Goal: Contribute content: Contribute content

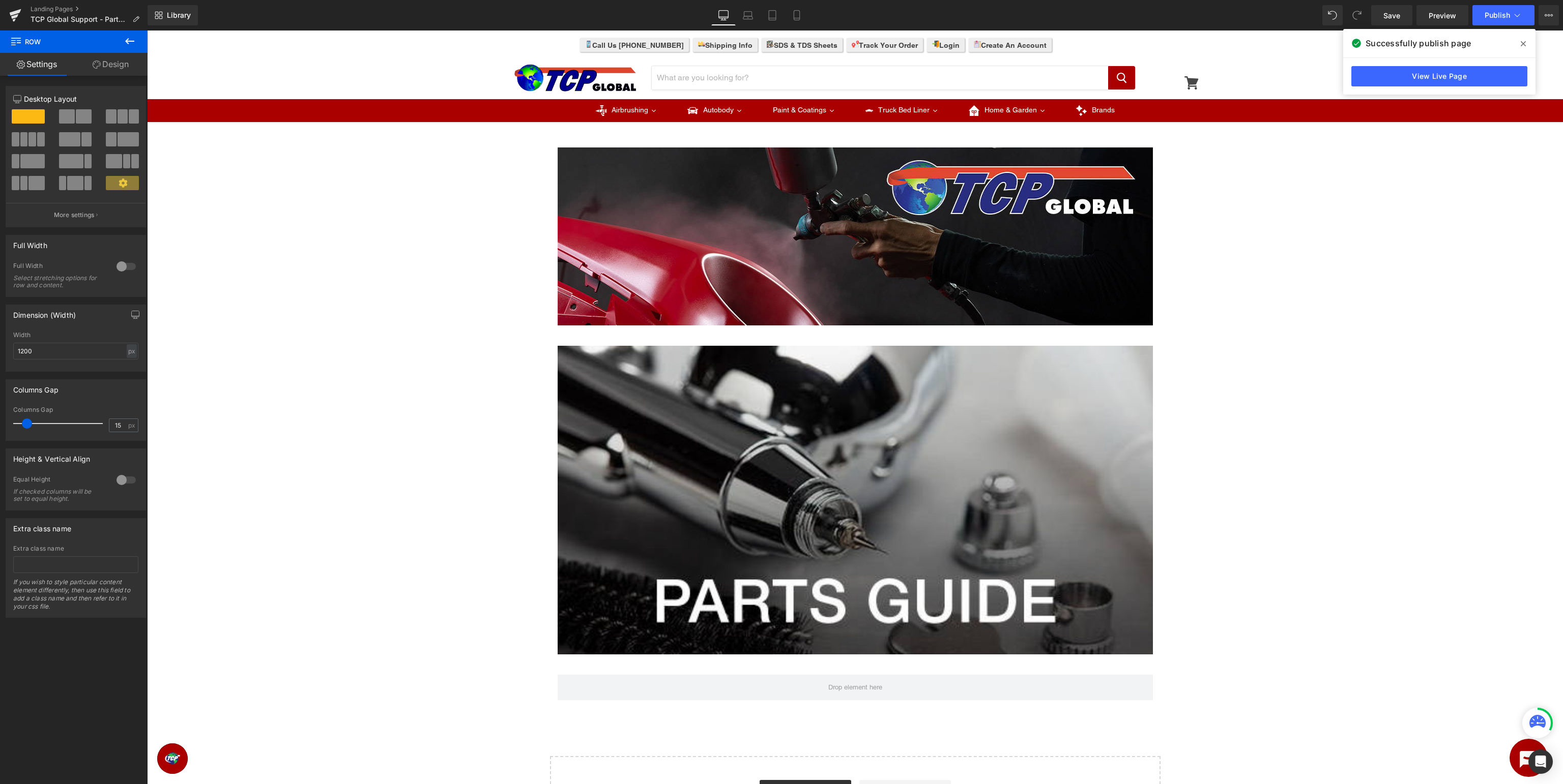
click at [124, 35] on button at bounding box center [130, 42] width 35 height 23
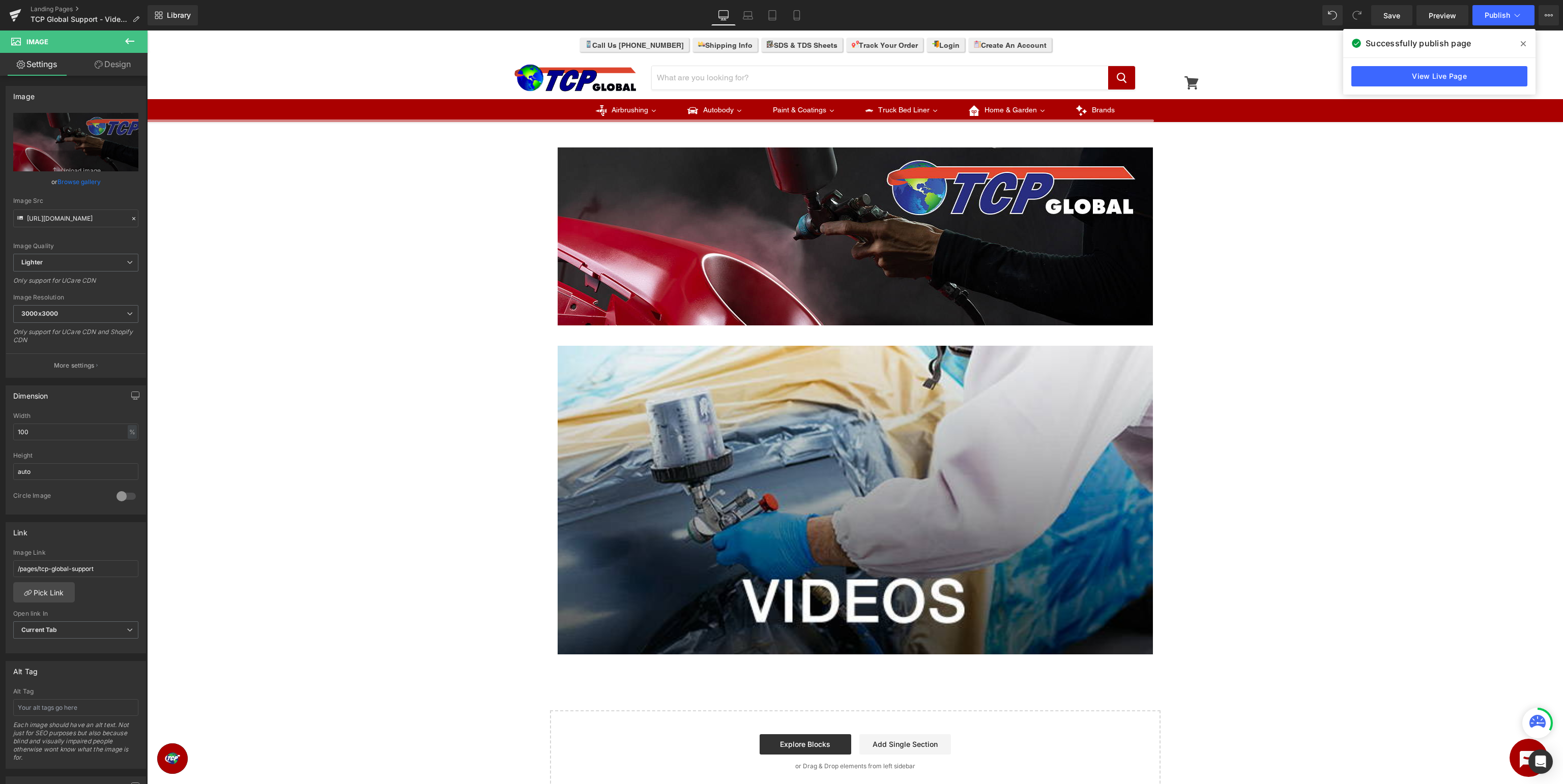
scroll to position [215, 0]
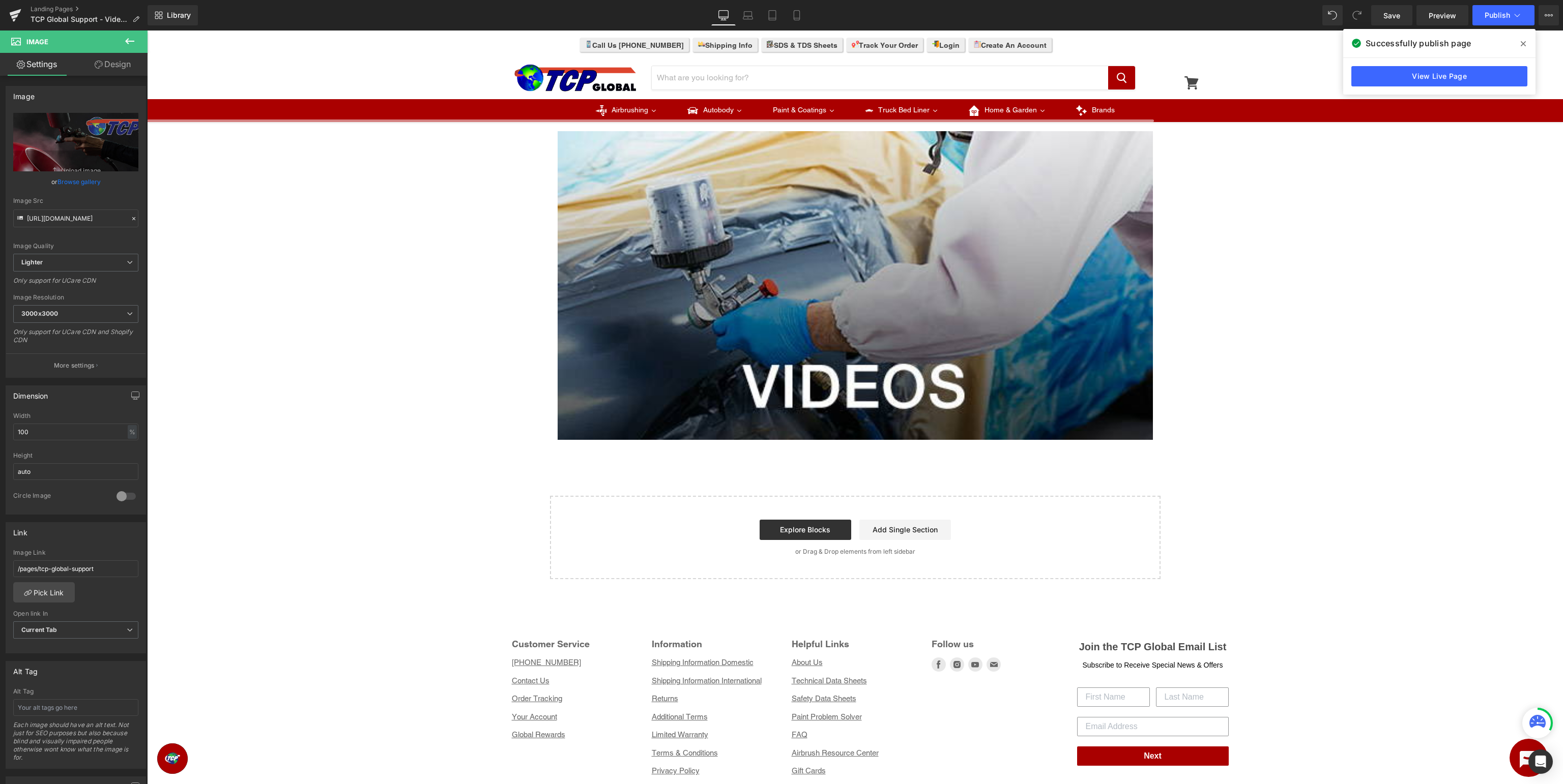
click at [125, 40] on icon at bounding box center [130, 41] width 12 height 12
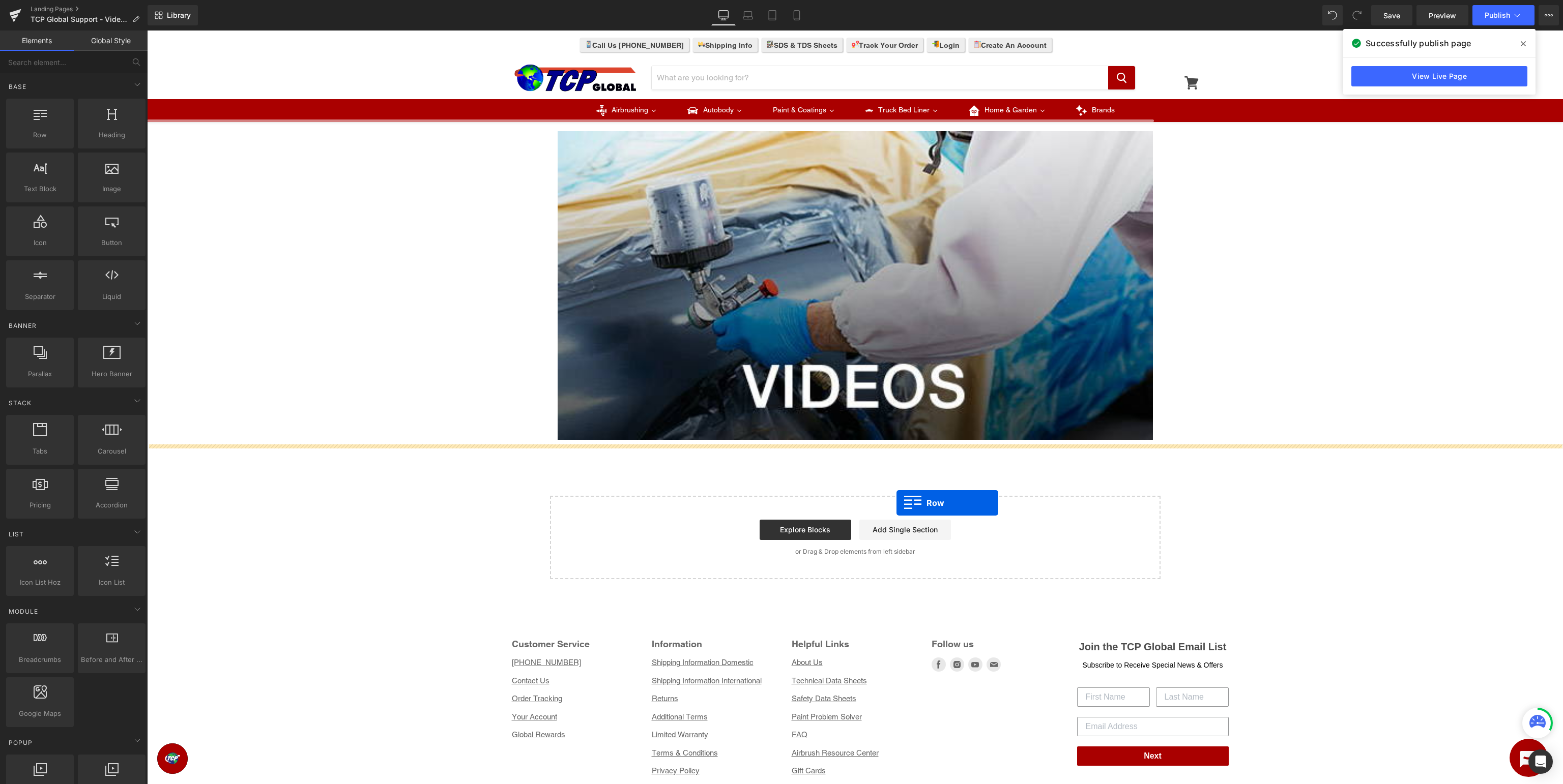
drag, startPoint x: 182, startPoint y: 153, endPoint x: 896, endPoint y: 503, distance: 795.2
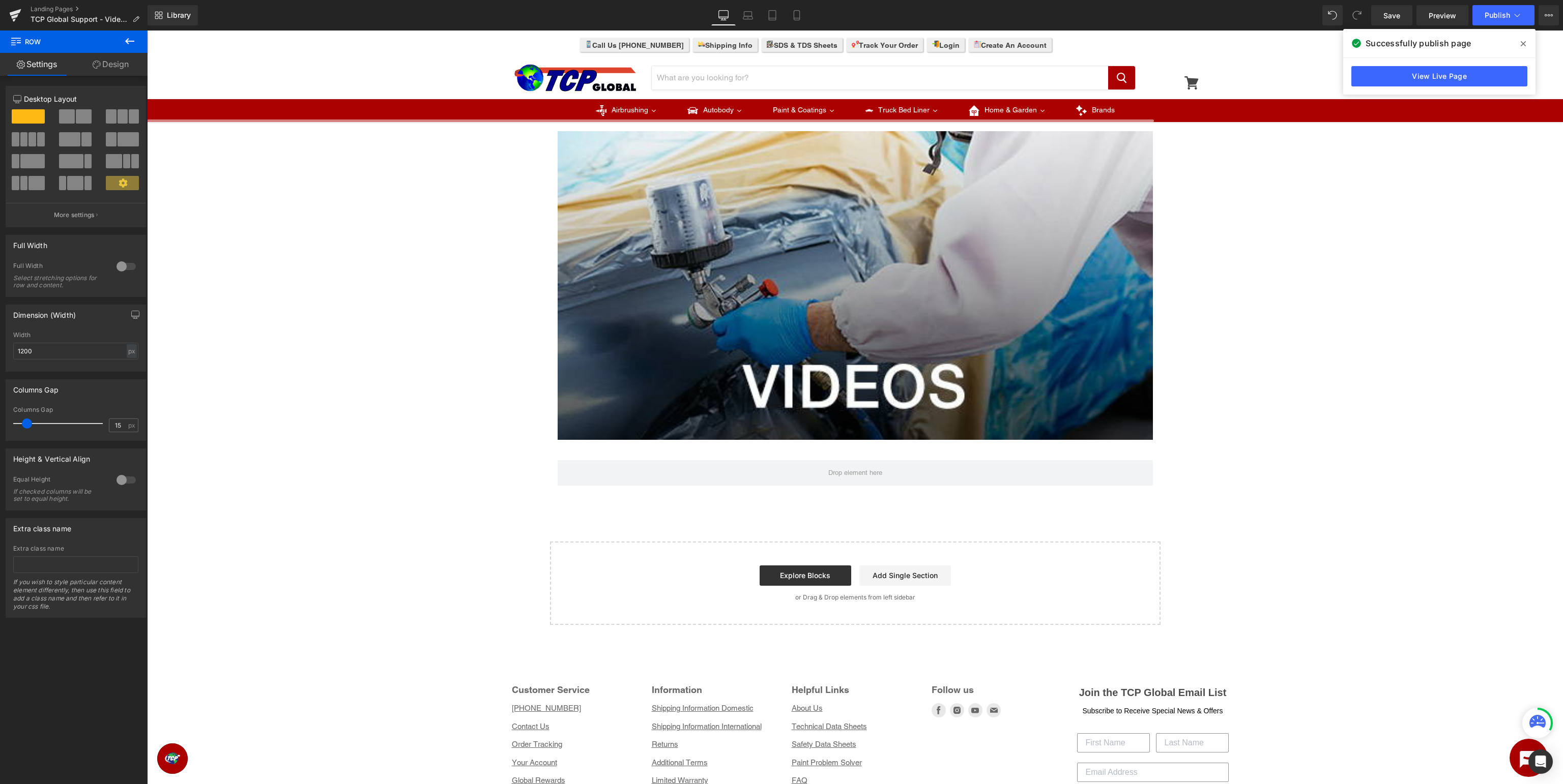
click at [139, 40] on button at bounding box center [130, 42] width 35 height 23
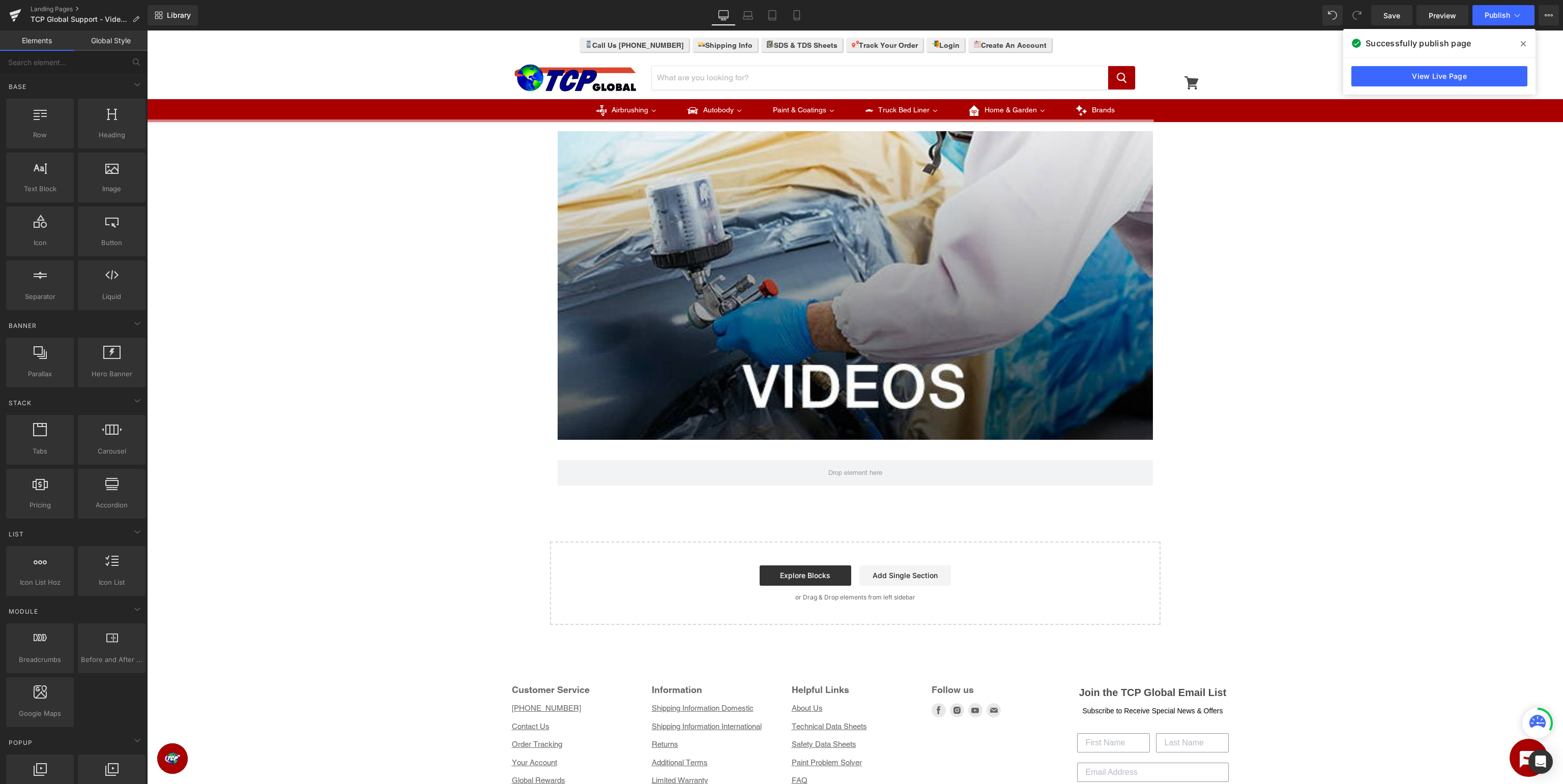
click at [1419, 337] on div "Image Row Image Row Row Select your layout" at bounding box center [855, 271] width 1416 height 708
drag, startPoint x: 30, startPoint y: 131, endPoint x: 29, endPoint y: 138, distance: 7.1
click at [29, 138] on span "Row" at bounding box center [40, 135] width 62 height 10
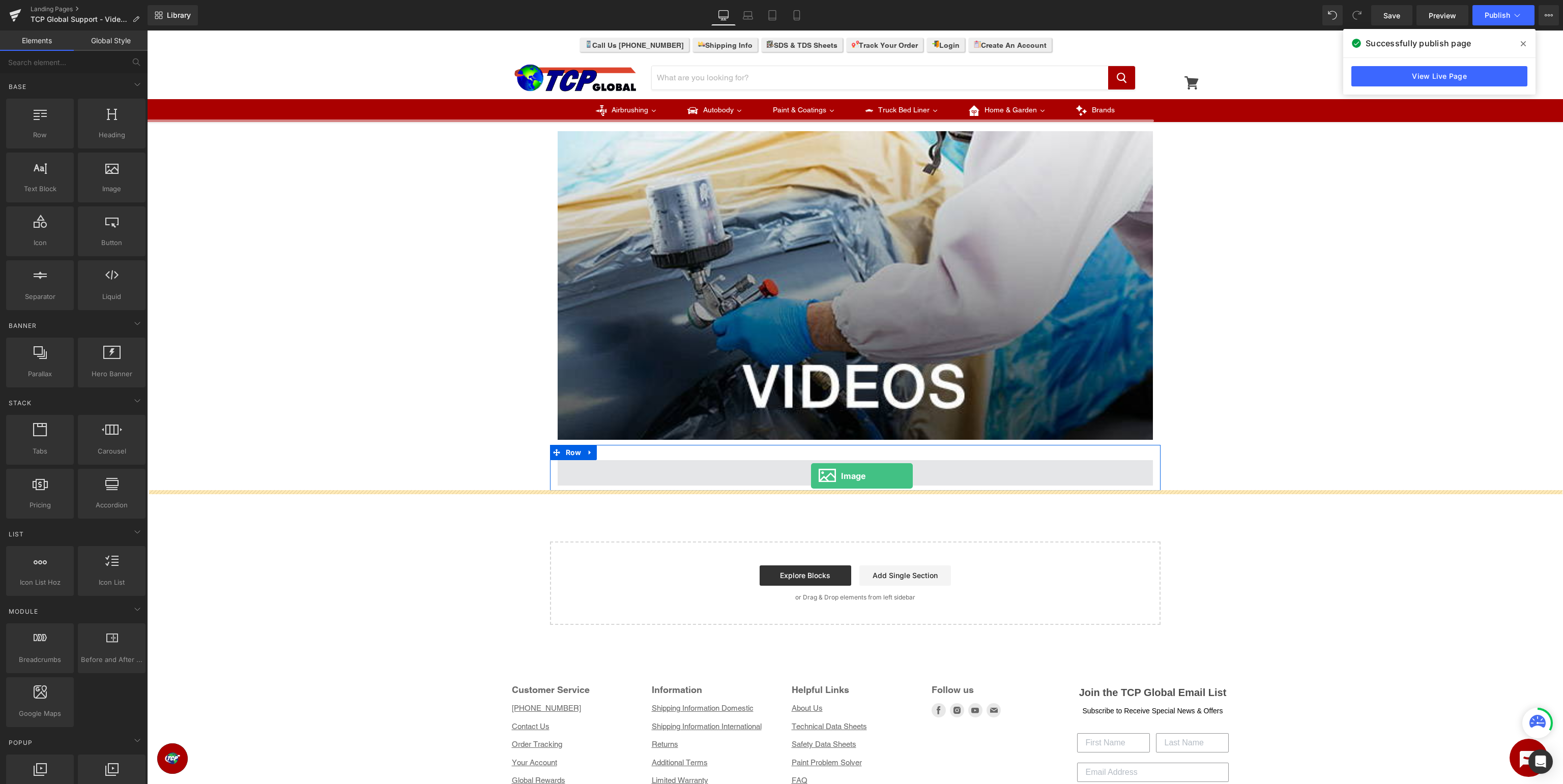
drag, startPoint x: 266, startPoint y: 226, endPoint x: 811, endPoint y: 476, distance: 599.6
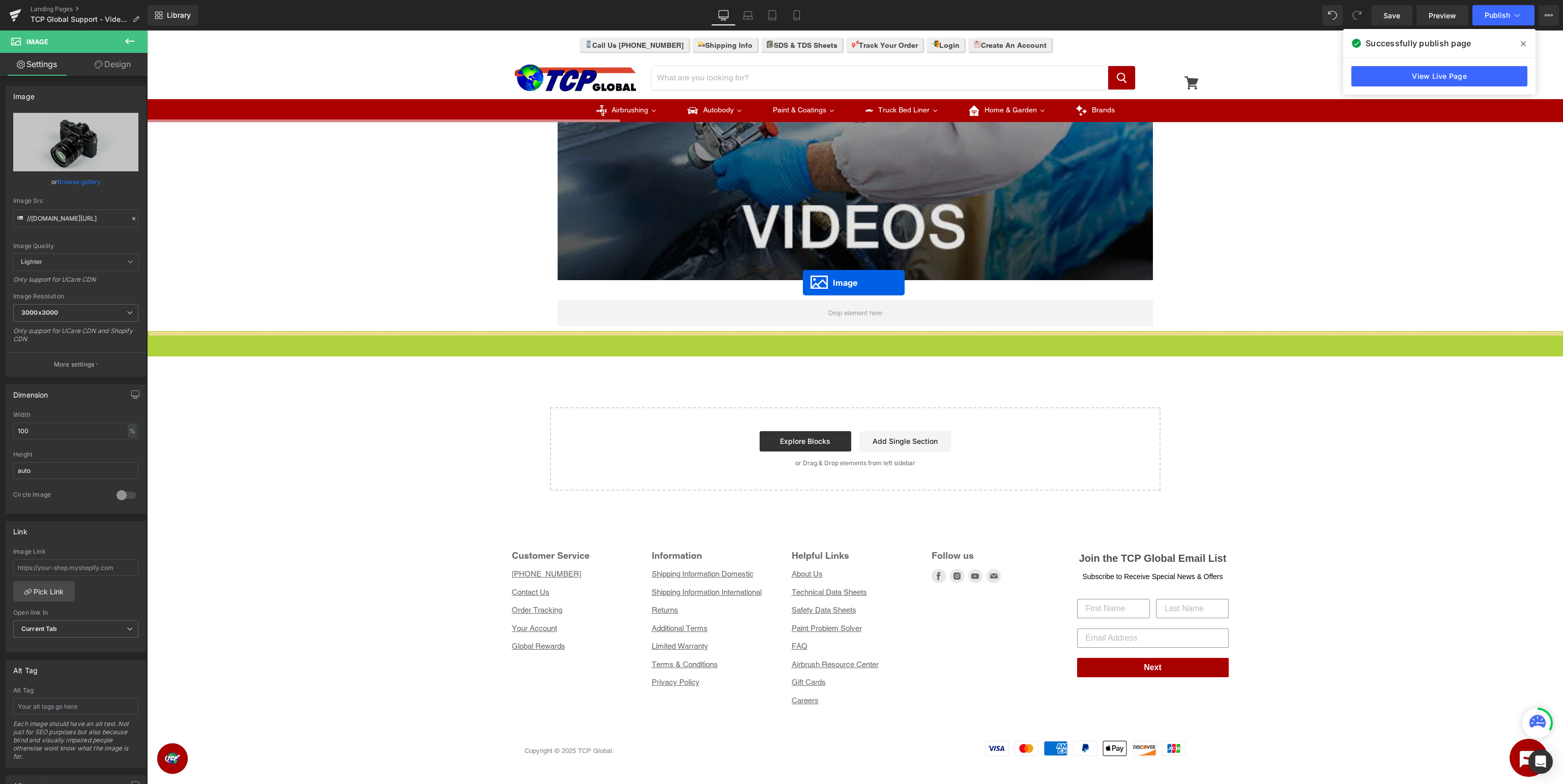
scroll to position [373, 0]
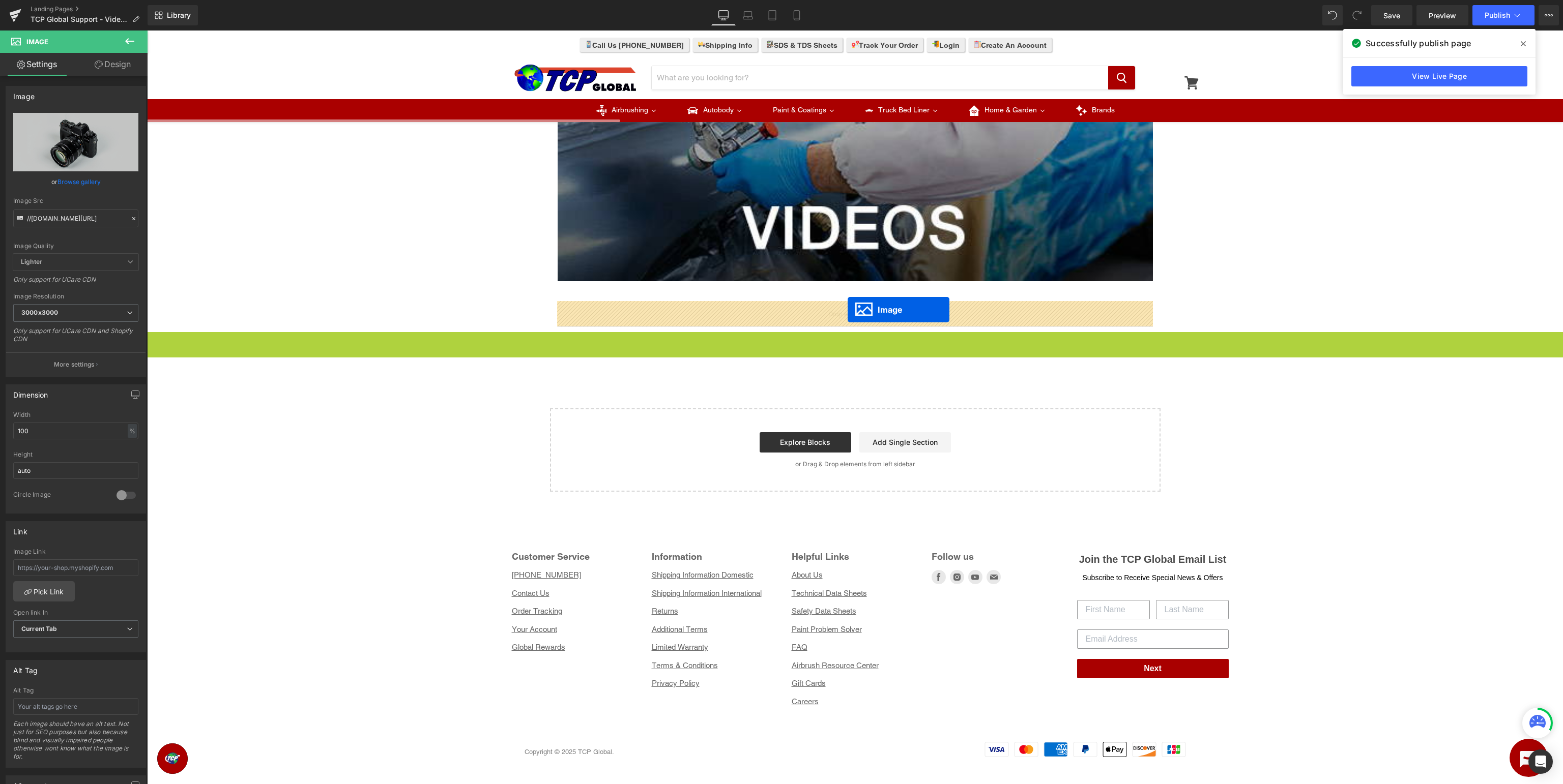
drag, startPoint x: 842, startPoint y: 748, endPoint x: 848, endPoint y: 309, distance: 439.0
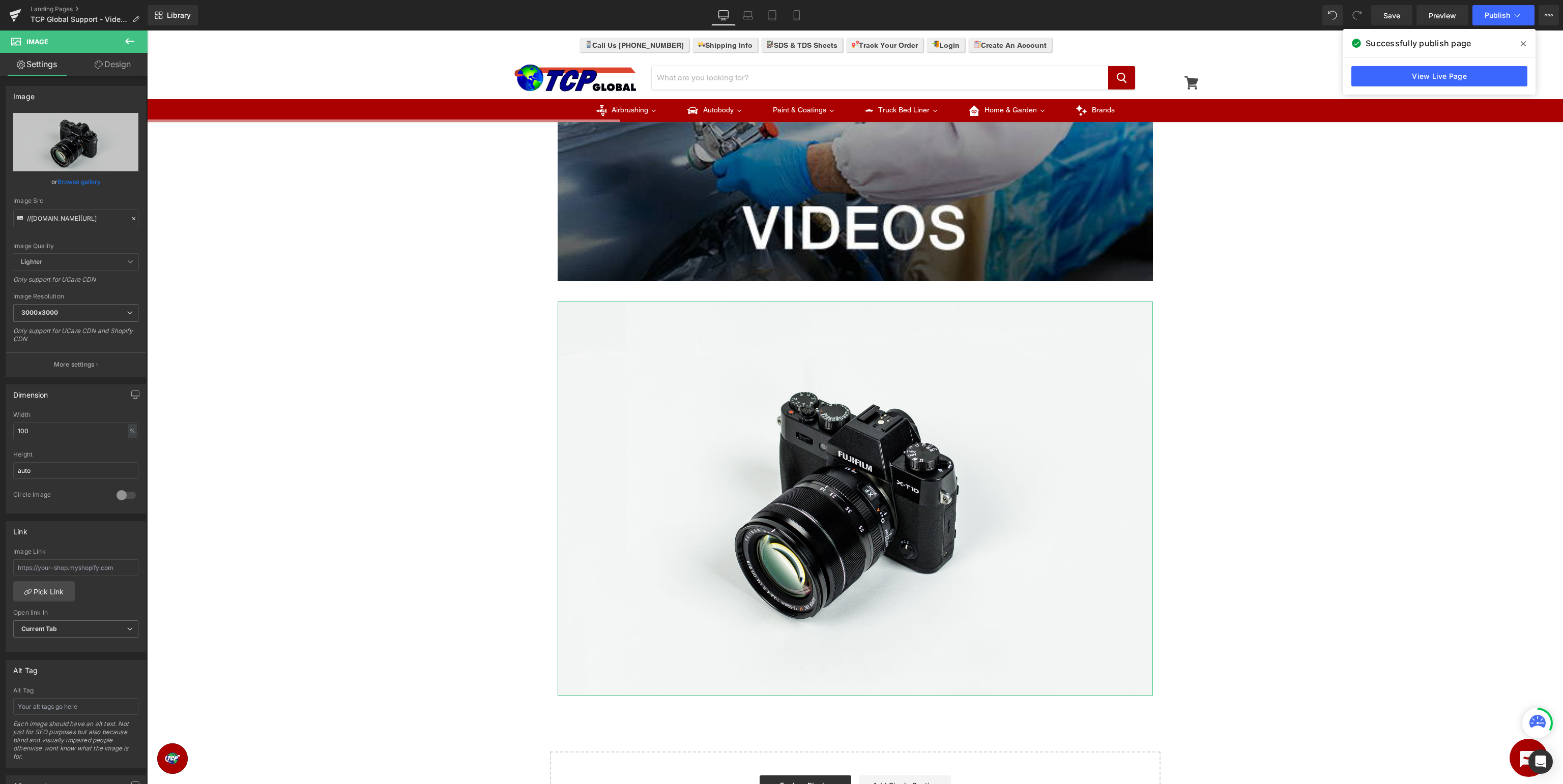
click at [79, 181] on link "Browse gallery" at bounding box center [79, 182] width 43 height 18
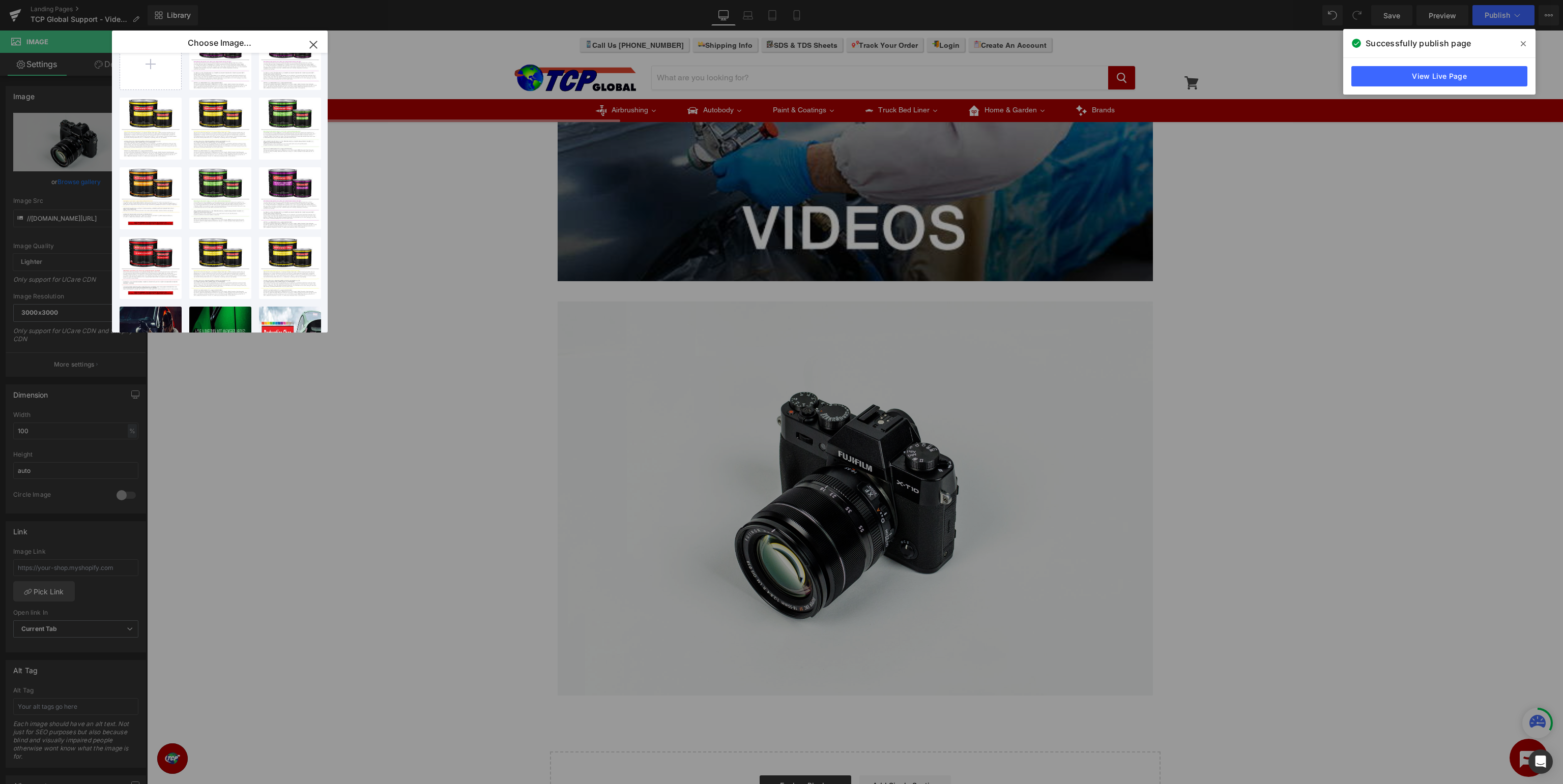
scroll to position [0, 0]
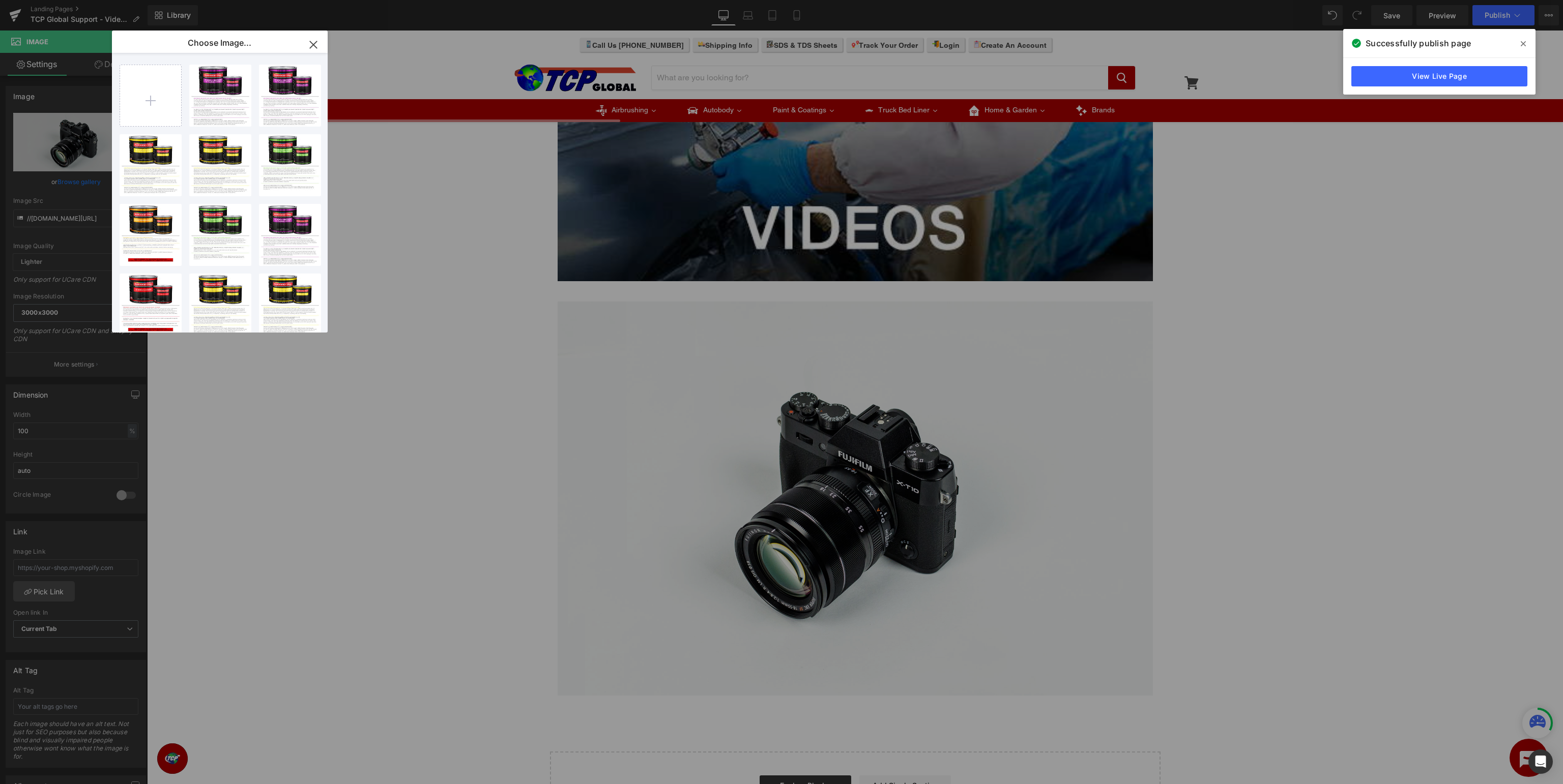
click at [311, 46] on icon "button" at bounding box center [313, 45] width 17 height 17
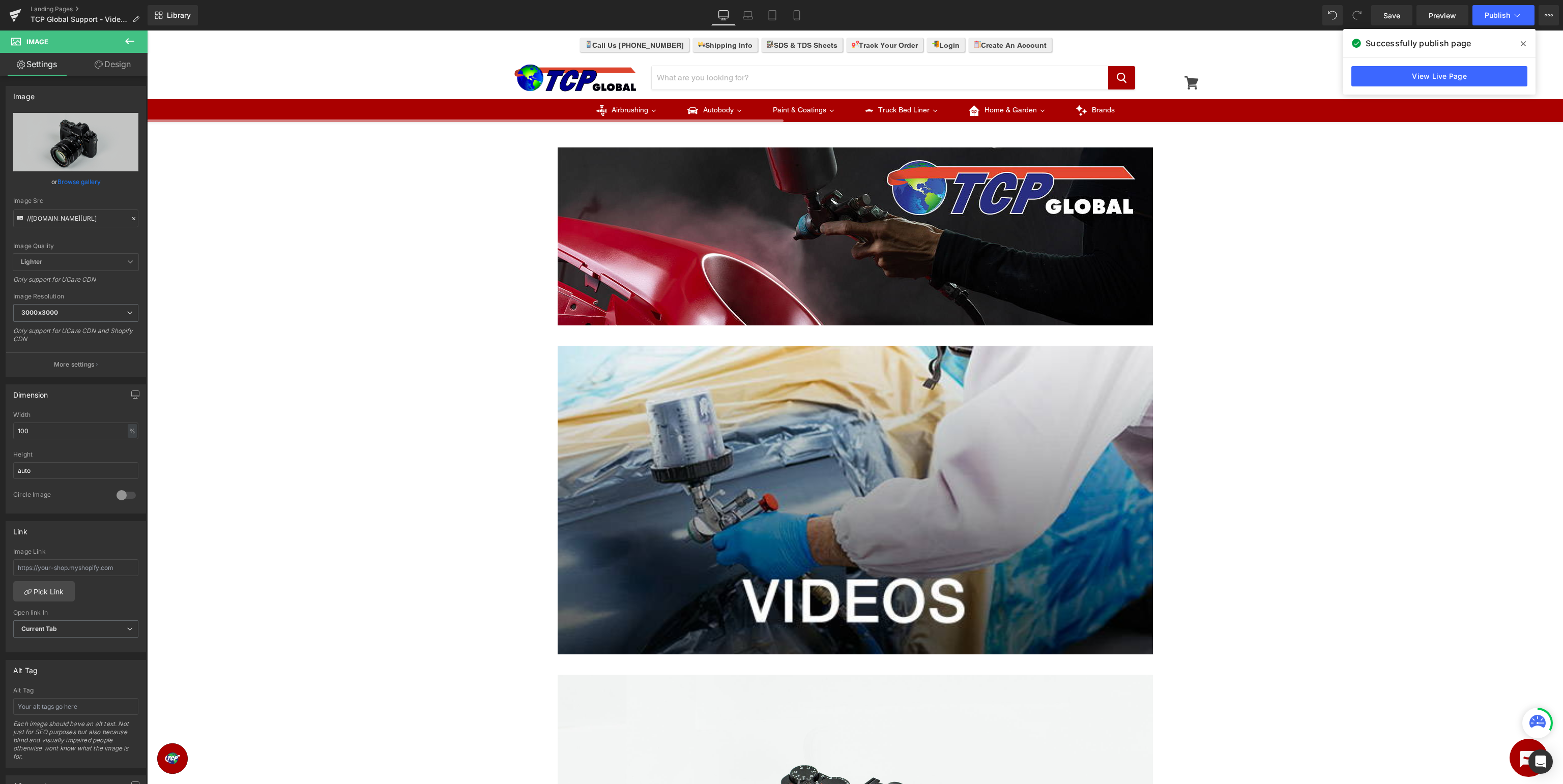
scroll to position [322, 0]
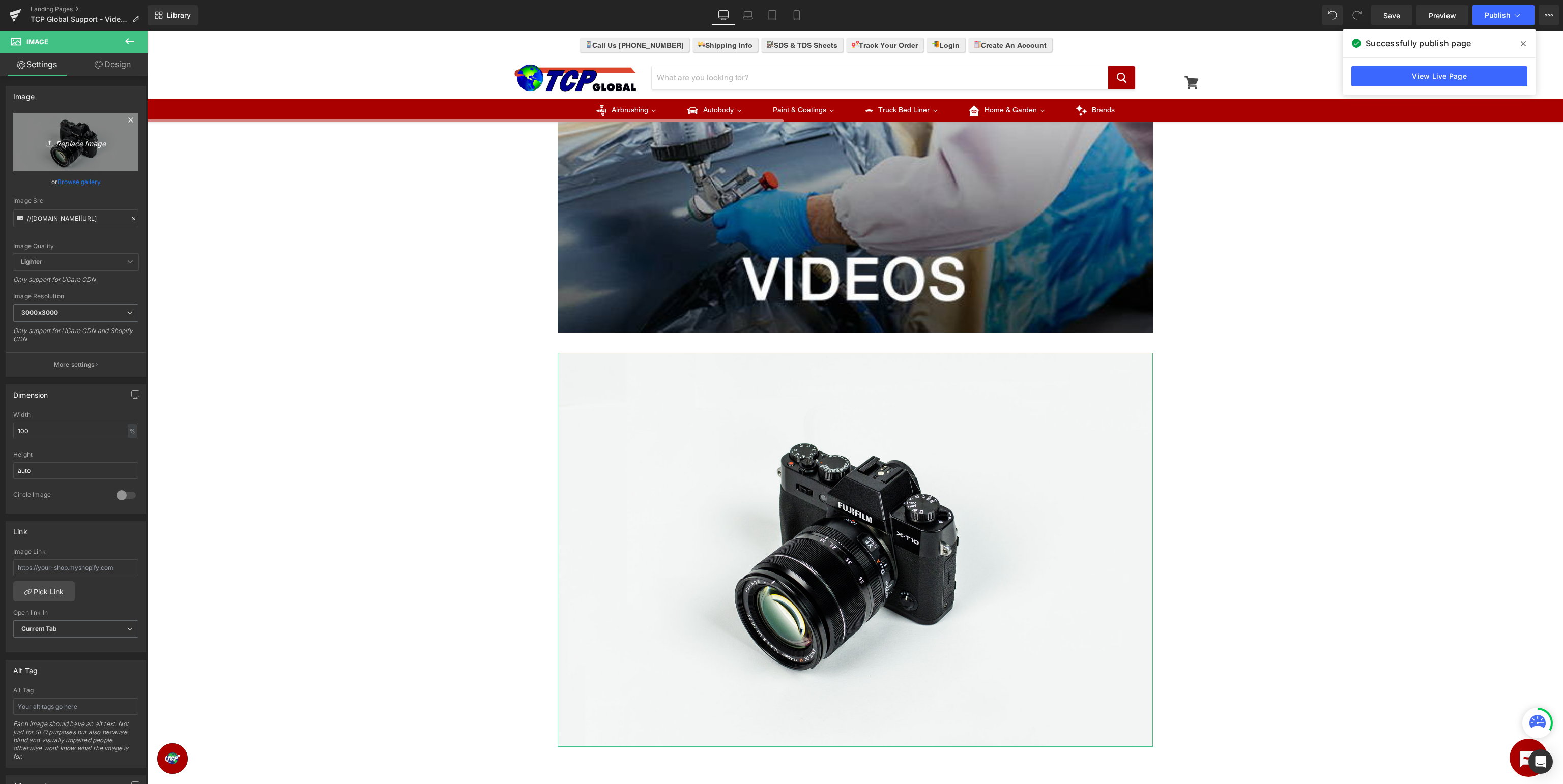
click at [91, 155] on link "Replace Image" at bounding box center [76, 142] width 125 height 59
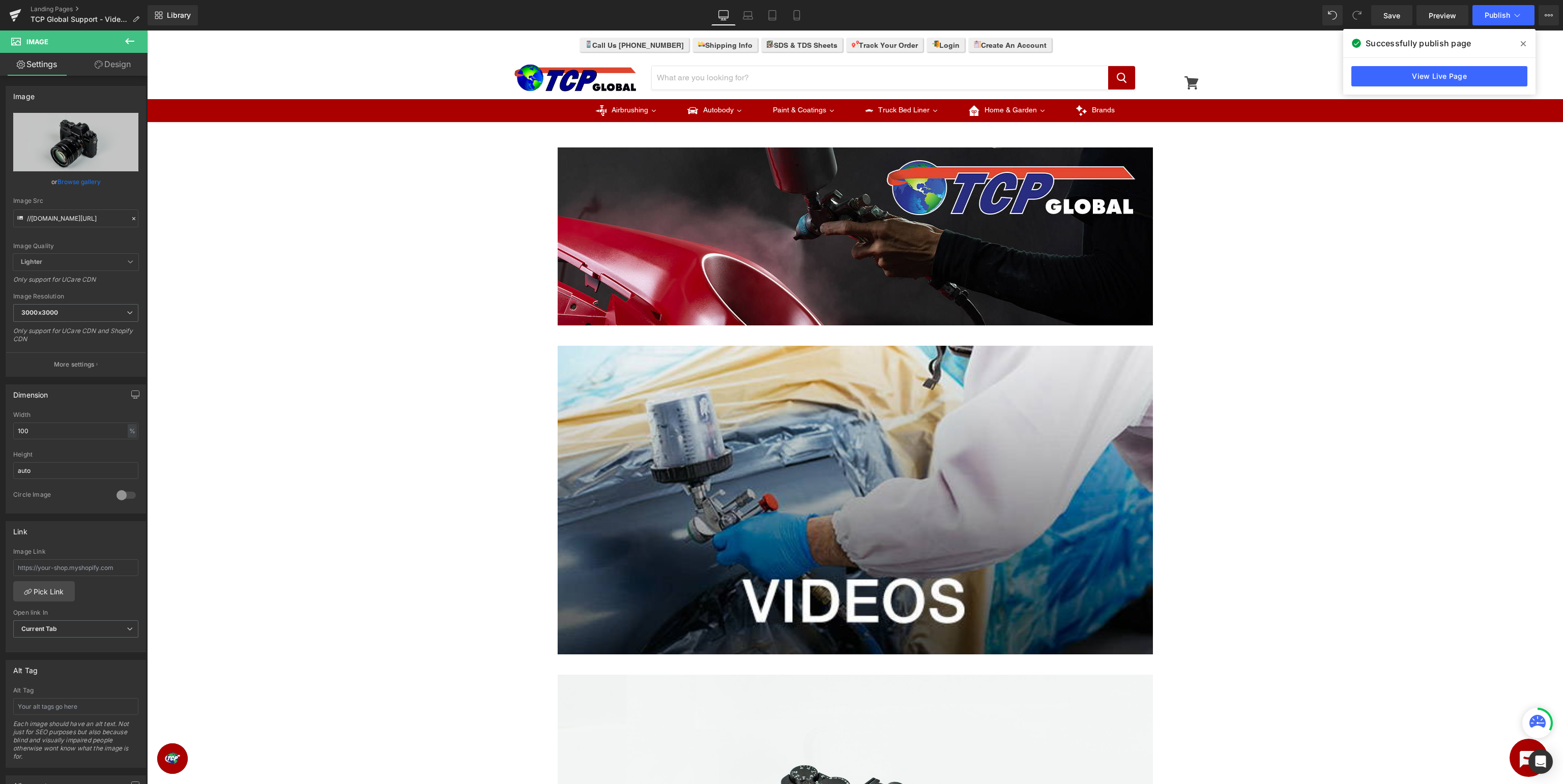
type input "C:\fakepath\TCPSupport_ticket.jpg"
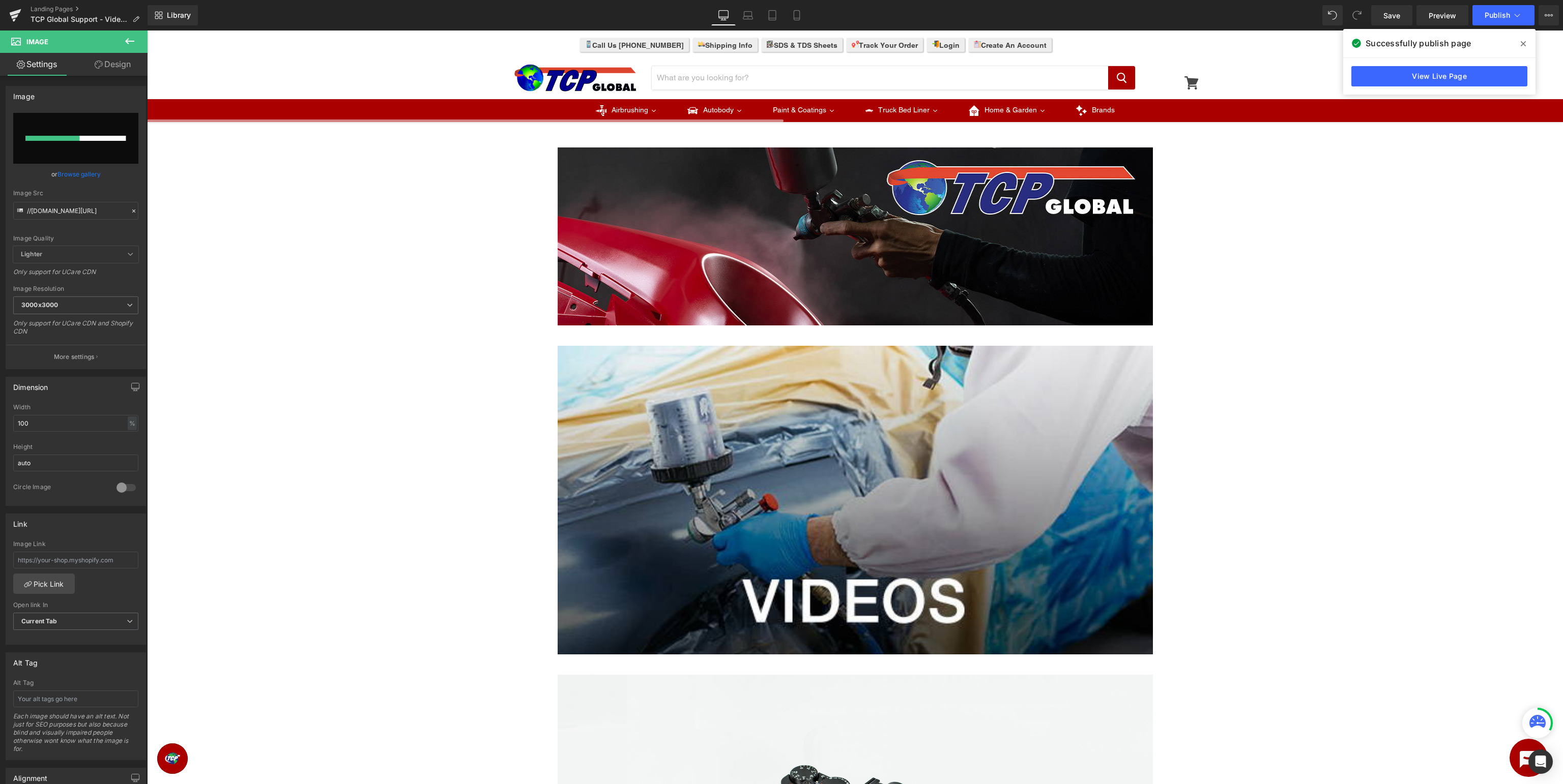
scroll to position [322, 0]
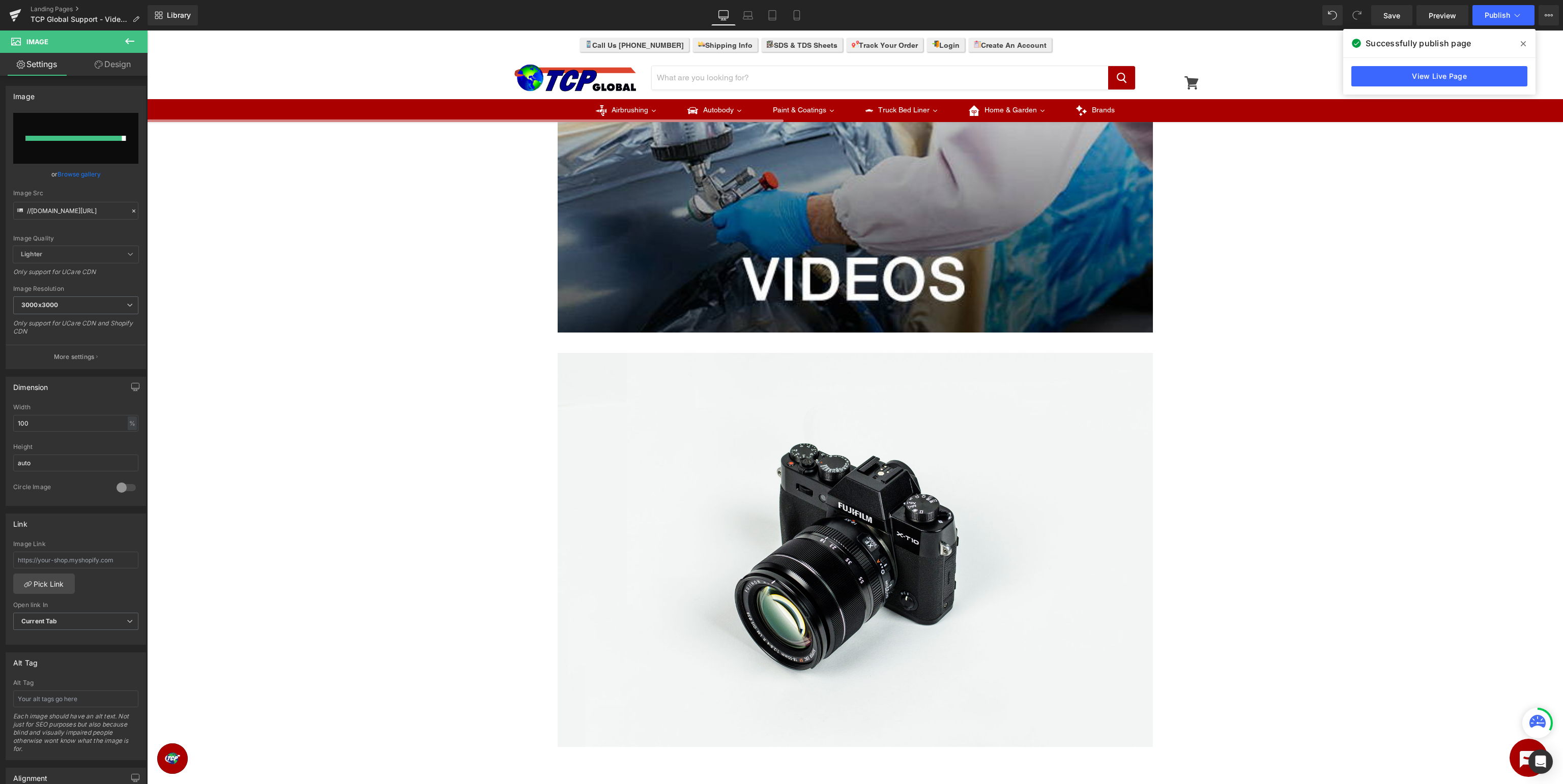
type input "https://ucarecdn.com/ab2a8b5c-d191-4adb-84c3-e592aa51a79d/-/format/auto/-/previ…"
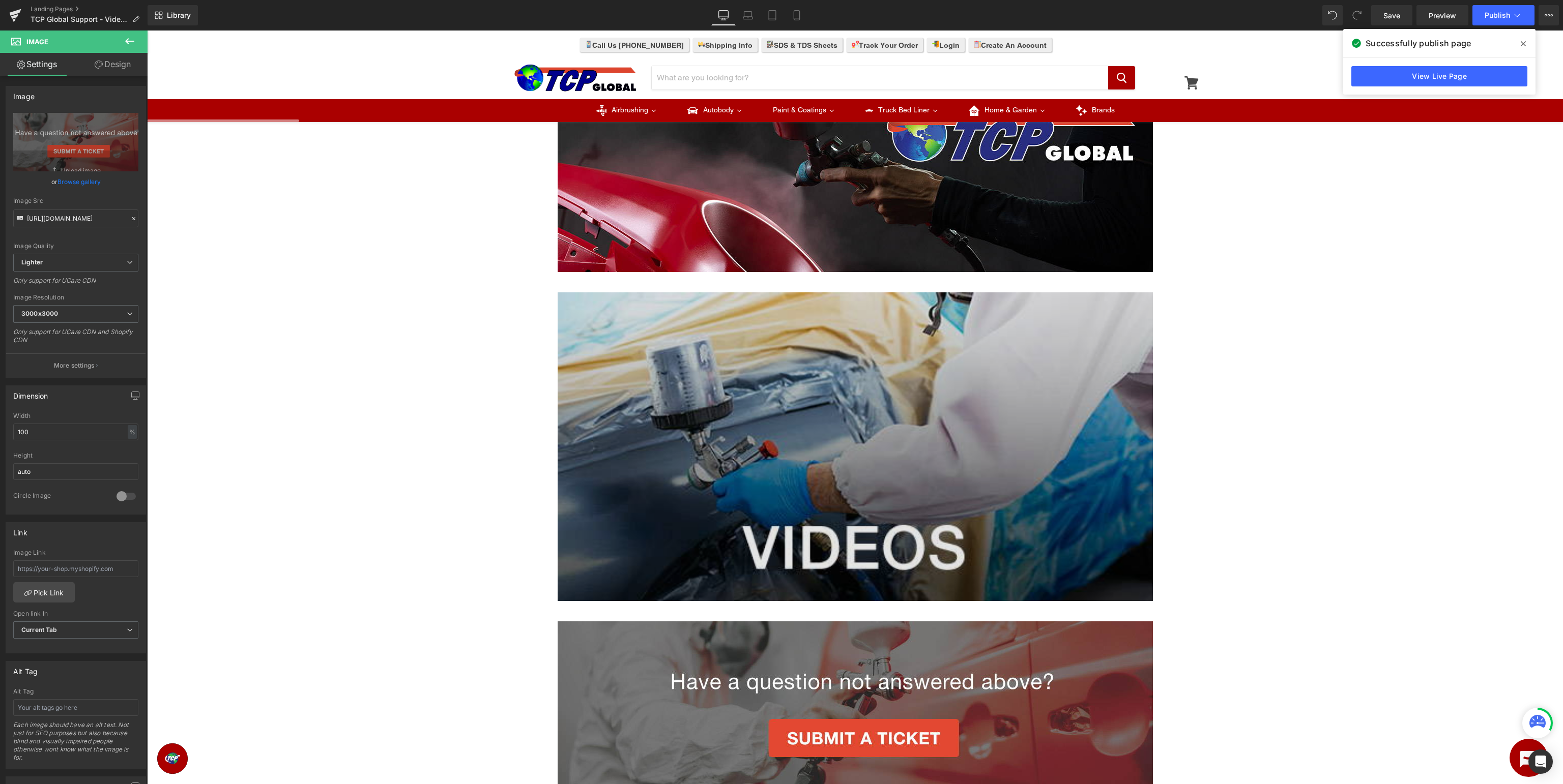
scroll to position [0, 0]
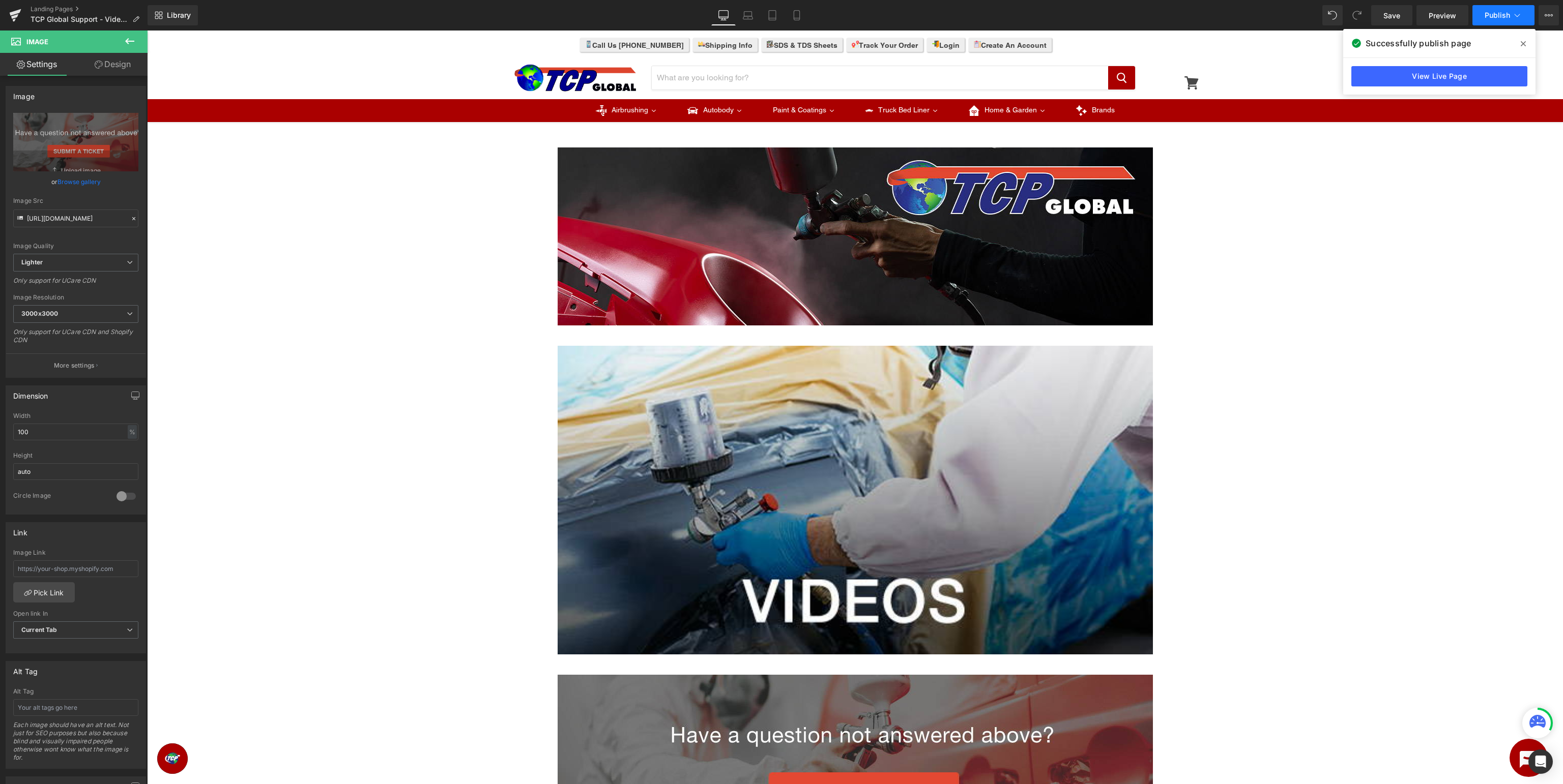
click at [1504, 17] on span "Publish" at bounding box center [1498, 15] width 26 height 8
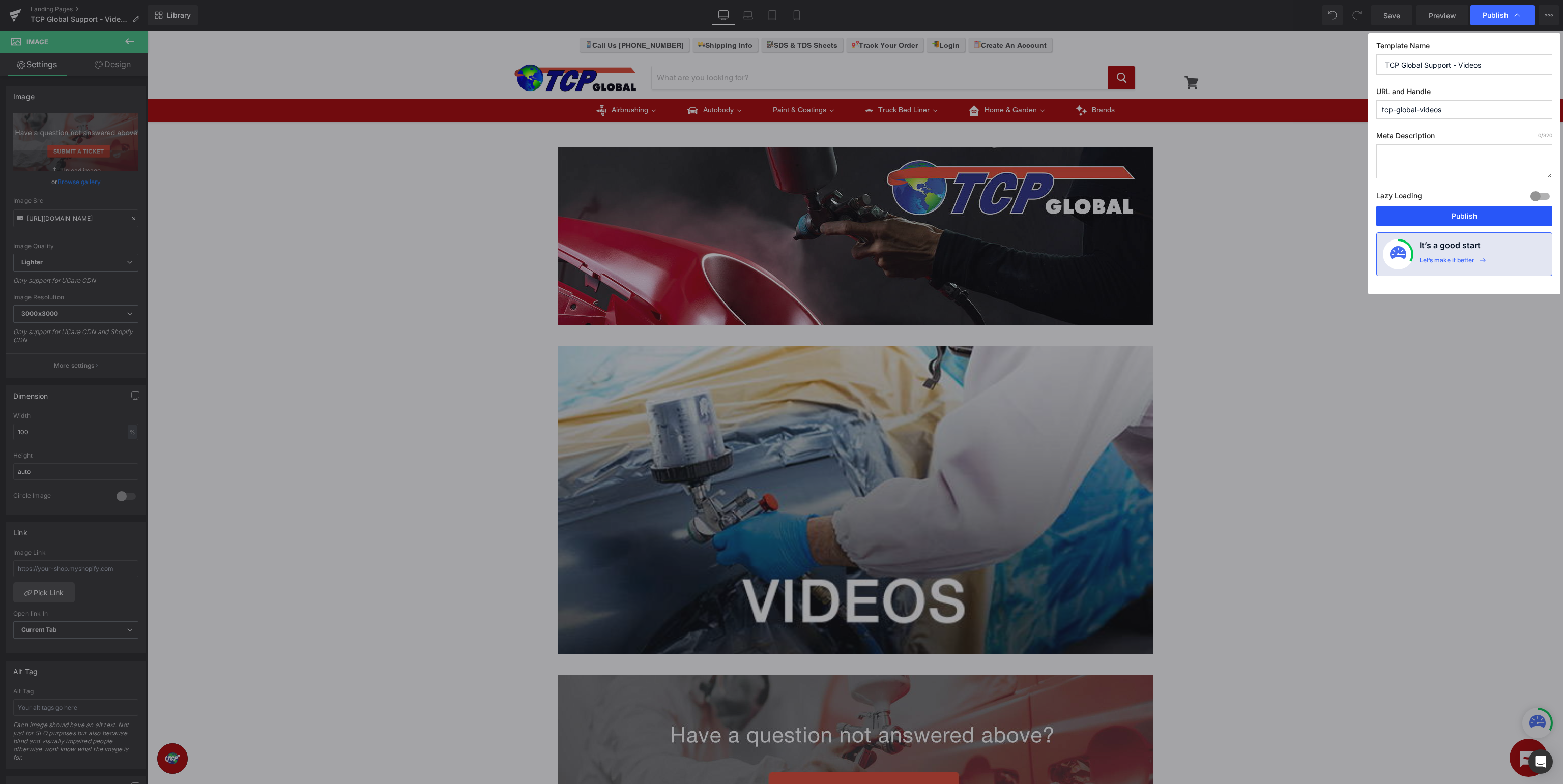
click at [1466, 216] on button "Publish" at bounding box center [1465, 216] width 176 height 20
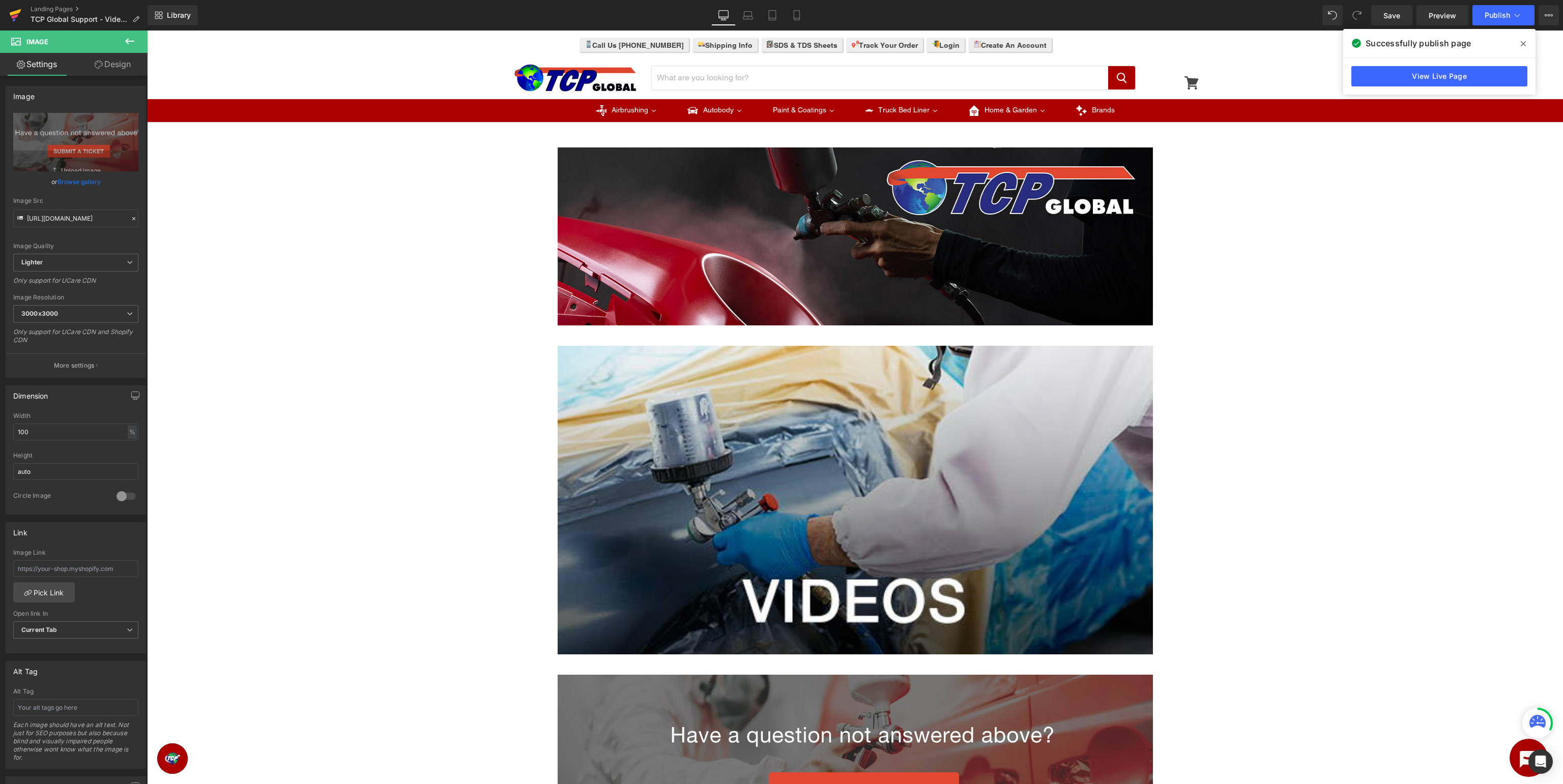
click at [11, 15] on icon at bounding box center [15, 12] width 12 height 7
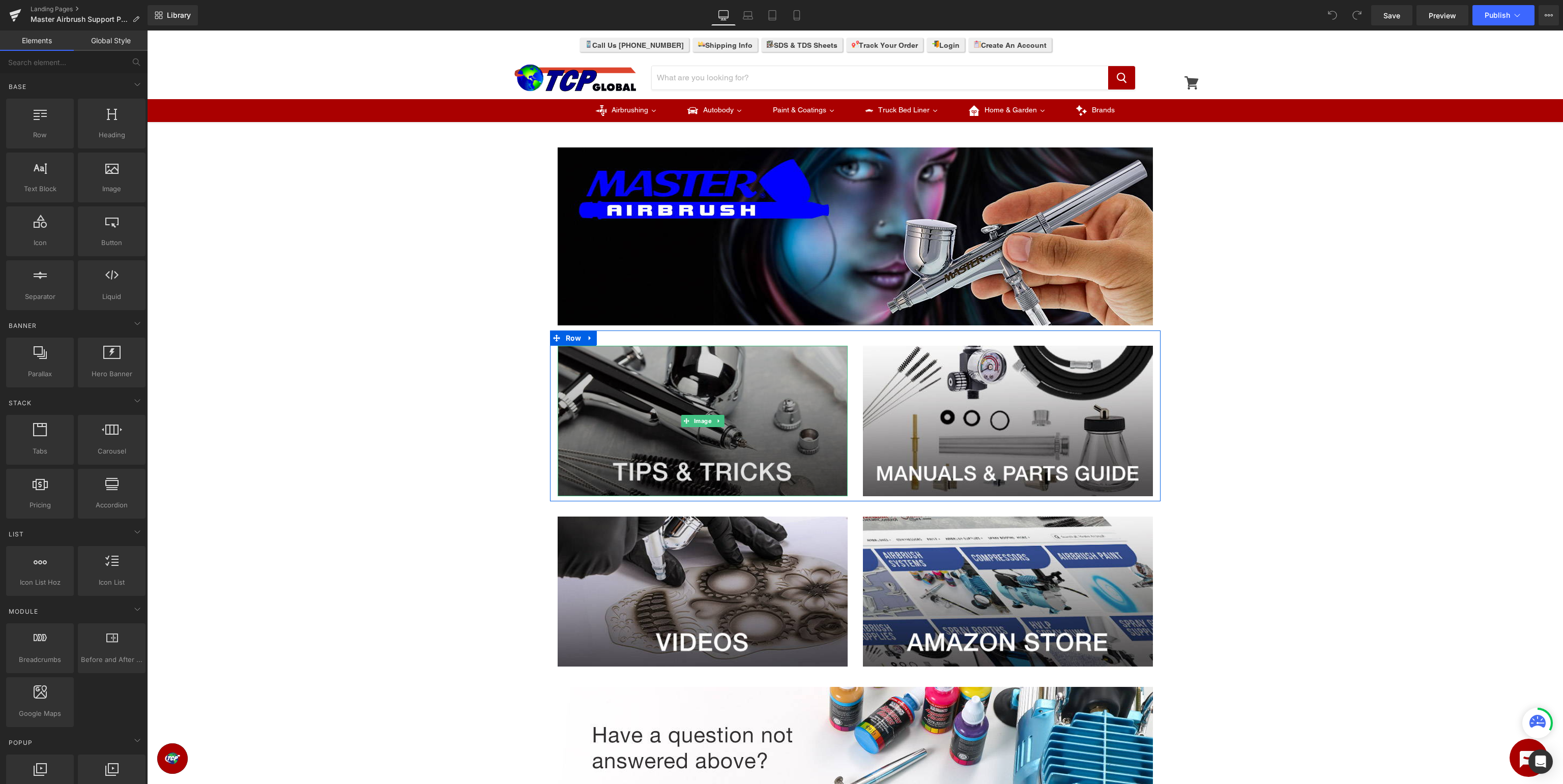
click at [783, 431] on img at bounding box center [703, 421] width 290 height 150
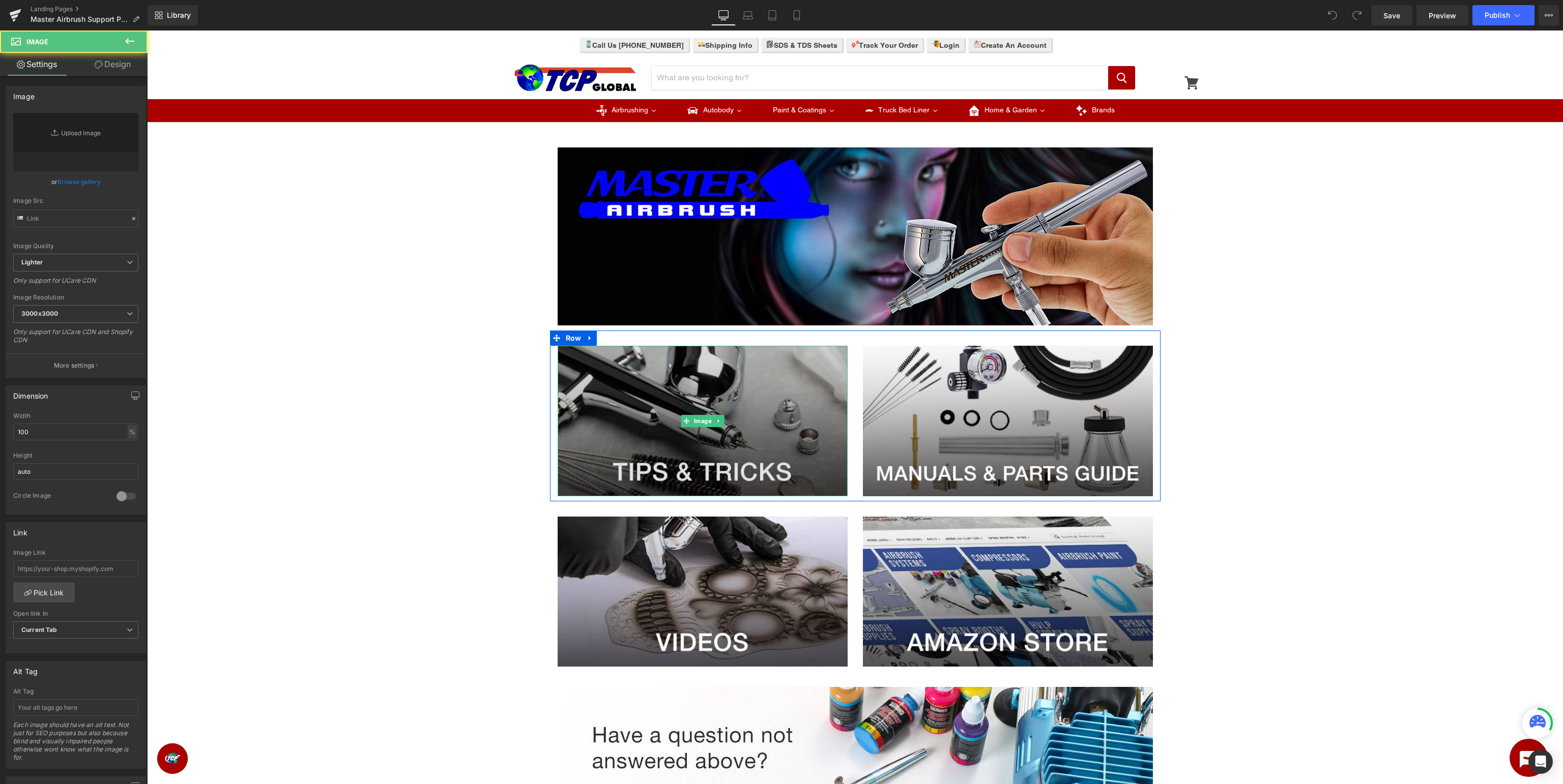
type input "https://ucarecdn.com/c4fc077d-d8d5-4297-b198-45d8e4f9e4f4/-/format/auto/-/previ…"
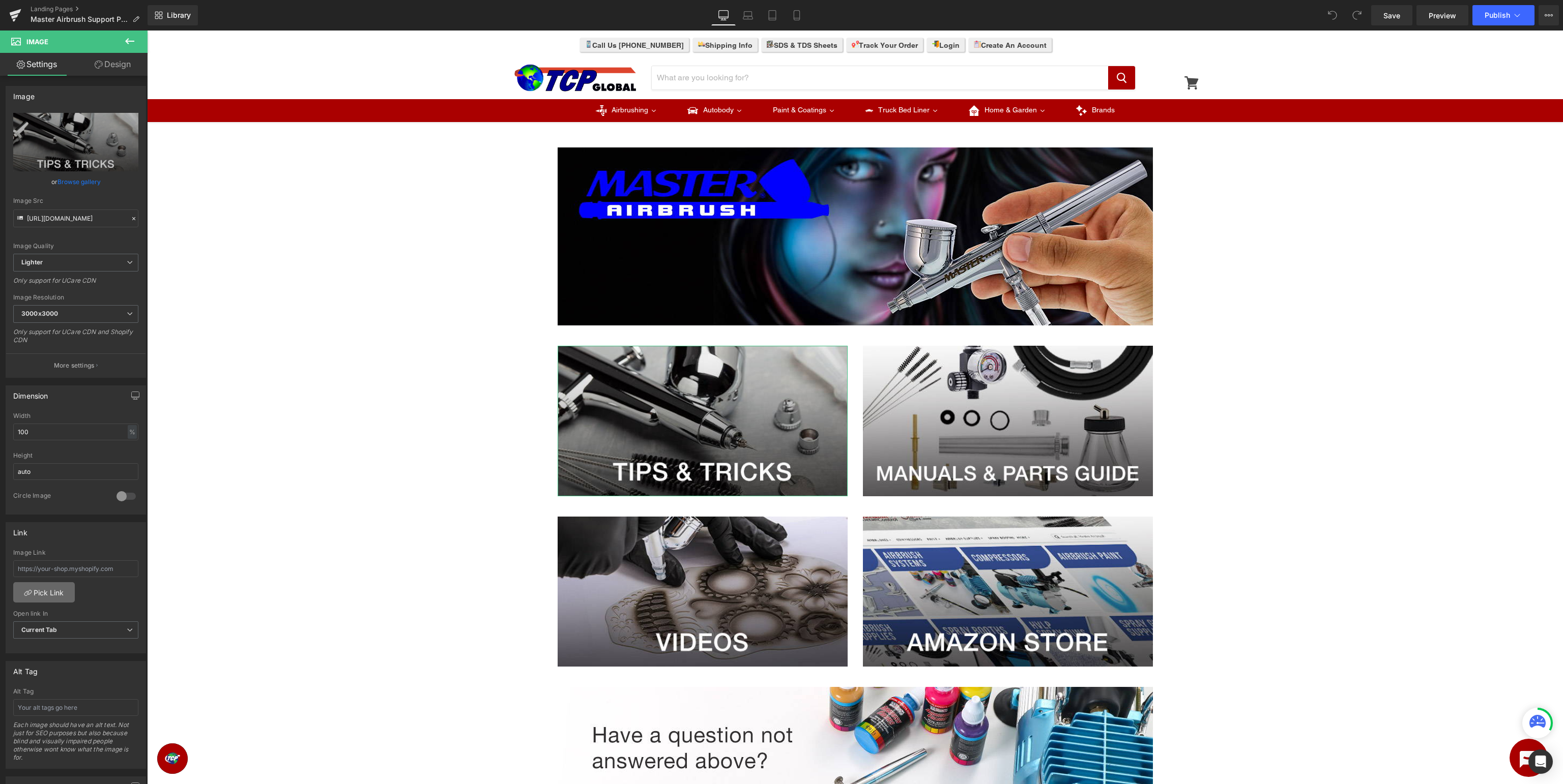
click at [57, 596] on link "Pick Link" at bounding box center [44, 592] width 62 height 20
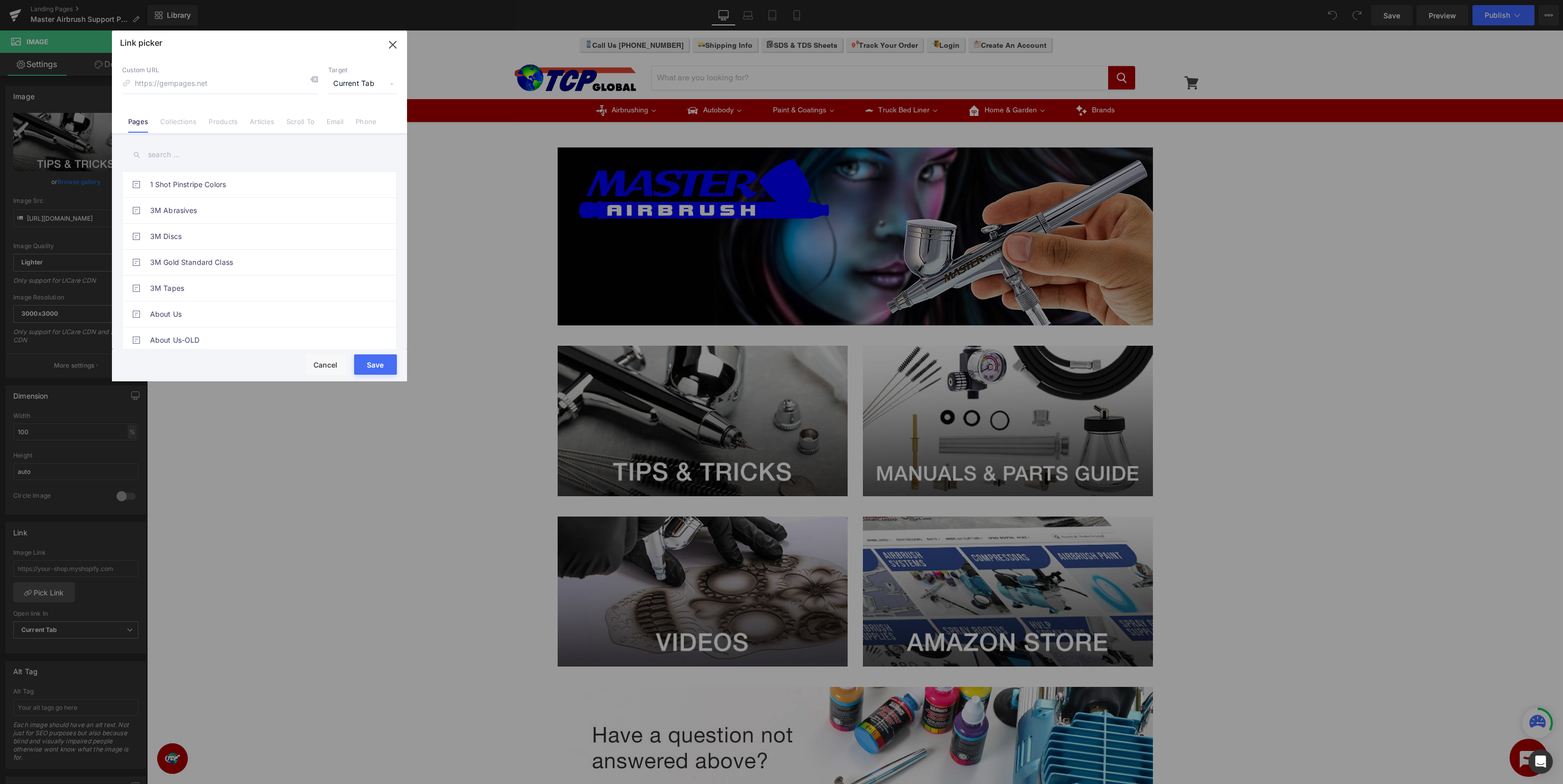
click at [259, 158] on input "text" at bounding box center [259, 155] width 275 height 23
type input "master airbrush"
click at [243, 235] on link "Master Airbrush - Tips & Tricks" at bounding box center [262, 237] width 224 height 26
type input "/pages/master-airbrush-tips-tricks"
click at [374, 361] on button "Save" at bounding box center [376, 364] width 43 height 20
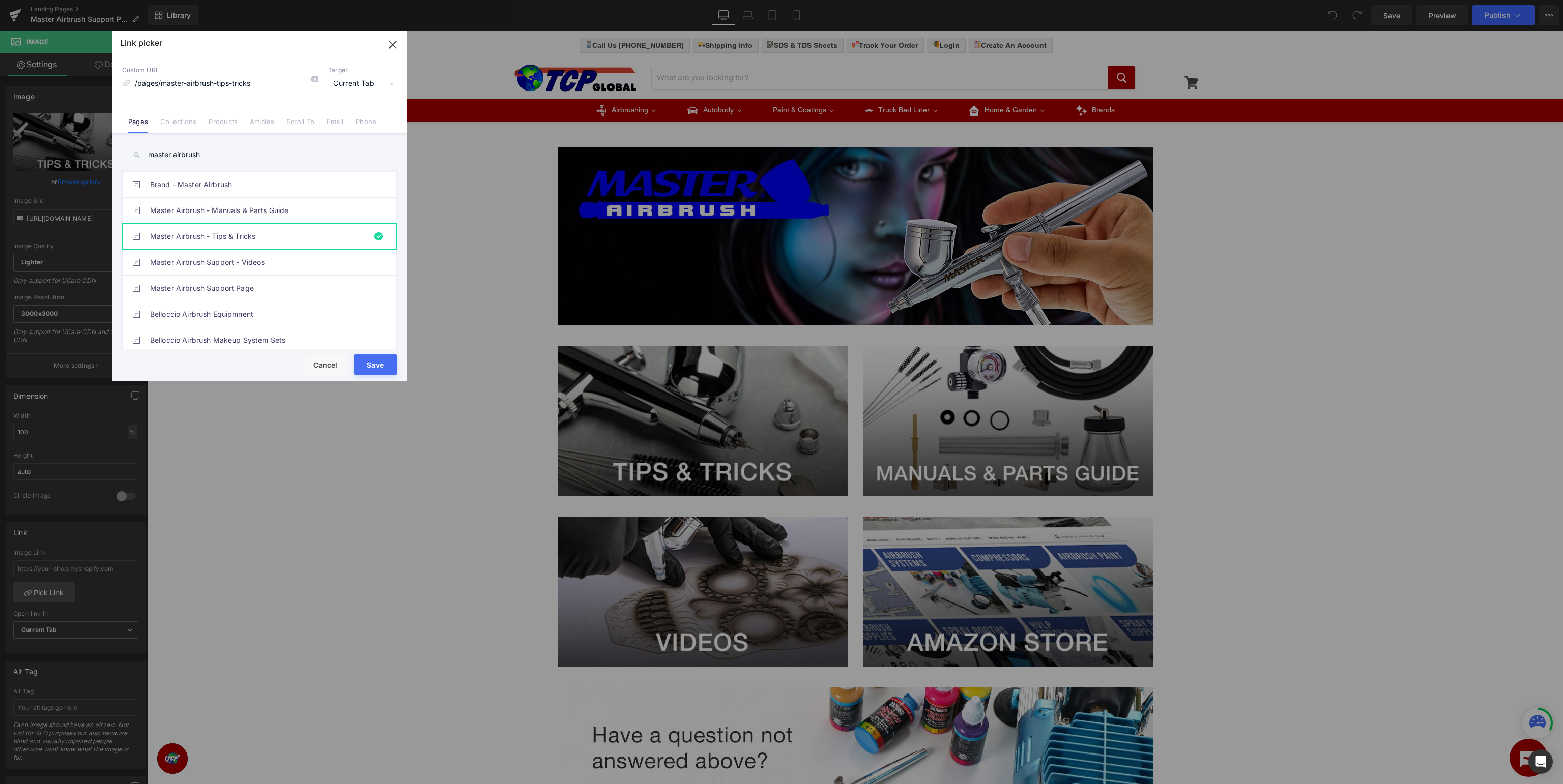
type input "/pages/master-airbrush-tips-tricks"
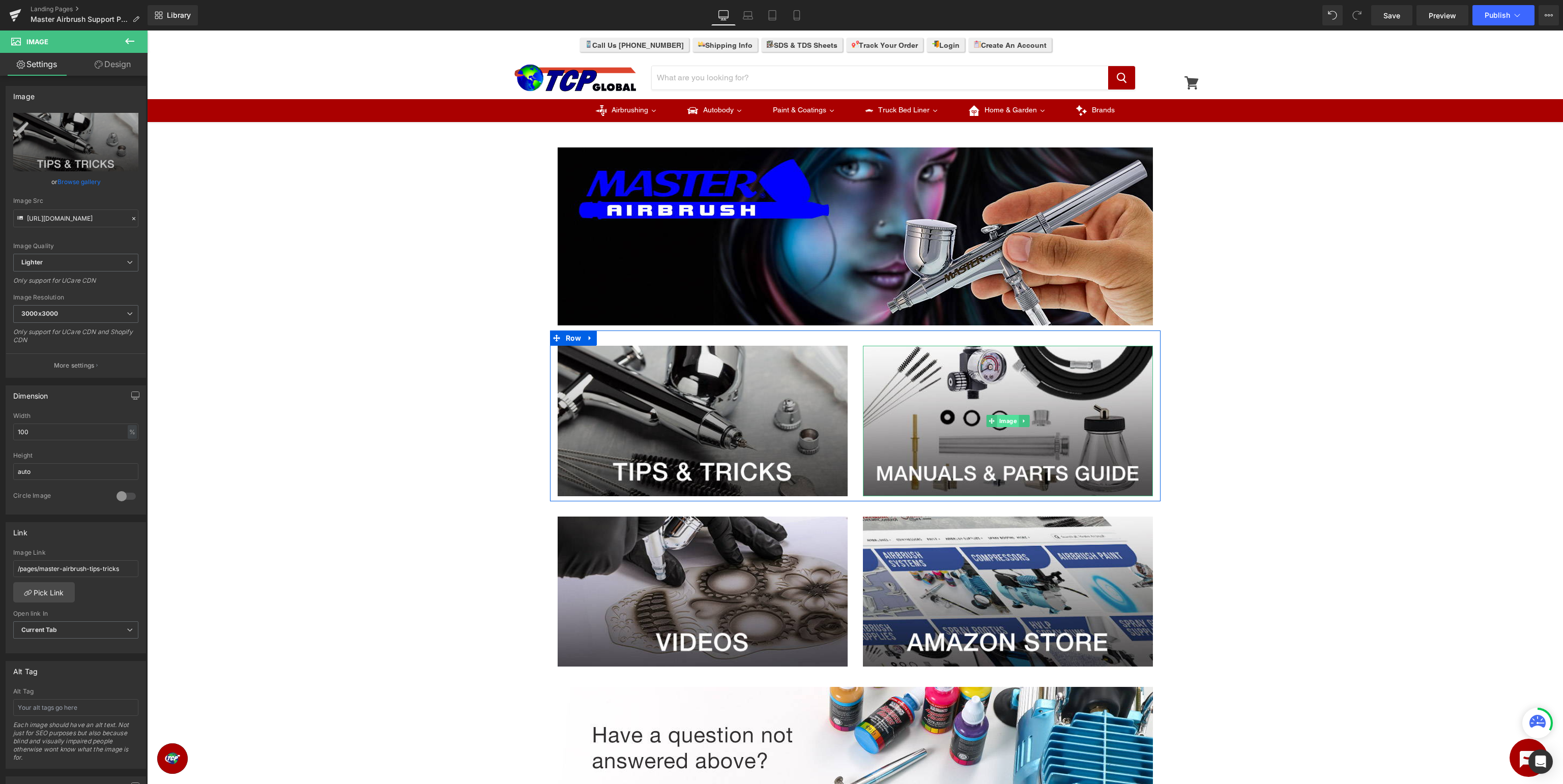
click at [1003, 422] on span "Image" at bounding box center [1008, 421] width 22 height 12
click at [56, 588] on link "Pick Link" at bounding box center [44, 592] width 62 height 20
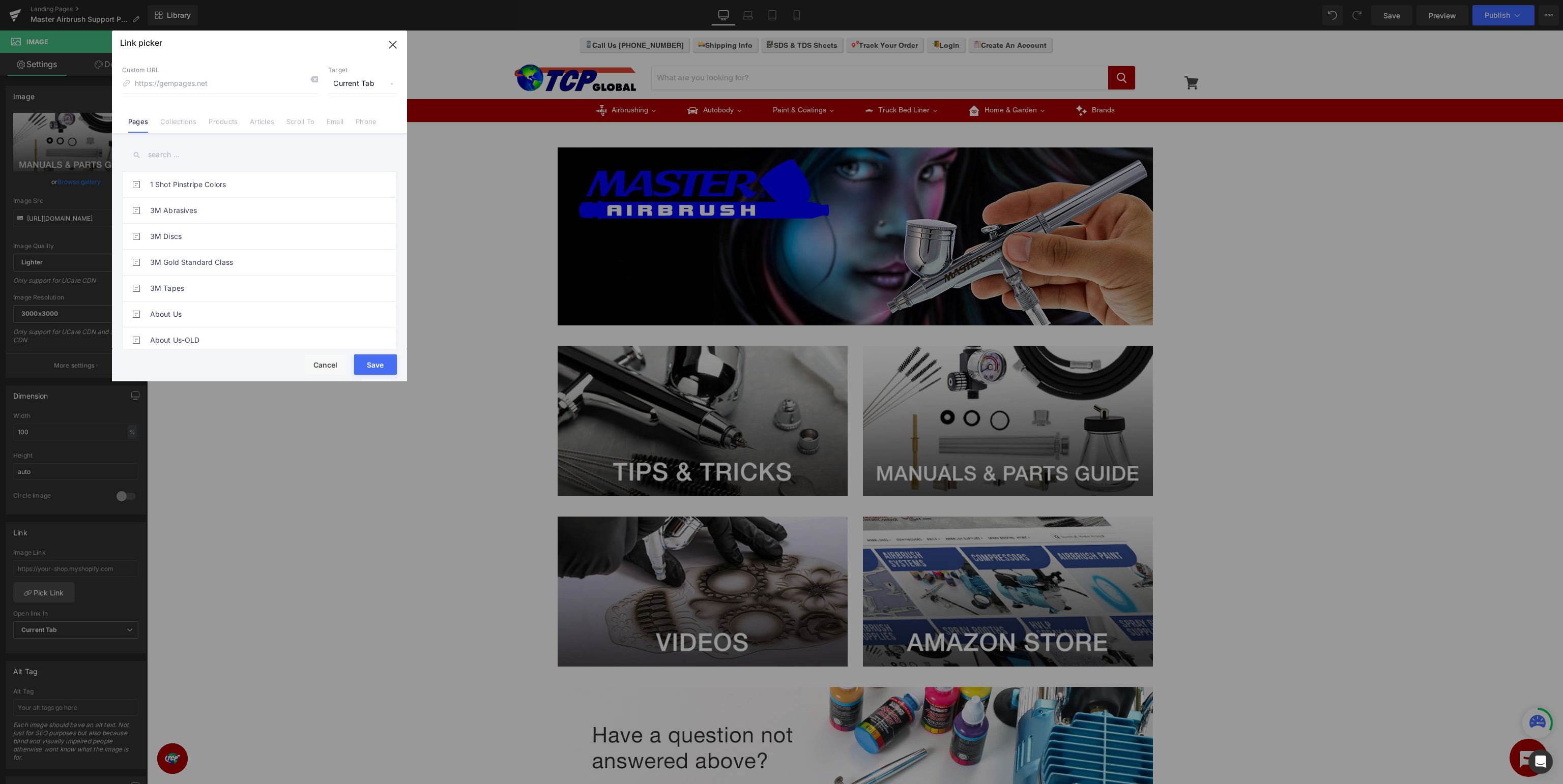
click at [222, 155] on input "text" at bounding box center [259, 155] width 275 height 23
type input "master airbrush"
click at [306, 315] on link "Master Airbrush - Manuals & Parts Guide" at bounding box center [262, 314] width 224 height 26
type input "/pages/master-airbrush-manuals-parts"
click at [370, 364] on button "Save" at bounding box center [376, 364] width 43 height 20
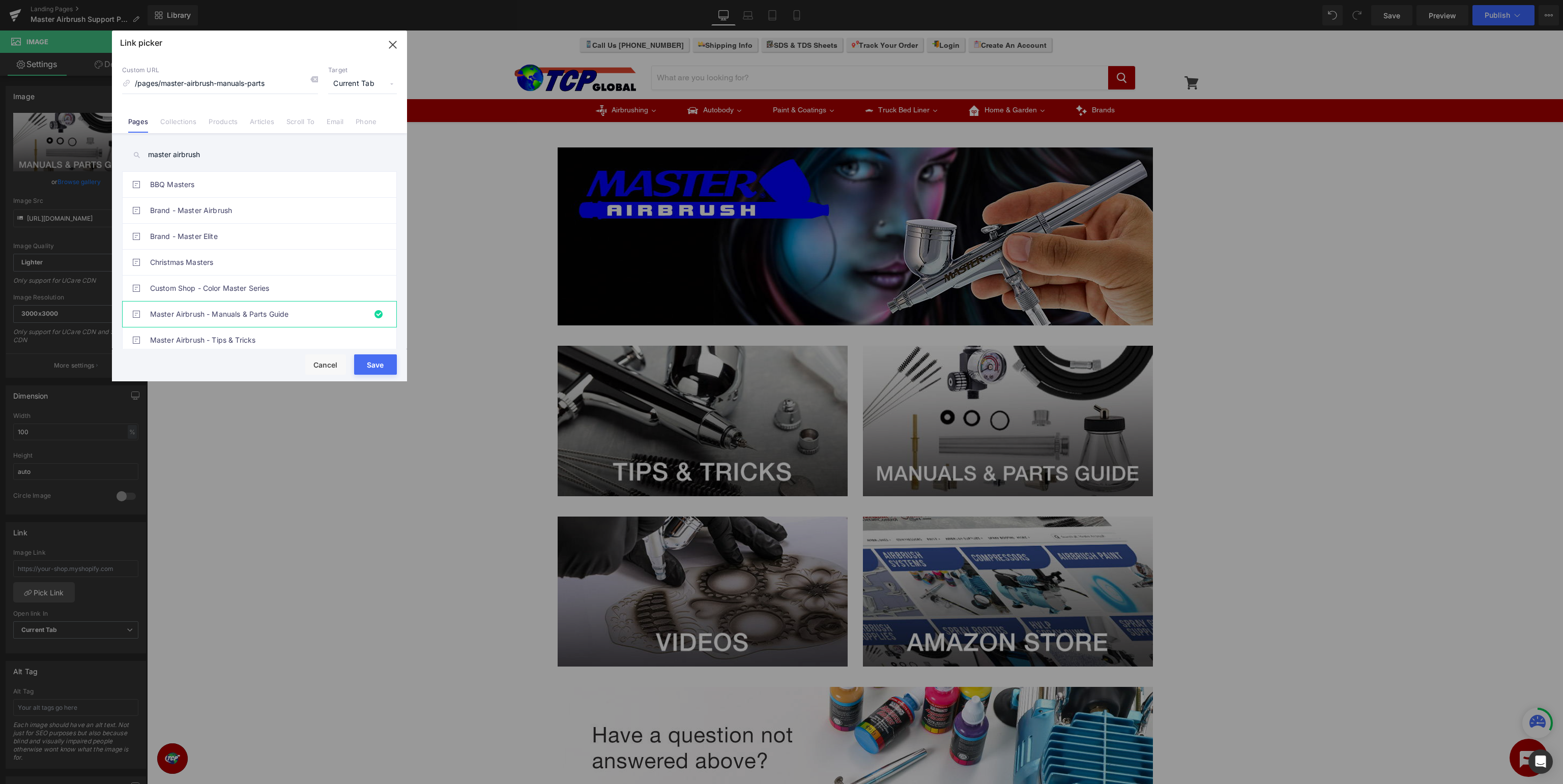
type input "/pages/master-airbrush-manuals-parts"
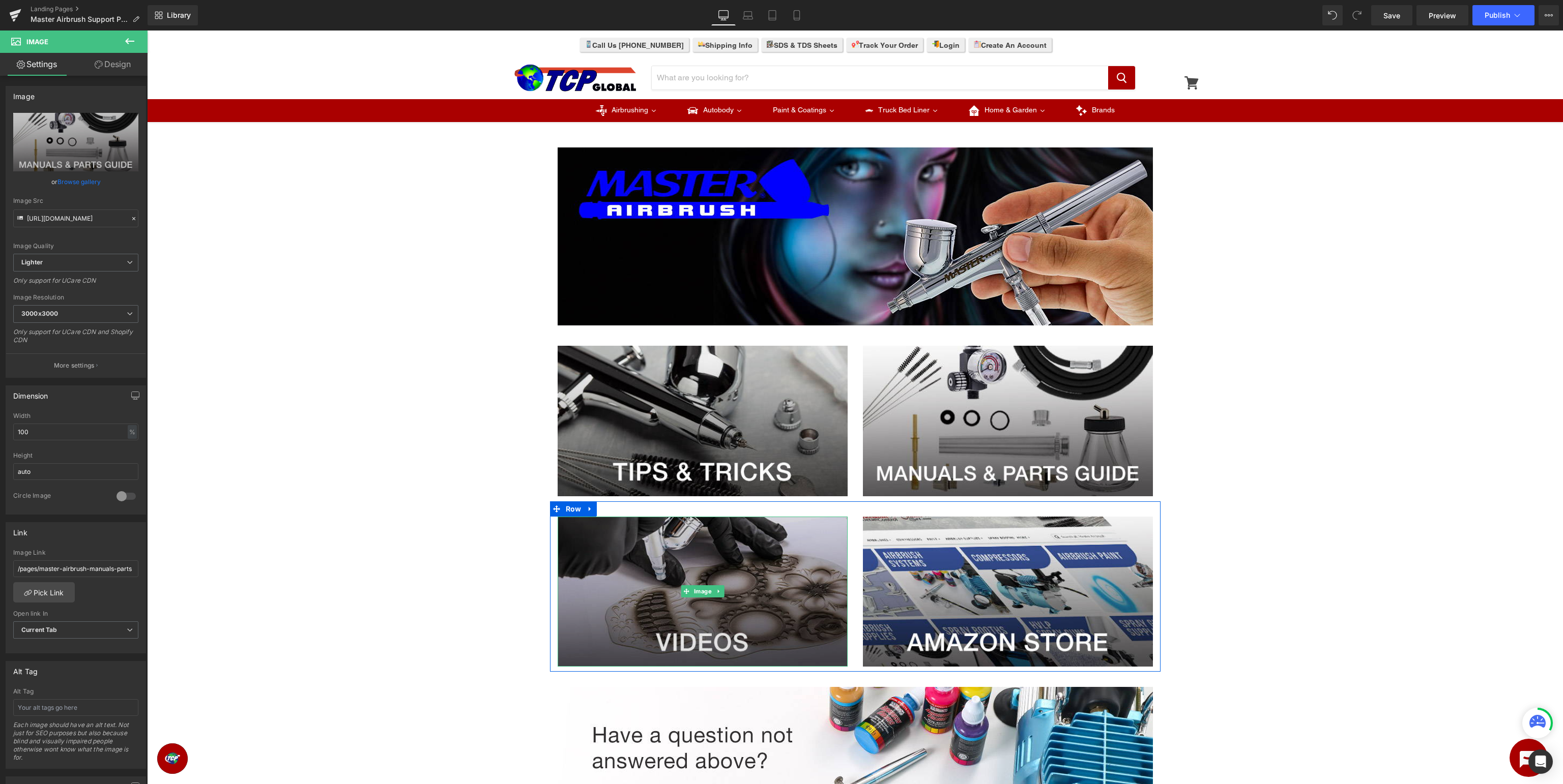
click at [701, 566] on img at bounding box center [703, 592] width 290 height 150
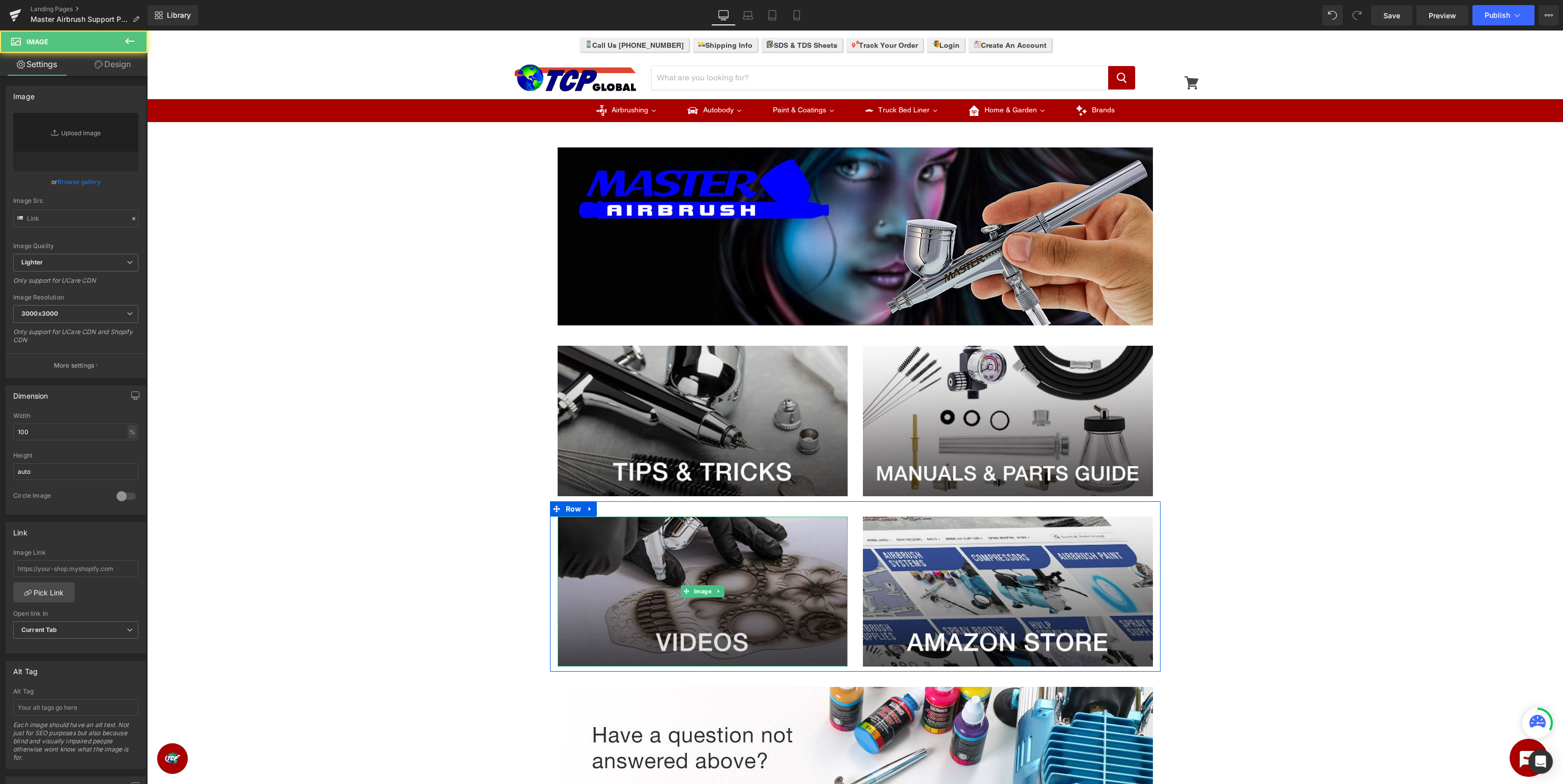
type input "https://ucarecdn.com/9ae979b6-a3d1-4689-9e6f-487e88b79184/-/format/auto/-/previ…"
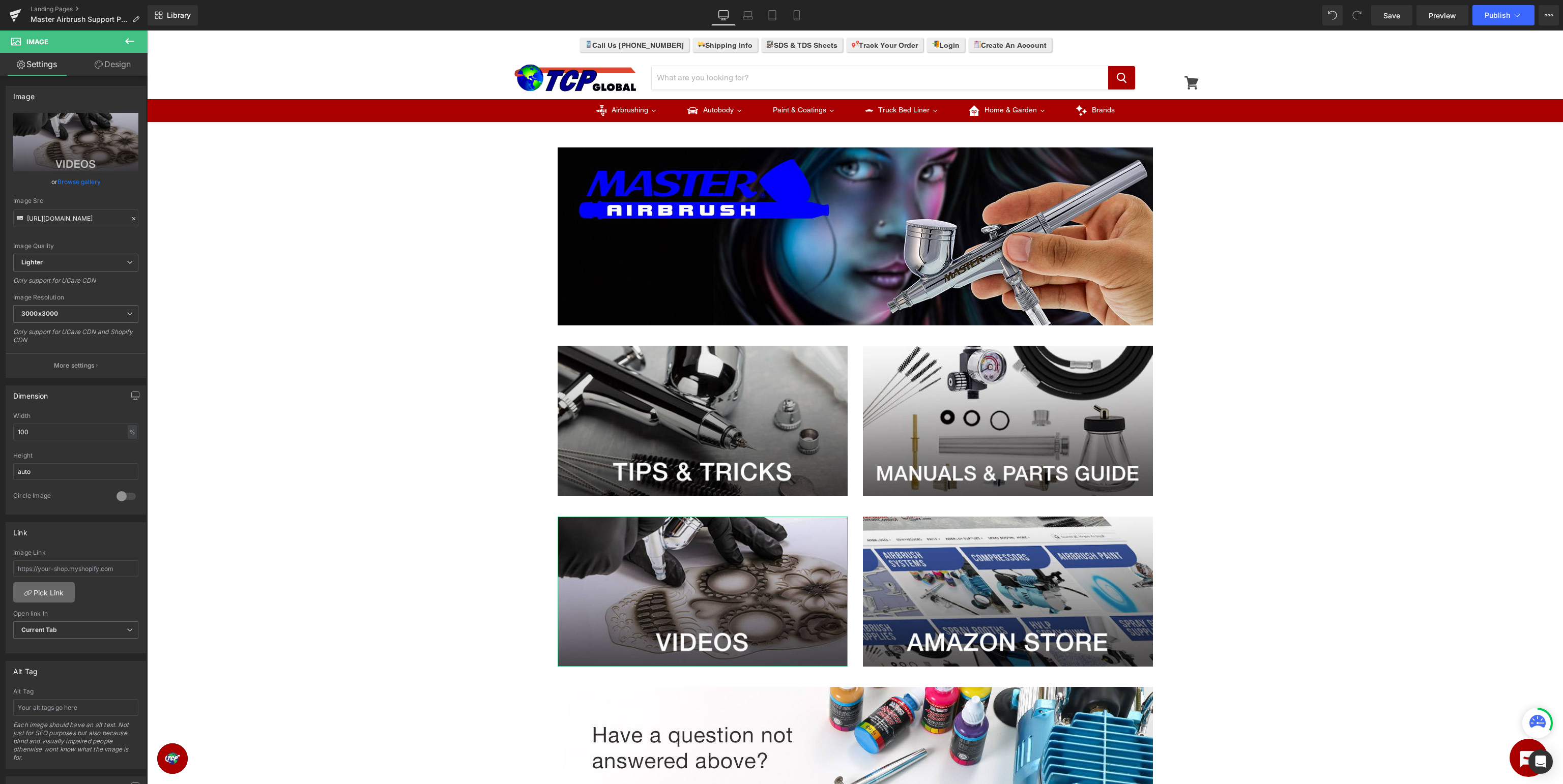
click at [52, 589] on link "Pick Link" at bounding box center [44, 592] width 62 height 20
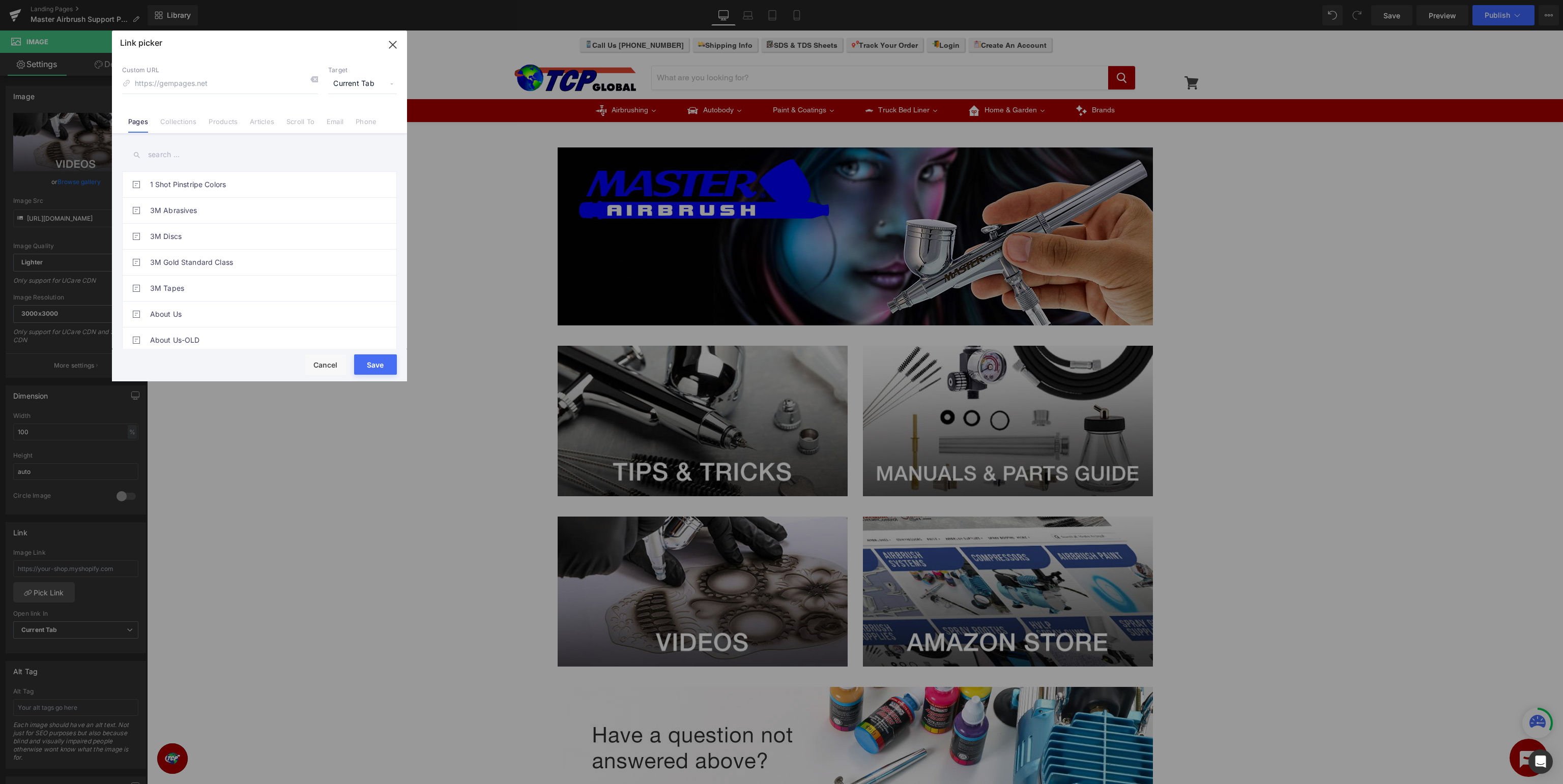
click at [249, 150] on input "text" at bounding box center [259, 155] width 275 height 23
drag, startPoint x: 226, startPoint y: 158, endPoint x: 148, endPoint y: 168, distance: 78.6
click at [148, 166] on input "videos" at bounding box center [259, 155] width 275 height 23
type input "videos"
click at [218, 288] on link "Master Airbrush Support - Videos" at bounding box center [262, 289] width 224 height 26
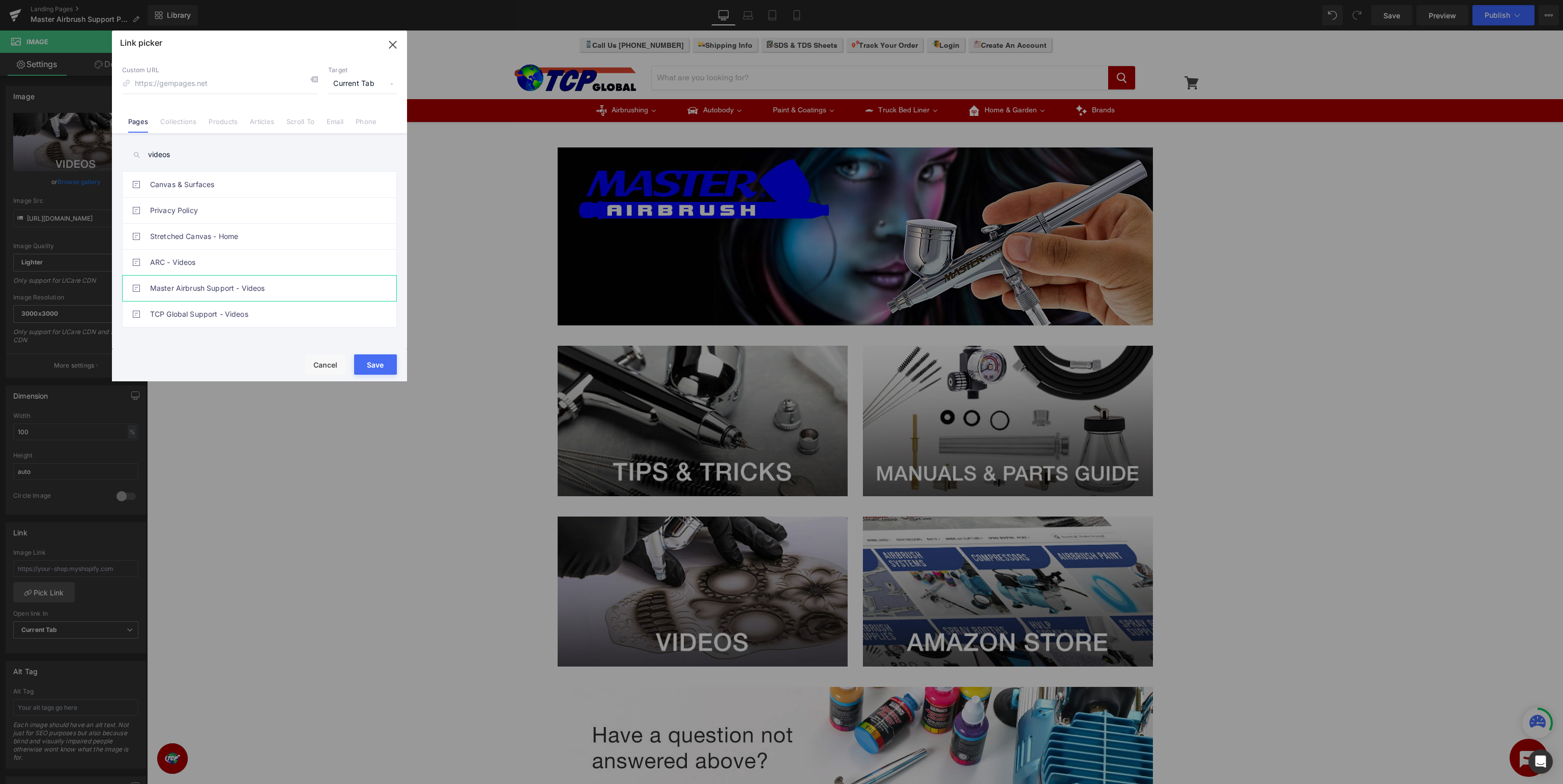
type input "/pages/master-airbrush-videos"
click at [388, 368] on button "Save" at bounding box center [376, 364] width 43 height 20
type input "/pages/master-airbrush-videos"
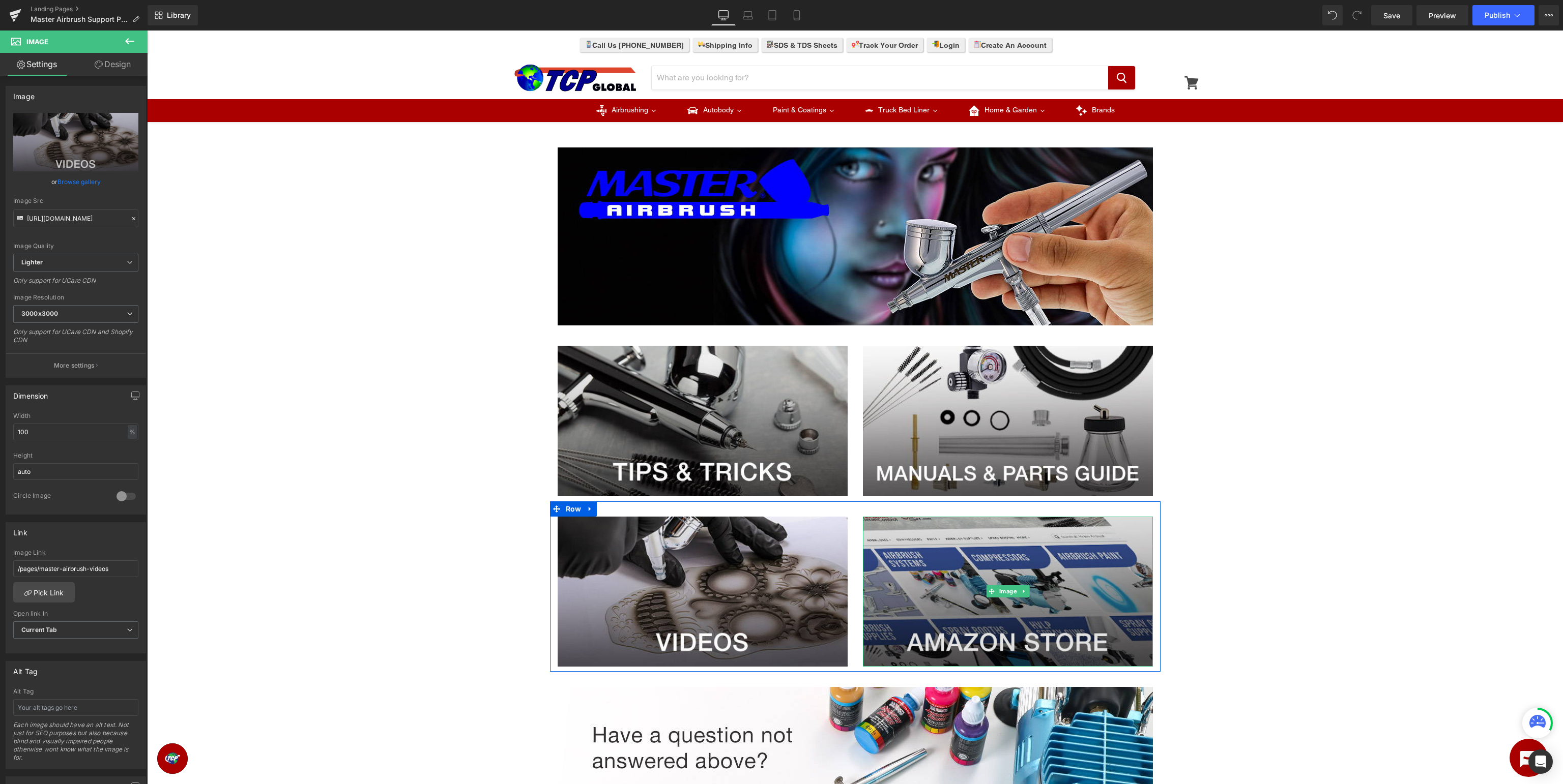
click at [993, 584] on img at bounding box center [1008, 592] width 290 height 150
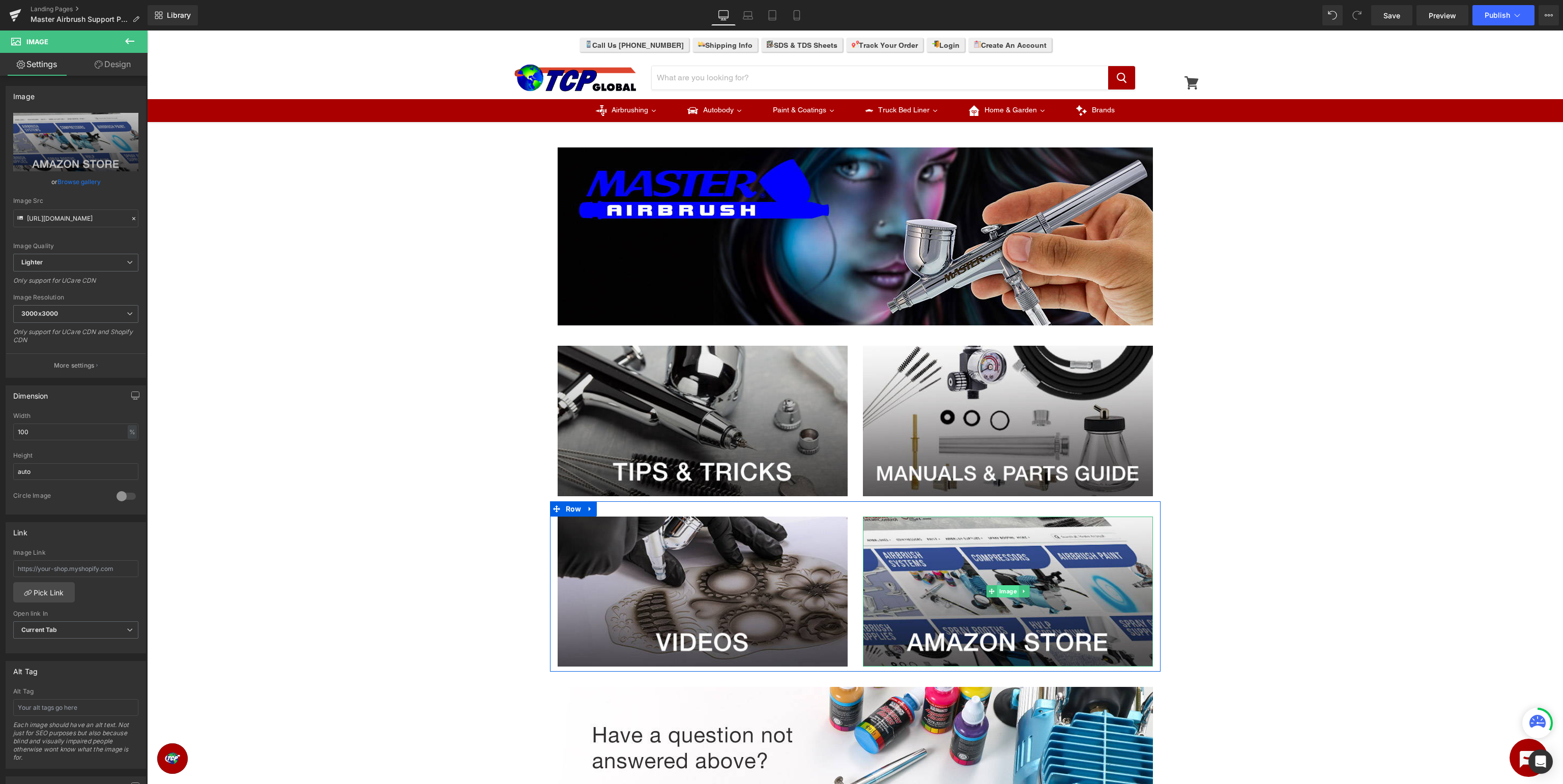
click at [1008, 591] on span "Image" at bounding box center [1008, 591] width 22 height 12
click at [71, 564] on input "text" at bounding box center [76, 569] width 125 height 17
type input "https://www.amazon.com/masterairbrush"
click at [1498, 20] on span "Publish" at bounding box center [1498, 15] width 26 height 8
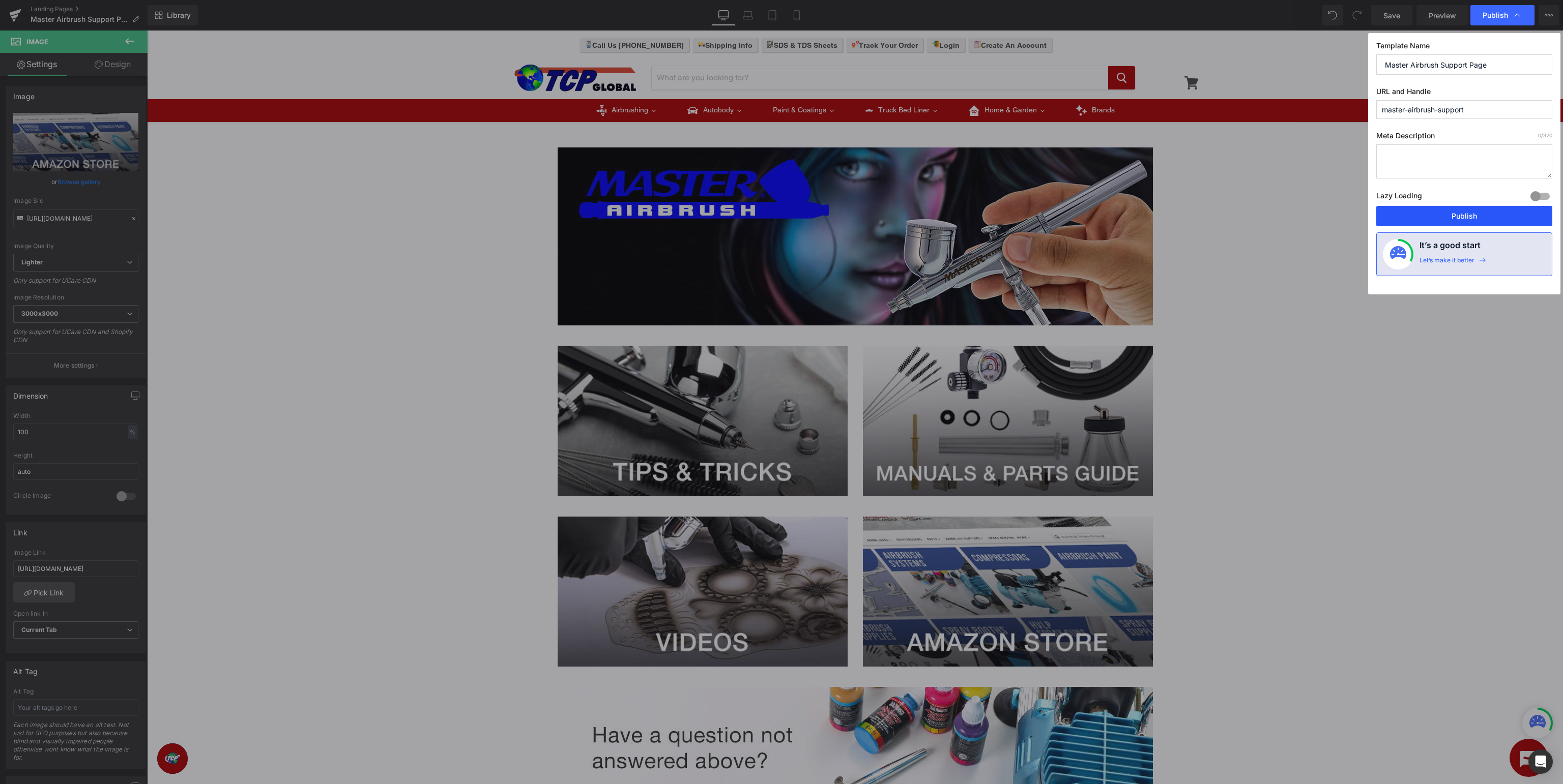
click at [1463, 219] on button "Publish" at bounding box center [1465, 216] width 176 height 20
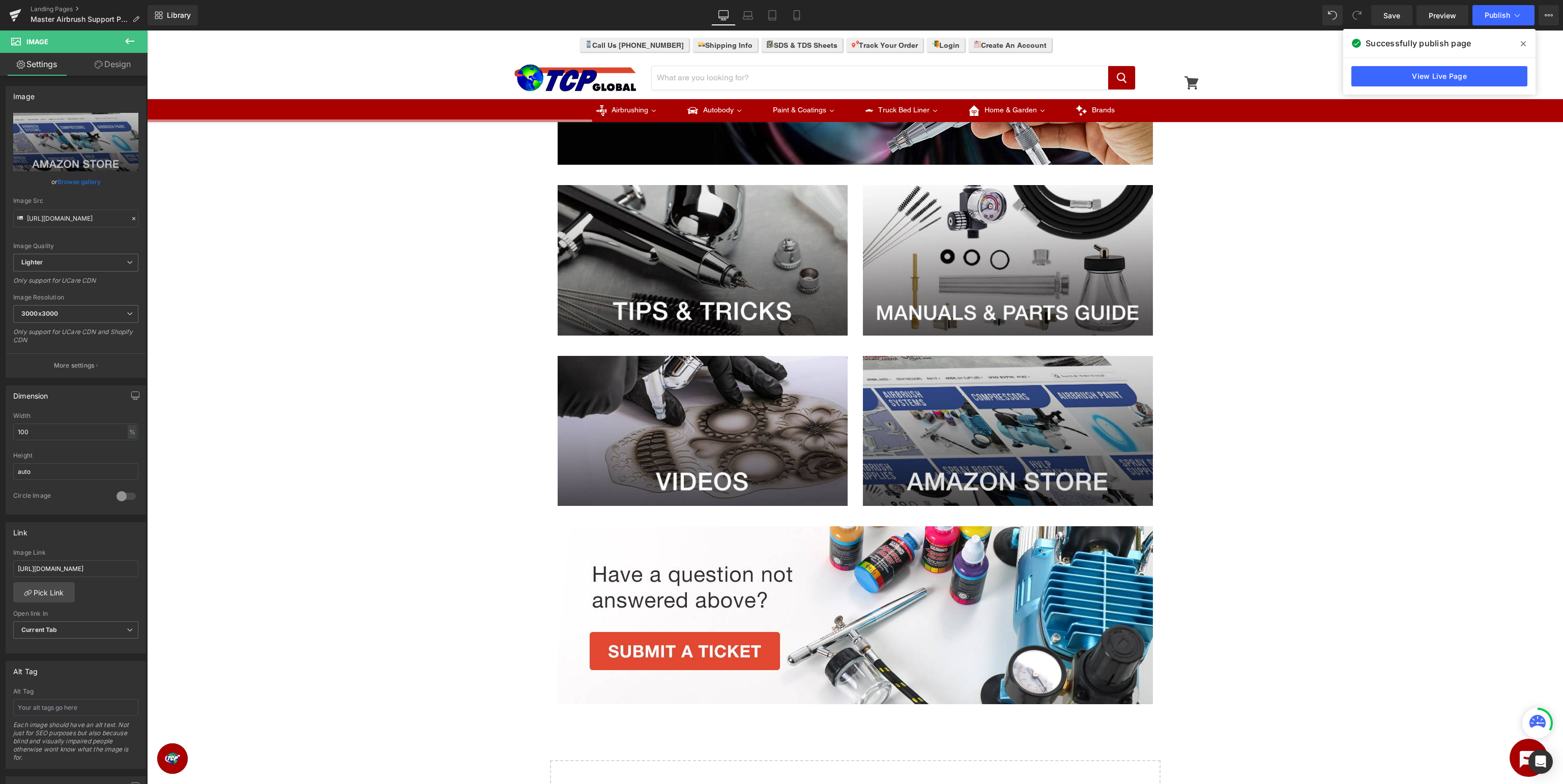
scroll to position [215, 0]
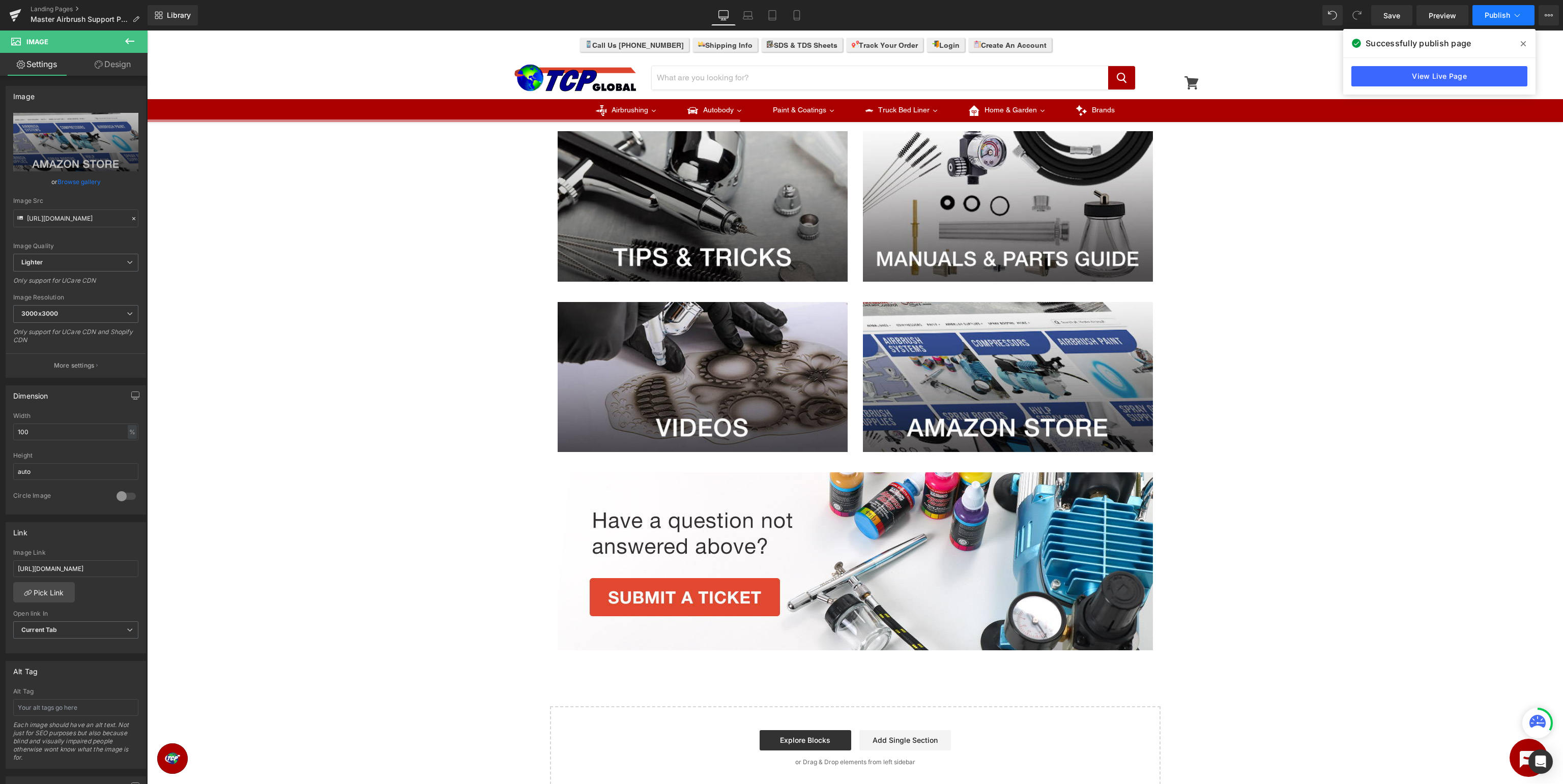
click at [1498, 14] on span "Publish" at bounding box center [1498, 15] width 26 height 8
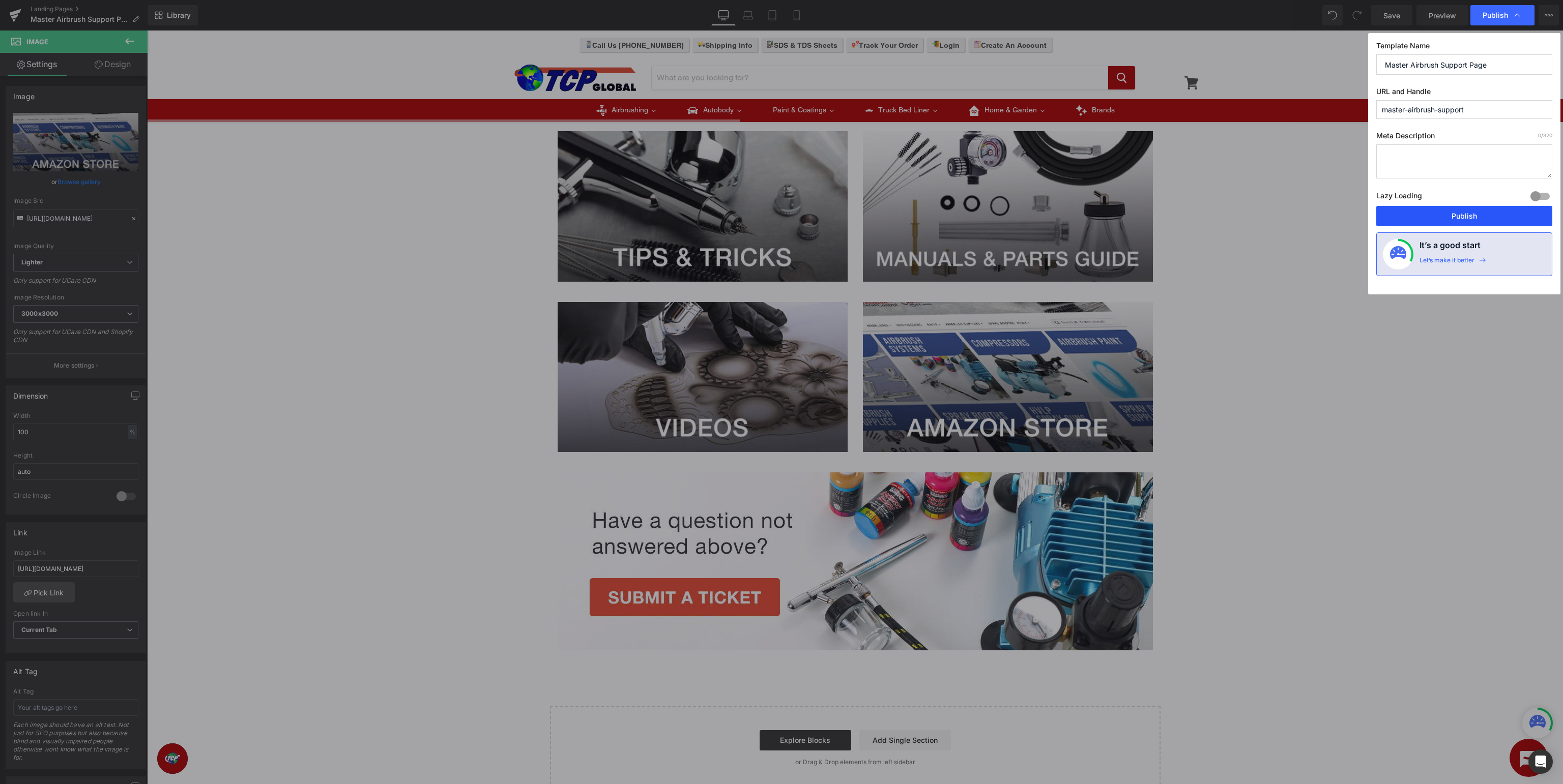
click at [1474, 218] on button "Publish" at bounding box center [1465, 216] width 176 height 20
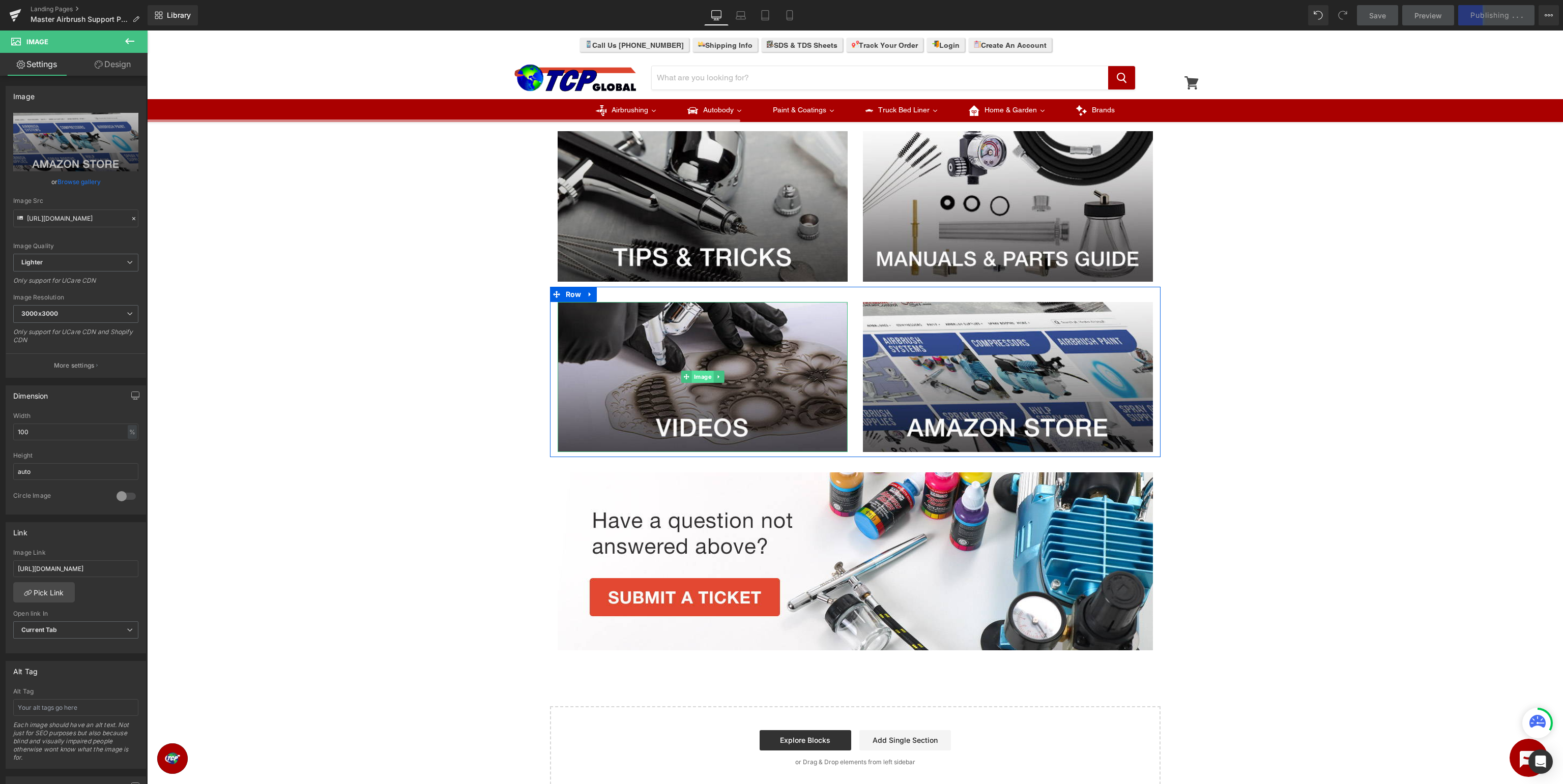
click at [693, 373] on span "Image" at bounding box center [702, 377] width 22 height 12
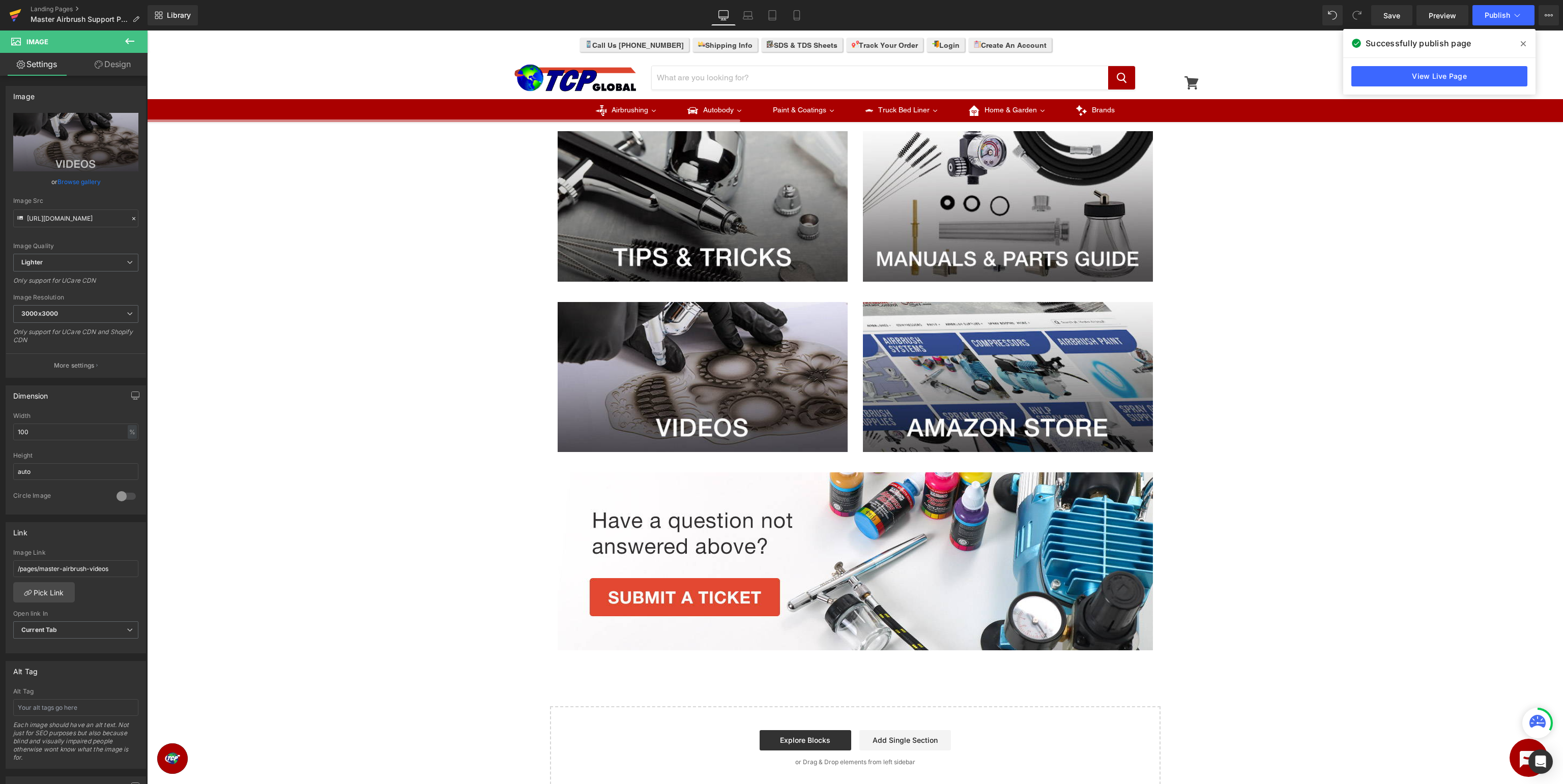
click at [13, 17] on icon at bounding box center [15, 16] width 7 height 4
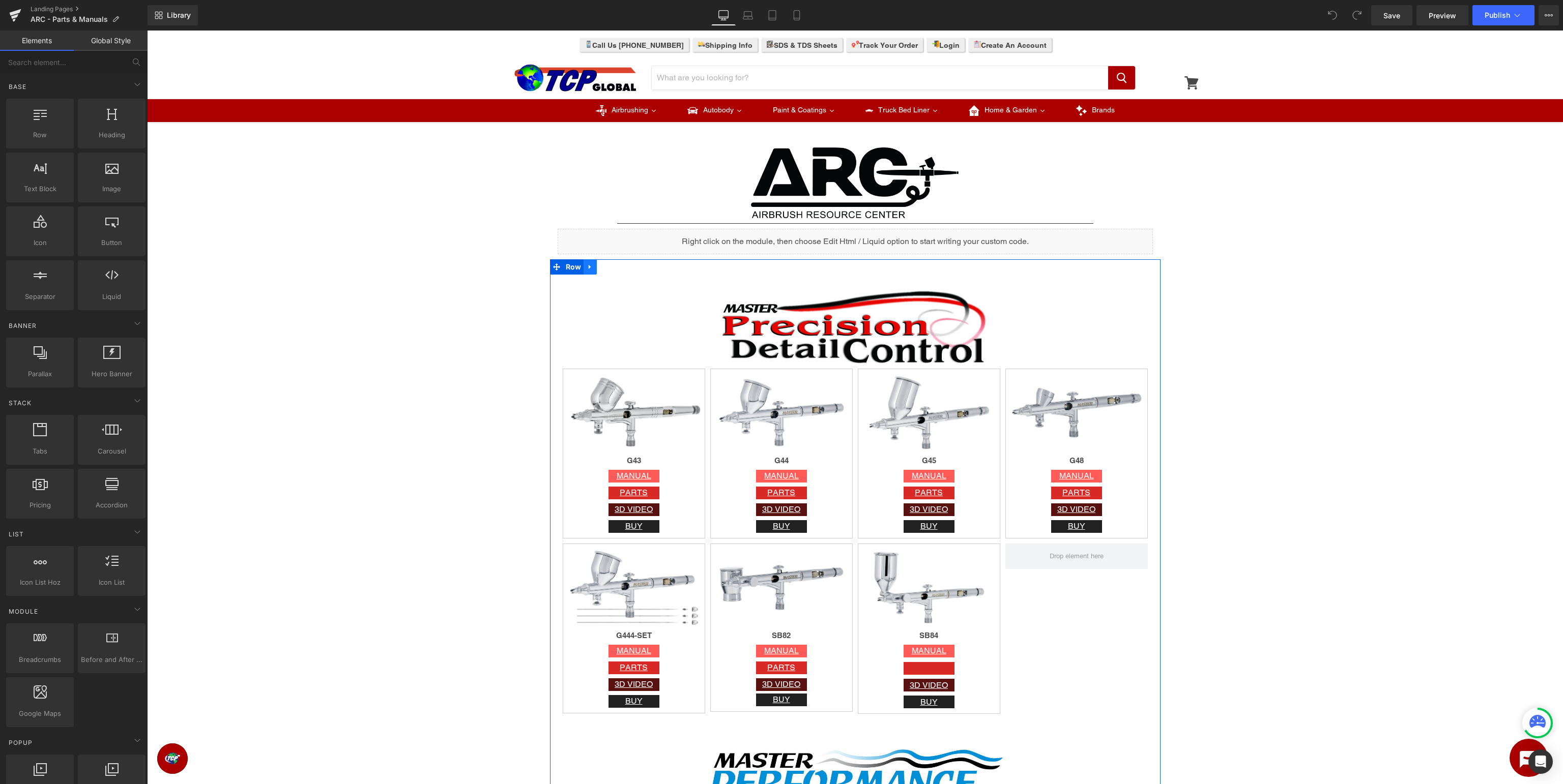
click at [589, 267] on icon at bounding box center [589, 267] width 2 height 4
click at [590, 268] on icon at bounding box center [590, 267] width 7 height 7
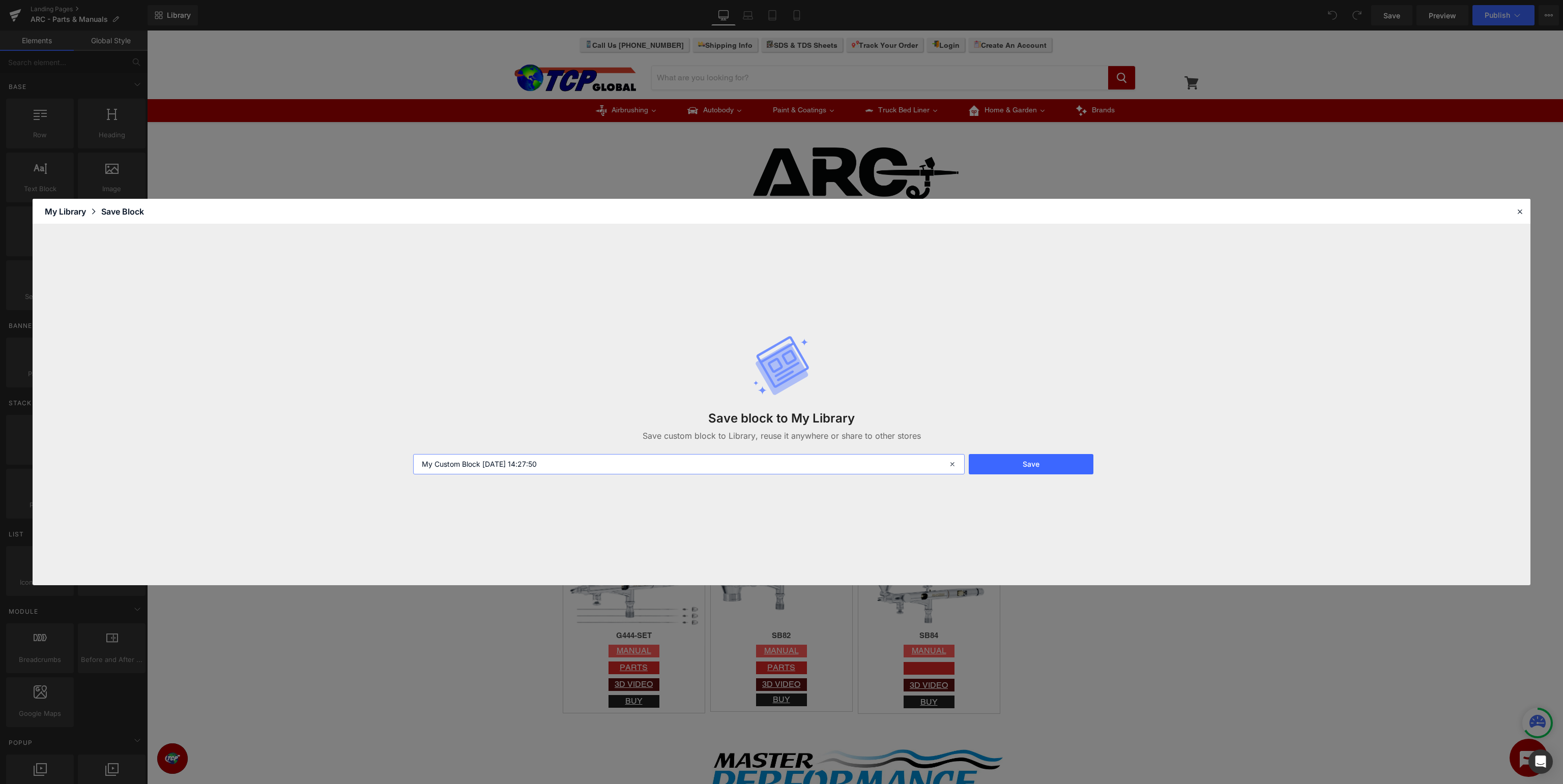
click at [604, 459] on input "My Custom Block 2025-09-02 14:27:50" at bounding box center [689, 464] width 552 height 20
drag, startPoint x: 704, startPoint y: 463, endPoint x: 0, endPoint y: 409, distance: 706.1
click at [413, 454] on input "My Custom Block 2025-09-02 14:27:50" at bounding box center [689, 464] width 552 height 20
type input "A"
type input "Master Airbrush Parts"
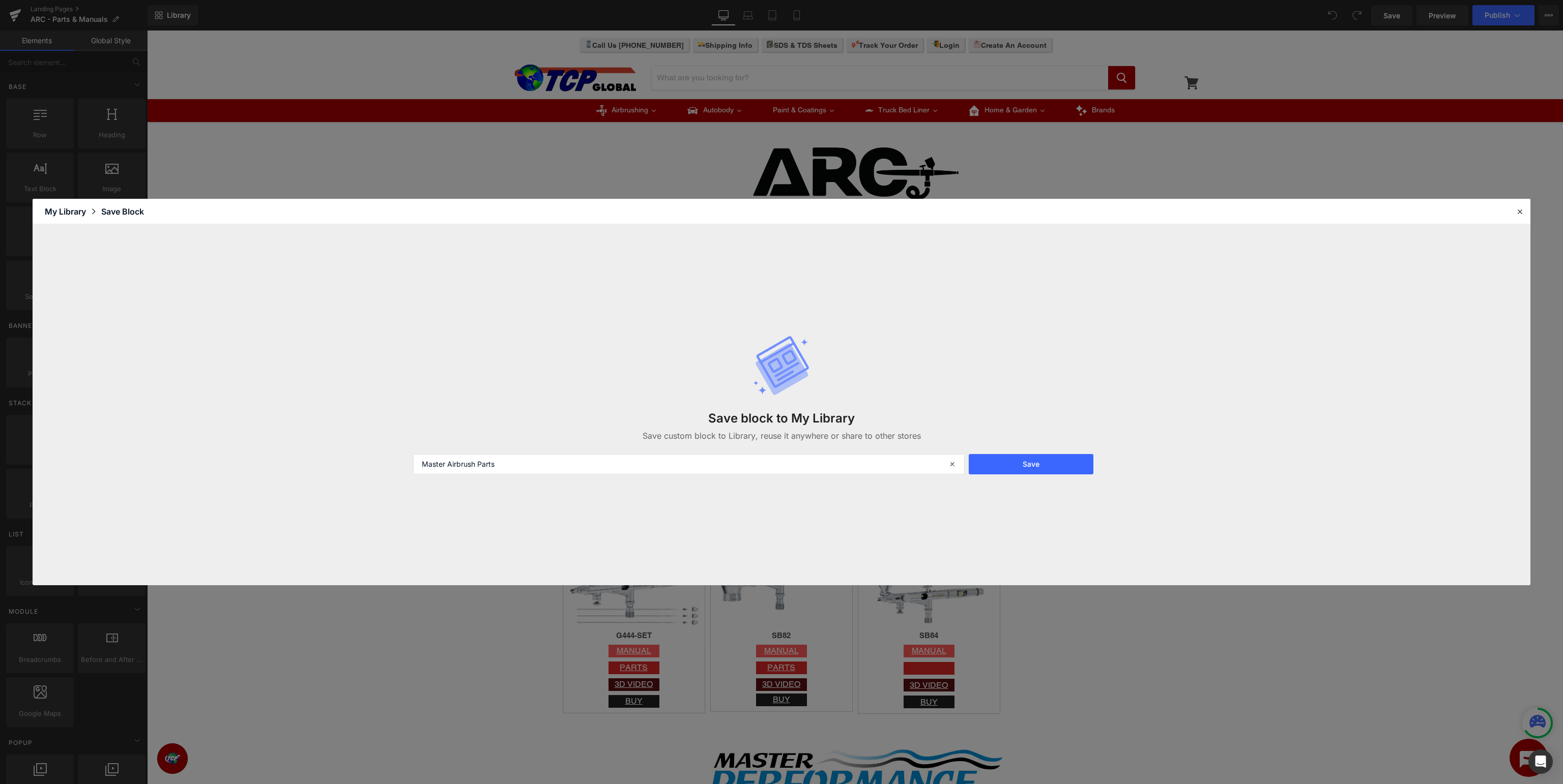
click at [1022, 459] on button "Save" at bounding box center [1031, 464] width 125 height 20
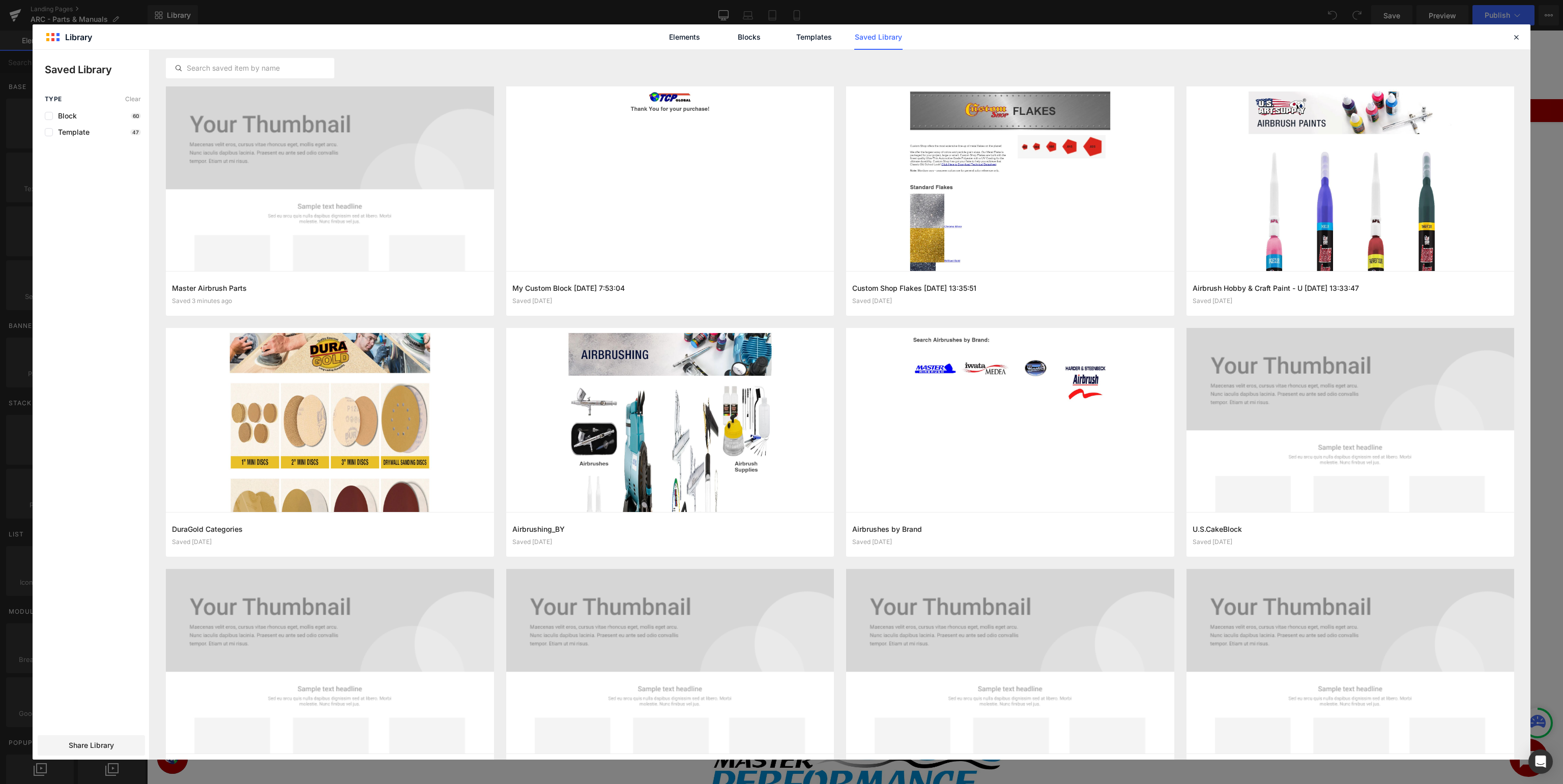
click at [1528, 40] on div "Elements Blocks Templates Saved Library" at bounding box center [781, 37] width 1498 height 25
click at [1516, 39] on icon at bounding box center [1516, 37] width 9 height 9
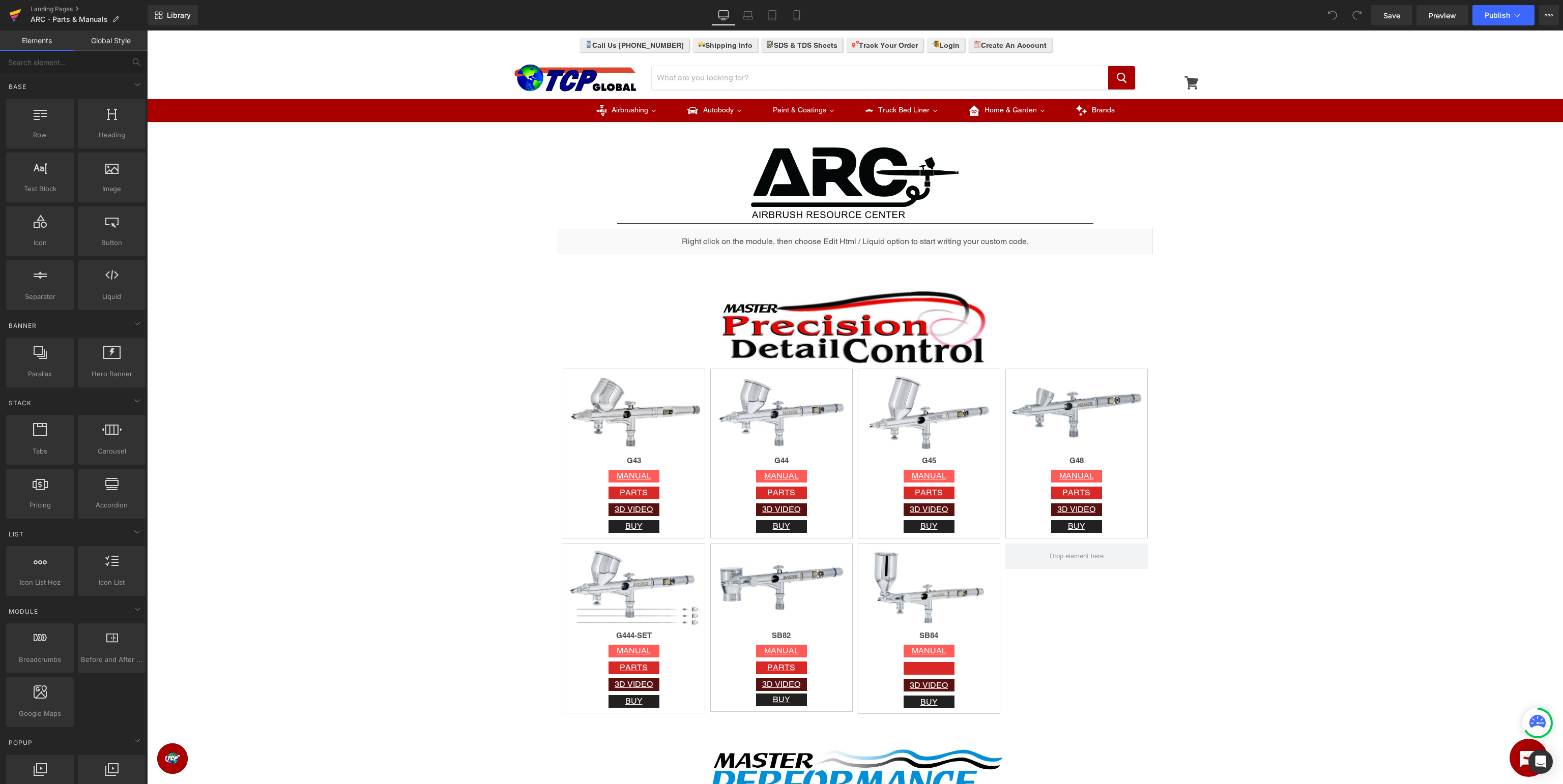
click at [13, 17] on icon at bounding box center [15, 16] width 7 height 4
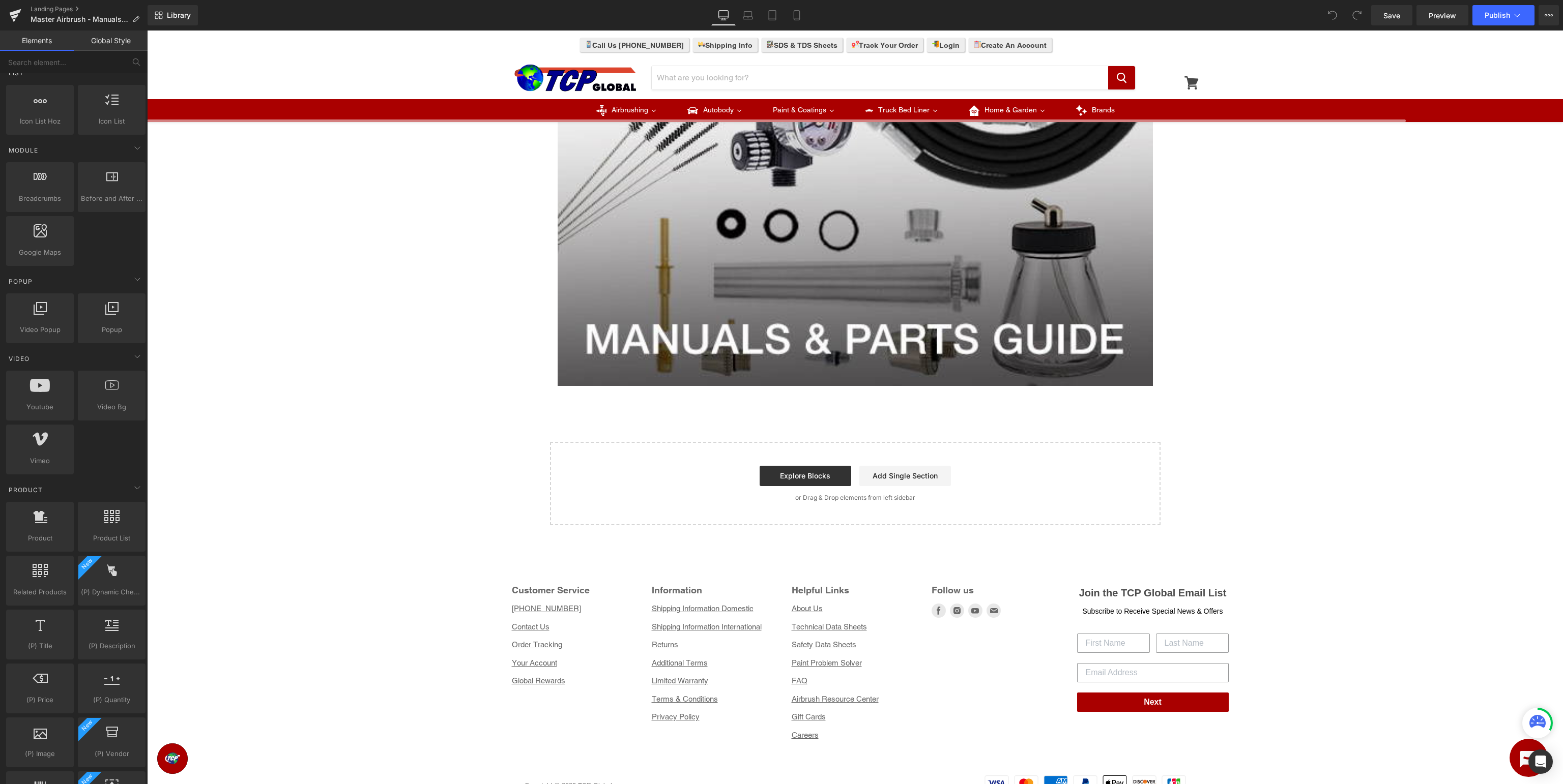
scroll to position [205, 0]
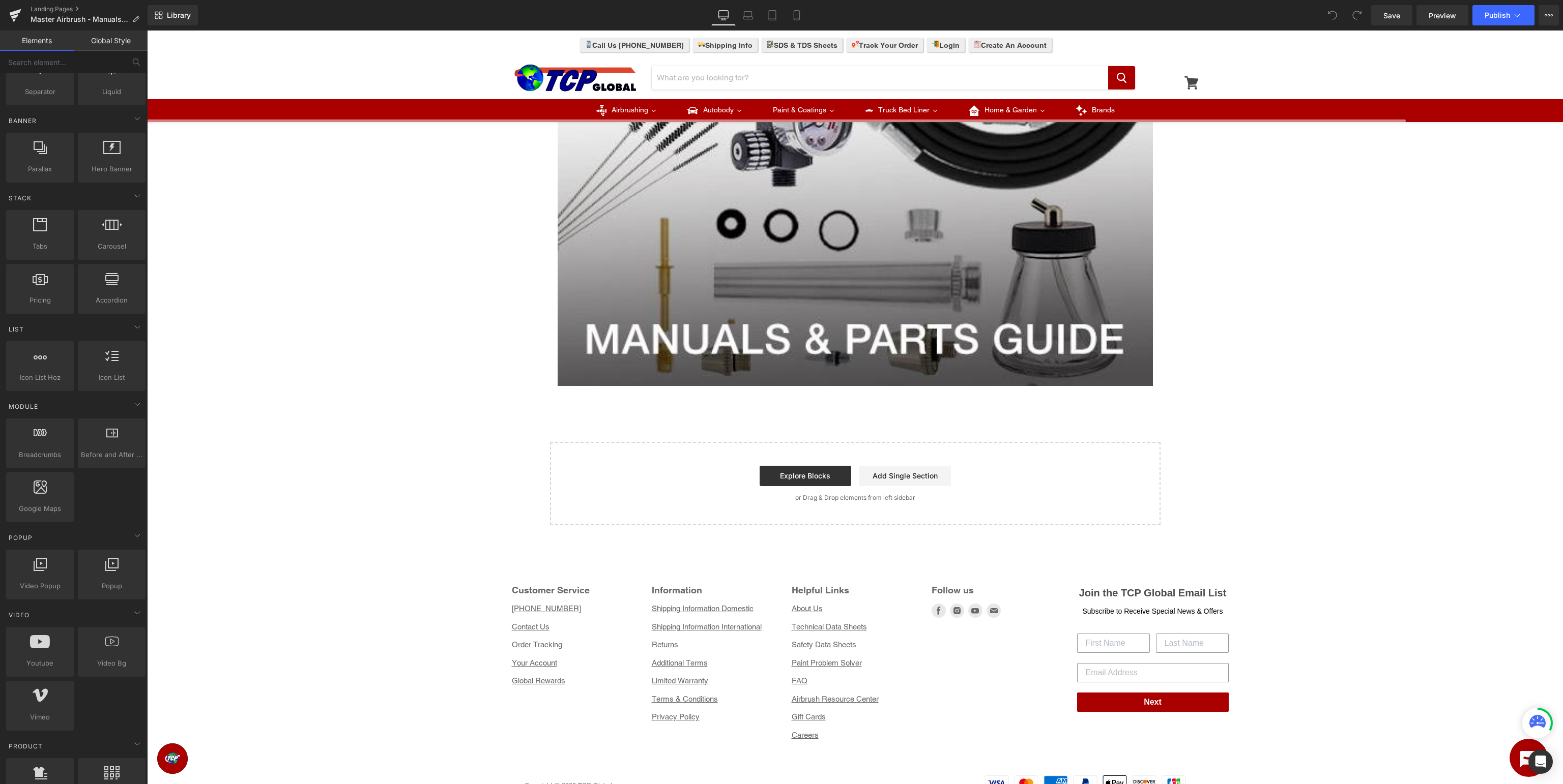
click at [107, 37] on link "Global Style" at bounding box center [111, 40] width 74 height 20
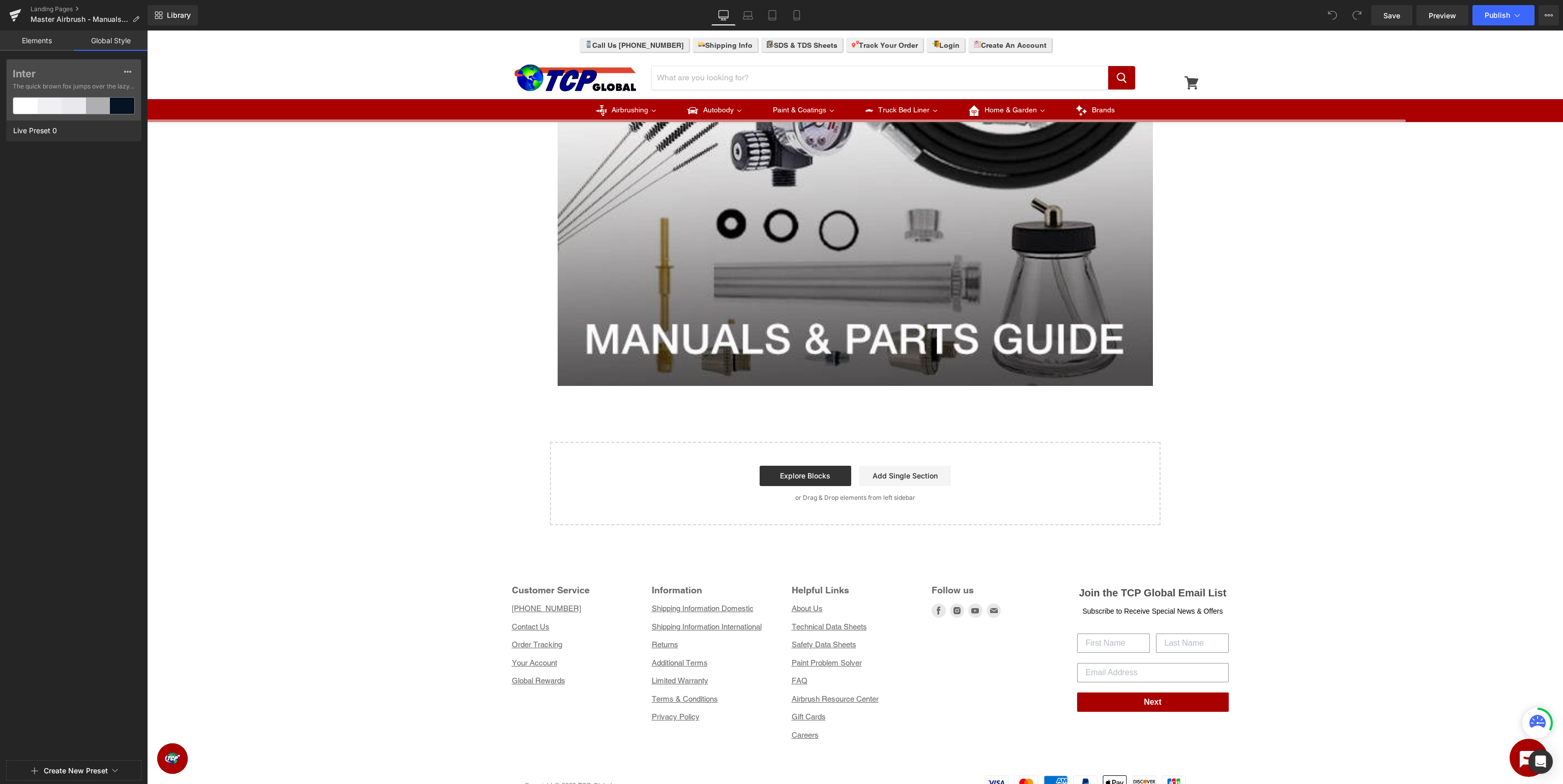
click at [46, 43] on link "Elements" at bounding box center [37, 40] width 74 height 20
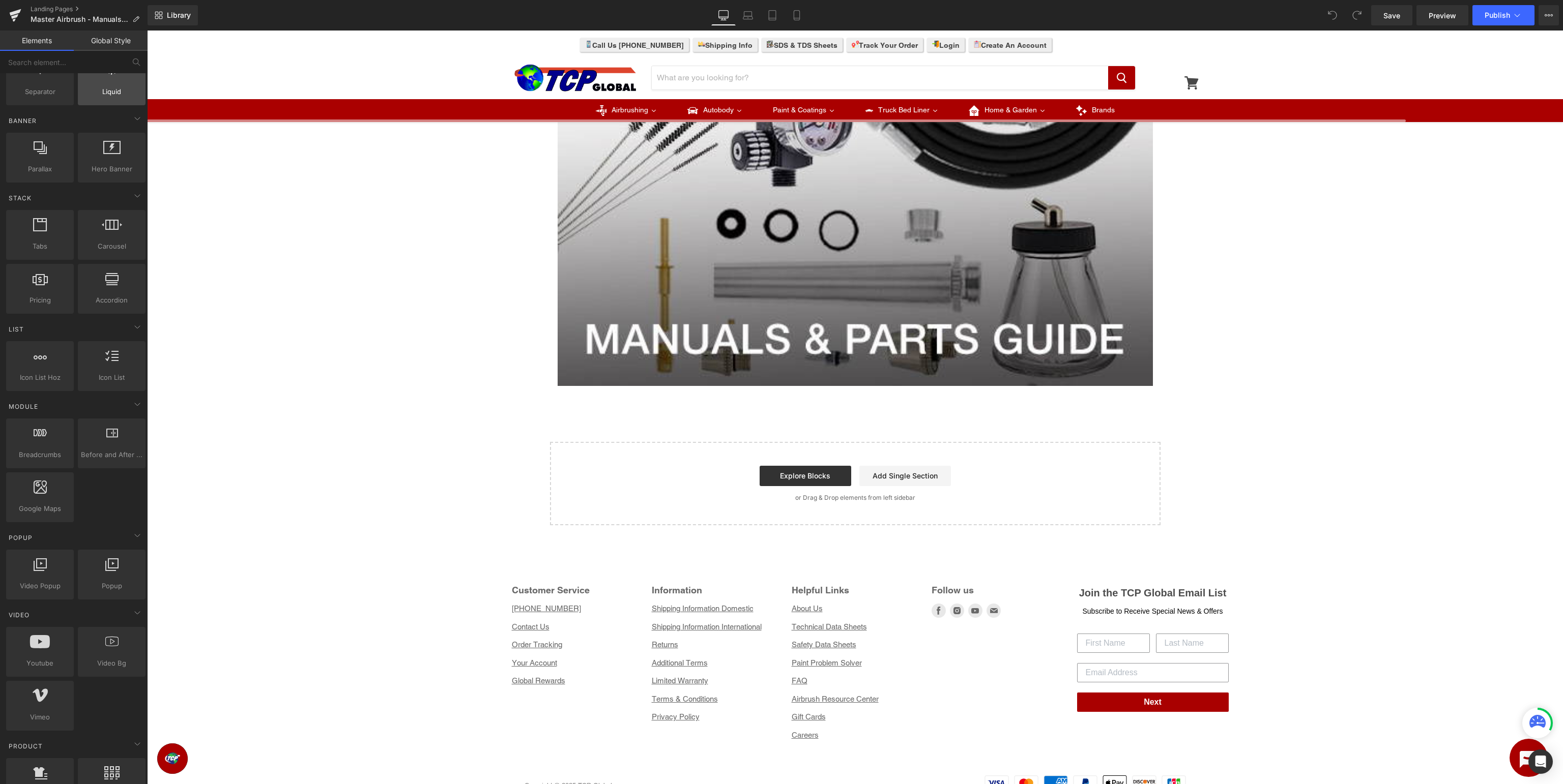
scroll to position [0, 0]
click at [117, 39] on link "Global Style" at bounding box center [111, 40] width 74 height 20
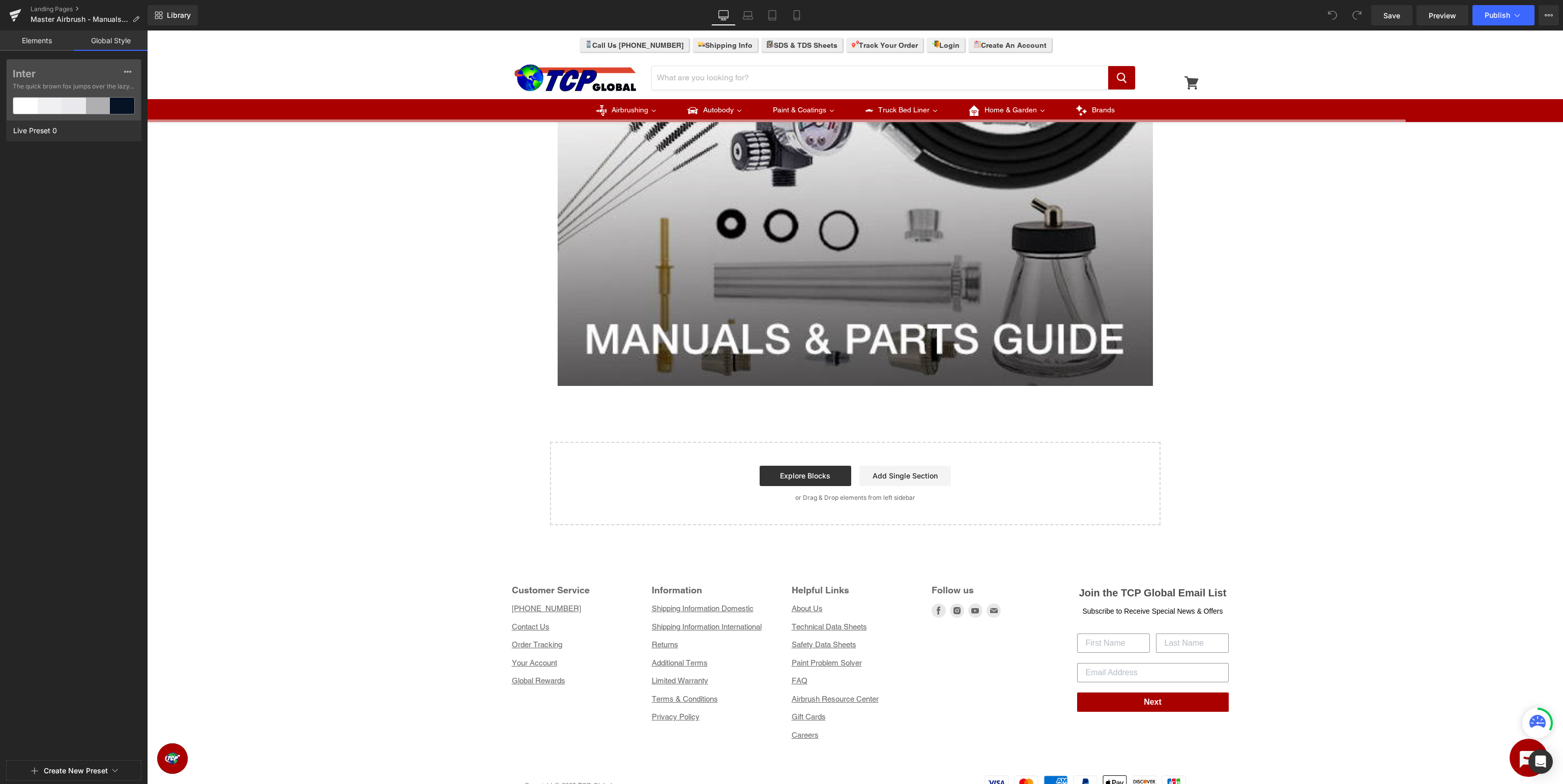
click at [40, 47] on link "Elements" at bounding box center [37, 40] width 74 height 20
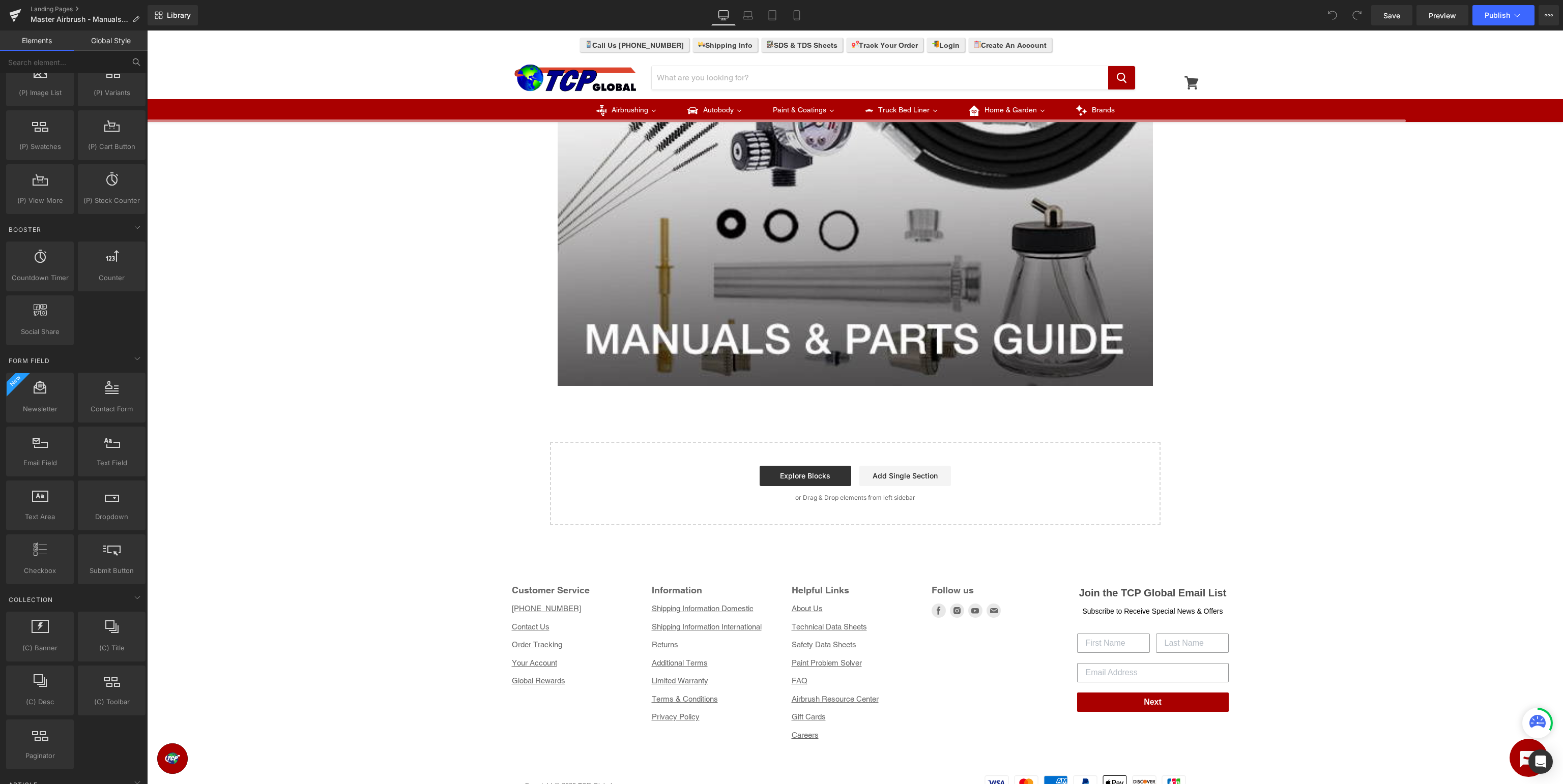
scroll to position [1487, 0]
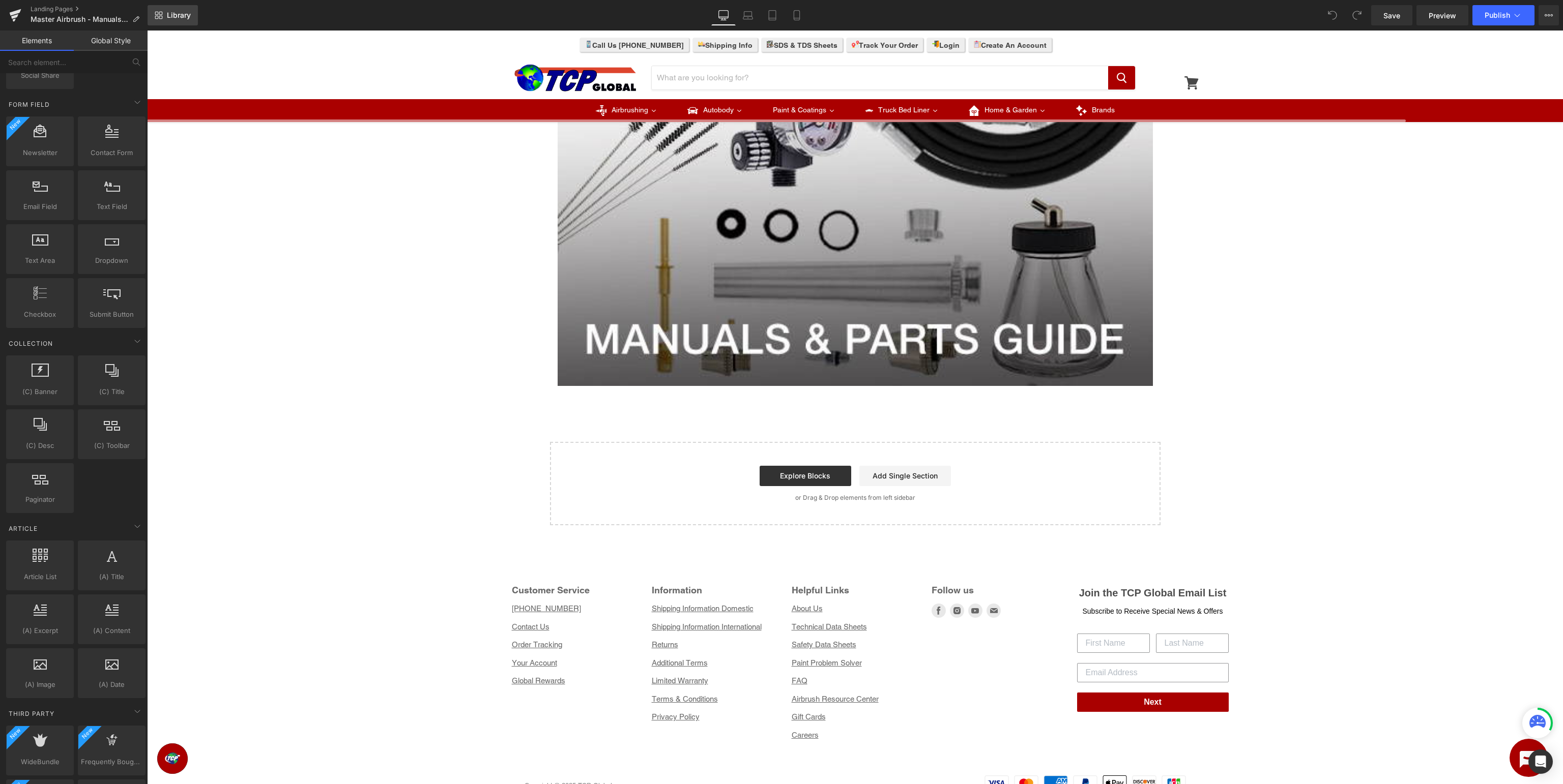
click at [166, 13] on link "Library" at bounding box center [173, 15] width 50 height 20
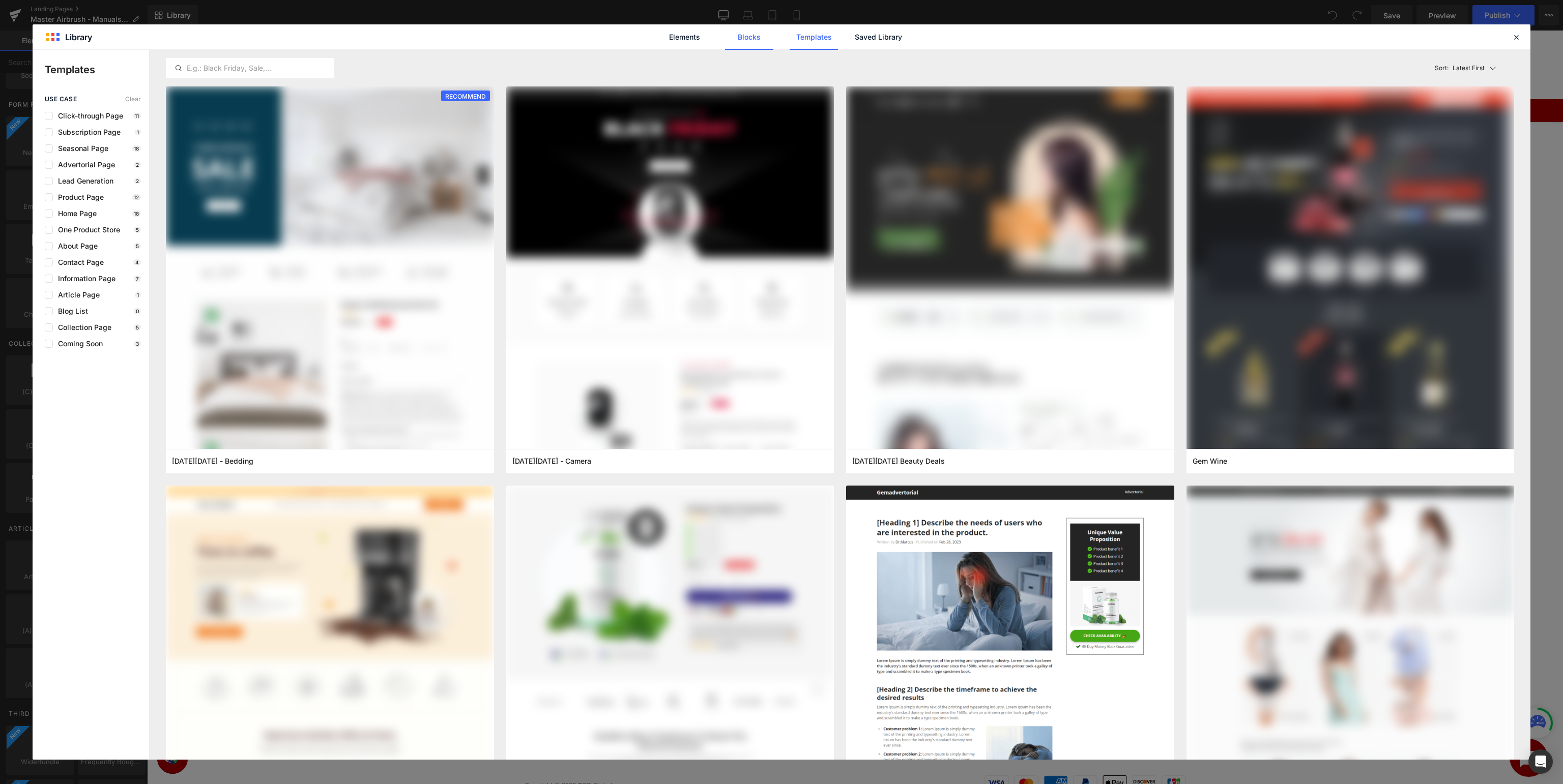
click at [854, 37] on link "Blocks" at bounding box center [878, 37] width 48 height 26
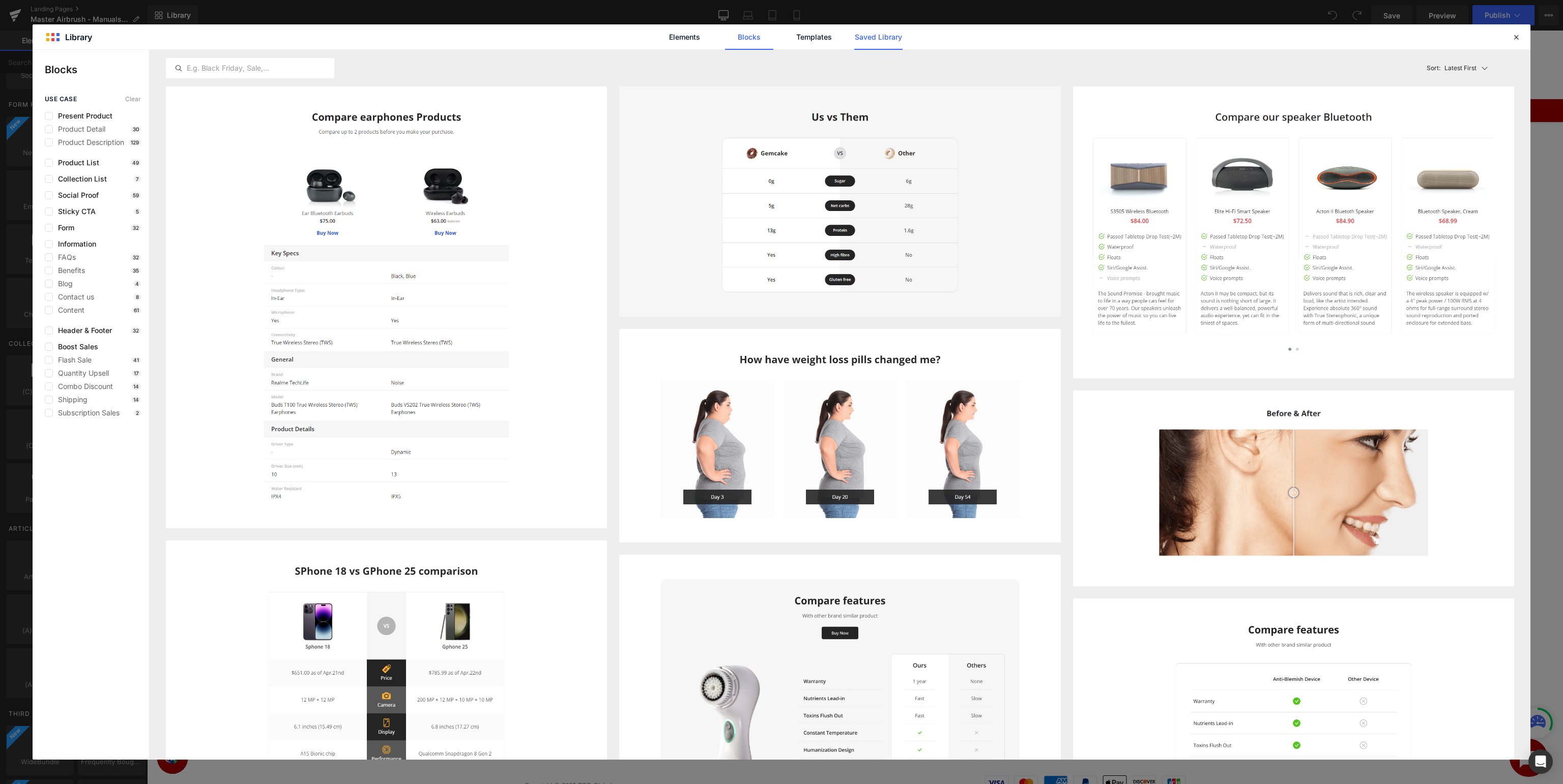
click at [893, 42] on link "Saved Library" at bounding box center [878, 37] width 48 height 26
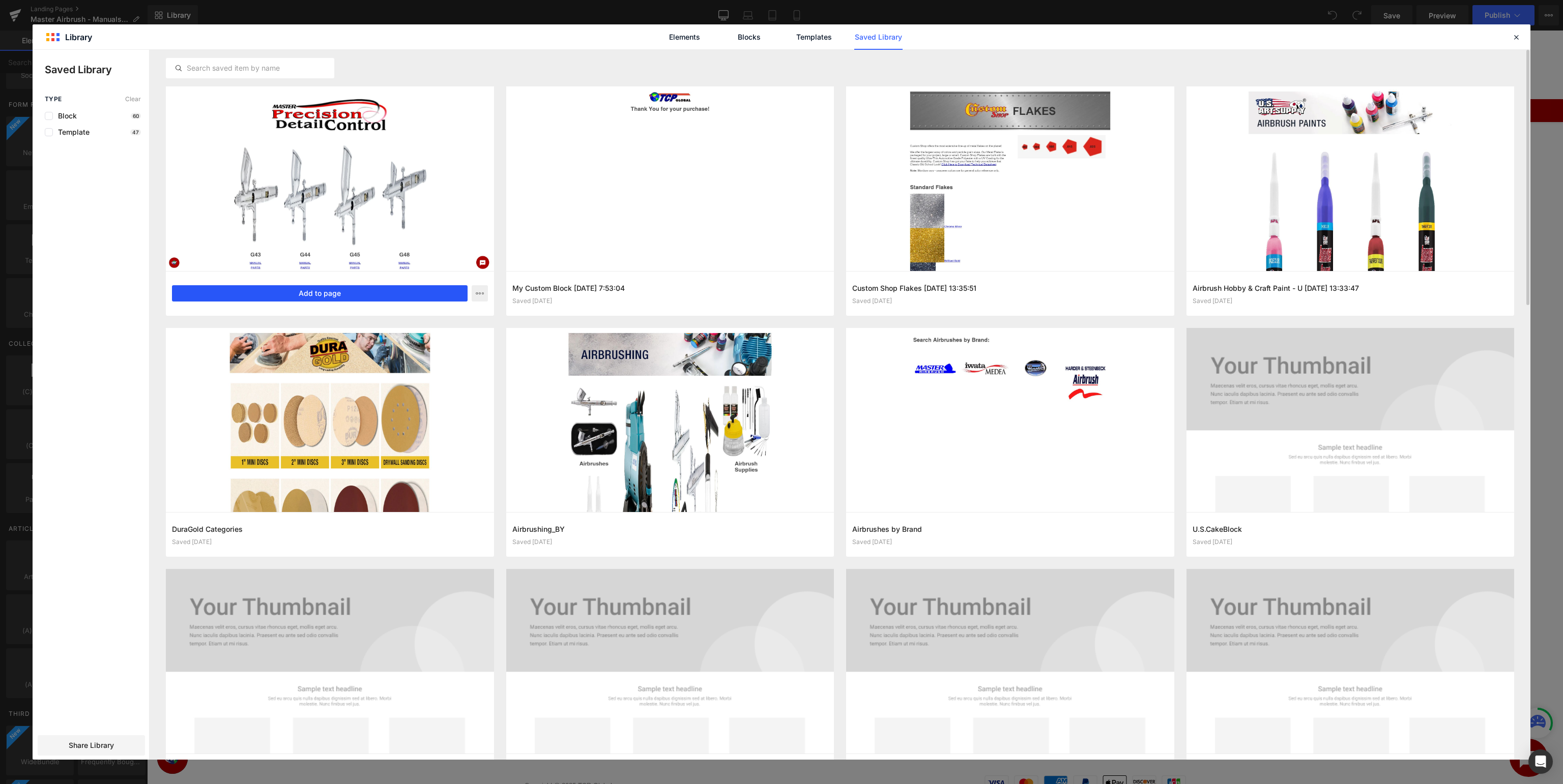
click at [354, 294] on button "Add to page" at bounding box center [319, 294] width 295 height 17
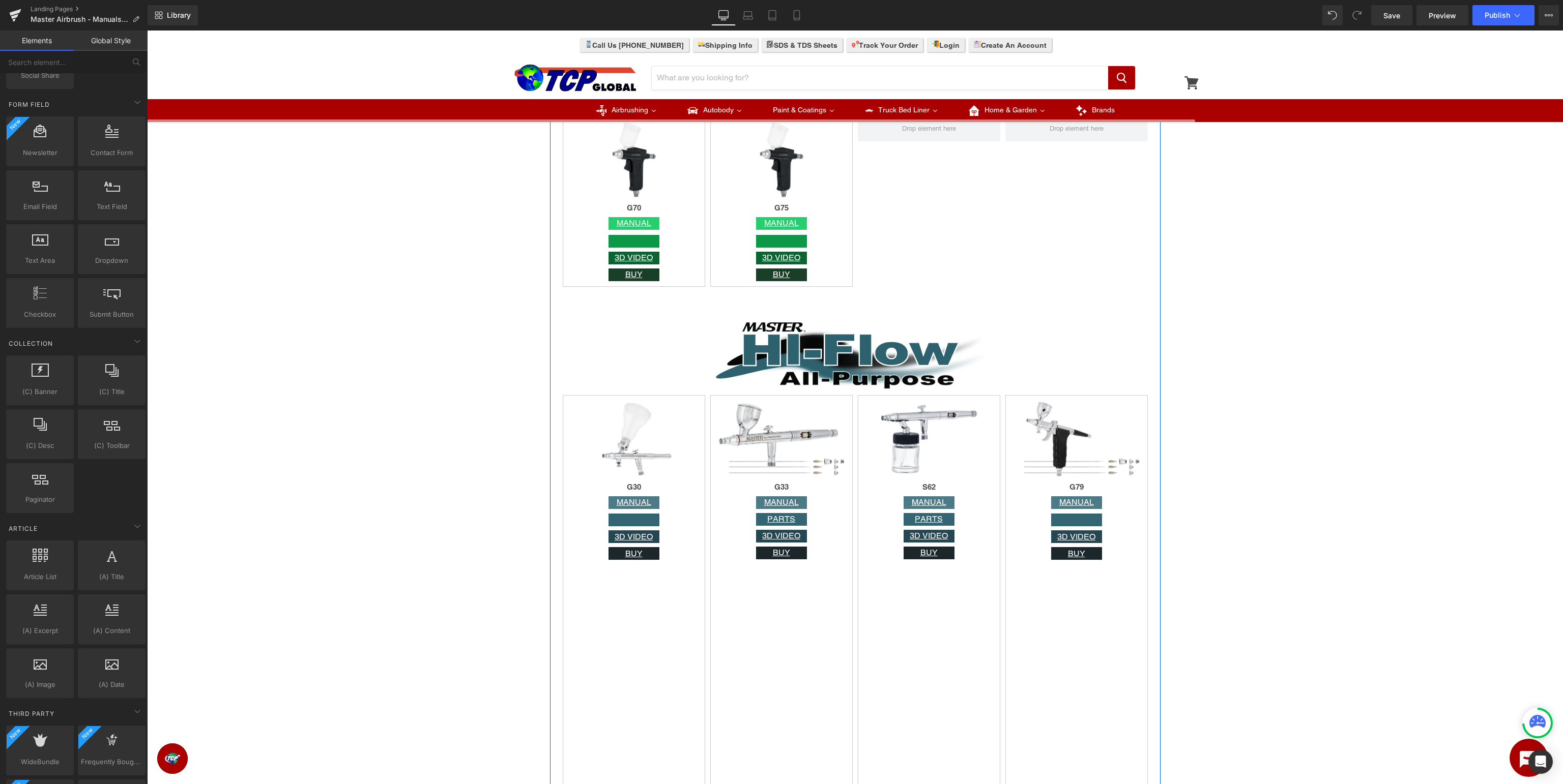
scroll to position [2931, 0]
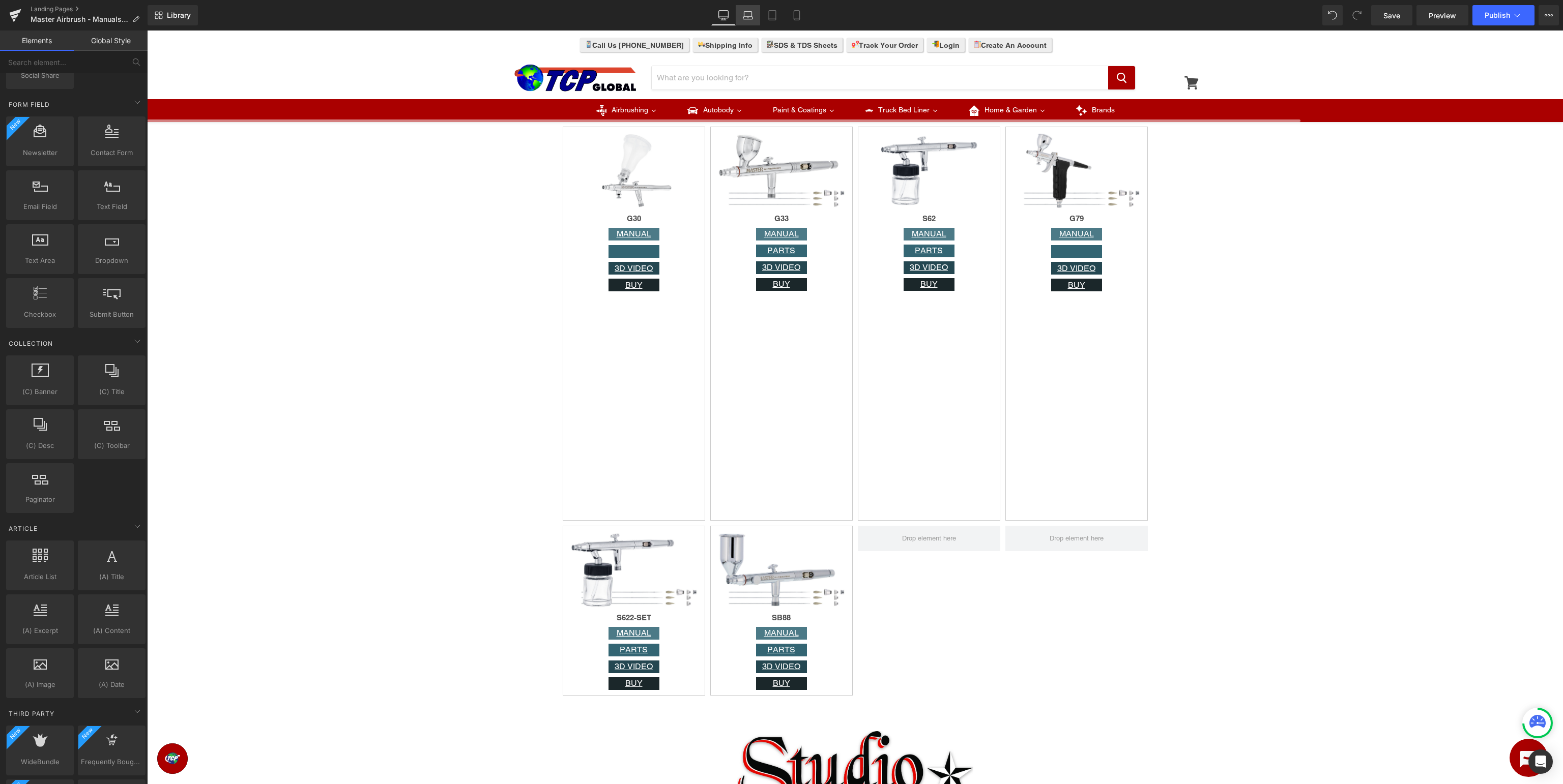
click at [744, 15] on icon at bounding box center [748, 15] width 10 height 10
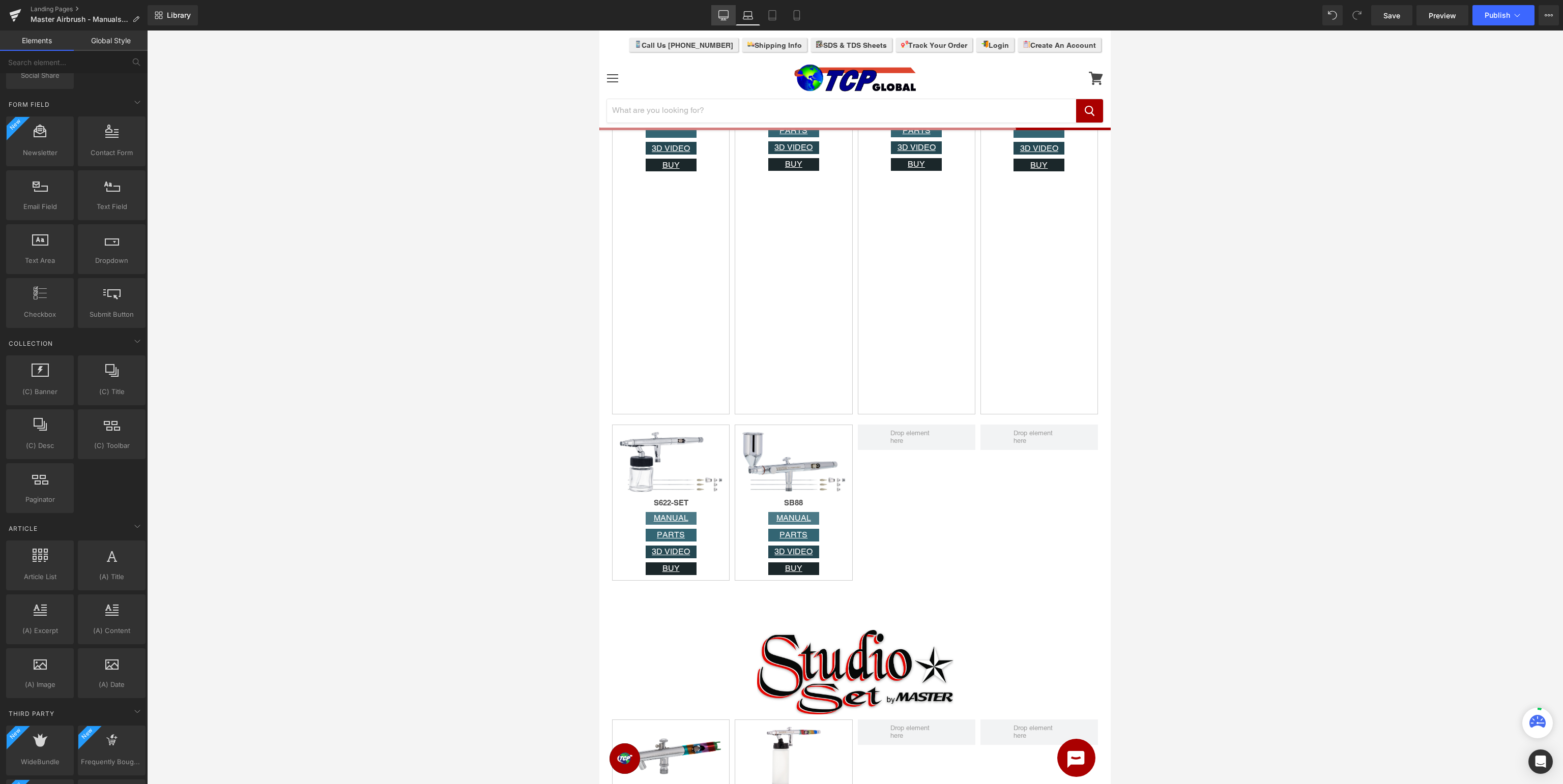
click at [724, 15] on icon at bounding box center [723, 15] width 10 height 10
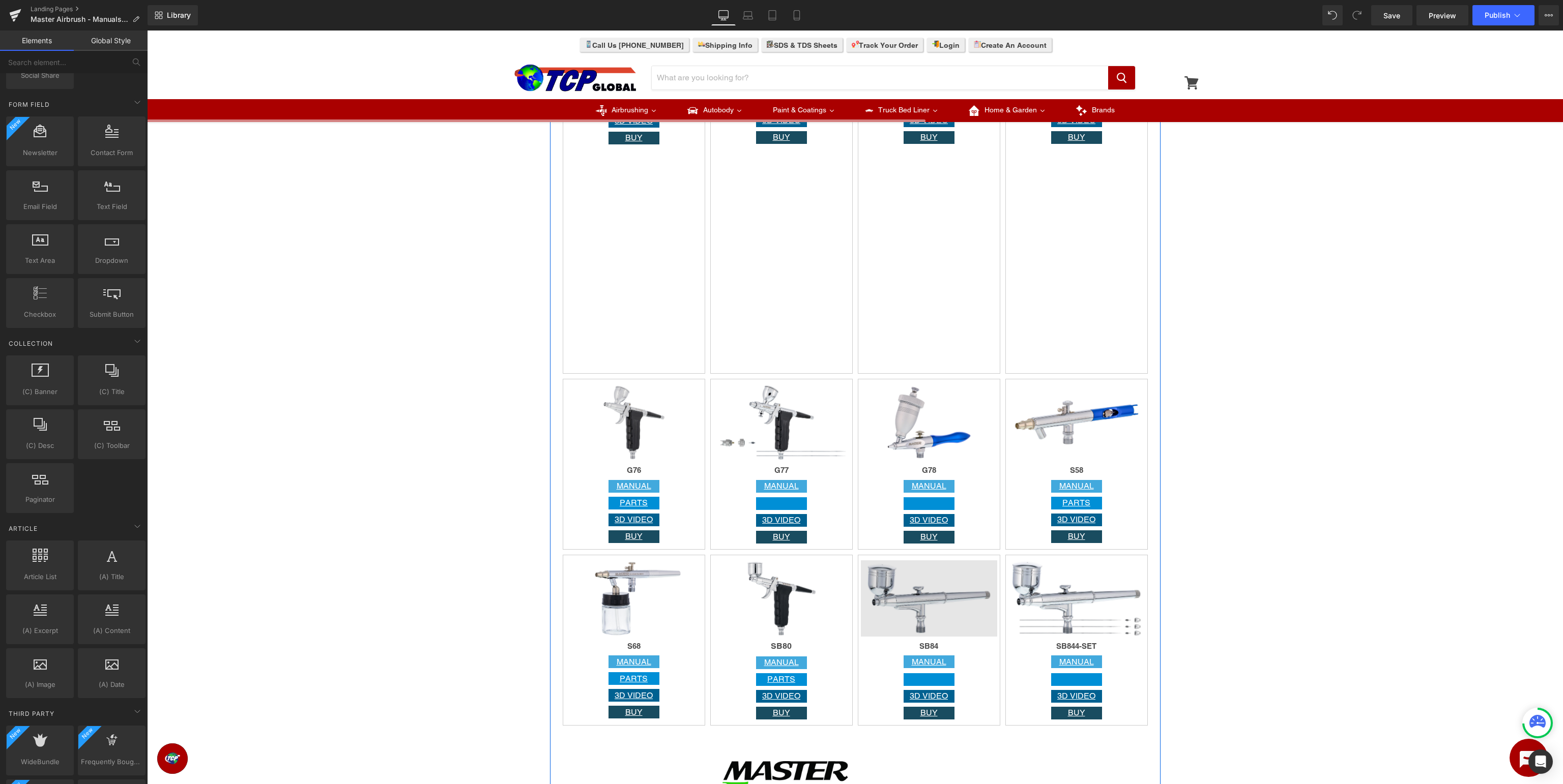
scroll to position [1656, 0]
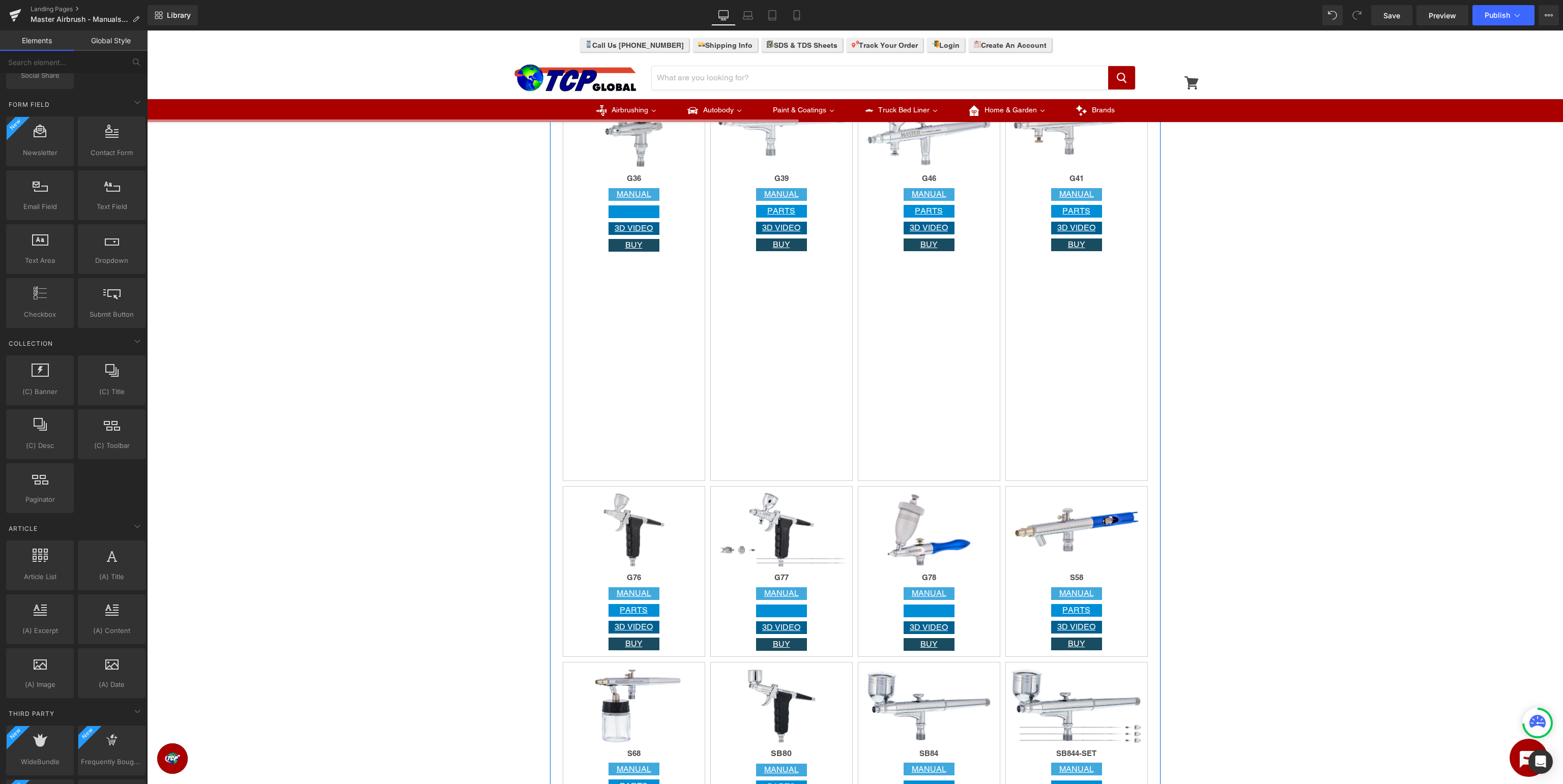
click at [925, 386] on div "Image G46 Heading MANUAL Button PARTS Button 3D VIDEO Button BUY Button Row" at bounding box center [929, 284] width 143 height 394
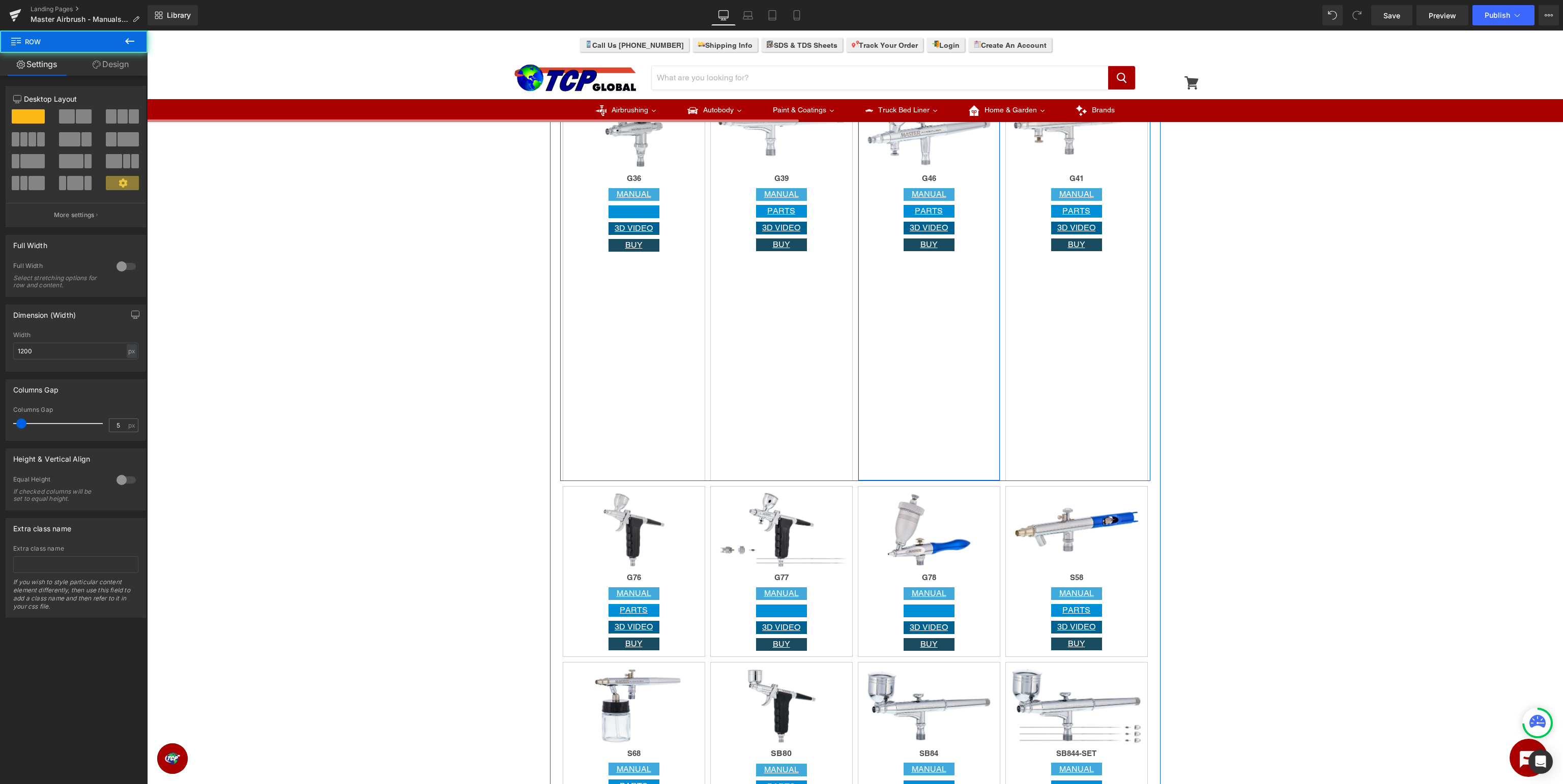
scroll to position [1388, 0]
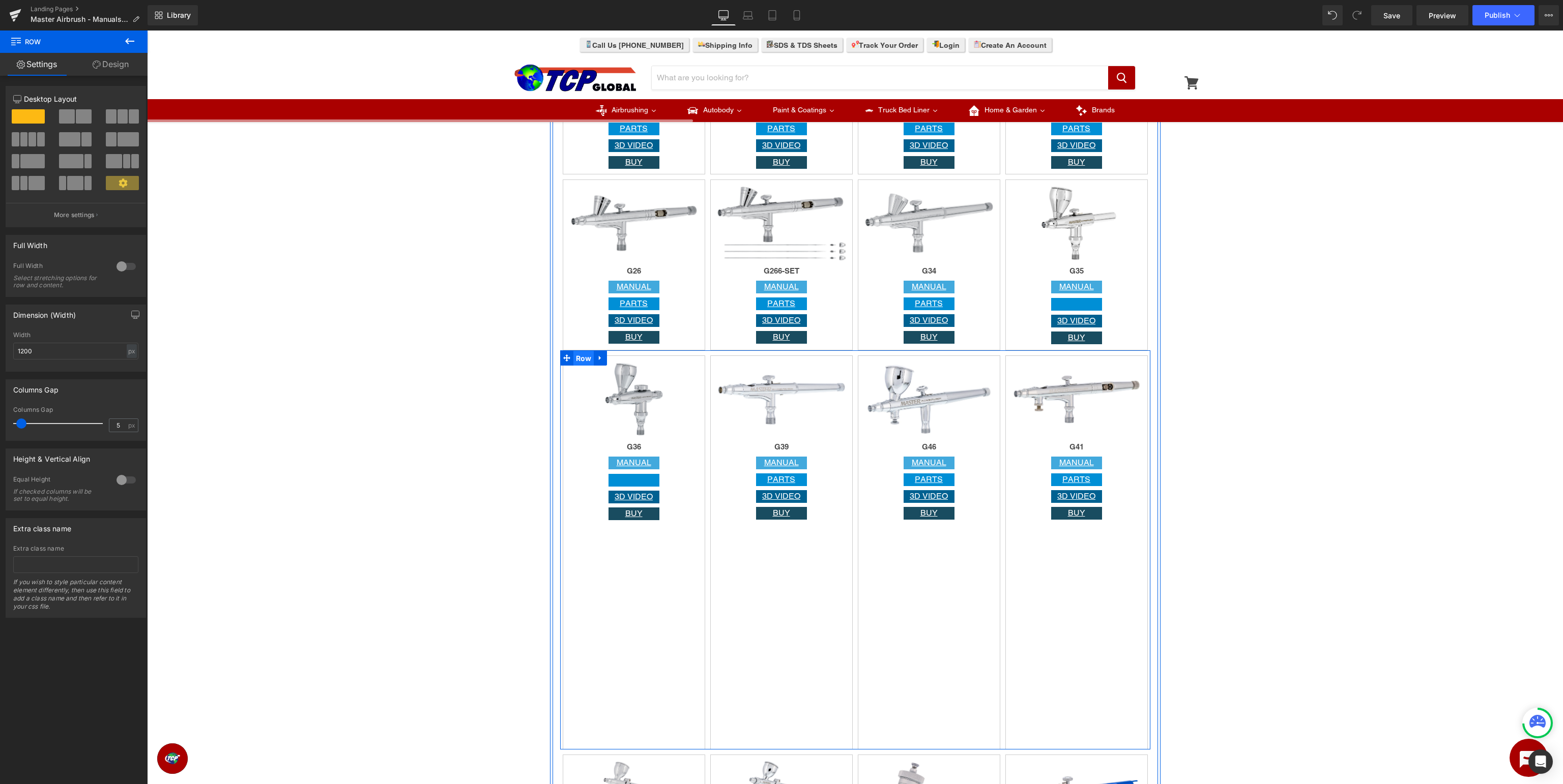
click at [582, 359] on span "Row" at bounding box center [584, 358] width 21 height 15
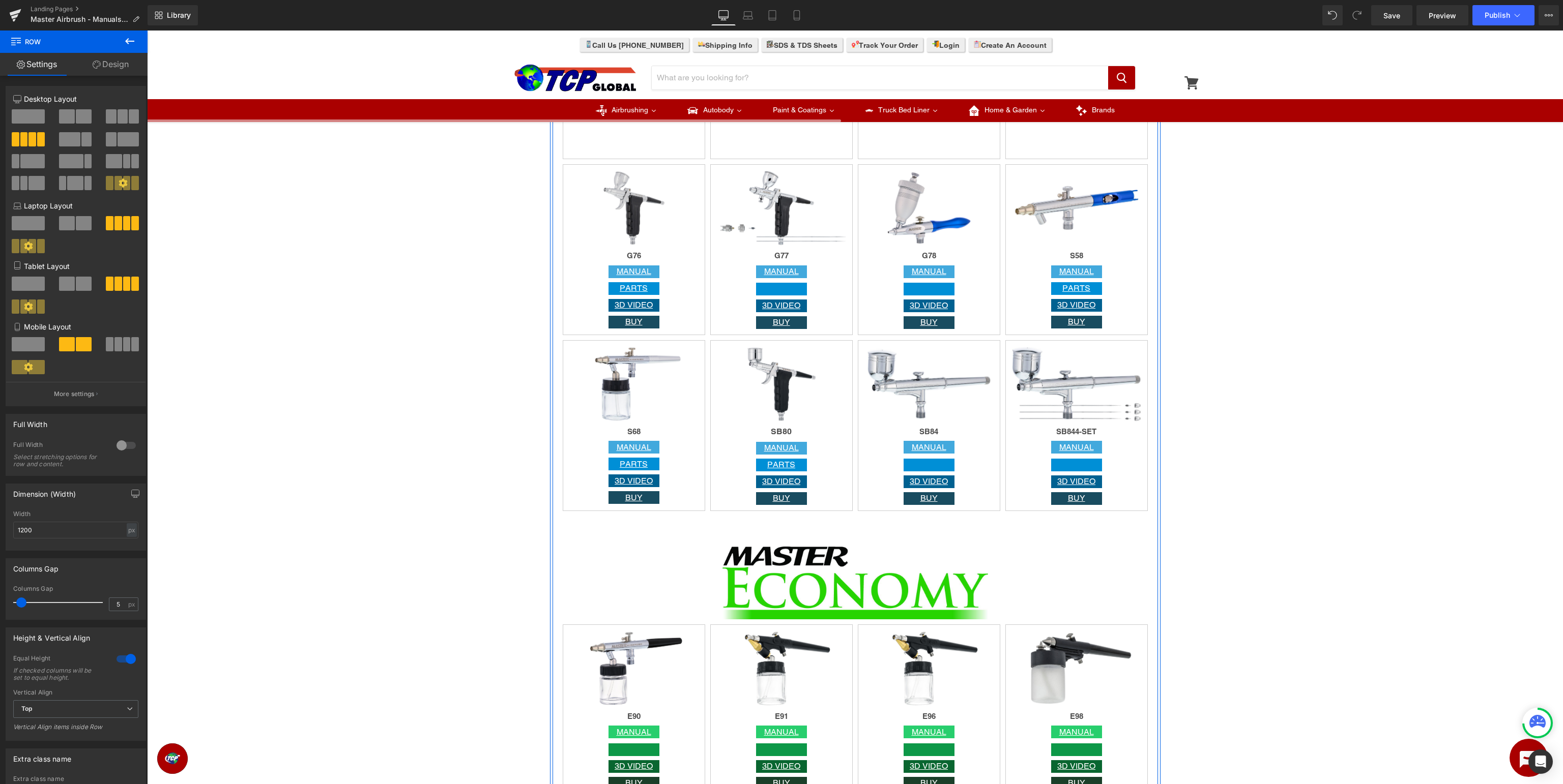
scroll to position [1763, 0]
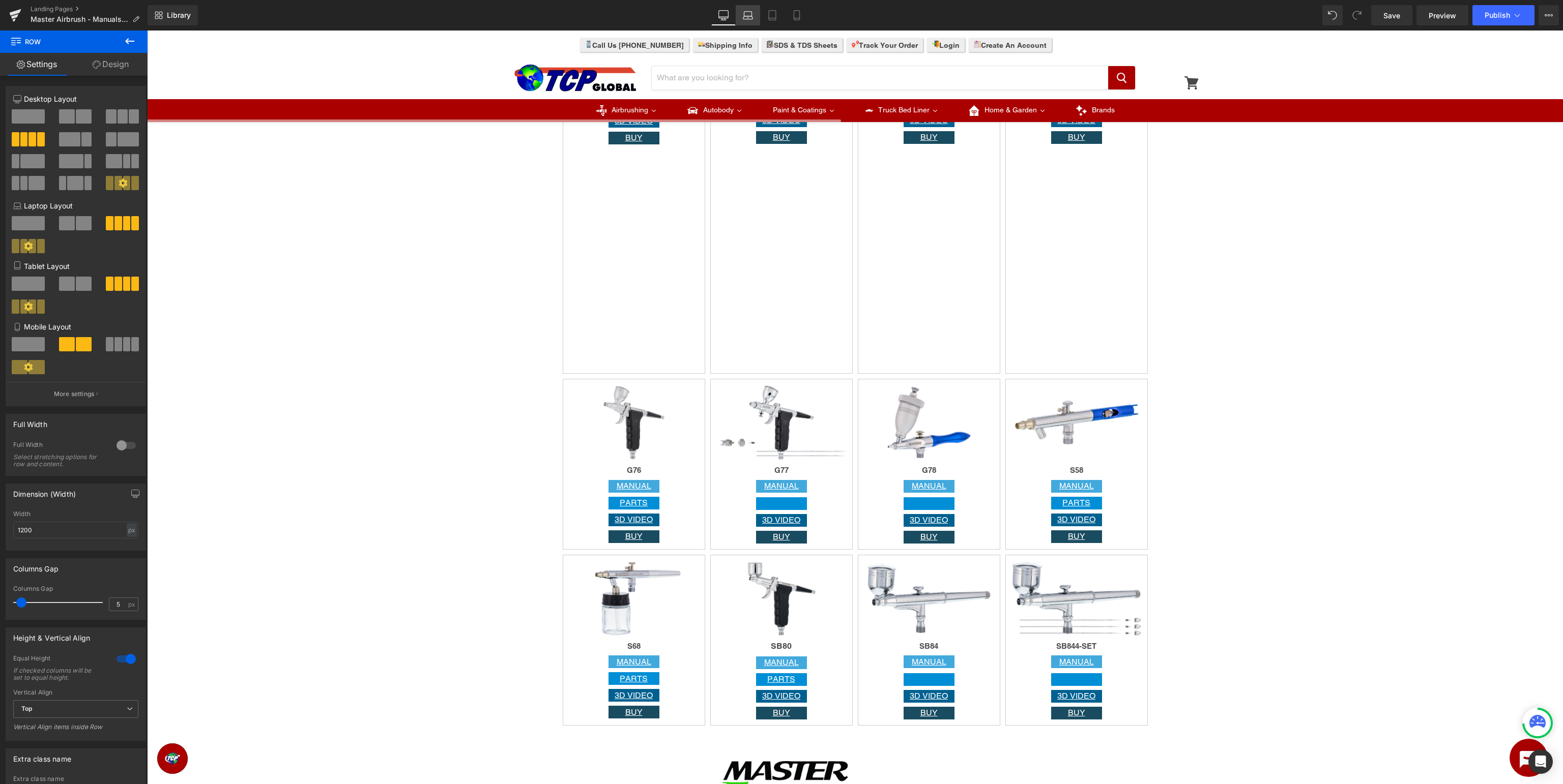
click at [754, 20] on link "Laptop" at bounding box center [748, 15] width 24 height 20
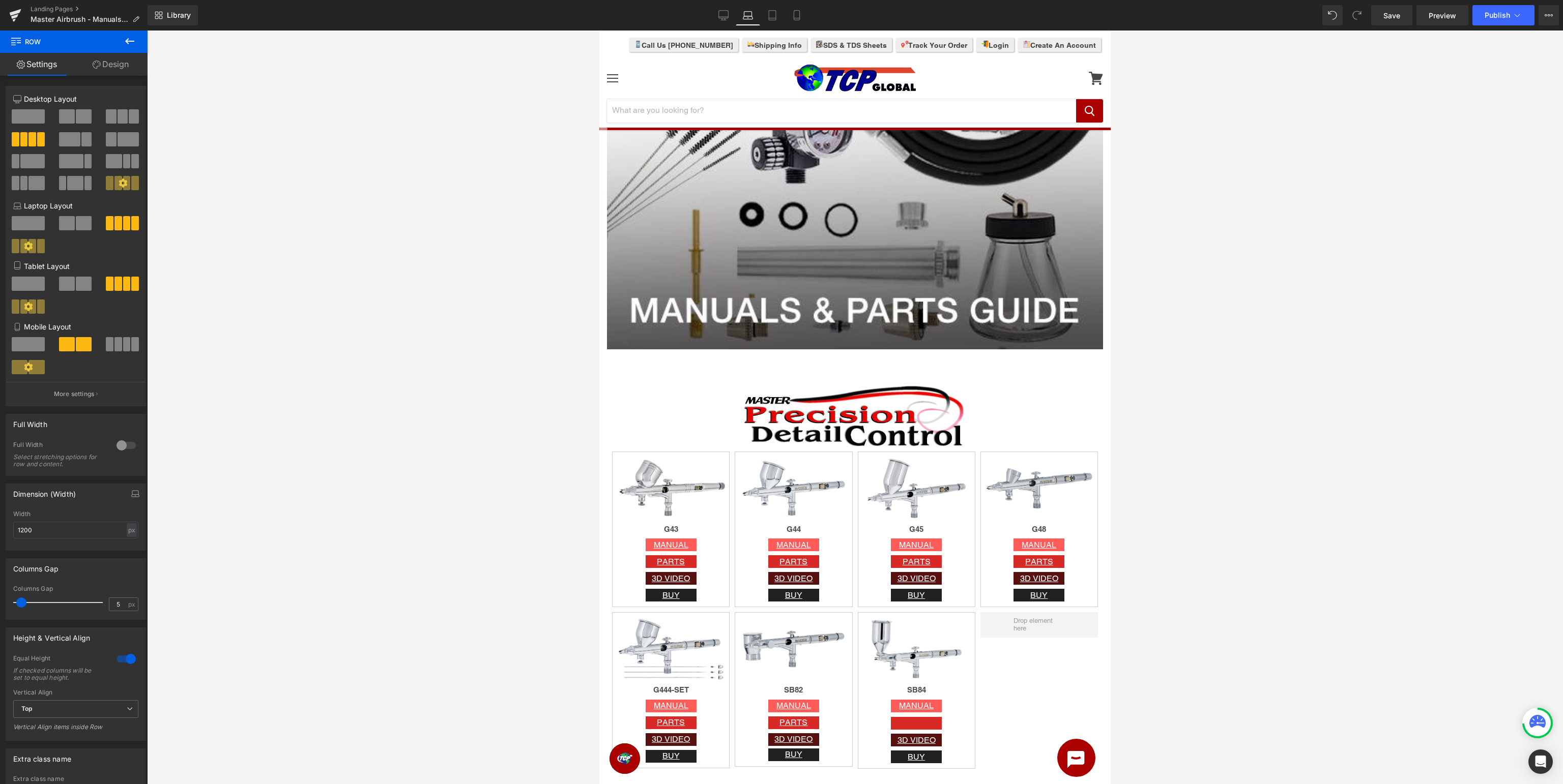
scroll to position [0, 0]
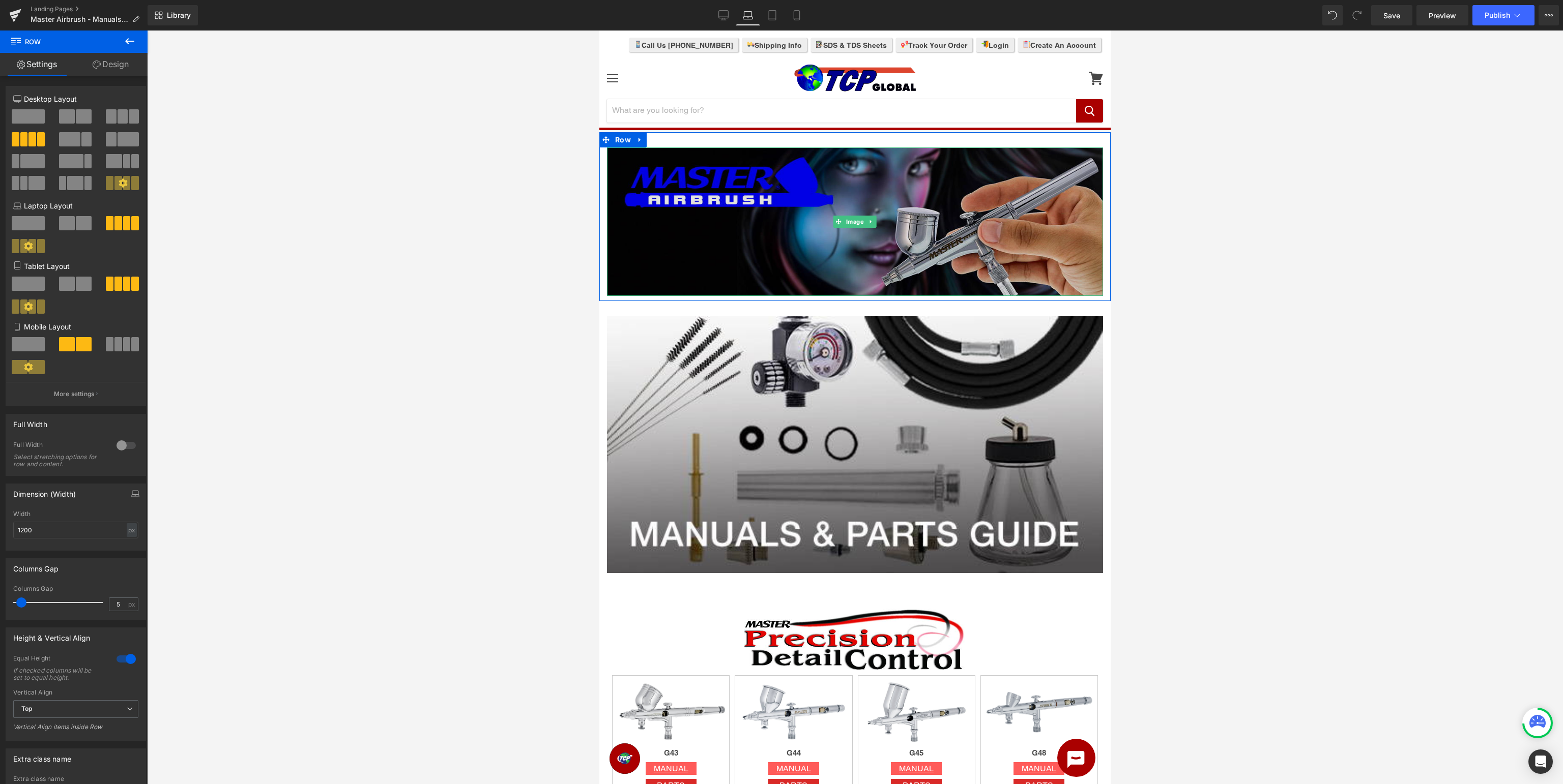
click at [702, 189] on img at bounding box center [855, 221] width 496 height 149
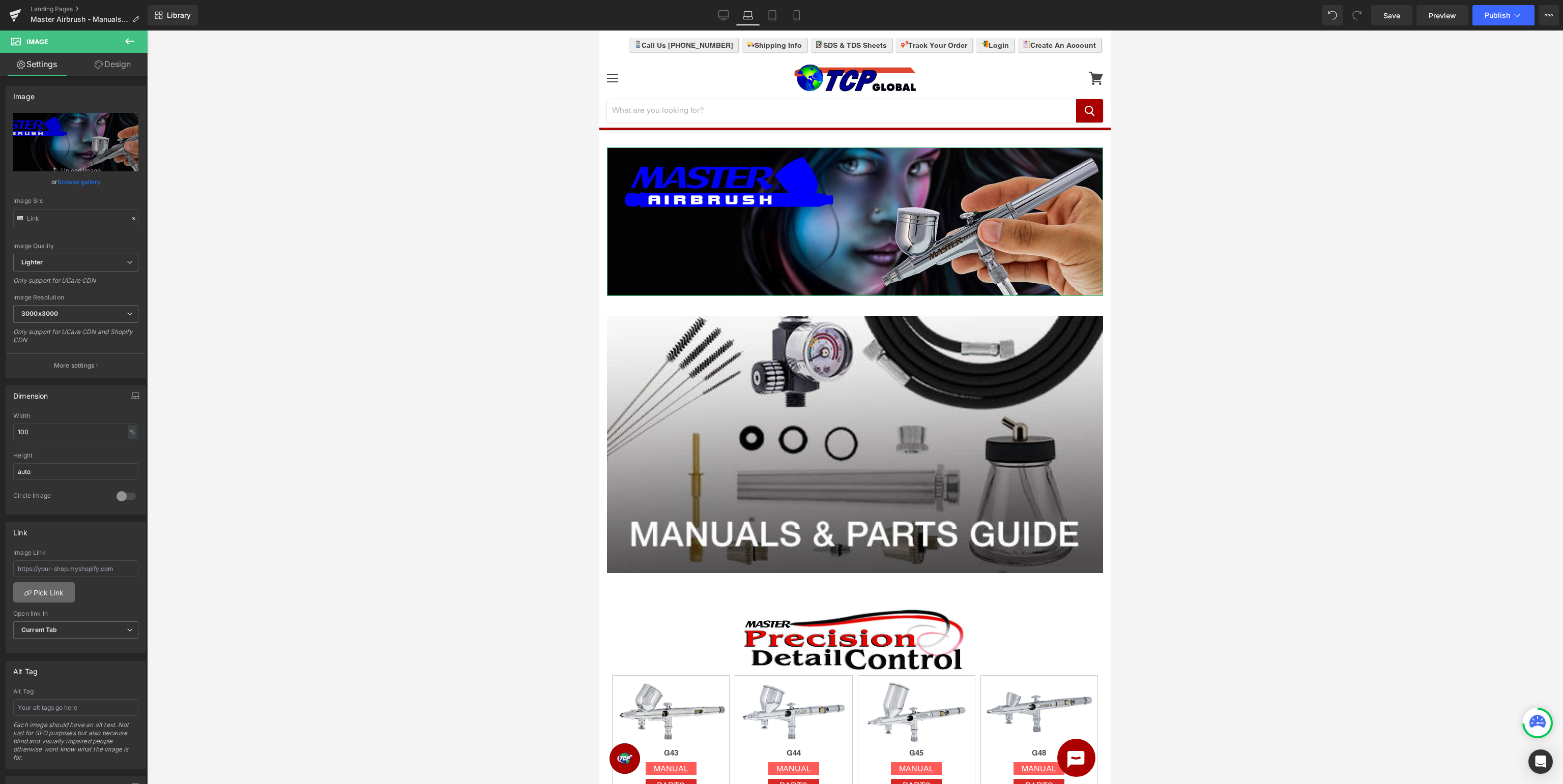
click at [56, 591] on link "Pick Link" at bounding box center [44, 592] width 62 height 20
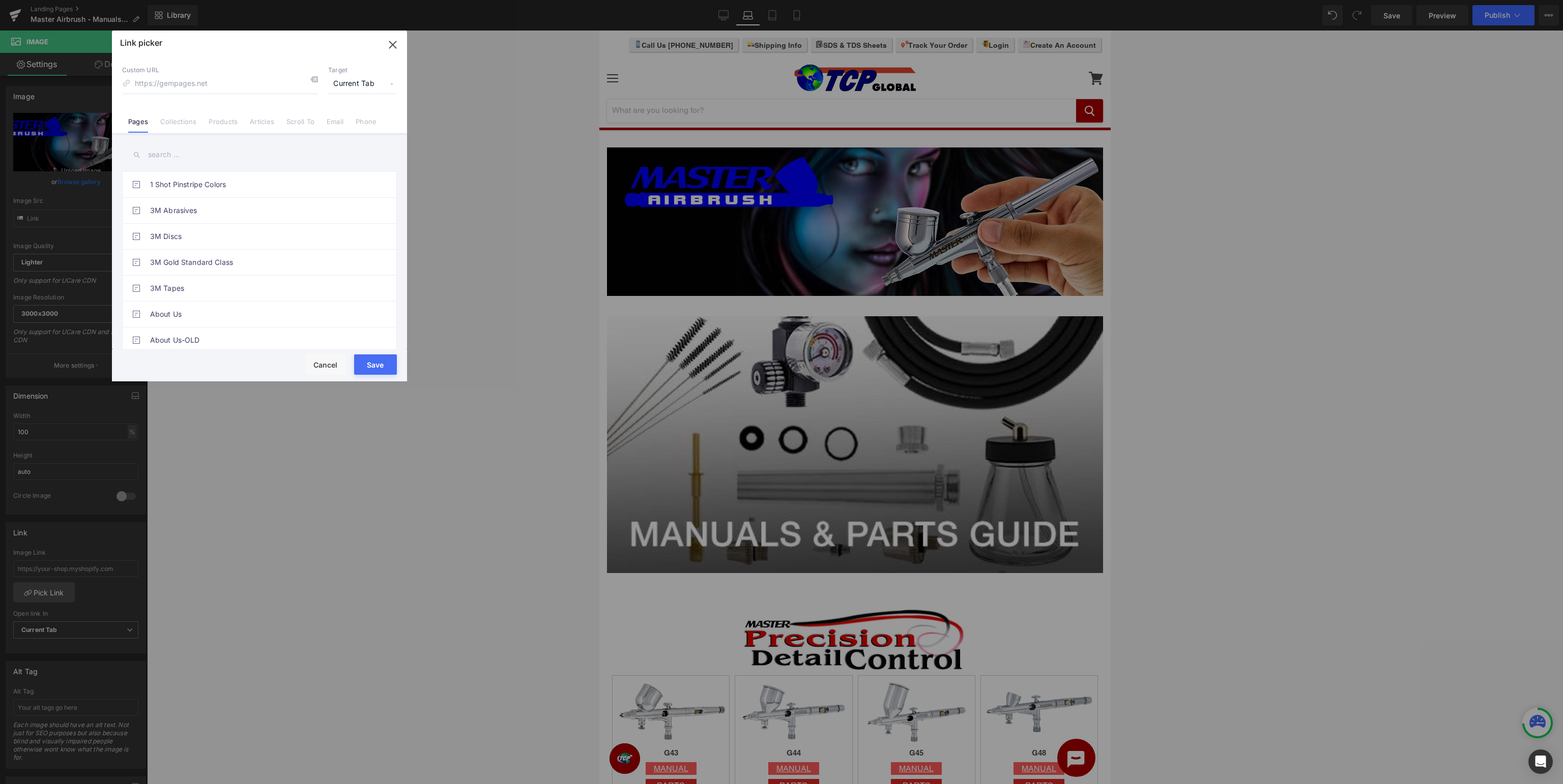
click at [258, 161] on input "text" at bounding box center [259, 155] width 275 height 23
click at [310, 243] on link "Master Elite Series Support Page" at bounding box center [262, 240] width 224 height 26
click at [240, 155] on input "master airbrush" at bounding box center [259, 155] width 275 height 23
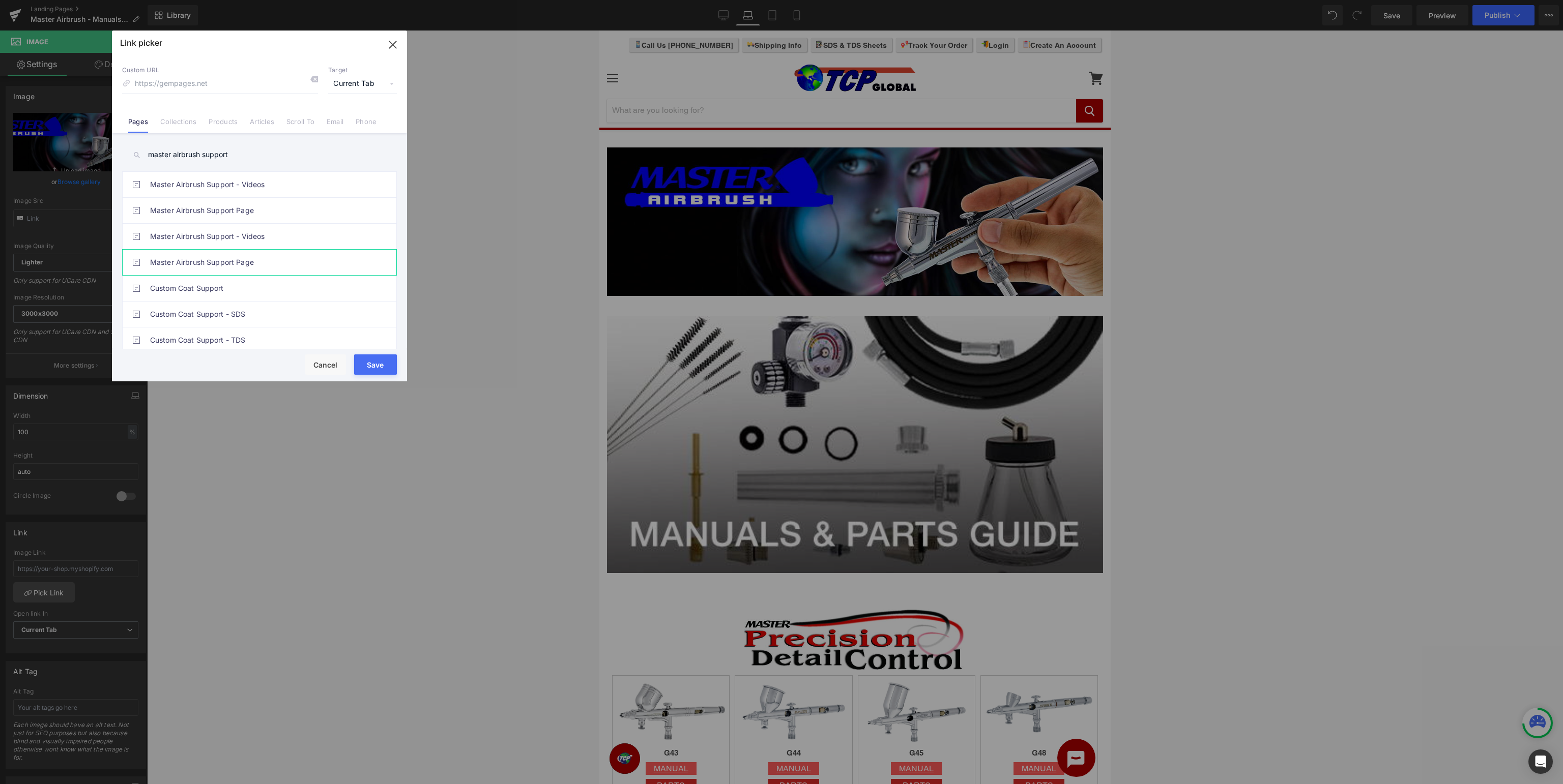
type input "master airbrush support"
click at [221, 257] on link "Master Airbrush Support Page" at bounding box center [262, 262] width 224 height 26
click at [377, 367] on button "Save" at bounding box center [376, 364] width 43 height 20
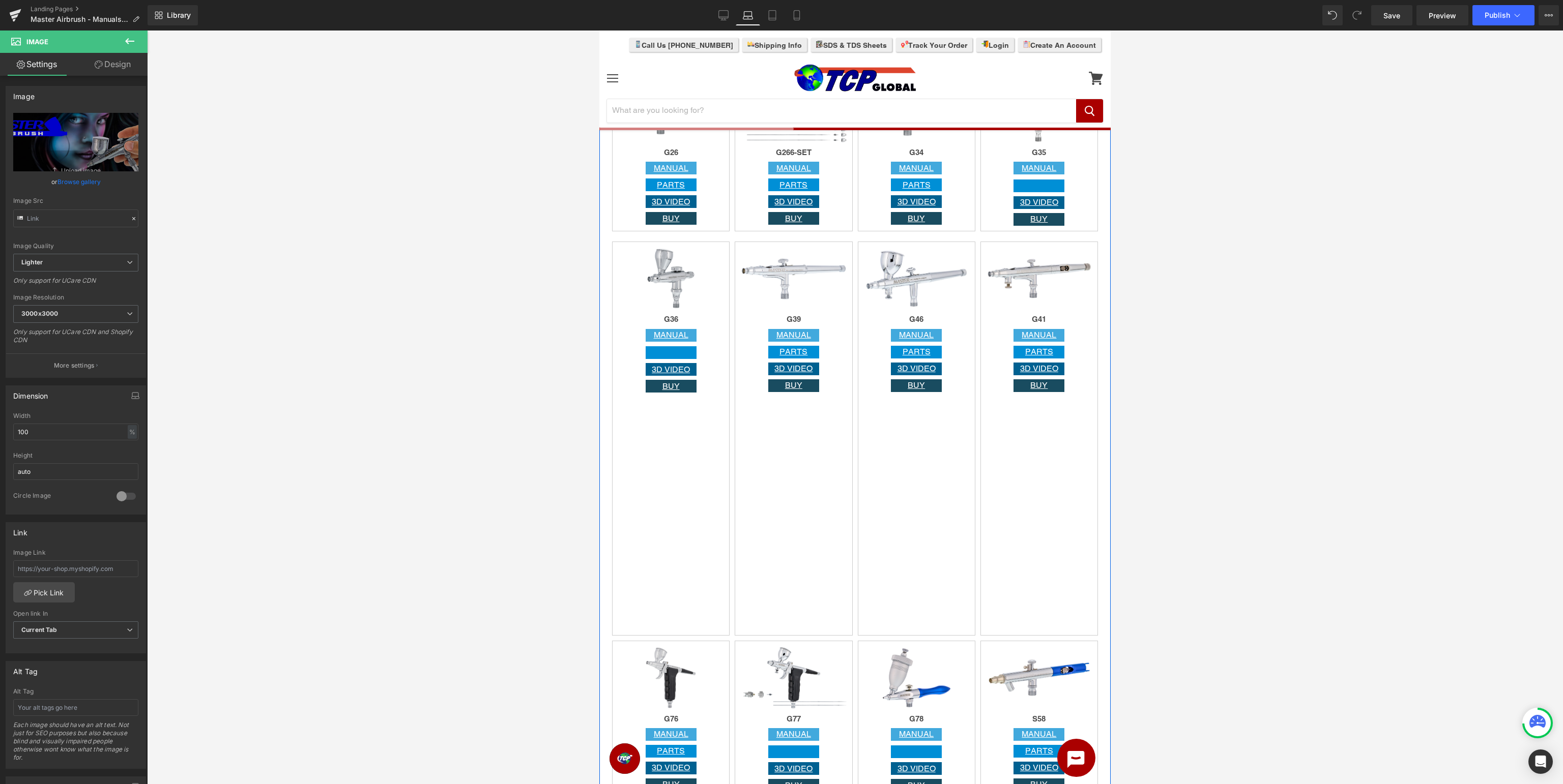
scroll to position [1289, 0]
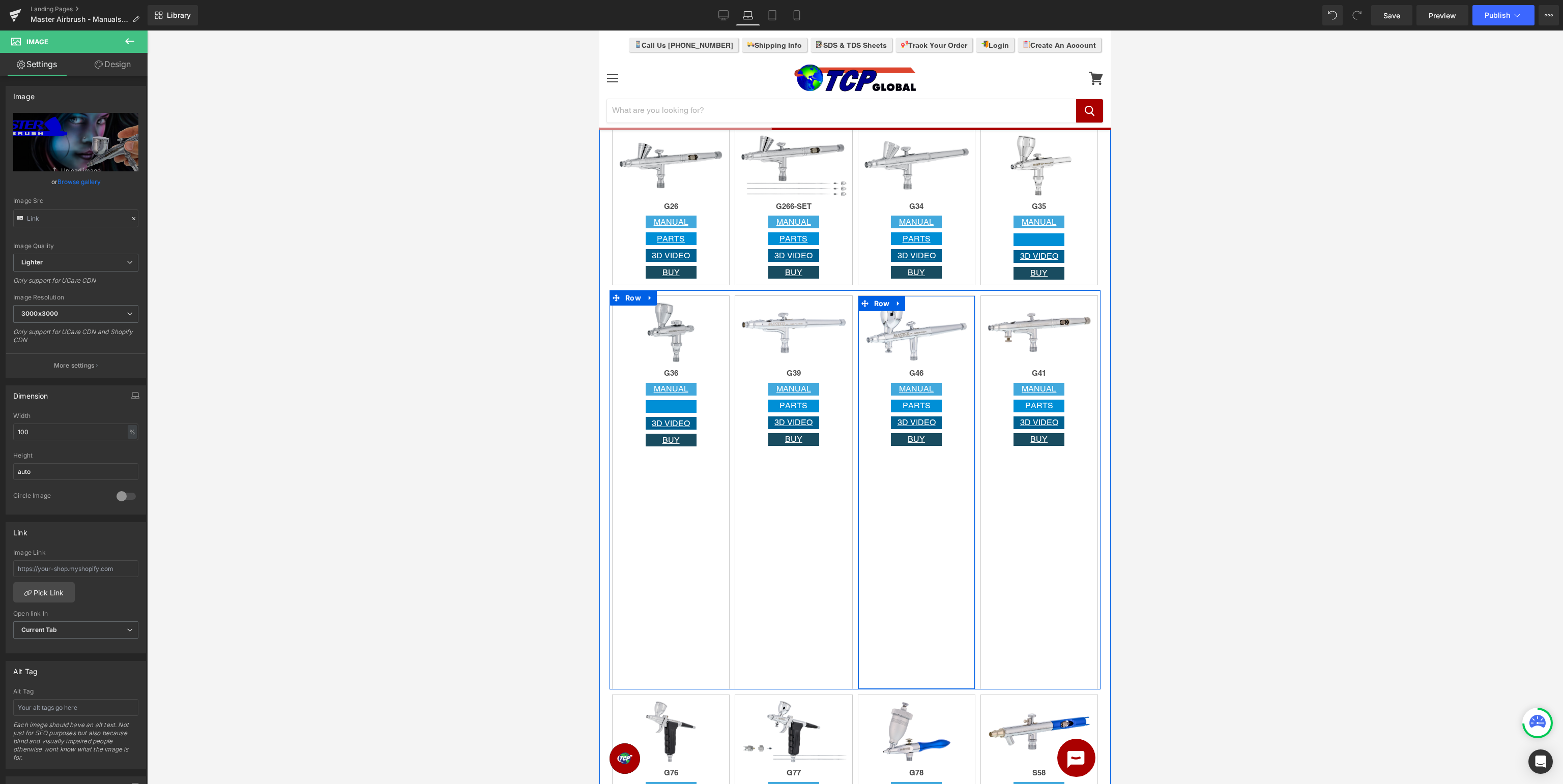
click at [917, 508] on div "Image G46 Heading MANUAL Button PARTS Button 3D VIDEO Button BUY Button Row" at bounding box center [916, 492] width 117 height 394
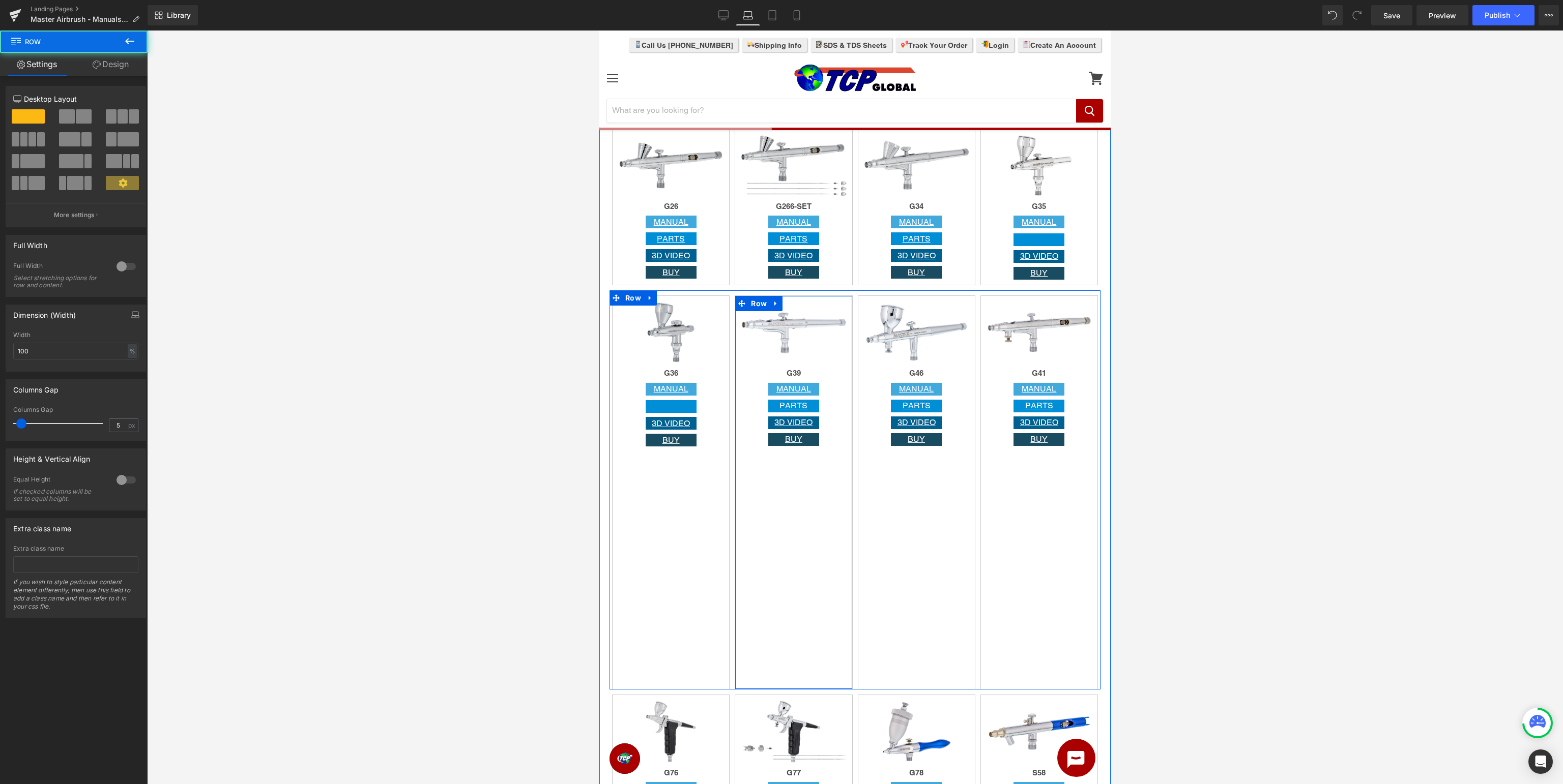
click at [825, 504] on div "Image G39 Heading MANUAL Button PARTS Button 3D VIDEO Button BUY Button Row" at bounding box center [793, 492] width 117 height 394
click at [677, 513] on div "Image G36 Heading MANUAL Button Button 3D VIDEO Button BUY Button Row" at bounding box center [671, 492] width 117 height 394
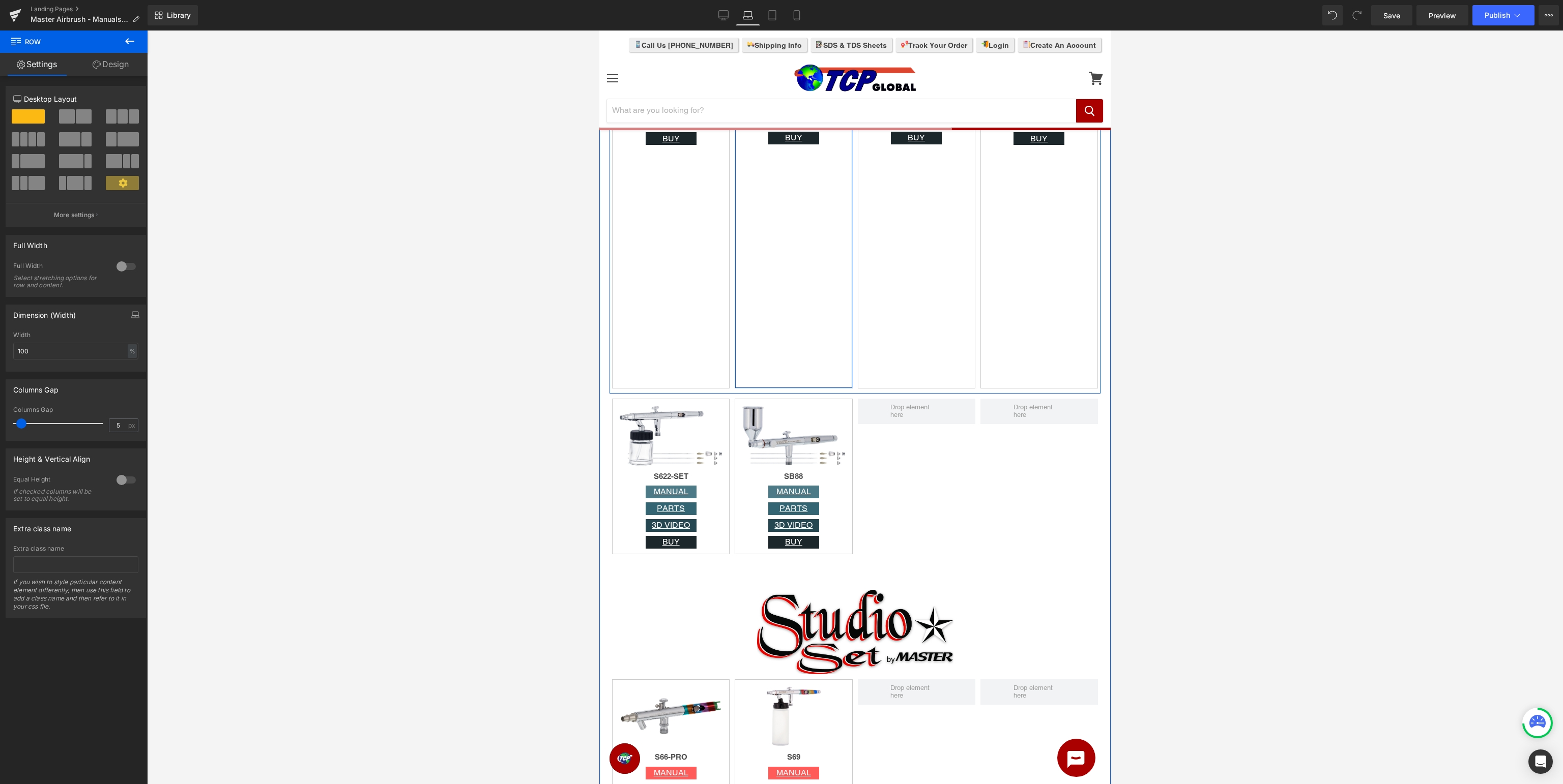
scroll to position [2631, 0]
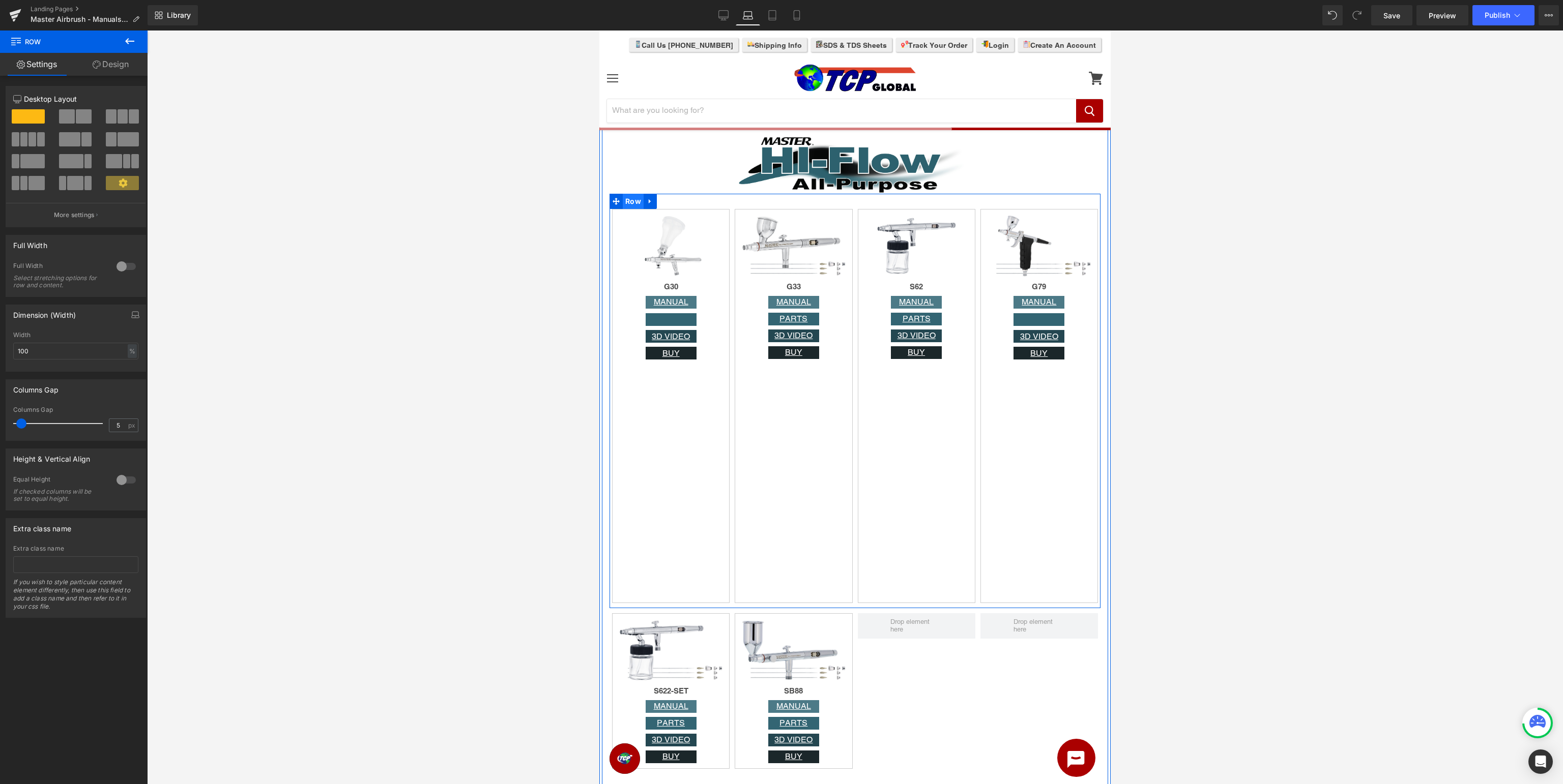
click at [627, 203] on span "Row" at bounding box center [633, 201] width 21 height 15
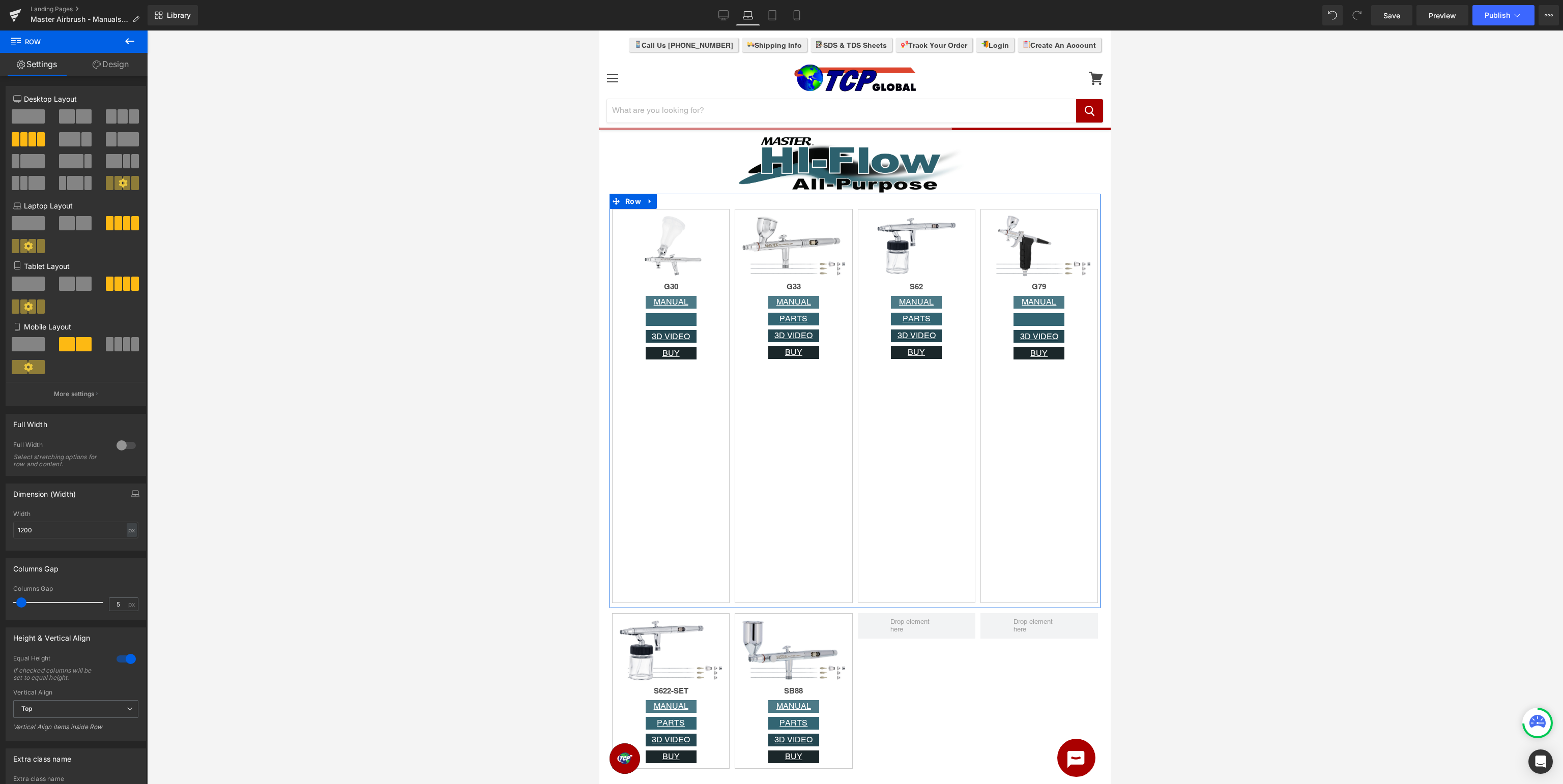
click at [133, 662] on div at bounding box center [126, 659] width 24 height 17
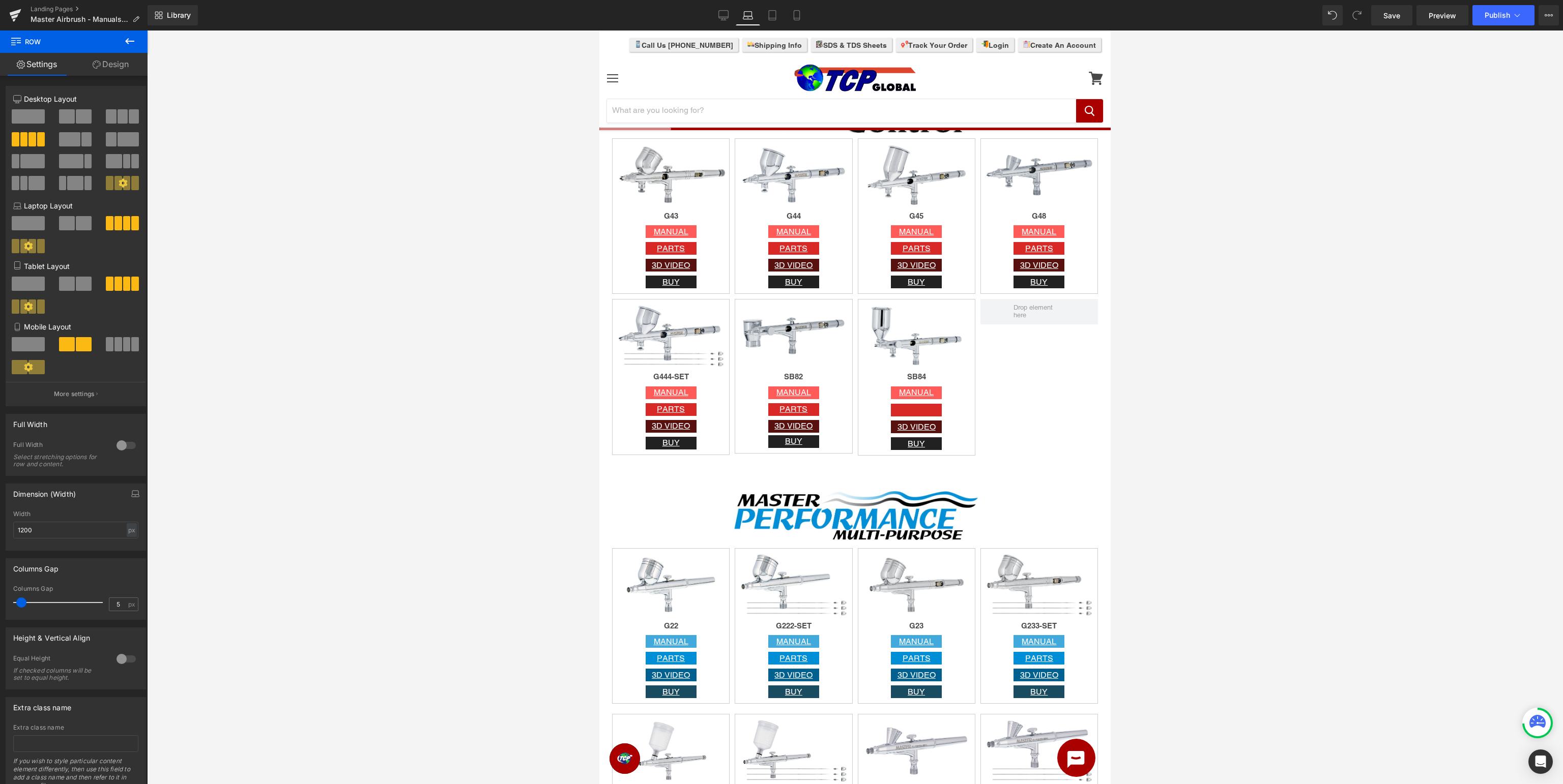
scroll to position [376, 0]
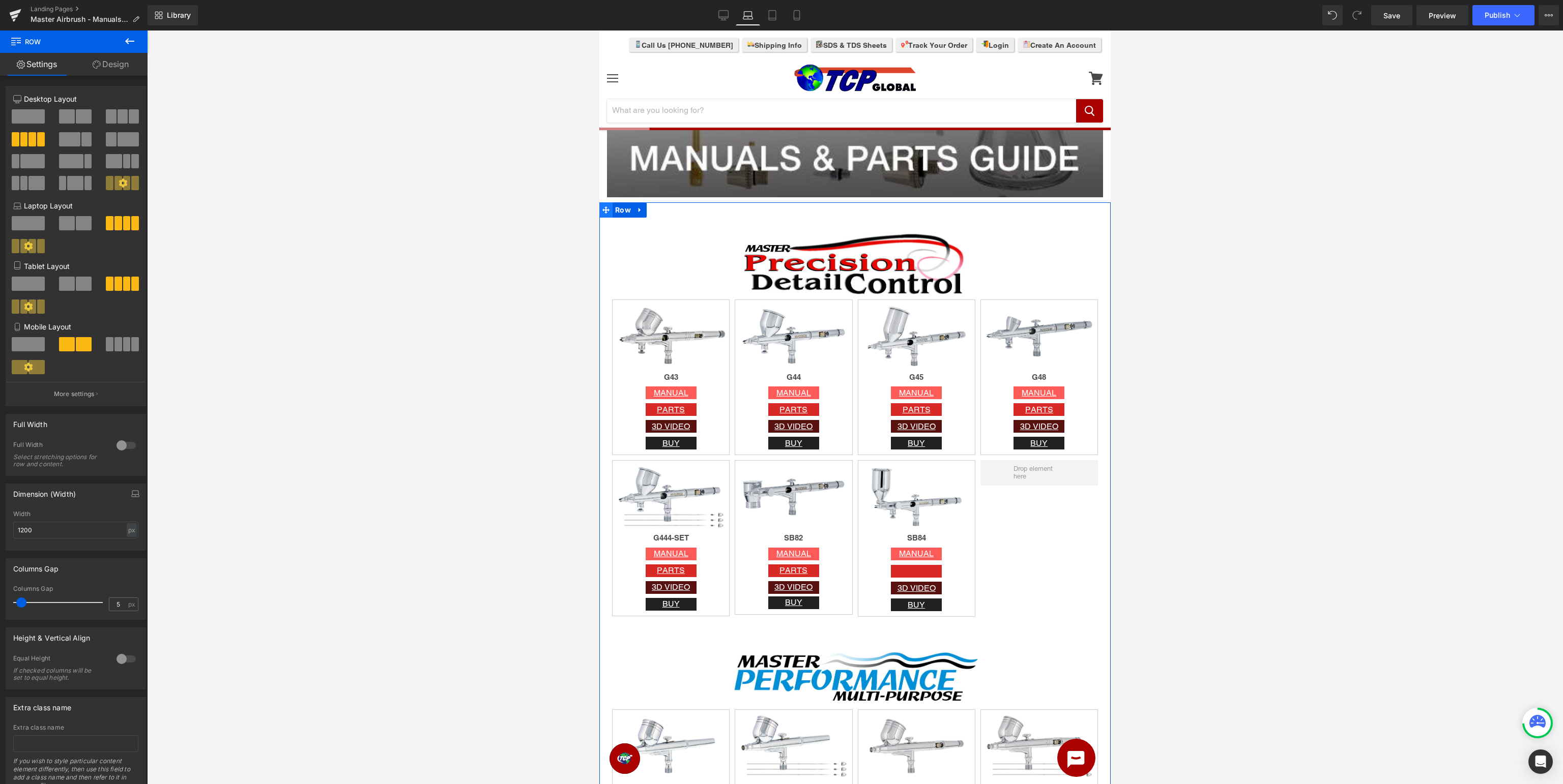
click at [612, 214] on span at bounding box center [606, 210] width 13 height 15
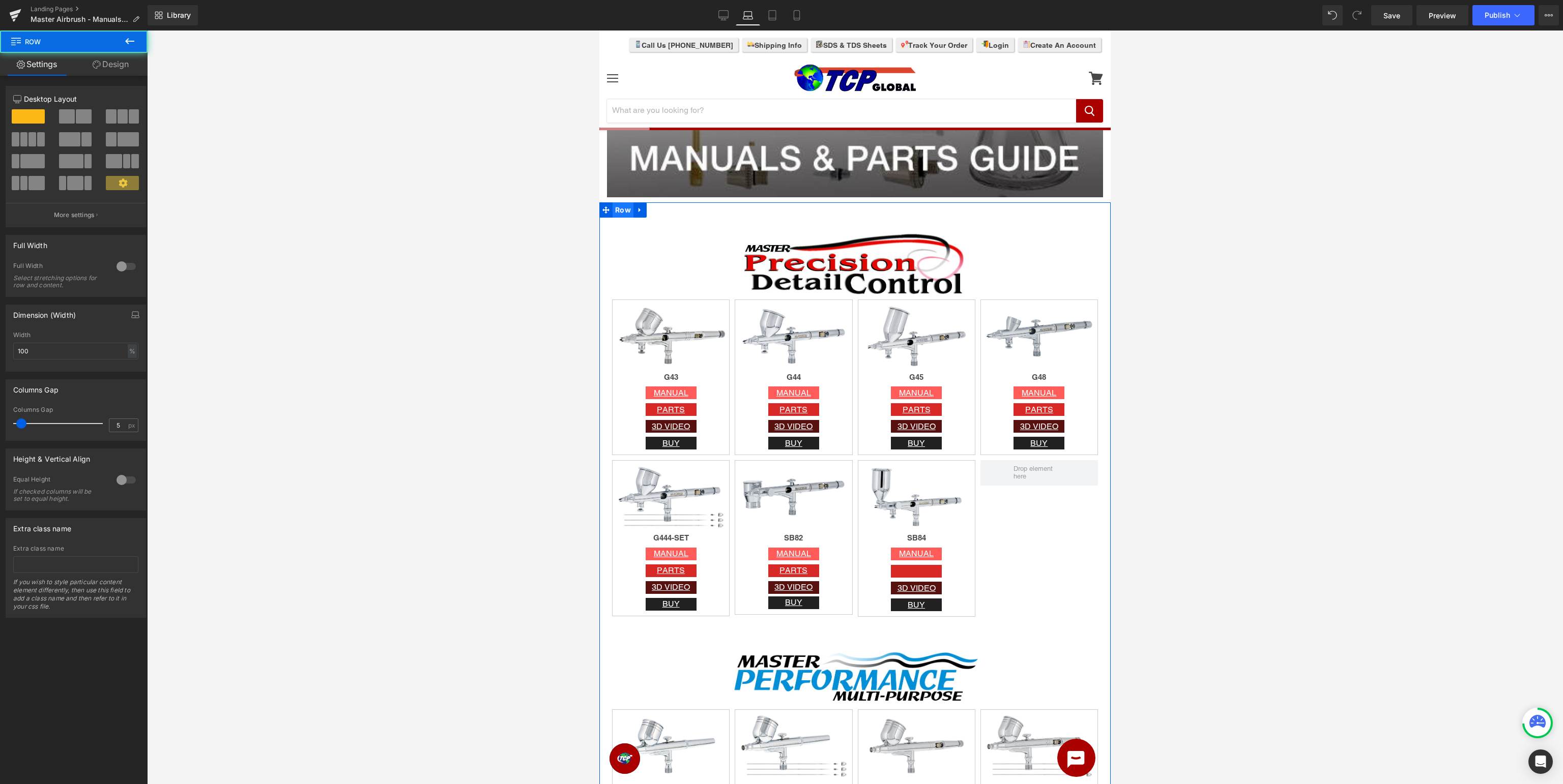
click at [622, 212] on span "Row" at bounding box center [623, 210] width 21 height 15
click at [633, 306] on span "Row" at bounding box center [633, 302] width 21 height 15
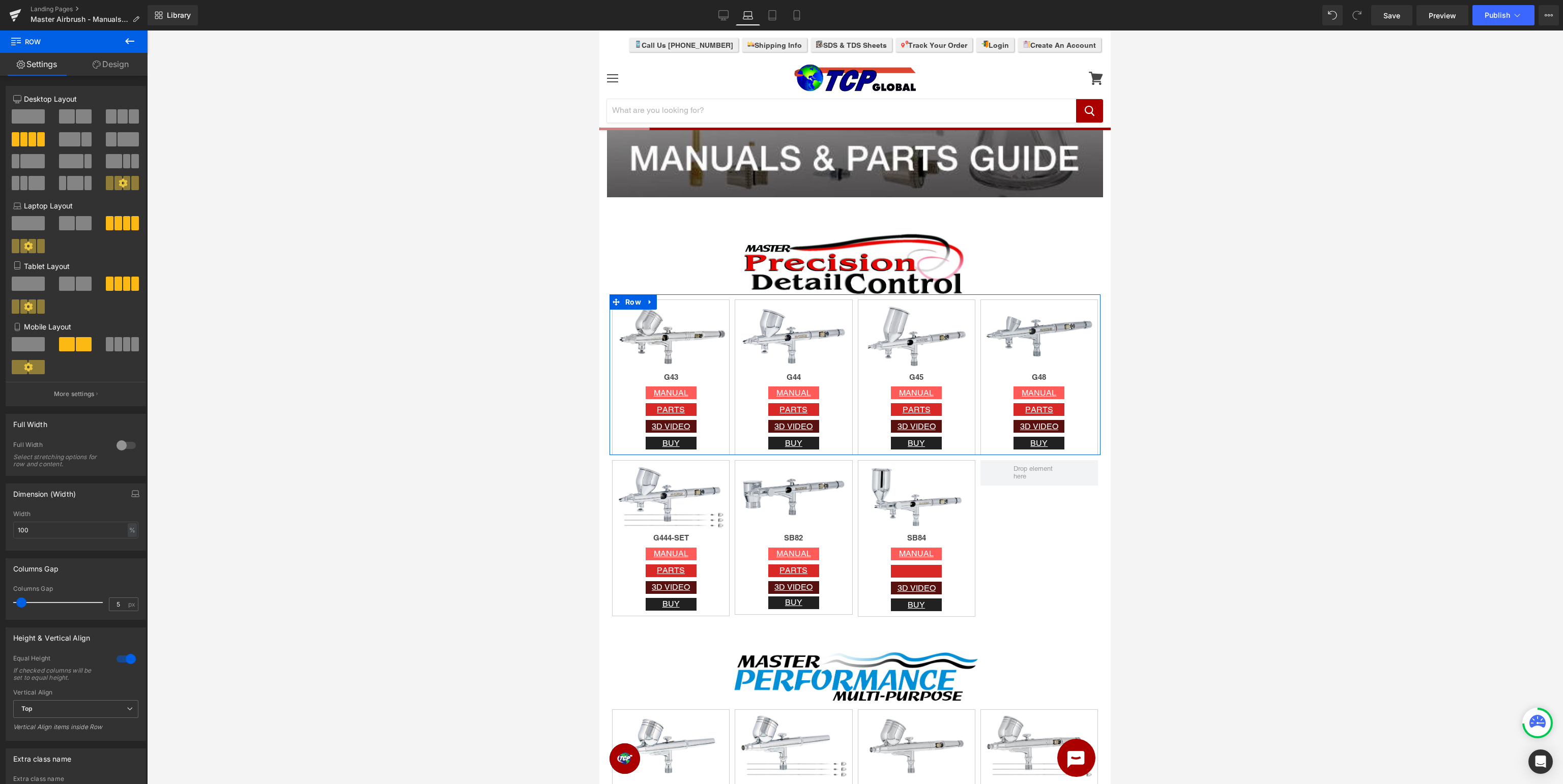
click at [129, 660] on div at bounding box center [126, 659] width 24 height 17
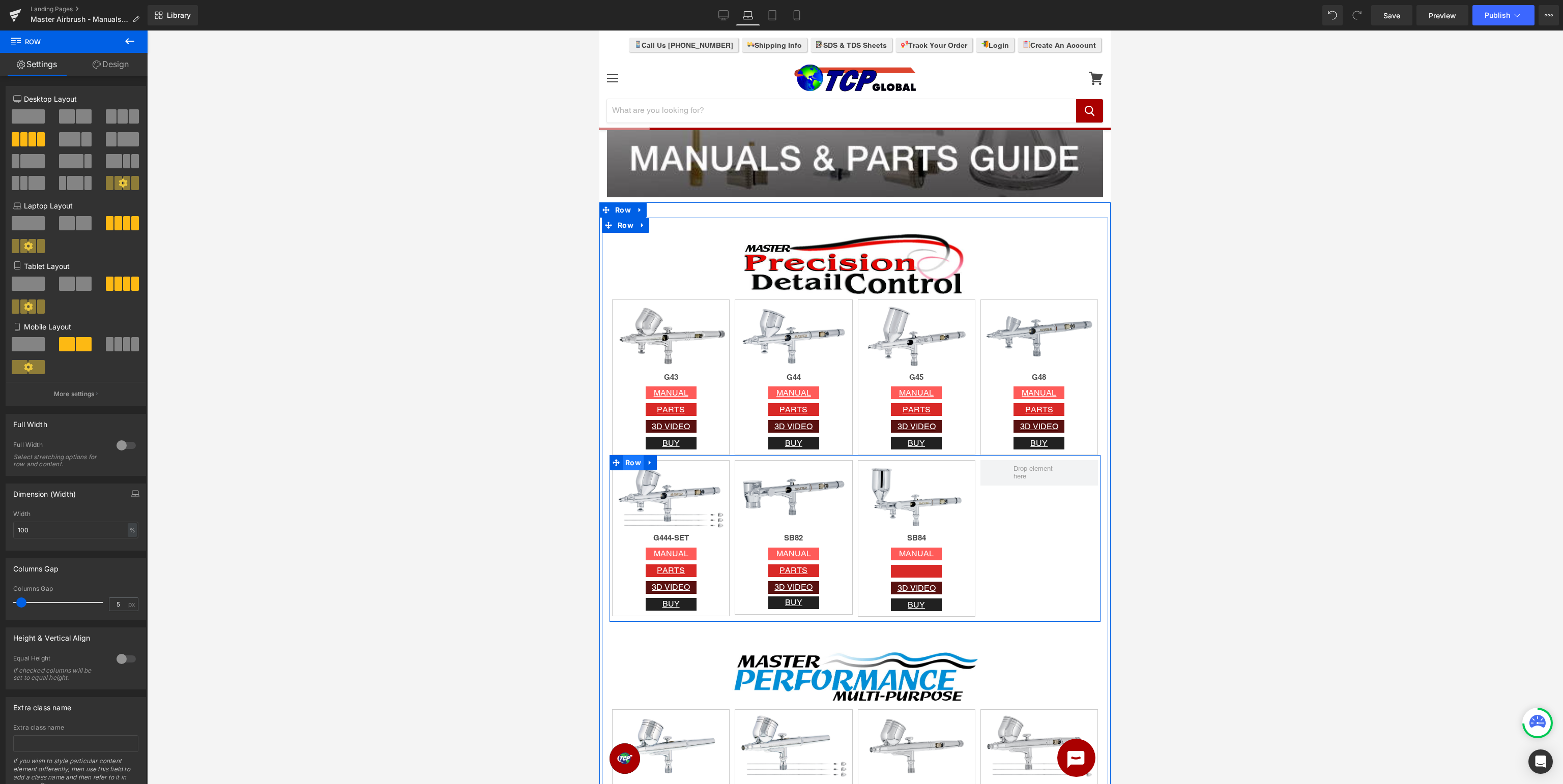
click at [629, 464] on span "Row" at bounding box center [633, 462] width 21 height 15
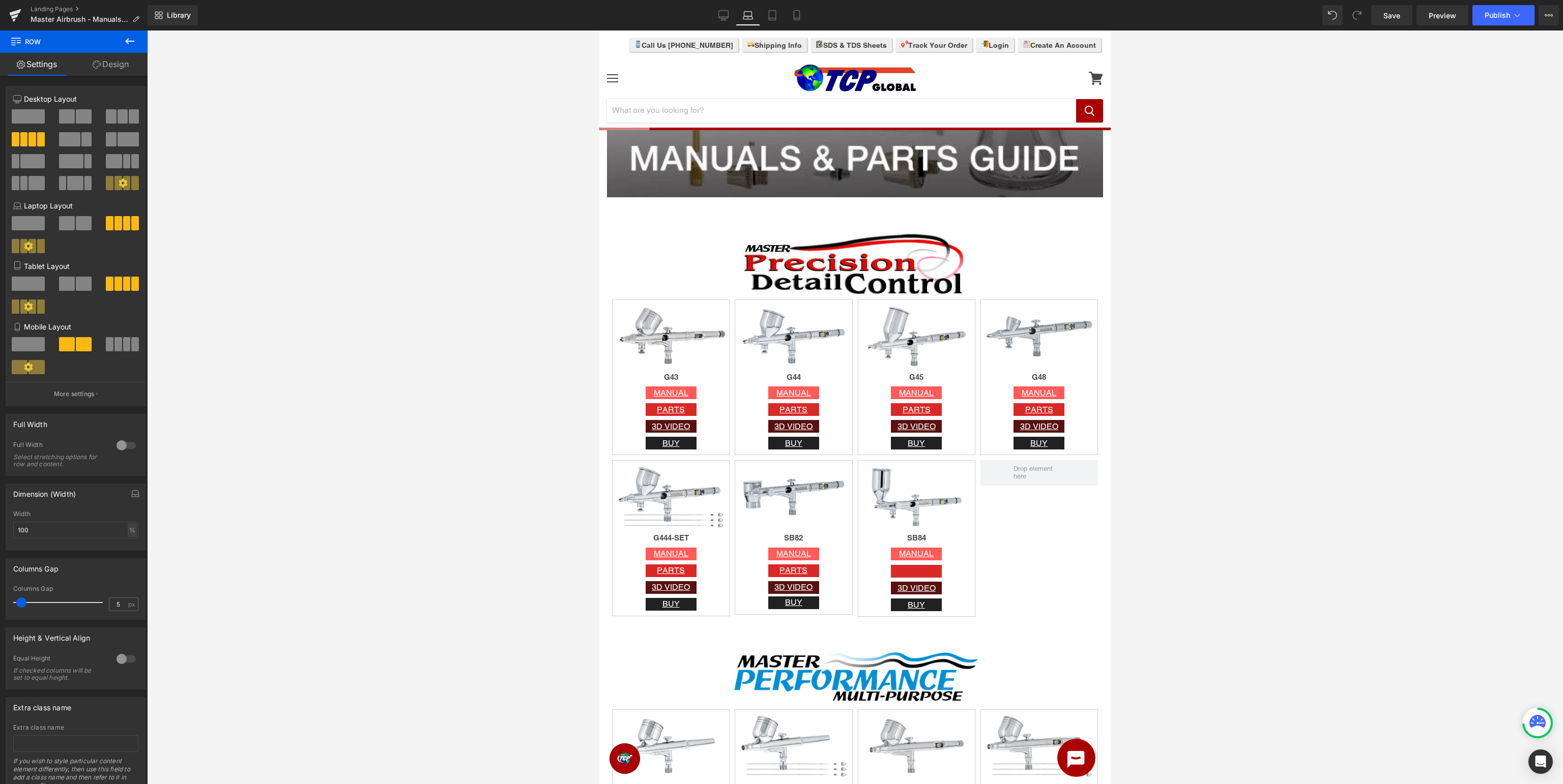
scroll to position [591, 0]
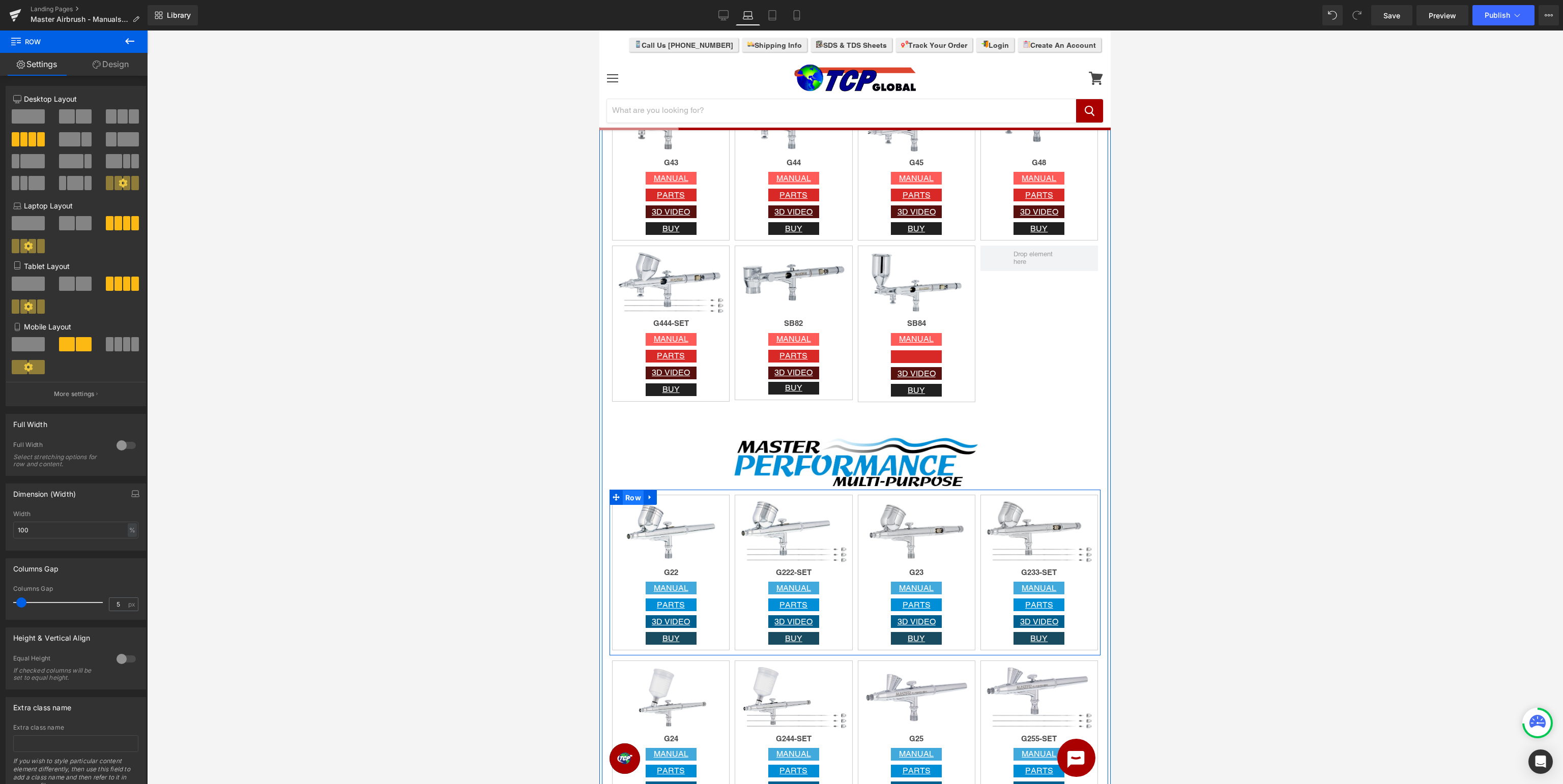
click at [637, 501] on span "Row" at bounding box center [633, 498] width 21 height 15
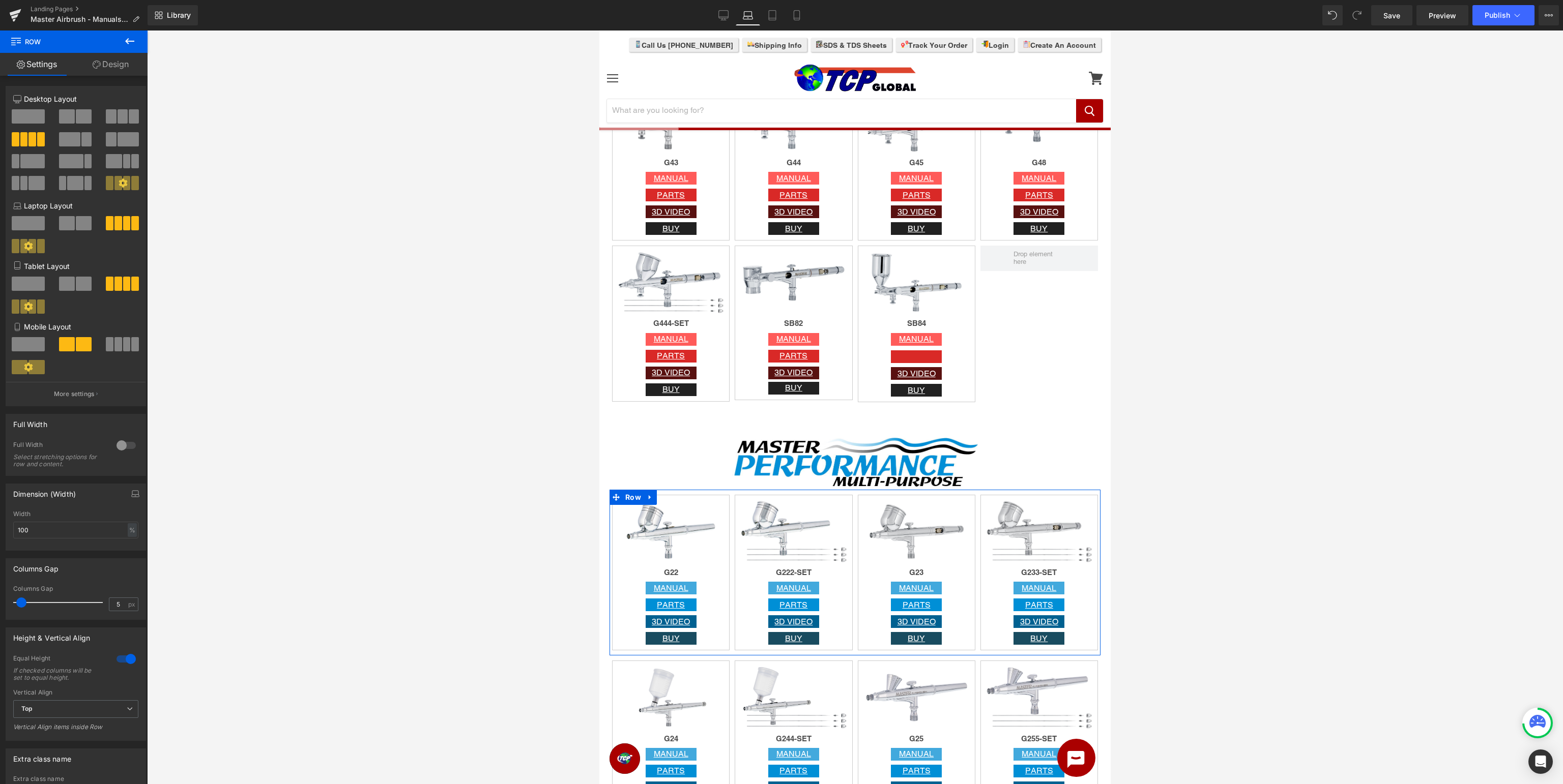
click at [127, 660] on div at bounding box center [126, 659] width 24 height 17
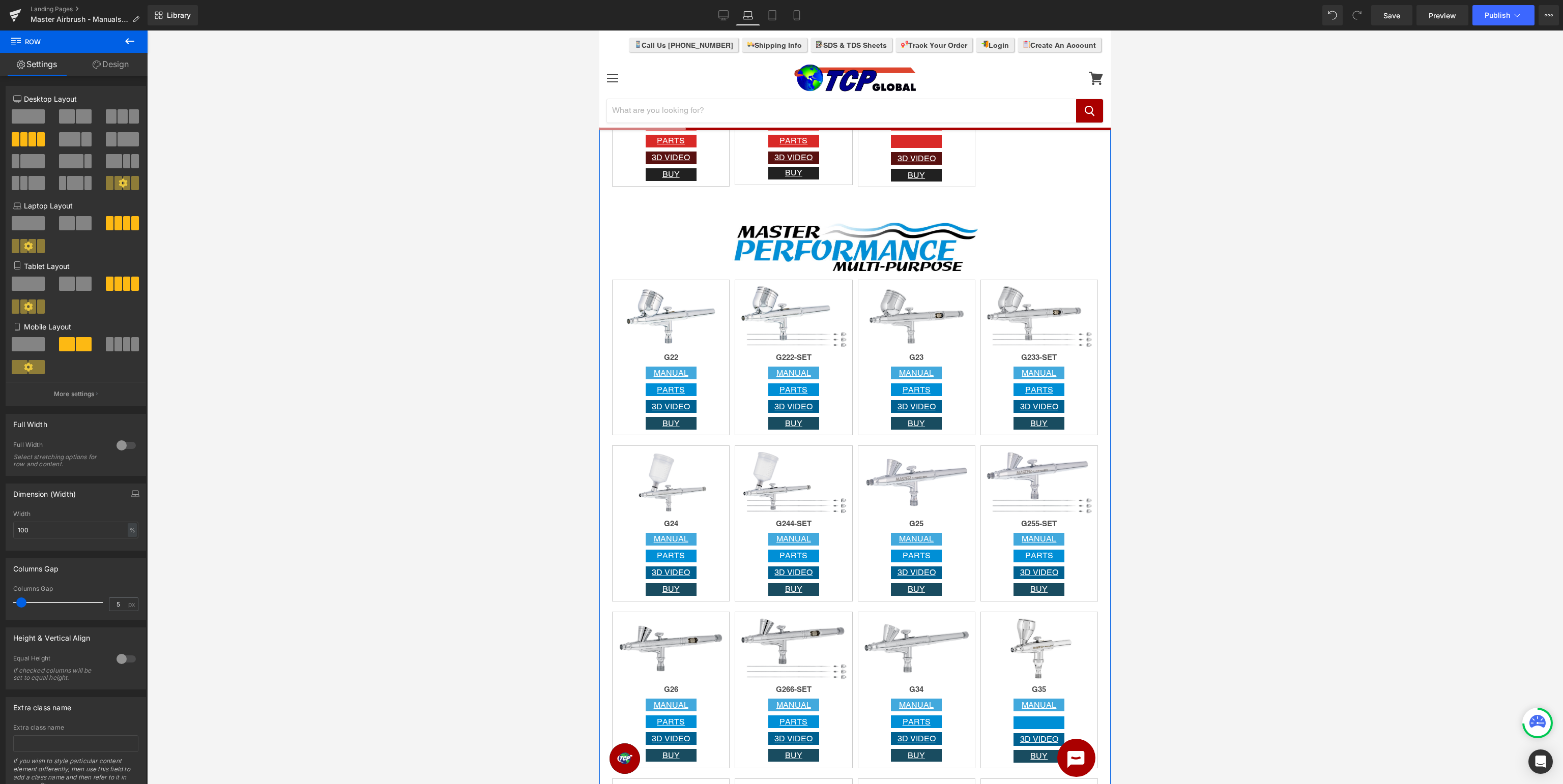
scroll to position [859, 0]
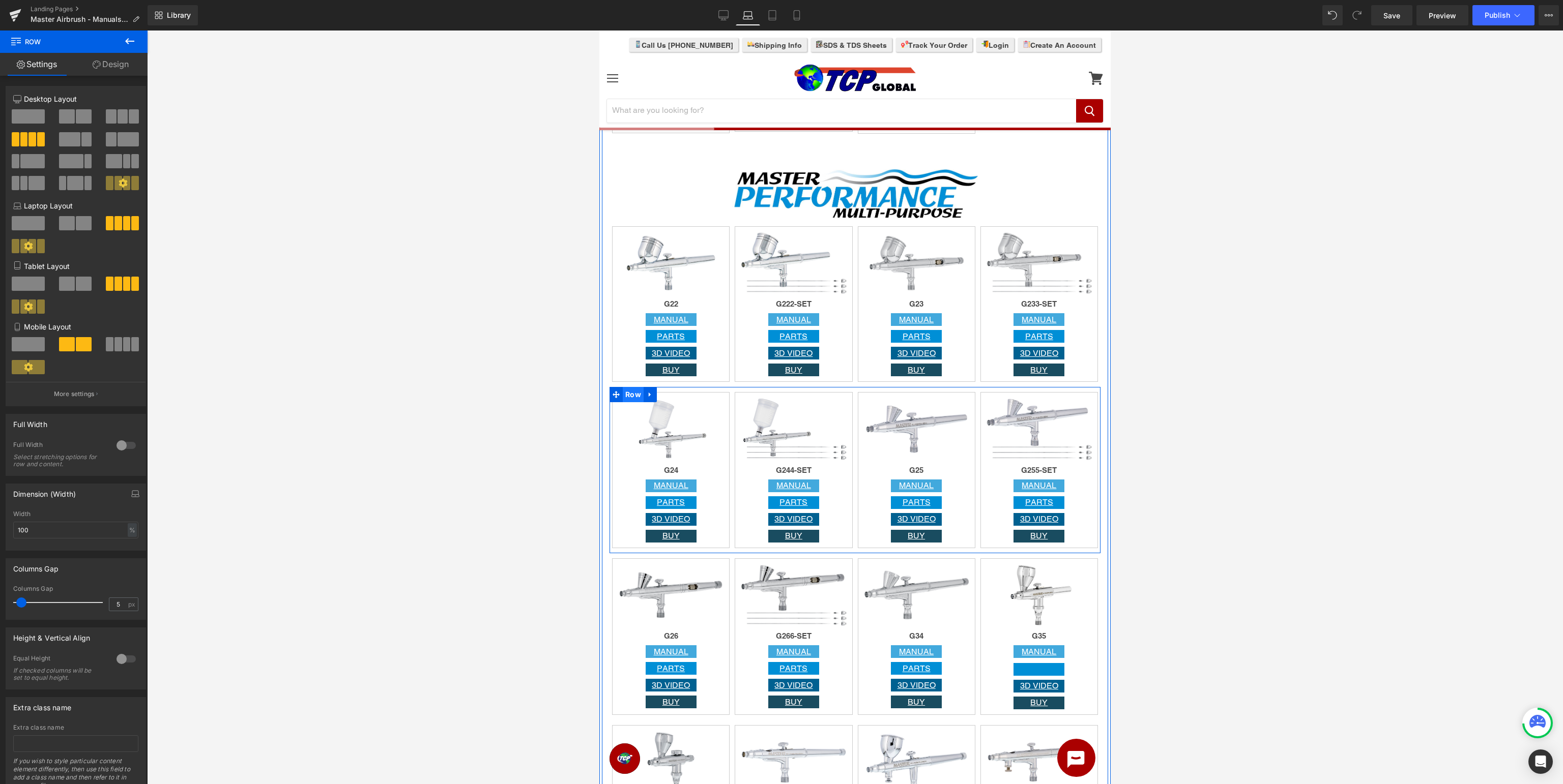
click at [637, 398] on span "Row" at bounding box center [633, 394] width 21 height 15
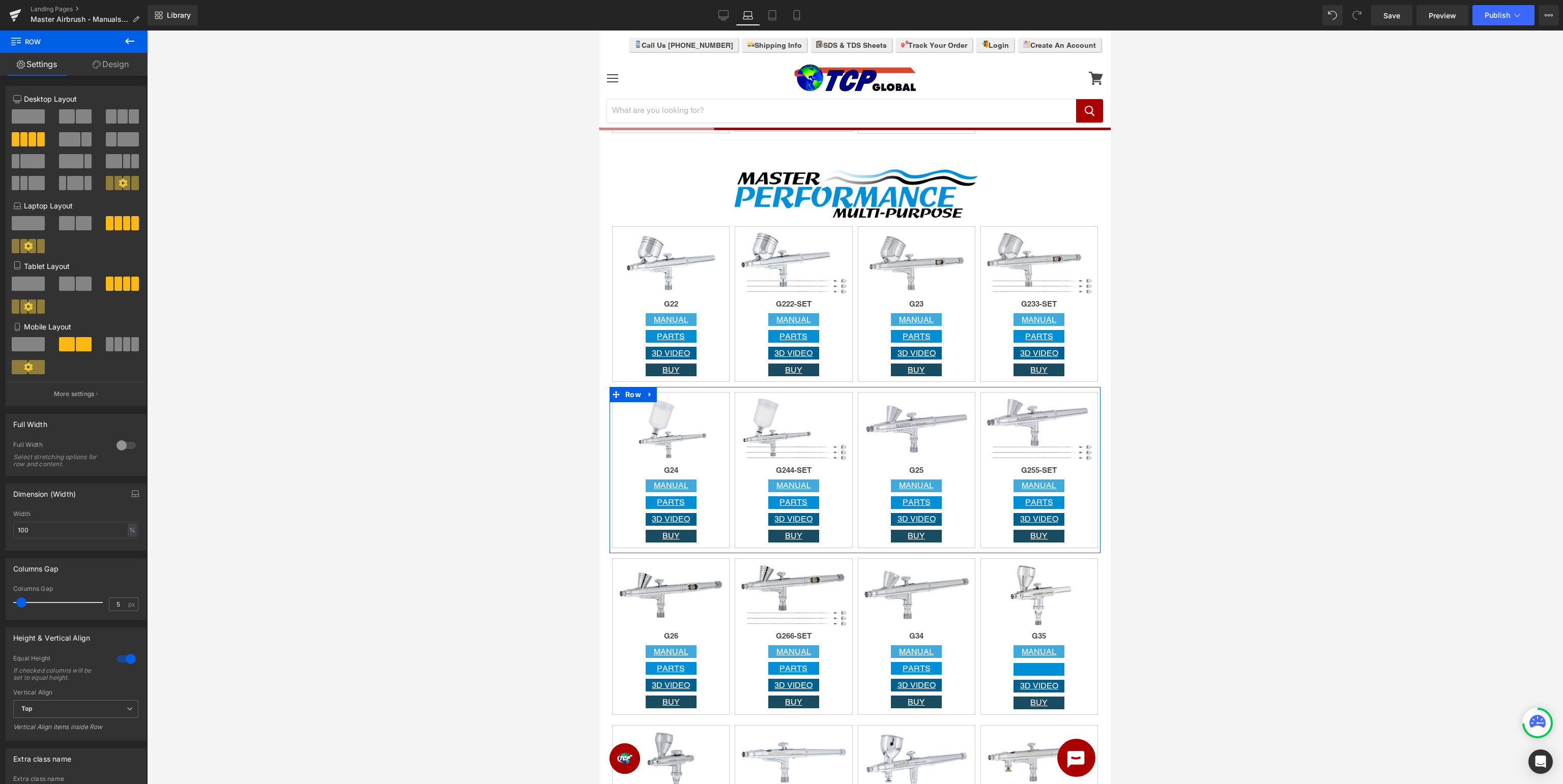
click at [129, 657] on div at bounding box center [126, 659] width 24 height 17
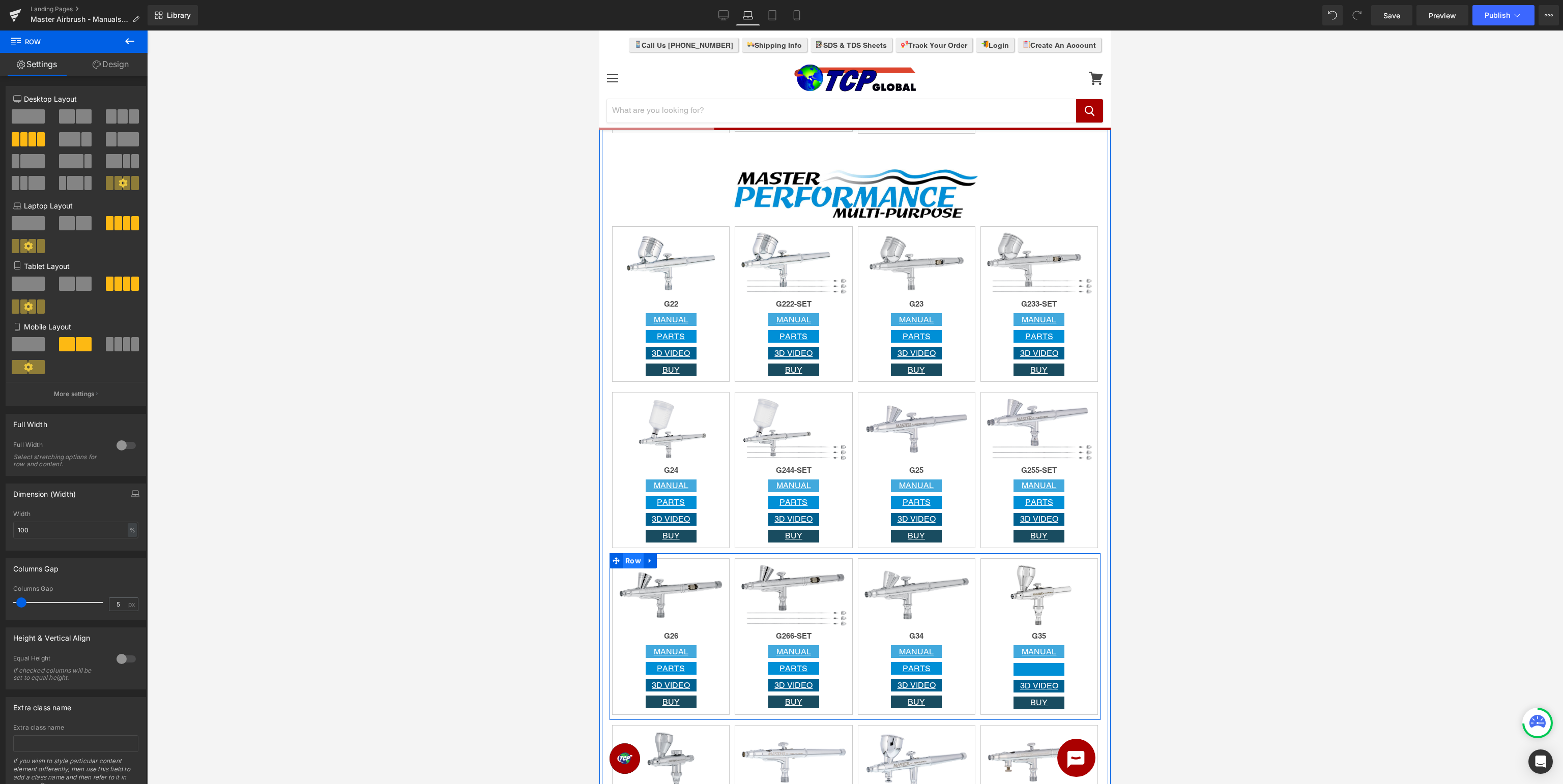
click at [630, 559] on span "Row" at bounding box center [633, 561] width 21 height 15
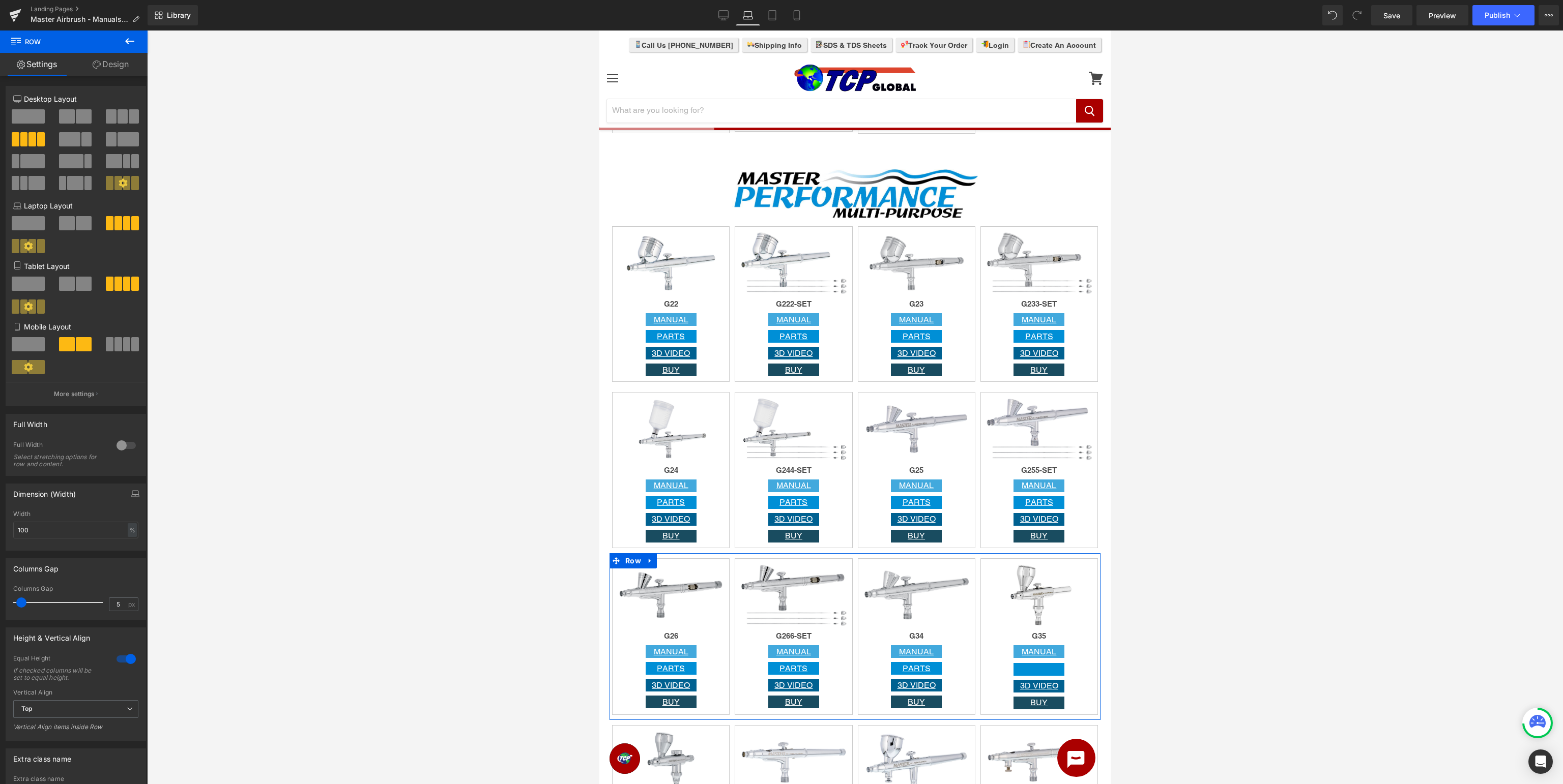
click at [125, 660] on div at bounding box center [126, 659] width 24 height 17
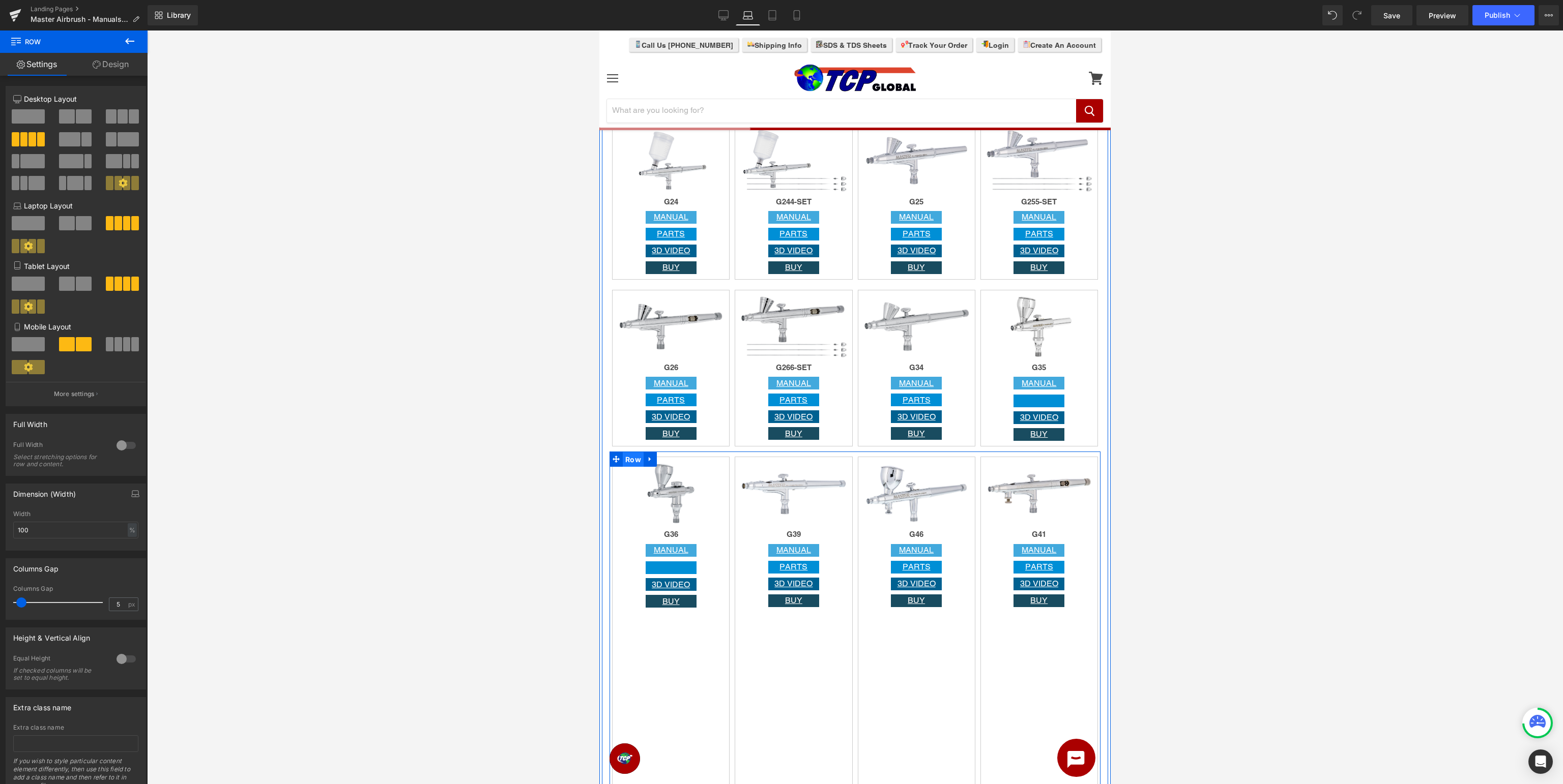
click at [636, 461] on span "Row" at bounding box center [633, 459] width 21 height 15
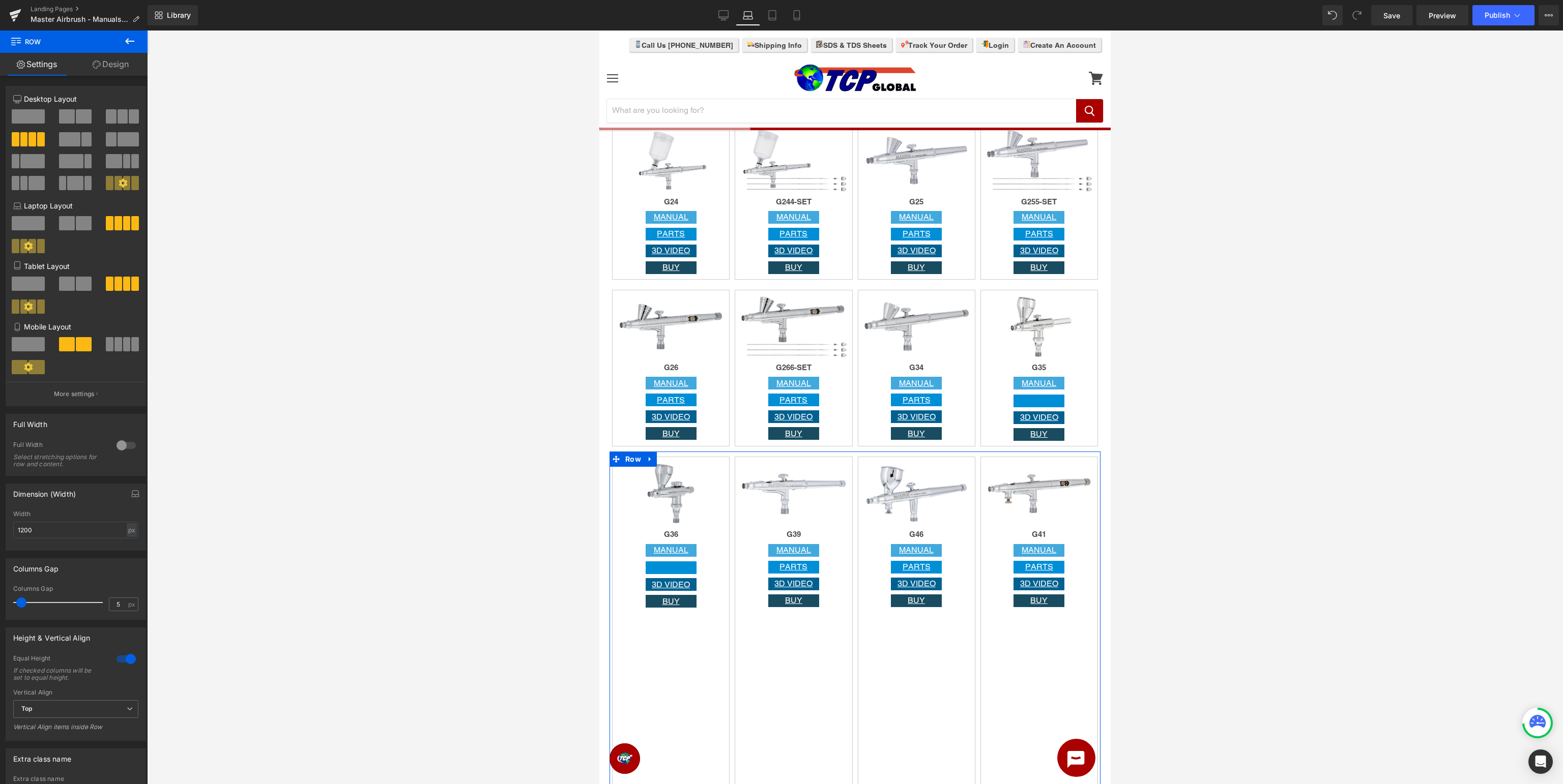
click at [125, 660] on div at bounding box center [126, 659] width 24 height 17
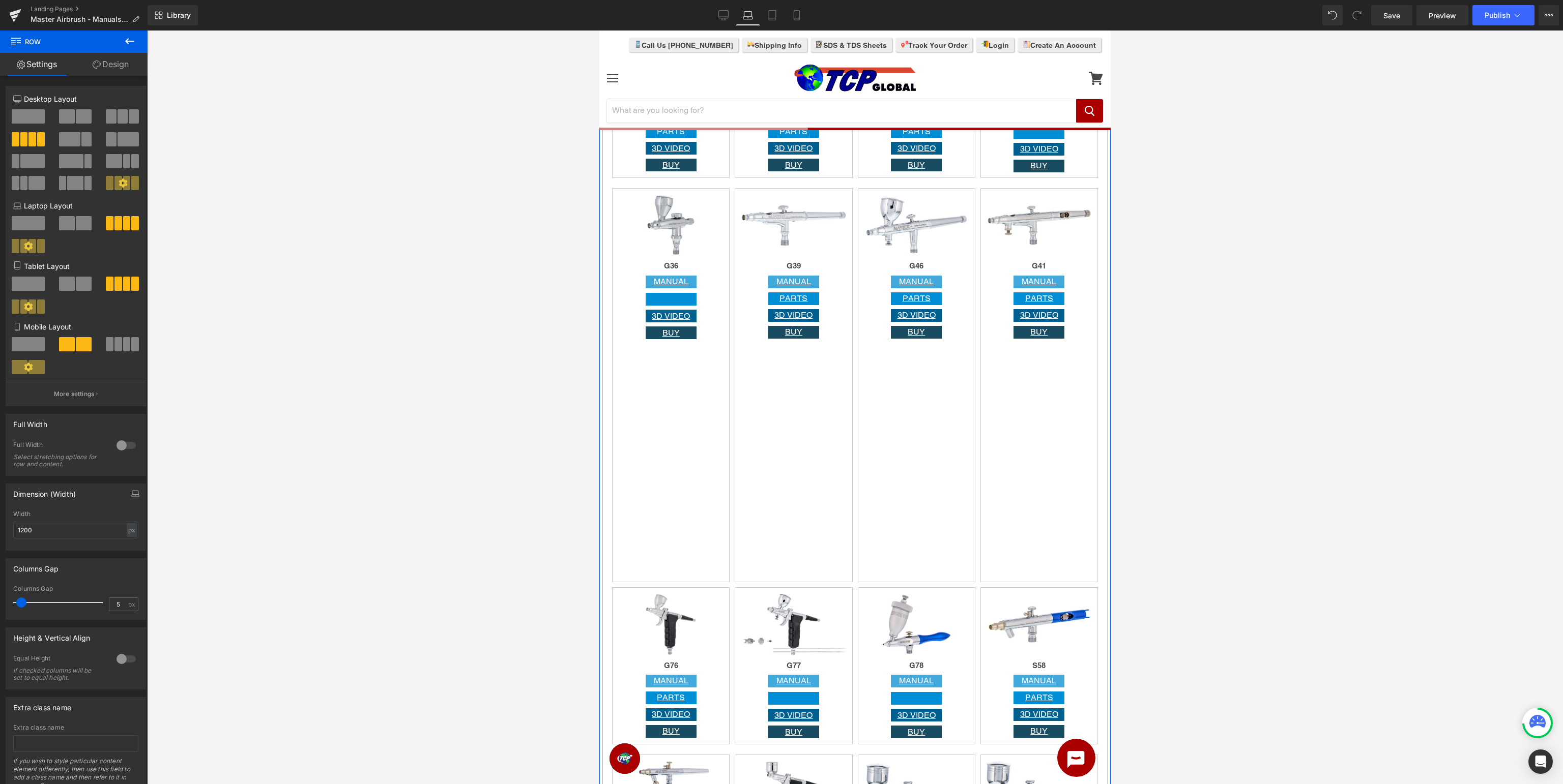
scroll to position [1611, 0]
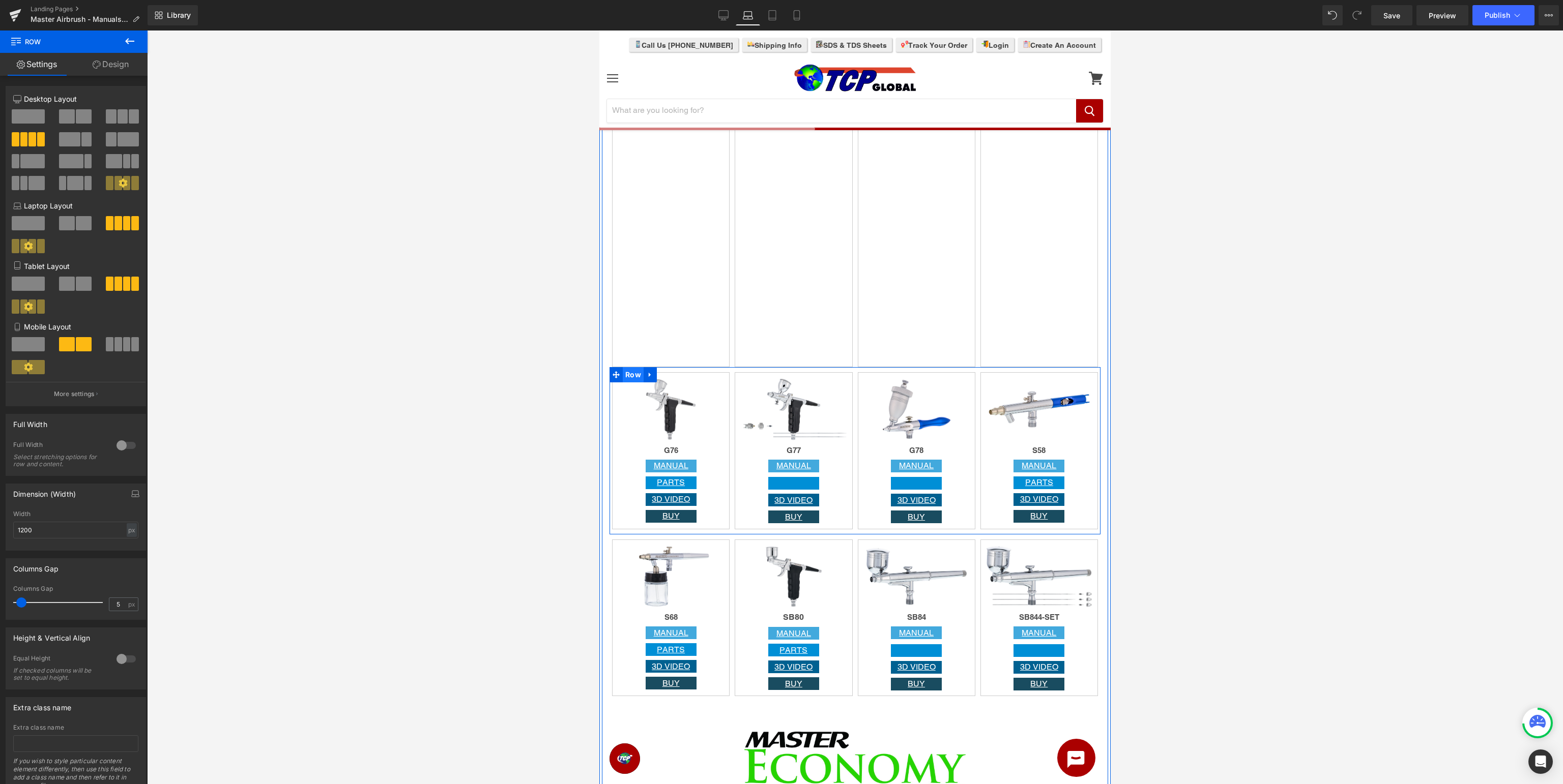
click at [633, 379] on span "Row" at bounding box center [633, 374] width 21 height 15
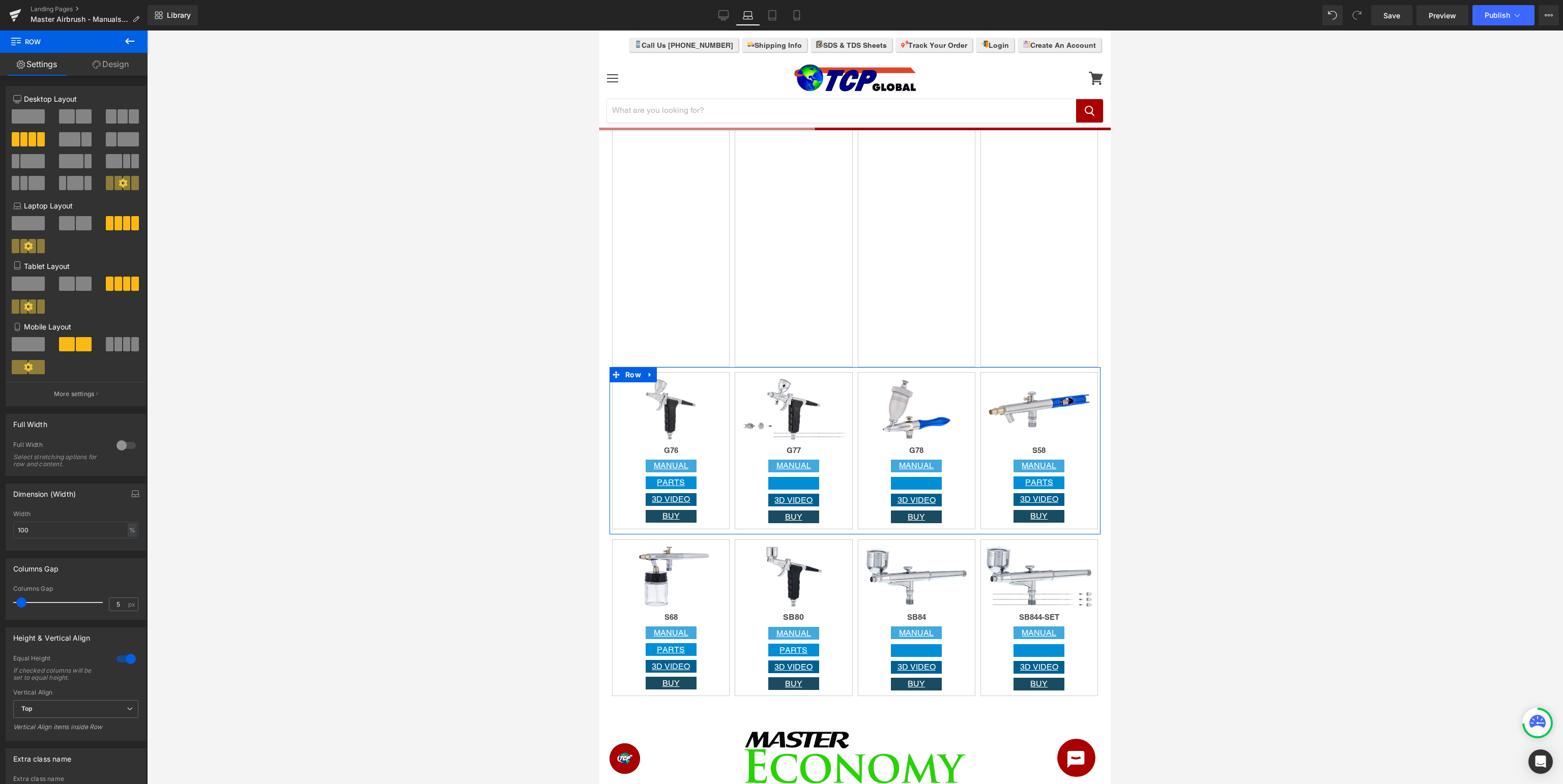
click at [129, 660] on div at bounding box center [126, 659] width 24 height 17
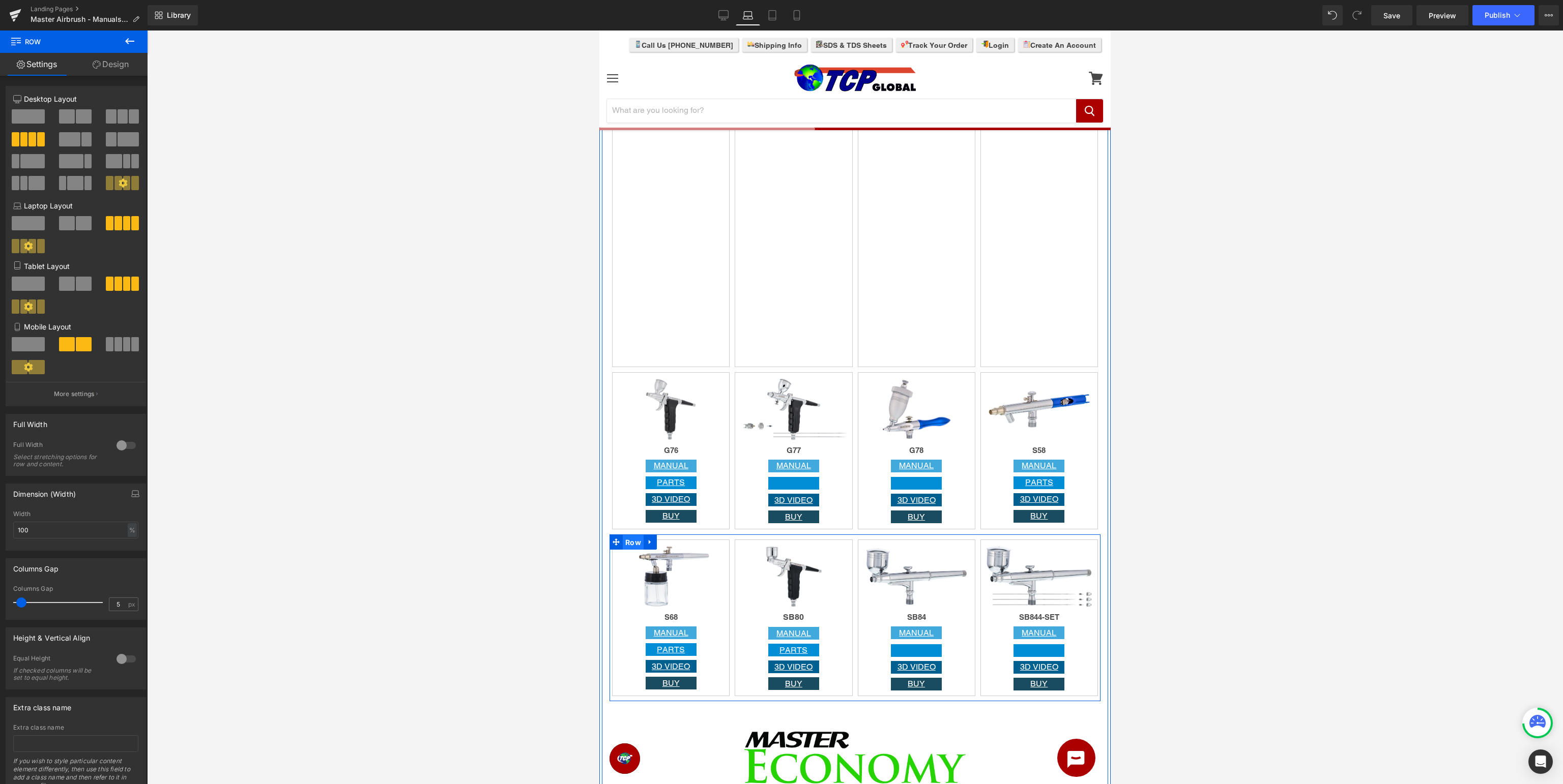
click at [634, 542] on span "Row" at bounding box center [633, 542] width 21 height 15
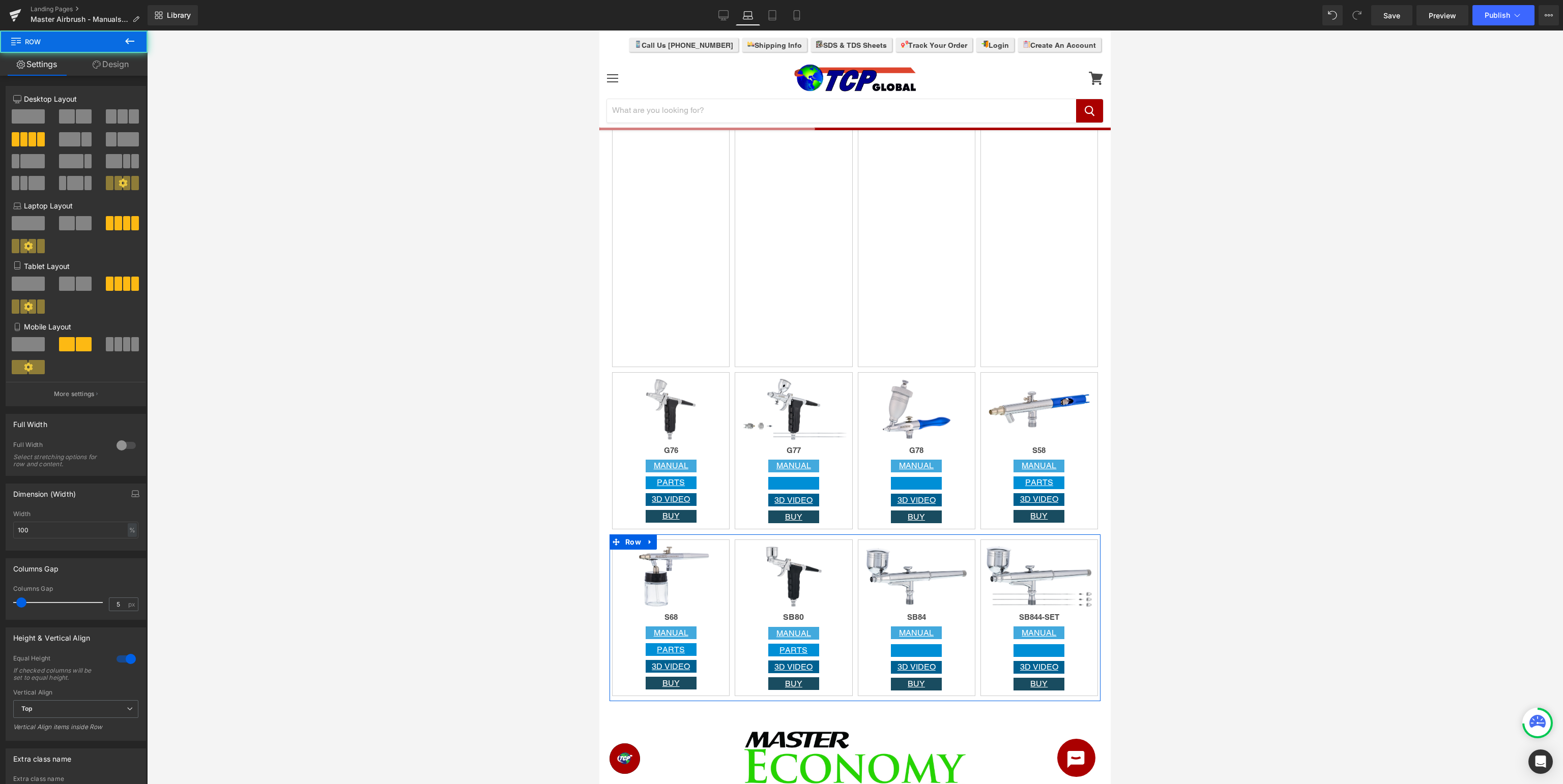
click at [131, 660] on div at bounding box center [126, 659] width 24 height 17
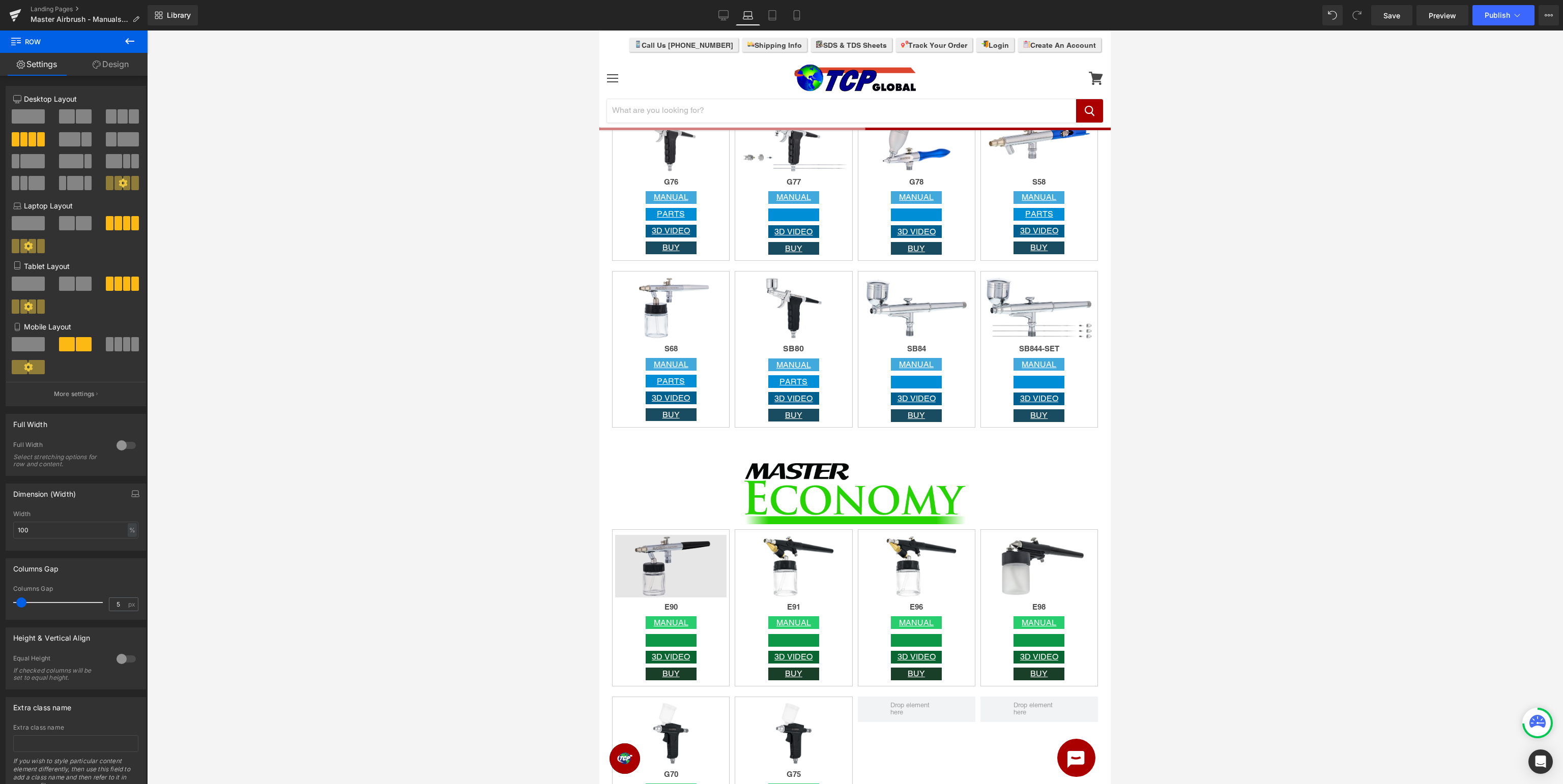
scroll to position [2148, 0]
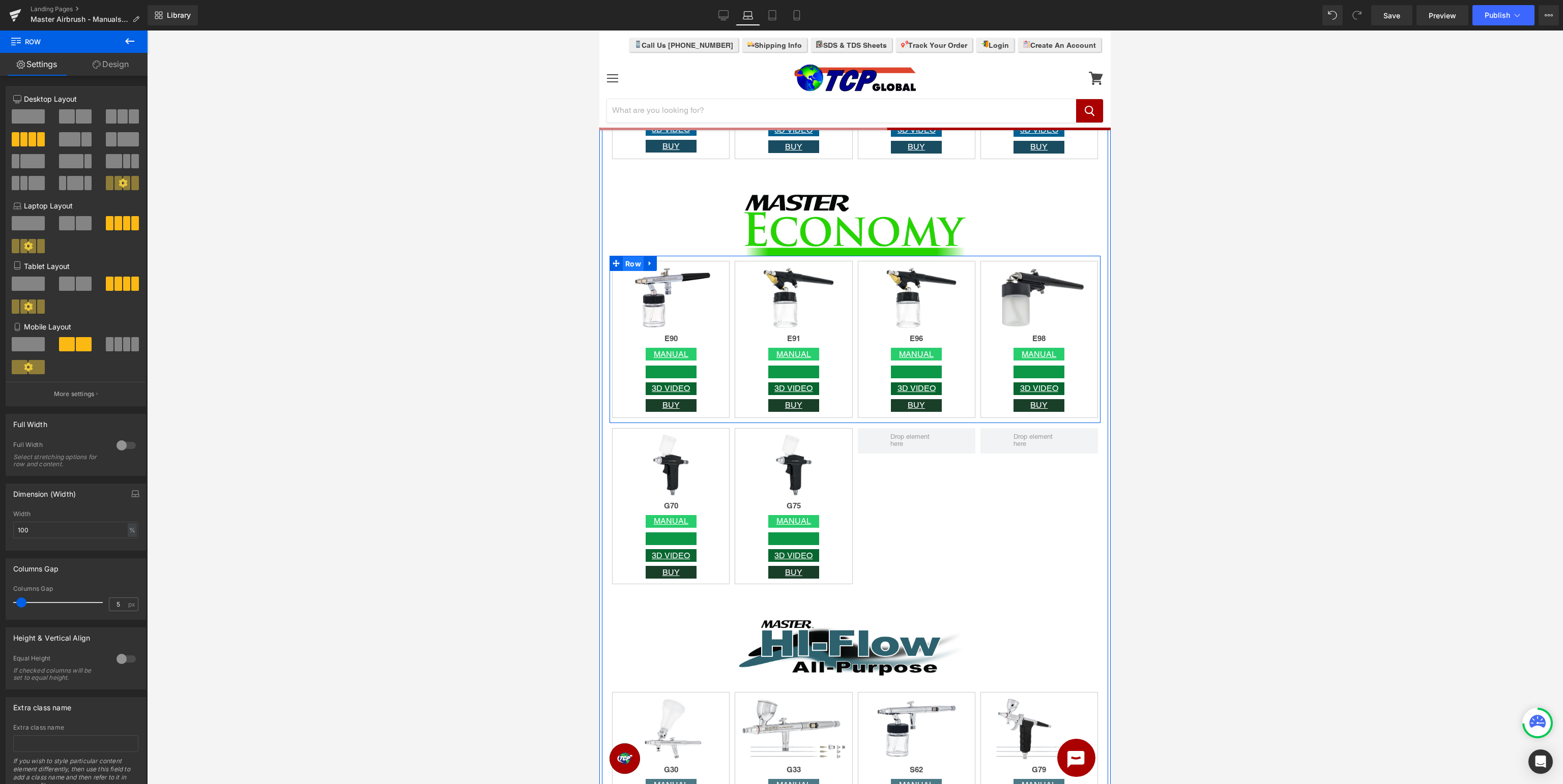
click at [634, 261] on span "Row" at bounding box center [633, 264] width 21 height 15
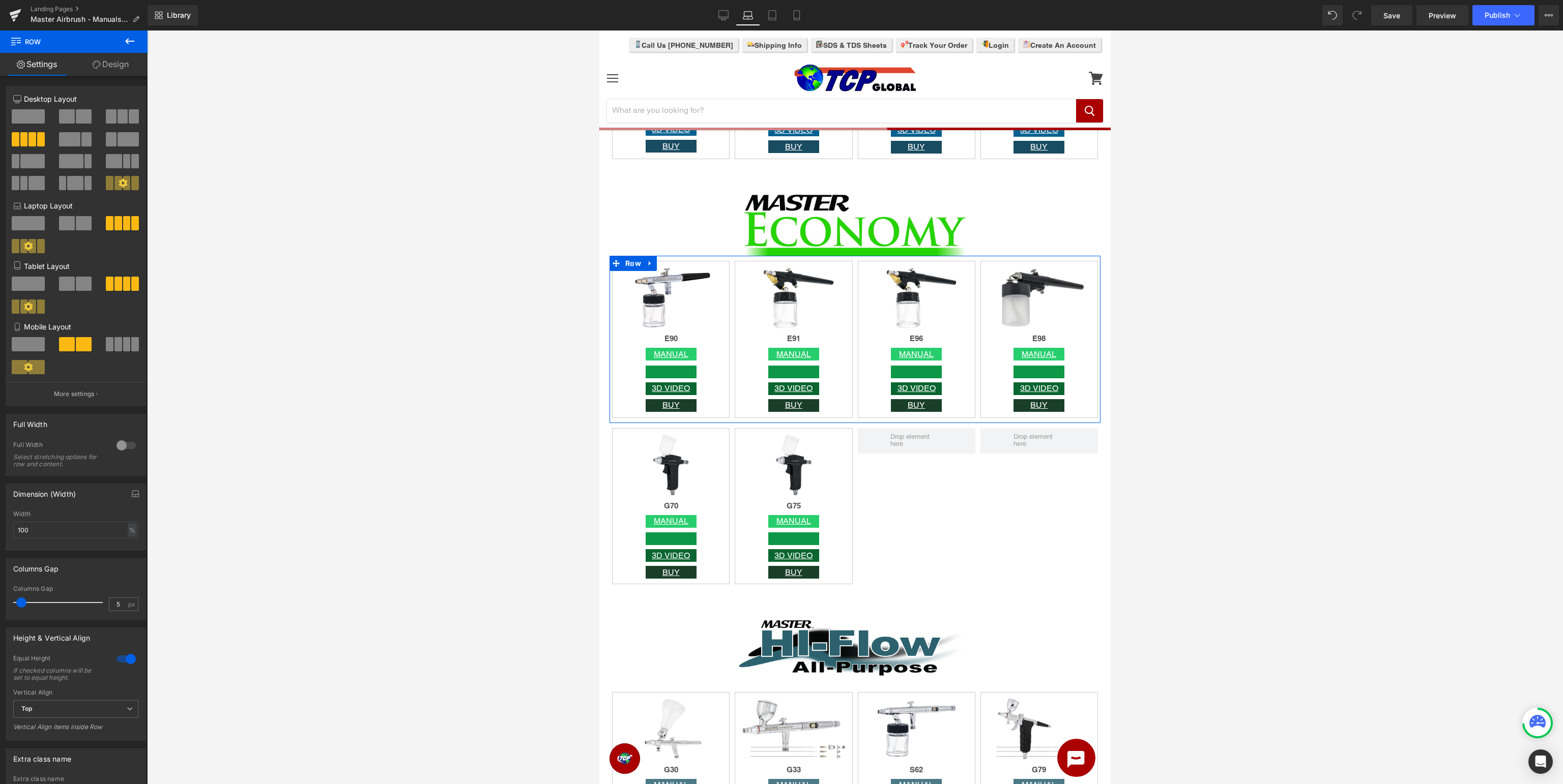
click at [127, 662] on div at bounding box center [126, 659] width 24 height 17
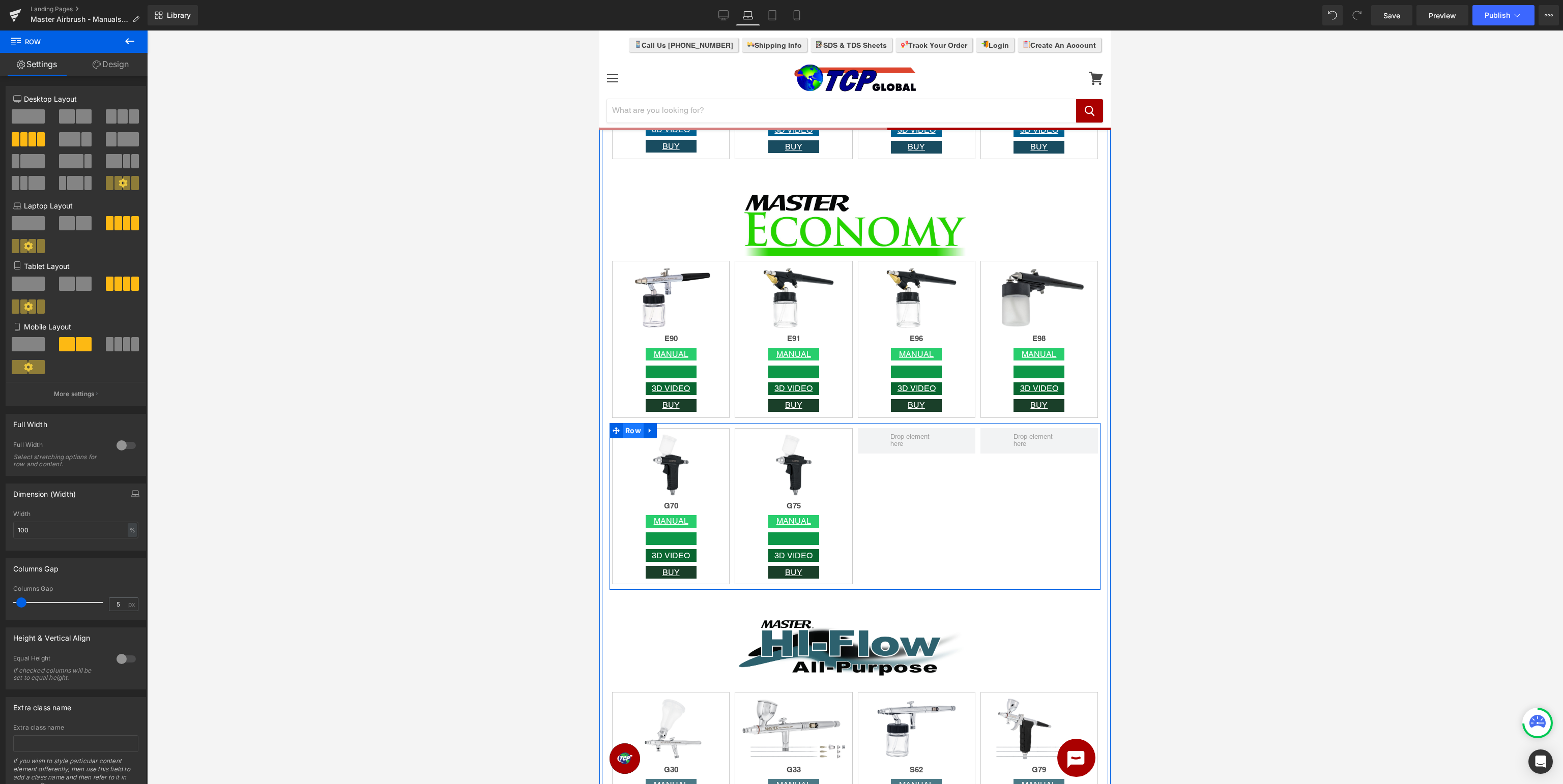
click at [633, 434] on span "Row" at bounding box center [633, 431] width 21 height 15
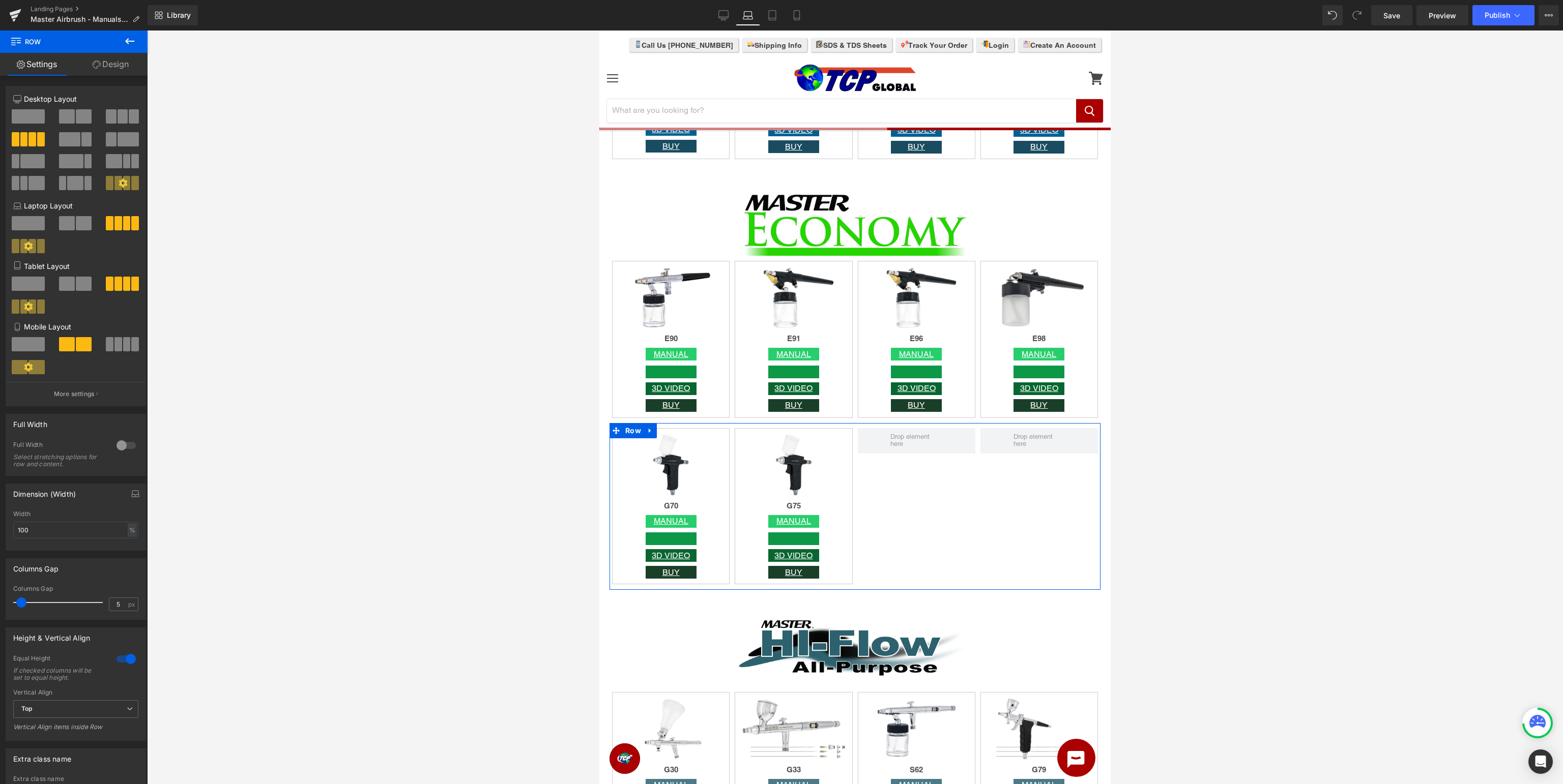
click at [115, 662] on div at bounding box center [126, 659] width 24 height 17
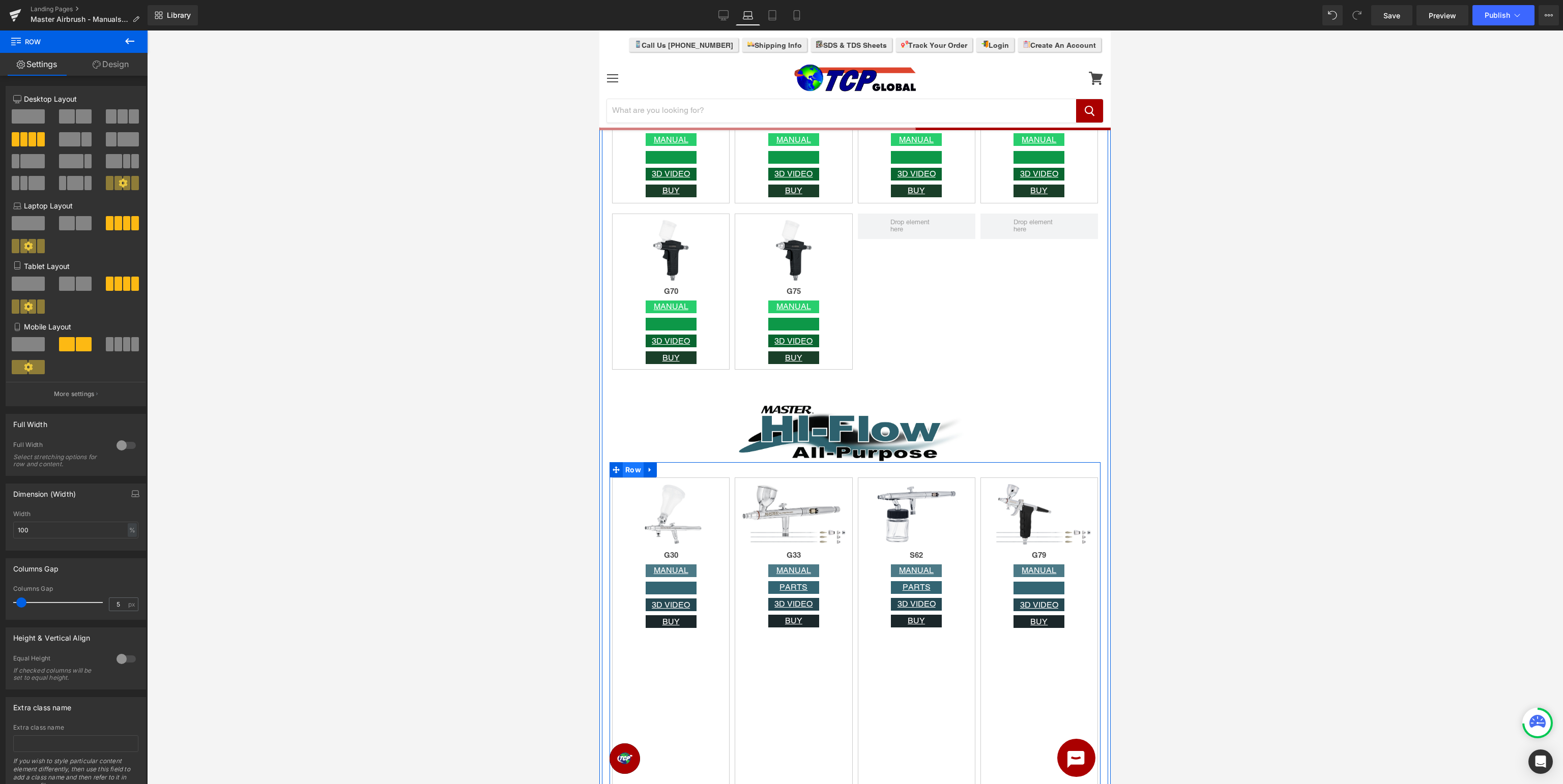
click at [634, 473] on span "Row" at bounding box center [633, 470] width 21 height 15
click at [633, 484] on span "Row" at bounding box center [636, 486] width 21 height 15
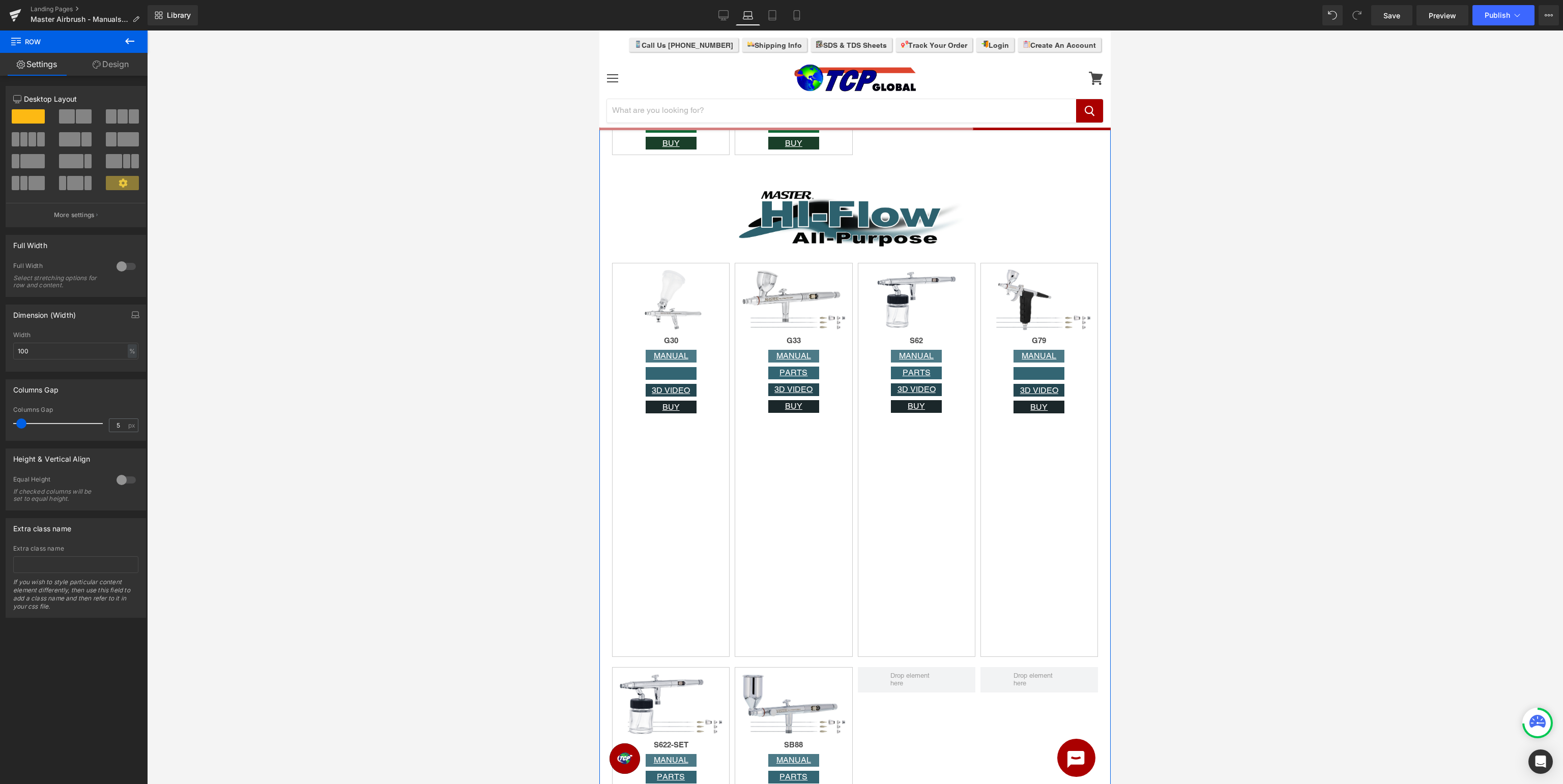
scroll to position [2793, 0]
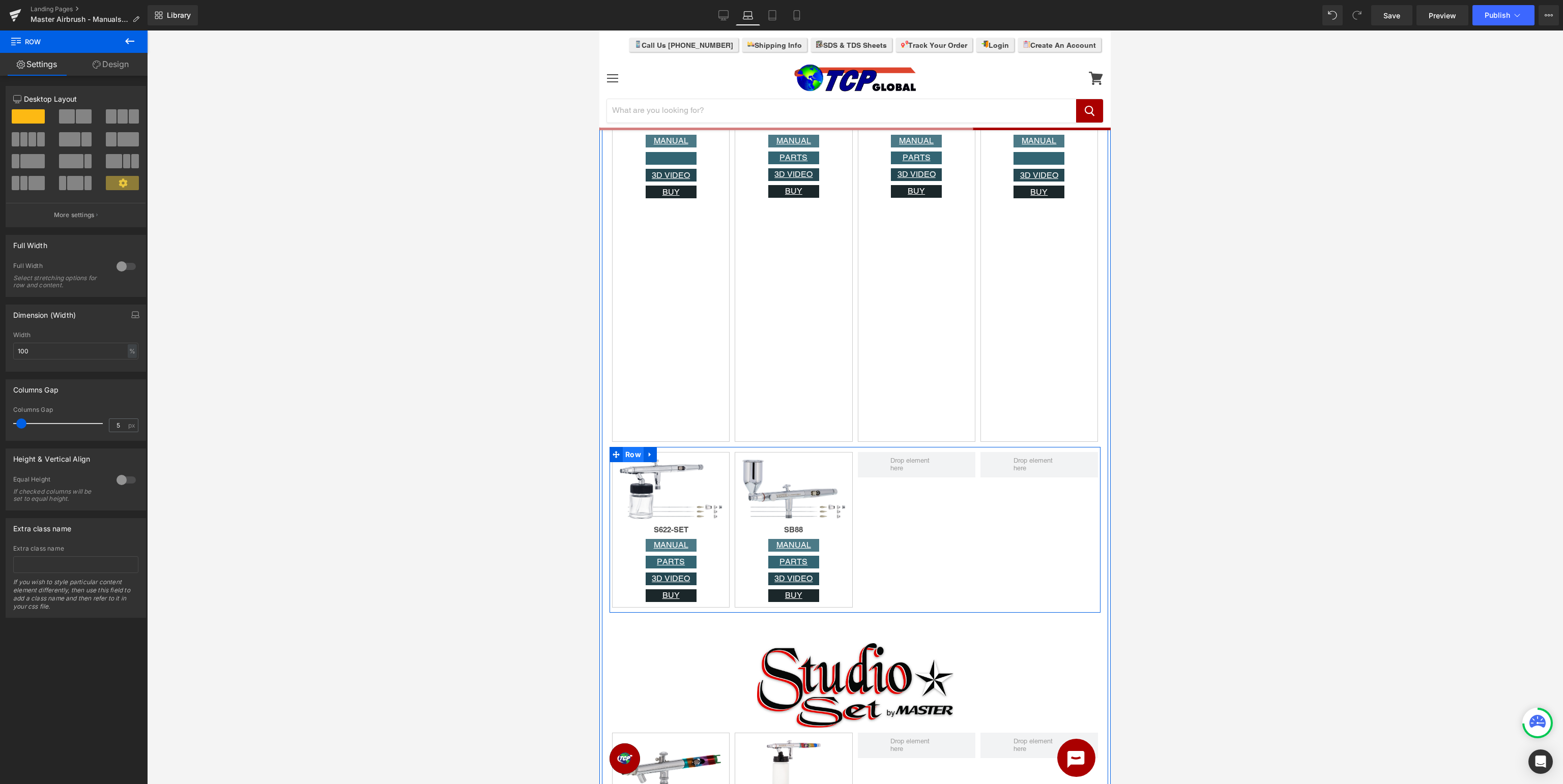
click at [634, 456] on span "Row" at bounding box center [633, 454] width 21 height 15
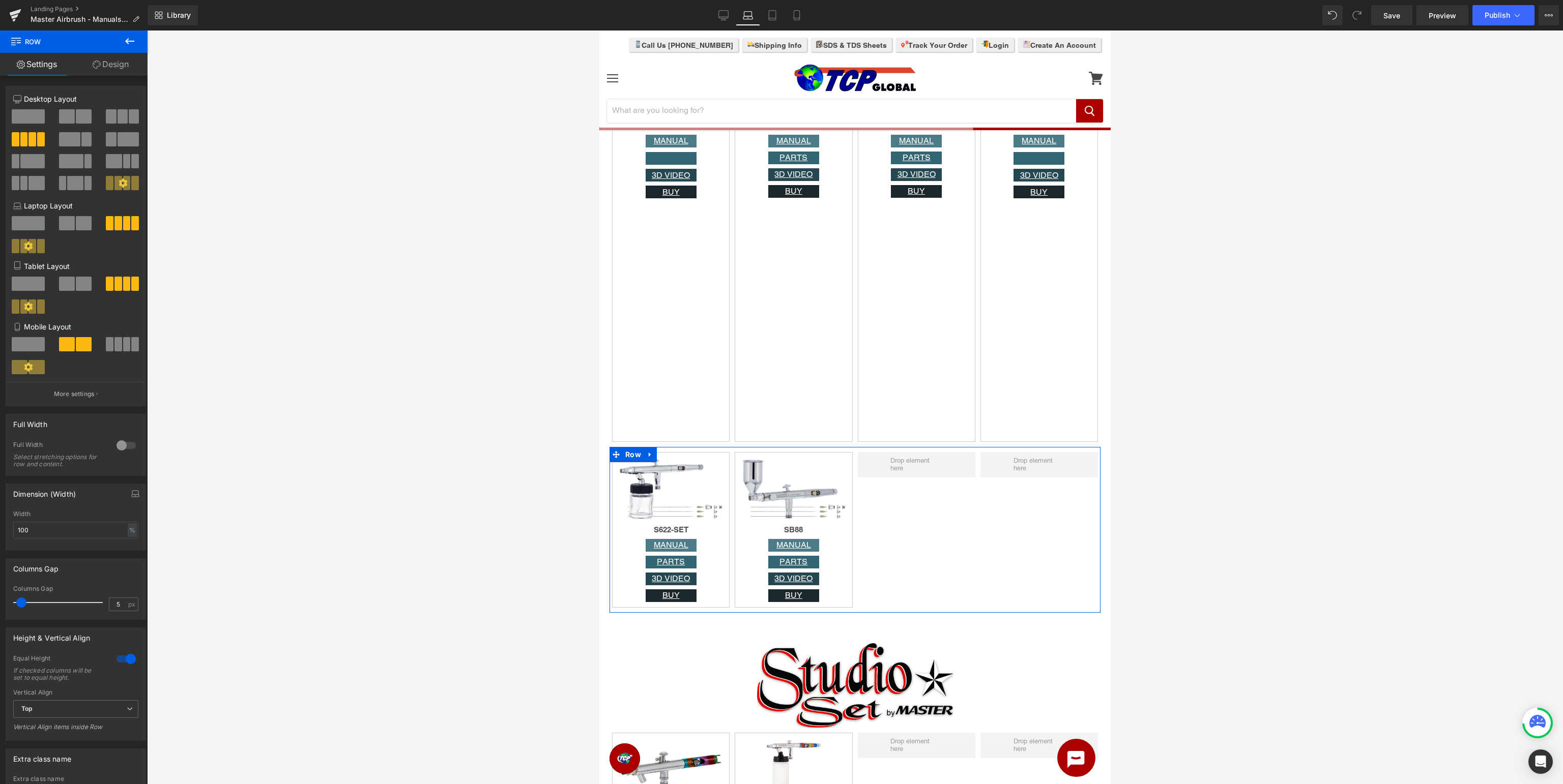
click at [129, 664] on div at bounding box center [126, 659] width 24 height 17
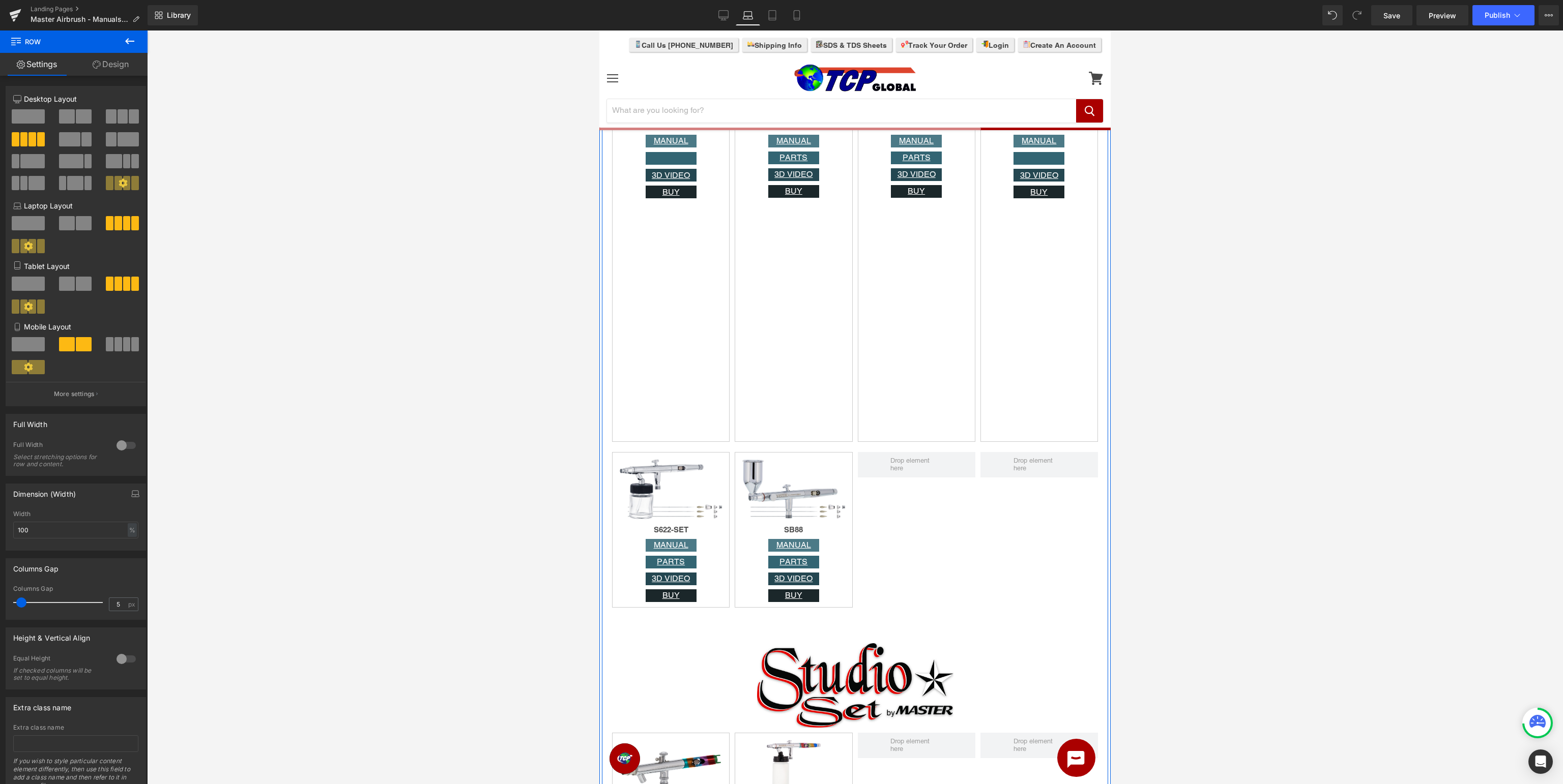
scroll to position [3061, 0]
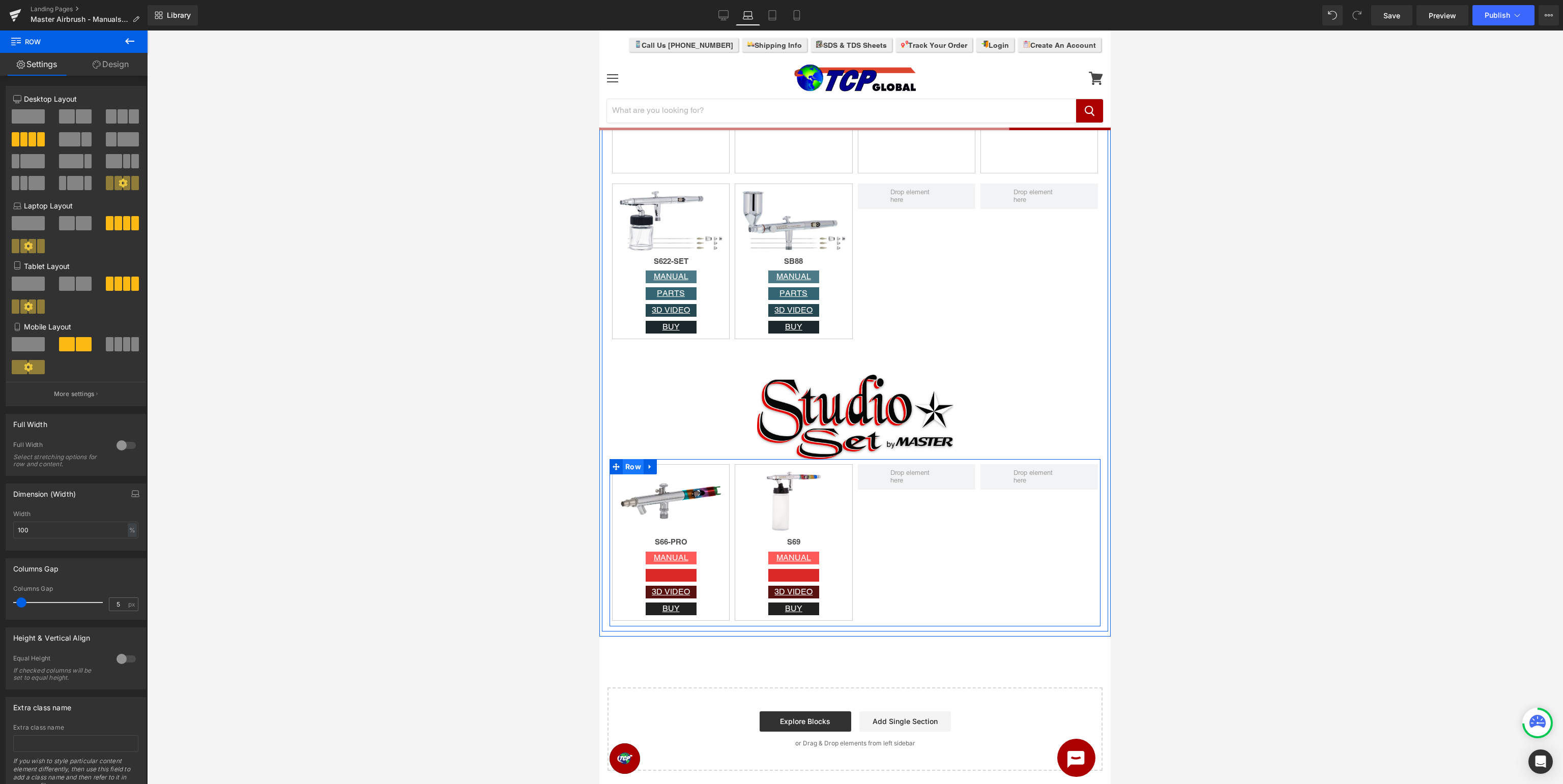
click at [628, 464] on span "Row" at bounding box center [633, 467] width 21 height 15
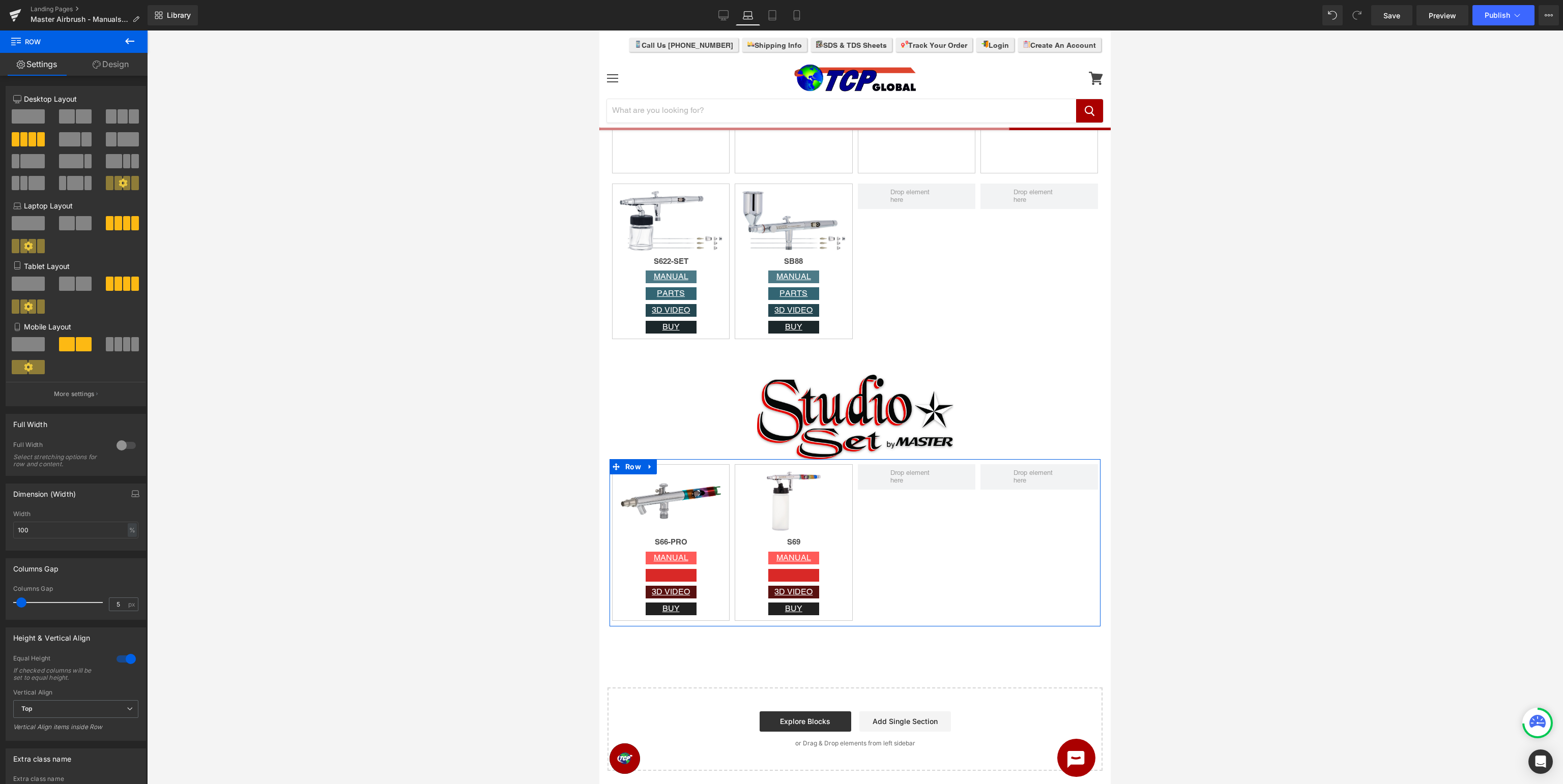
click at [128, 657] on div at bounding box center [126, 659] width 24 height 17
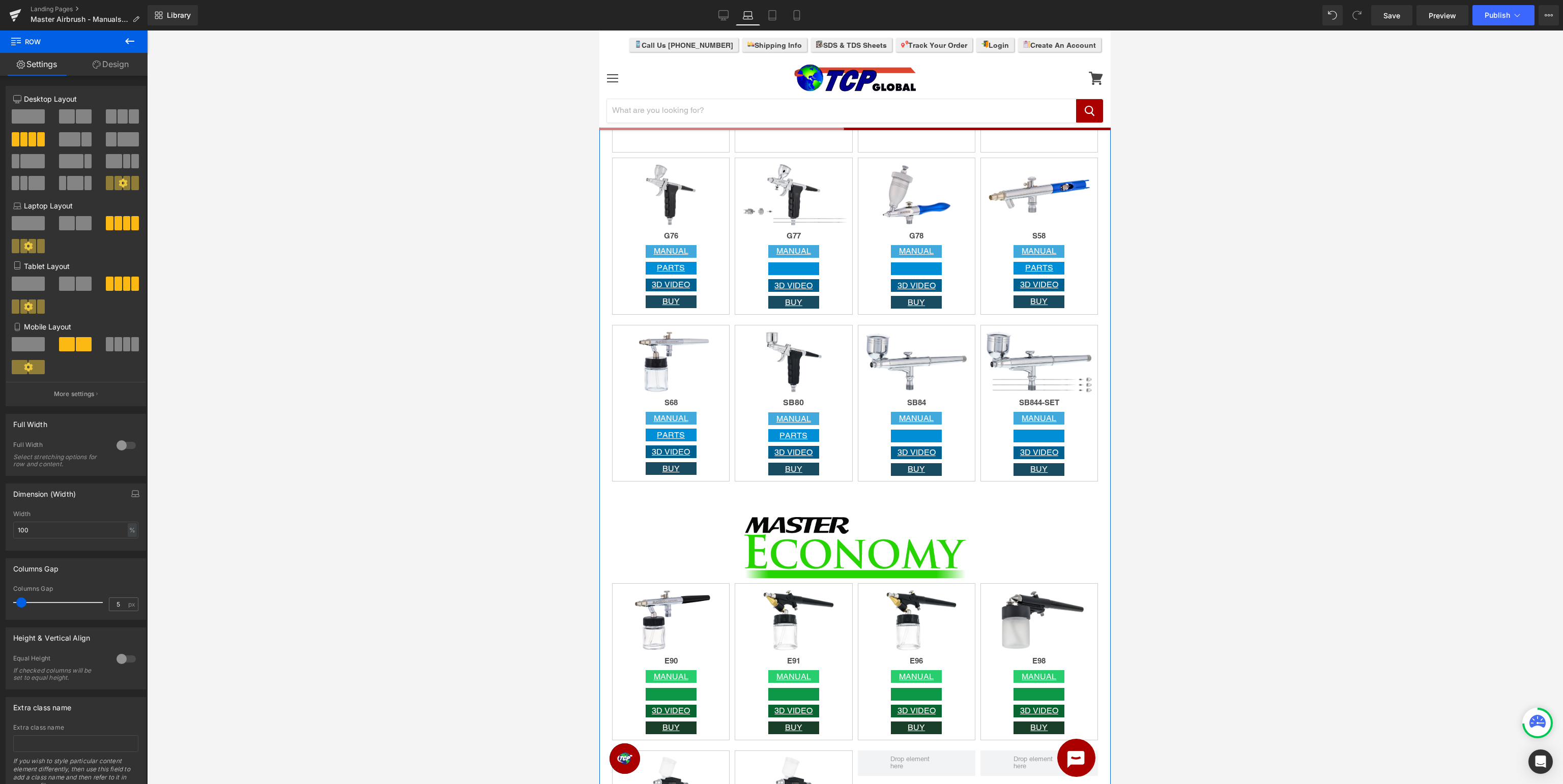
scroll to position [2202, 0]
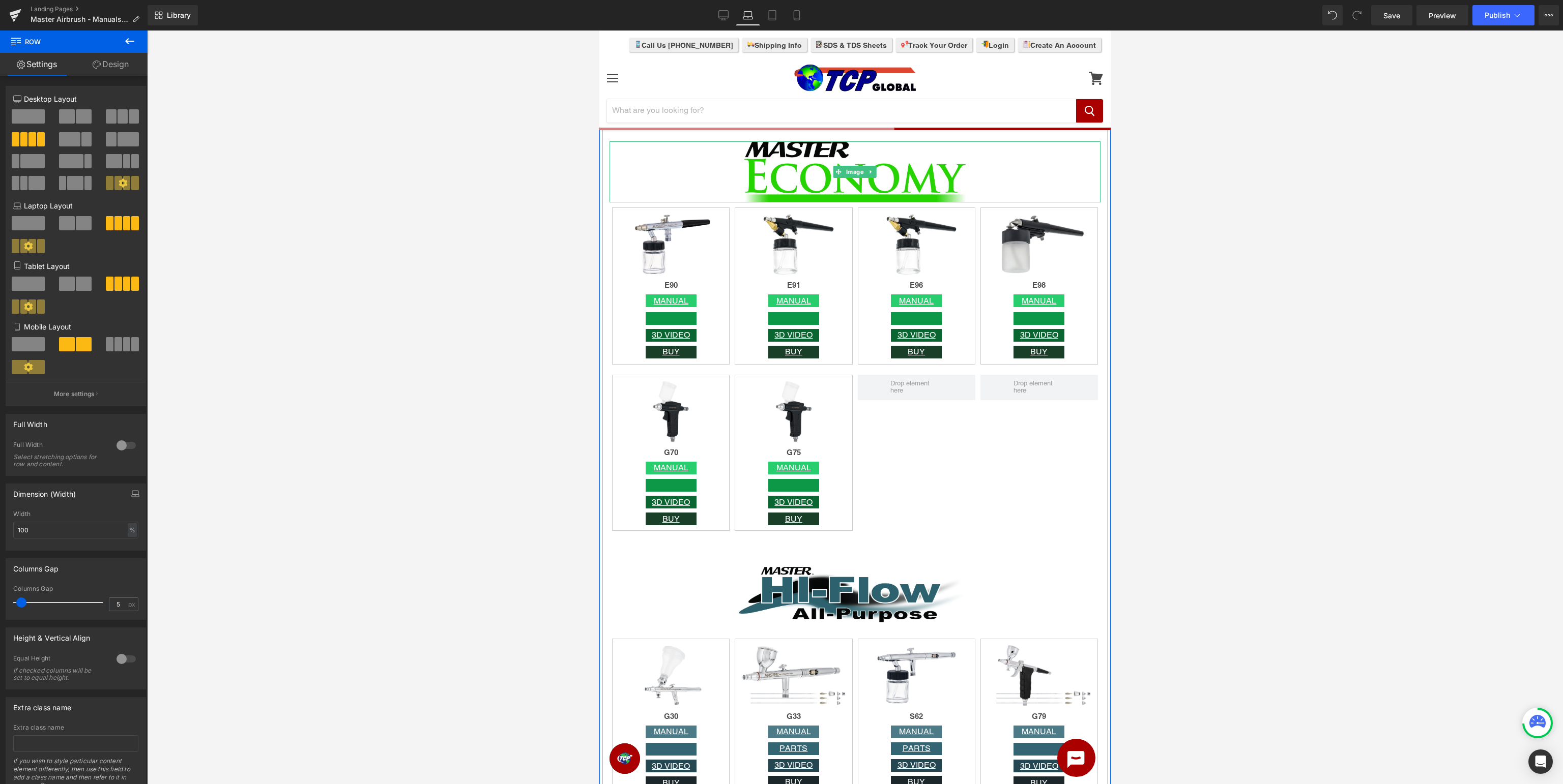
click at [689, 173] on div at bounding box center [855, 172] width 491 height 61
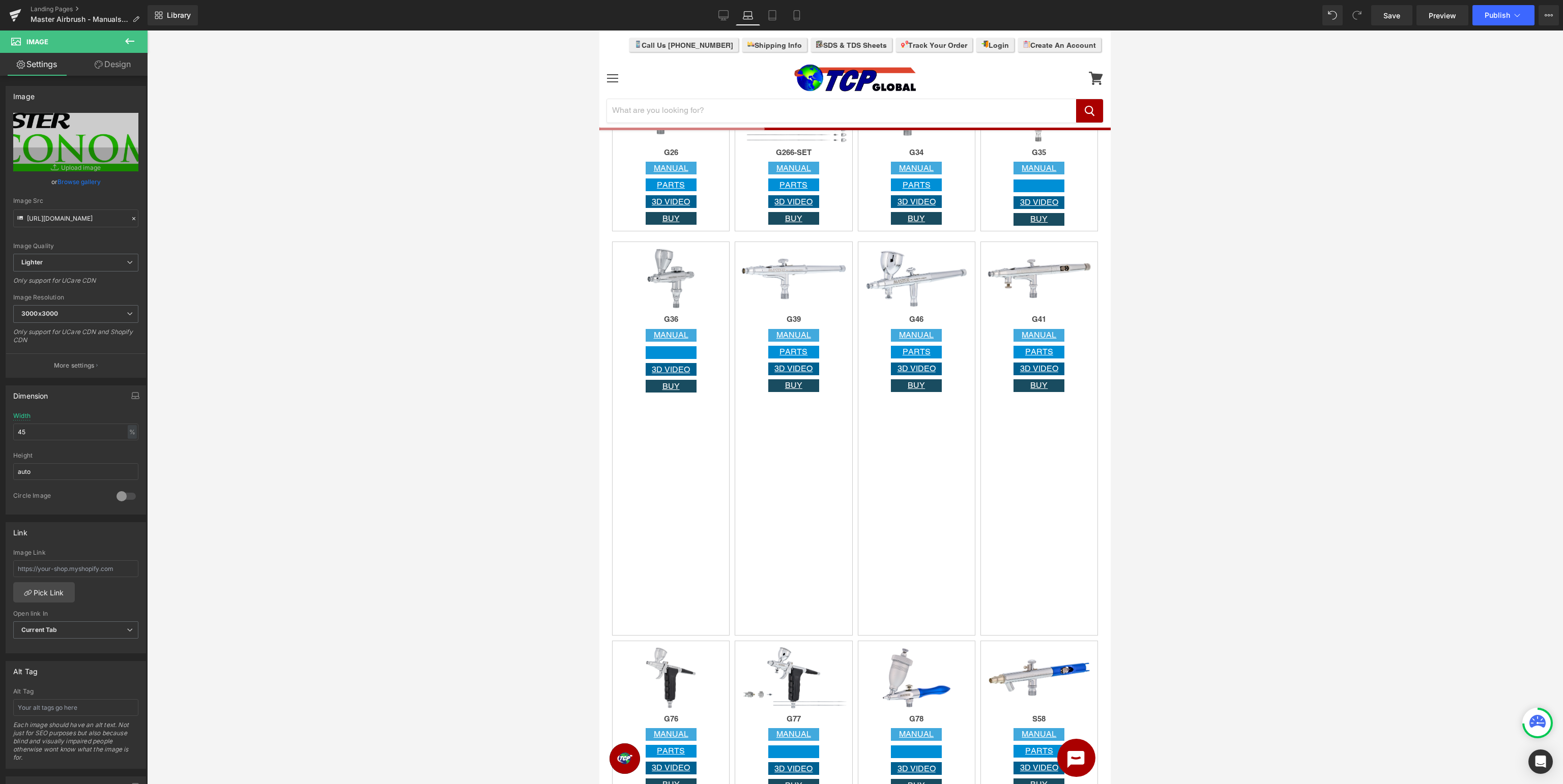
scroll to position [1128, 0]
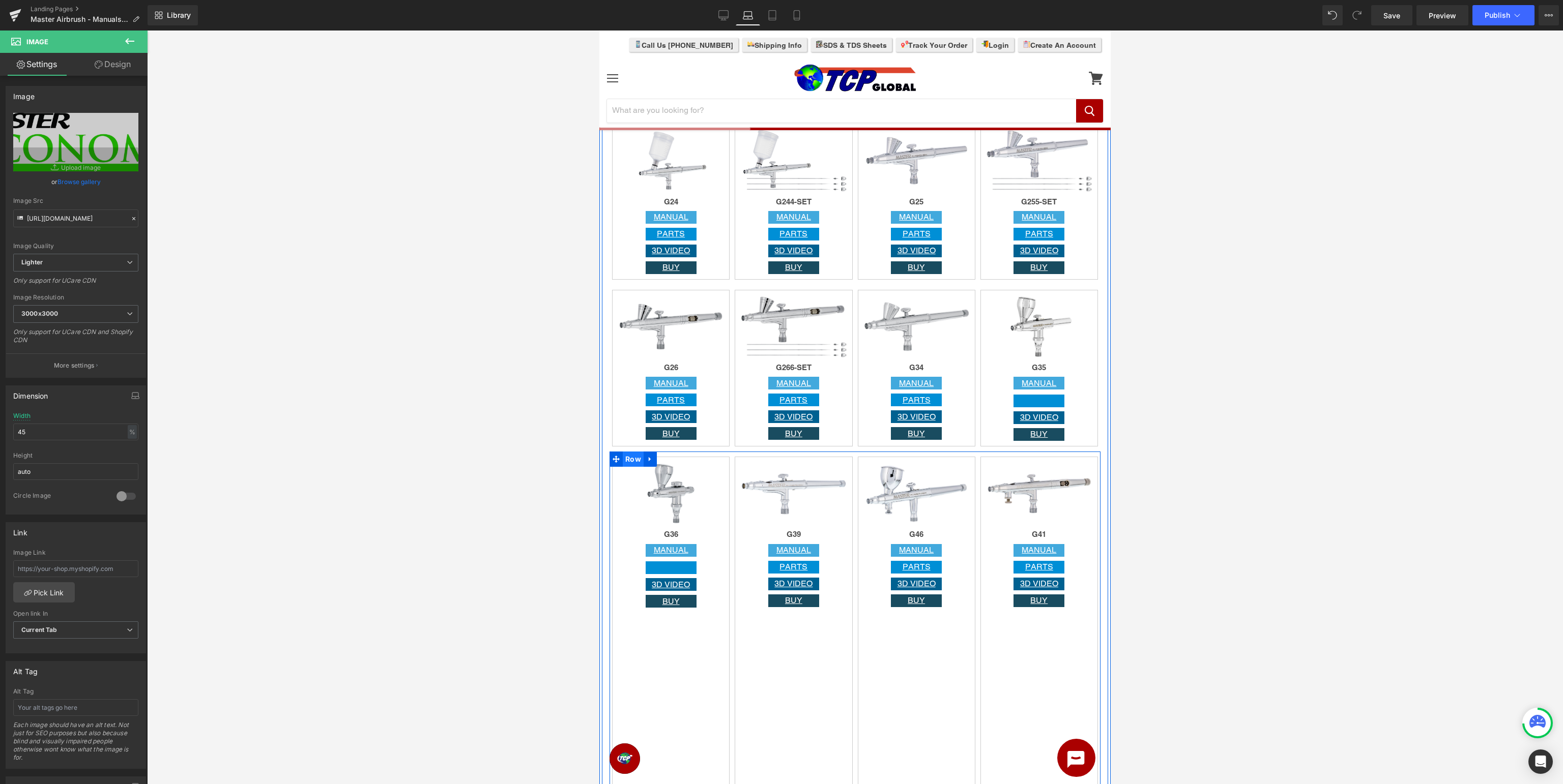
click at [627, 457] on span "Row" at bounding box center [633, 459] width 21 height 15
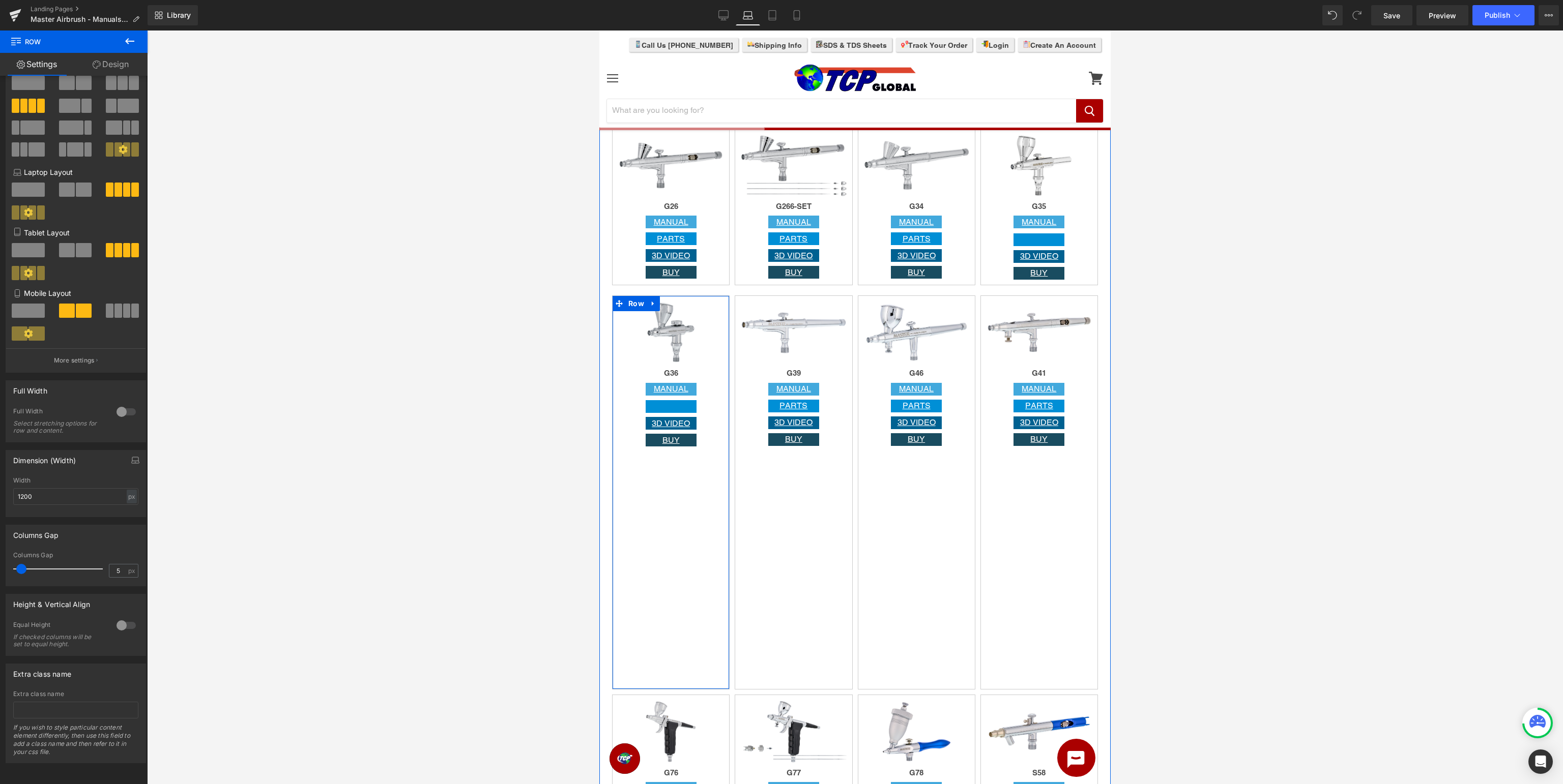
scroll to position [1343, 0]
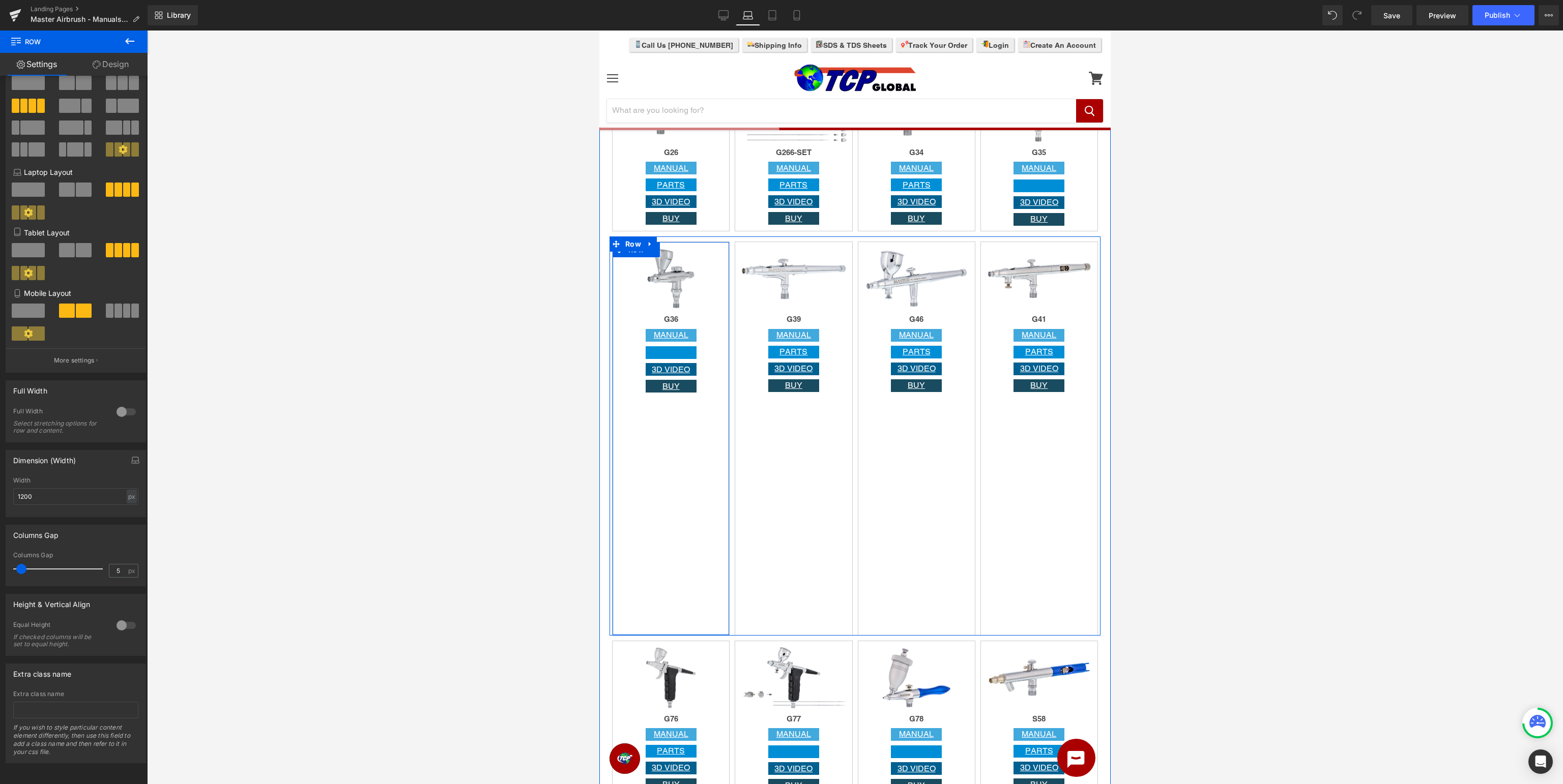
click at [672, 491] on div "Image G36 Heading MANUAL Button Button 3D VIDEO Button BUY Button Row" at bounding box center [671, 438] width 117 height 394
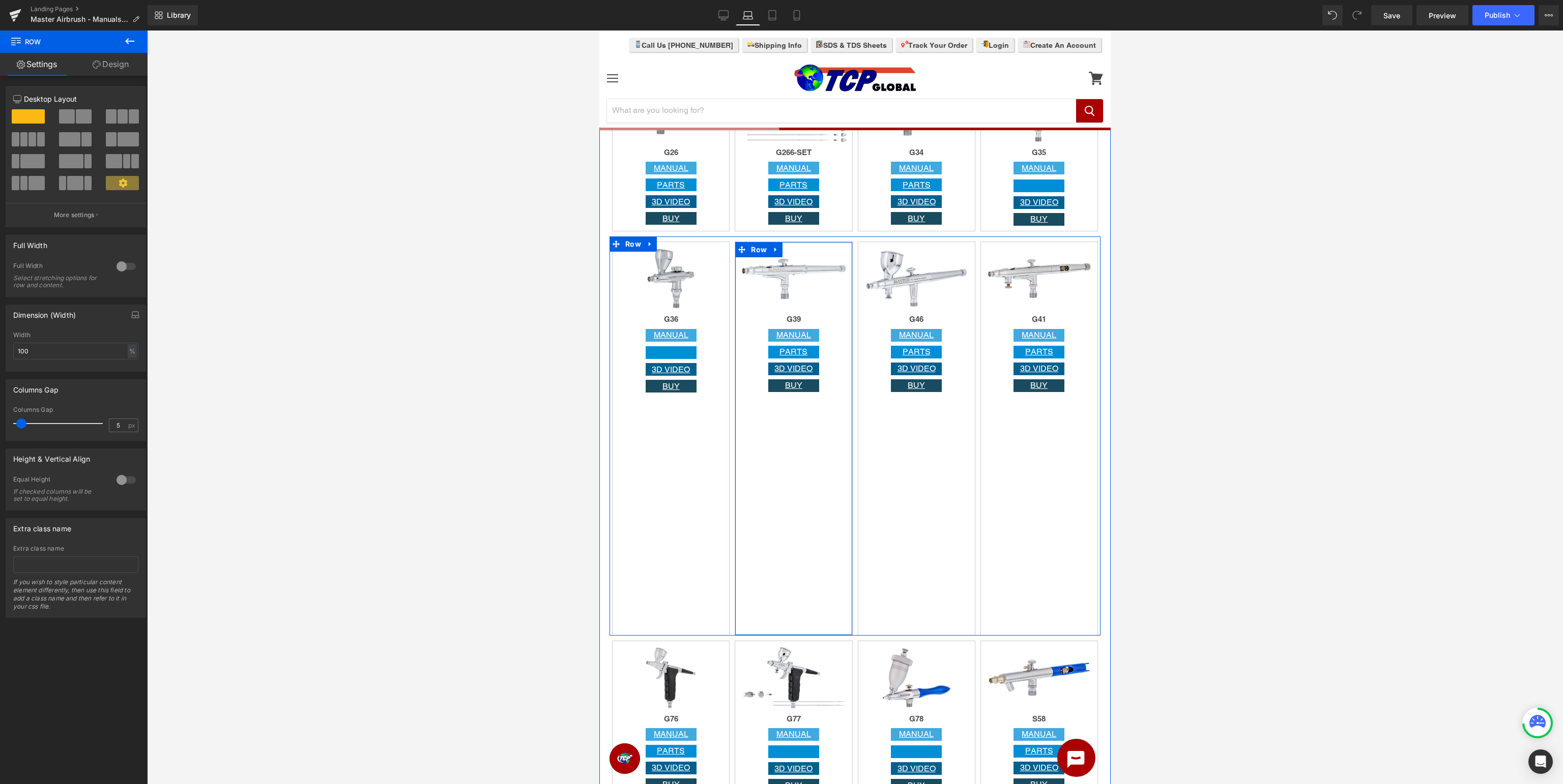
click at [775, 485] on div "Image G39 Heading MANUAL Button PARTS Button 3D VIDEO Button BUY Button Row" at bounding box center [793, 438] width 117 height 394
click at [909, 481] on div "Image G46 Heading MANUAL Button PARTS Button 3D VIDEO Button BUY Button Row" at bounding box center [916, 438] width 117 height 394
click at [1004, 479] on div "Image G41 Heading MANUAL Button PARTS Button 3D VIDEO Button BUY Button Row" at bounding box center [1039, 438] width 117 height 394
click at [625, 248] on span "Row" at bounding box center [633, 245] width 21 height 15
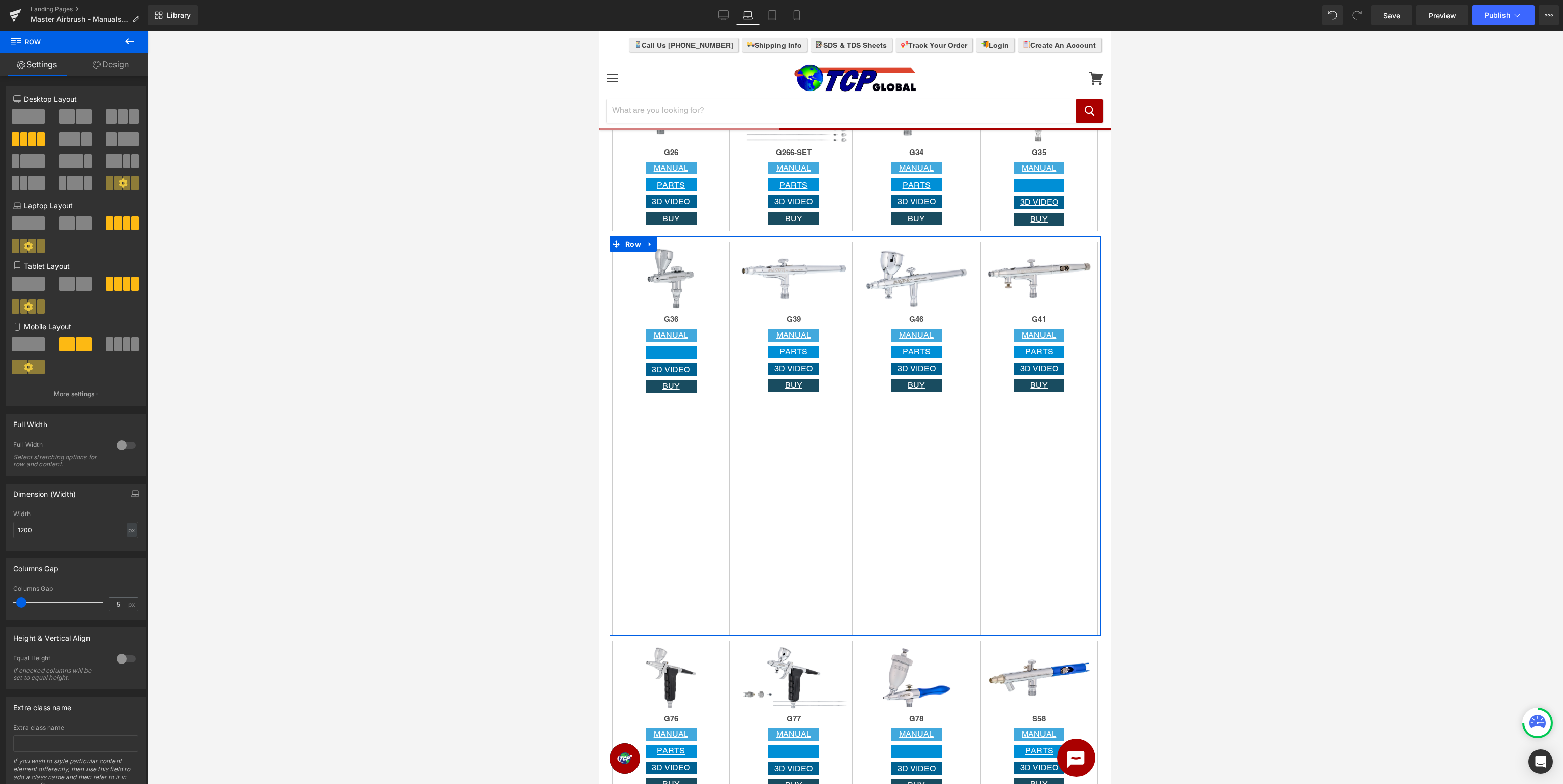
scroll to position [34, 0]
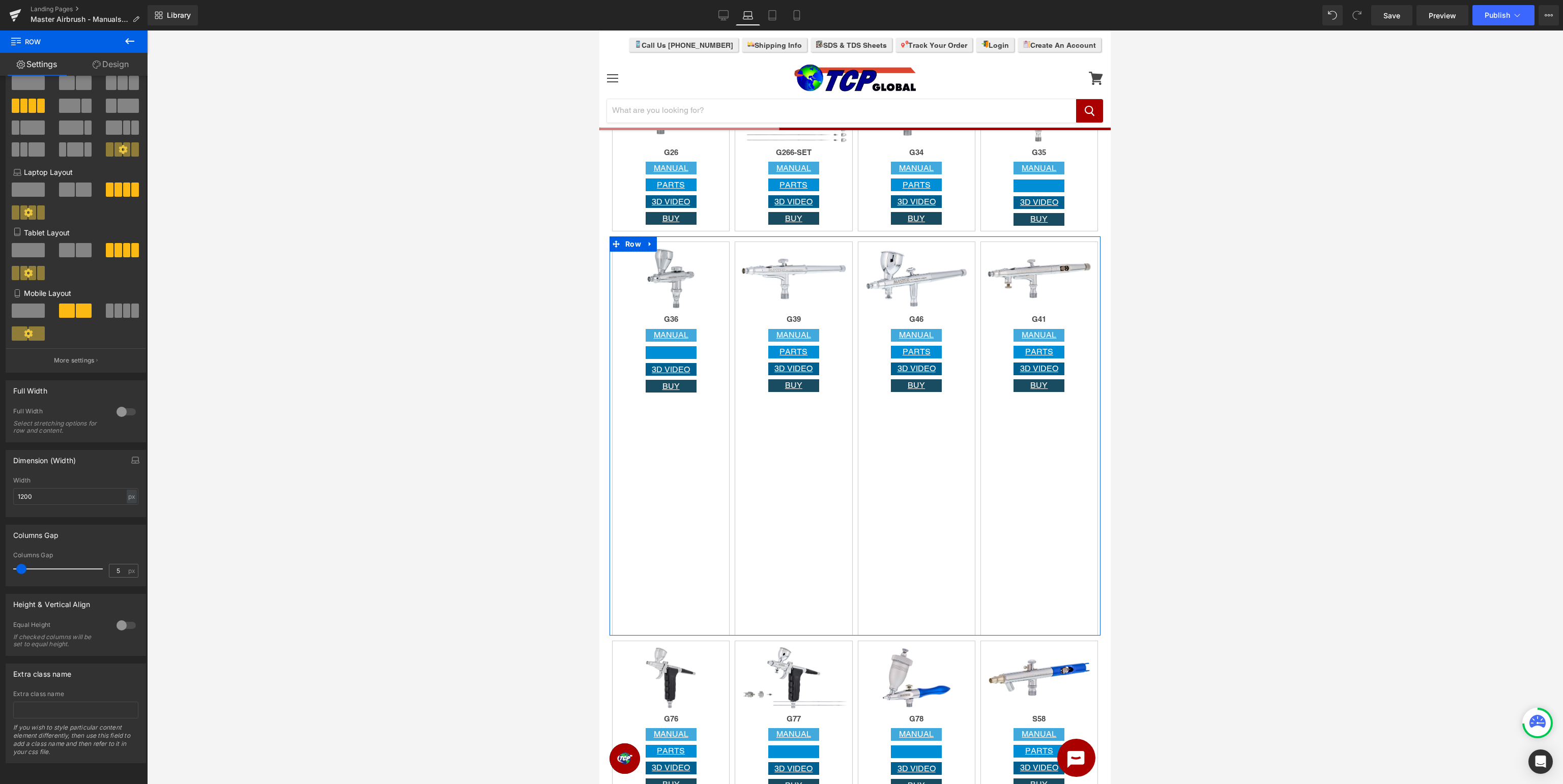
click at [124, 626] on div at bounding box center [126, 626] width 24 height 17
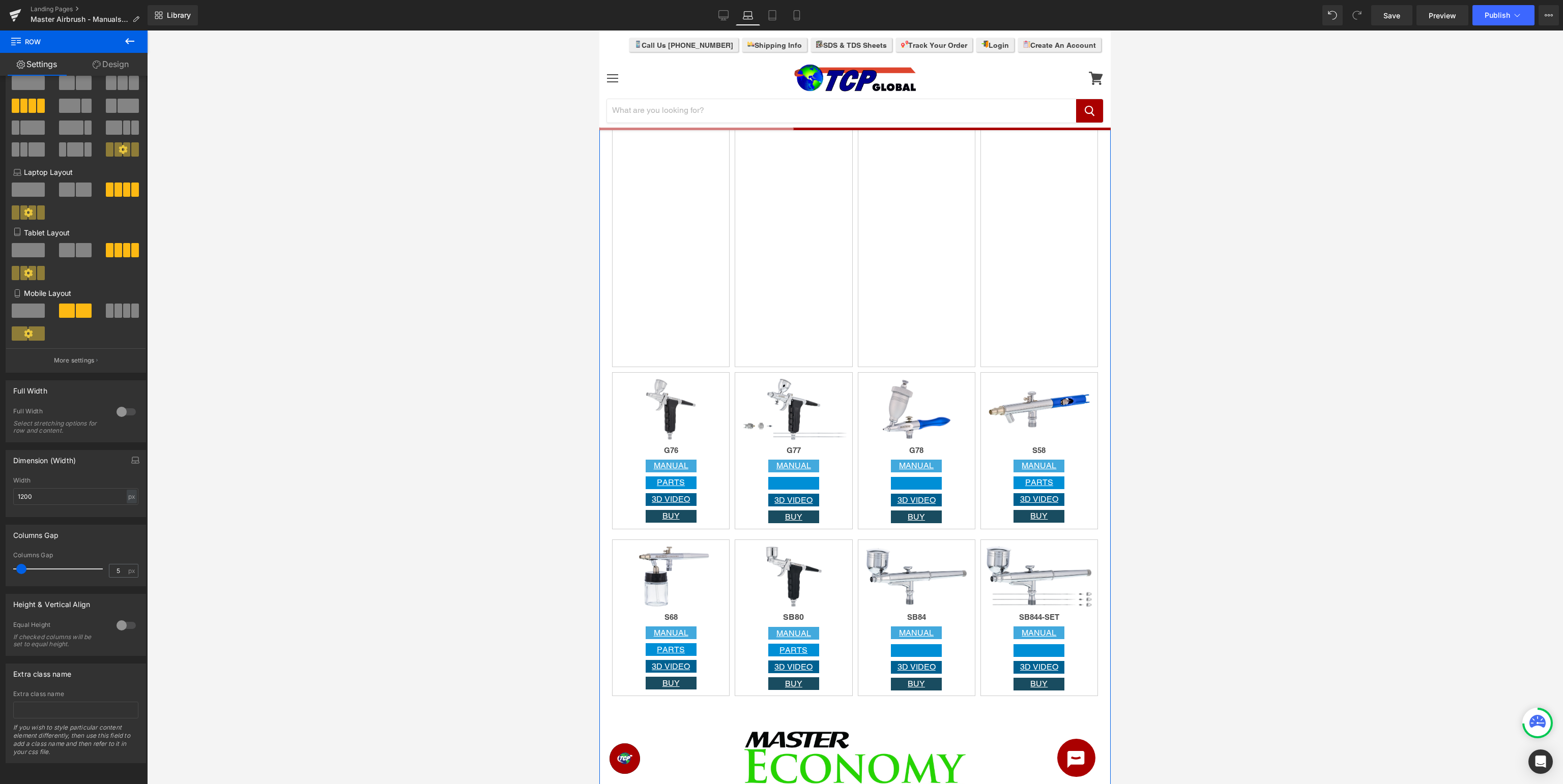
scroll to position [1396, 0]
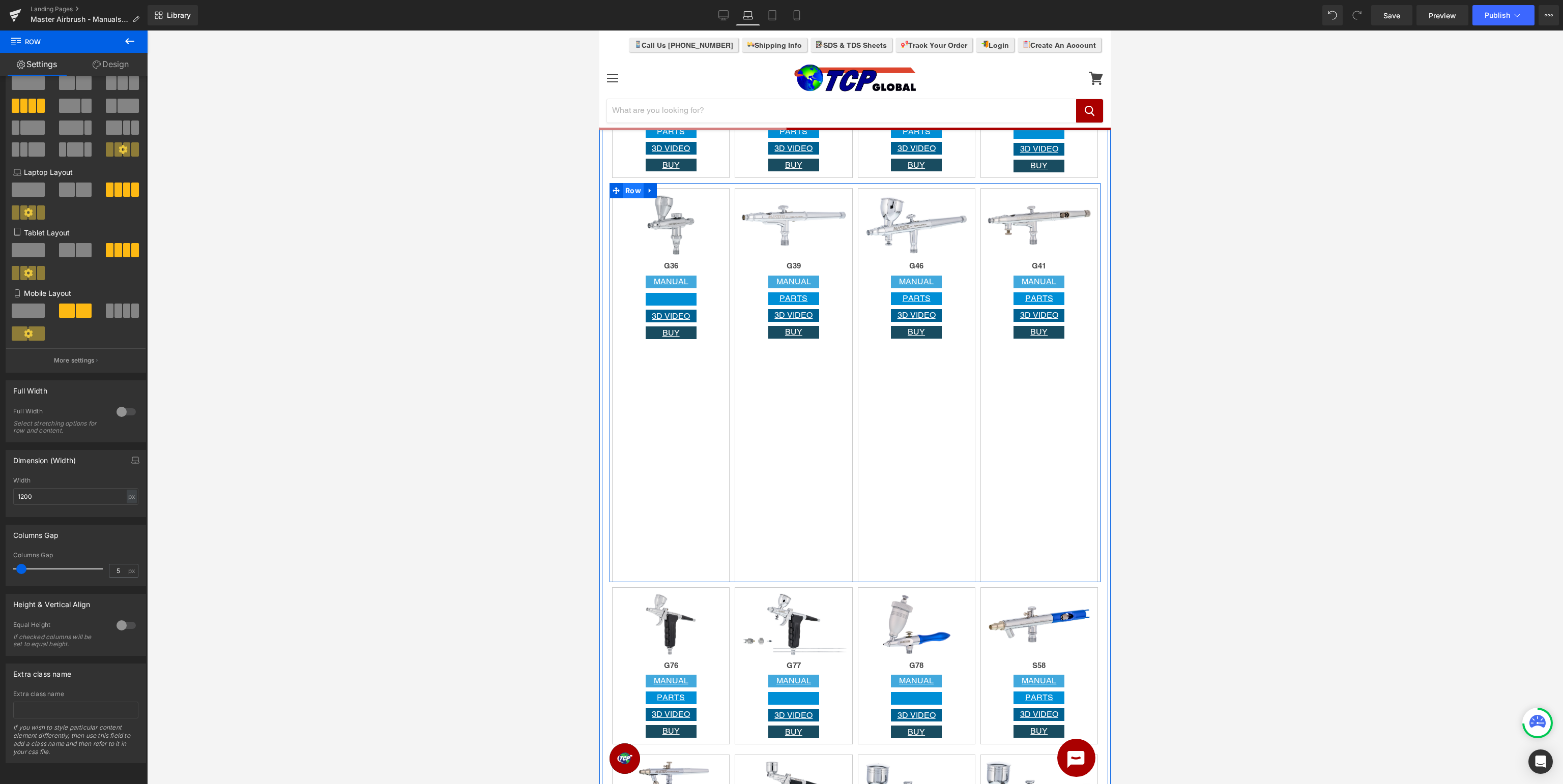
click at [636, 198] on span "Row" at bounding box center [633, 190] width 21 height 15
click at [630, 193] on span "Row" at bounding box center [633, 190] width 21 height 15
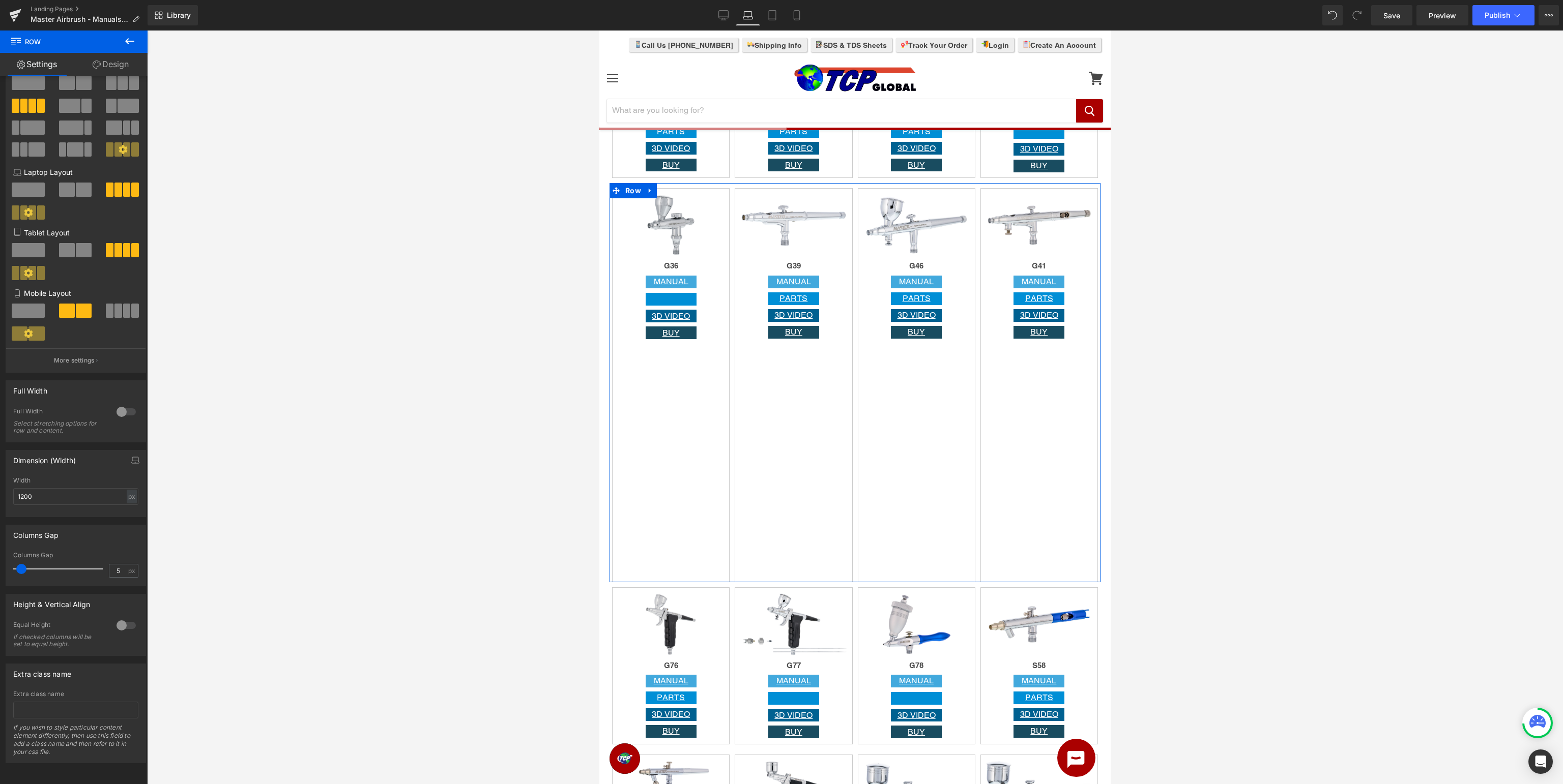
click at [127, 626] on div at bounding box center [126, 626] width 24 height 17
click at [757, 196] on span "Row" at bounding box center [759, 196] width 21 height 15
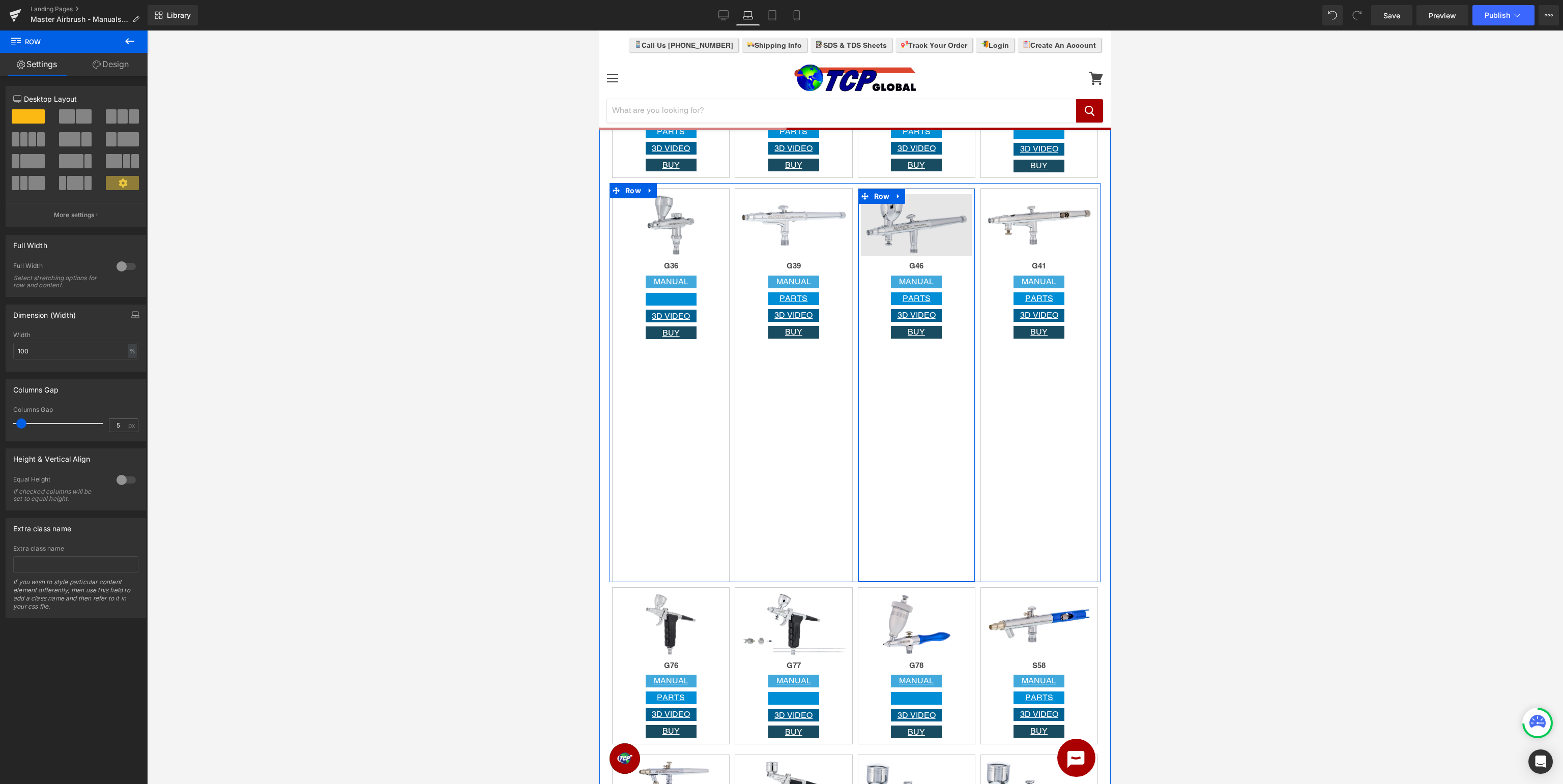
click at [880, 197] on span "Row" at bounding box center [882, 196] width 21 height 15
click at [1002, 194] on span "Row" at bounding box center [1004, 196] width 21 height 15
click at [632, 200] on span "Row" at bounding box center [636, 196] width 21 height 15
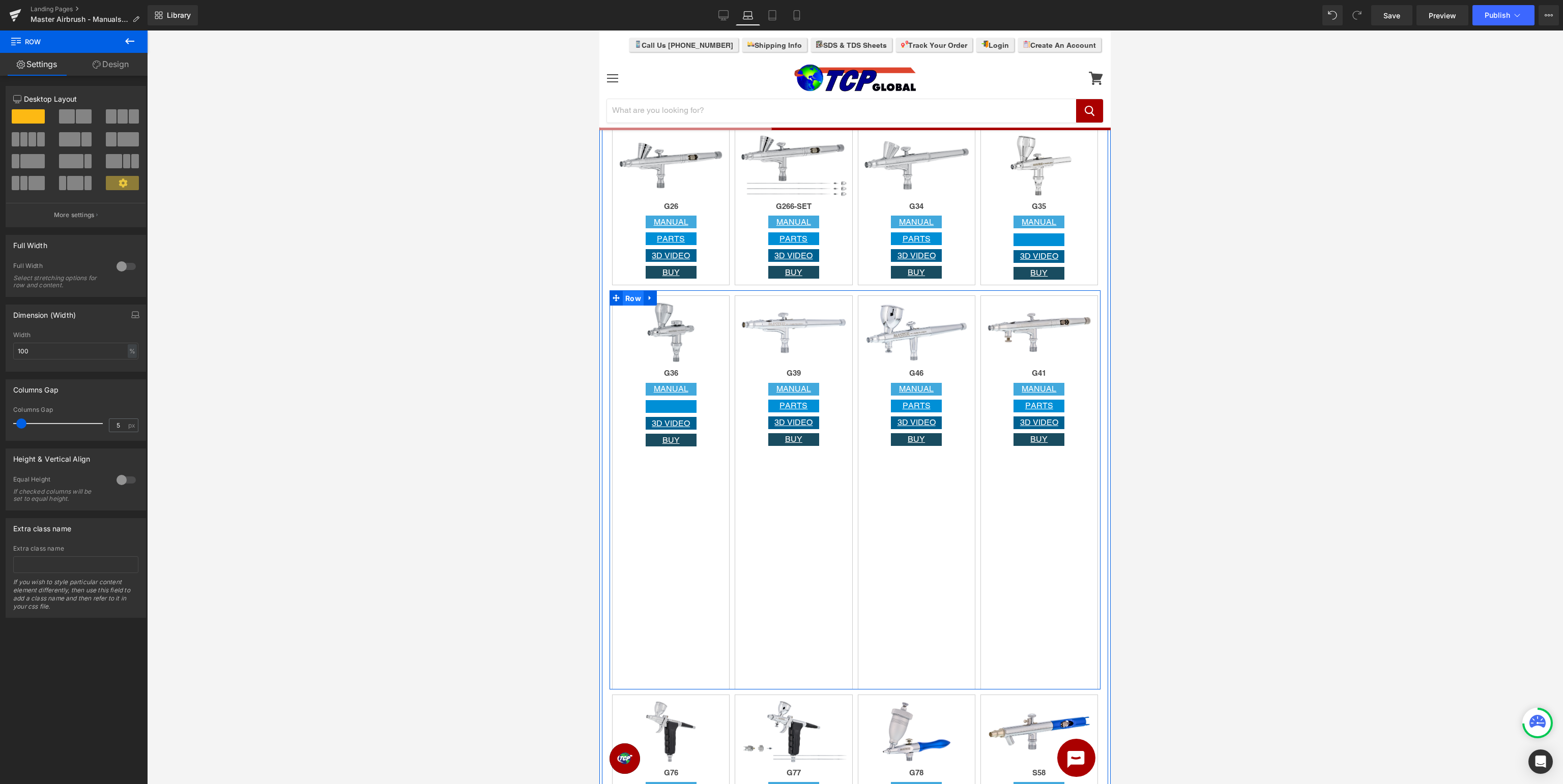
click at [630, 301] on span "Row" at bounding box center [633, 298] width 21 height 15
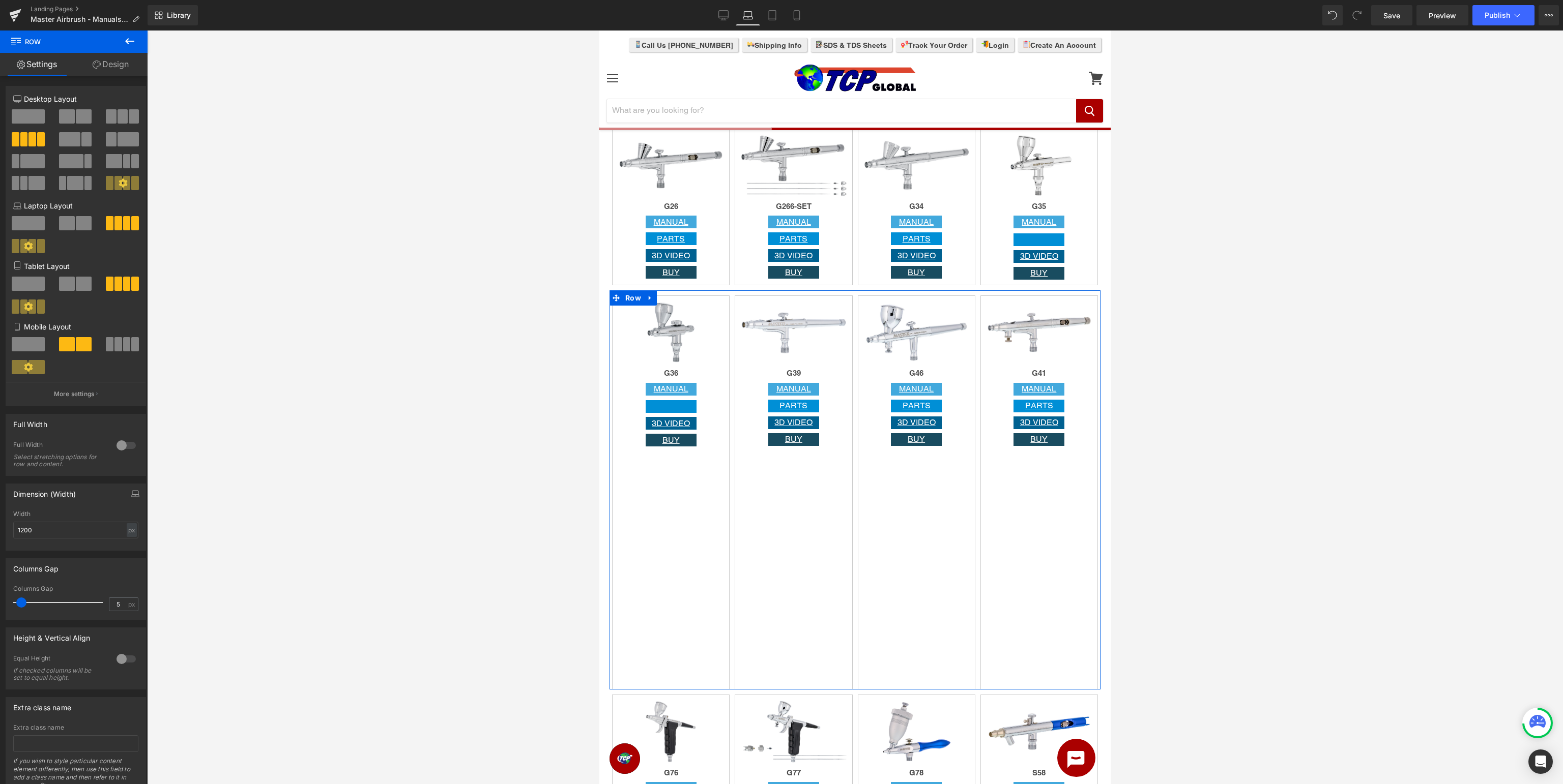
scroll to position [34, 0]
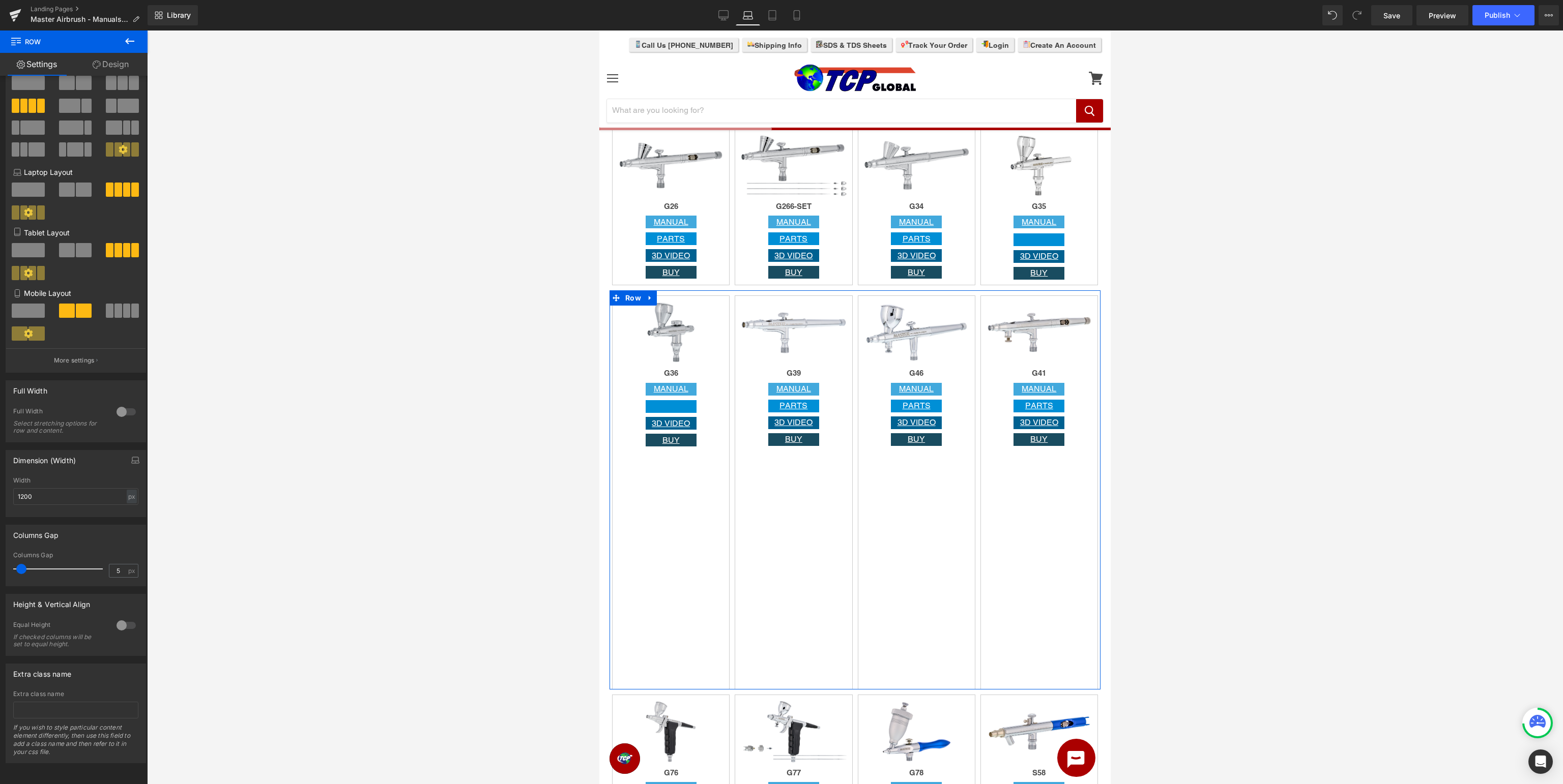
click at [125, 627] on div at bounding box center [126, 626] width 24 height 17
click at [125, 627] on div at bounding box center [126, 626] width 24 height 17
click at [751, 306] on span "Row" at bounding box center [759, 303] width 21 height 15
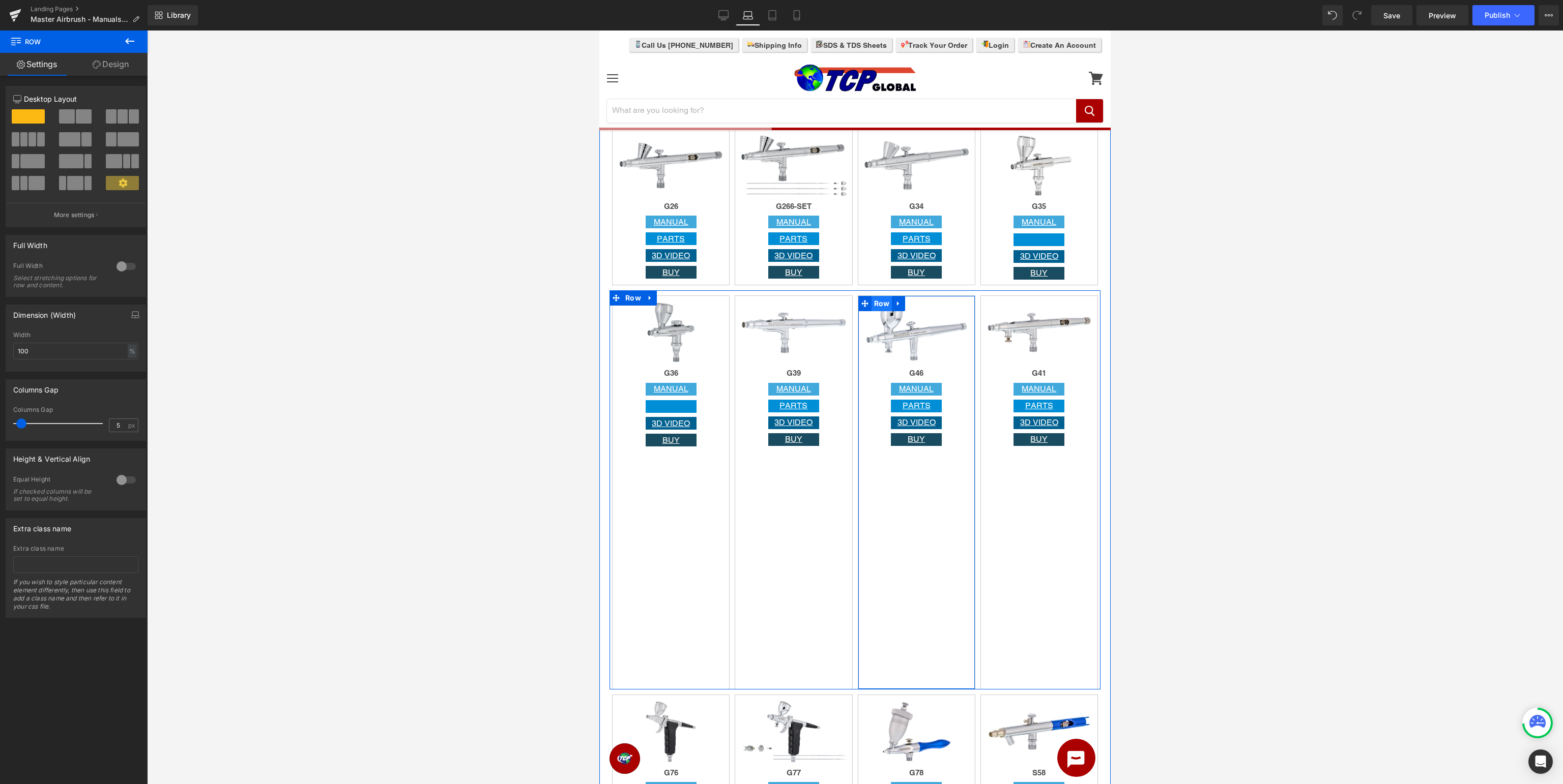
click at [887, 306] on span "Row" at bounding box center [882, 303] width 21 height 15
click at [1003, 306] on span "Row" at bounding box center [1004, 304] width 21 height 15
click at [634, 512] on div "Image G36 Heading MANUAL Button Button 3D VIDEO Button BUY Button Row" at bounding box center [671, 492] width 117 height 394
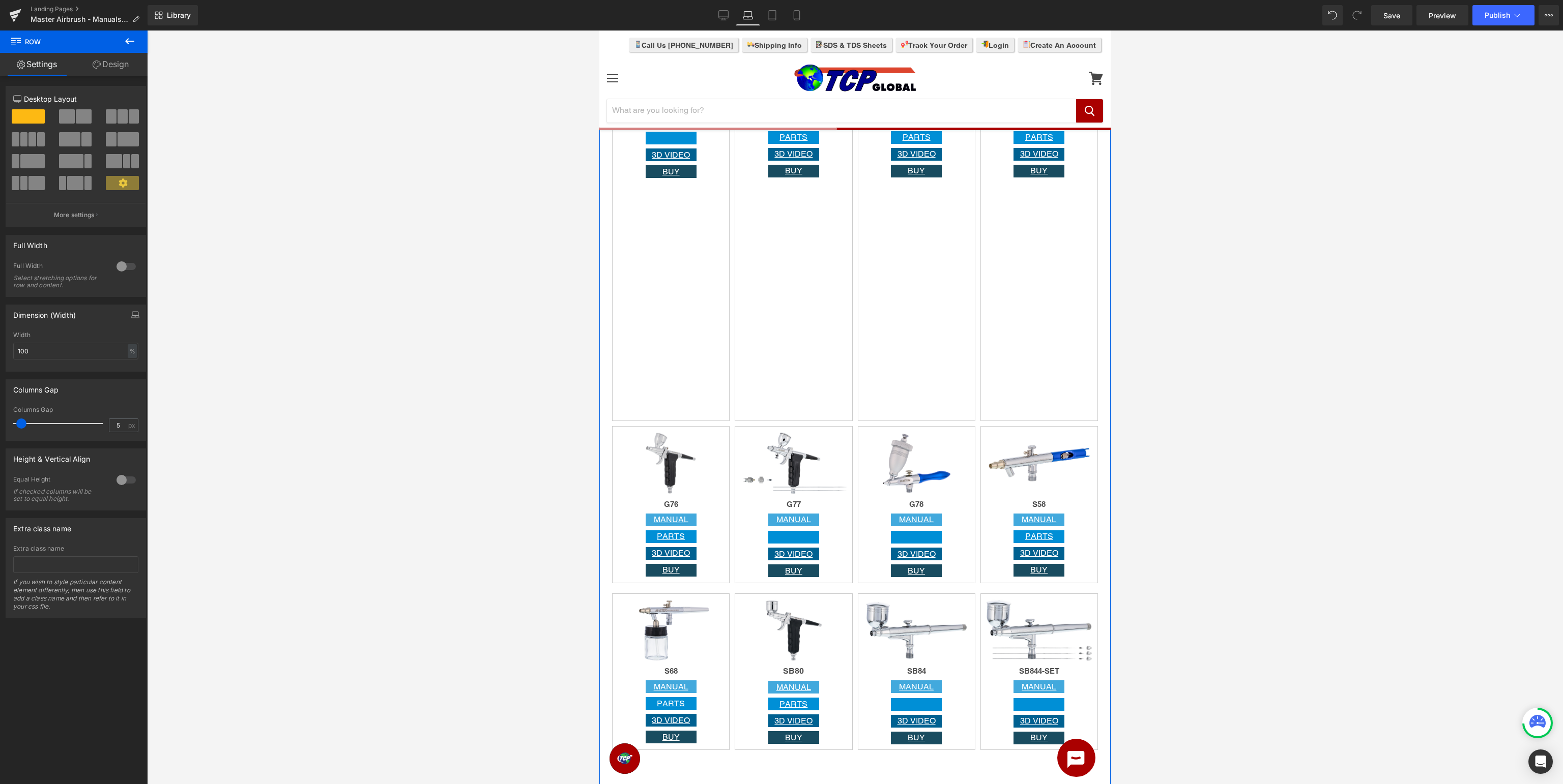
scroll to position [1826, 0]
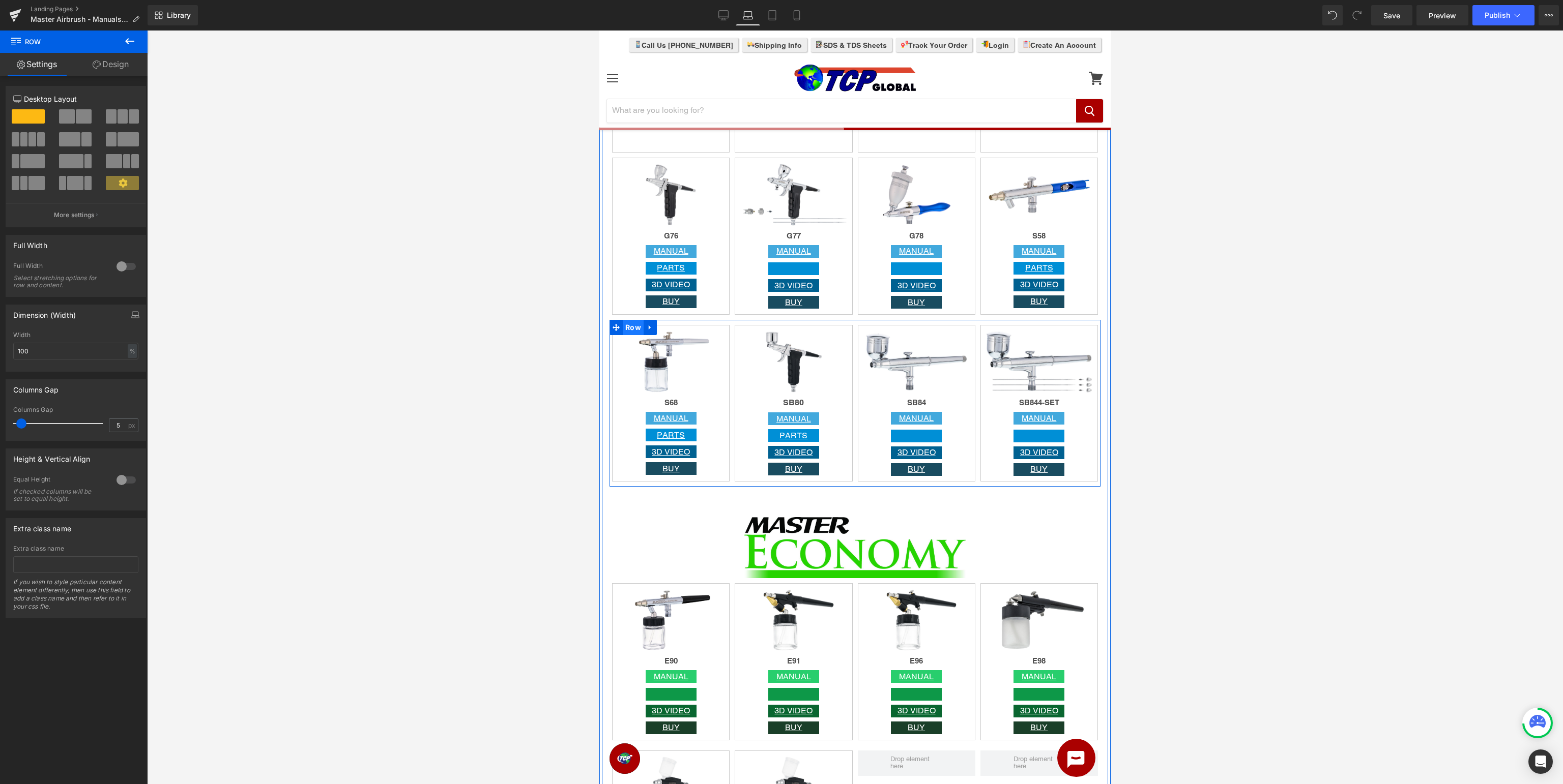
click at [628, 329] on span "Row" at bounding box center [633, 327] width 21 height 15
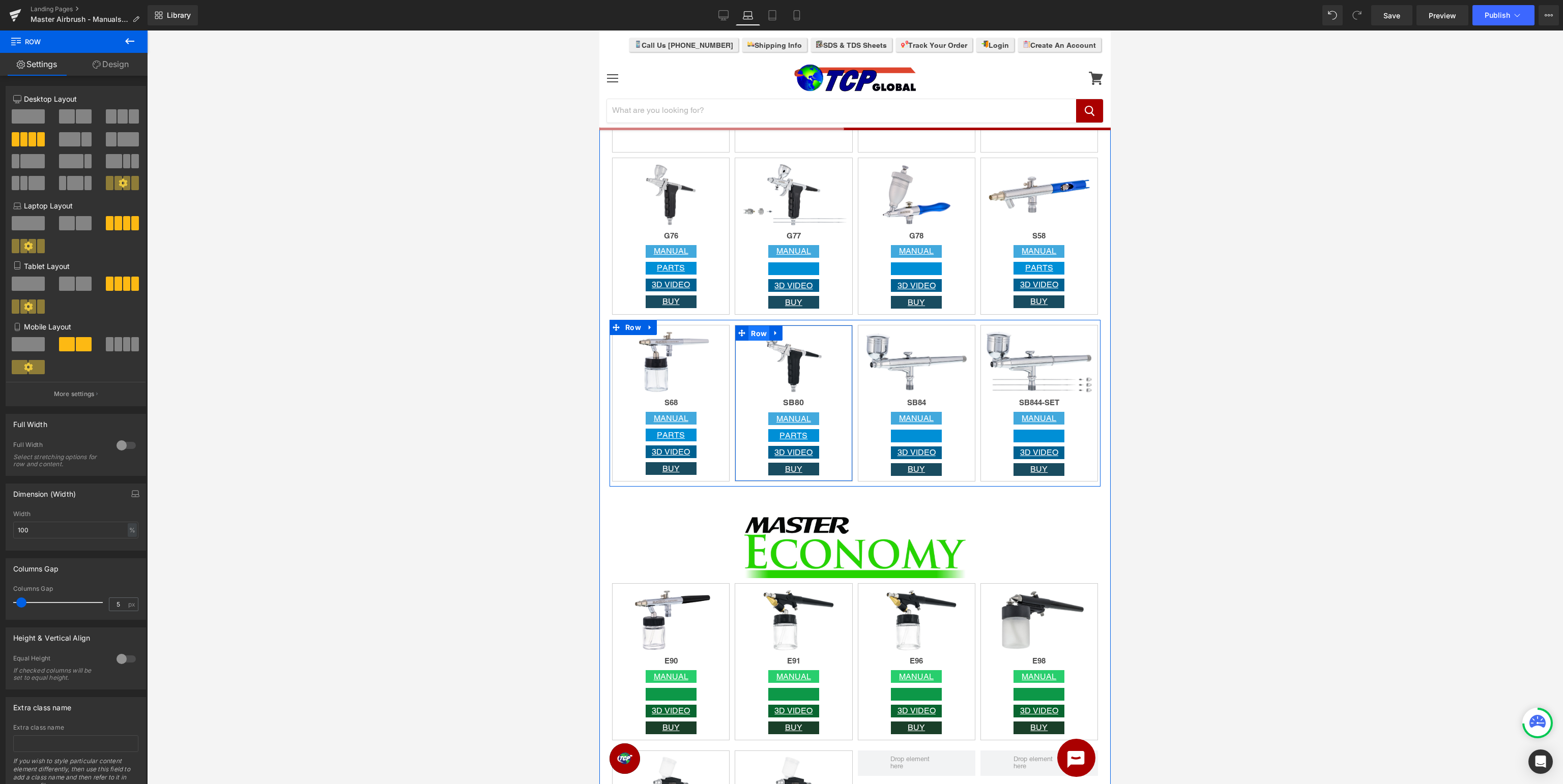
click at [754, 331] on span "Row" at bounding box center [759, 333] width 21 height 15
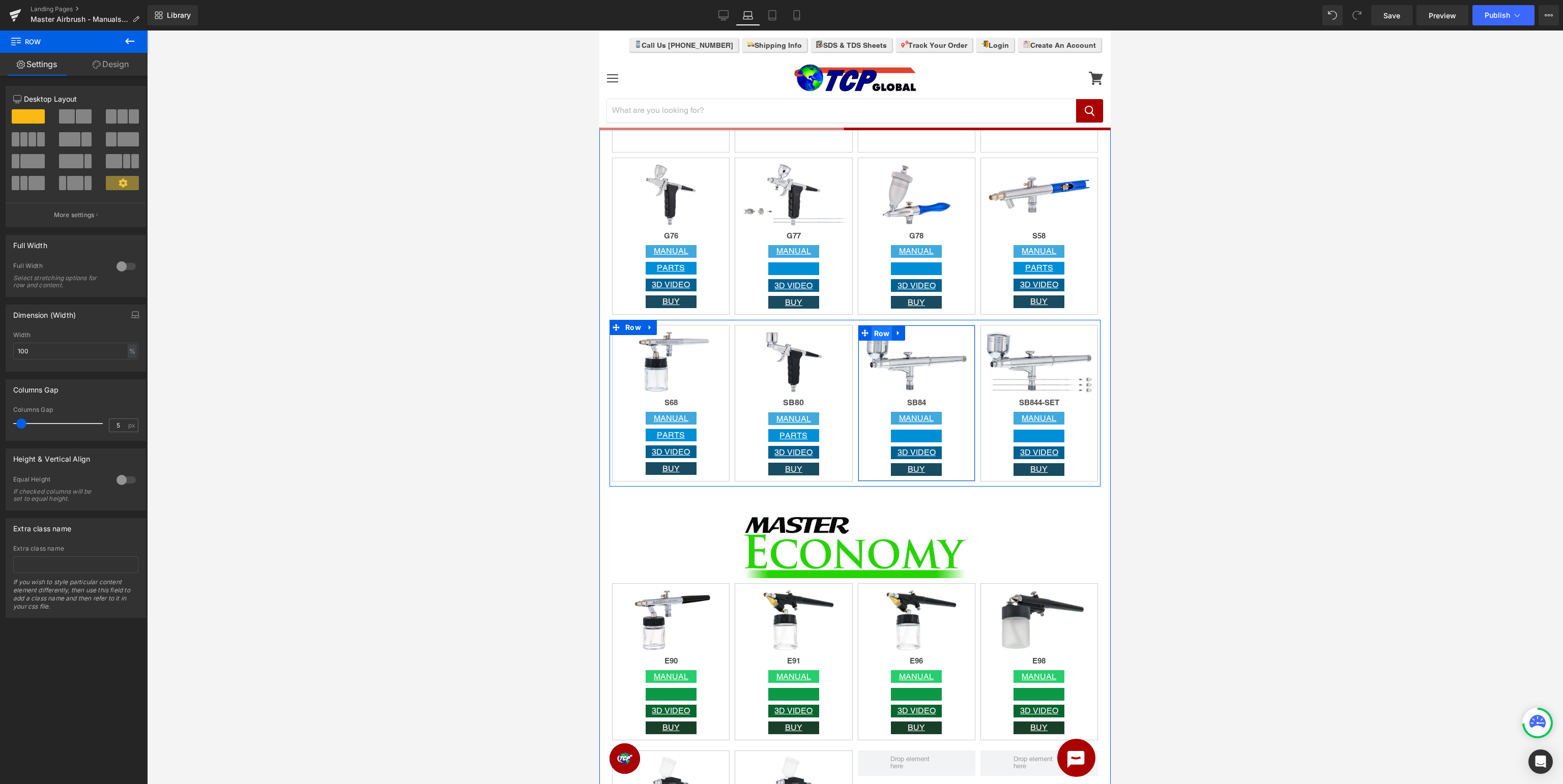
click at [884, 335] on span "Row" at bounding box center [882, 333] width 21 height 15
click at [1000, 331] on span "Row" at bounding box center [1004, 333] width 21 height 15
click at [612, 428] on div "Image S68 Heading MANUAL Button PARTS Button 3D VIDEO Button BUY Button Row" at bounding box center [671, 403] width 117 height 157
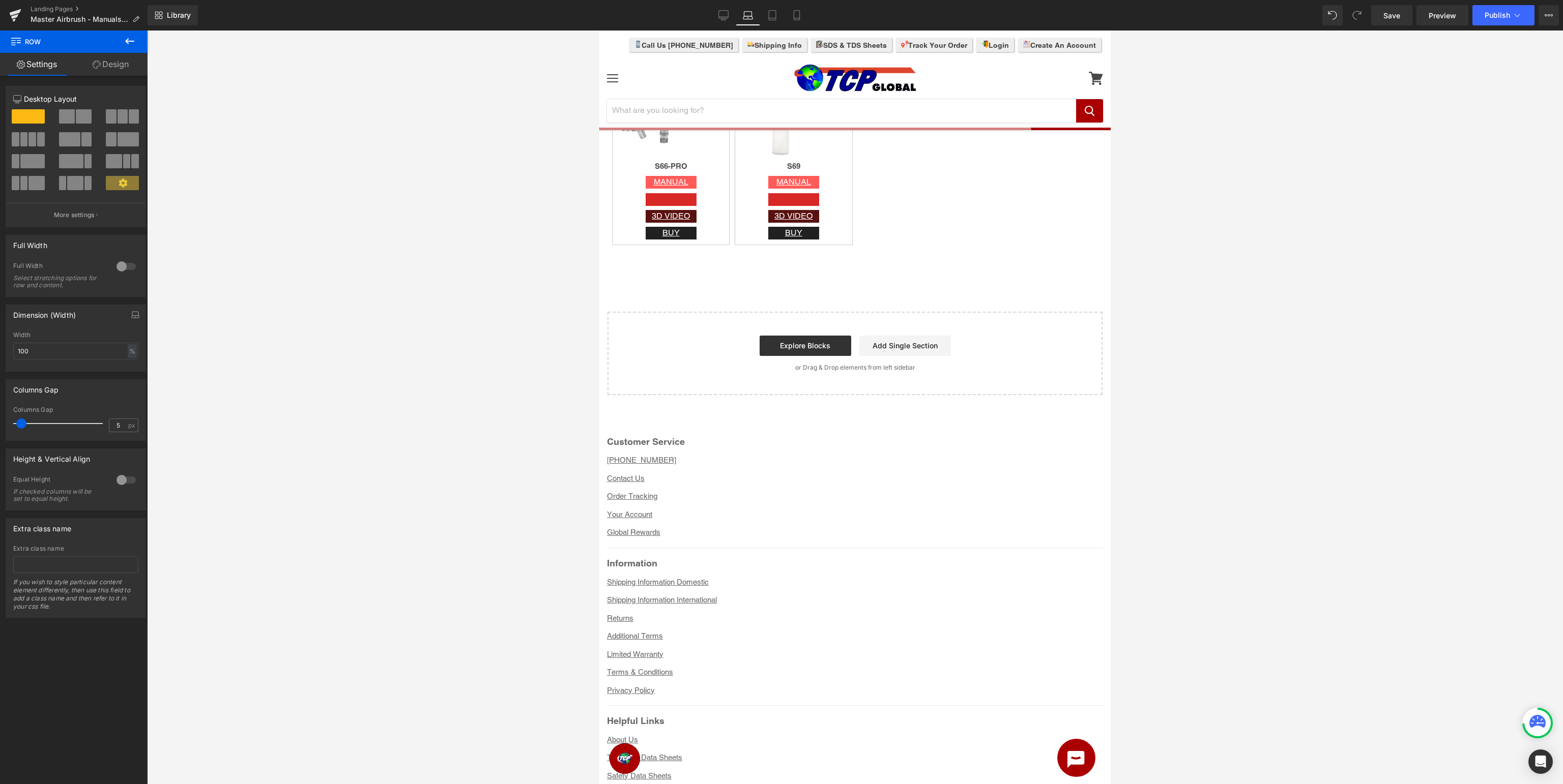
scroll to position [3168, 0]
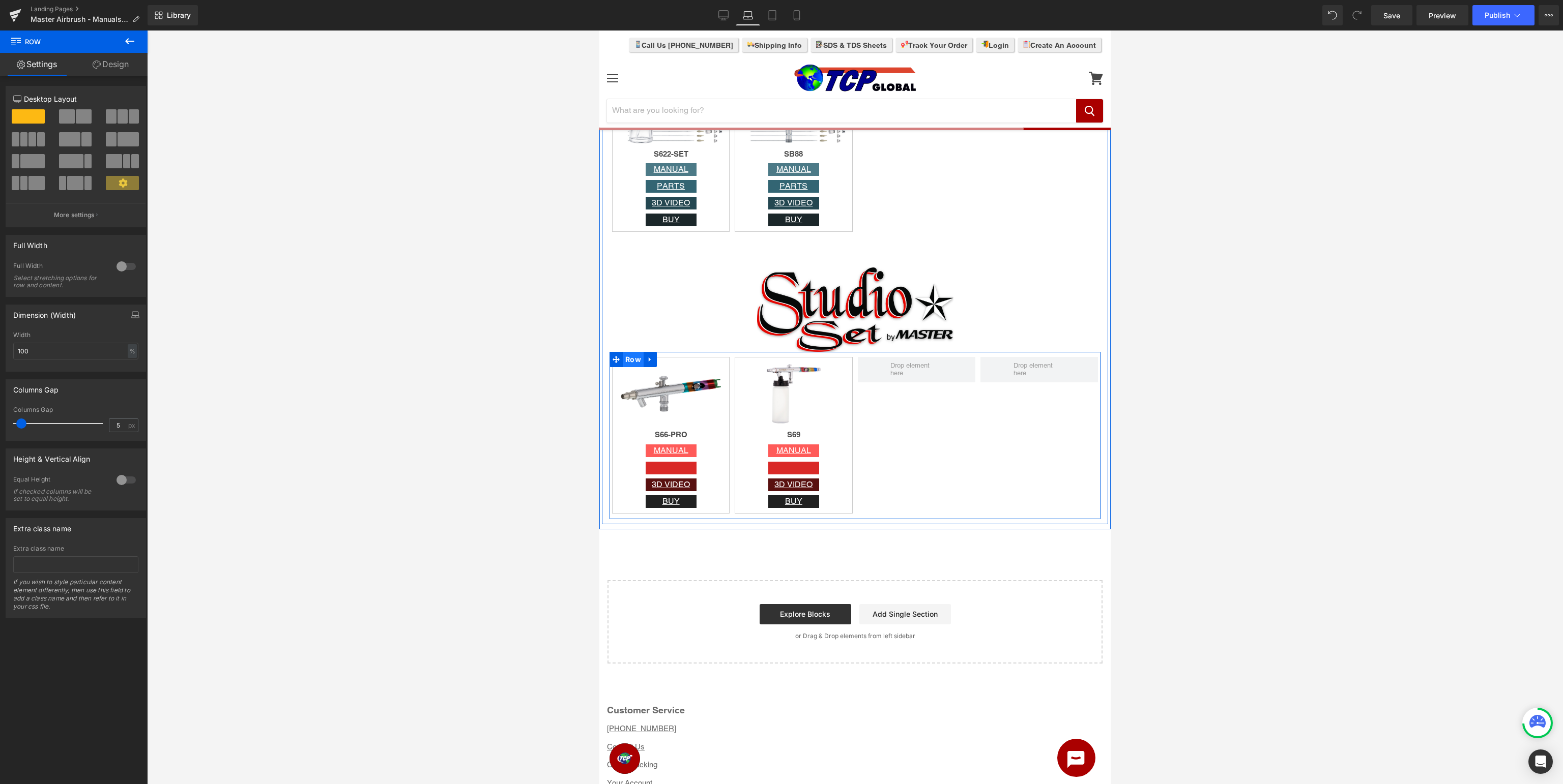
click at [630, 361] on span "Row" at bounding box center [633, 360] width 21 height 15
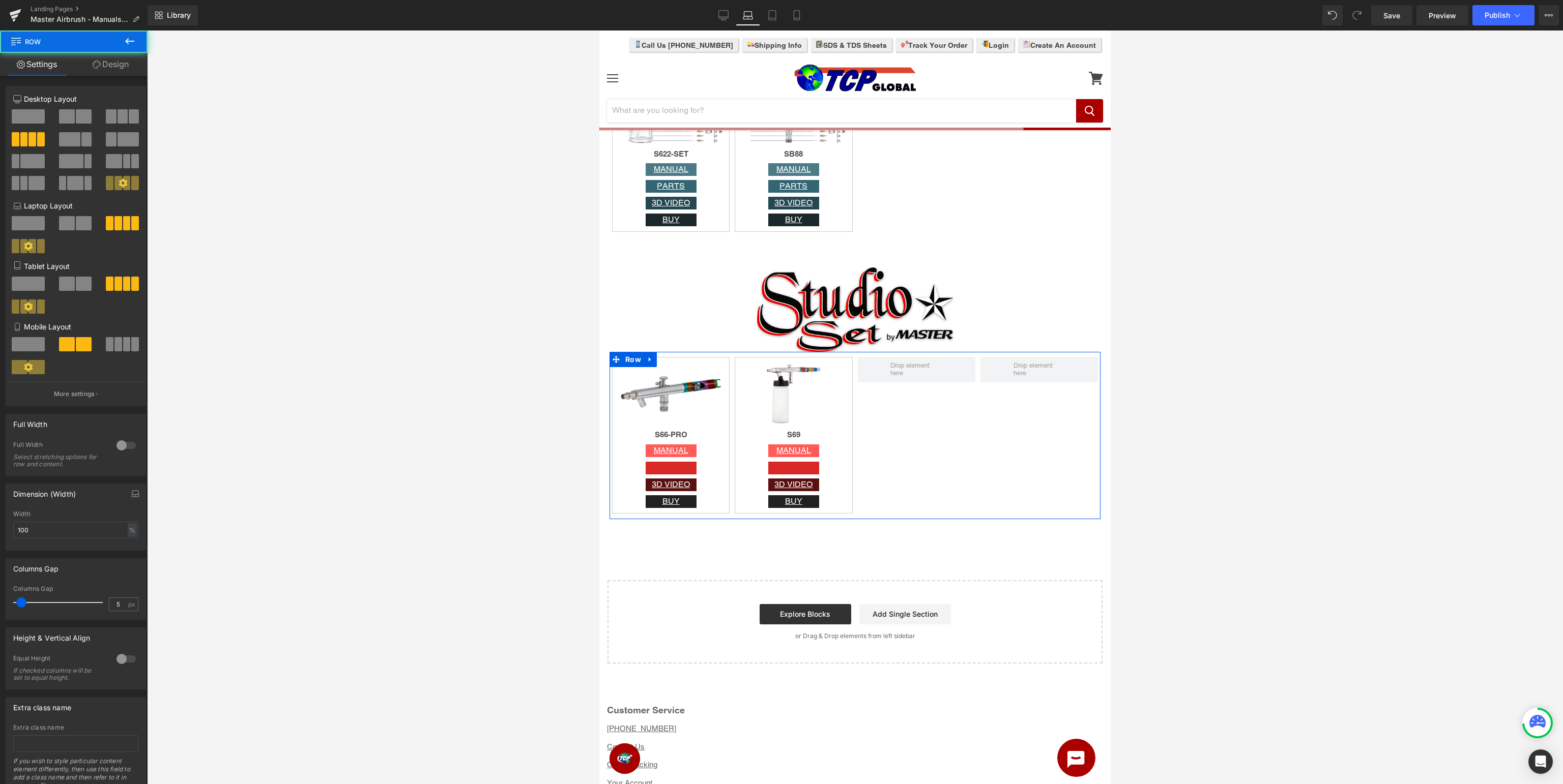
scroll to position [34, 0]
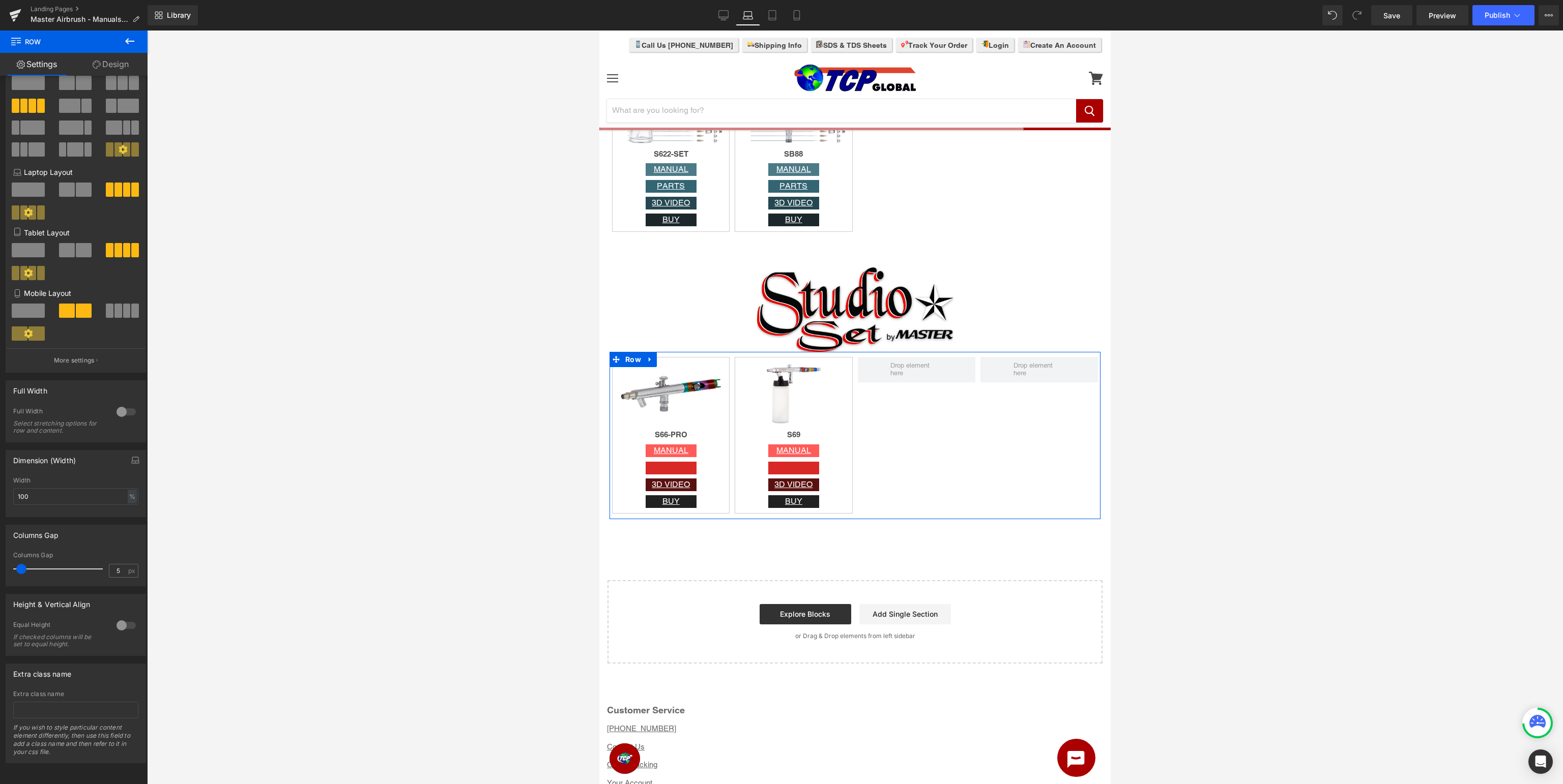
click at [119, 626] on div at bounding box center [126, 626] width 24 height 17
click at [125, 626] on div at bounding box center [126, 626] width 24 height 17
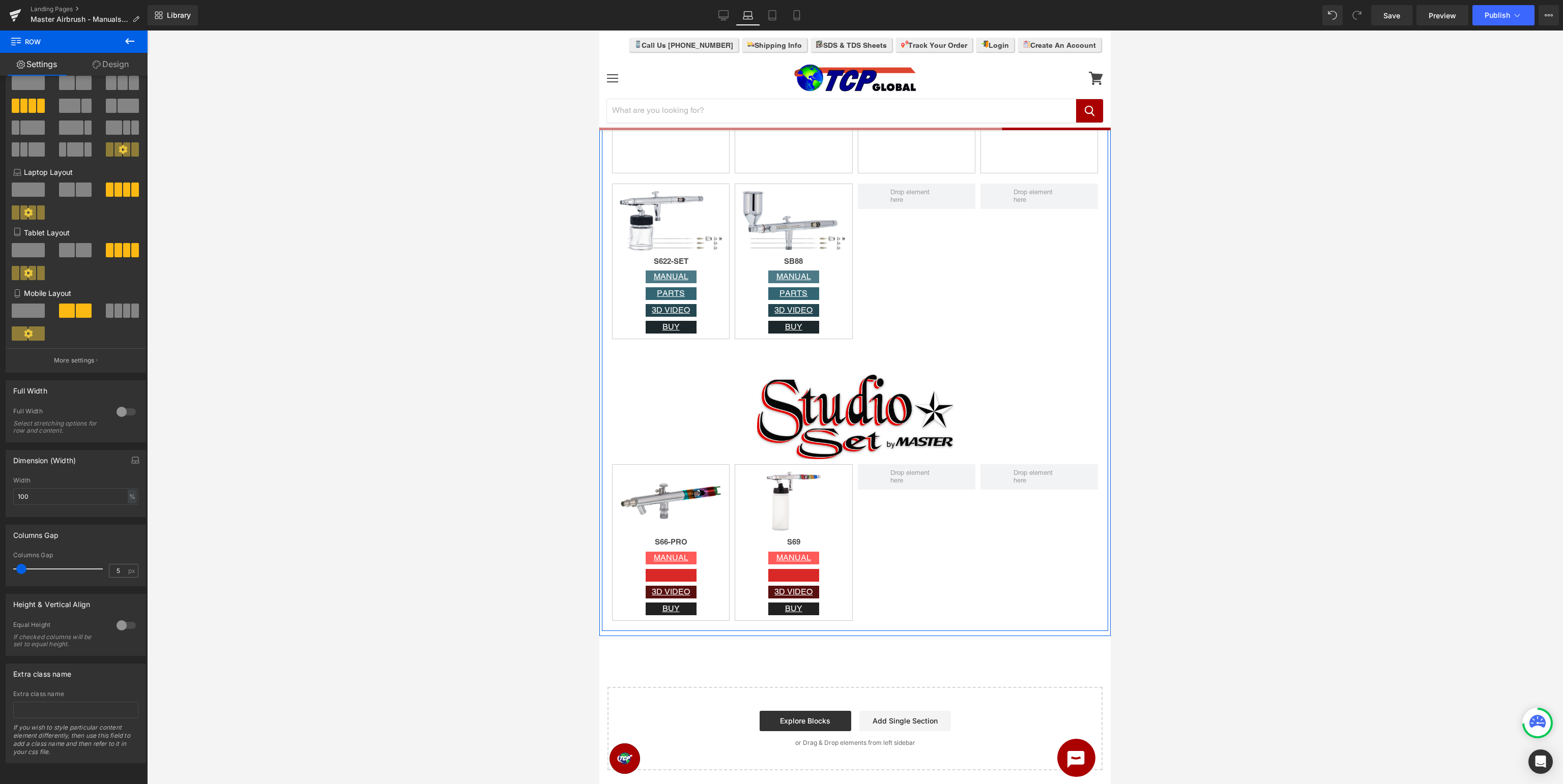
scroll to position [3008, 0]
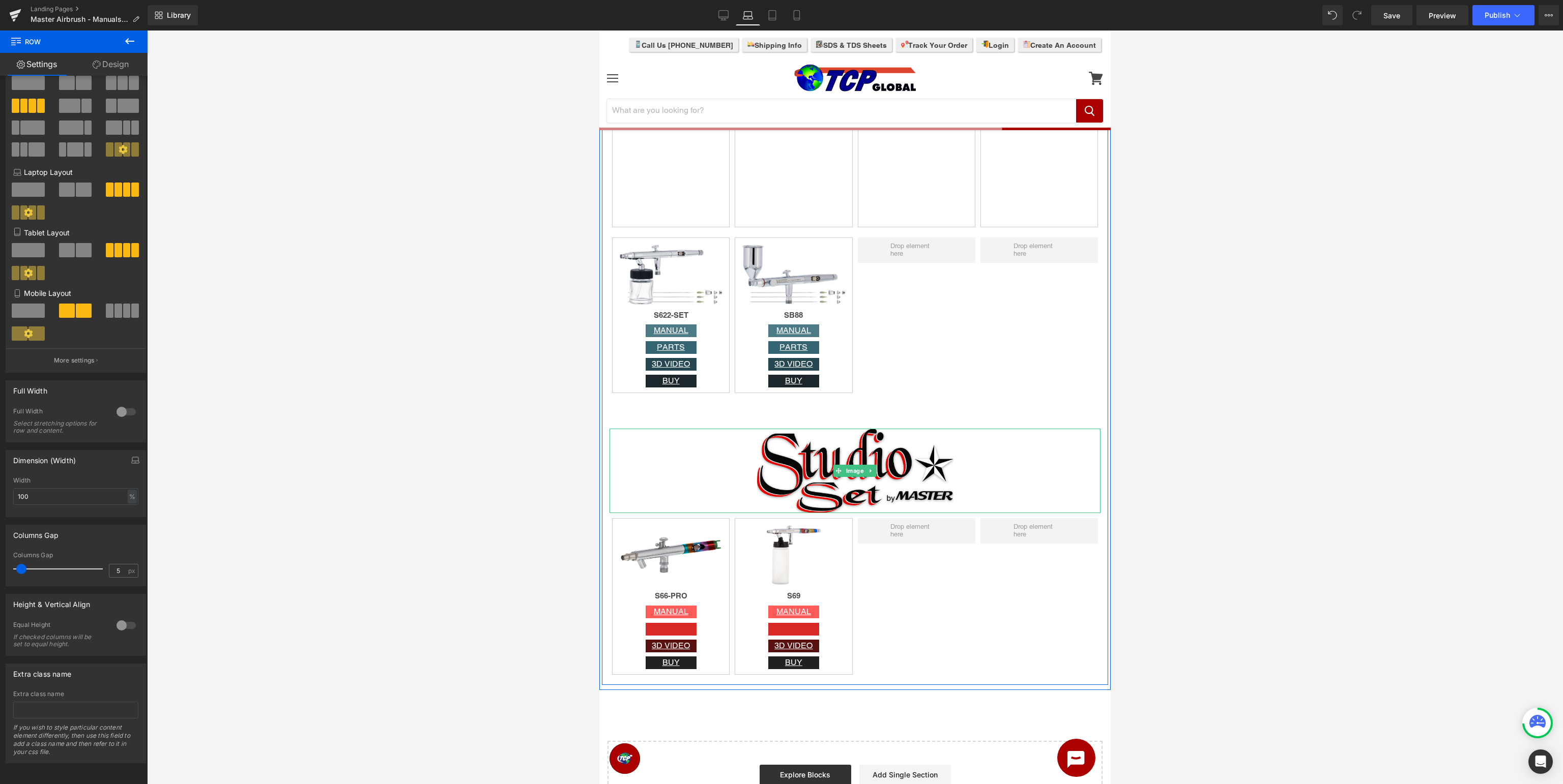
click at [1030, 467] on div at bounding box center [855, 471] width 491 height 84
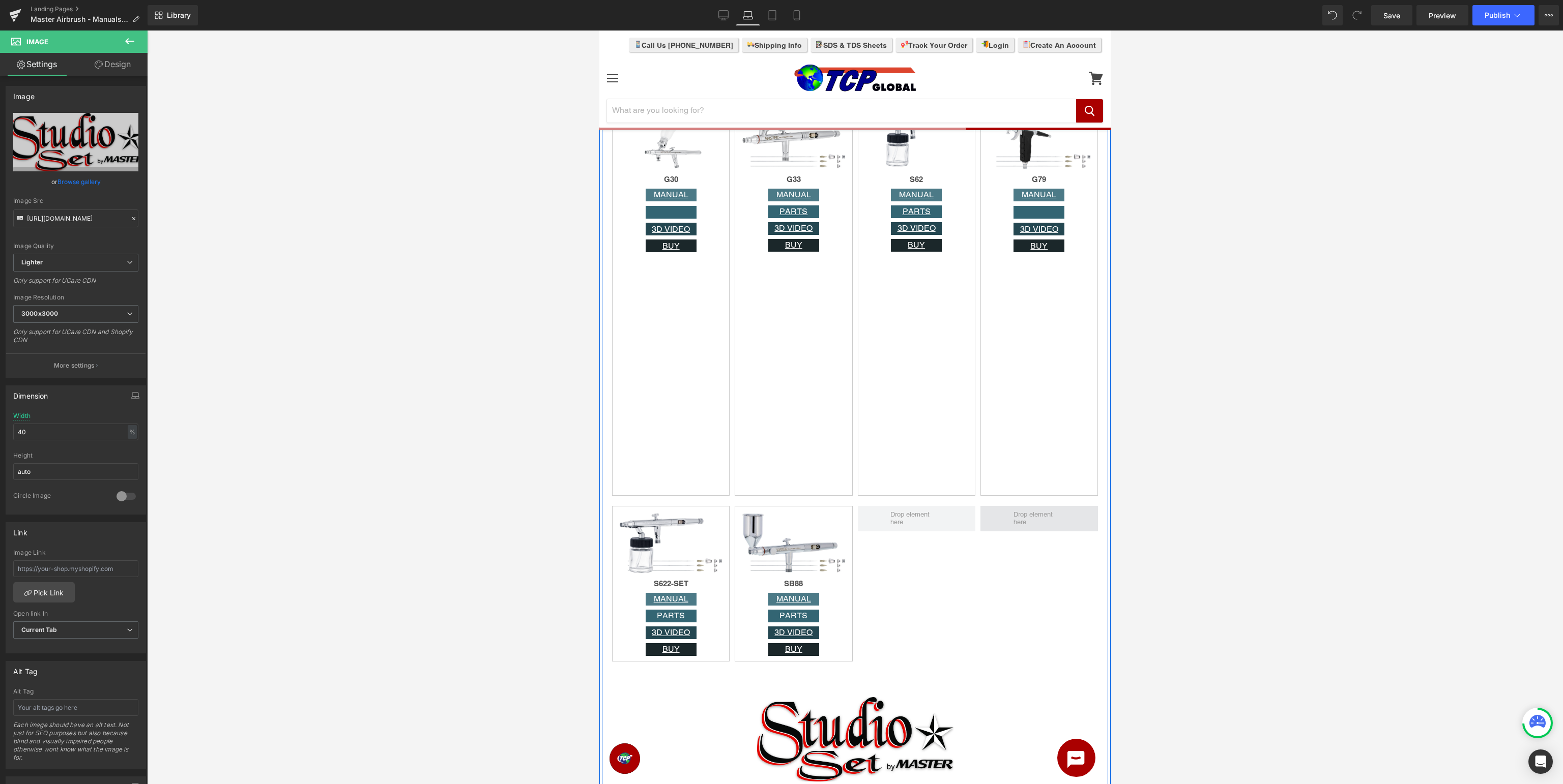
scroll to position [2578, 0]
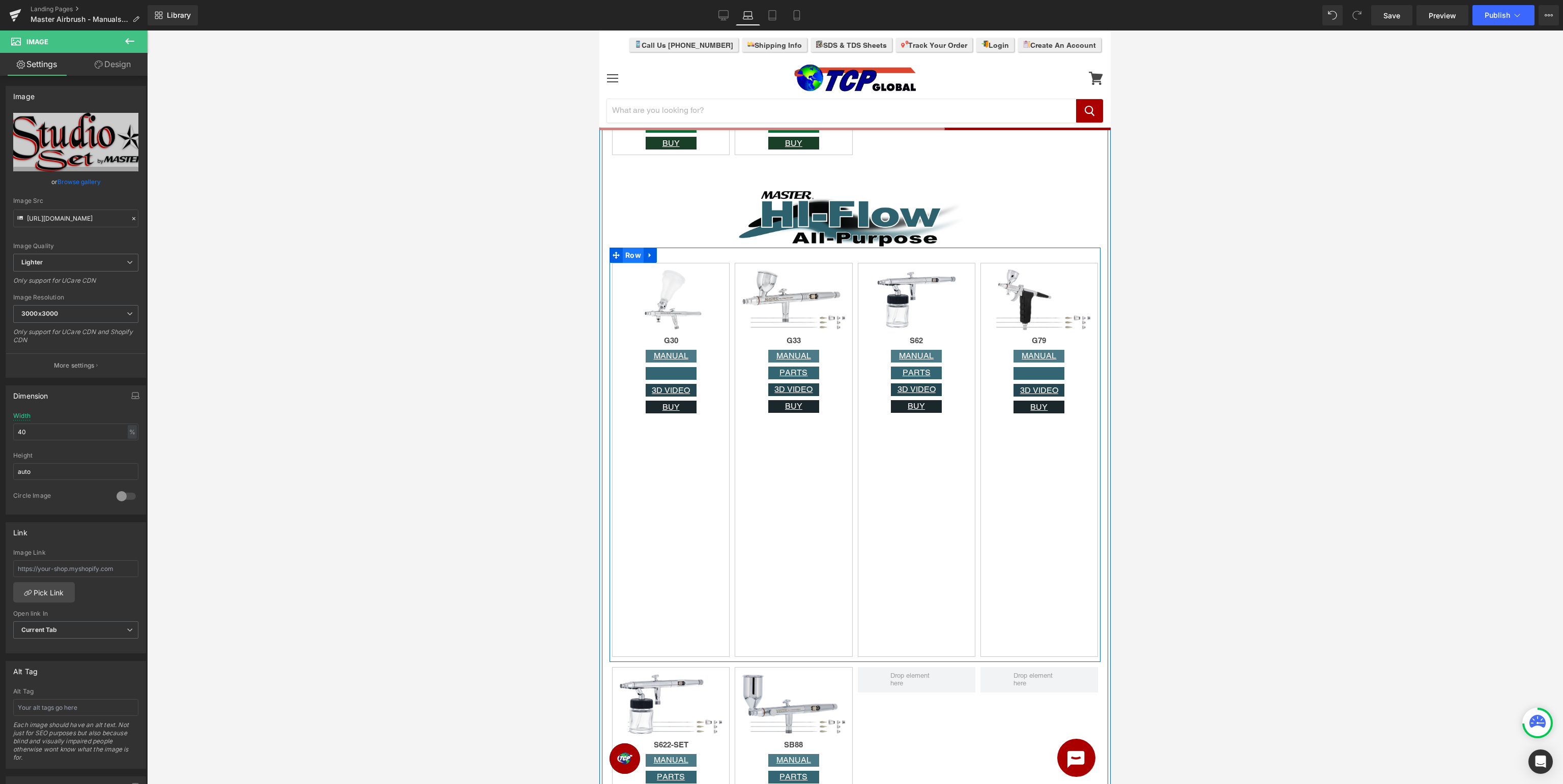
click at [628, 258] on span "Row" at bounding box center [633, 255] width 21 height 15
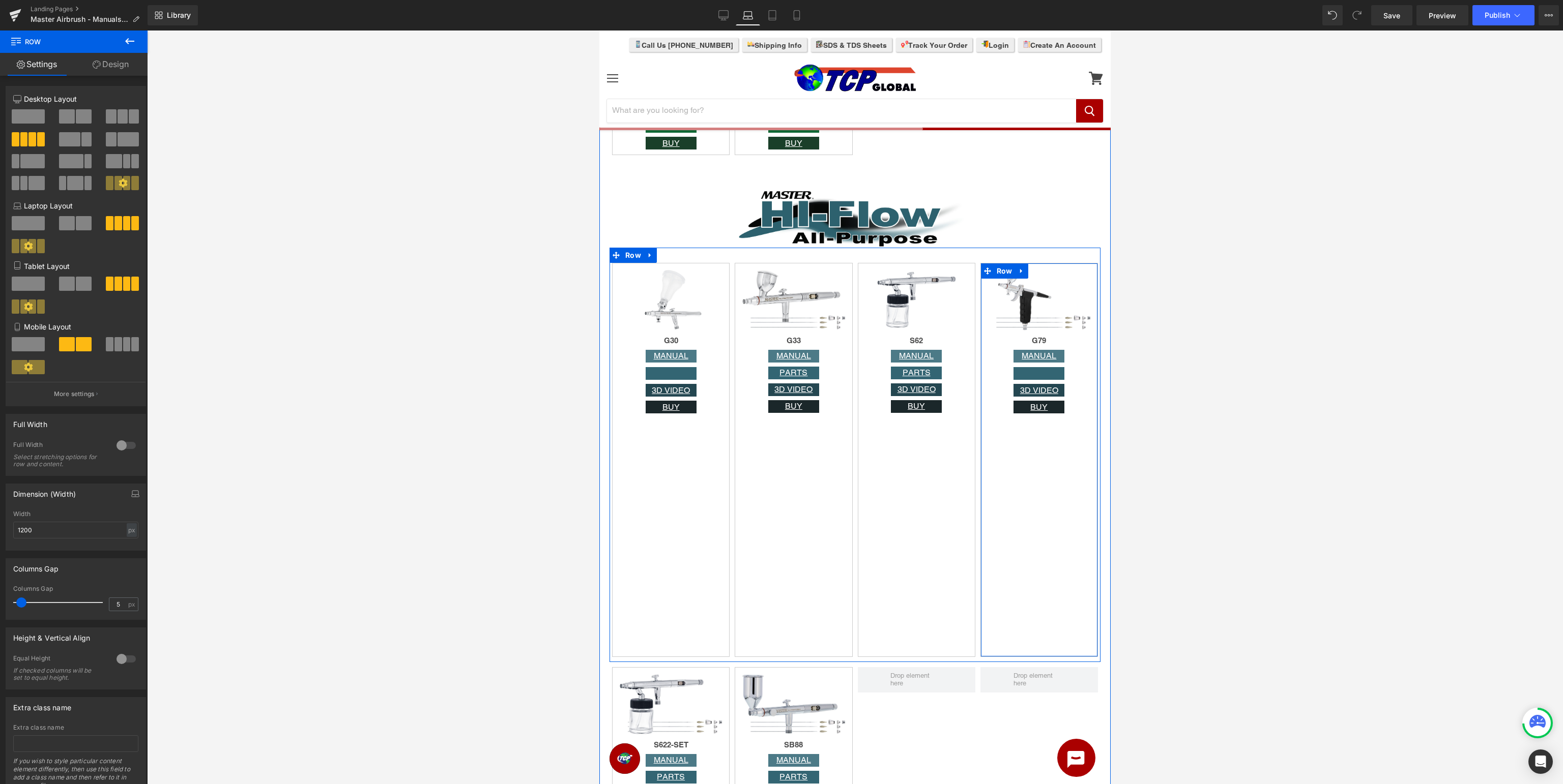
scroll to position [2417, 0]
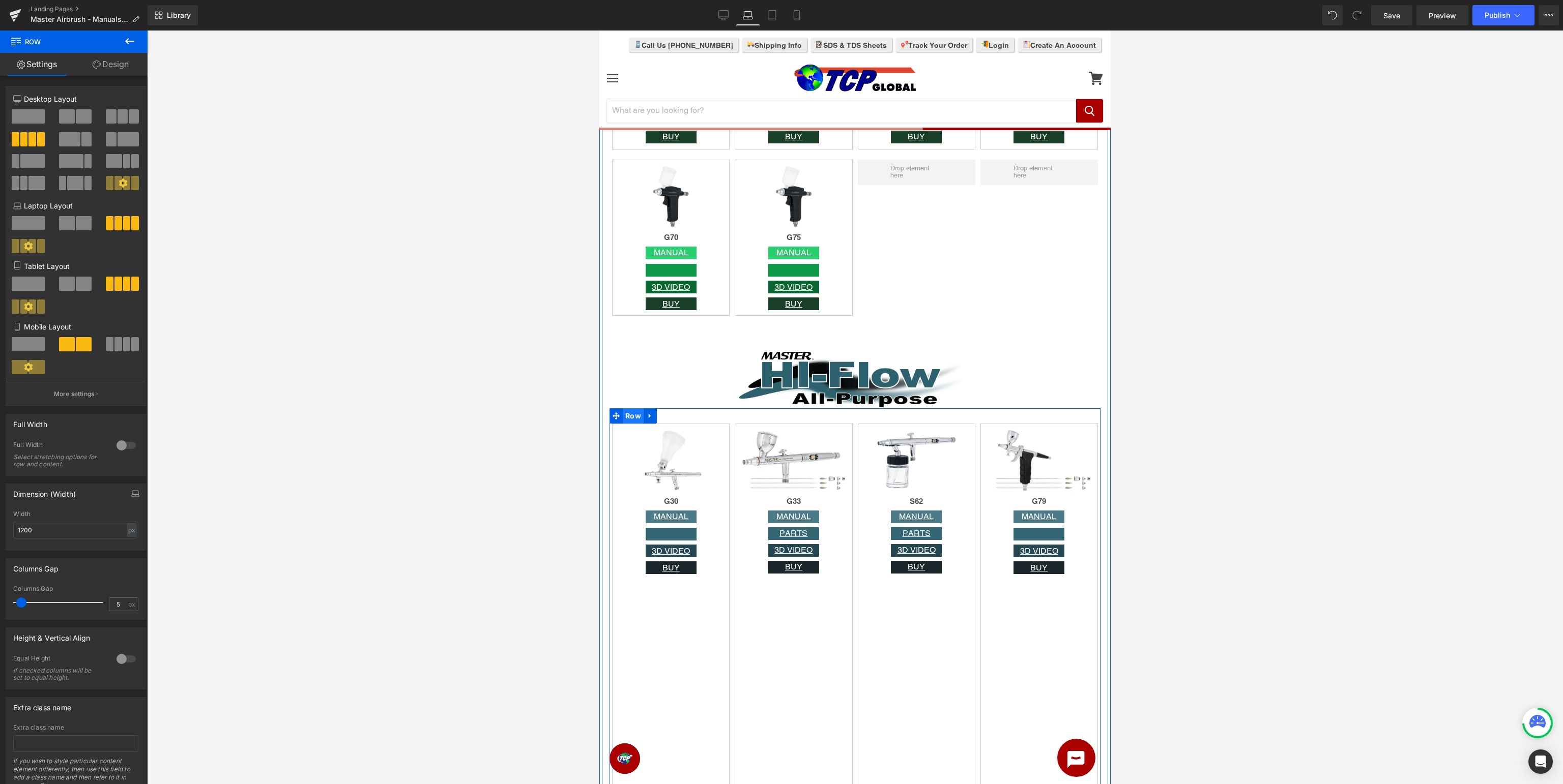
click at [630, 415] on span "Row" at bounding box center [633, 416] width 21 height 15
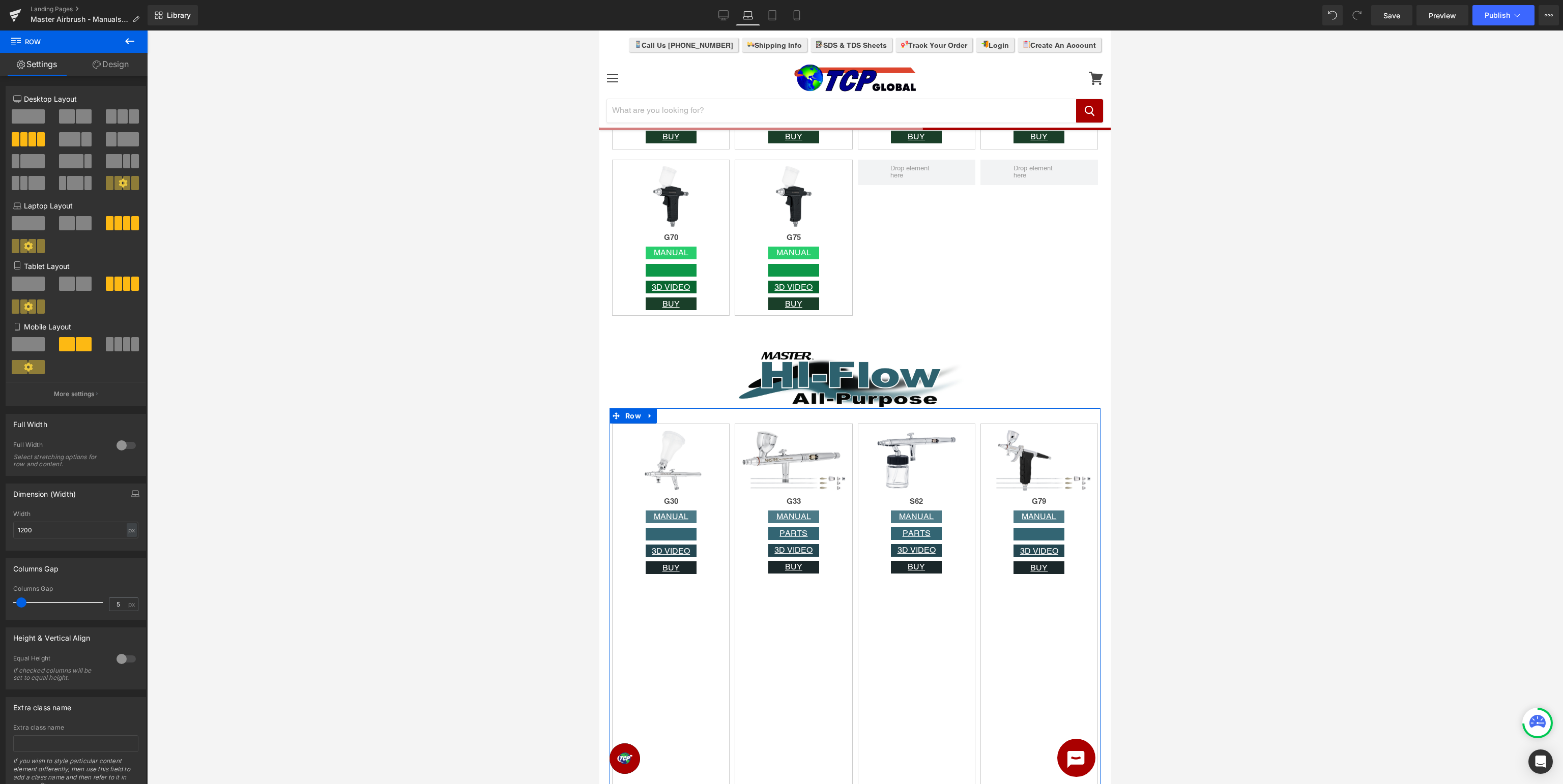
click at [124, 656] on div at bounding box center [126, 659] width 24 height 17
click at [125, 662] on div at bounding box center [126, 659] width 24 height 17
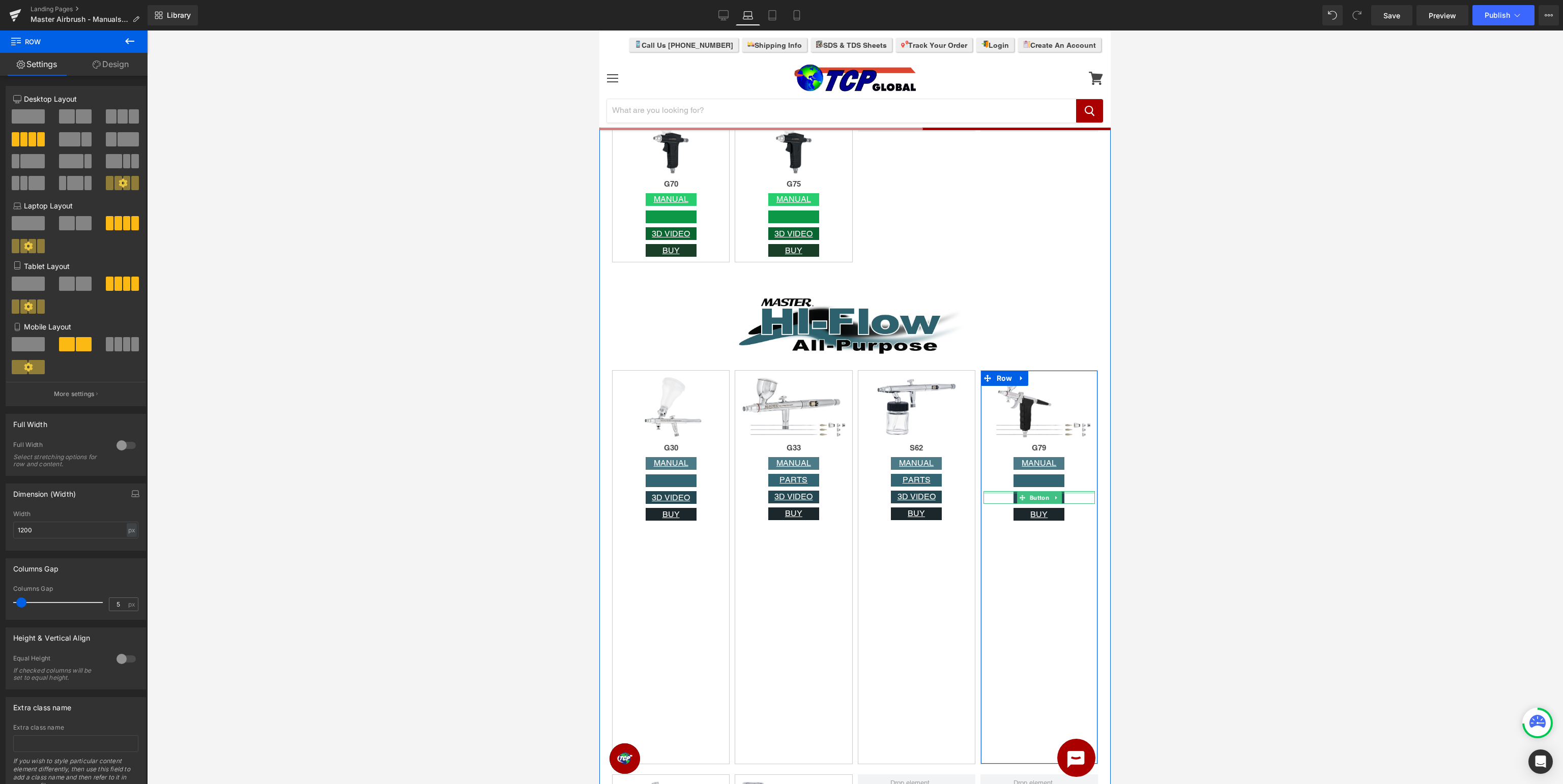
scroll to position [2578, 0]
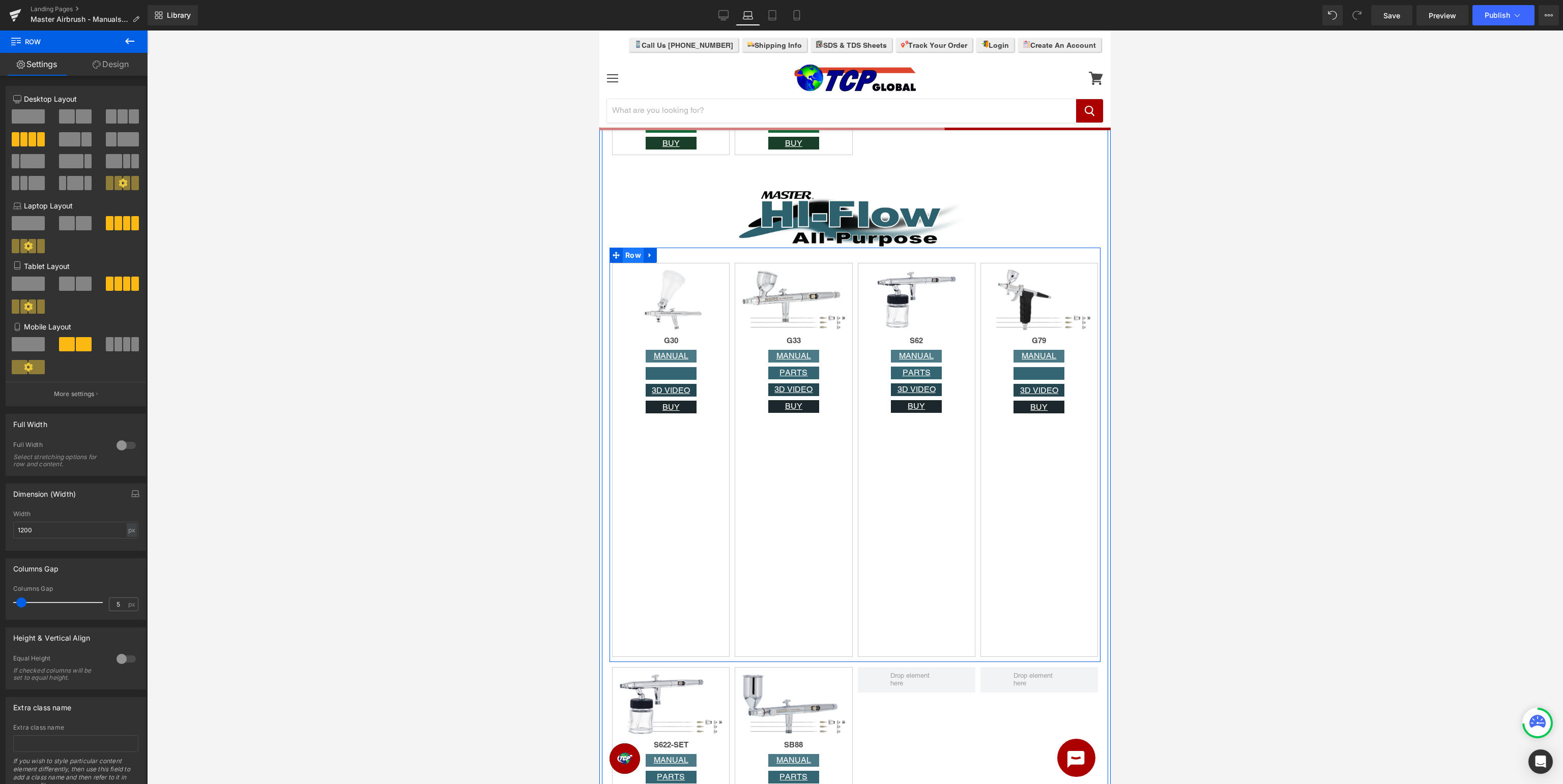
click at [633, 255] on span "Row" at bounding box center [633, 255] width 21 height 15
click at [685, 522] on div "Image G30 Heading MANUAL Button Button 3D VIDEO Button BUY Button Row" at bounding box center [671, 460] width 117 height 394
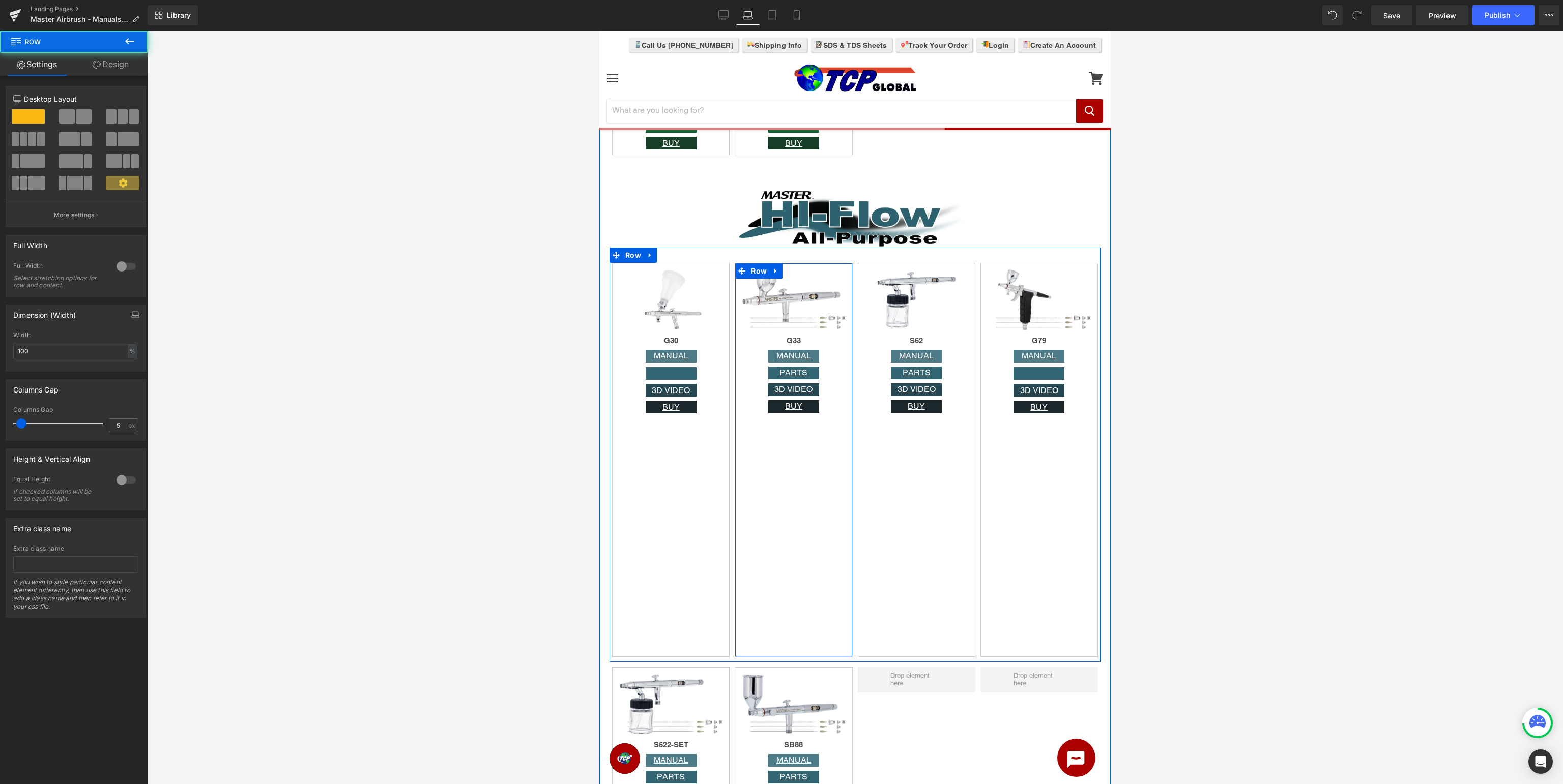
click at [836, 517] on div "Image G33 Heading MANUAL Button PARTS Button 3D VIDEO Button BUY Button Row" at bounding box center [793, 460] width 117 height 394
click at [939, 512] on div "Image S62 Heading MANUAL Button PARTS Button 3D VIDEO Button BUY Button Row" at bounding box center [916, 460] width 117 height 394
click at [1027, 492] on div "Image G79 Heading MANUAL Button Button 3D VIDEO Button BUY Button Row" at bounding box center [1039, 460] width 117 height 394
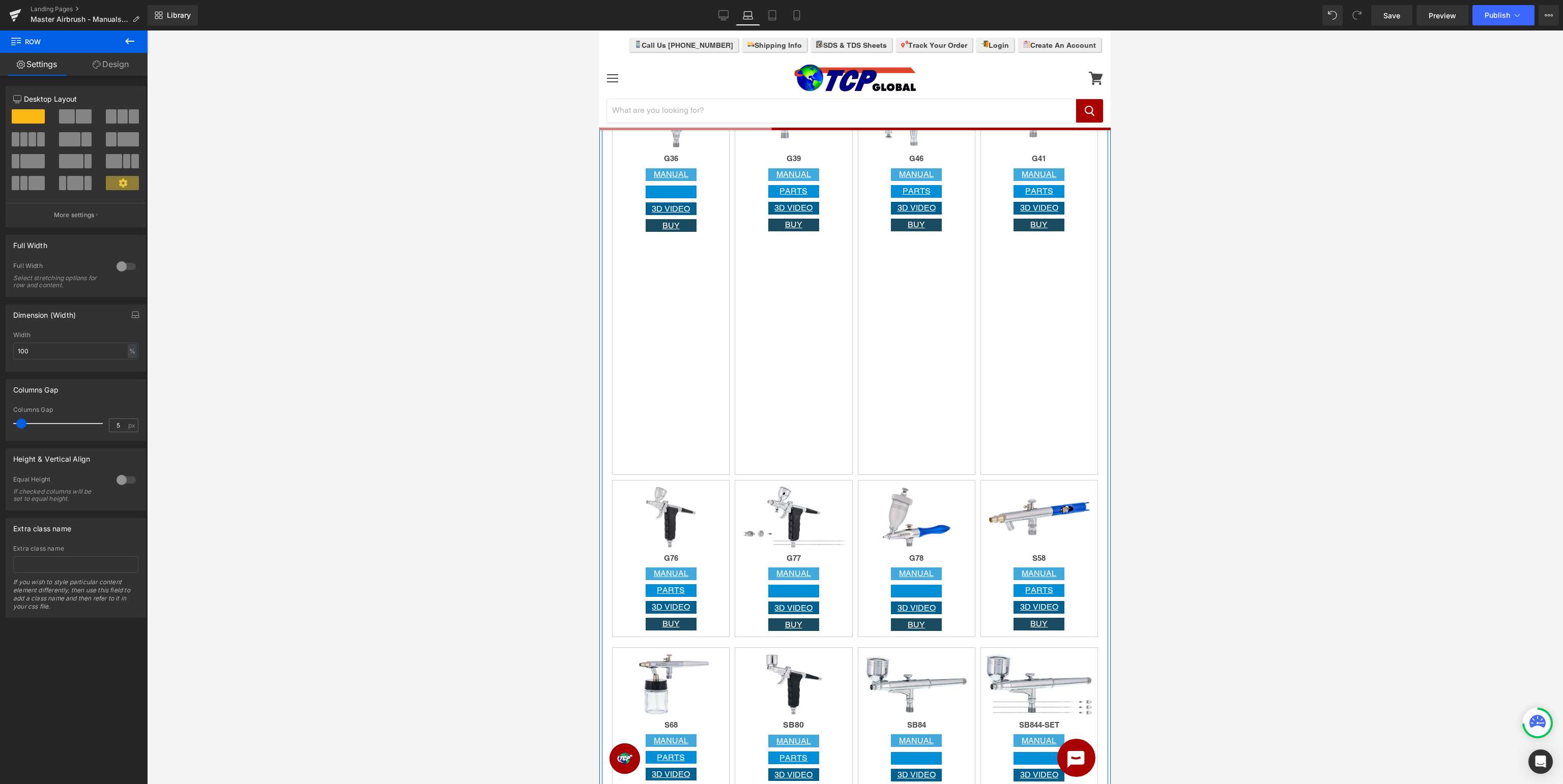
scroll to position [1289, 0]
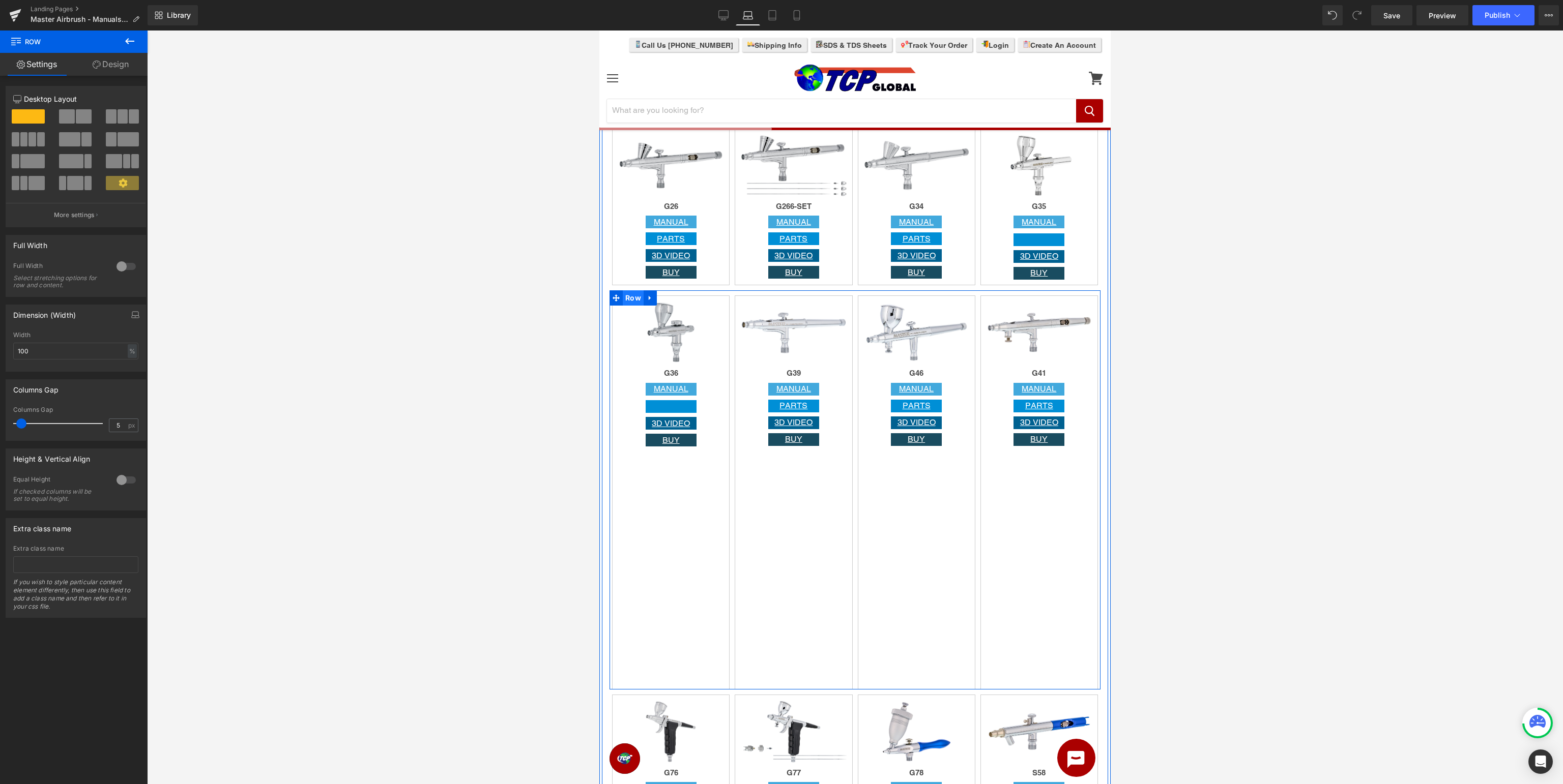
click at [636, 300] on span "Row" at bounding box center [633, 298] width 21 height 15
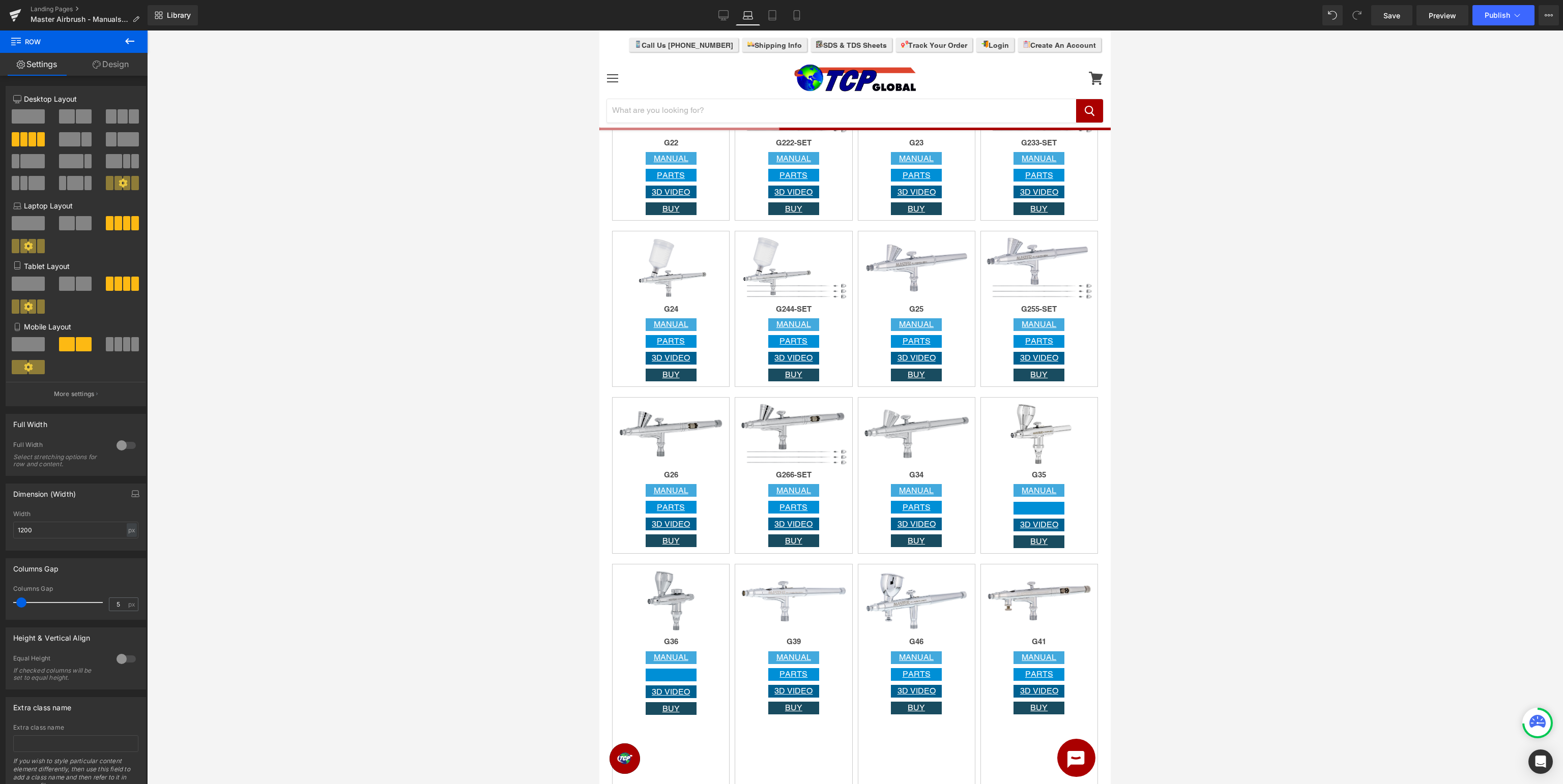
scroll to position [1343, 0]
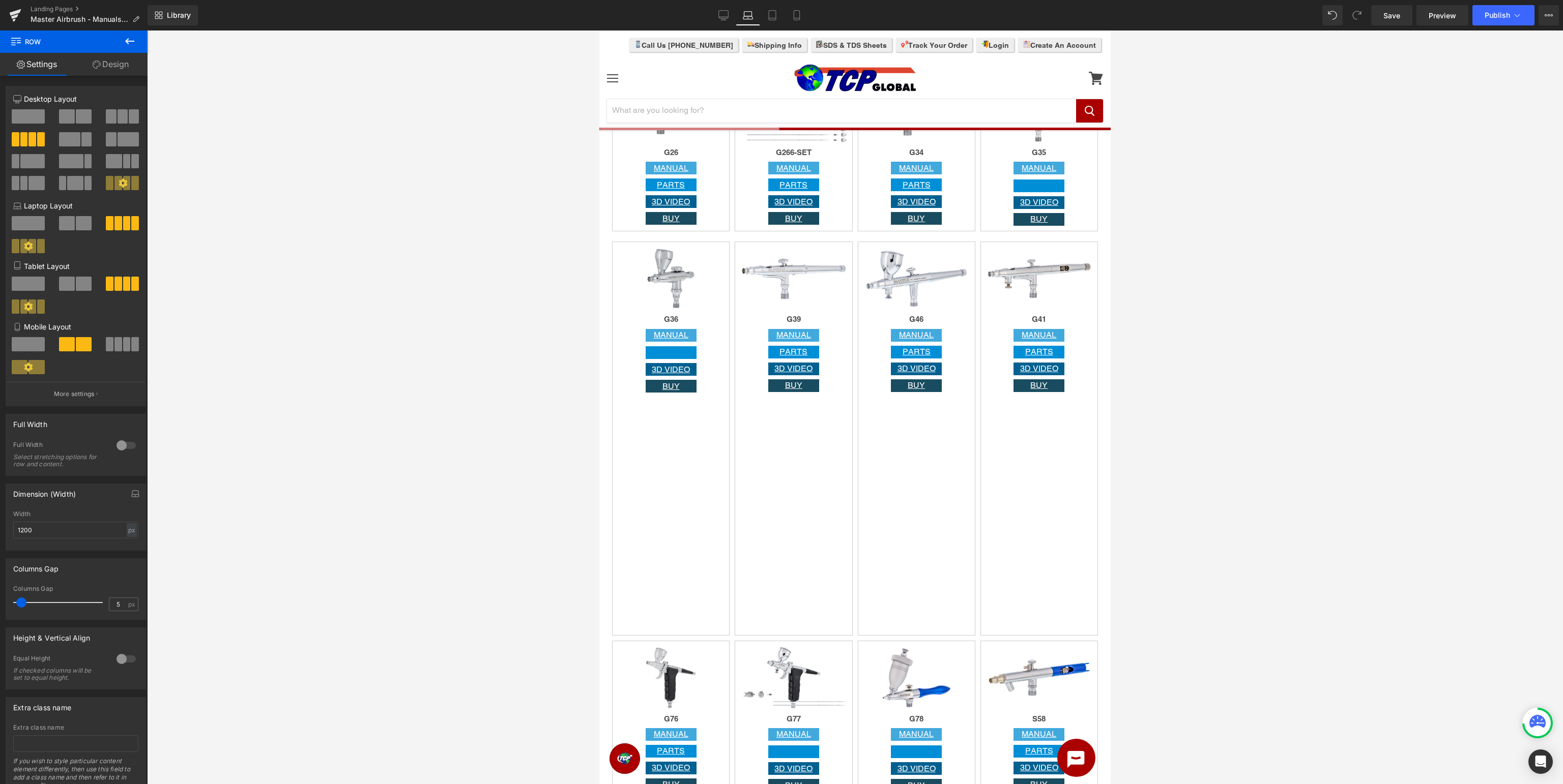
click at [687, 489] on div "Image G36 Heading MANUAL Button Button 3D VIDEO Button BUY Button Row" at bounding box center [671, 438] width 117 height 394
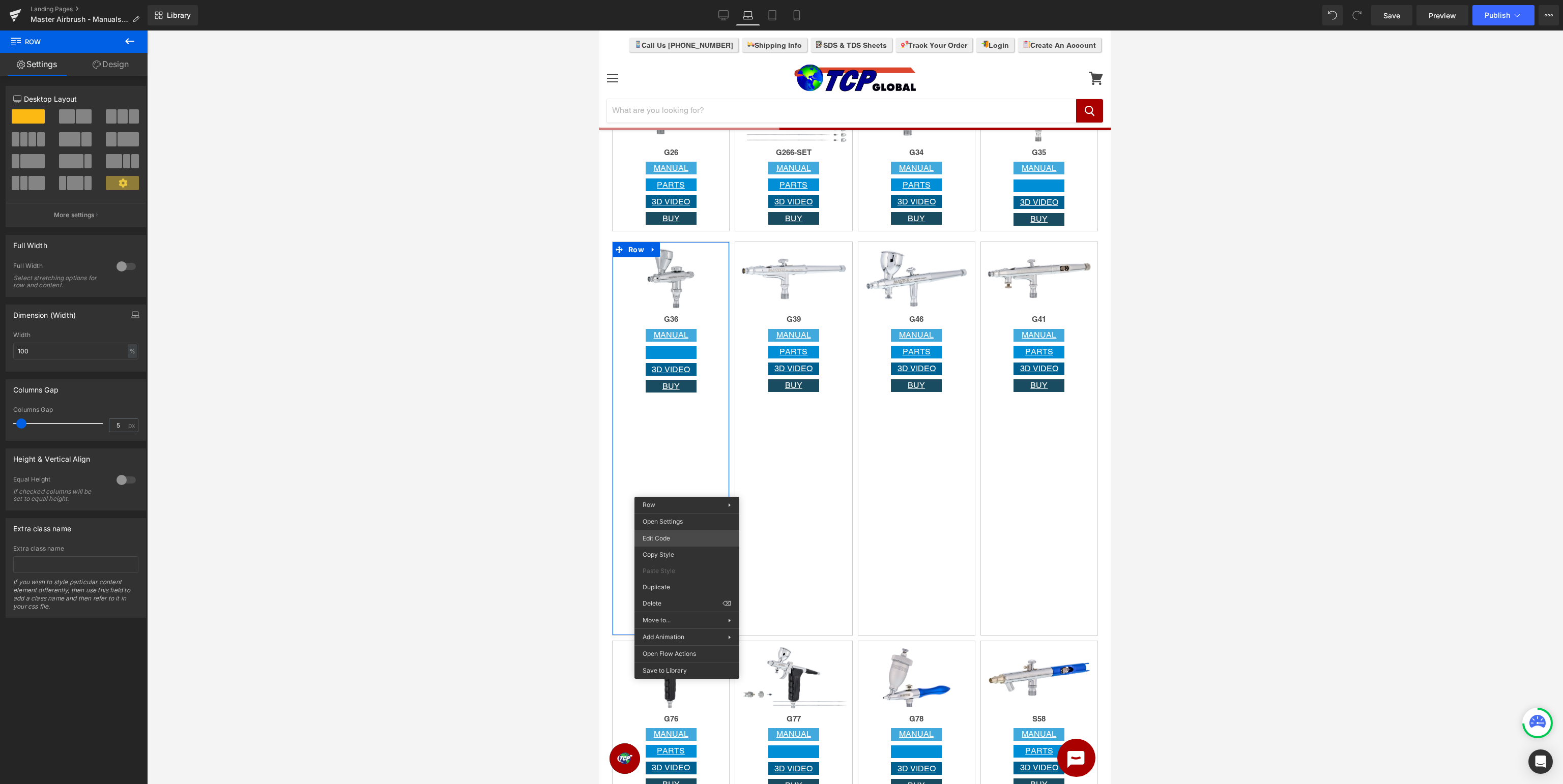
click at [703, 0] on div "Row You are previewing how the will restyle your page. You can not edit Element…" at bounding box center [781, 0] width 1563 height 0
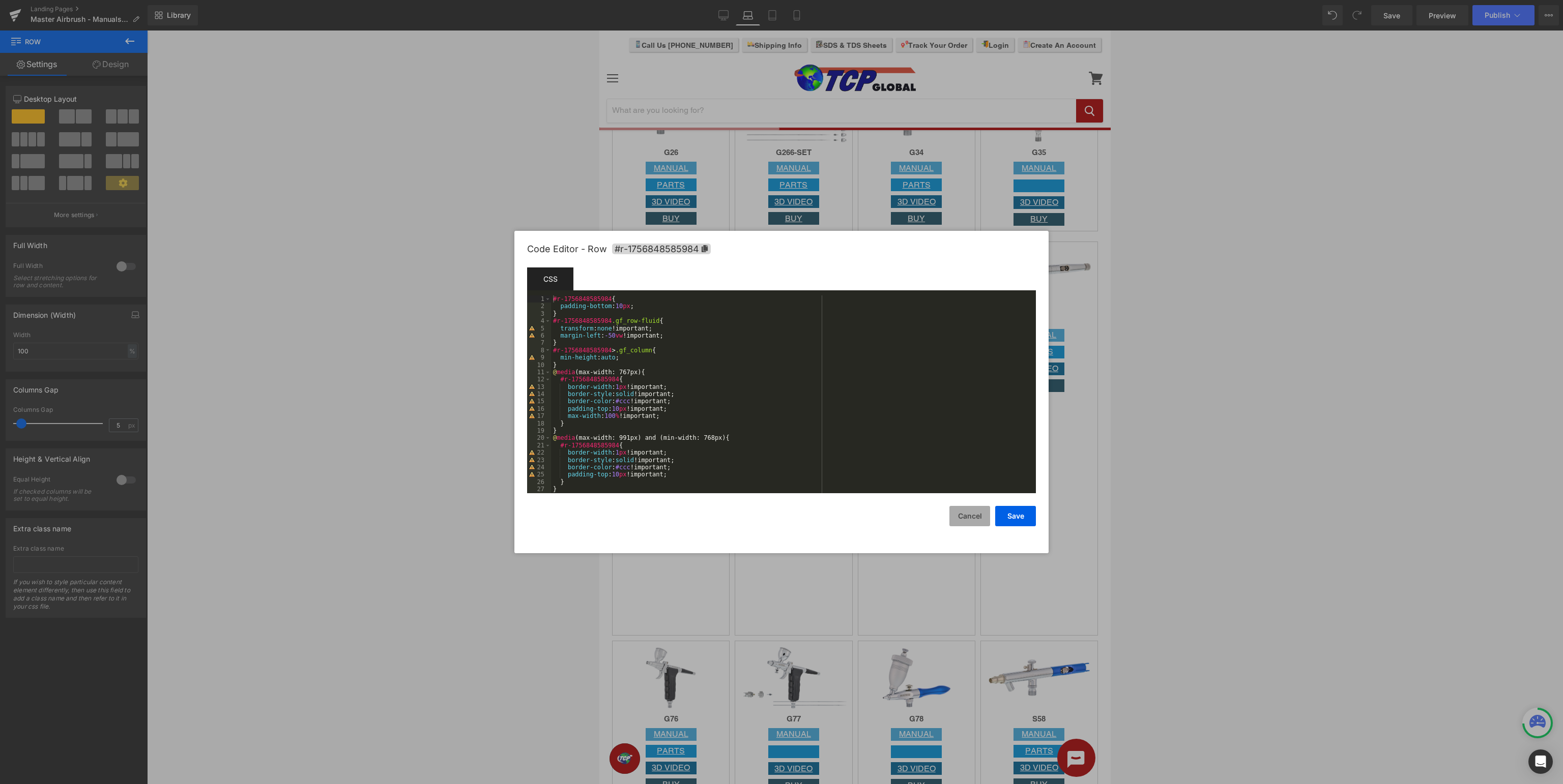
click at [972, 516] on button "Cancel" at bounding box center [970, 516] width 41 height 20
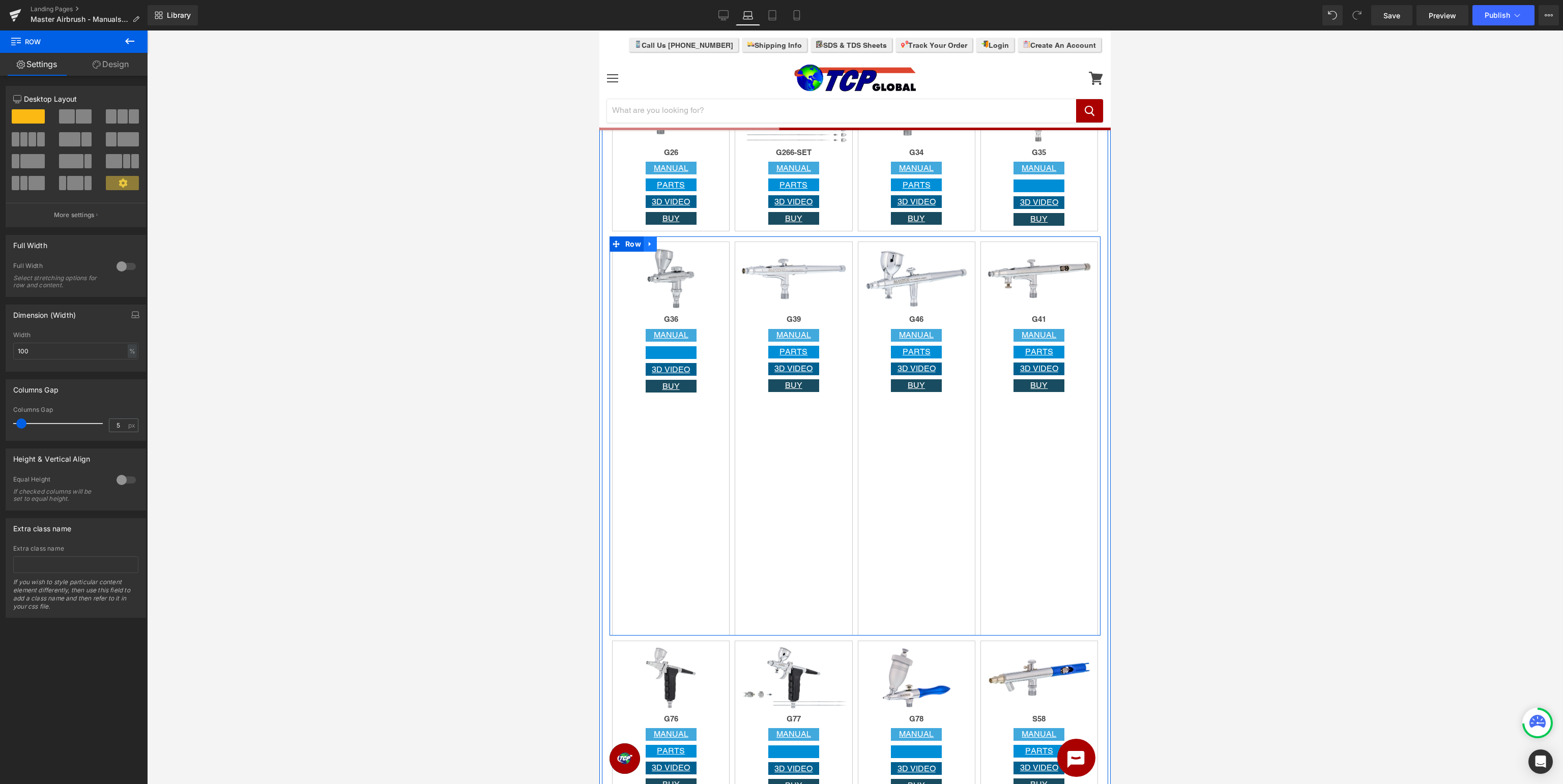
click at [649, 240] on link at bounding box center [650, 244] width 13 height 15
click at [660, 243] on link at bounding box center [664, 244] width 13 height 15
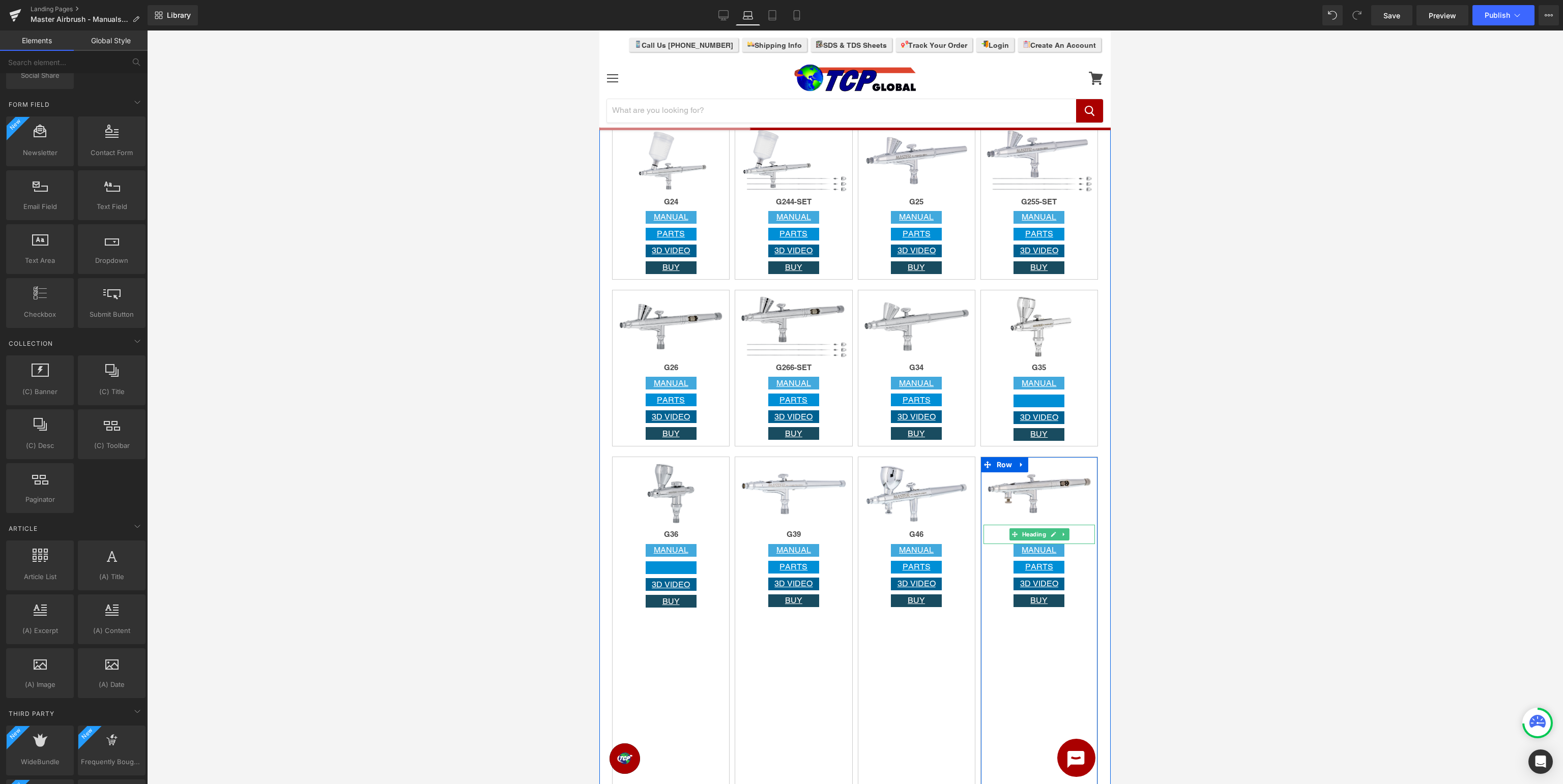
scroll to position [1289, 0]
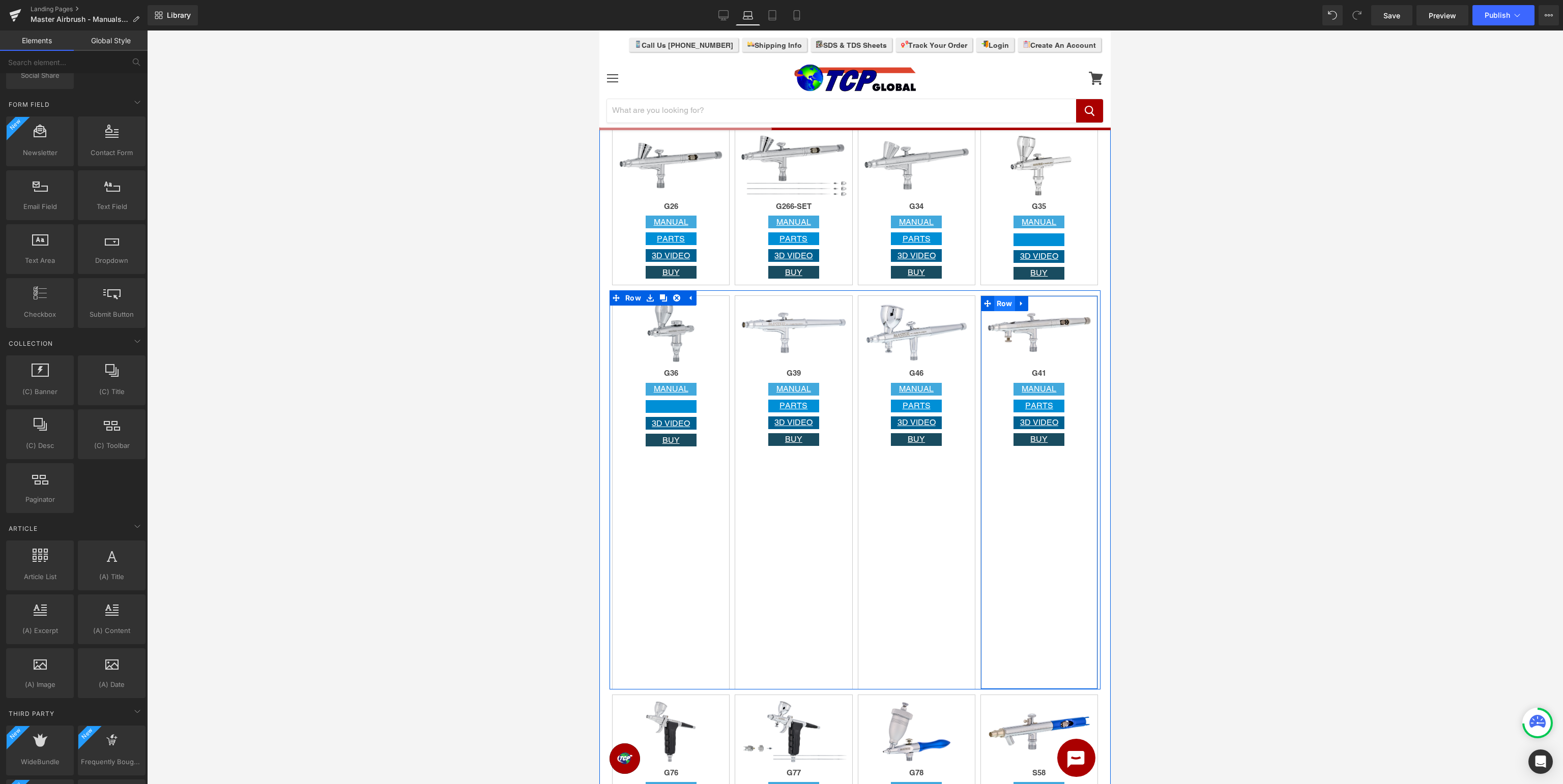
click at [1002, 306] on span "Row" at bounding box center [1004, 303] width 21 height 15
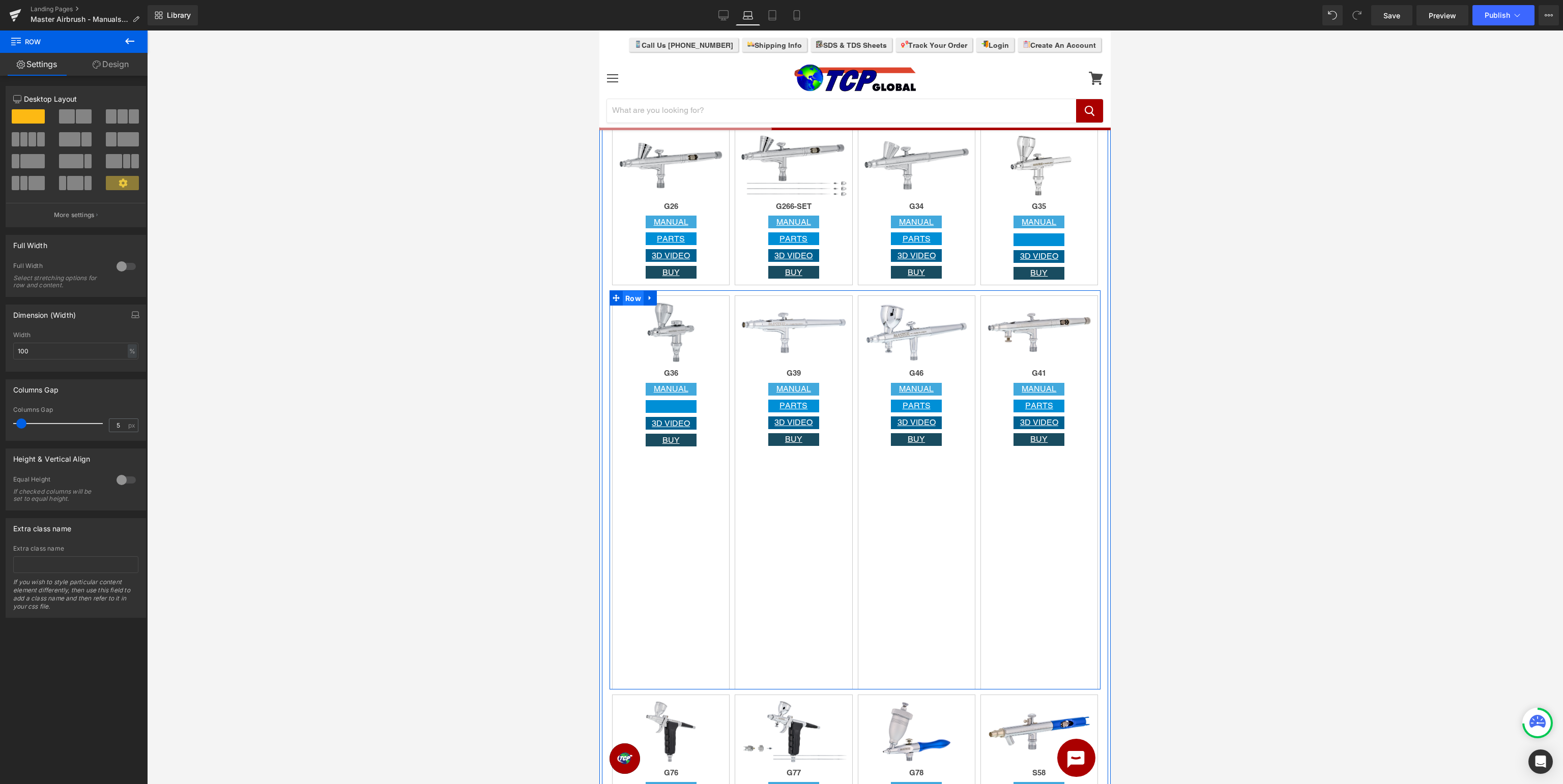
click at [634, 305] on span "Row" at bounding box center [633, 298] width 21 height 15
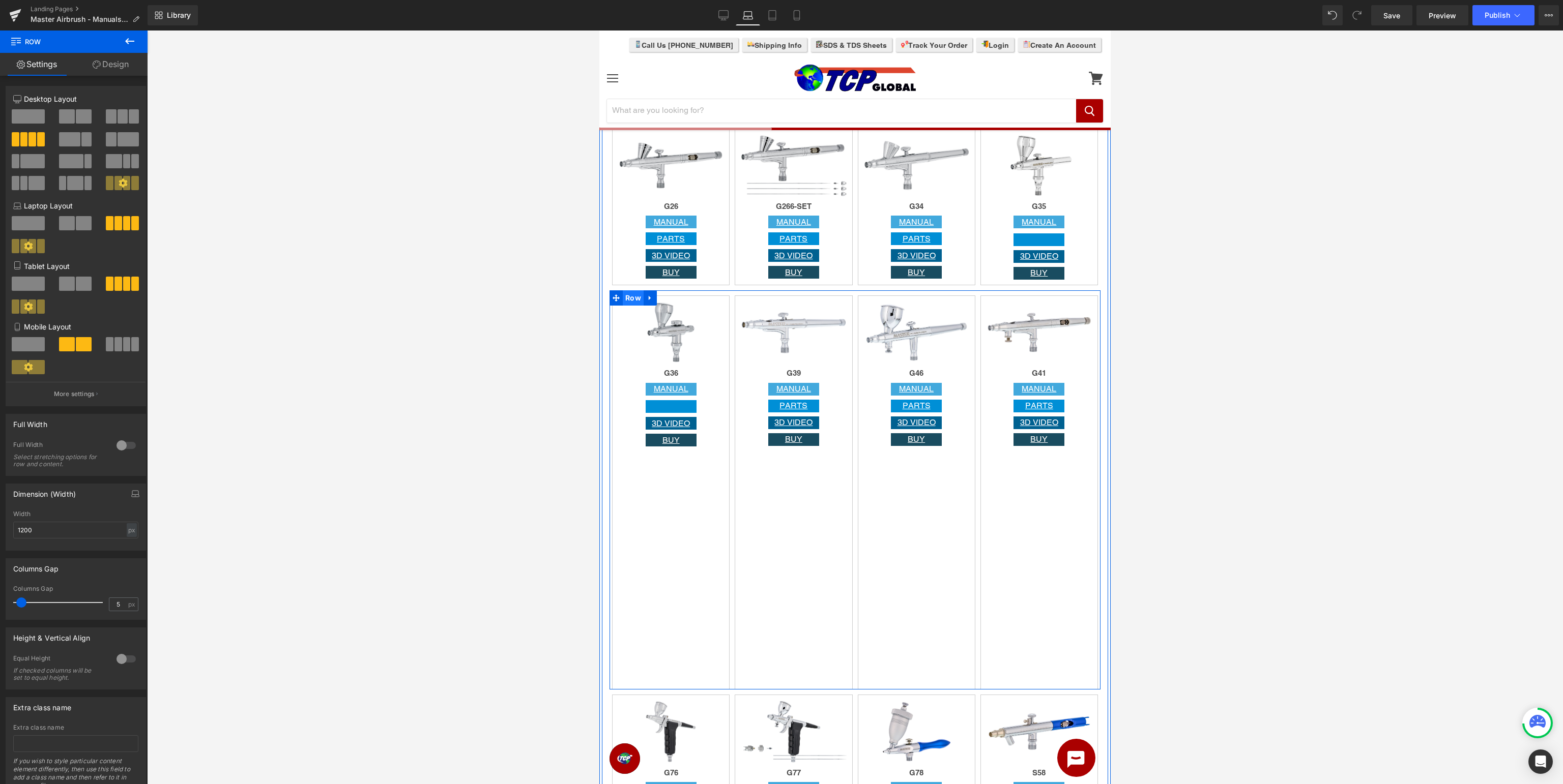
click at [627, 298] on span "Row" at bounding box center [633, 298] width 21 height 15
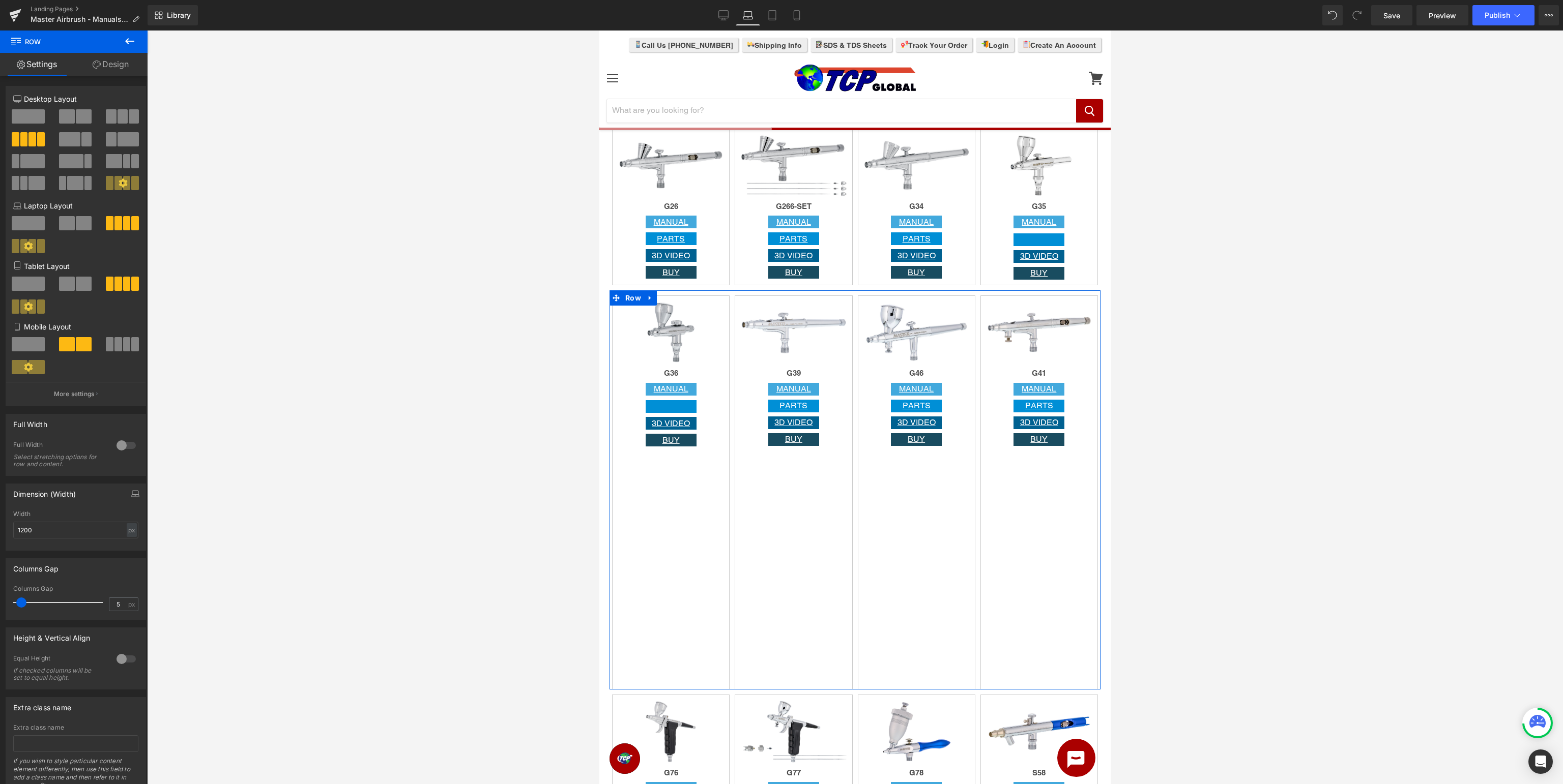
scroll to position [34, 0]
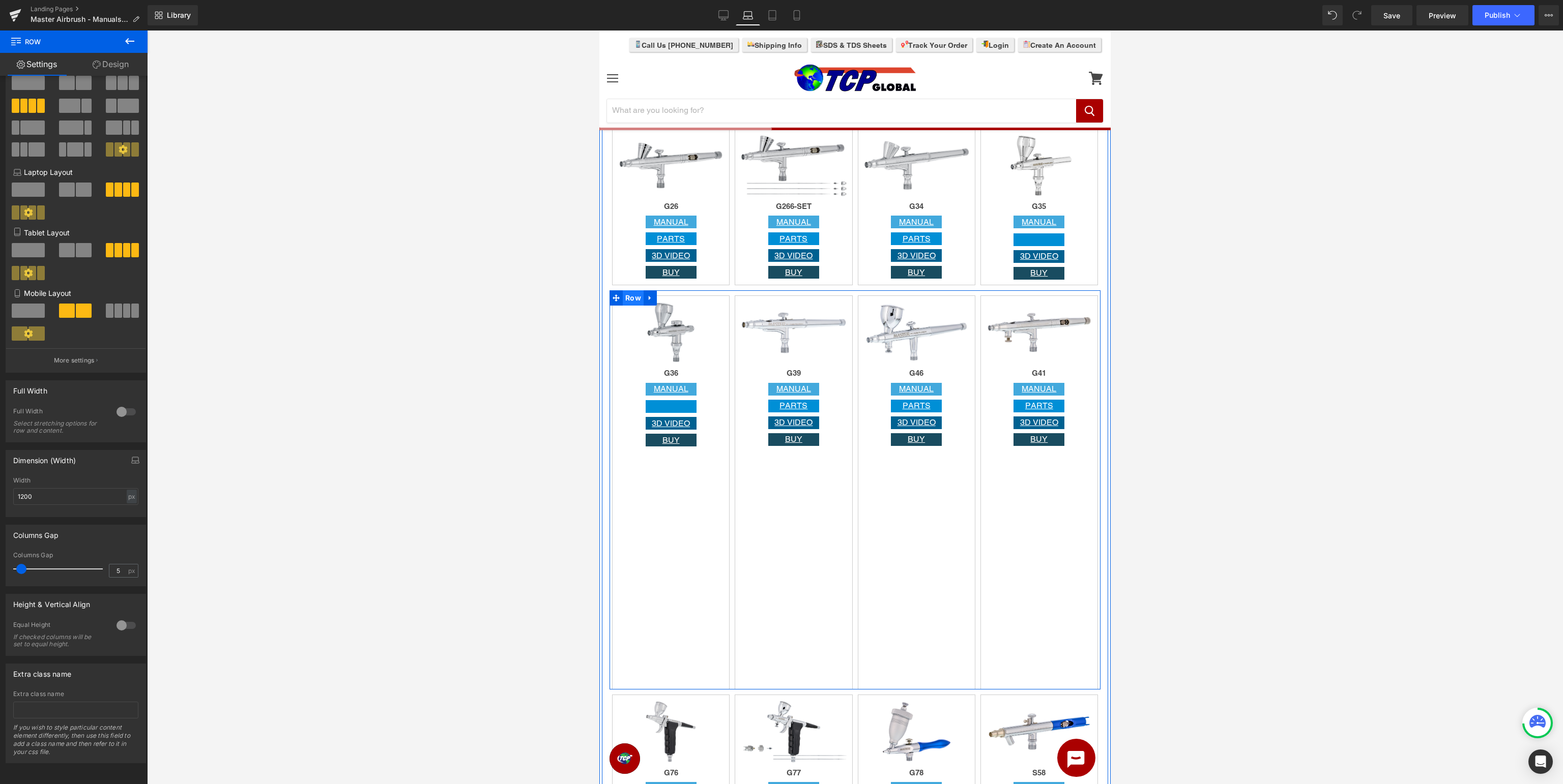
click at [628, 297] on span "Row" at bounding box center [633, 298] width 21 height 15
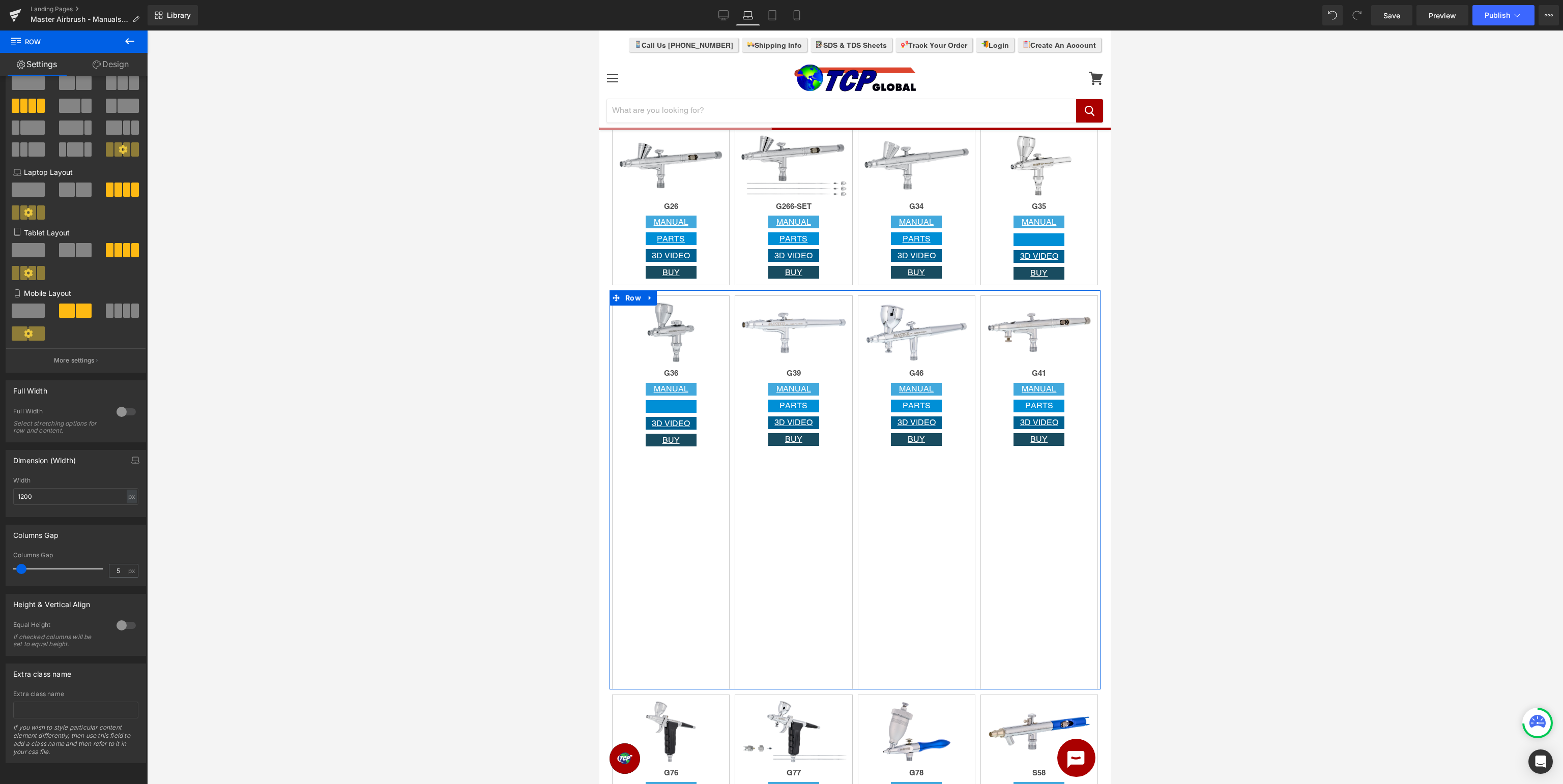
click at [26, 571] on span at bounding box center [21, 569] width 10 height 10
drag, startPoint x: 29, startPoint y: 569, endPoint x: 77, endPoint y: 566, distance: 48.1
click at [74, 566] on div at bounding box center [61, 569] width 84 height 20
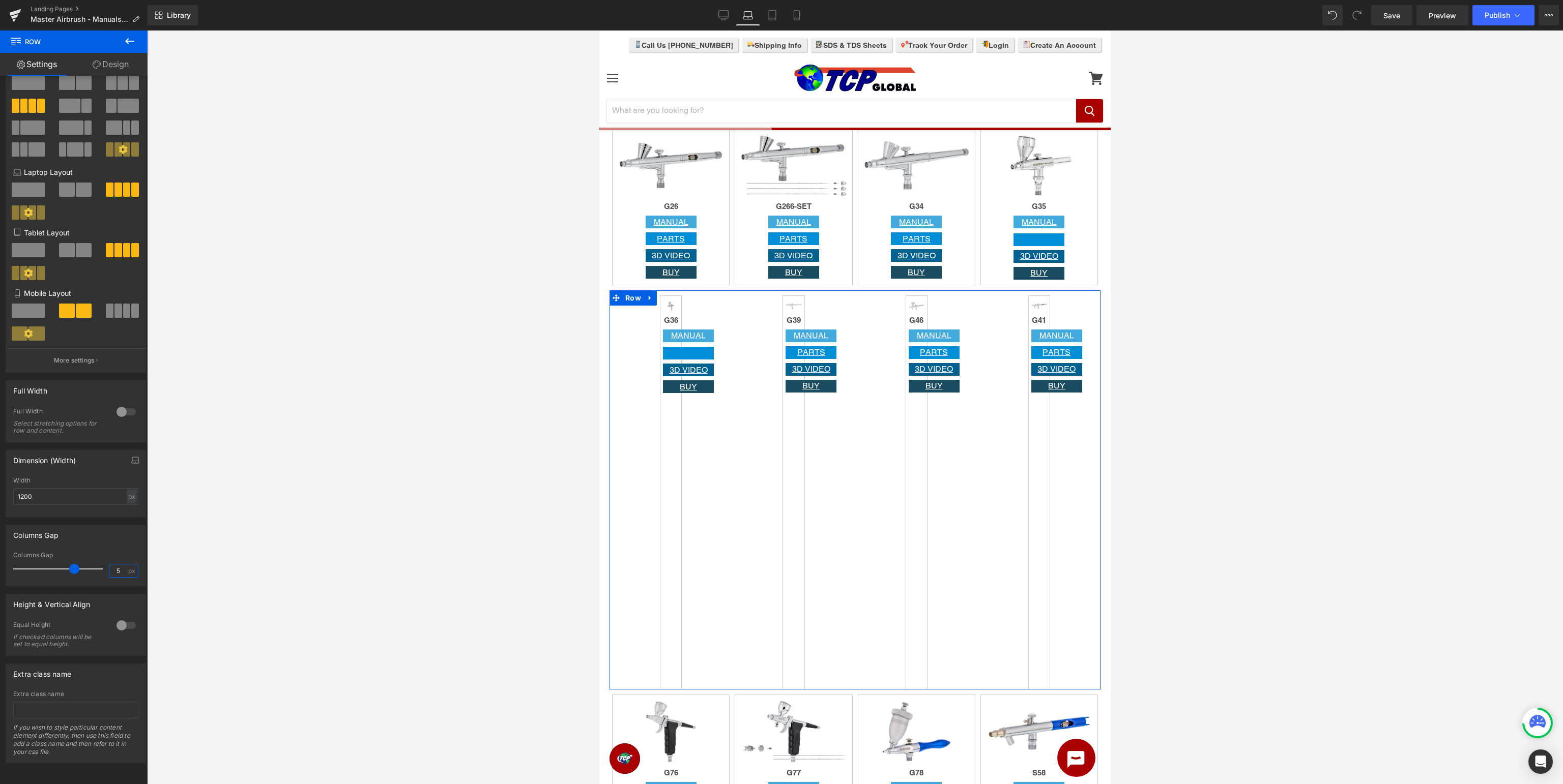
click at [123, 571] on input "5" at bounding box center [118, 571] width 18 height 13
click at [124, 569] on input "5" at bounding box center [118, 571] width 18 height 13
click at [117, 569] on input "5" at bounding box center [118, 571] width 18 height 13
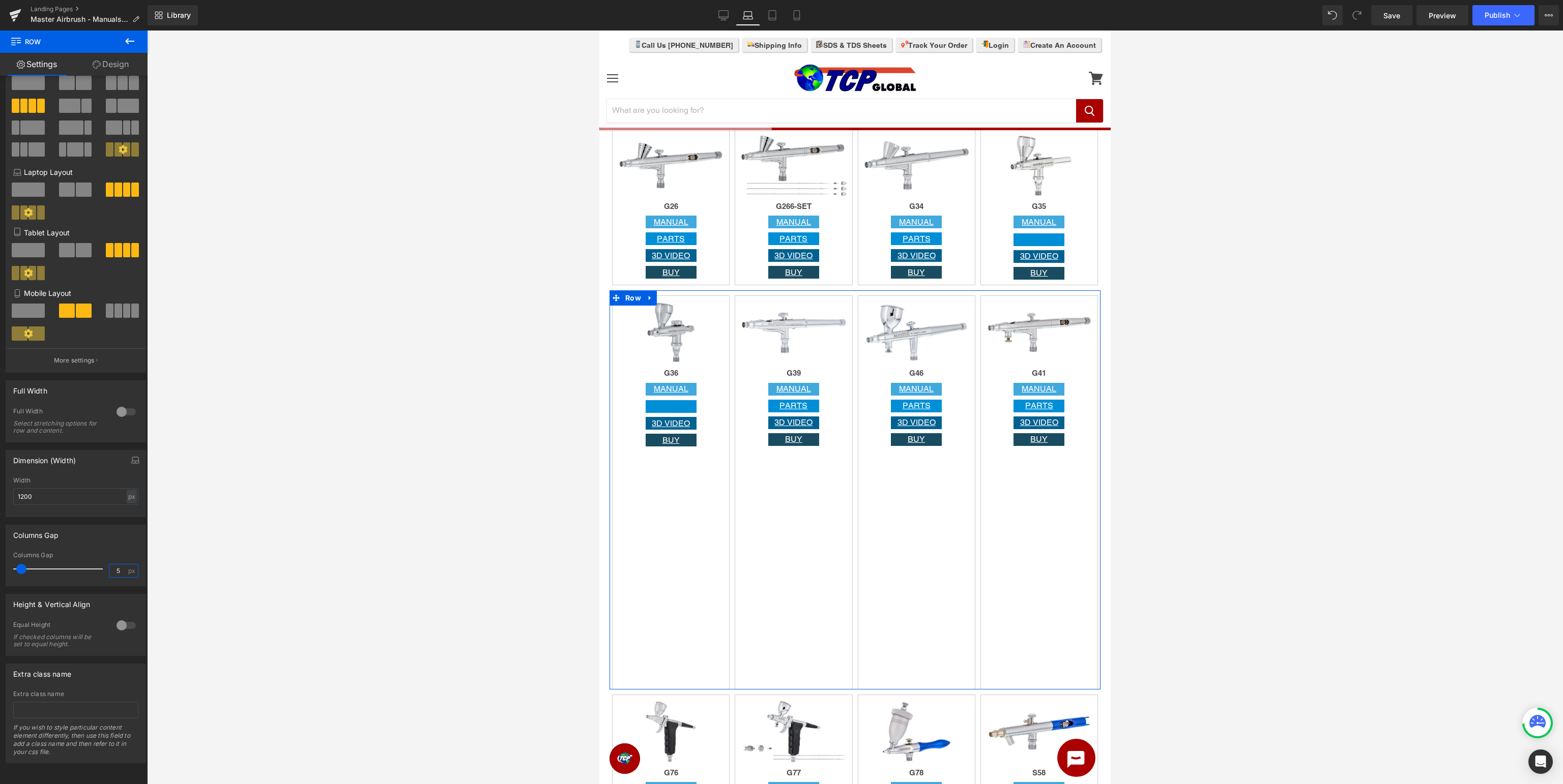
type input "5"
click at [83, 547] on div "Columns Gap 5px Columns Gap 5 px" at bounding box center [76, 555] width 141 height 62
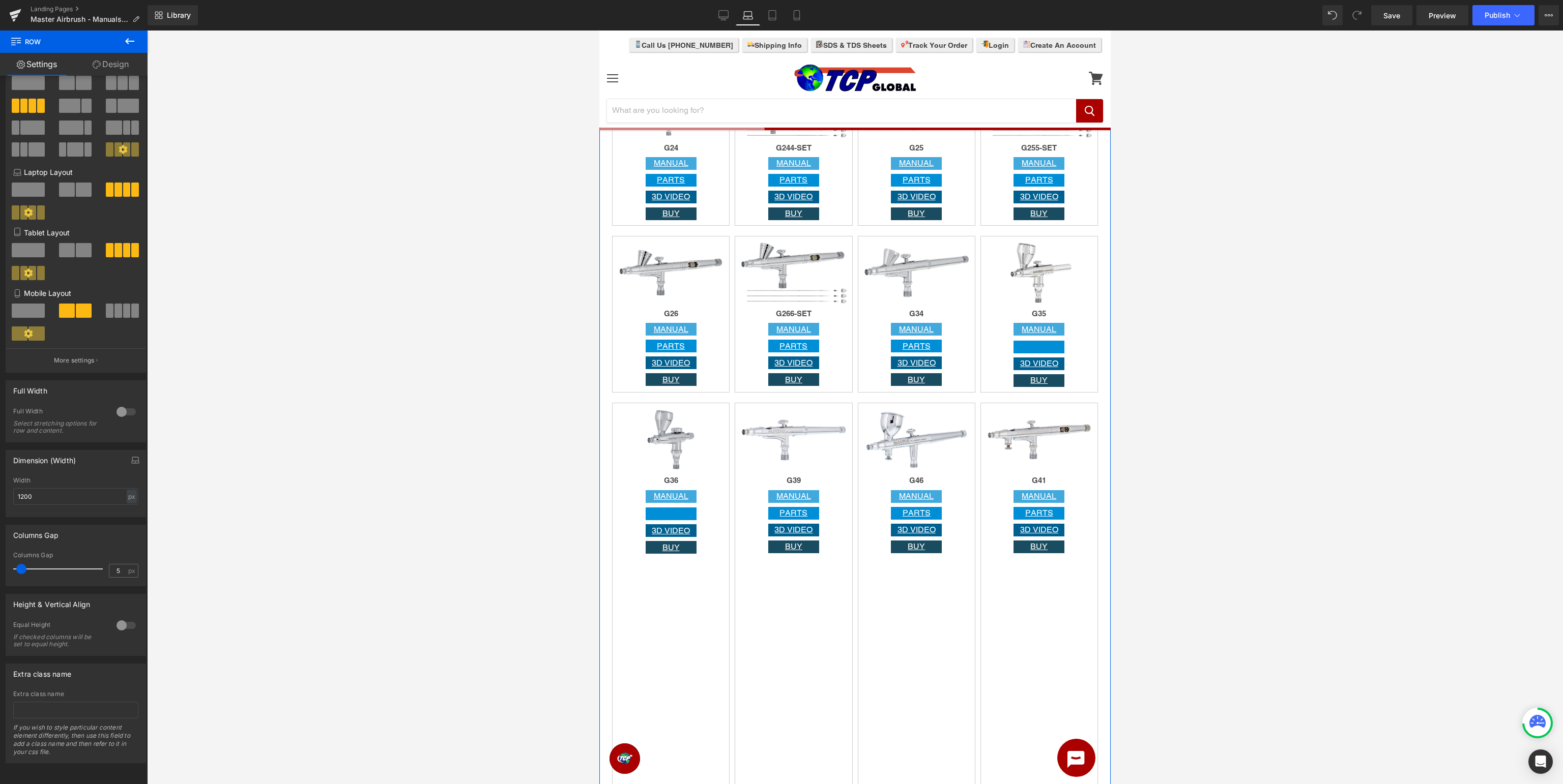
scroll to position [1396, 0]
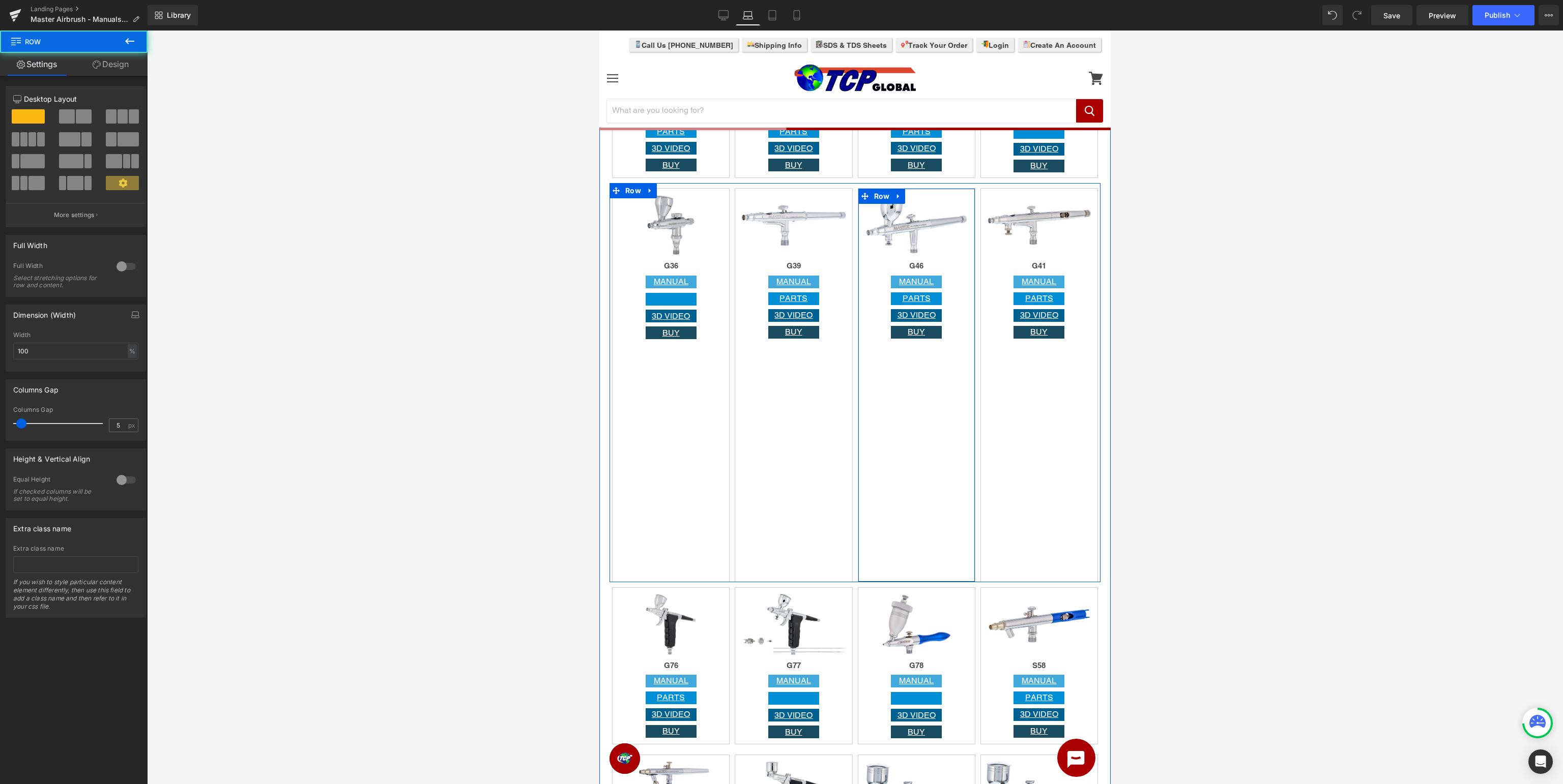
click at [919, 433] on div "Image G46 Heading MANUAL Button PARTS Button 3D VIDEO Button BUY Button Row" at bounding box center [916, 385] width 117 height 394
click at [642, 478] on div "Image G36 Heading MANUAL Button Button 3D VIDEO Button BUY Button Row" at bounding box center [671, 385] width 117 height 394
click at [792, 456] on div "Image G39 Heading MANUAL Button PARTS Button 3D VIDEO Button BUY Button Row" at bounding box center [793, 385] width 117 height 394
click at [917, 455] on div "Image G46 Heading MANUAL Button PARTS Button 3D VIDEO Button BUY Button Row" at bounding box center [916, 385] width 117 height 394
click at [1025, 440] on div "Image G41 Heading MANUAL Button PARTS Button 3D VIDEO Button BUY Button Row" at bounding box center [1039, 385] width 117 height 394
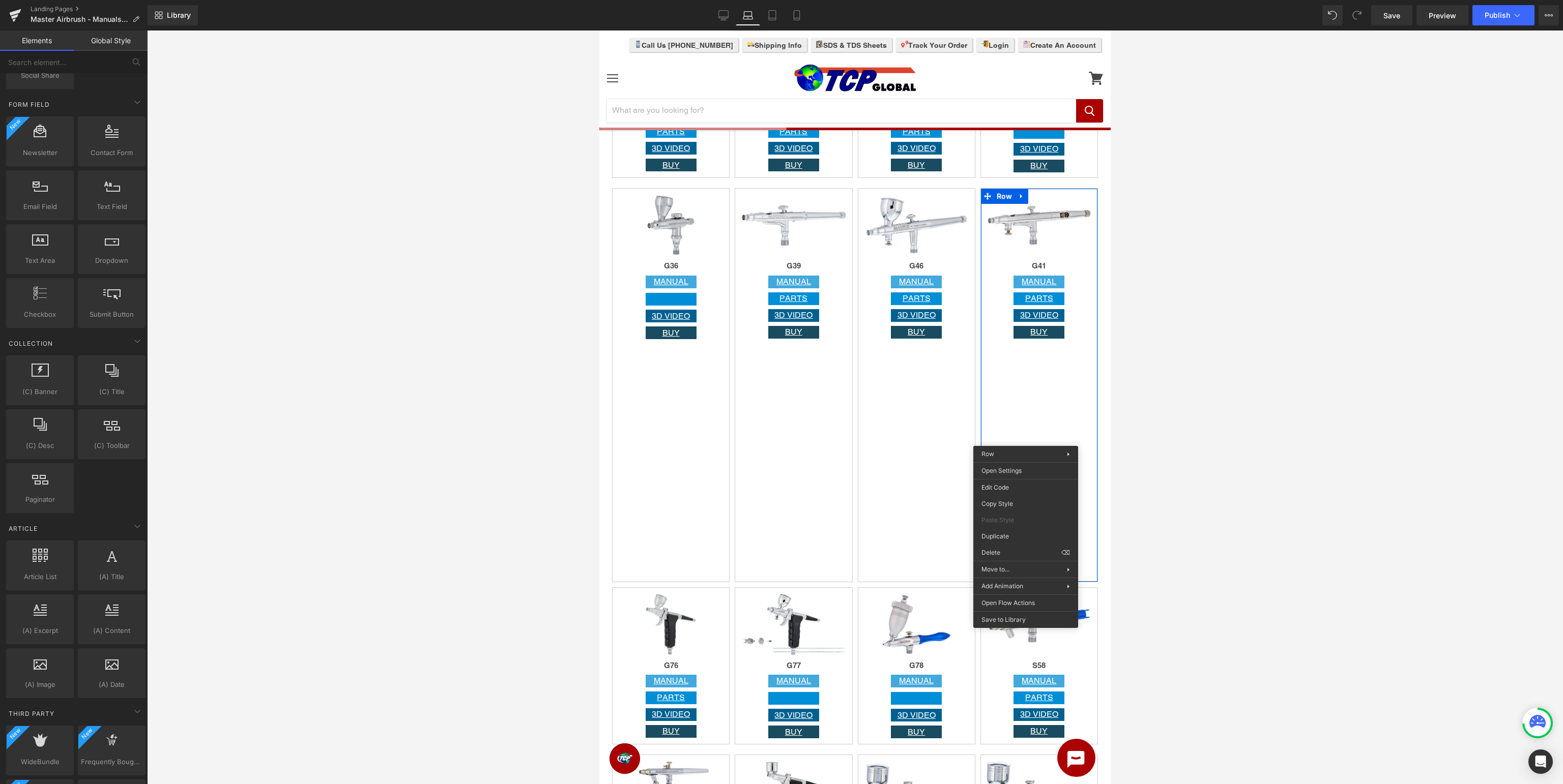
click at [477, 456] on div at bounding box center [855, 407] width 1416 height 754
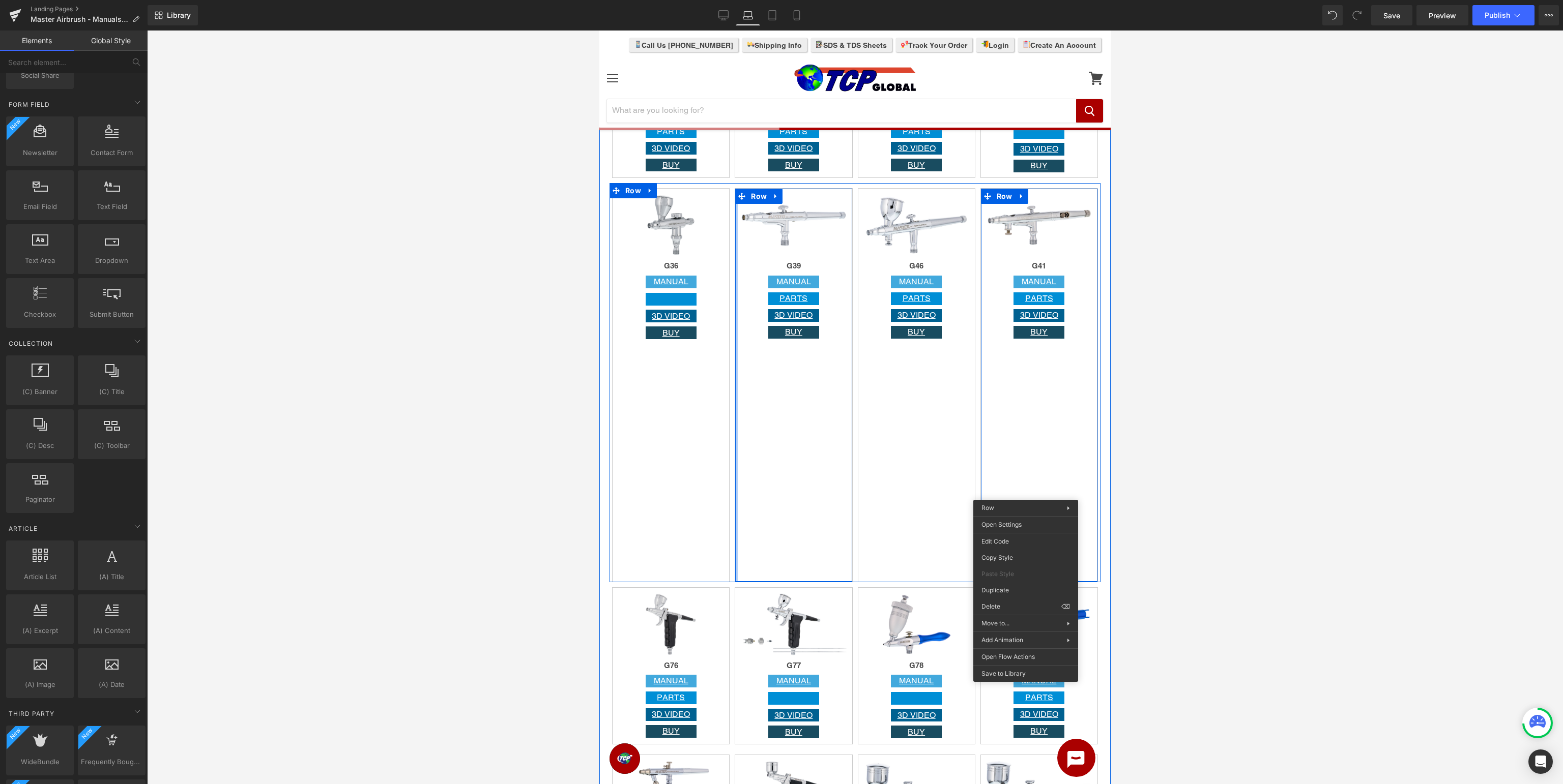
scroll to position [1289, 0]
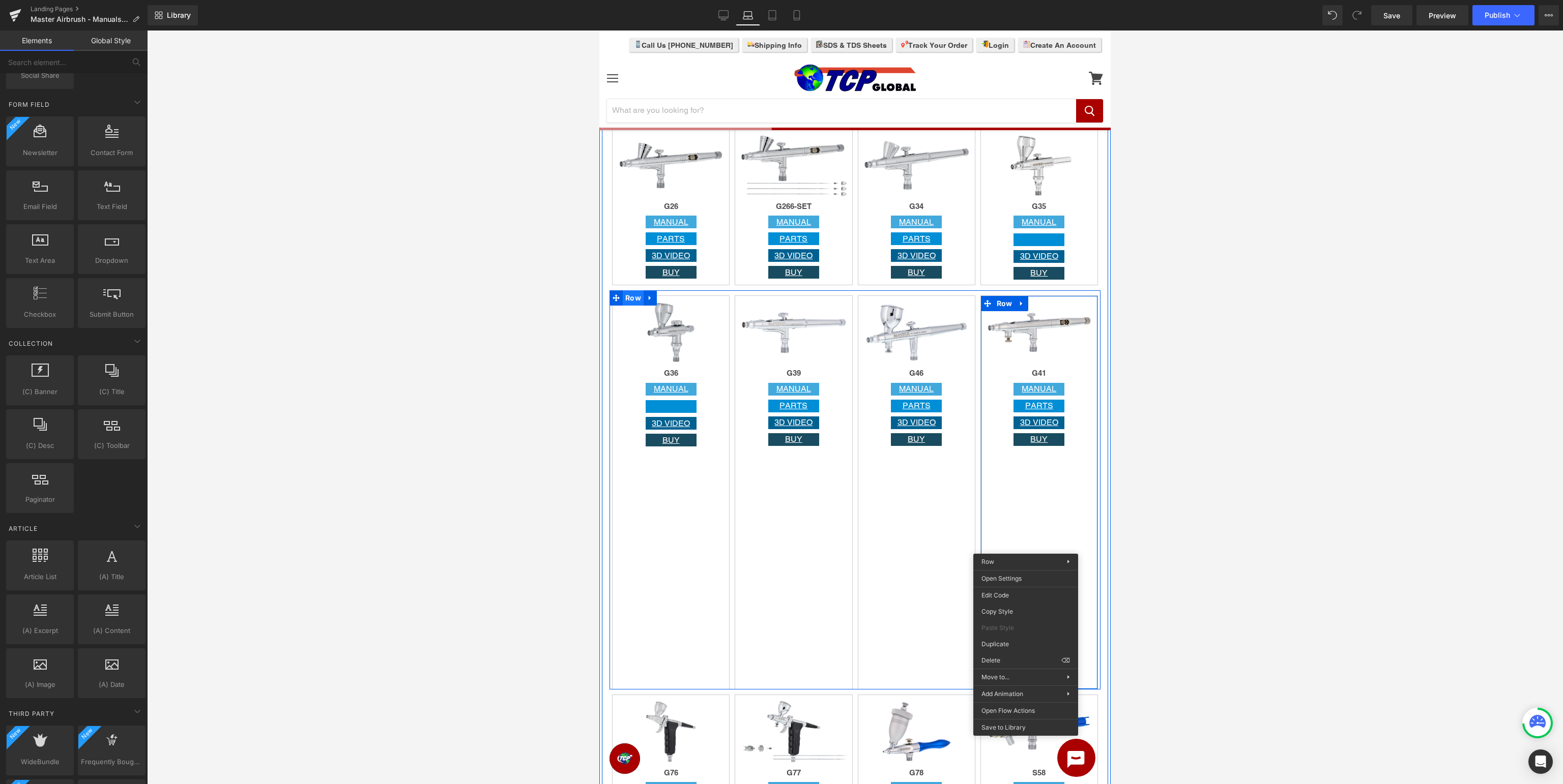
click at [631, 297] on span "Row" at bounding box center [633, 298] width 21 height 15
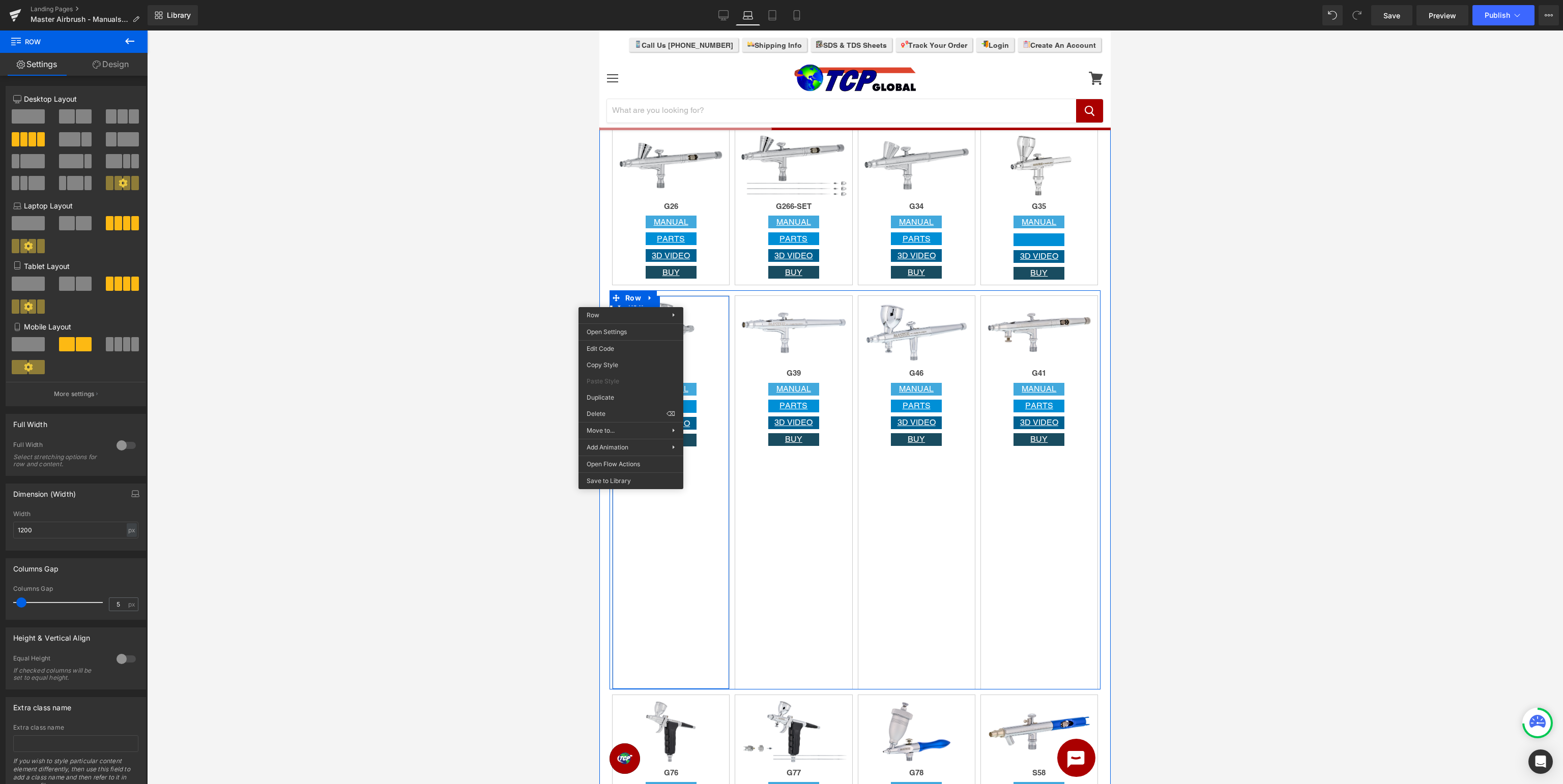
click at [697, 540] on div "Image G36 Heading MANUAL Button Button 3D VIDEO Button BUY Button Row" at bounding box center [671, 492] width 117 height 394
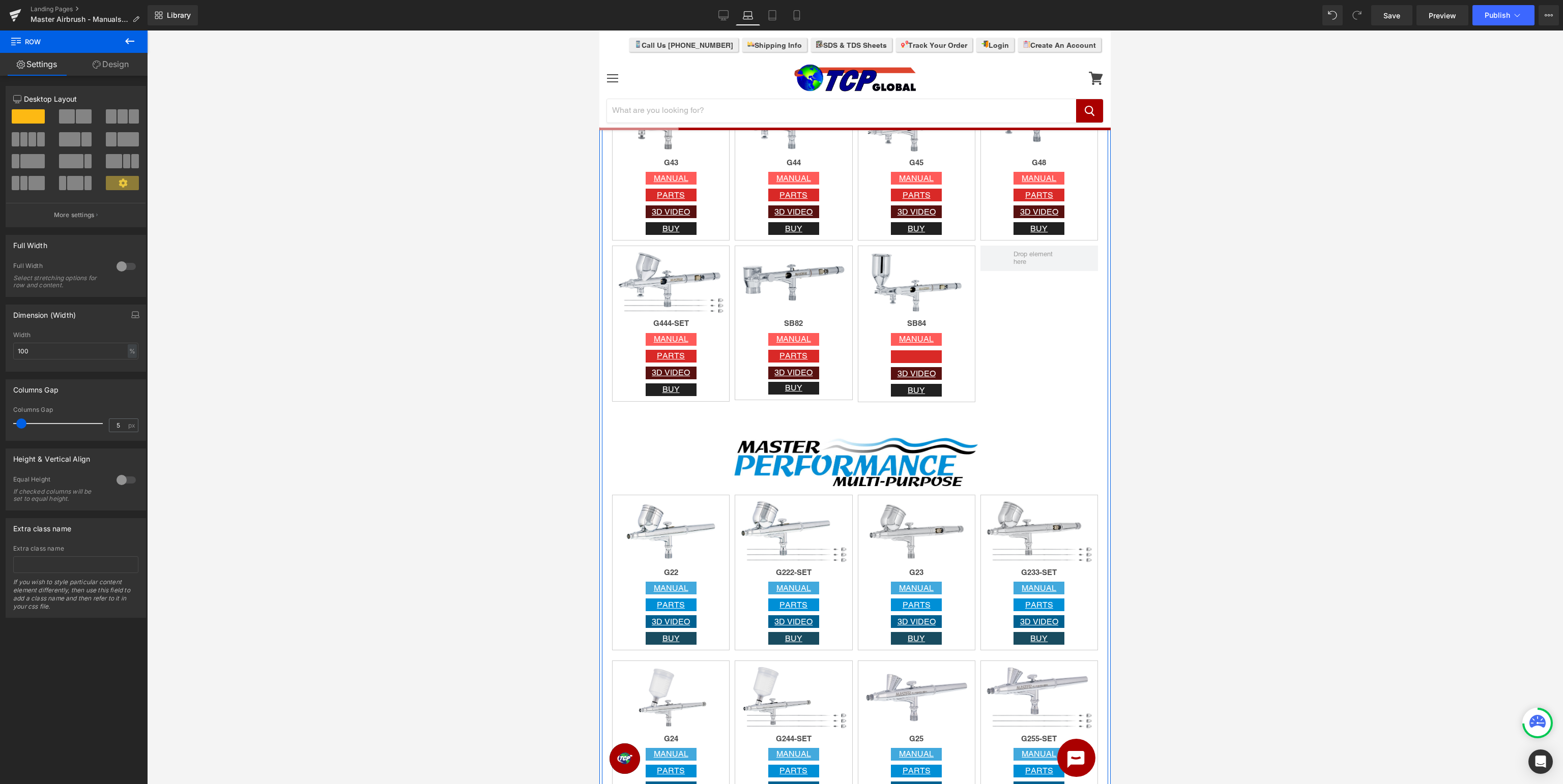
scroll to position [752, 0]
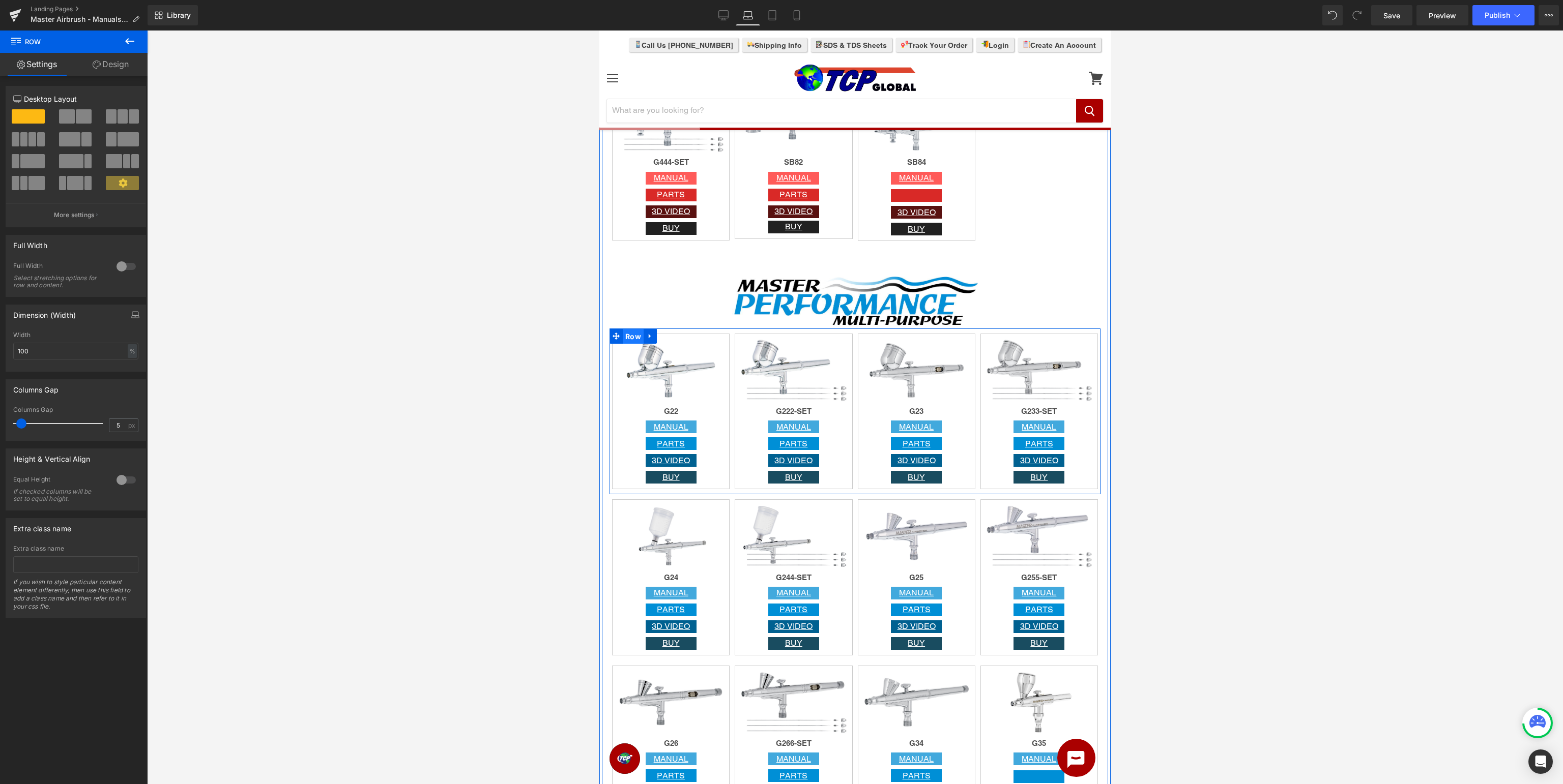
click at [628, 337] on span "Row" at bounding box center [633, 336] width 21 height 15
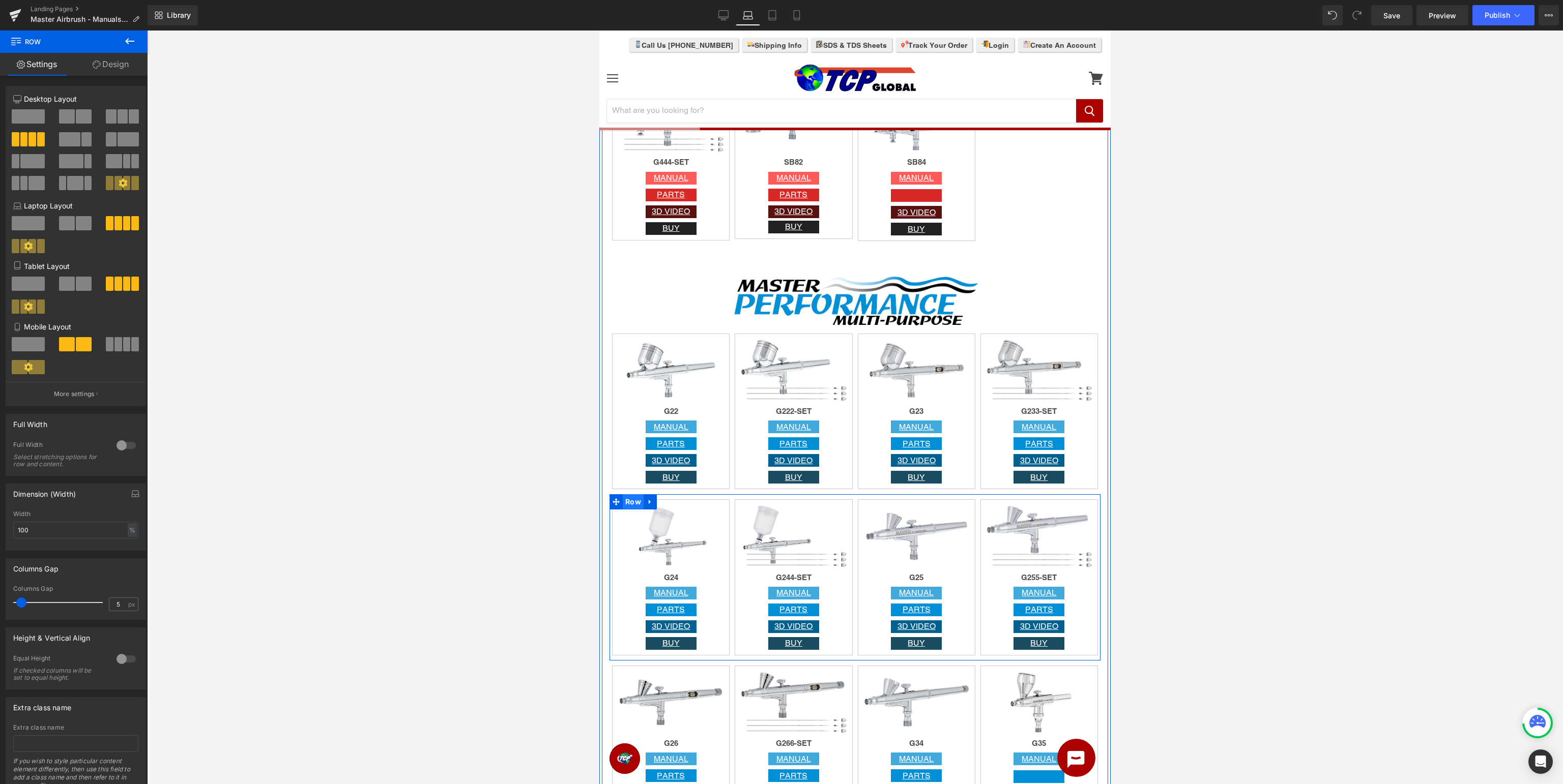
click at [626, 501] on span "Row" at bounding box center [633, 501] width 21 height 15
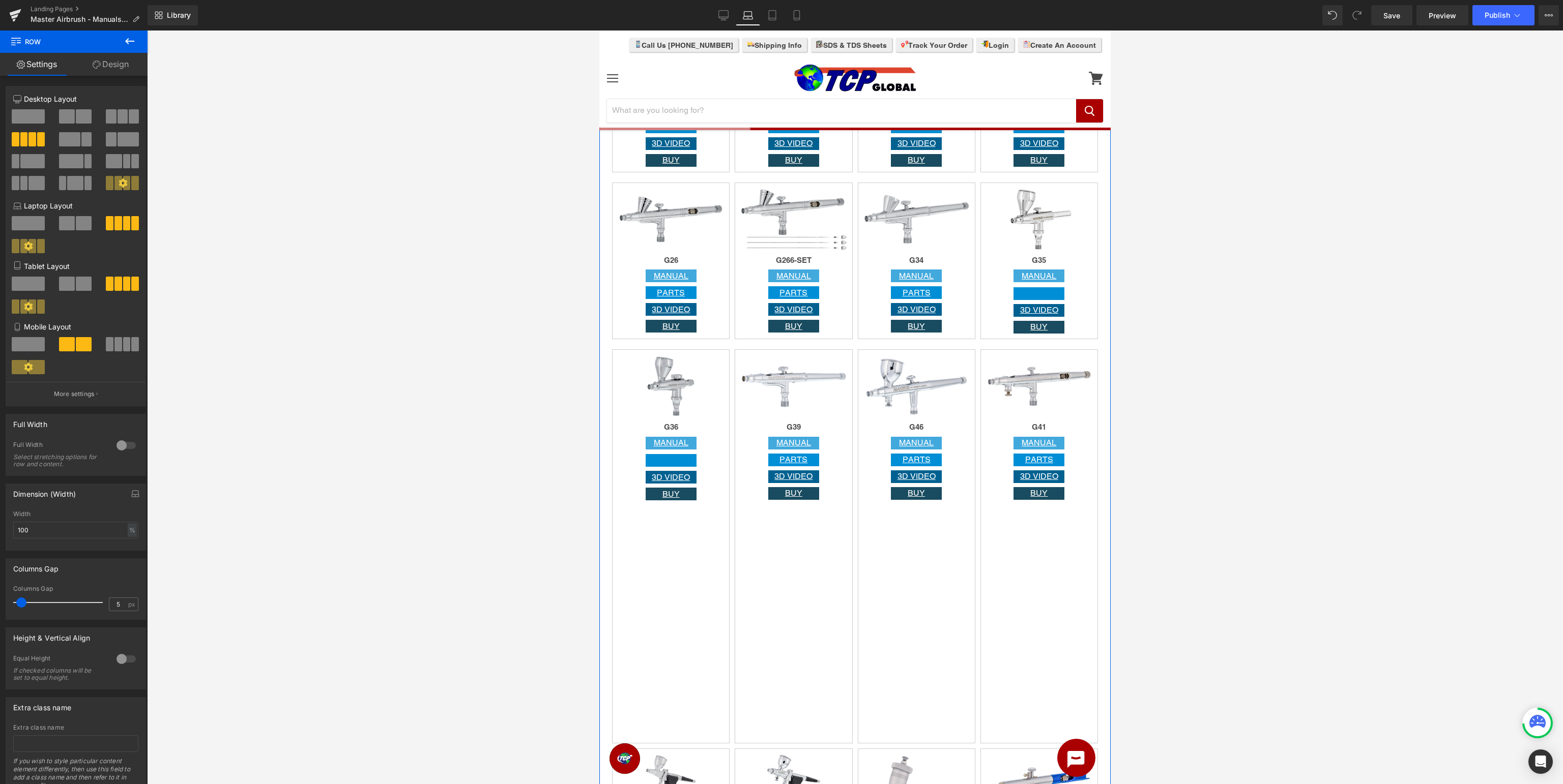
scroll to position [1074, 0]
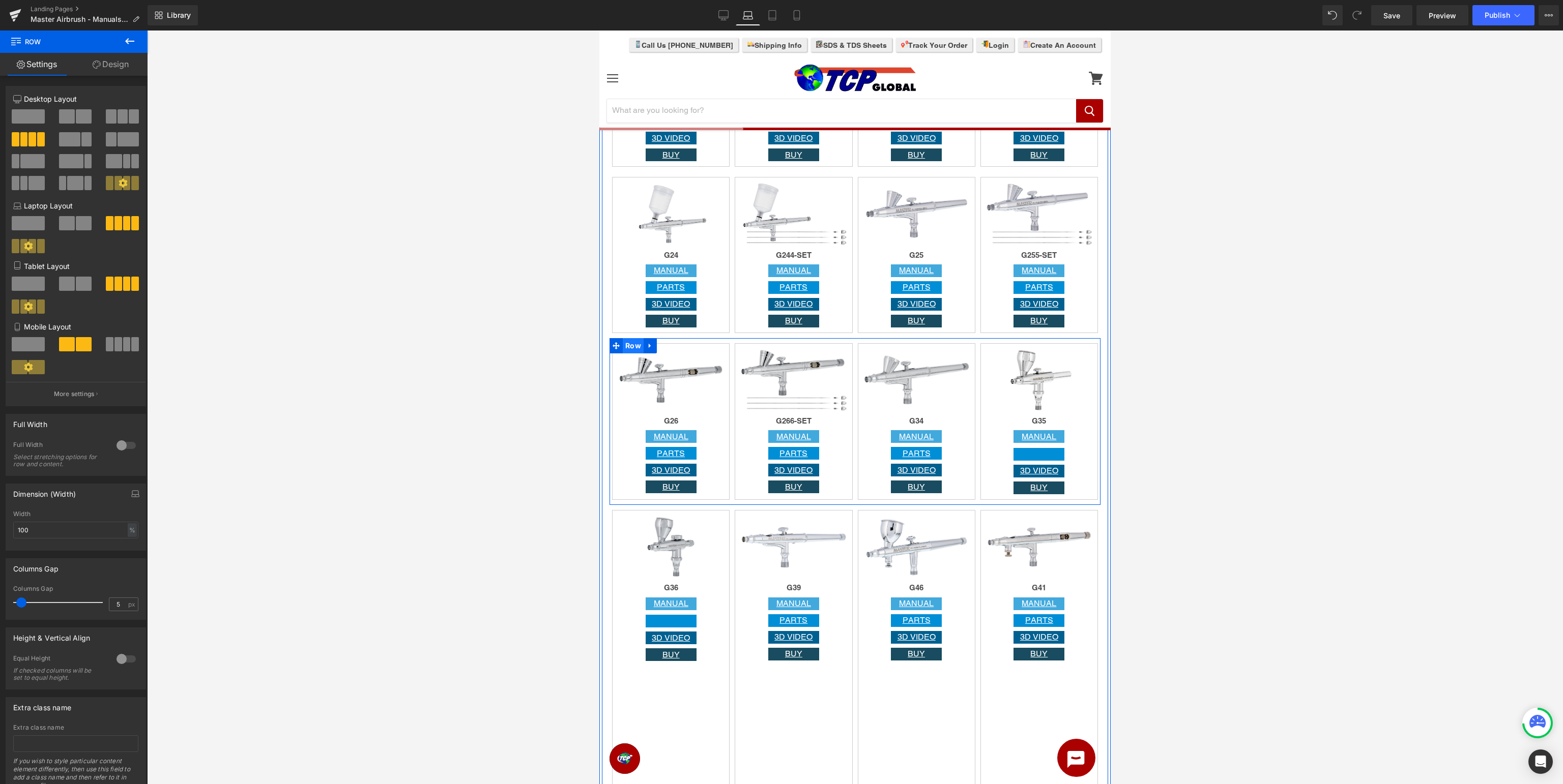
click at [626, 341] on span "Row" at bounding box center [633, 346] width 21 height 15
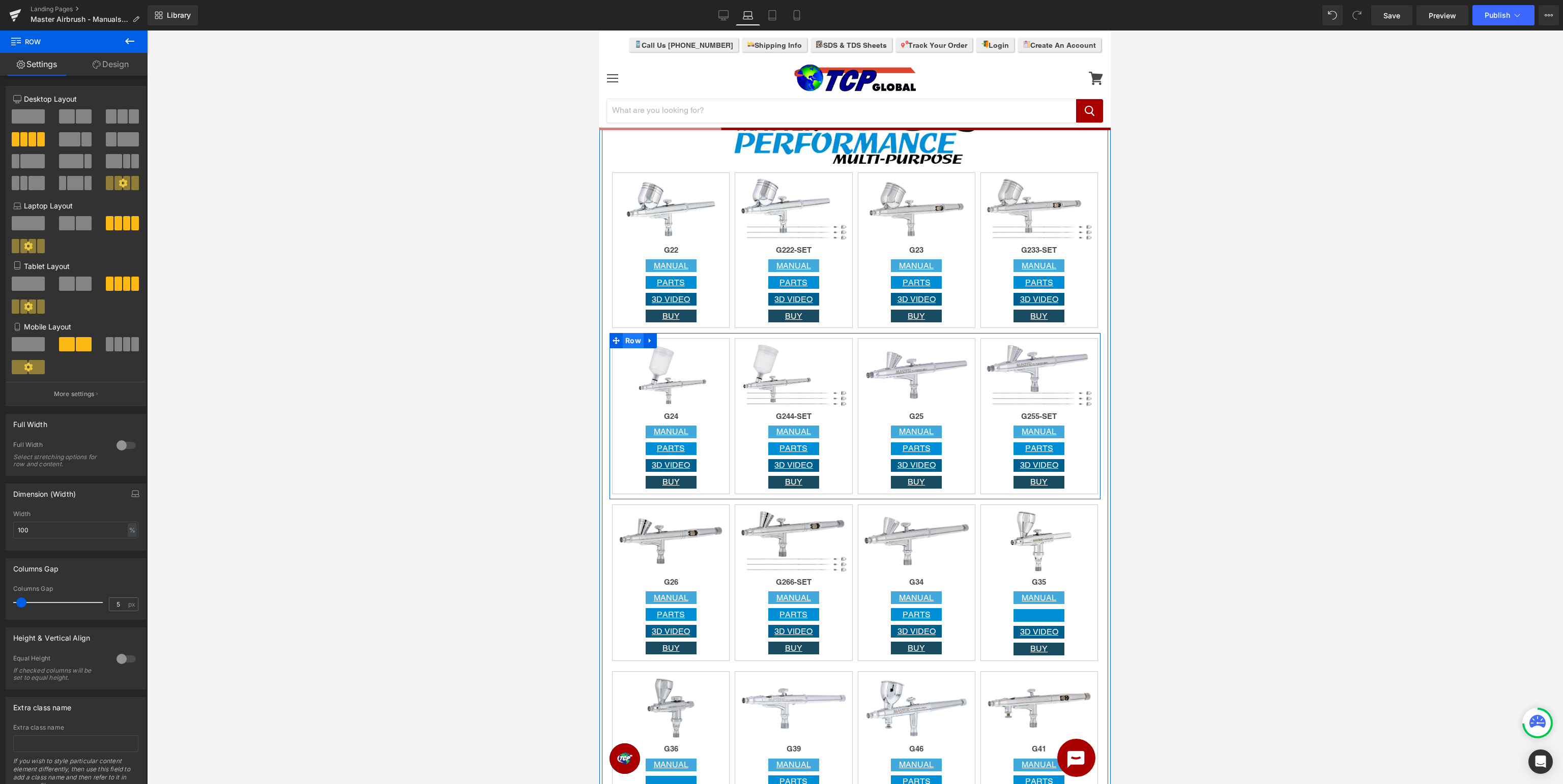
click at [633, 335] on span "Row" at bounding box center [633, 341] width 21 height 15
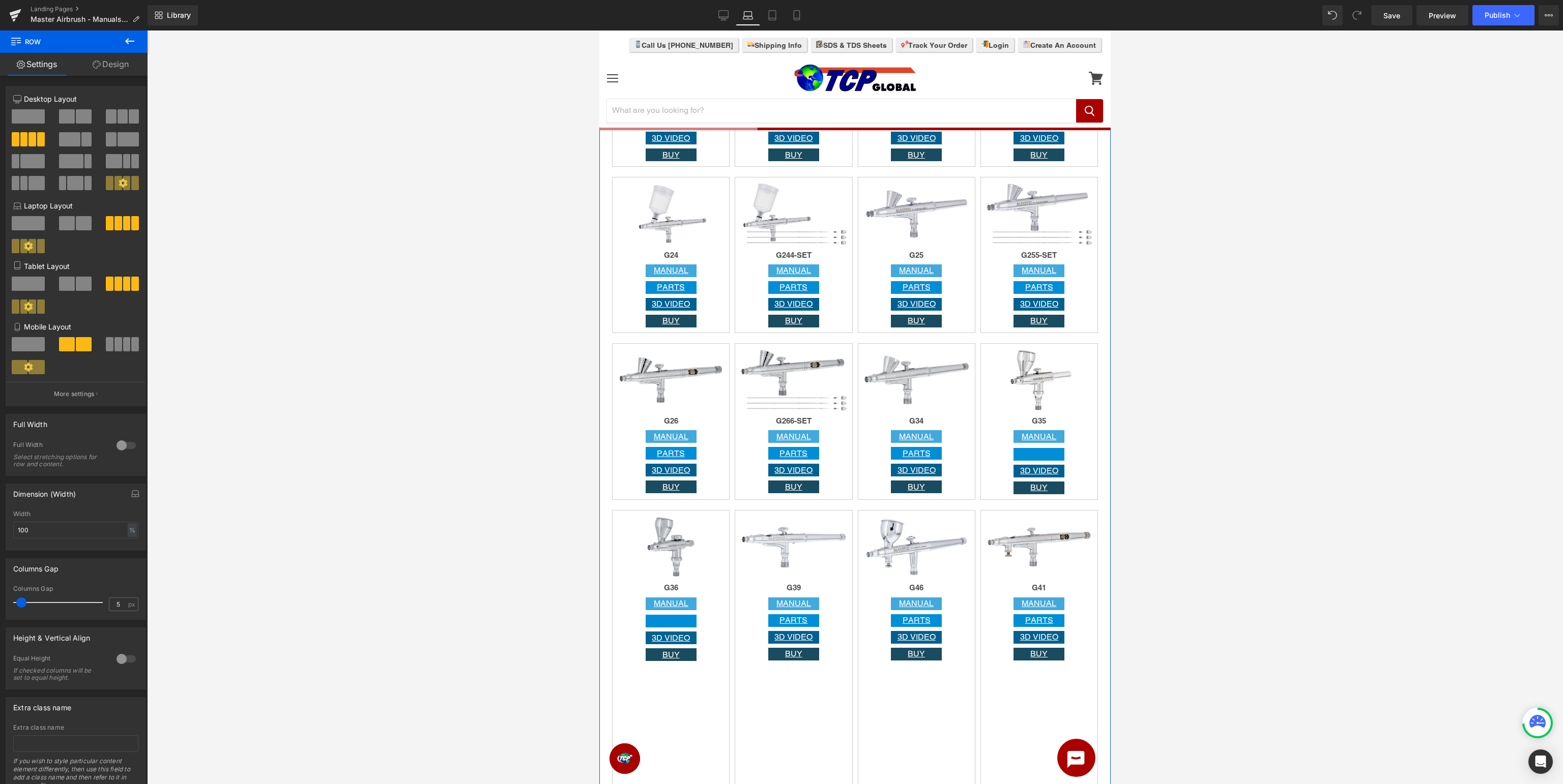
scroll to position [1235, 0]
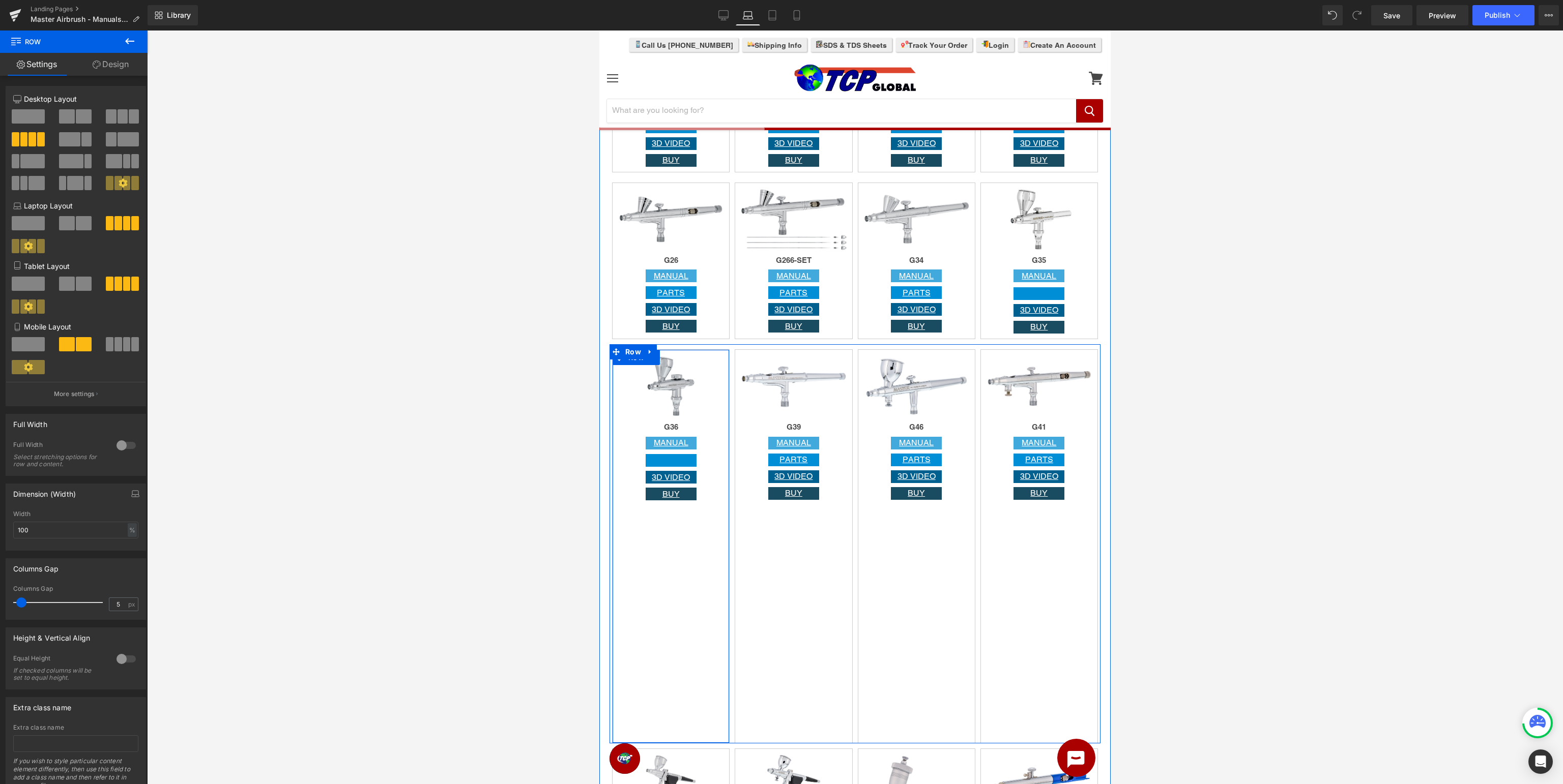
click at [639, 544] on div "Image G36 Heading MANUAL Button Button 3D VIDEO Button BUY Button Row" at bounding box center [671, 546] width 117 height 394
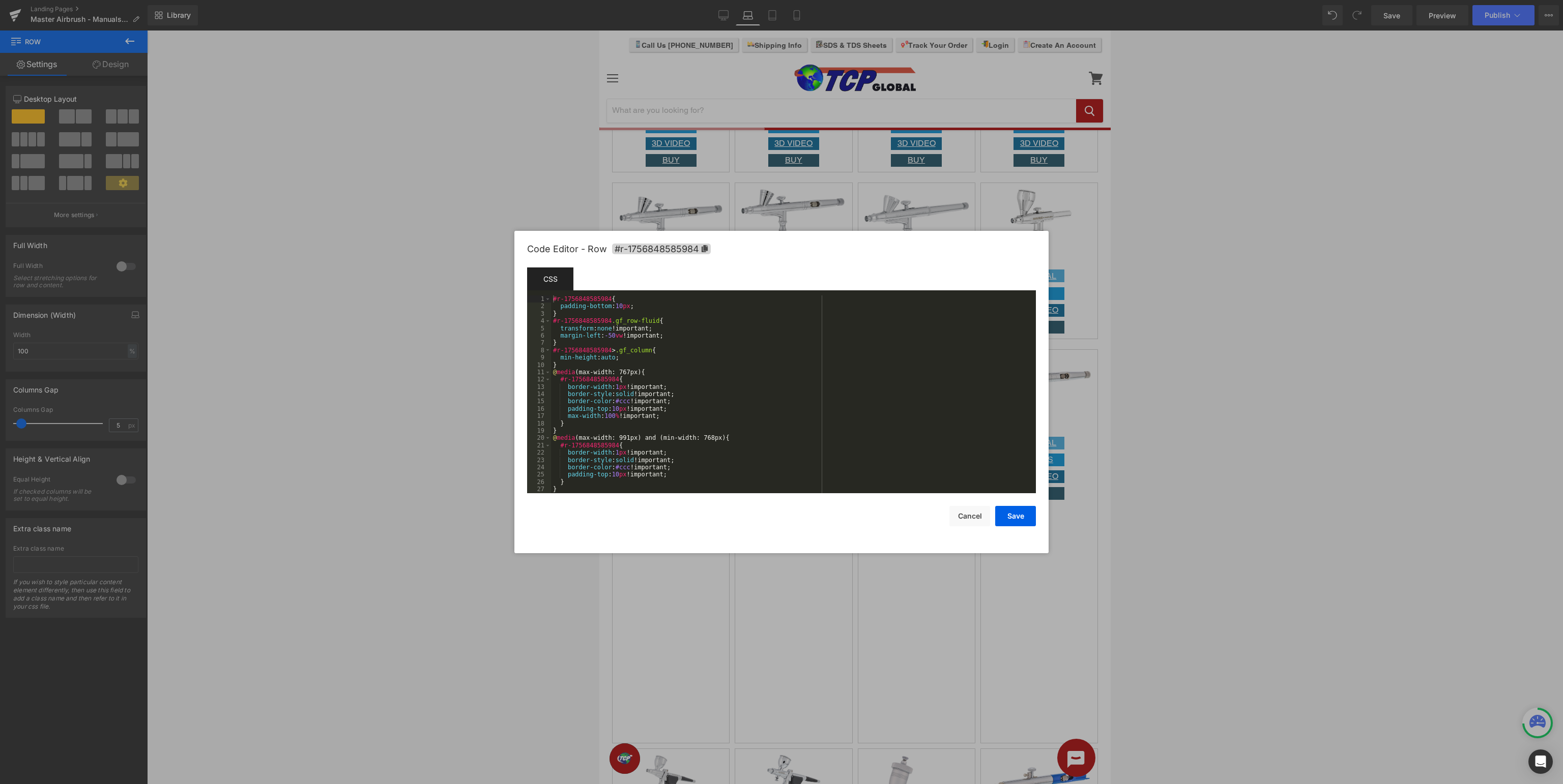
click at [694, 648] on body "Row You are previewing how the will restyle your page. You can not edit Element…" at bounding box center [781, 392] width 1563 height 784
click at [963, 519] on button "Cancel" at bounding box center [970, 516] width 41 height 20
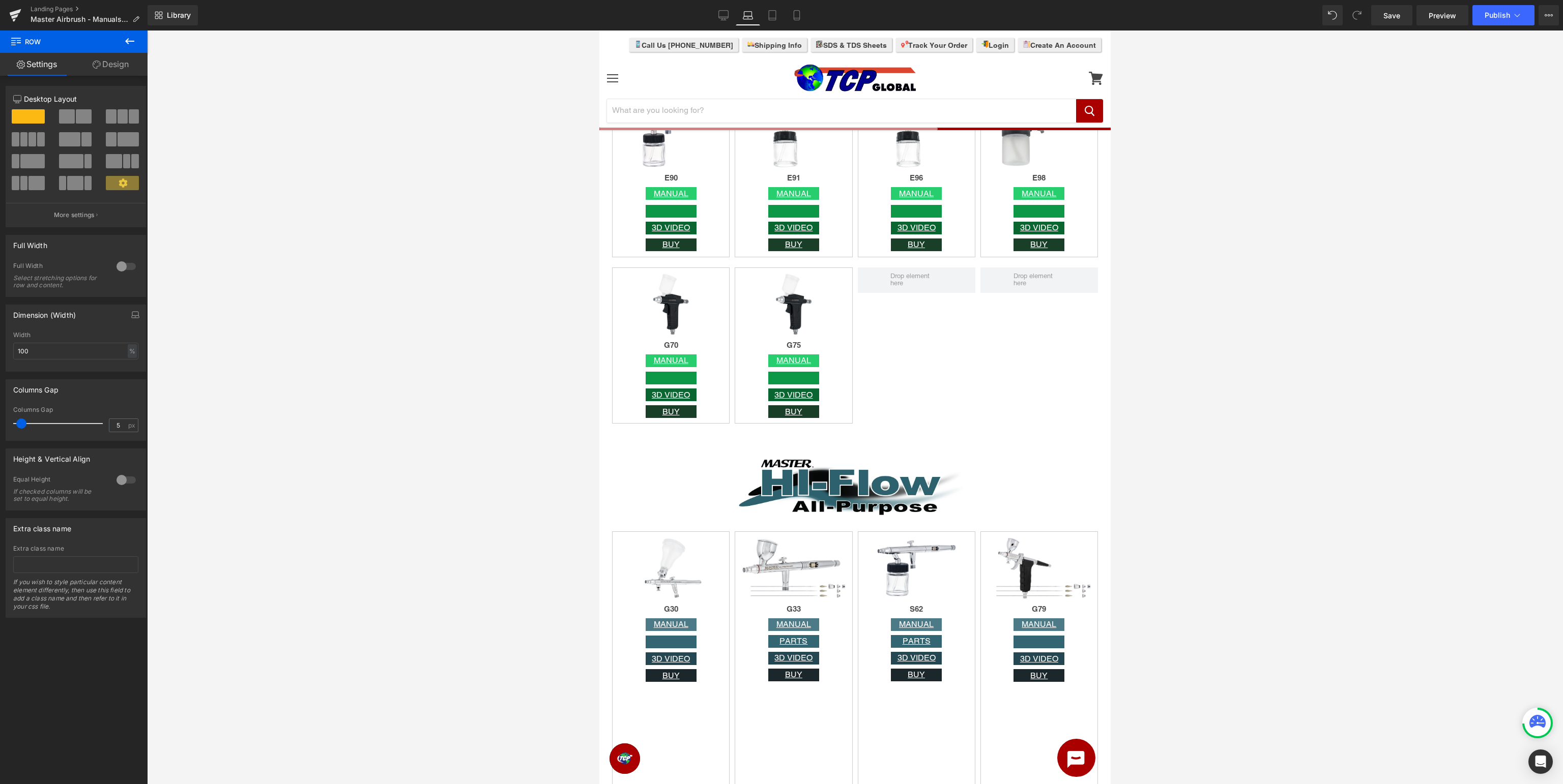
scroll to position [2524, 0]
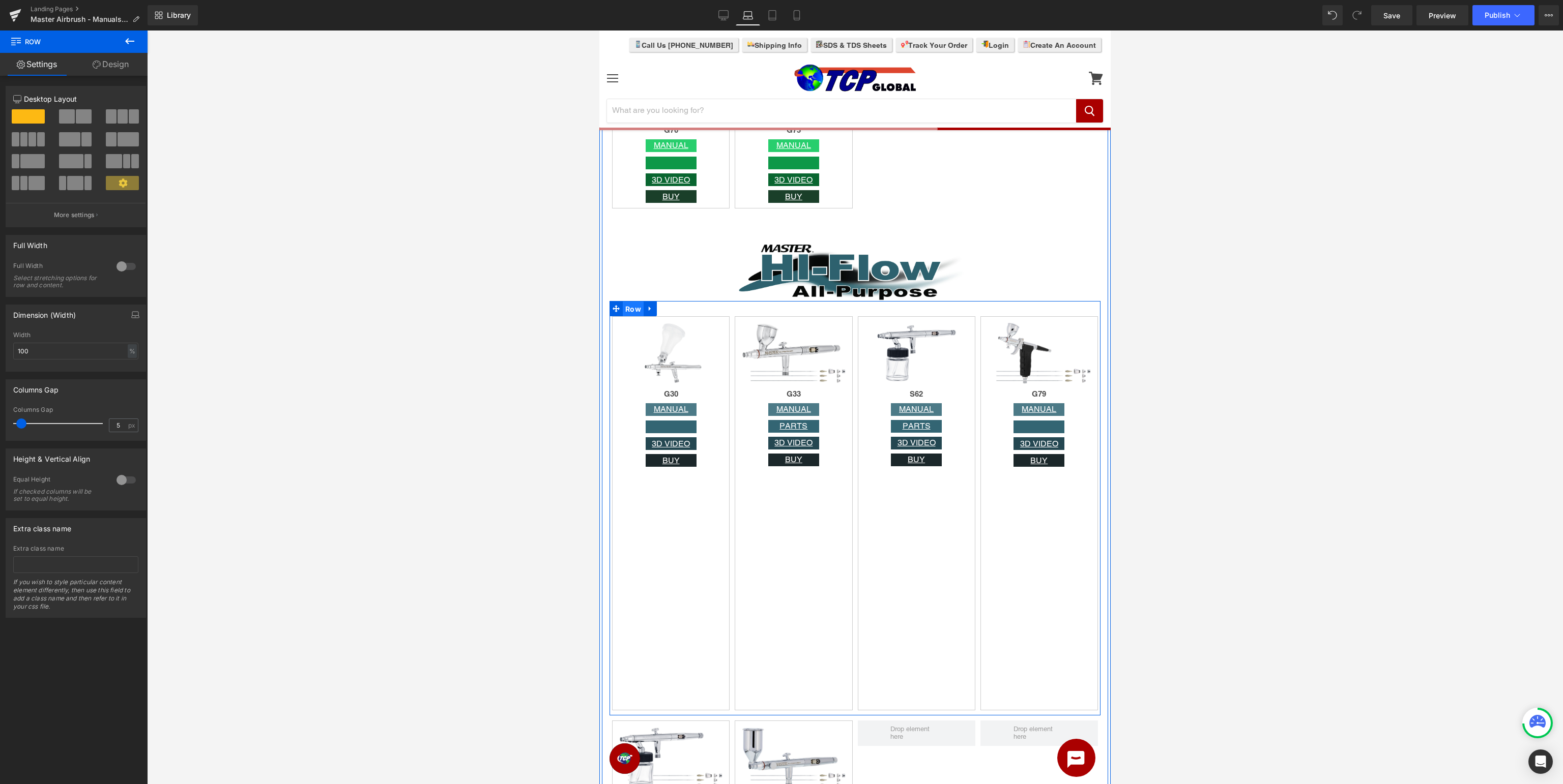
click at [634, 314] on span "Row" at bounding box center [633, 309] width 21 height 15
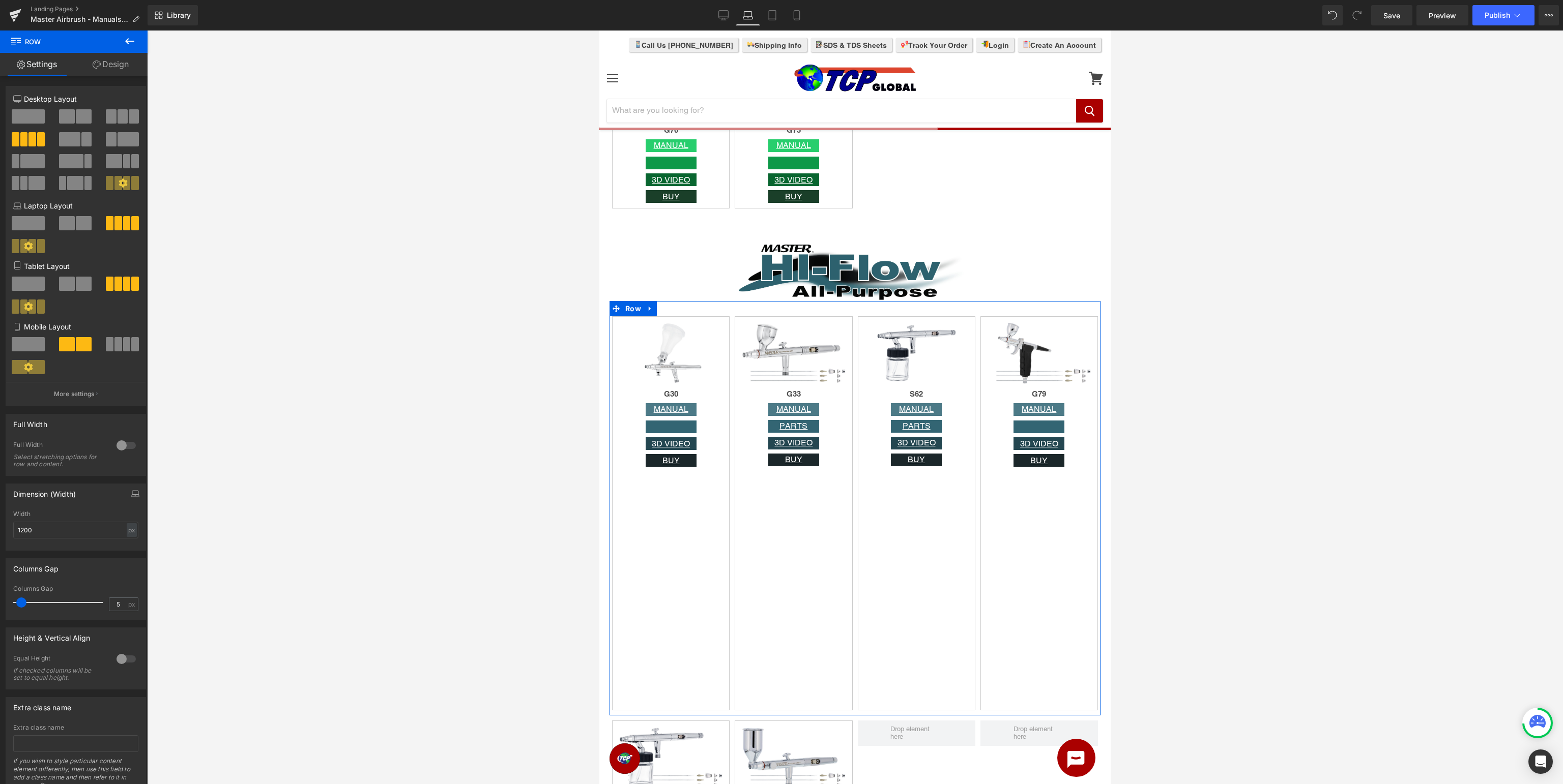
click at [123, 663] on div at bounding box center [126, 659] width 24 height 17
click at [672, 350] on span "Image" at bounding box center [671, 353] width 22 height 12
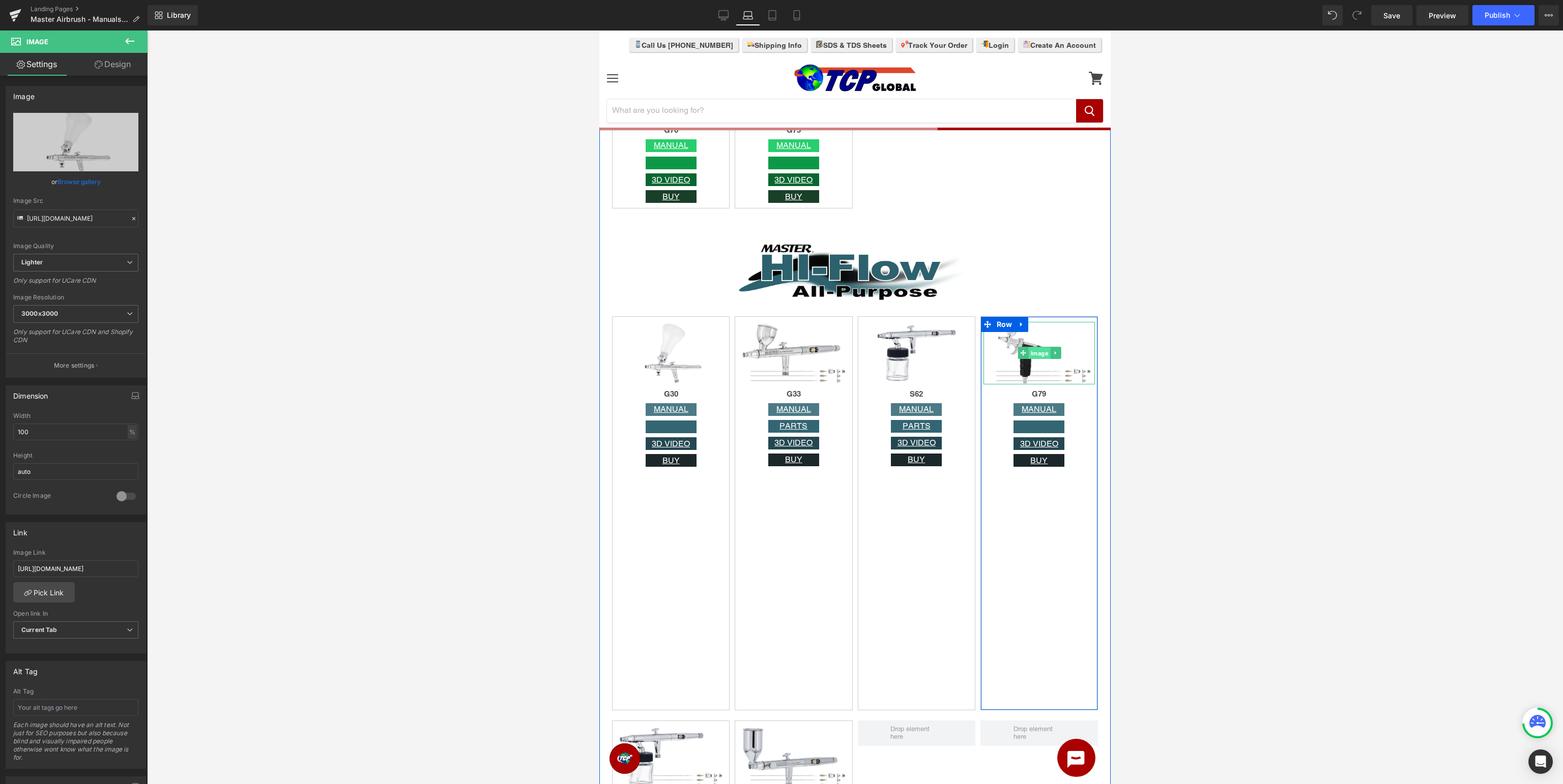
click at [1037, 355] on span "Image" at bounding box center [1039, 353] width 22 height 12
click at [915, 351] on span "Image" at bounding box center [916, 353] width 22 height 12
click at [791, 353] on span "Image" at bounding box center [794, 353] width 22 height 12
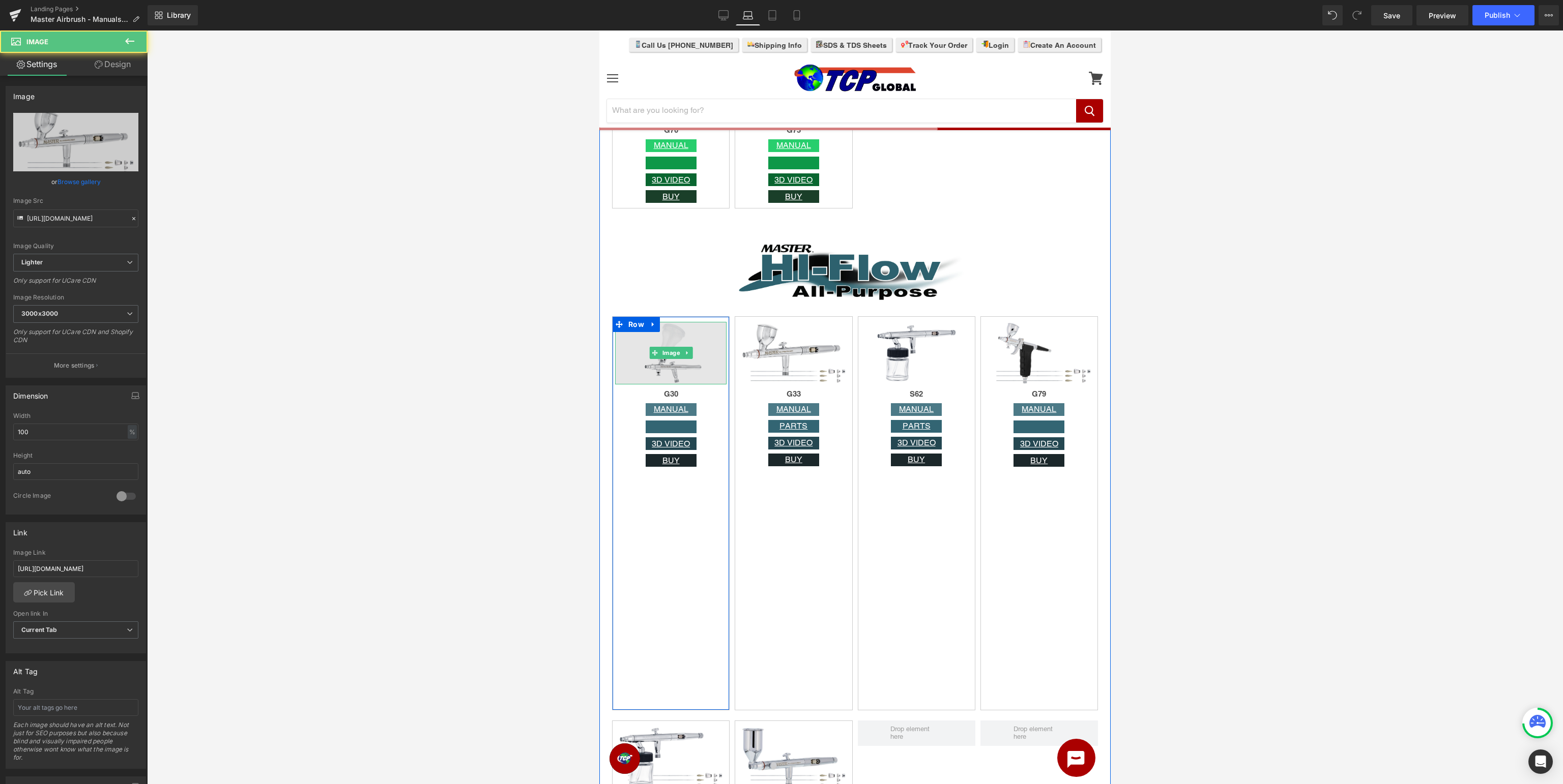
click at [658, 358] on span at bounding box center [655, 353] width 10 height 12
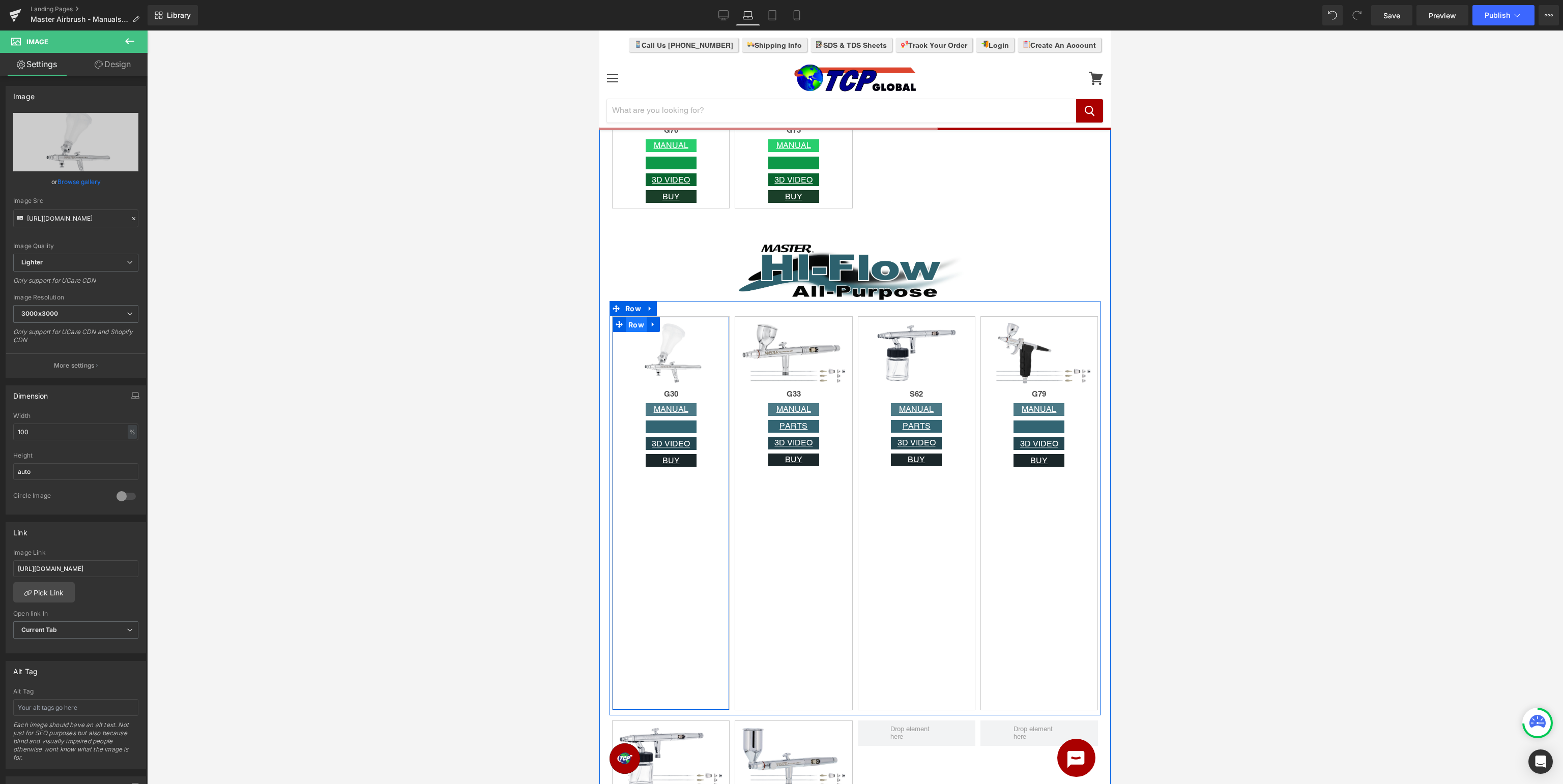
click at [636, 328] on span "Row" at bounding box center [636, 325] width 21 height 15
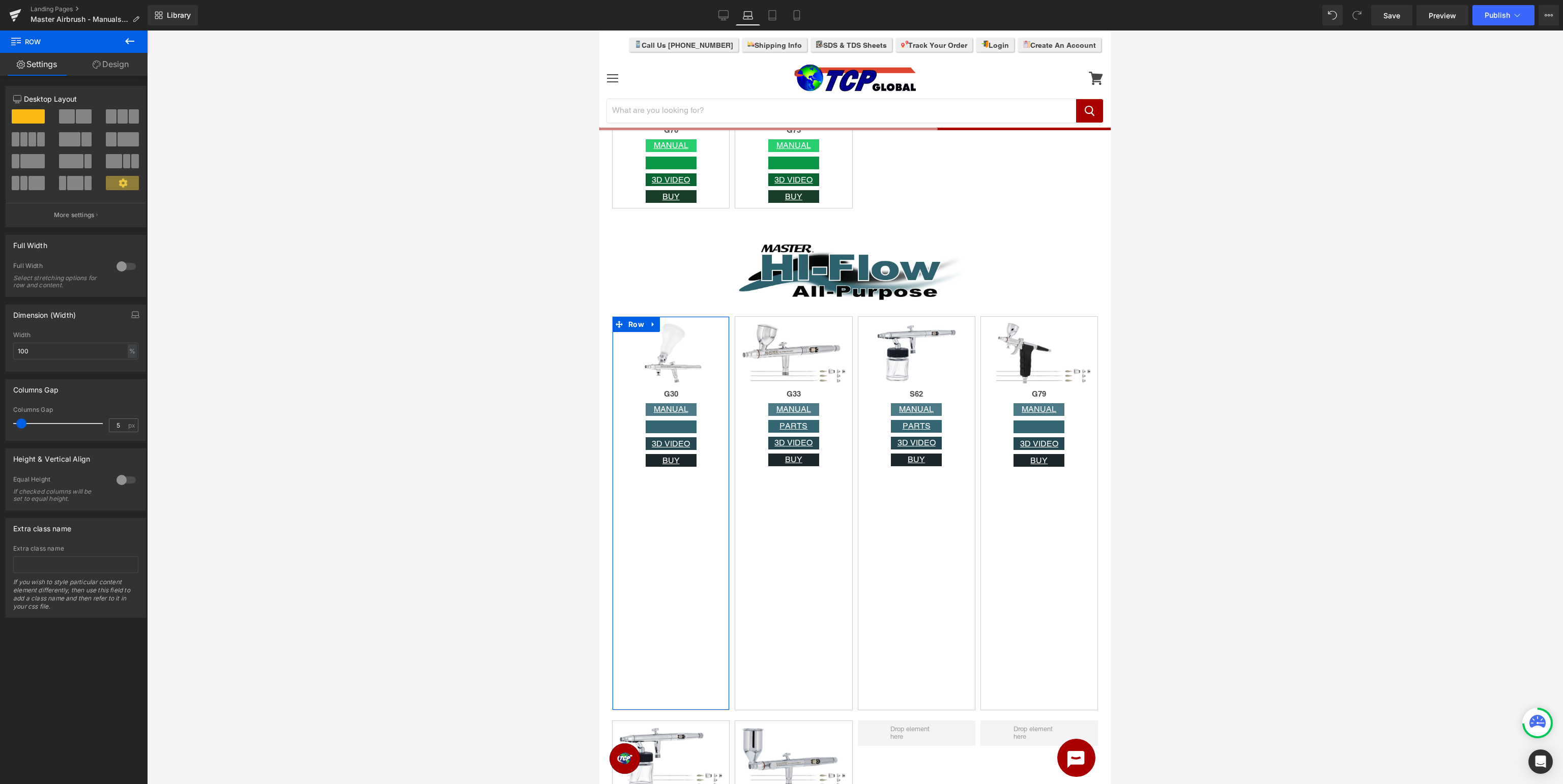
click at [83, 61] on link "Design" at bounding box center [111, 64] width 74 height 23
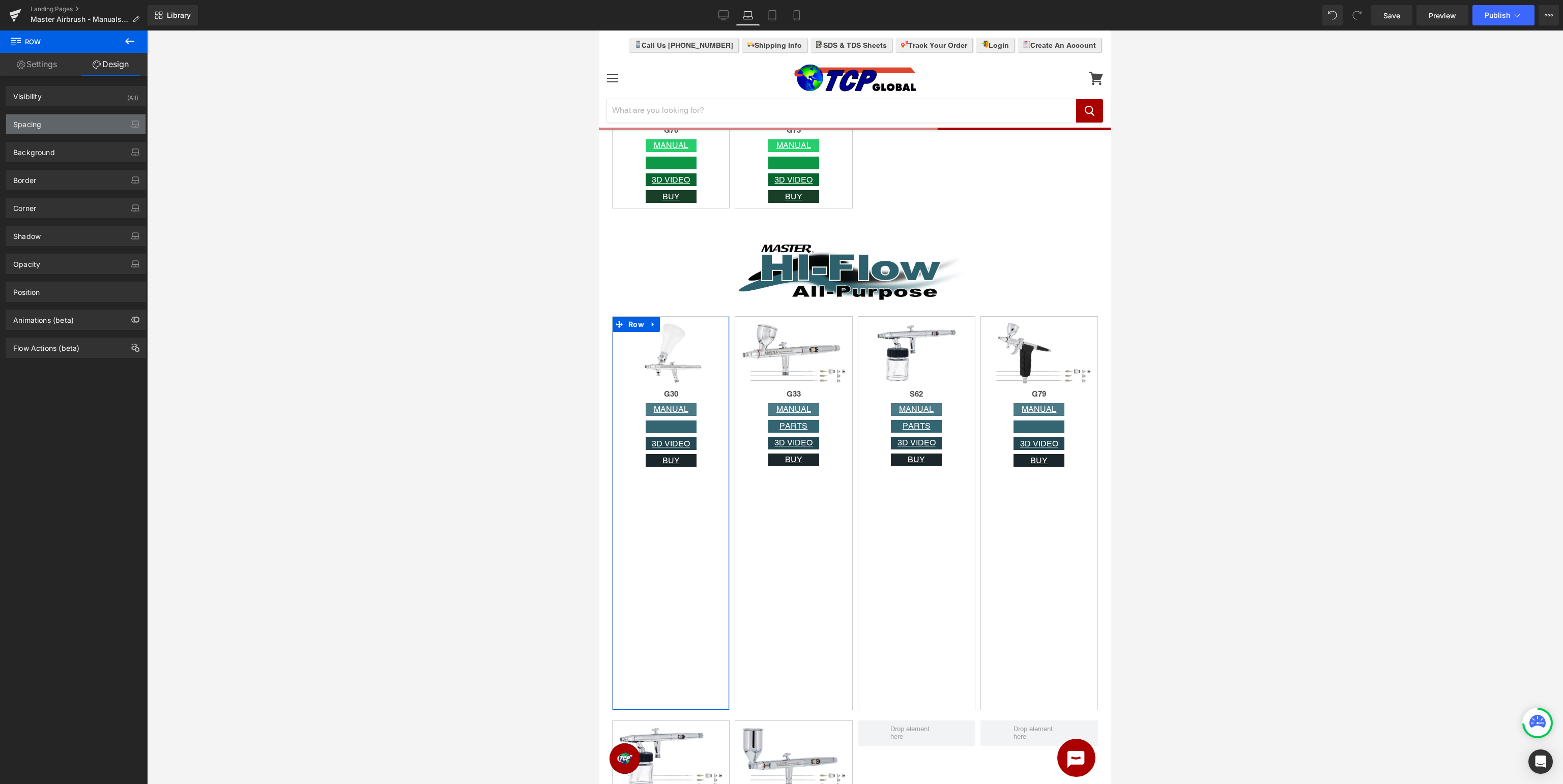
click at [118, 124] on div "Spacing" at bounding box center [76, 124] width 139 height 20
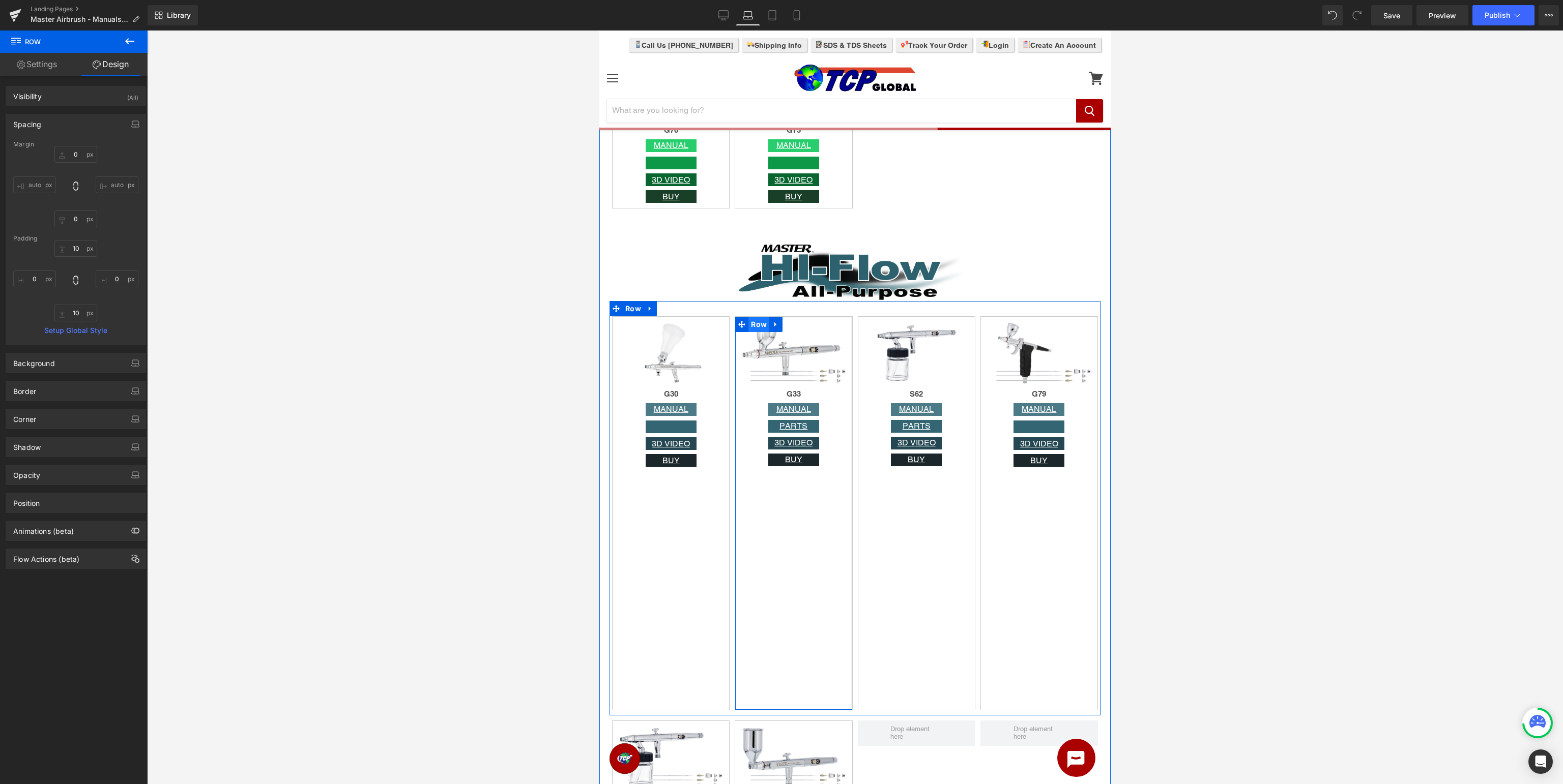
click at [765, 325] on span "Row" at bounding box center [759, 324] width 21 height 15
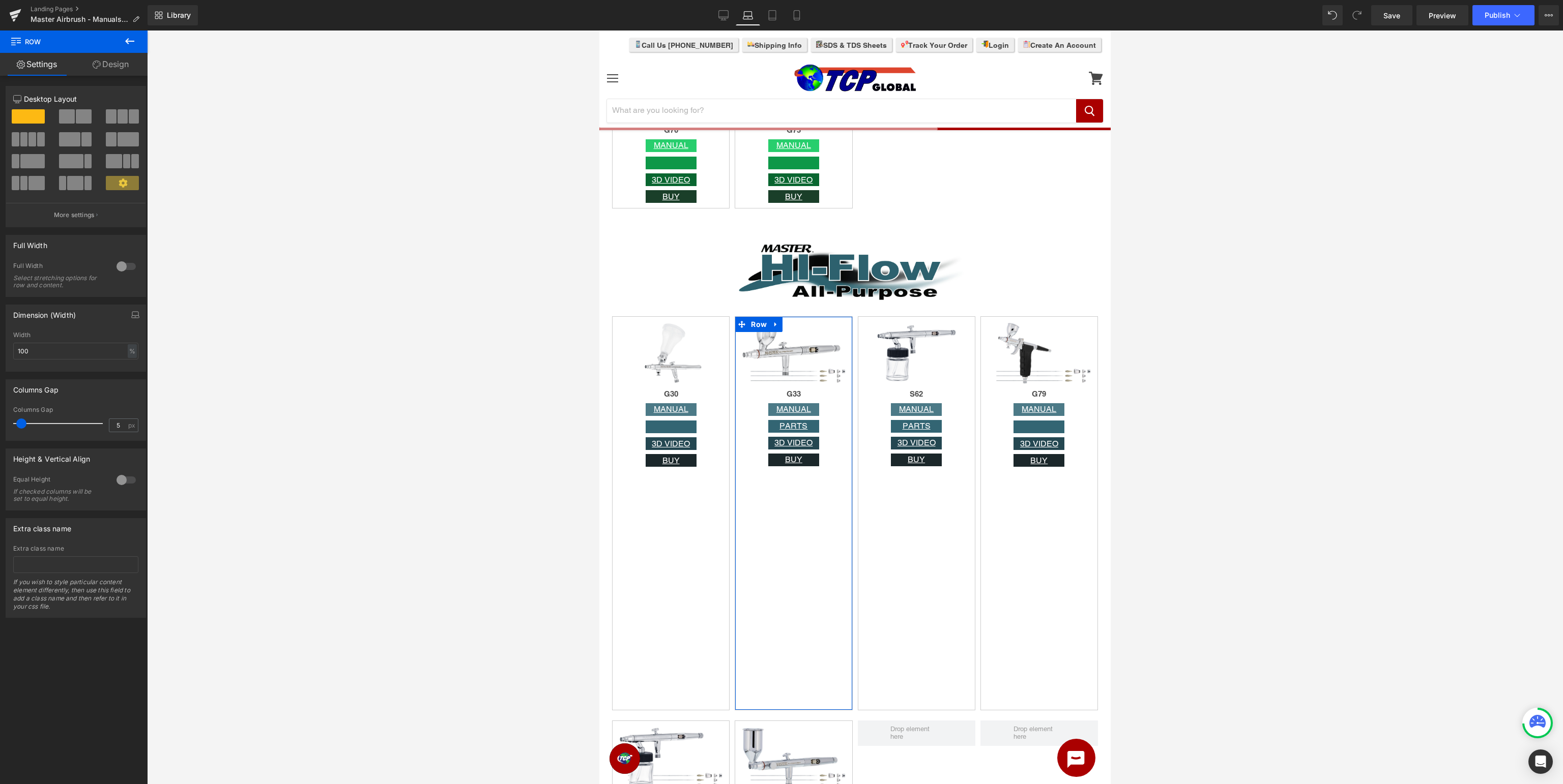
click at [98, 68] on link "Design" at bounding box center [111, 64] width 74 height 23
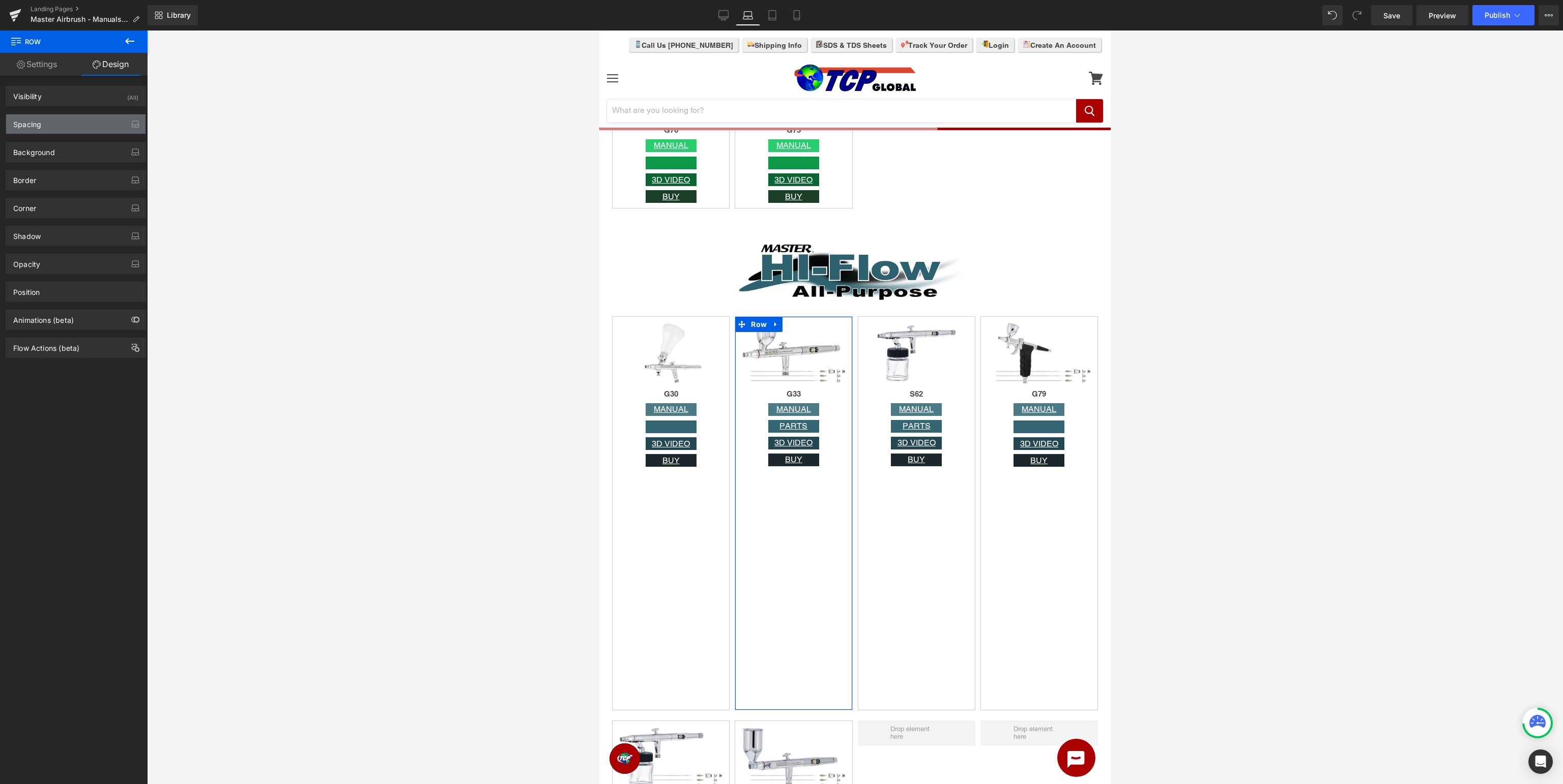
click at [79, 132] on div "Spacing" at bounding box center [76, 124] width 139 height 20
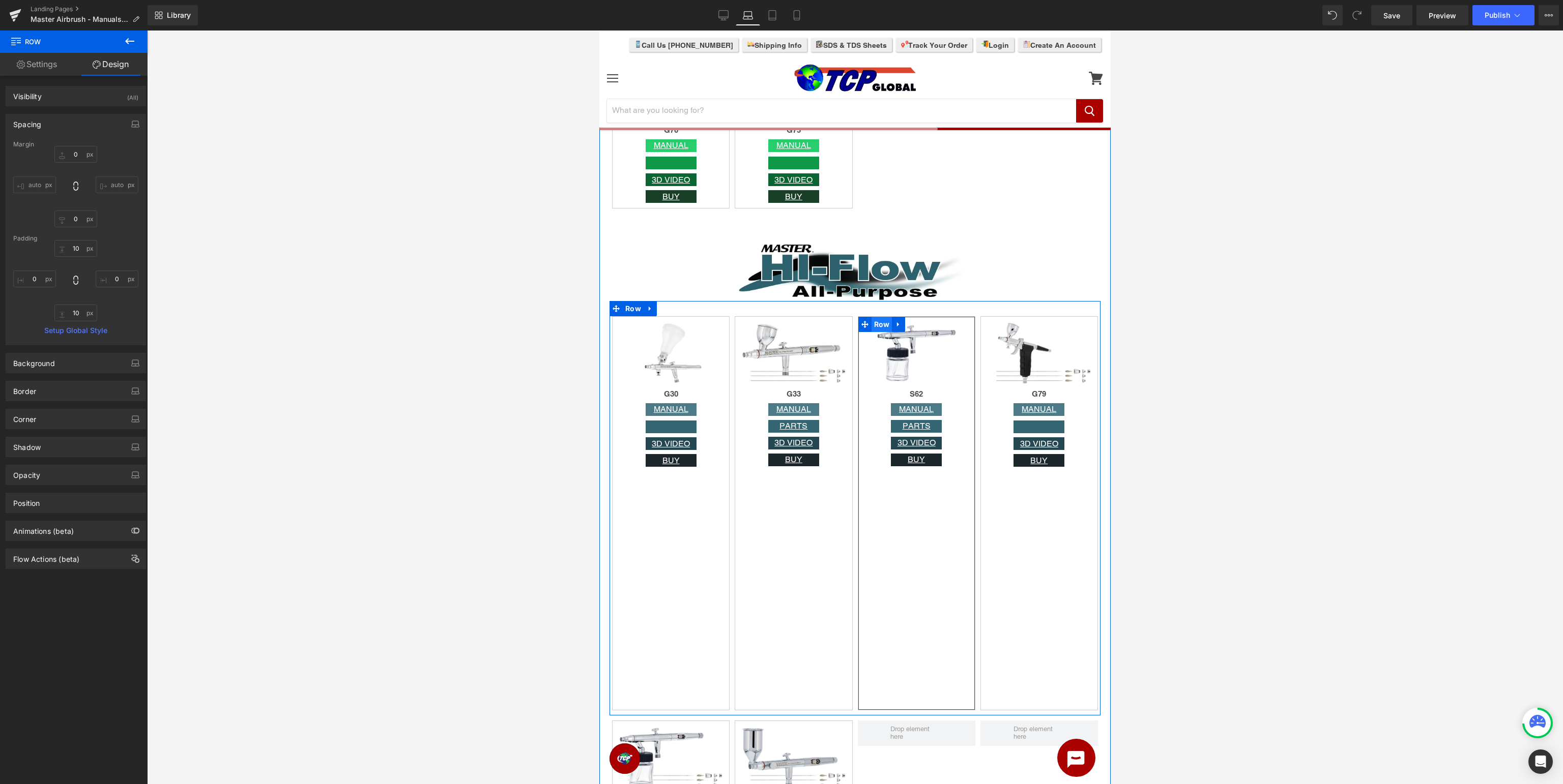
click at [885, 325] on span "Row" at bounding box center [882, 324] width 21 height 15
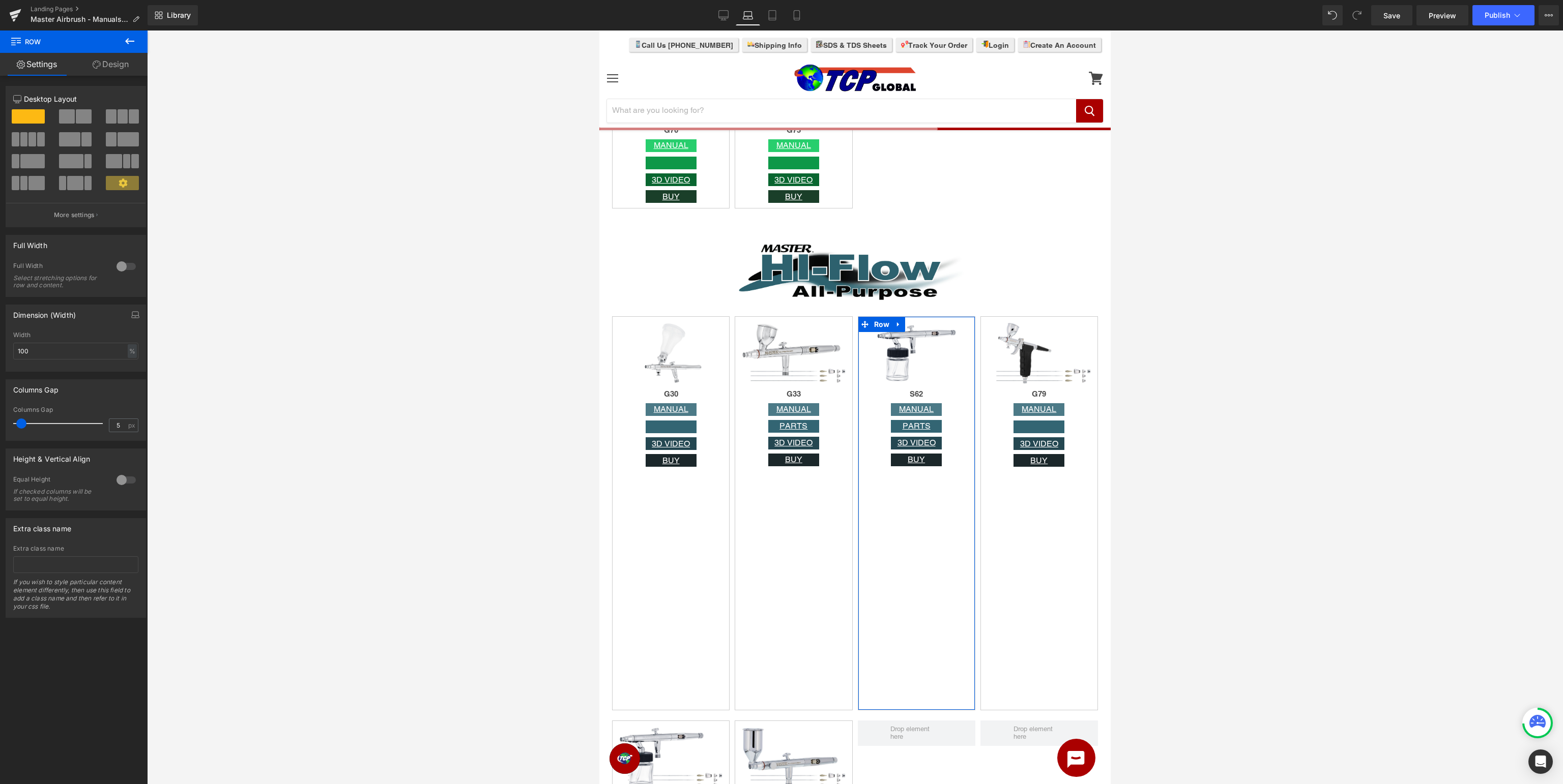
click at [104, 68] on link "Design" at bounding box center [111, 64] width 74 height 23
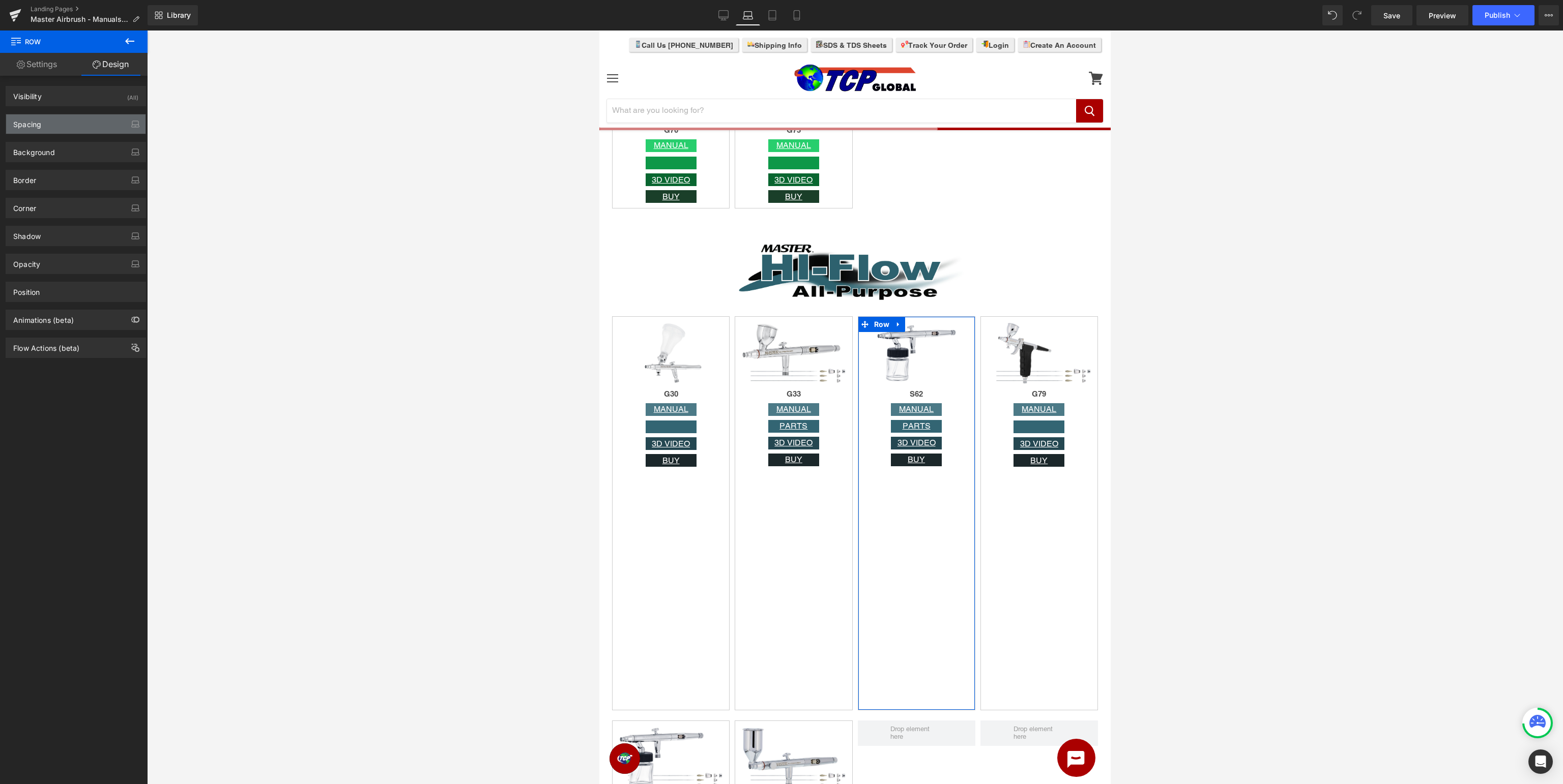
click at [76, 124] on div "Spacing" at bounding box center [76, 124] width 139 height 20
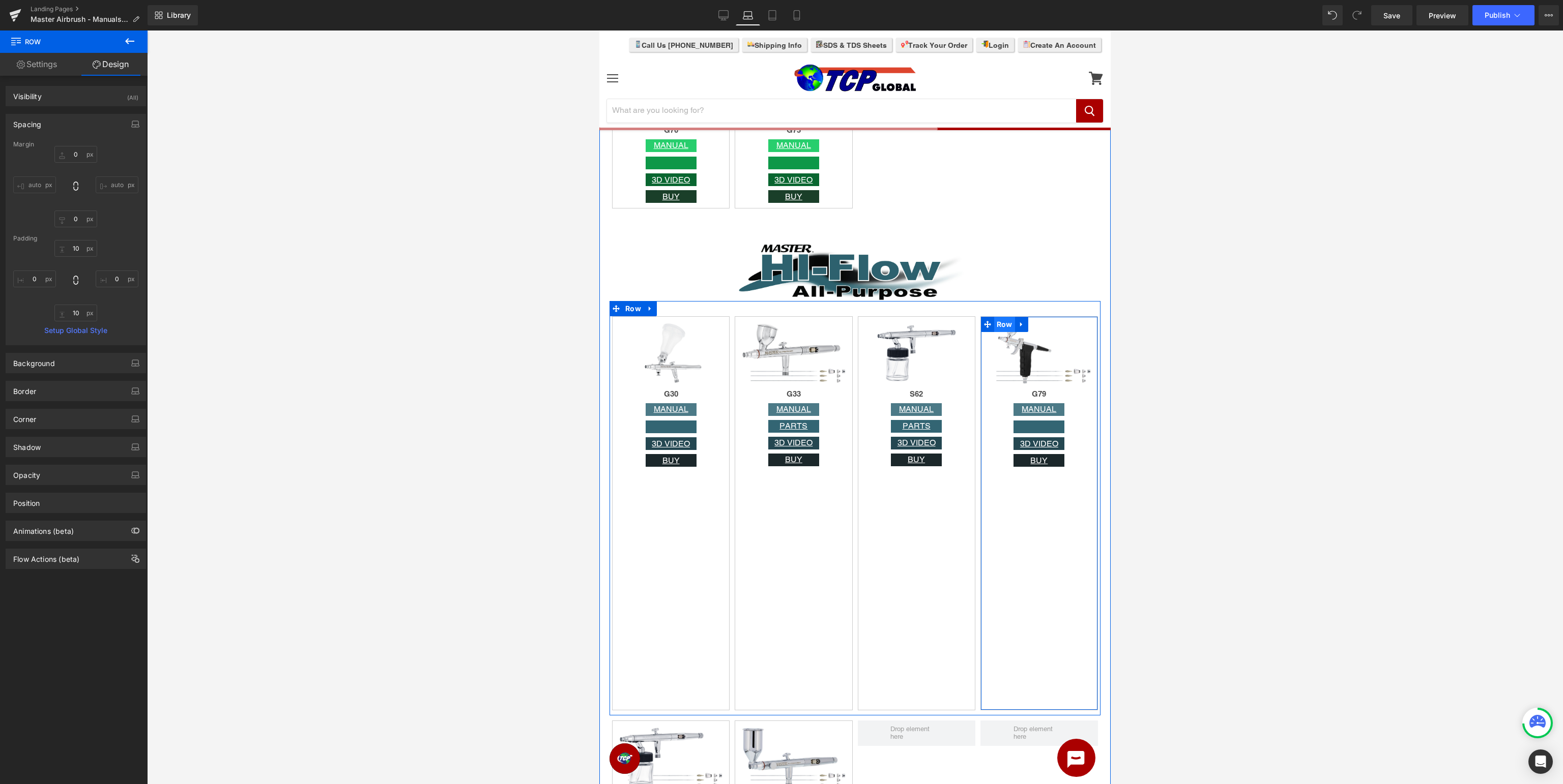
click at [1000, 322] on span "Row" at bounding box center [1004, 324] width 21 height 15
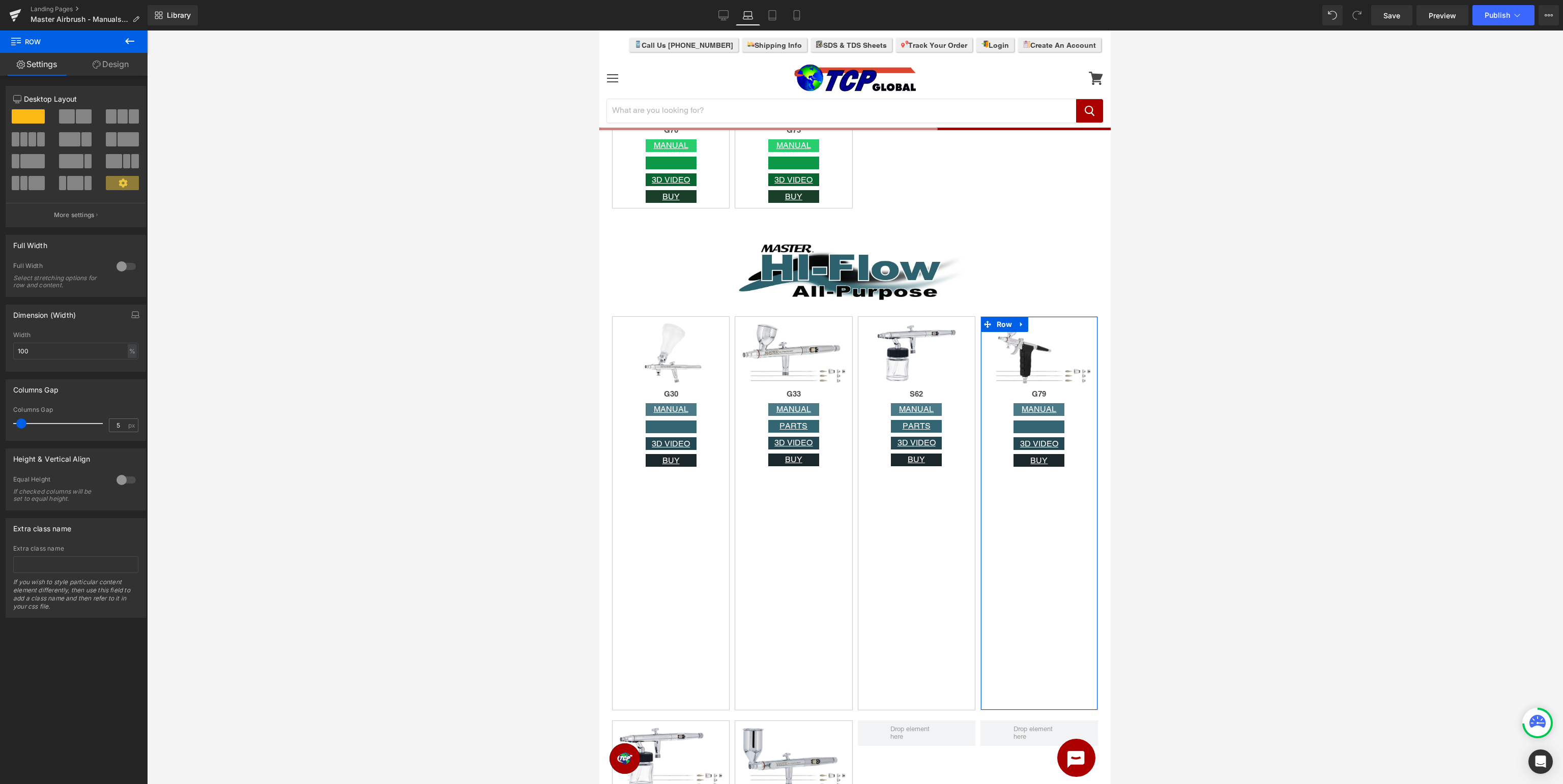
click at [107, 65] on link "Design" at bounding box center [111, 64] width 74 height 23
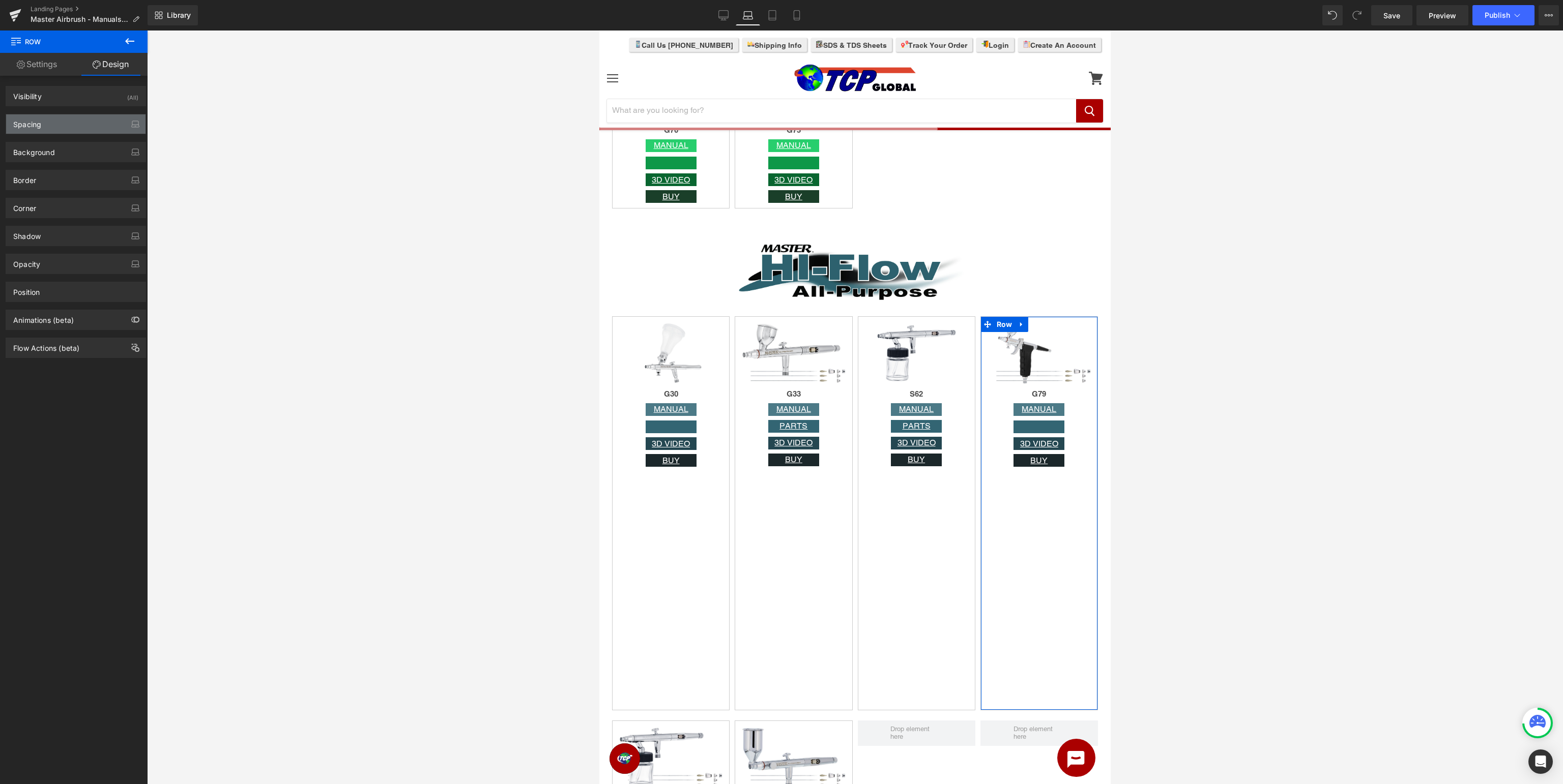
click at [56, 124] on div "Spacing" at bounding box center [76, 124] width 139 height 20
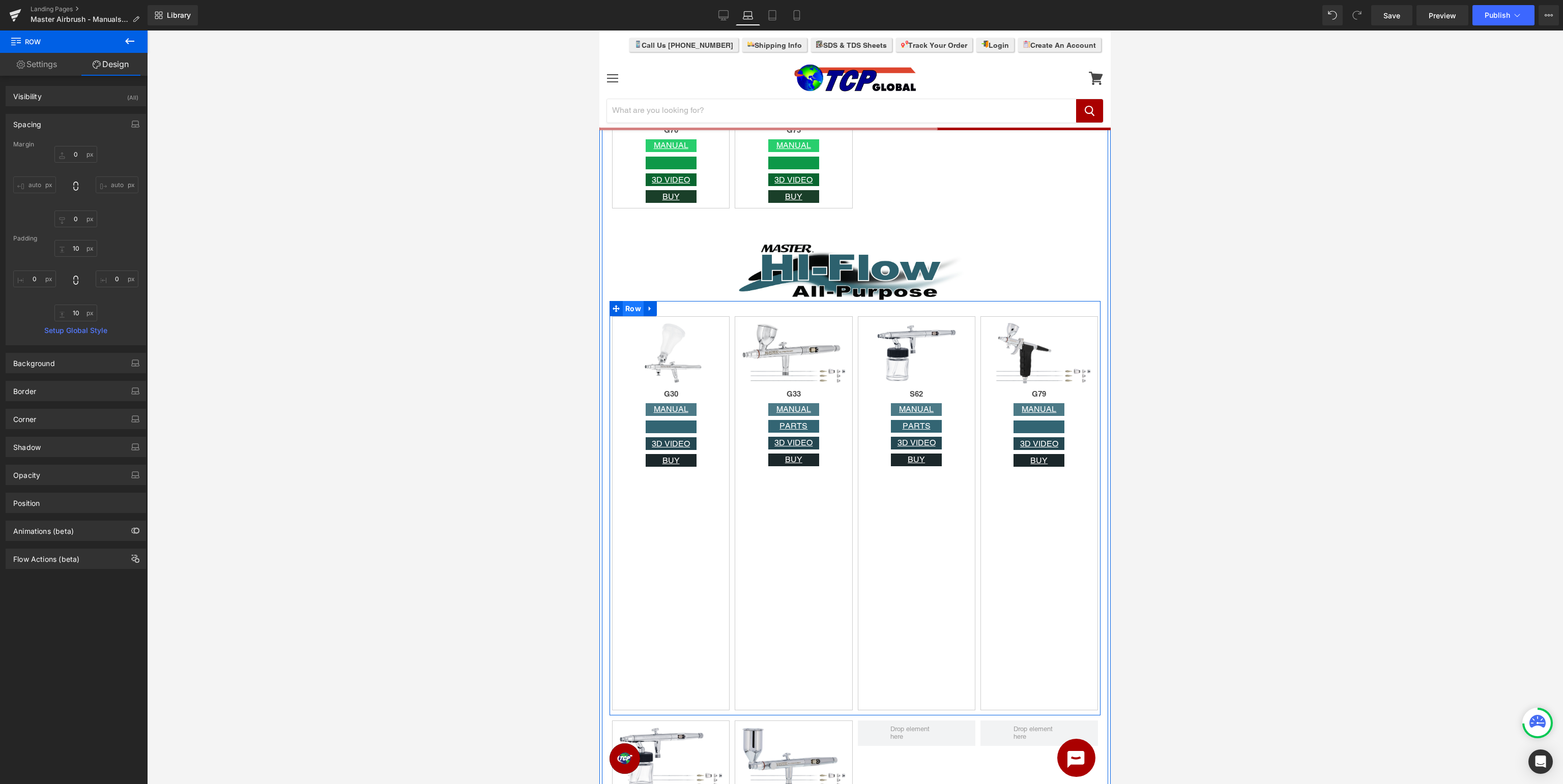
click at [634, 309] on span "Row" at bounding box center [633, 308] width 21 height 15
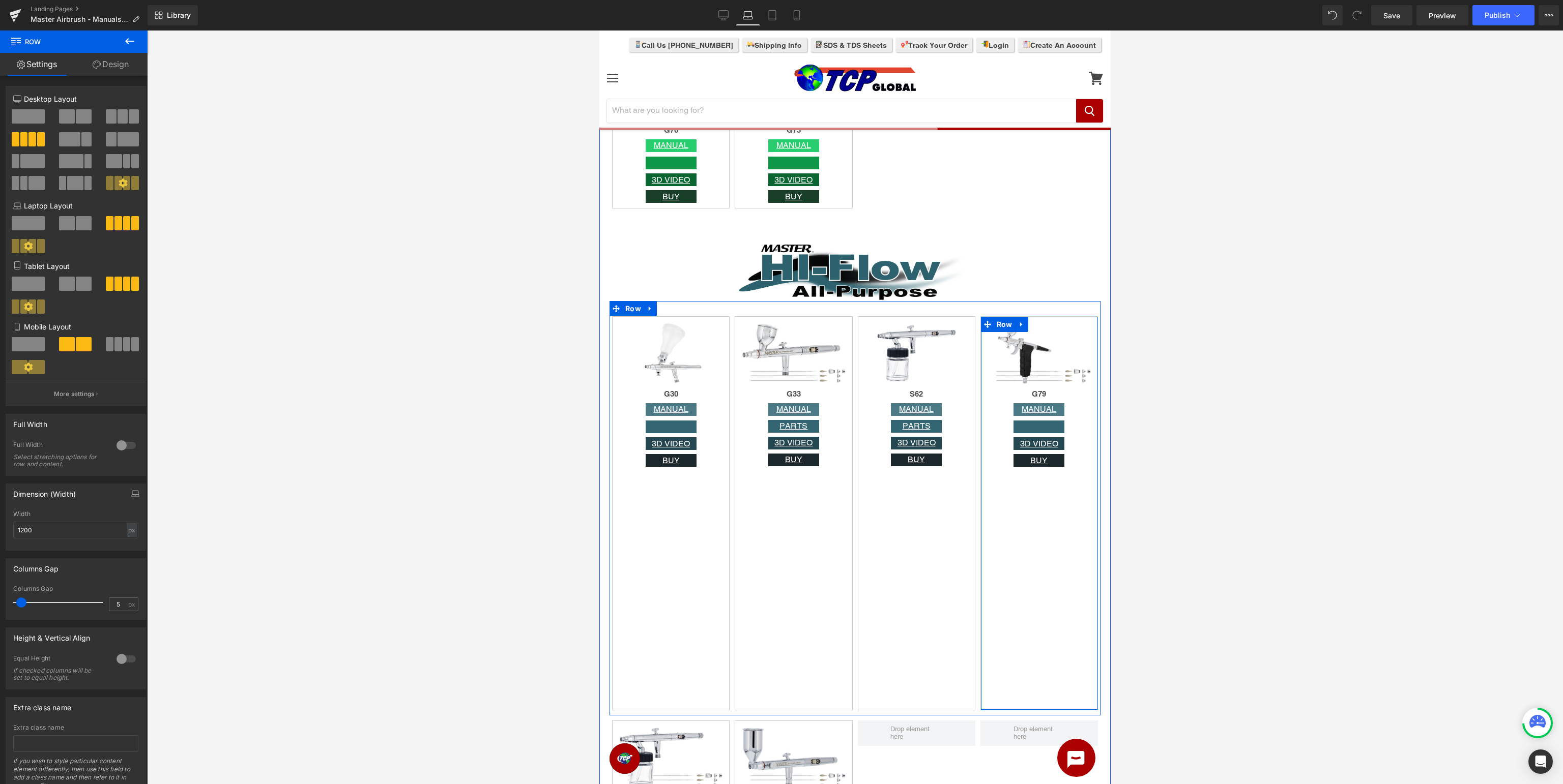
click at [1047, 543] on div "Image G79 Heading MANUAL Button Button 3D VIDEO Button BUY Button Row" at bounding box center [1039, 513] width 117 height 394
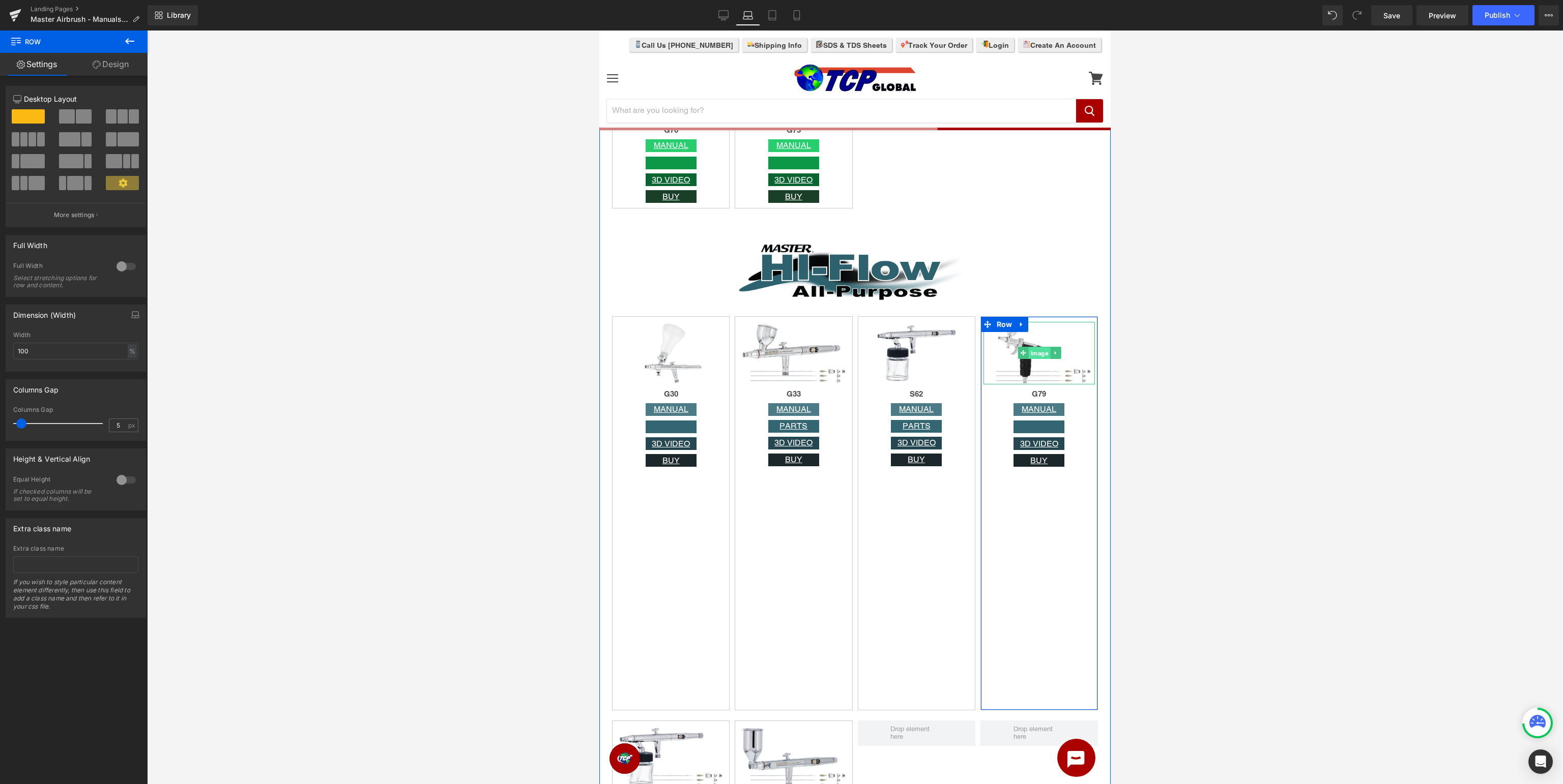
click at [1041, 351] on span "Image" at bounding box center [1039, 353] width 22 height 12
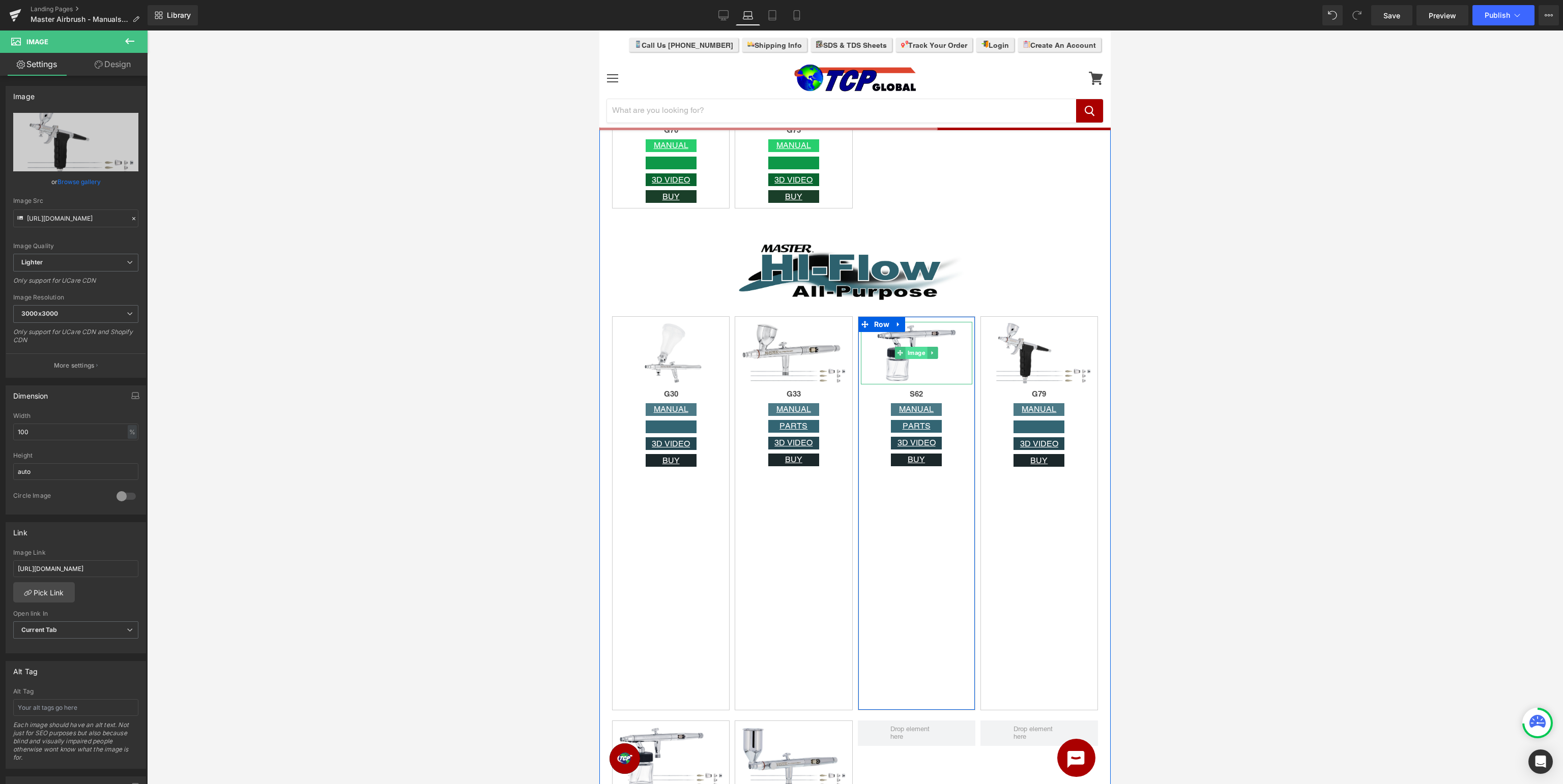
click at [917, 356] on span "Image" at bounding box center [916, 353] width 22 height 12
click at [798, 356] on span "Image" at bounding box center [794, 353] width 22 height 12
click at [664, 353] on span "Image" at bounding box center [671, 353] width 22 height 12
click at [672, 410] on span "Button" at bounding box center [671, 410] width 23 height 12
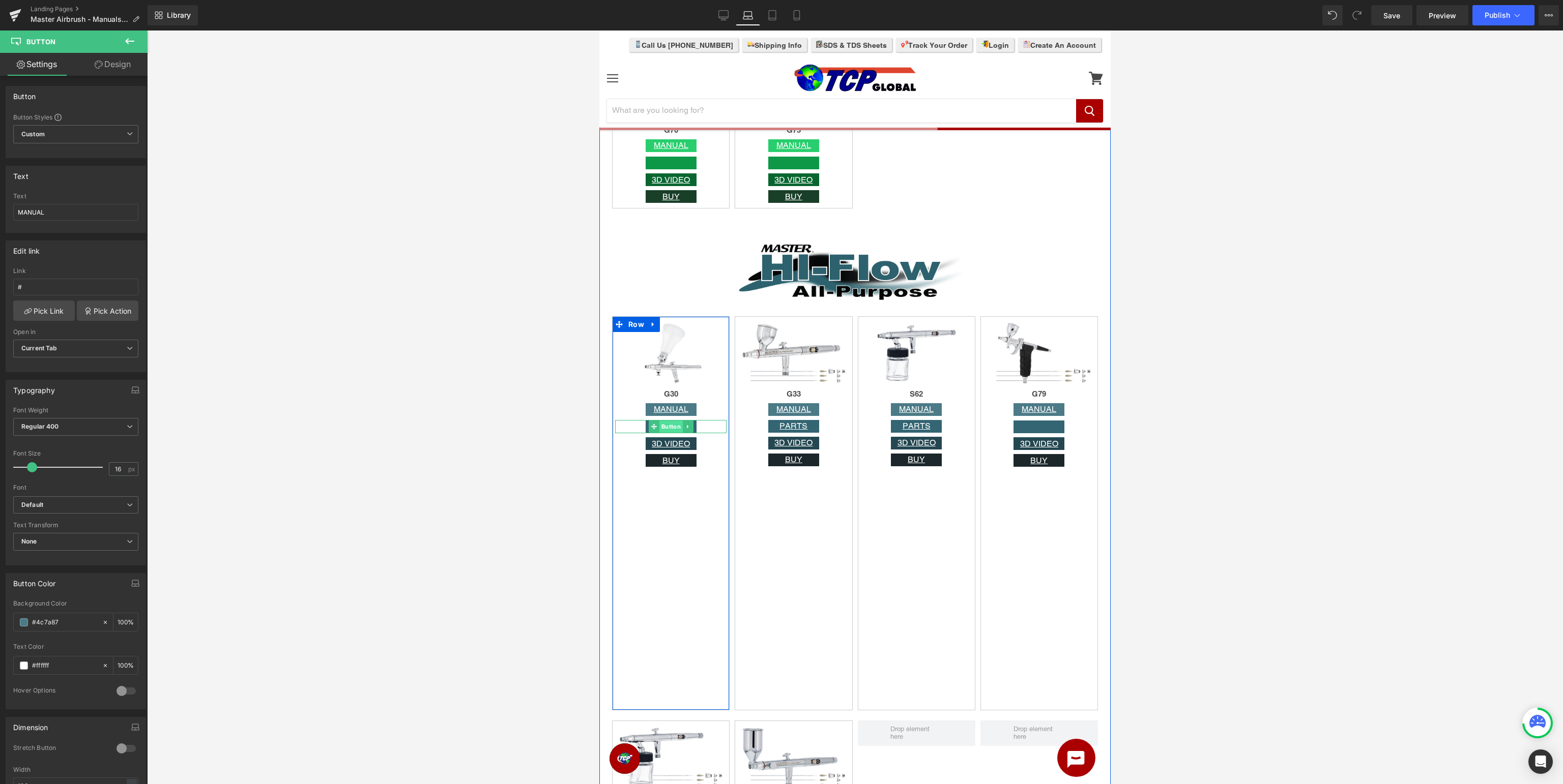
click at [672, 428] on span "Button" at bounding box center [671, 427] width 23 height 12
click at [658, 539] on div "Image G30 Heading MANUAL Button Button 3D VIDEO Button BUY Button Row" at bounding box center [671, 513] width 117 height 394
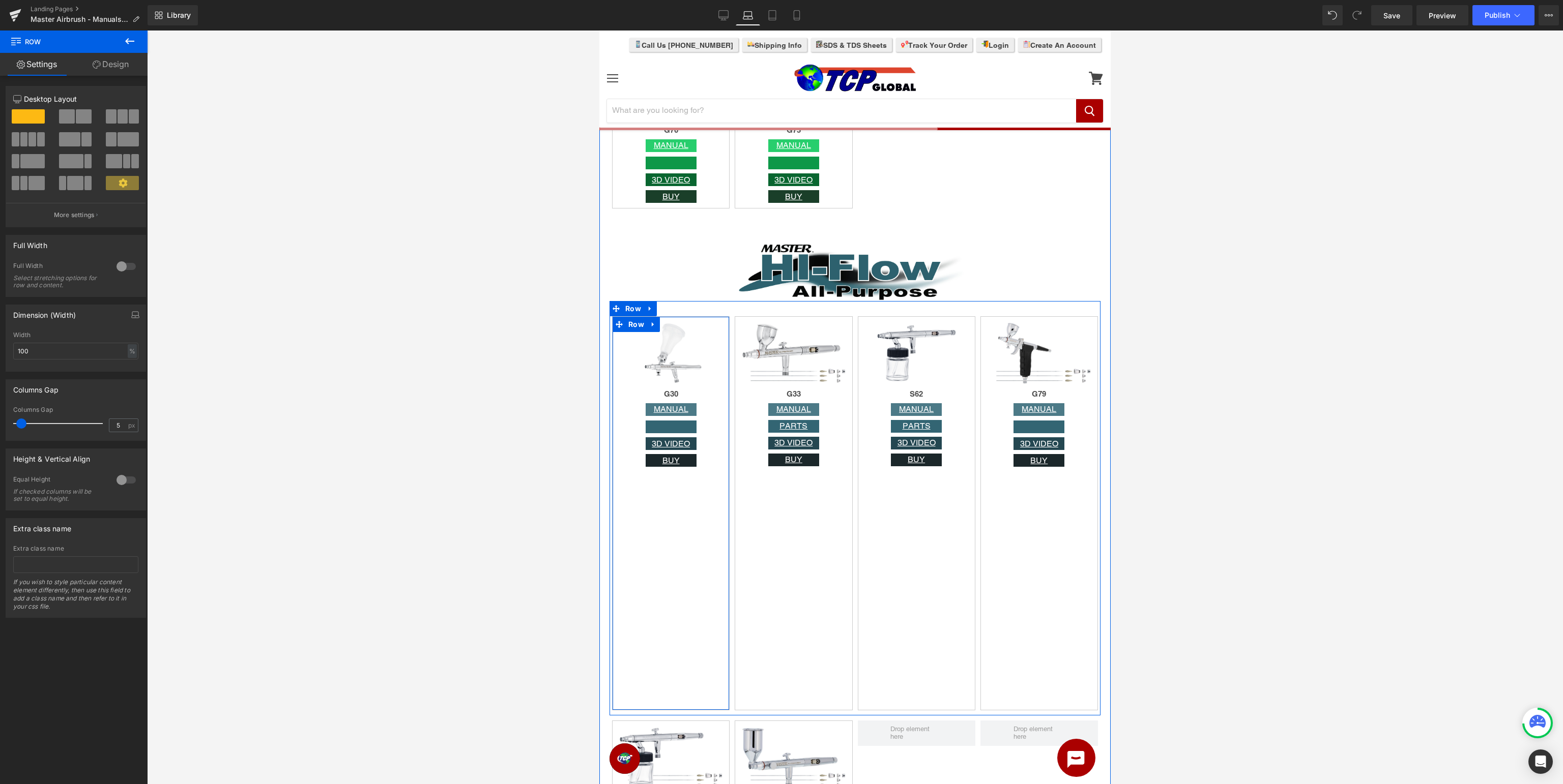
click at [667, 547] on div "Image G30 Heading MANUAL Button Button 3D VIDEO Button BUY Button Row" at bounding box center [671, 513] width 117 height 394
click at [1035, 508] on div "Image G79 Heading MANUAL Button Button 3D VIDEO Button BUY Button Row" at bounding box center [1039, 513] width 117 height 394
click at [1038, 443] on span "Button" at bounding box center [1039, 444] width 23 height 12
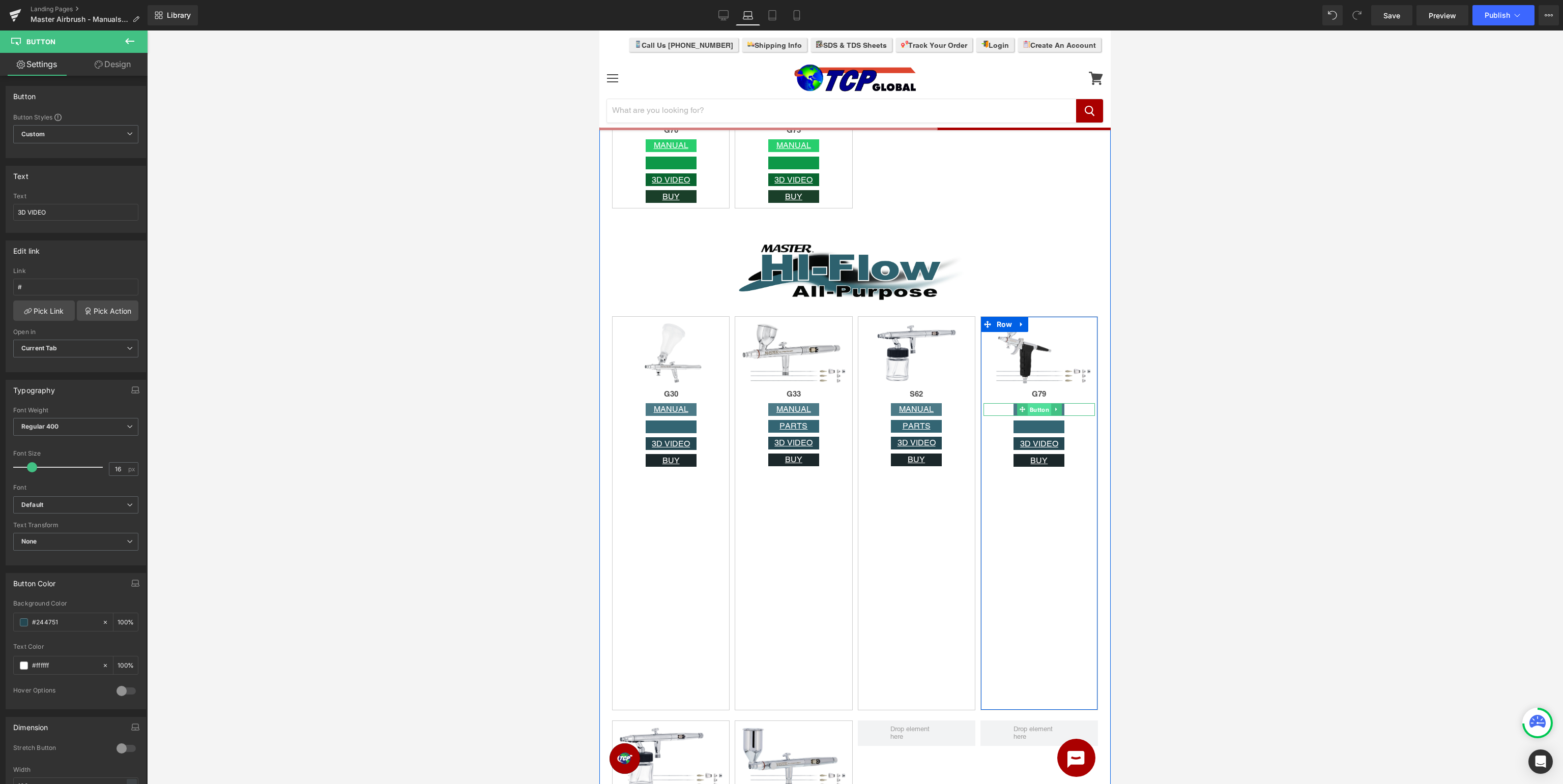
click at [1042, 410] on span "Button" at bounding box center [1039, 410] width 23 height 12
click at [1042, 428] on span "Button" at bounding box center [1039, 427] width 23 height 12
click at [1041, 406] on span "Button" at bounding box center [1039, 410] width 23 height 12
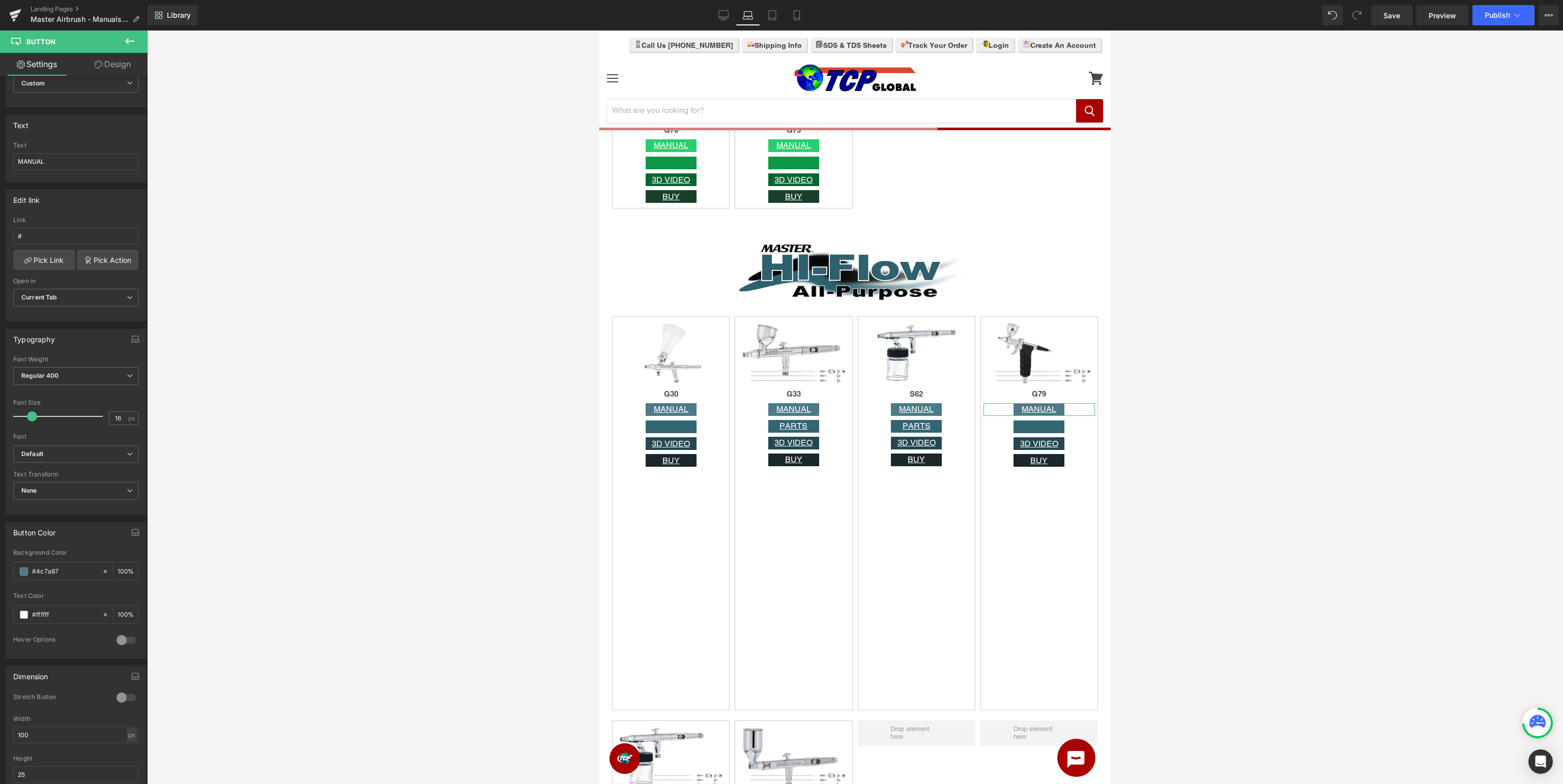
scroll to position [0, 0]
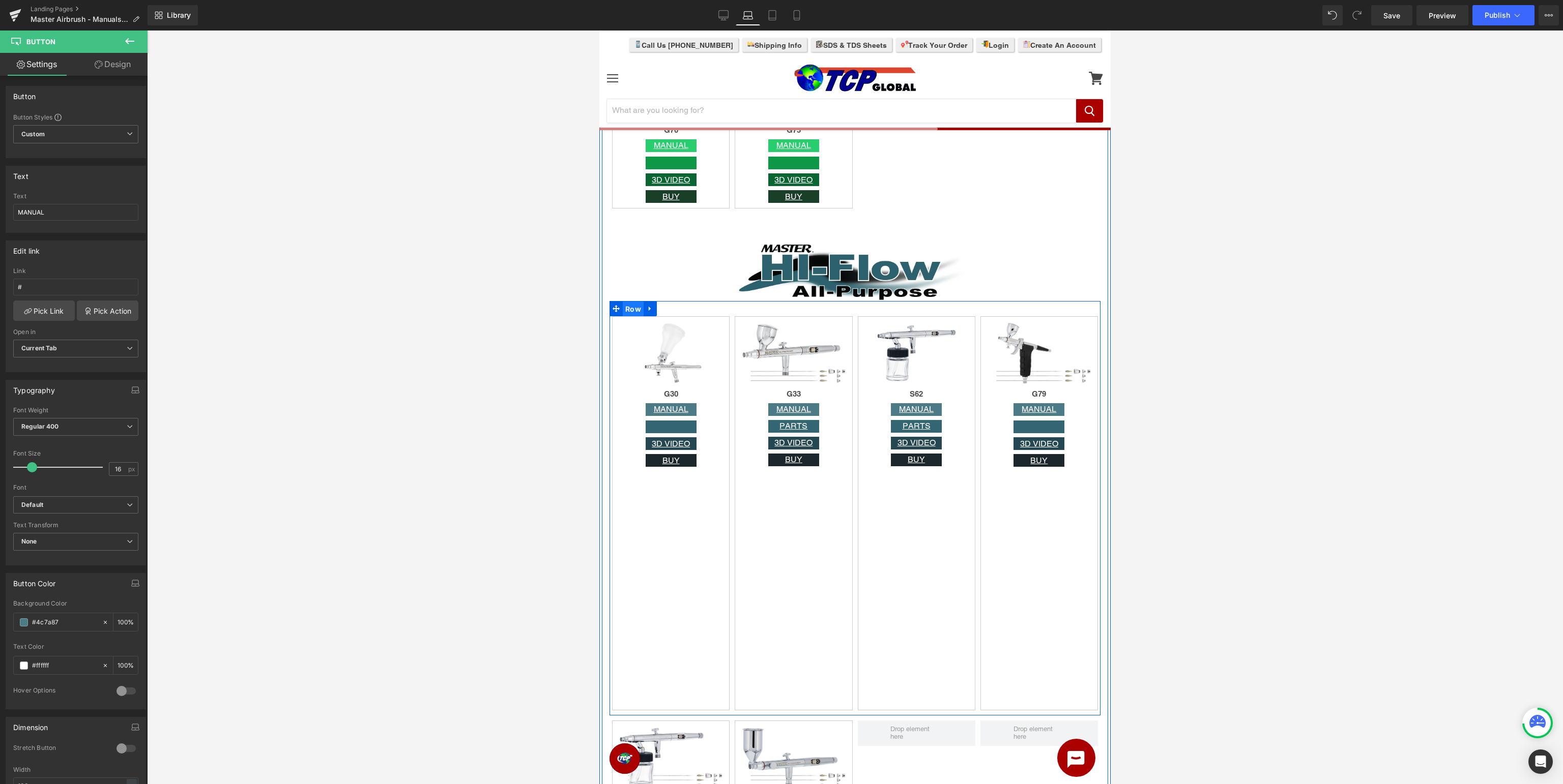
click at [633, 308] on span "Row" at bounding box center [633, 309] width 21 height 15
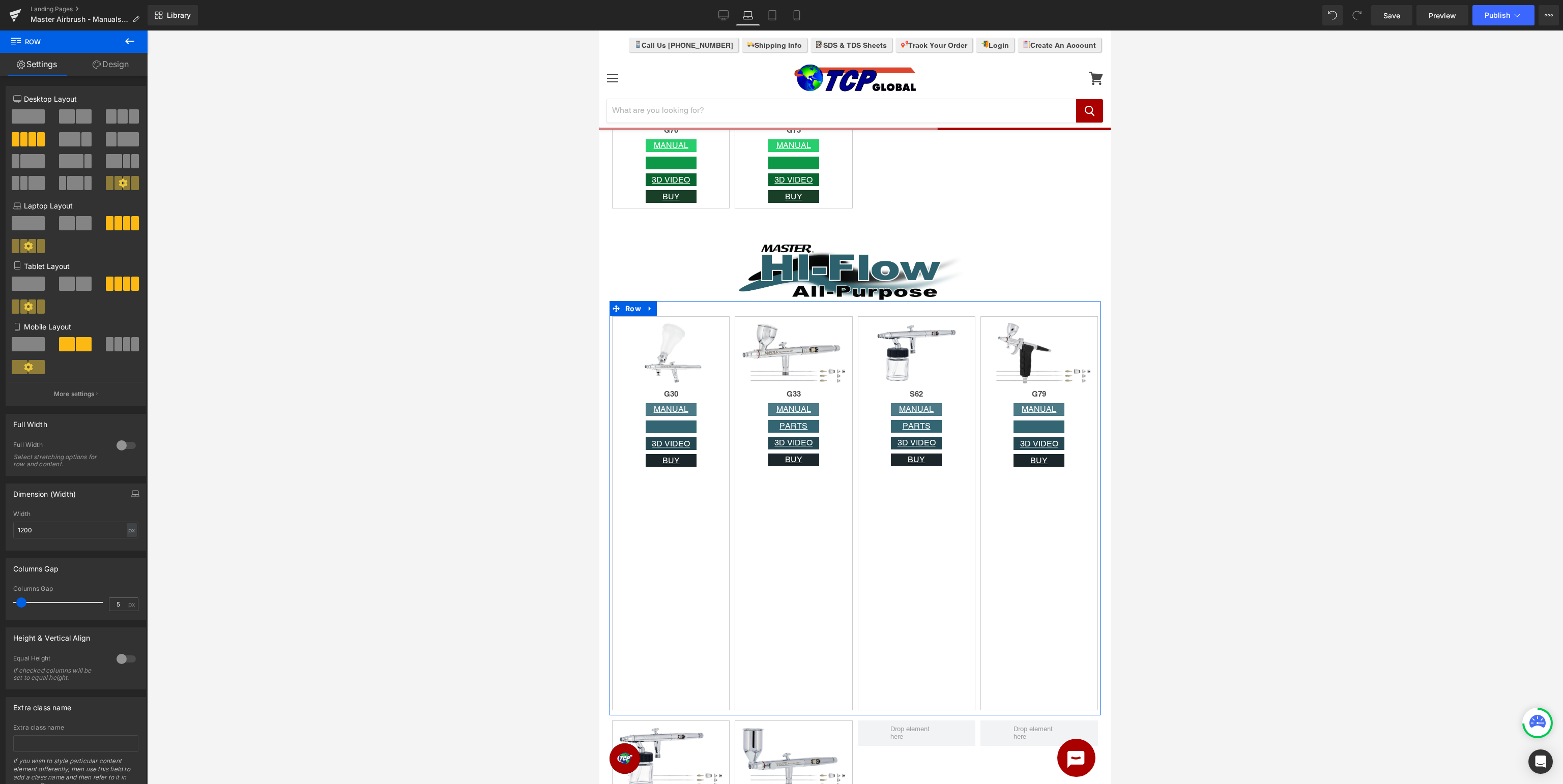
scroll to position [34, 0]
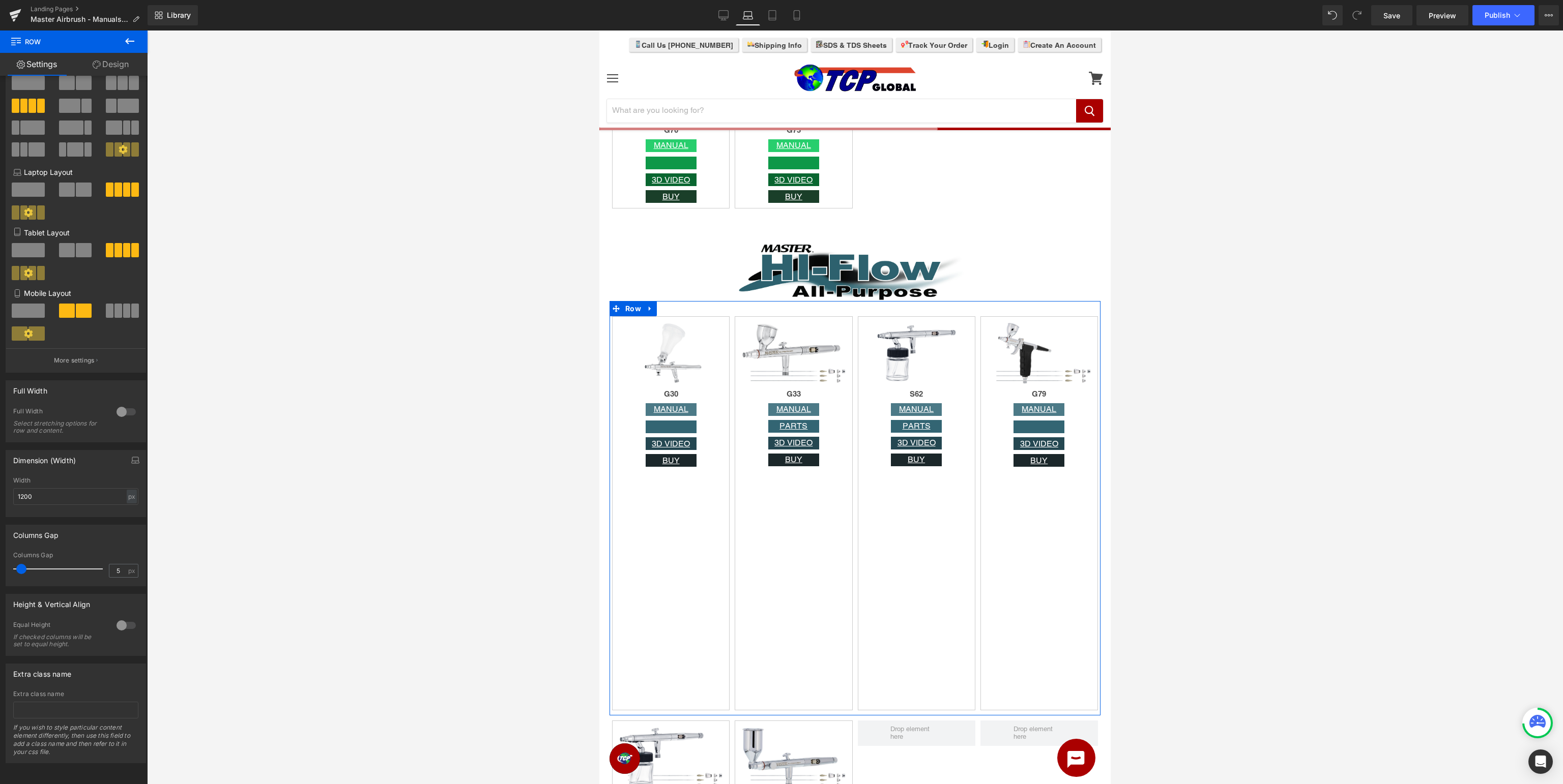
click at [126, 413] on div at bounding box center [126, 412] width 24 height 17
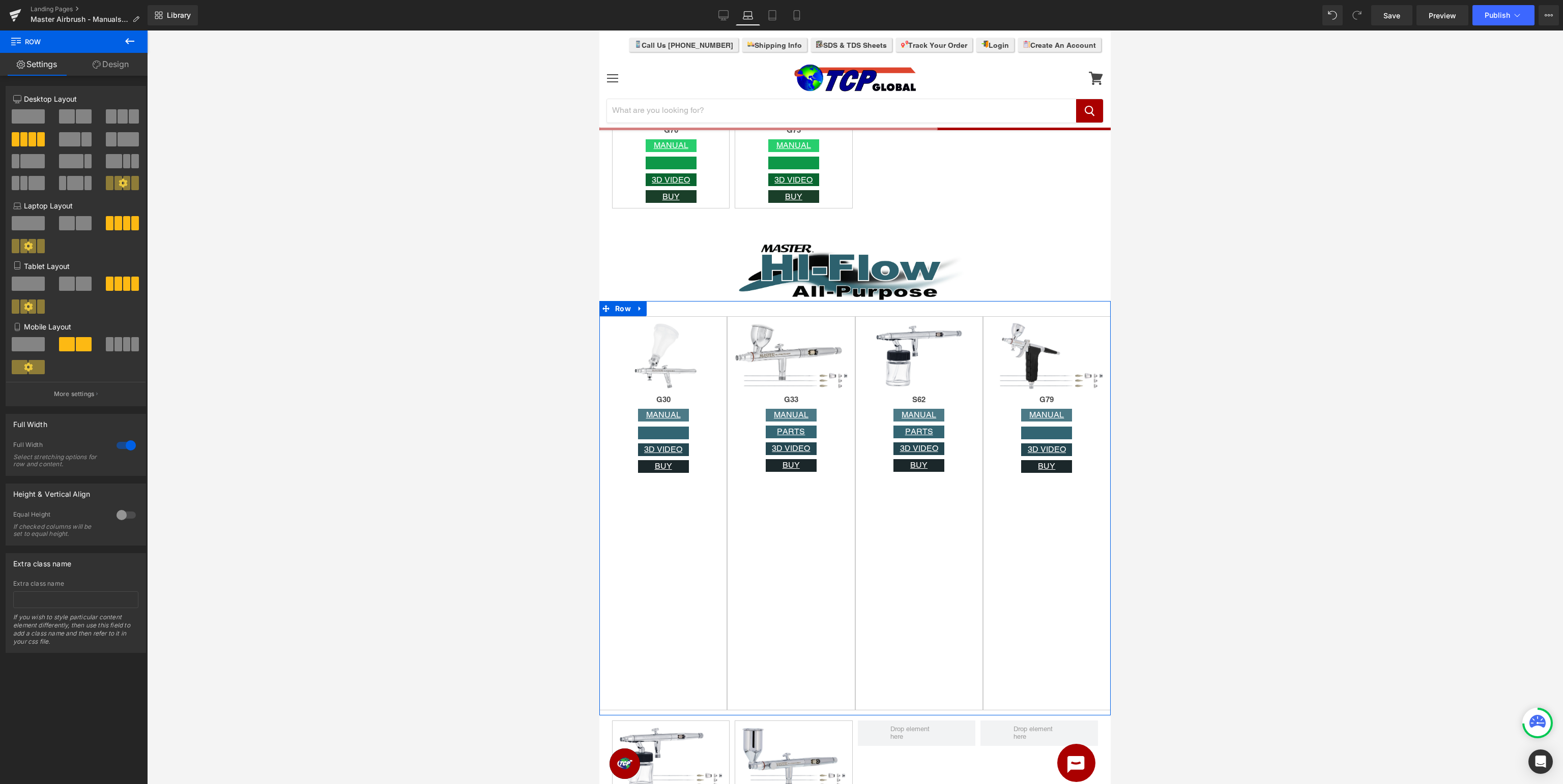
scroll to position [0, 0]
click at [130, 451] on div at bounding box center [126, 445] width 24 height 17
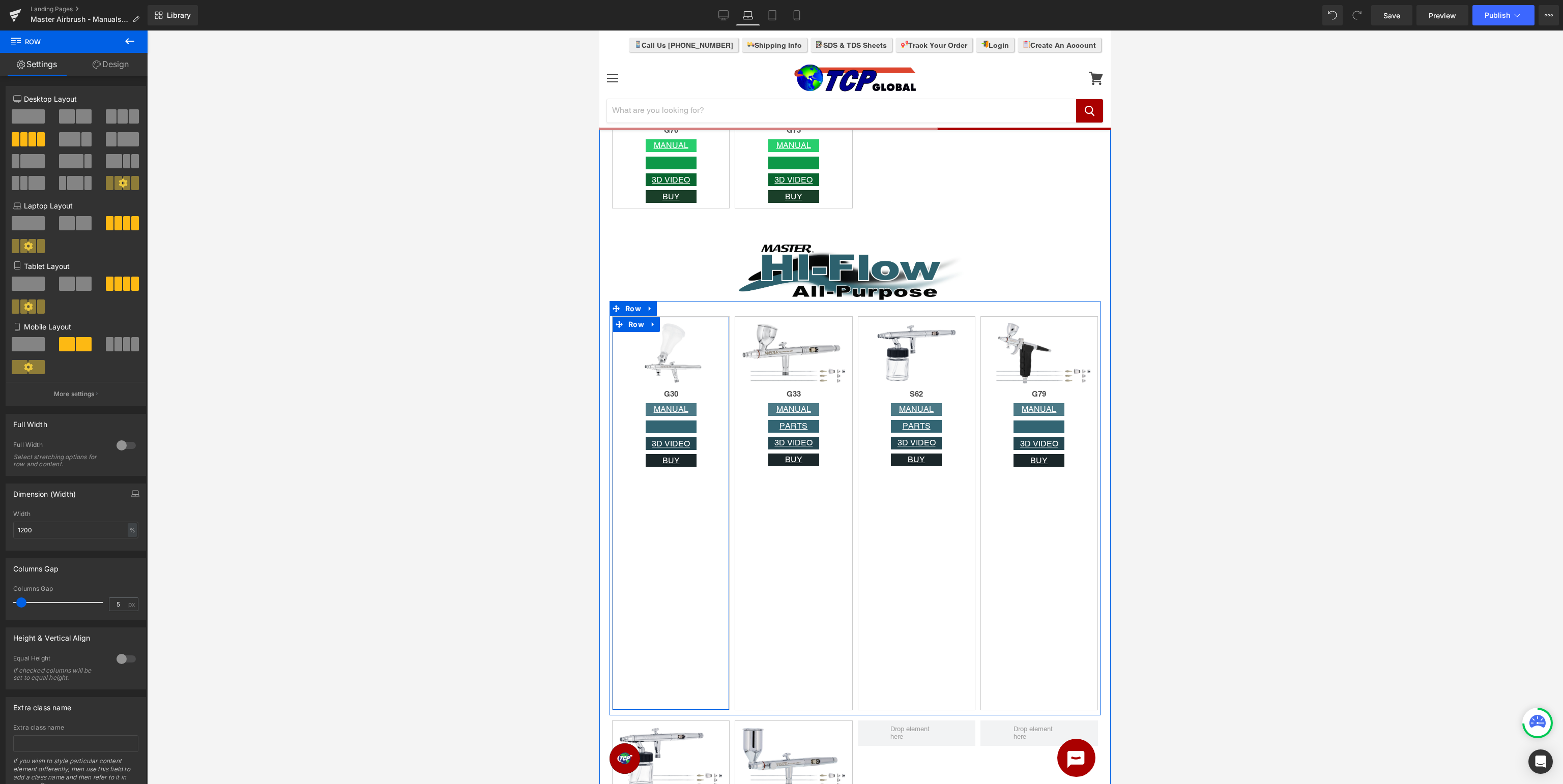
click at [652, 544] on div "Image G30 Heading MANUAL Button Button 3D VIDEO Button BUY Button Row" at bounding box center [671, 513] width 117 height 394
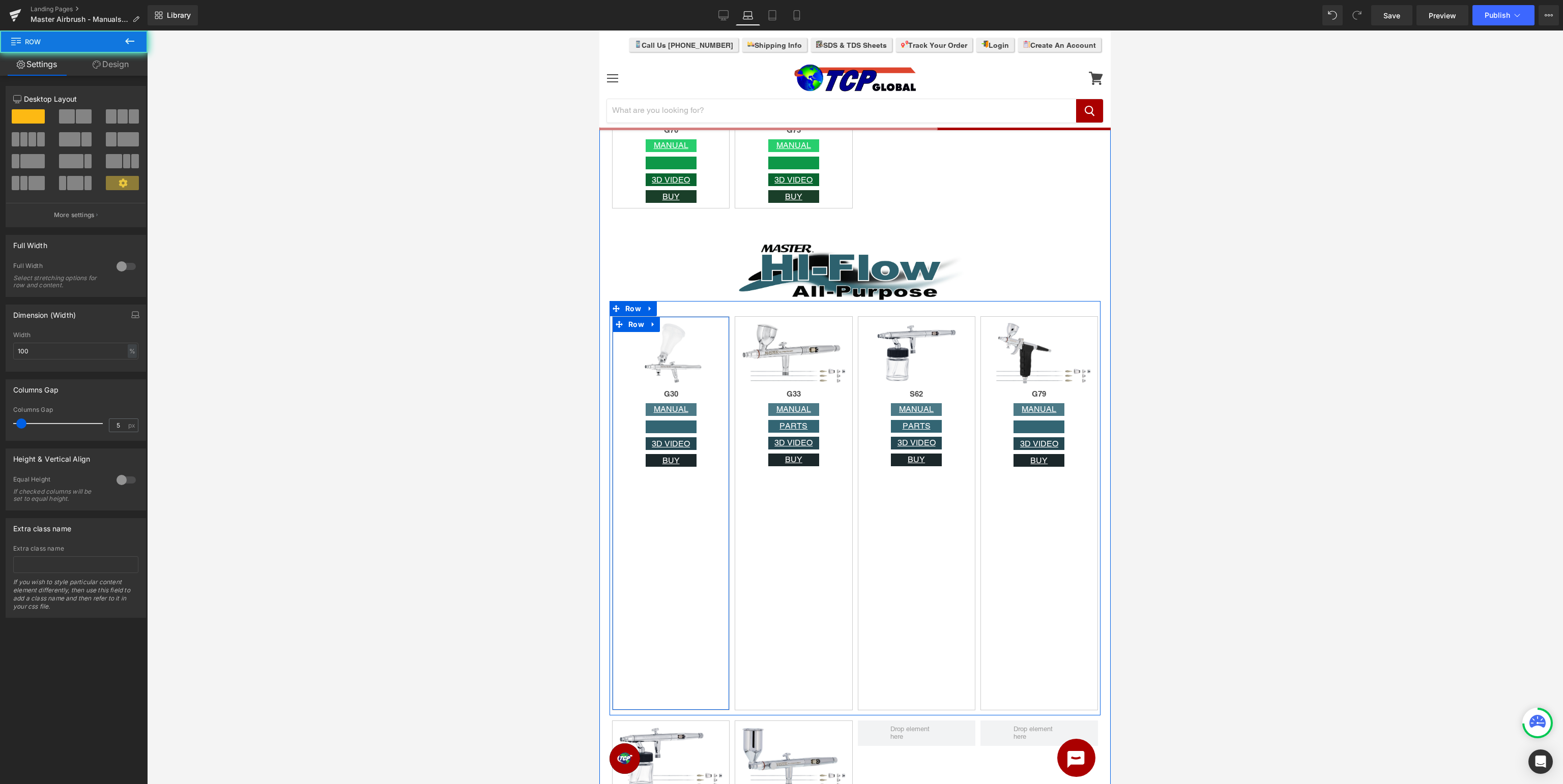
click at [688, 596] on div "Image G30 Heading MANUAL Button Button 3D VIDEO Button BUY Button Row" at bounding box center [671, 513] width 117 height 394
click at [701, 465] on div "BUY" at bounding box center [671, 460] width 111 height 13
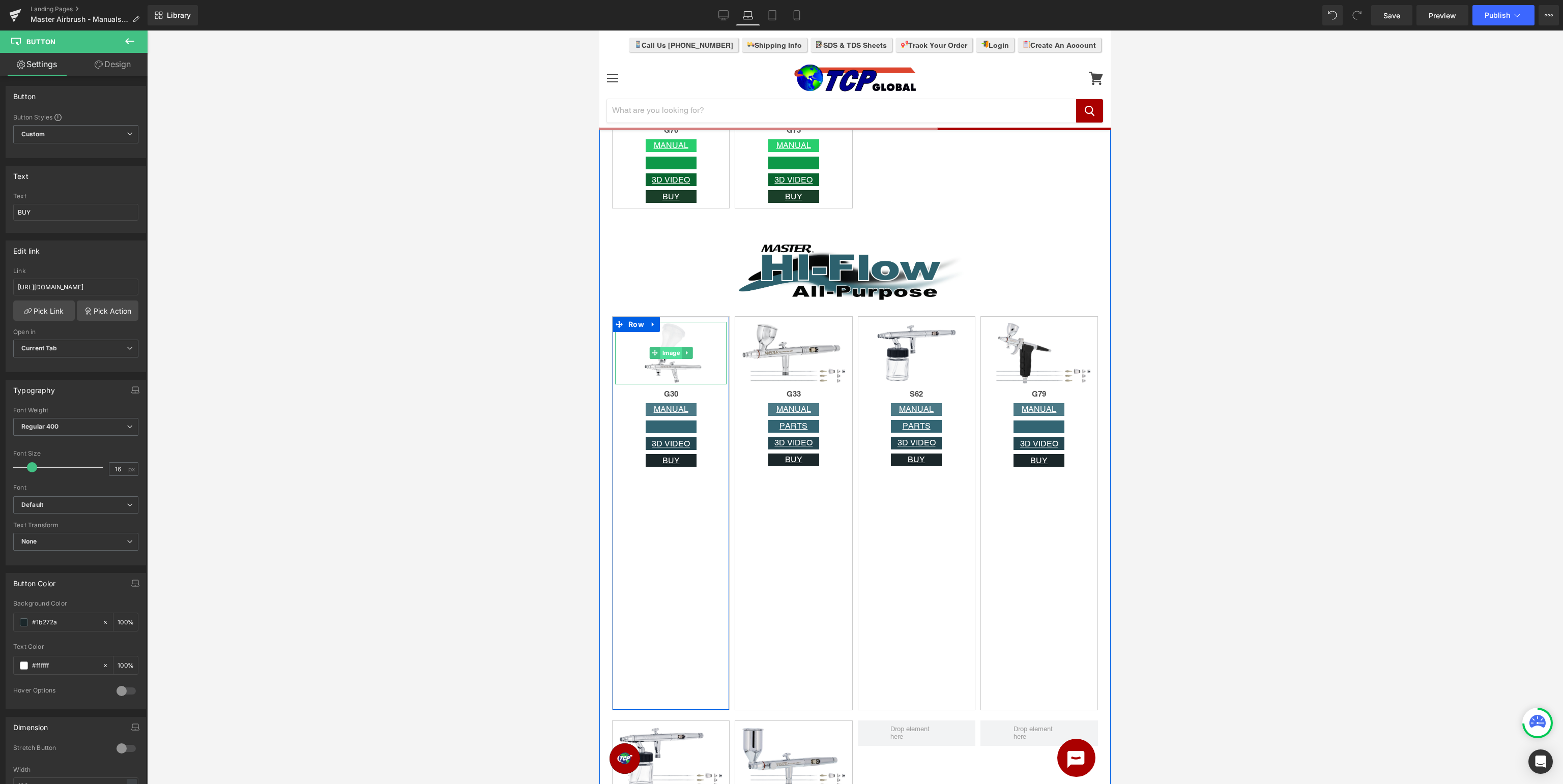
click at [670, 355] on span "Image" at bounding box center [671, 353] width 22 height 12
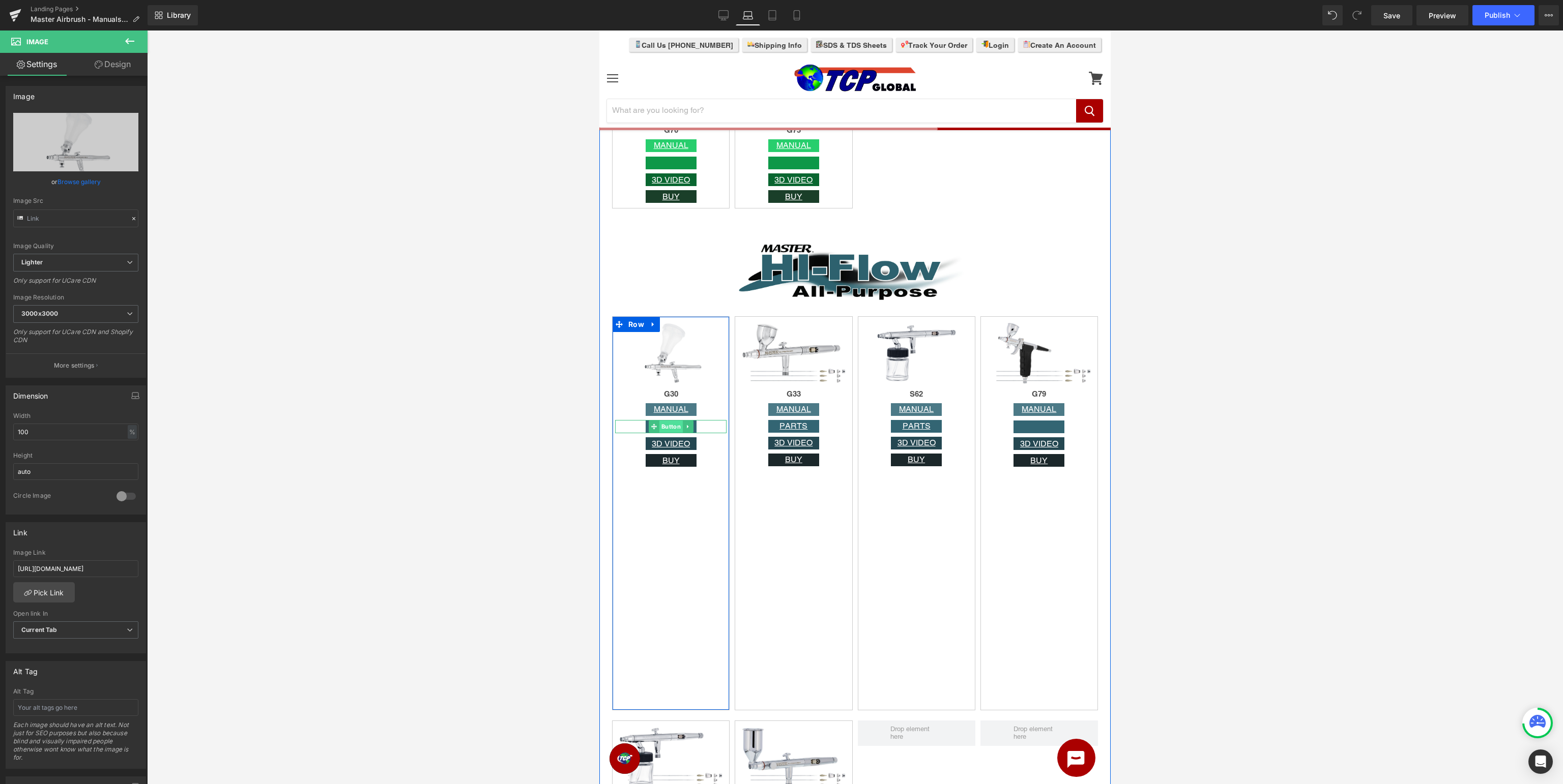
click at [669, 427] on span "Button" at bounding box center [671, 427] width 23 height 12
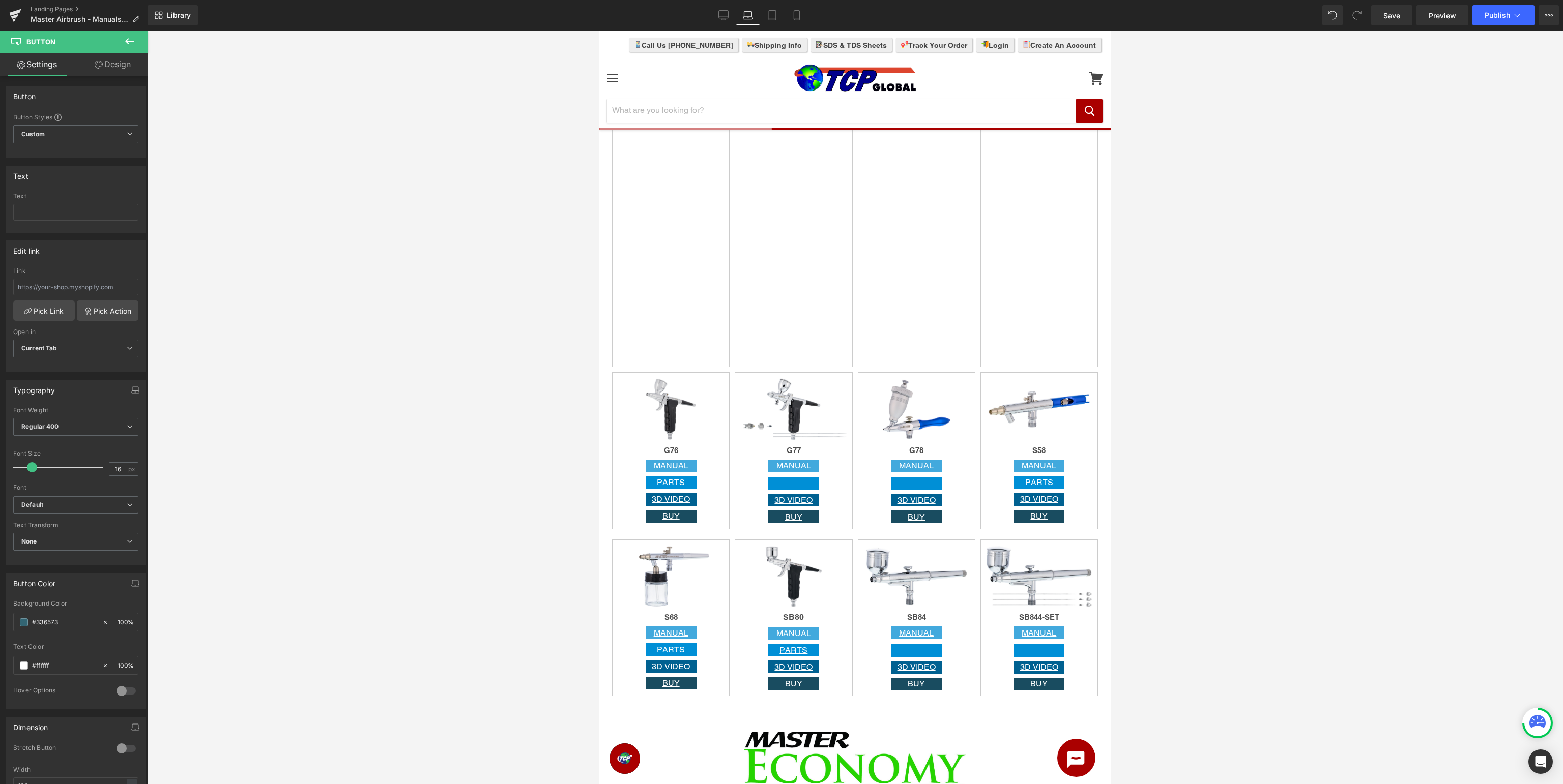
scroll to position [1289, 0]
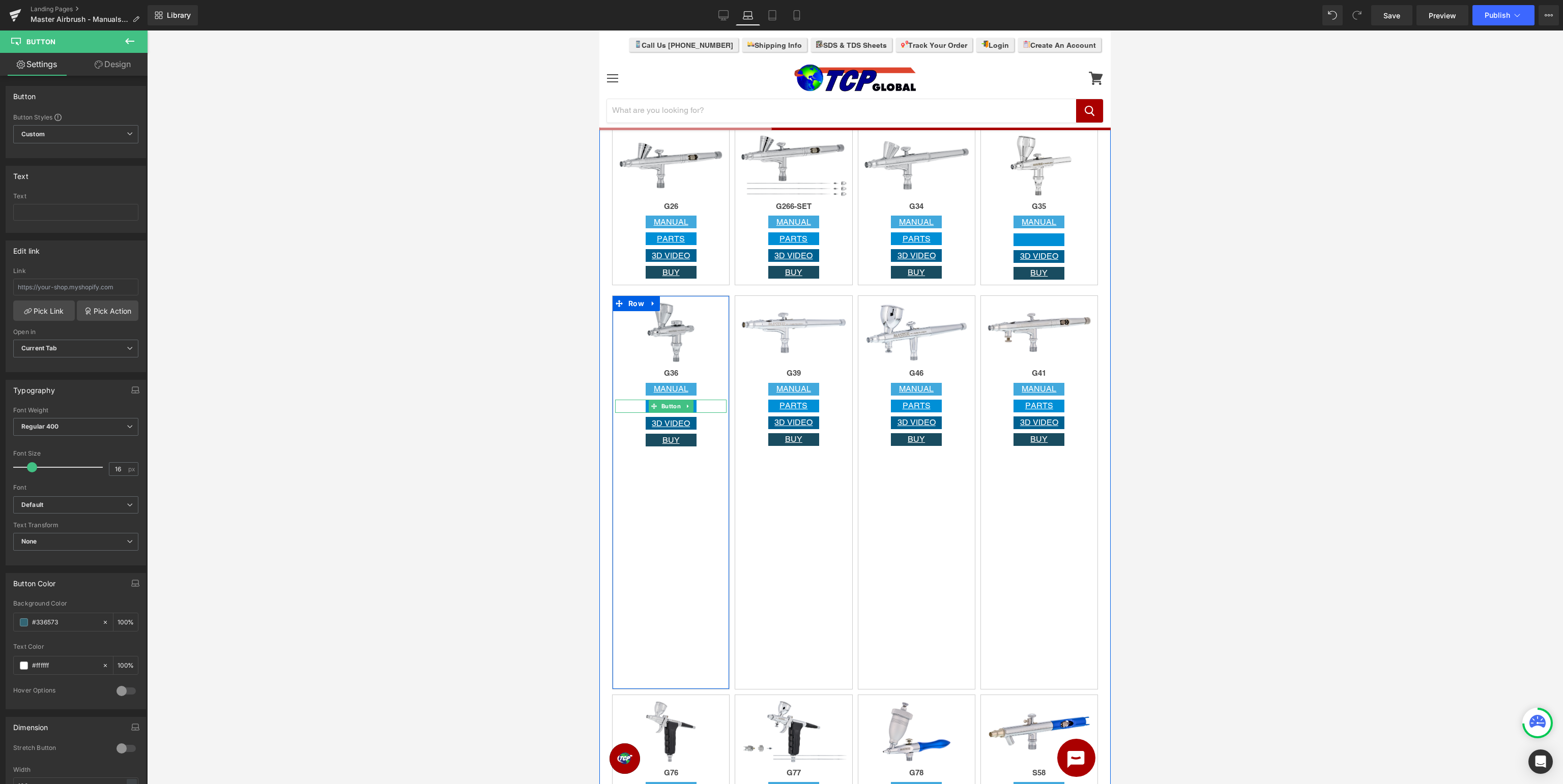
click at [664, 407] on span "Button" at bounding box center [671, 407] width 23 height 12
click at [47, 210] on input "text" at bounding box center [76, 212] width 125 height 17
type input "PARTS"
click at [1321, 399] on div at bounding box center [855, 407] width 1416 height 754
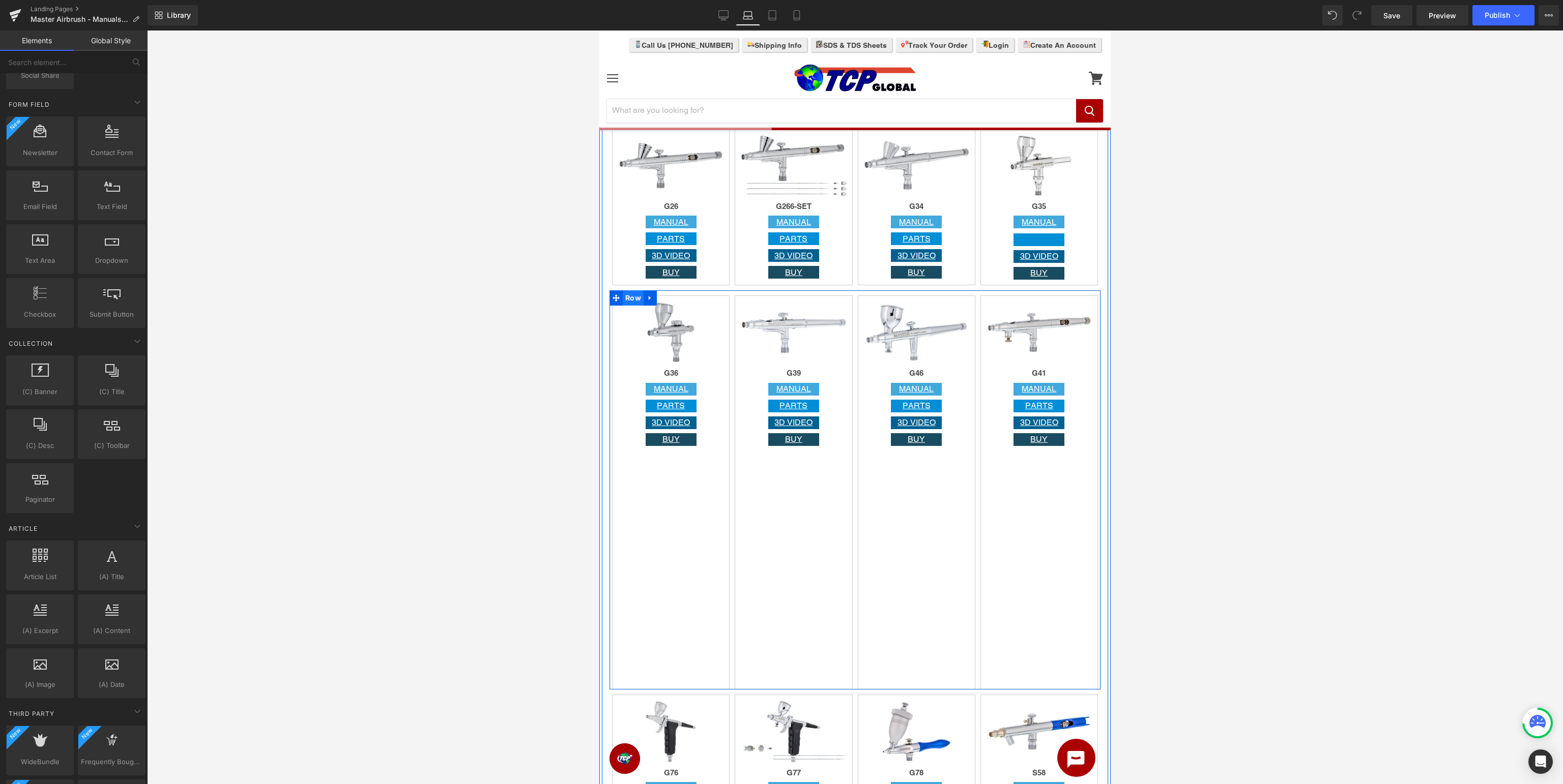
click at [632, 302] on span "Row" at bounding box center [633, 298] width 21 height 15
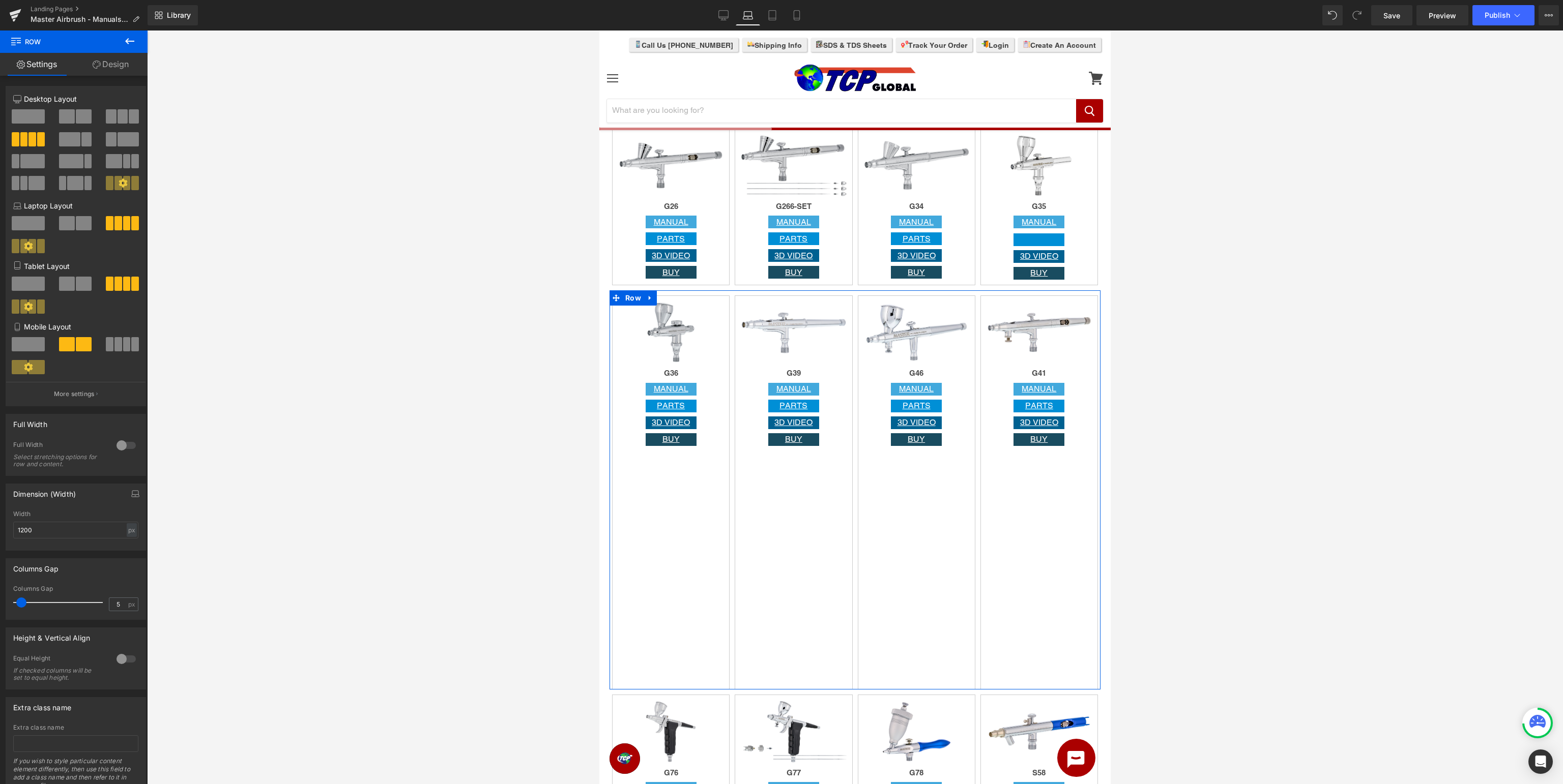
click at [135, 442] on div at bounding box center [126, 445] width 24 height 17
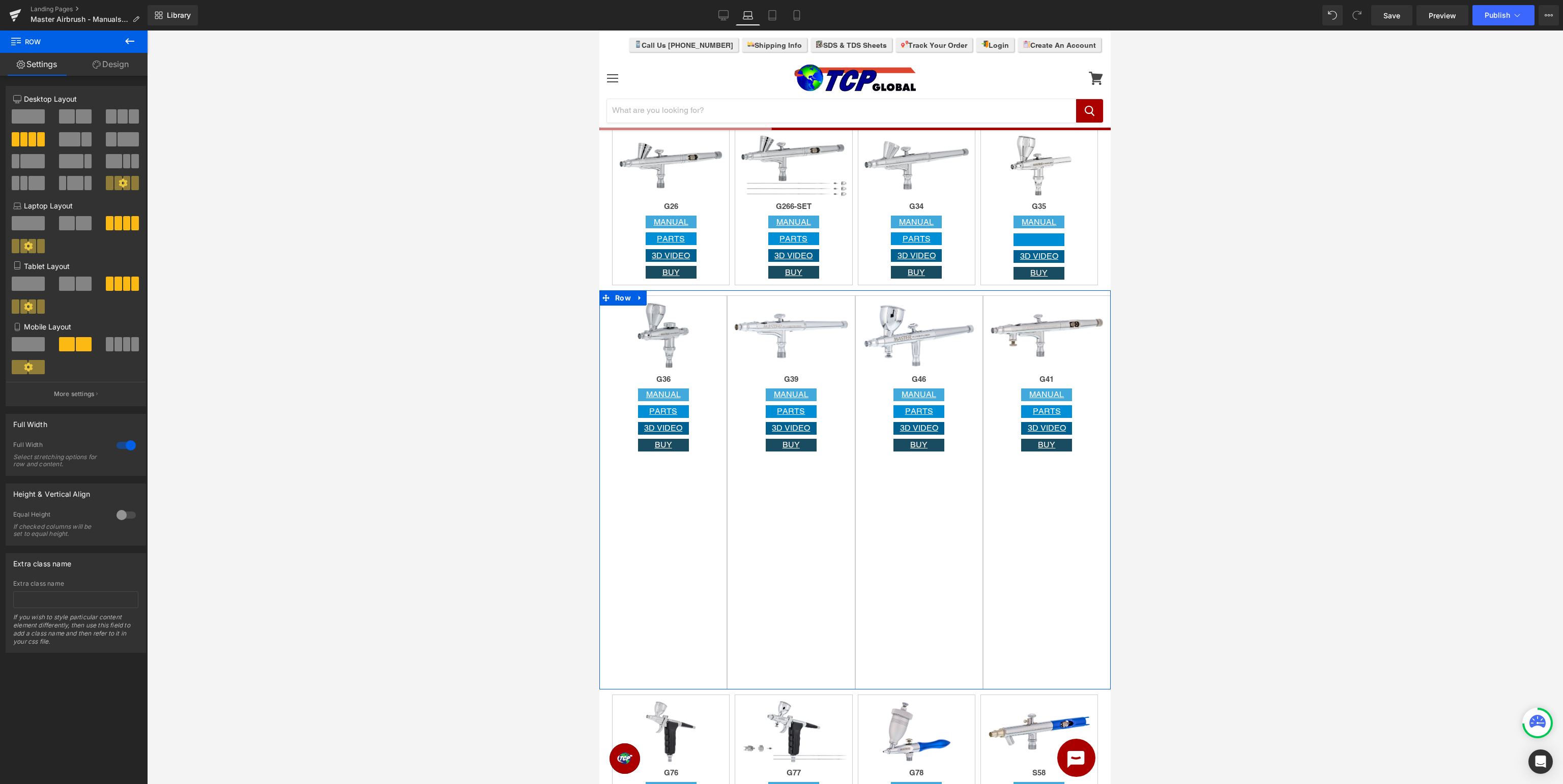
click at [127, 446] on div at bounding box center [126, 445] width 24 height 17
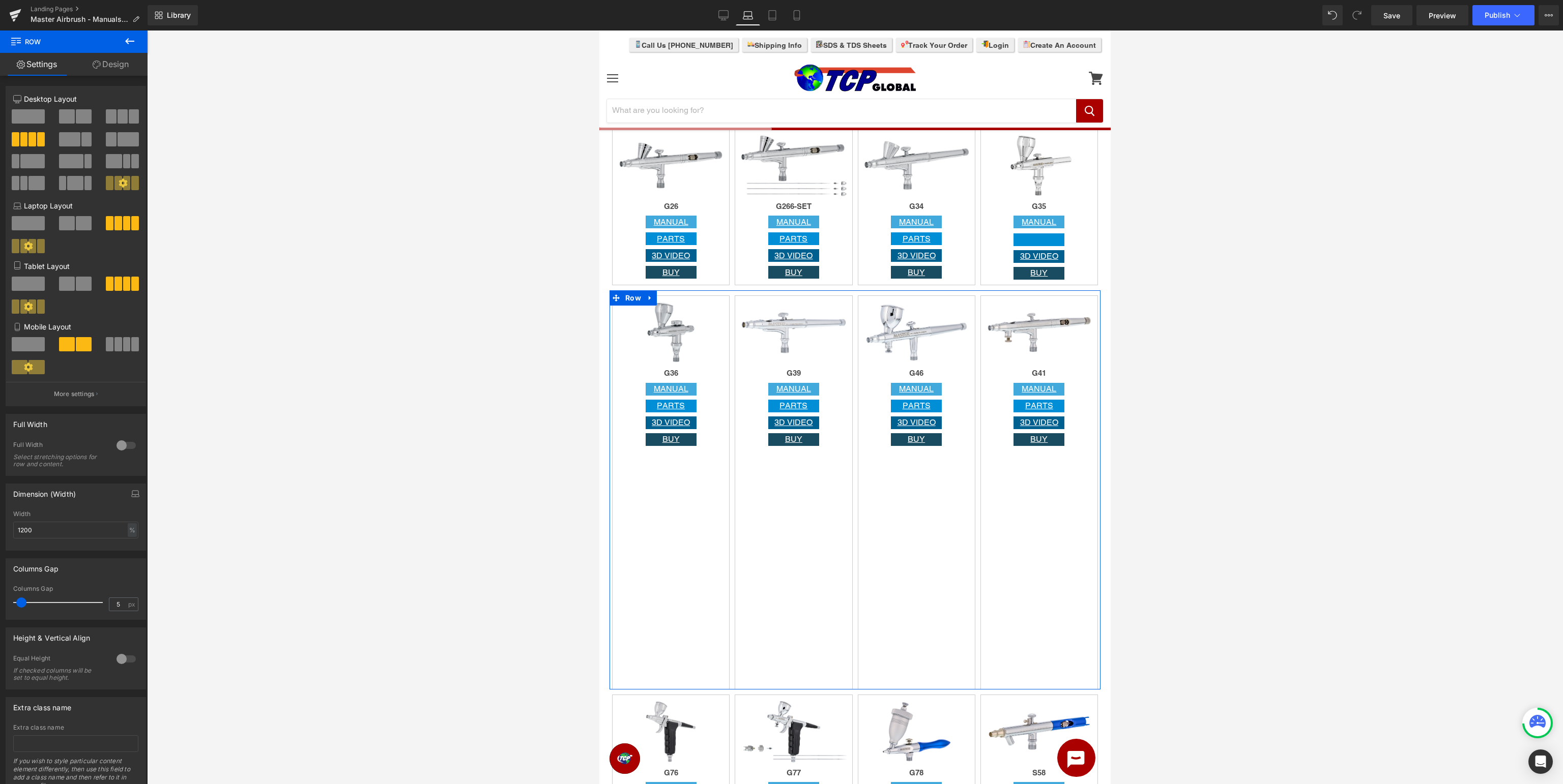
click at [116, 657] on div at bounding box center [126, 659] width 24 height 17
click at [117, 658] on div at bounding box center [126, 659] width 24 height 17
click at [1083, 500] on div "Image G41 Heading MANUAL Button PARTS Button 3D VIDEO Button BUY Button Row" at bounding box center [1039, 492] width 117 height 394
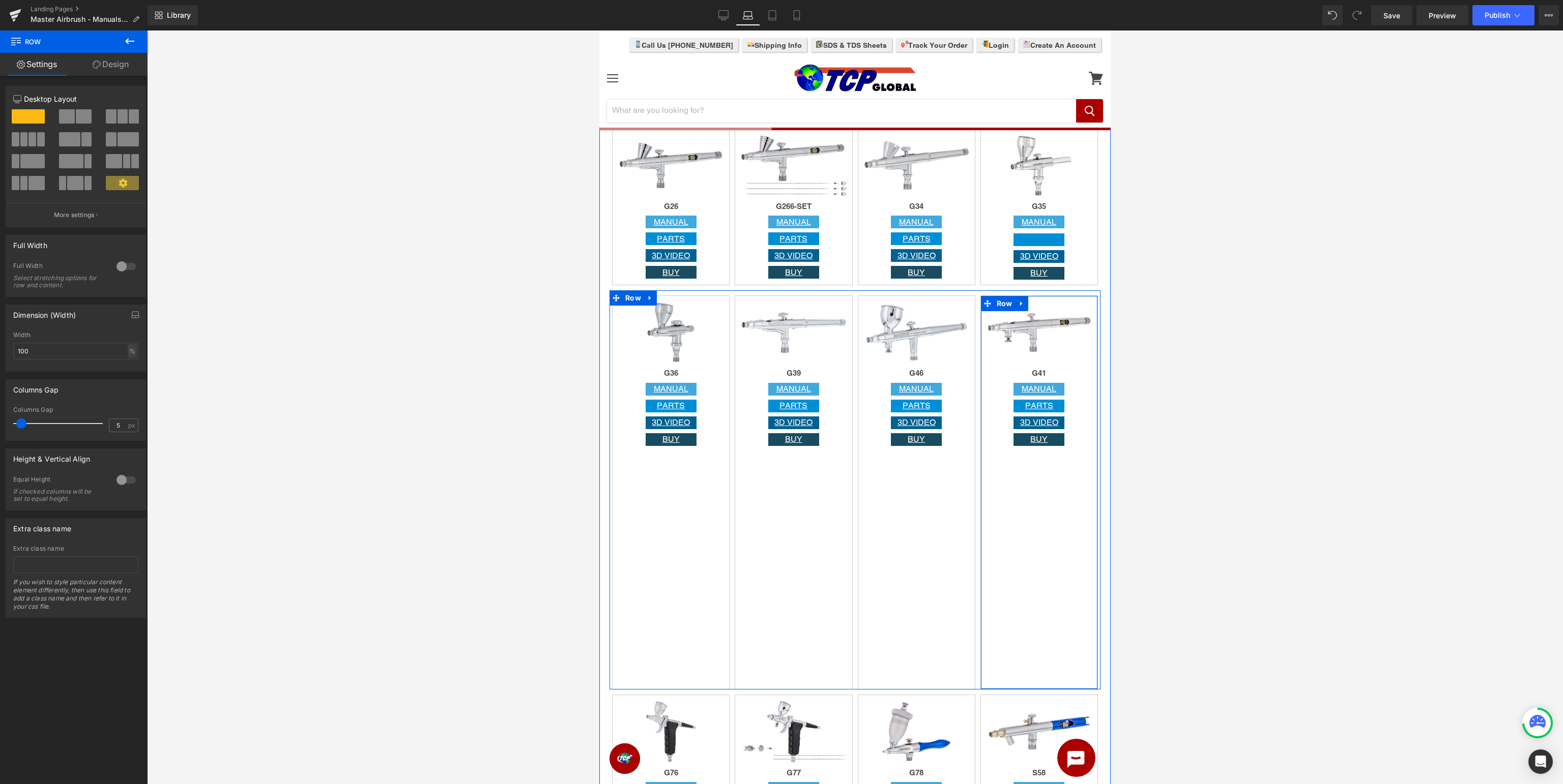
click at [1034, 549] on div "Image G41 Heading MANUAL Button PARTS Button 3D VIDEO Button BUY Button Row" at bounding box center [1039, 492] width 117 height 394
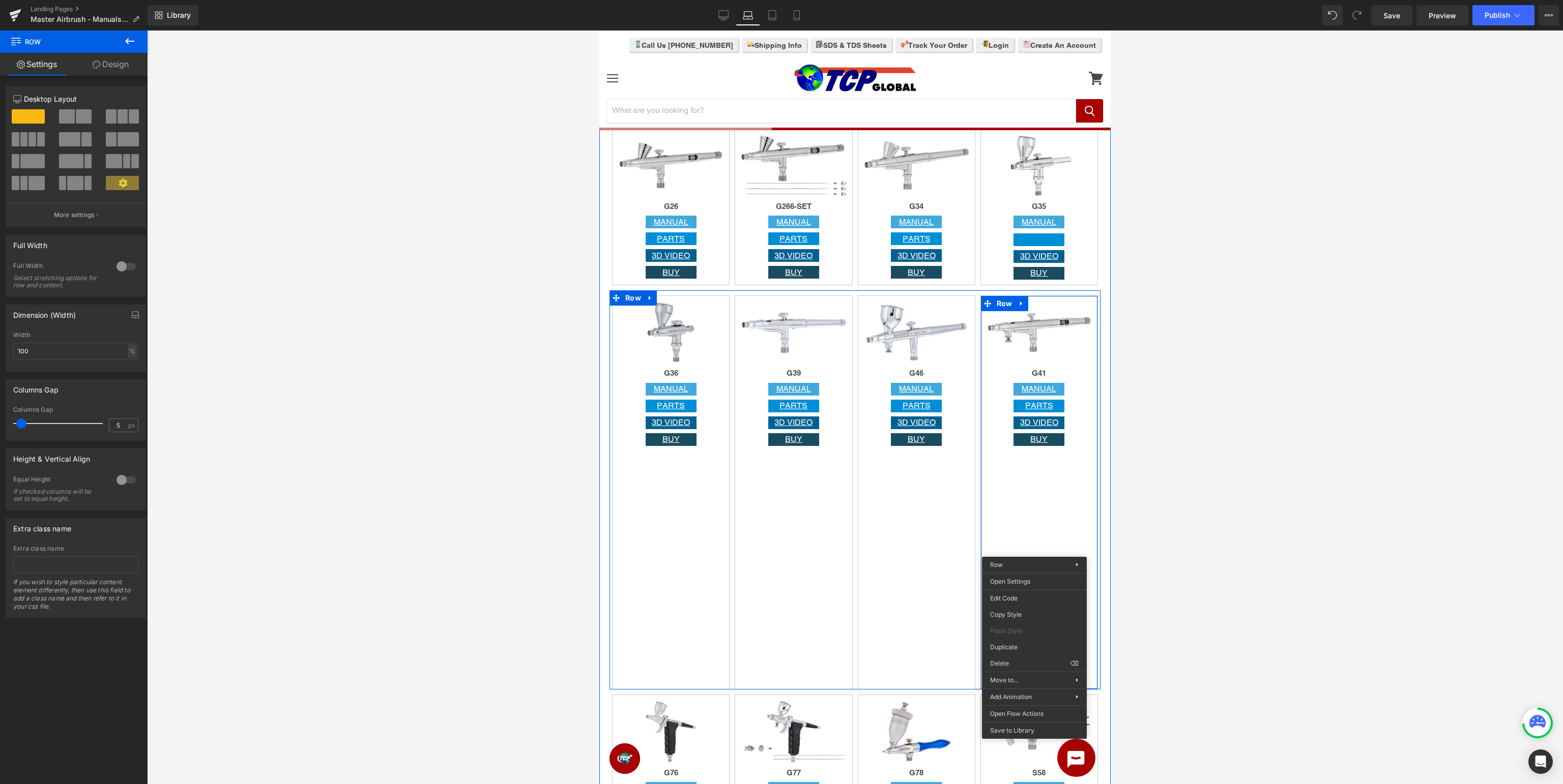
click at [1036, 503] on div "Image G41 Heading MANUAL Button PARTS Button 3D VIDEO Button BUY Button Row" at bounding box center [1039, 492] width 117 height 394
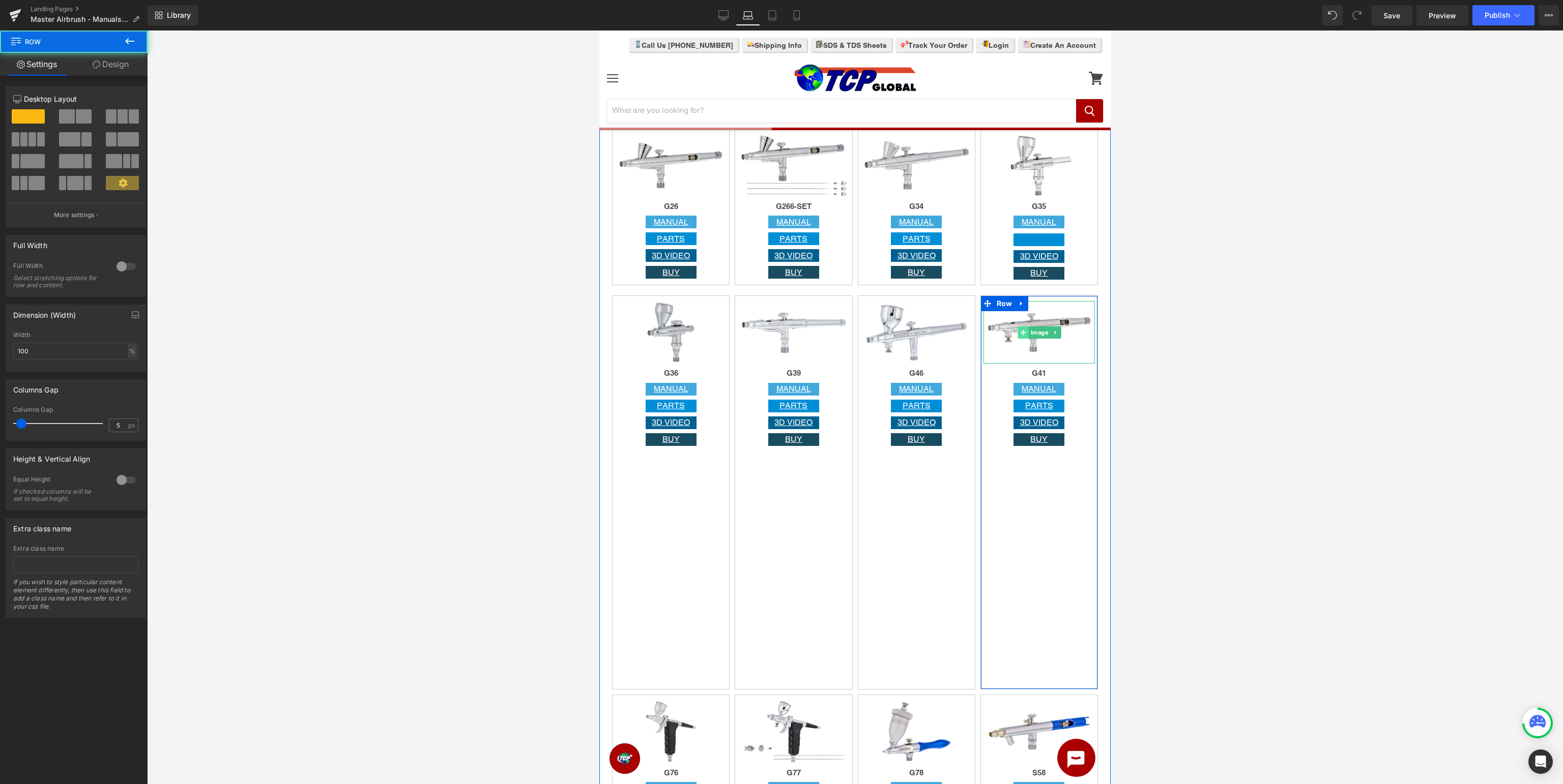
click at [1028, 335] on span at bounding box center [1022, 333] width 10 height 12
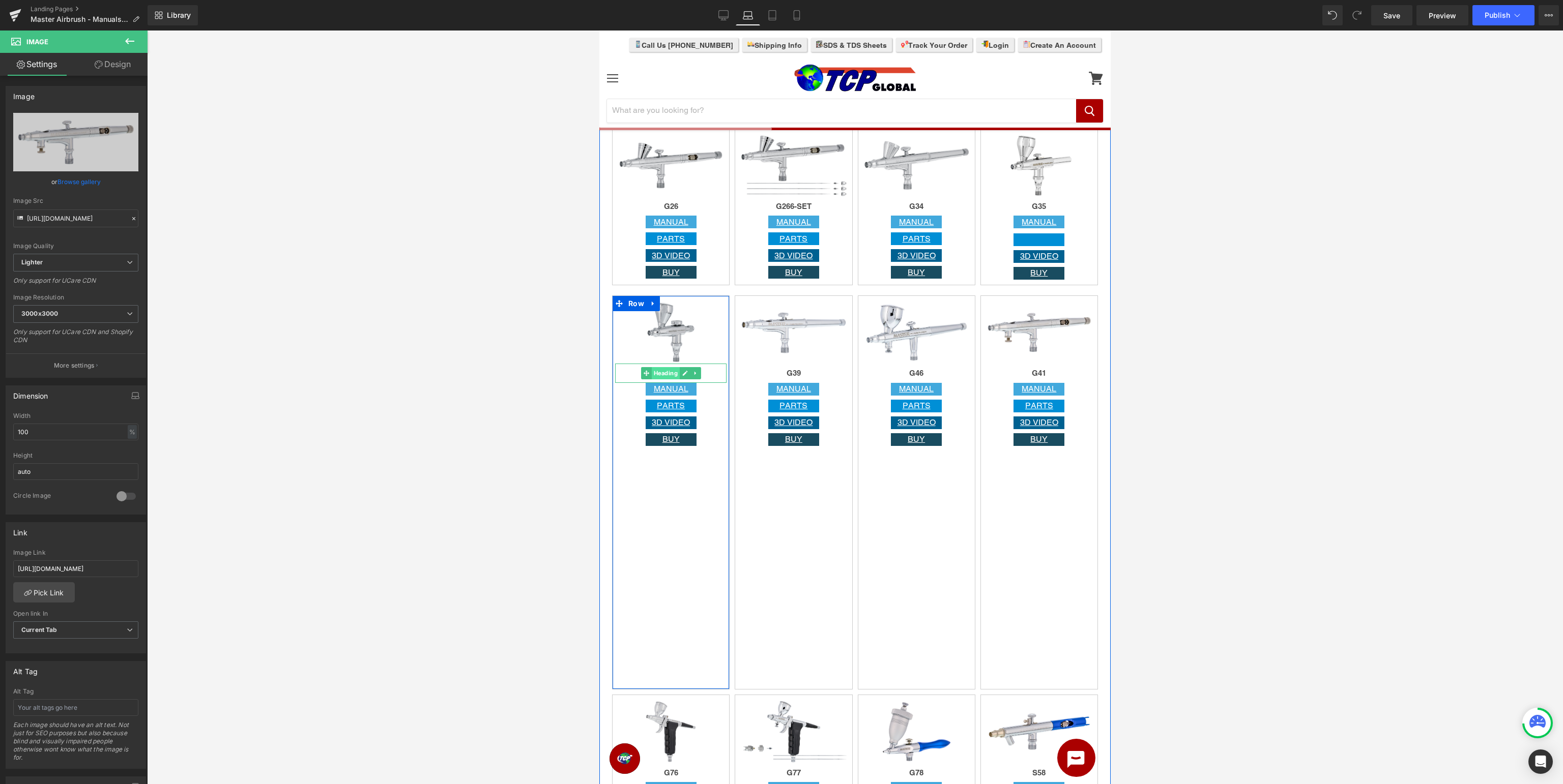
click at [667, 374] on span "Heading" at bounding box center [666, 373] width 28 height 12
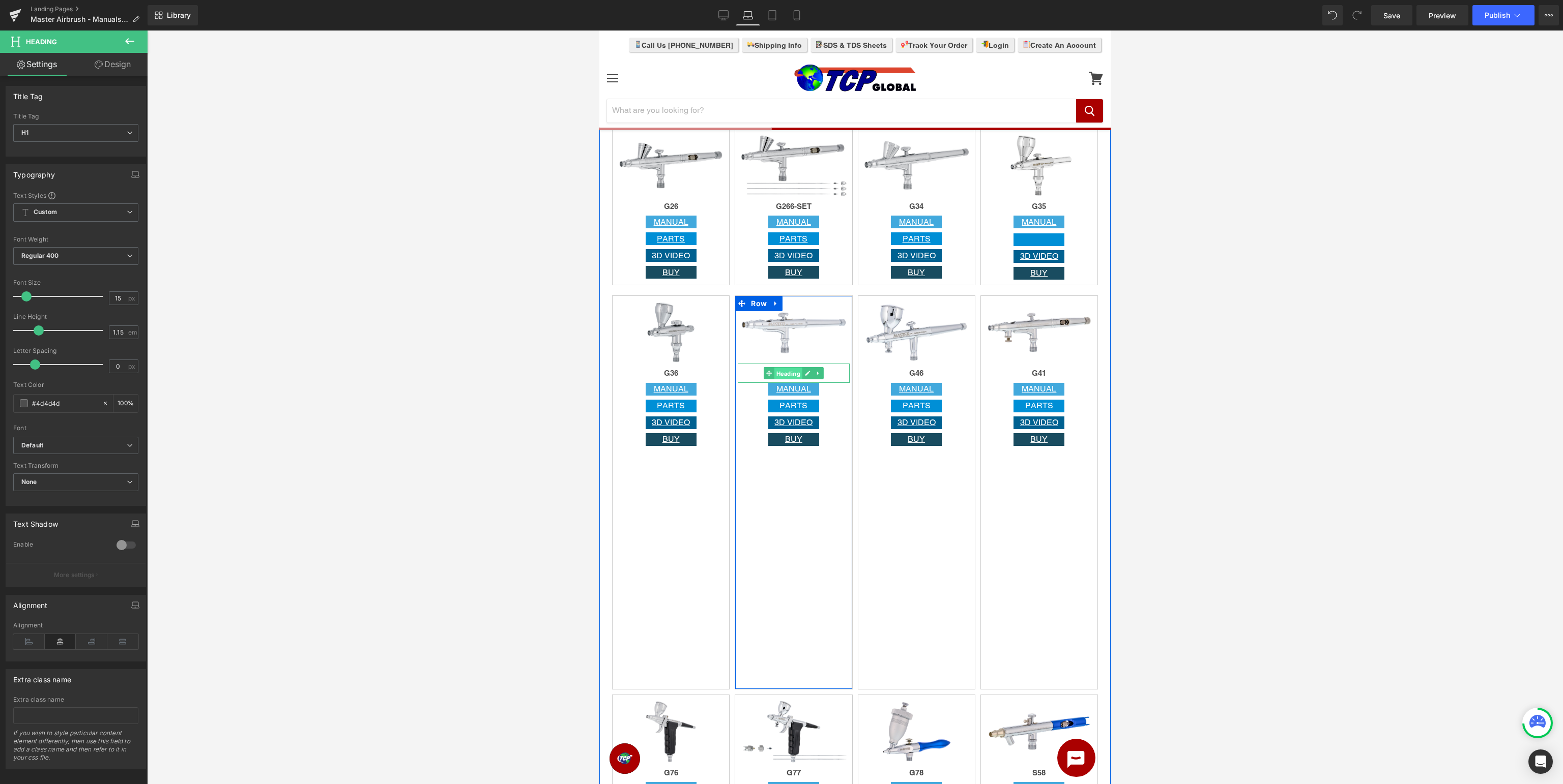
click at [792, 373] on span "Heading" at bounding box center [789, 374] width 28 height 12
click at [915, 373] on span "Heading" at bounding box center [911, 373] width 28 height 12
click at [1036, 374] on span "Heading" at bounding box center [1034, 373] width 28 height 12
click at [915, 373] on span "Heading" at bounding box center [911, 373] width 28 height 12
click at [1030, 372] on span "Heading" at bounding box center [1034, 374] width 28 height 12
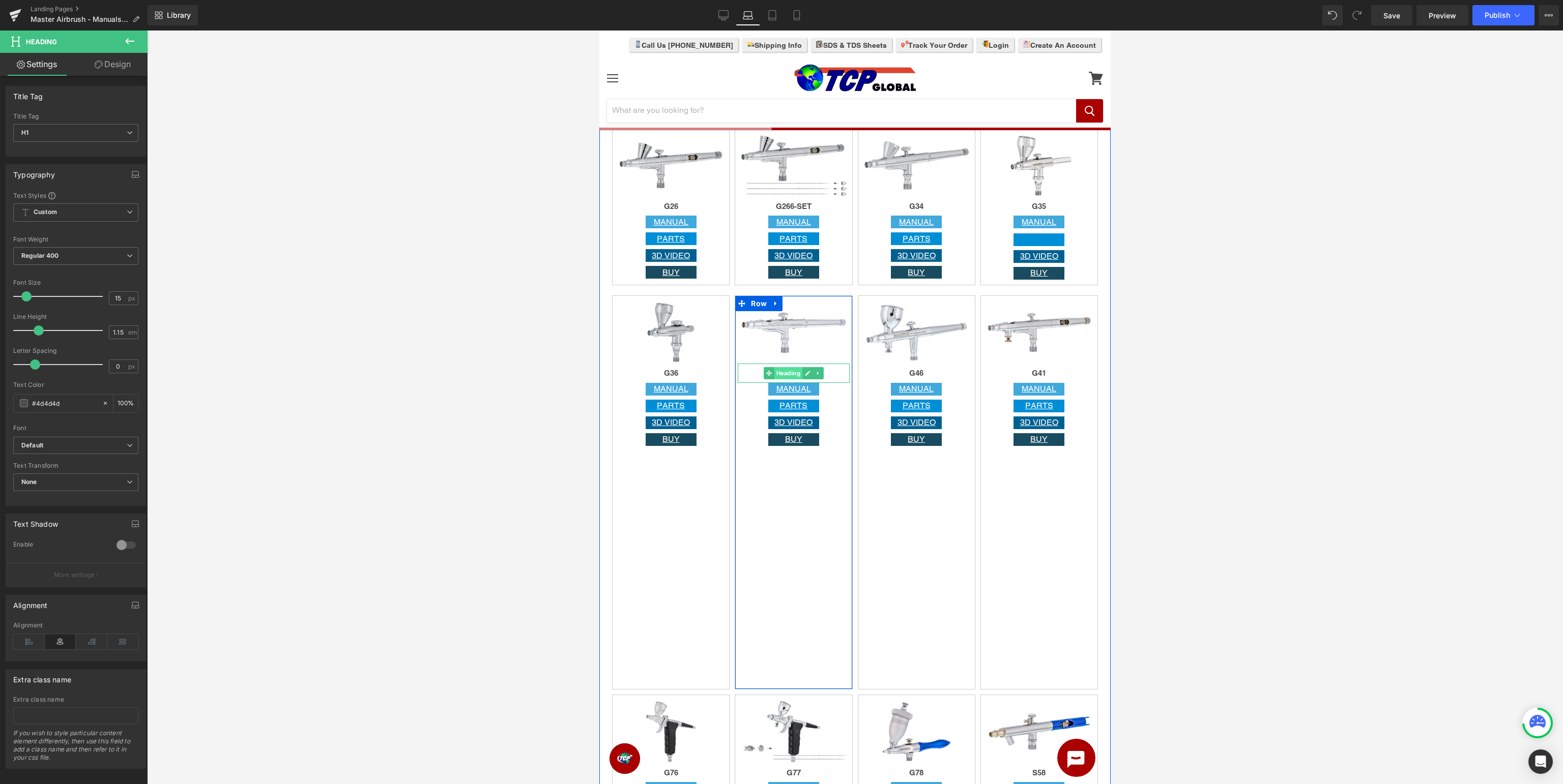
click at [793, 374] on span "Heading" at bounding box center [789, 373] width 28 height 12
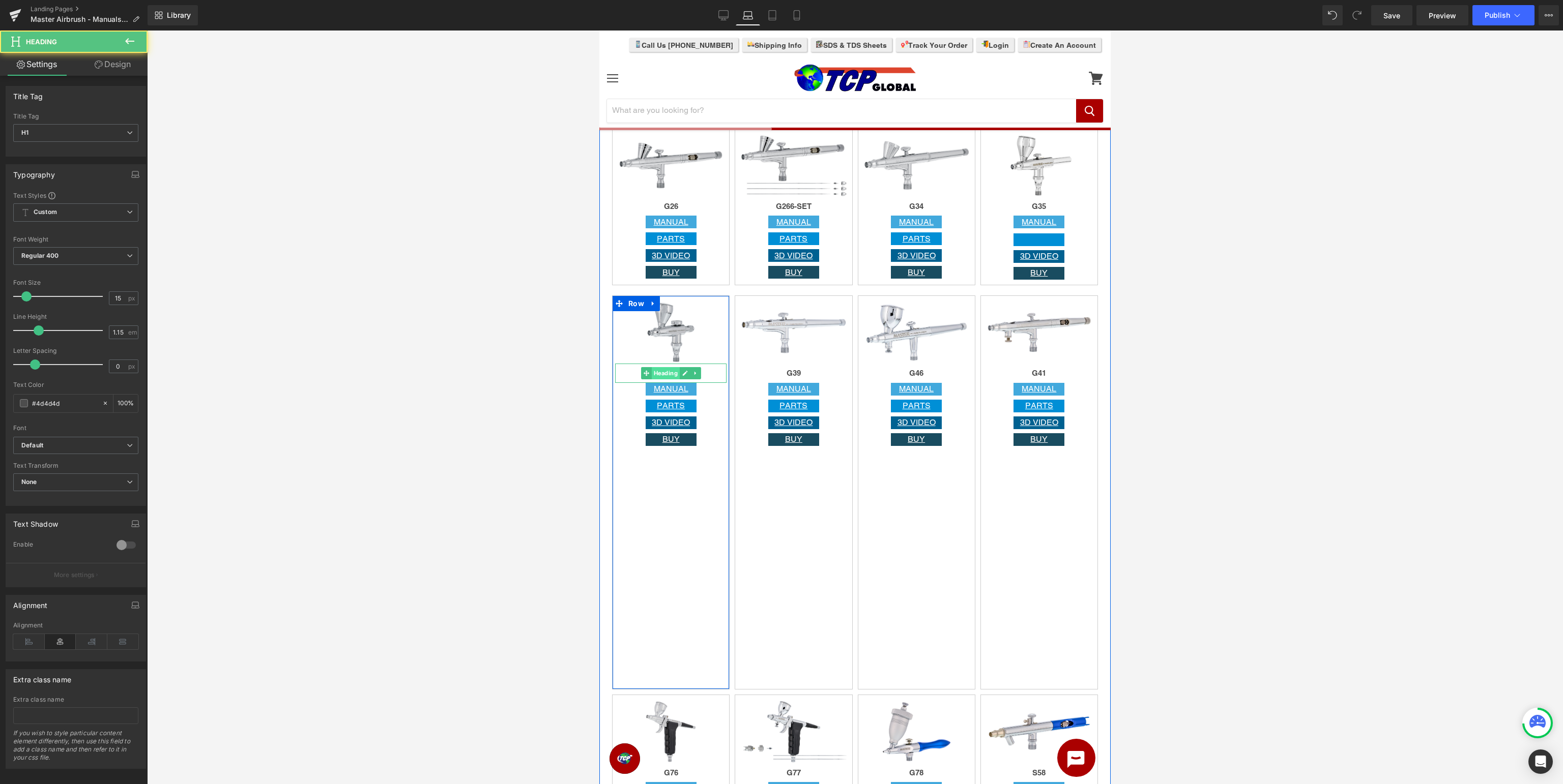
click at [669, 371] on span "Heading" at bounding box center [666, 373] width 28 height 12
click at [670, 335] on span "Image" at bounding box center [671, 333] width 22 height 12
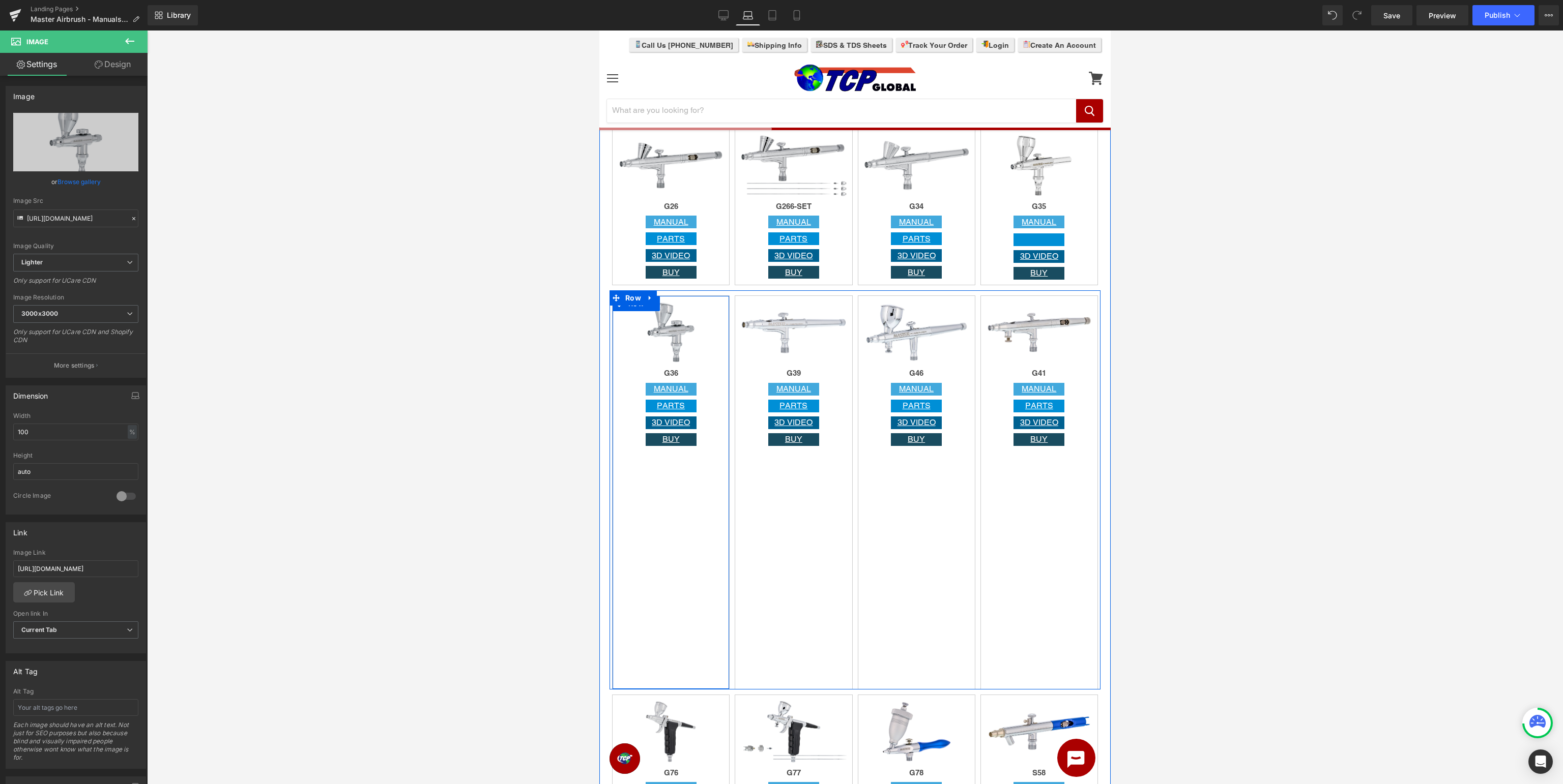
click at [678, 491] on div "Image G36 Heading MANUAL Button PARTS Button 3D VIDEO Button BUY Button Row" at bounding box center [671, 492] width 117 height 394
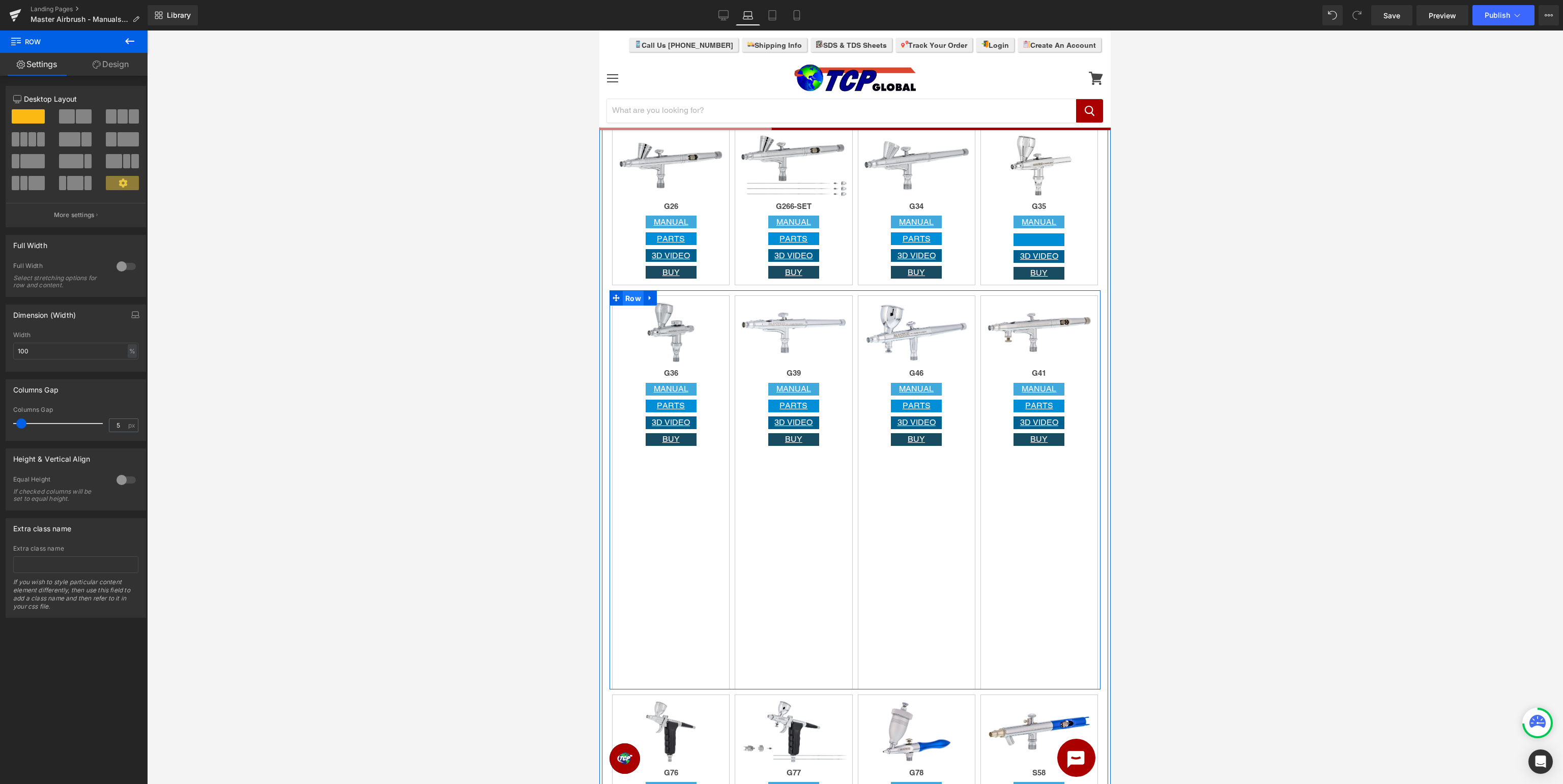
click at [631, 300] on span "Row" at bounding box center [633, 298] width 21 height 15
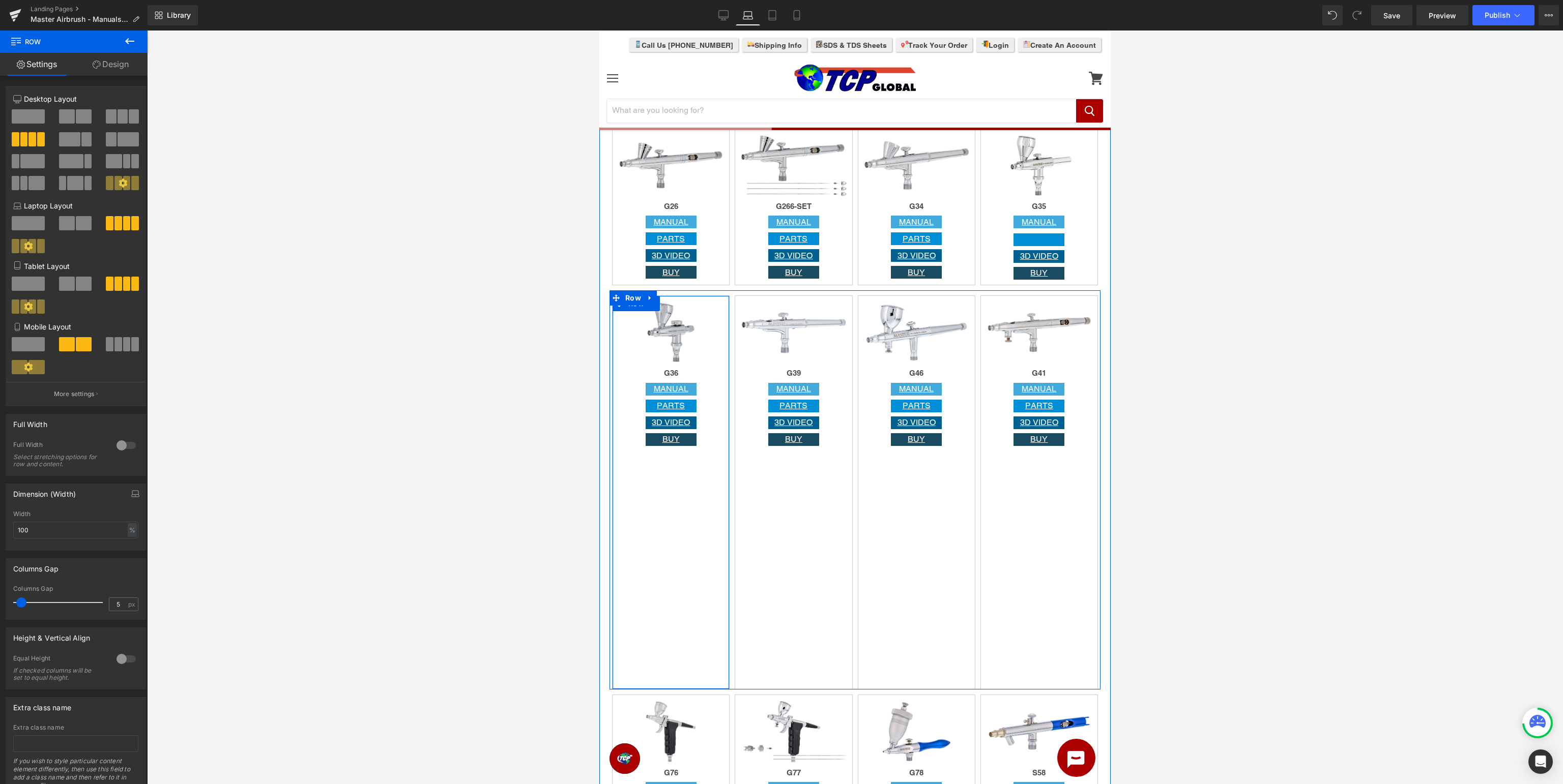
click at [685, 512] on div "Image G36 Heading MANUAL Button PARTS Button 3D VIDEO Button BUY Button Row" at bounding box center [671, 492] width 117 height 394
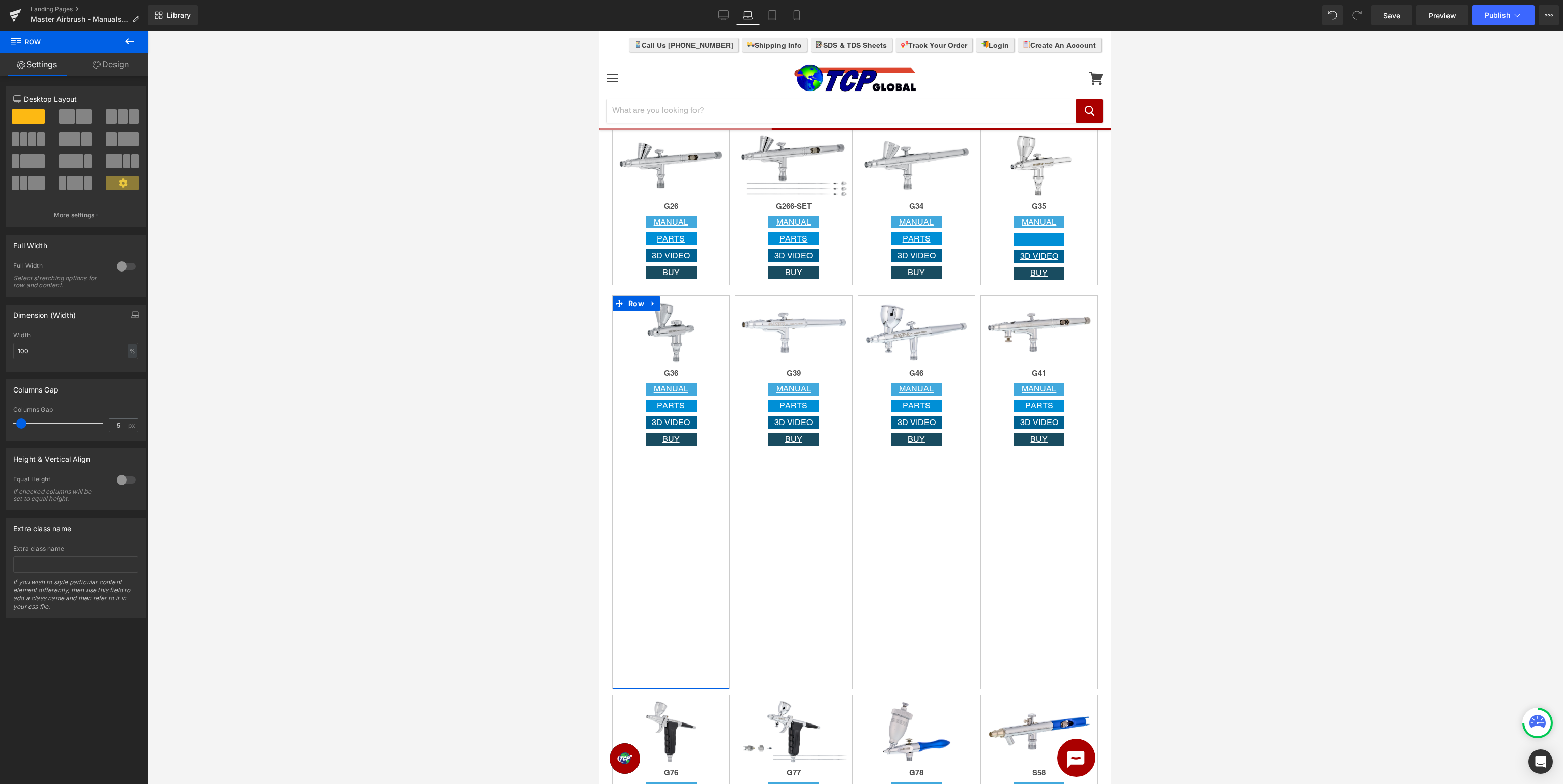
click at [122, 267] on div at bounding box center [126, 266] width 24 height 17
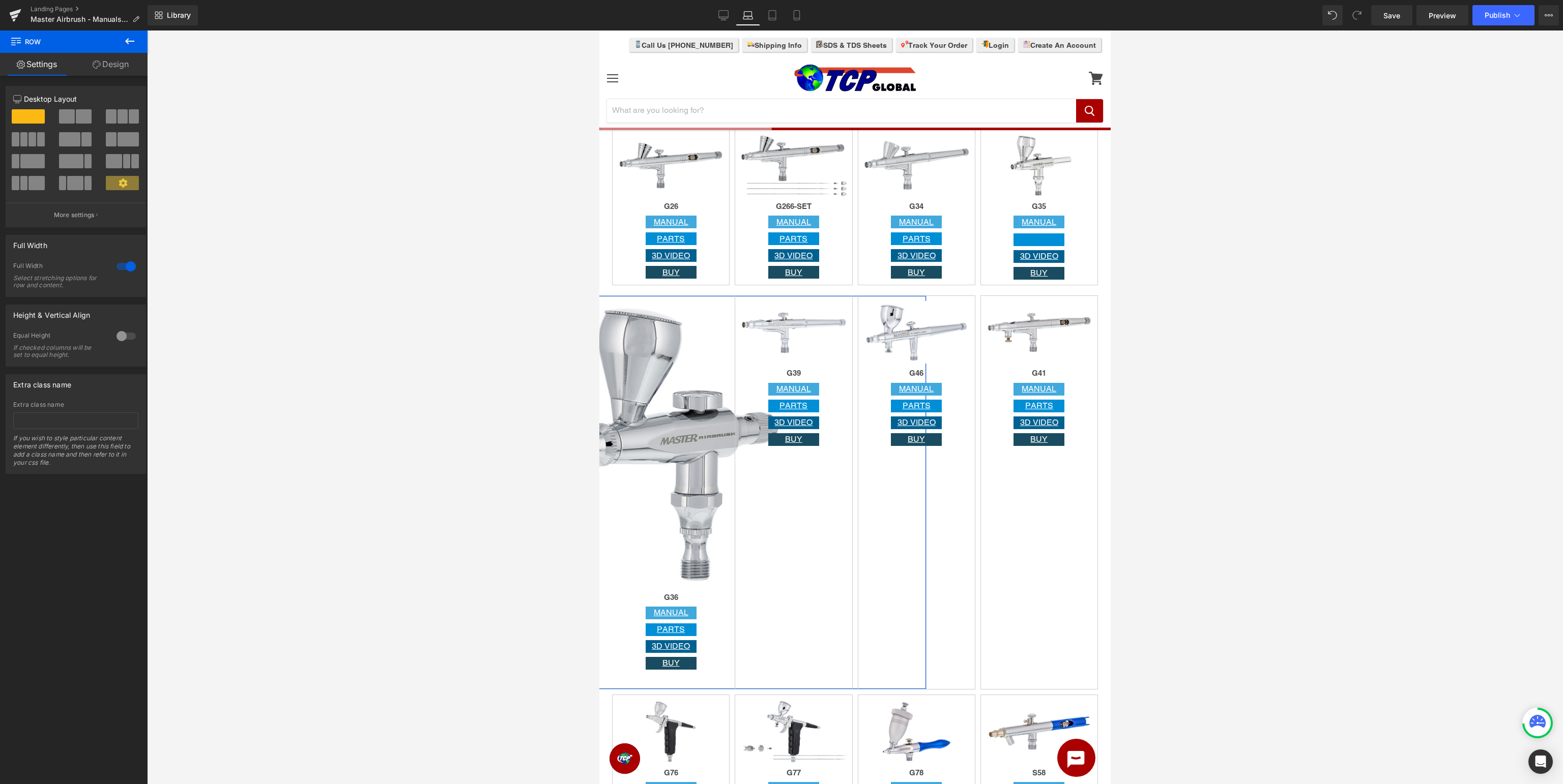
click at [122, 267] on div at bounding box center [126, 266] width 24 height 17
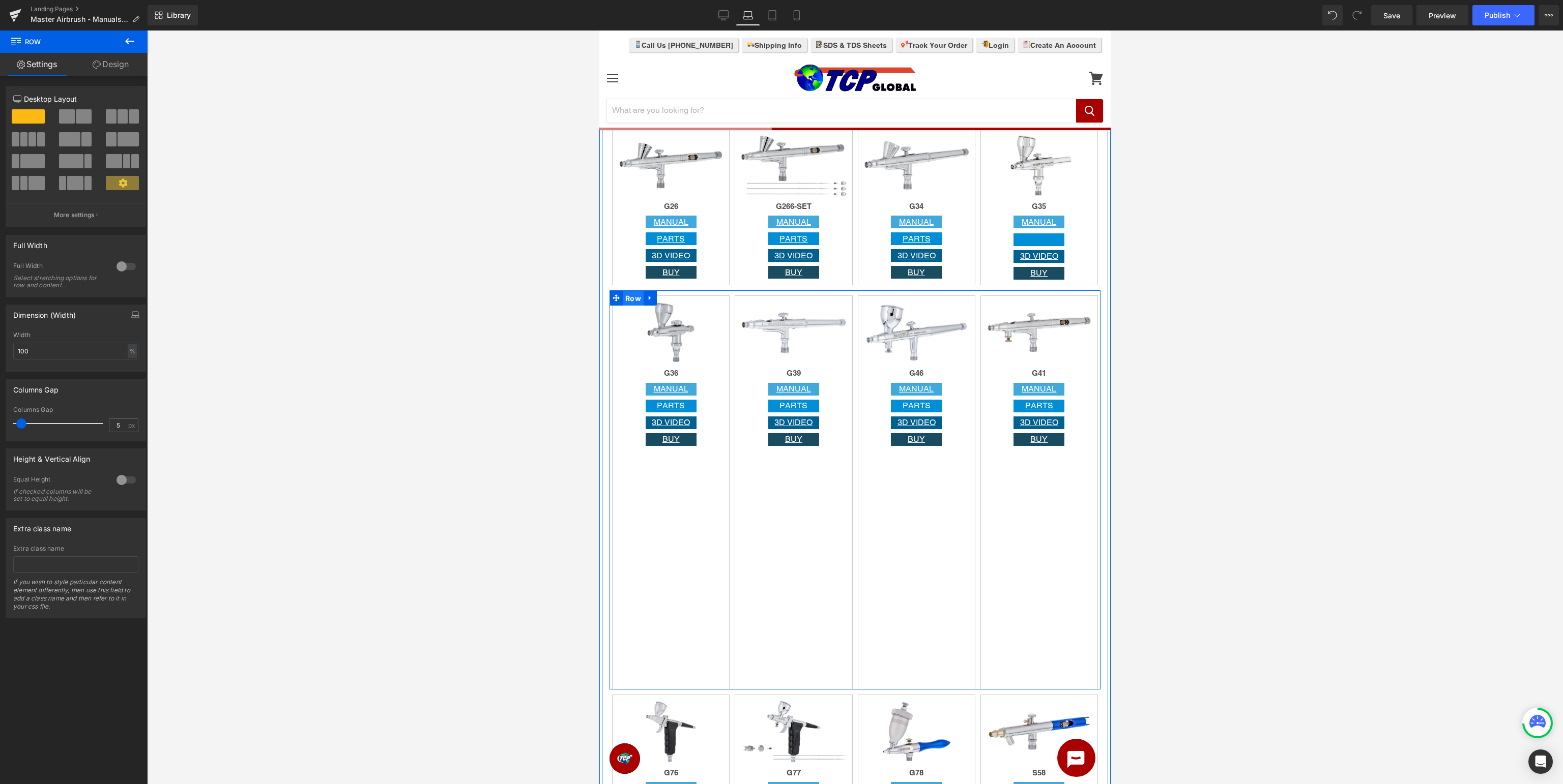
click at [626, 295] on span "Row" at bounding box center [633, 298] width 21 height 15
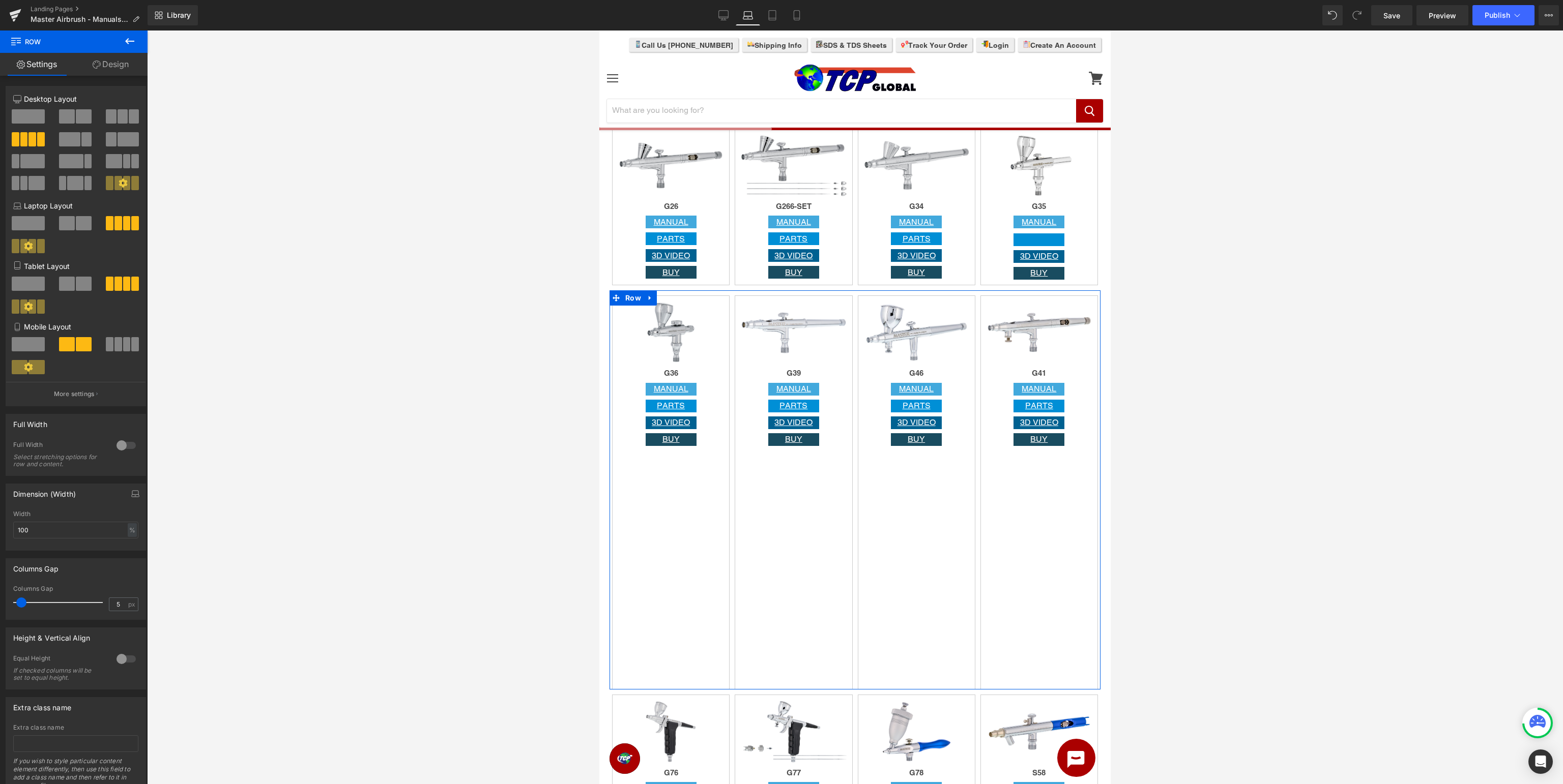
scroll to position [34, 0]
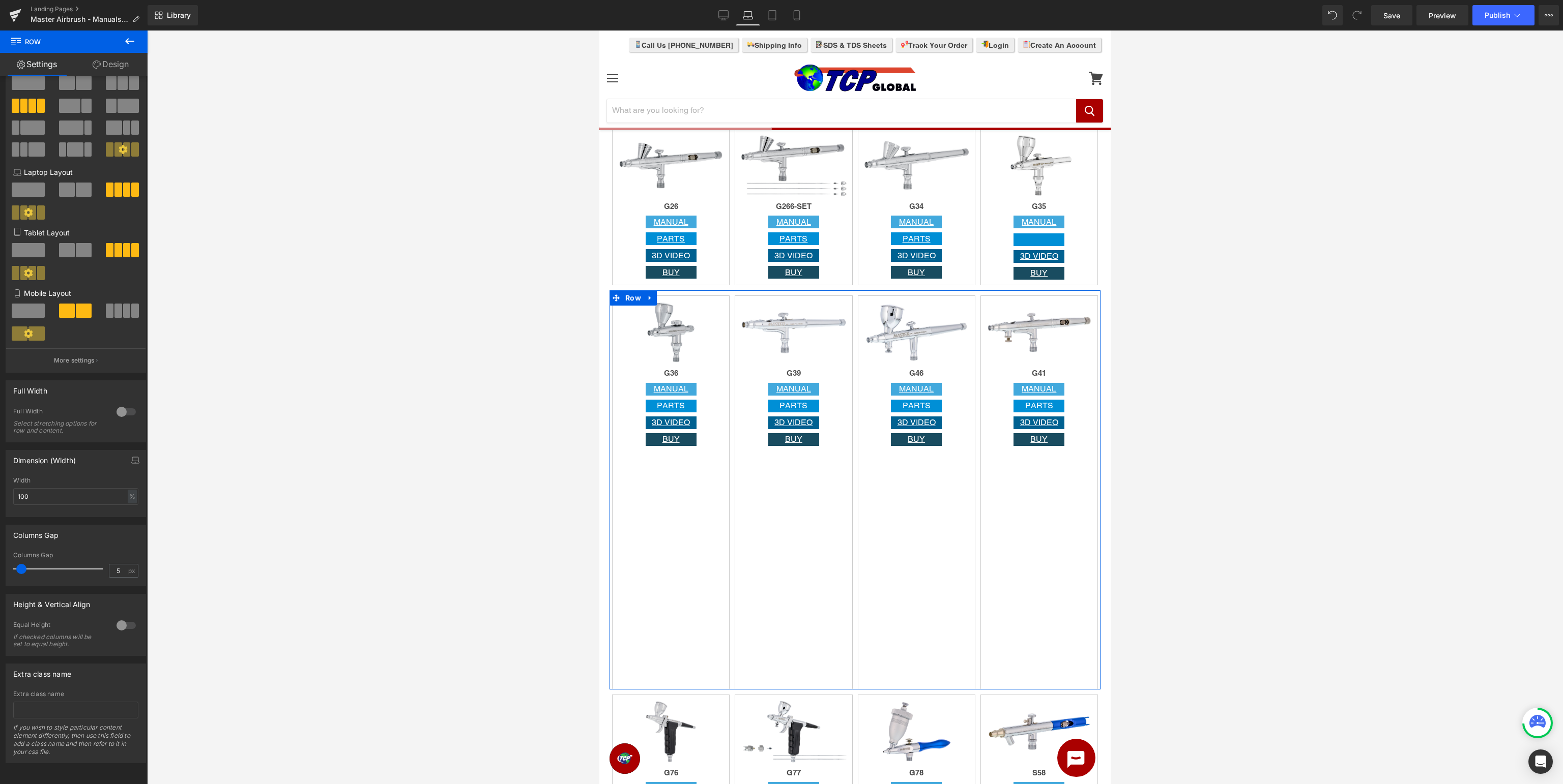
click at [122, 628] on div at bounding box center [126, 626] width 24 height 17
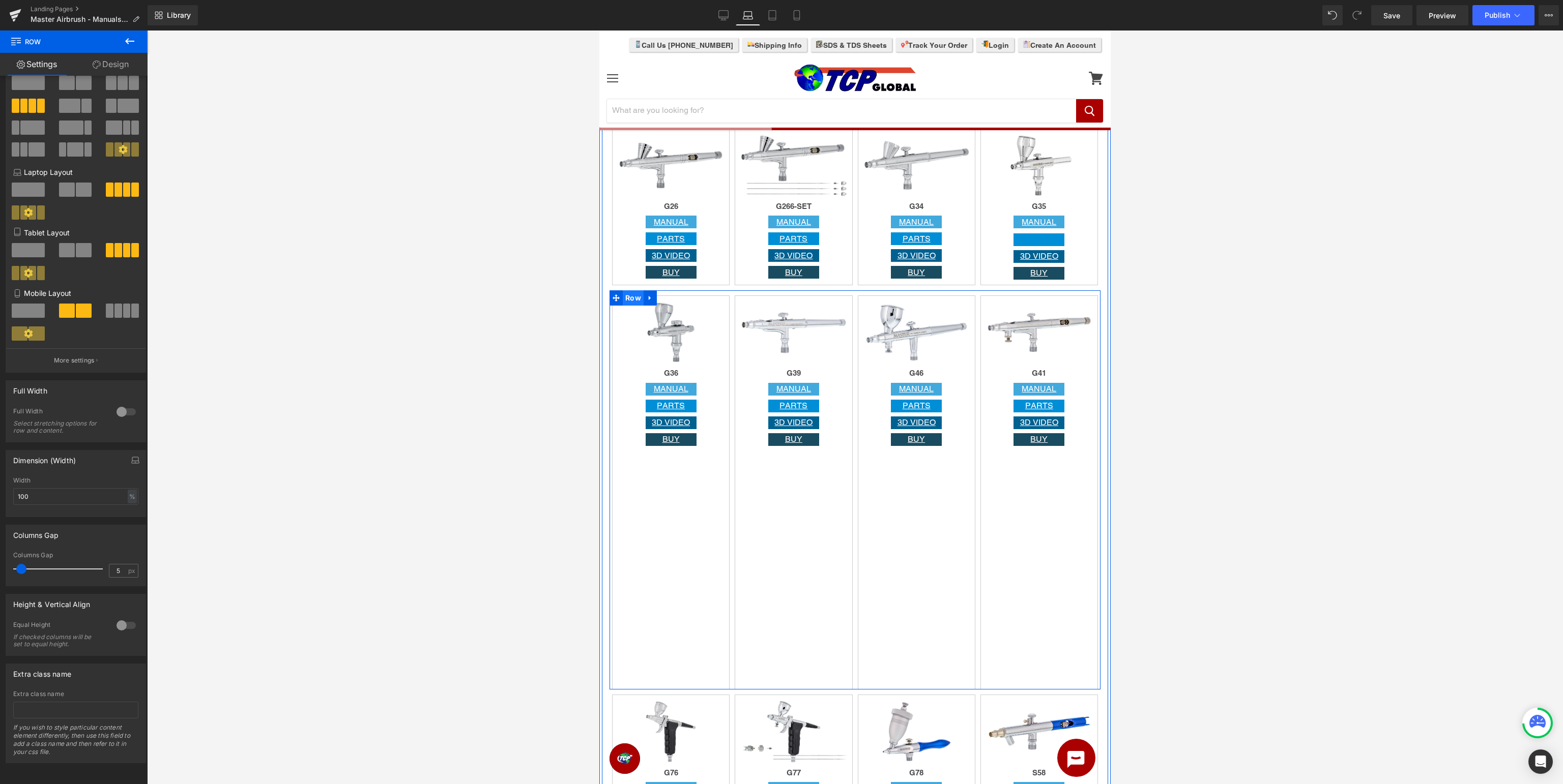
click at [634, 301] on span "Row" at bounding box center [633, 298] width 21 height 15
click at [624, 297] on span "Row" at bounding box center [633, 298] width 21 height 15
click at [626, 298] on span "Row" at bounding box center [633, 298] width 21 height 15
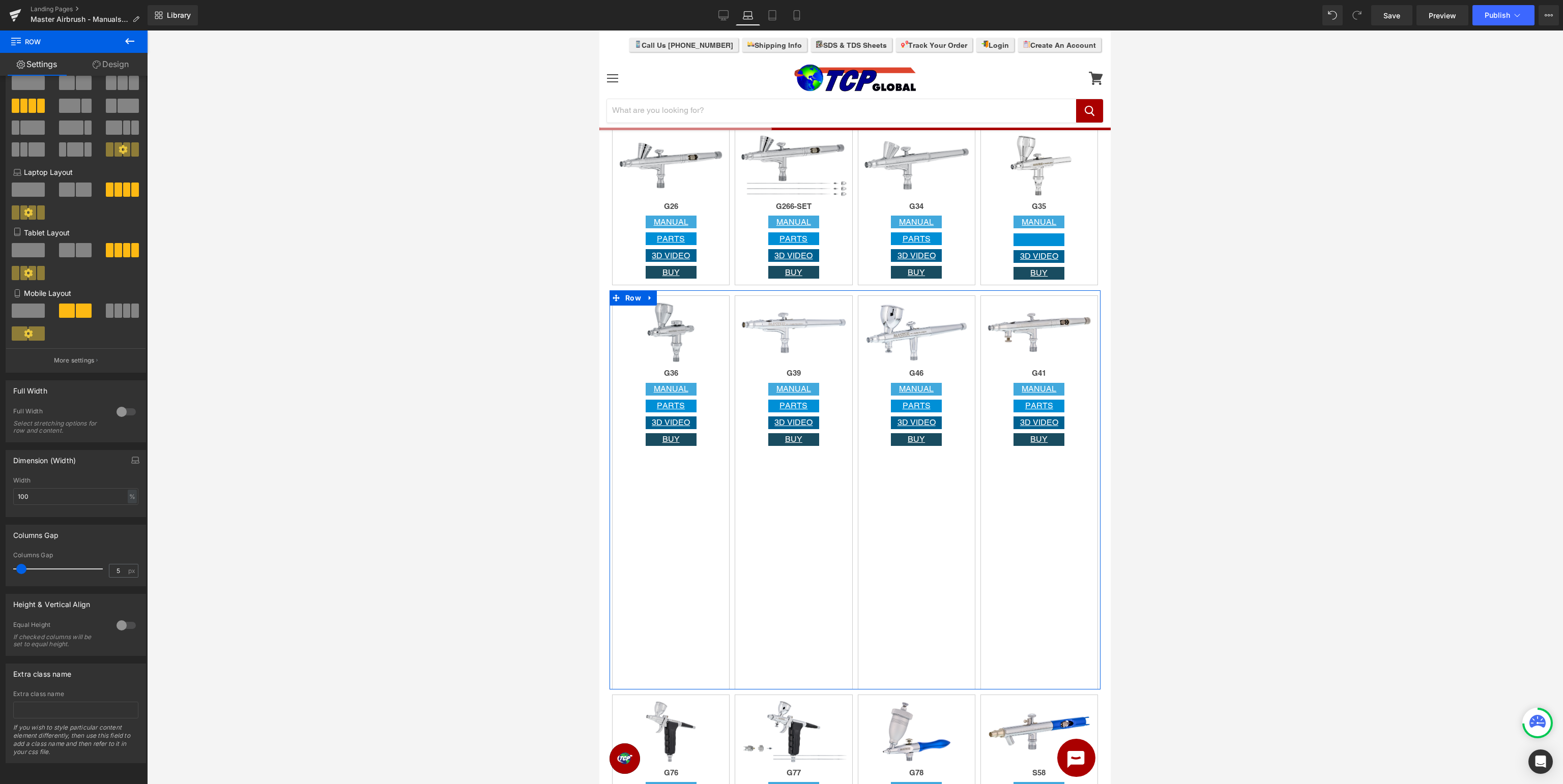
click at [125, 627] on div at bounding box center [126, 626] width 24 height 17
click at [125, 627] on div at bounding box center [126, 626] width 24 height 17
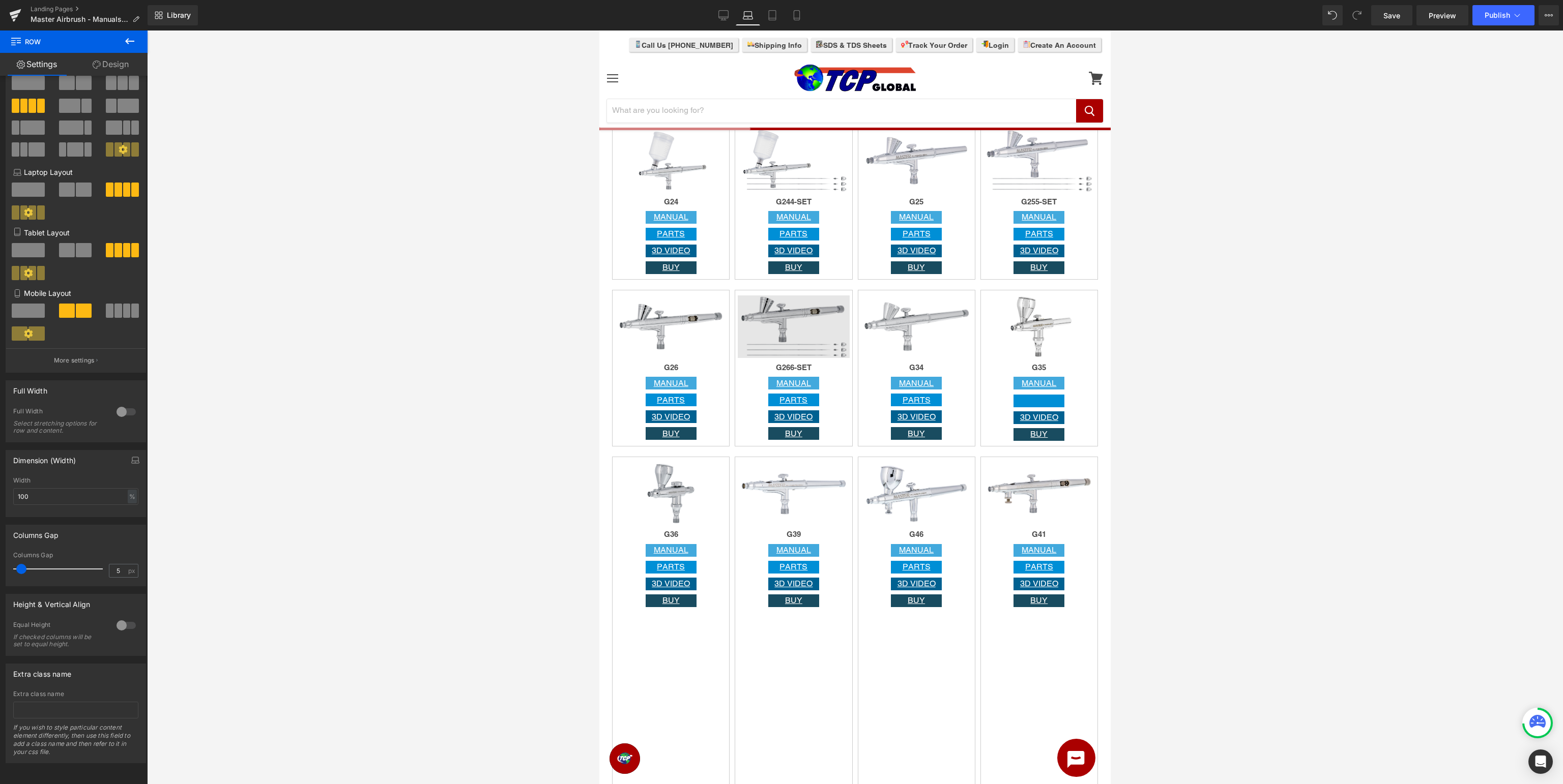
scroll to position [1343, 0]
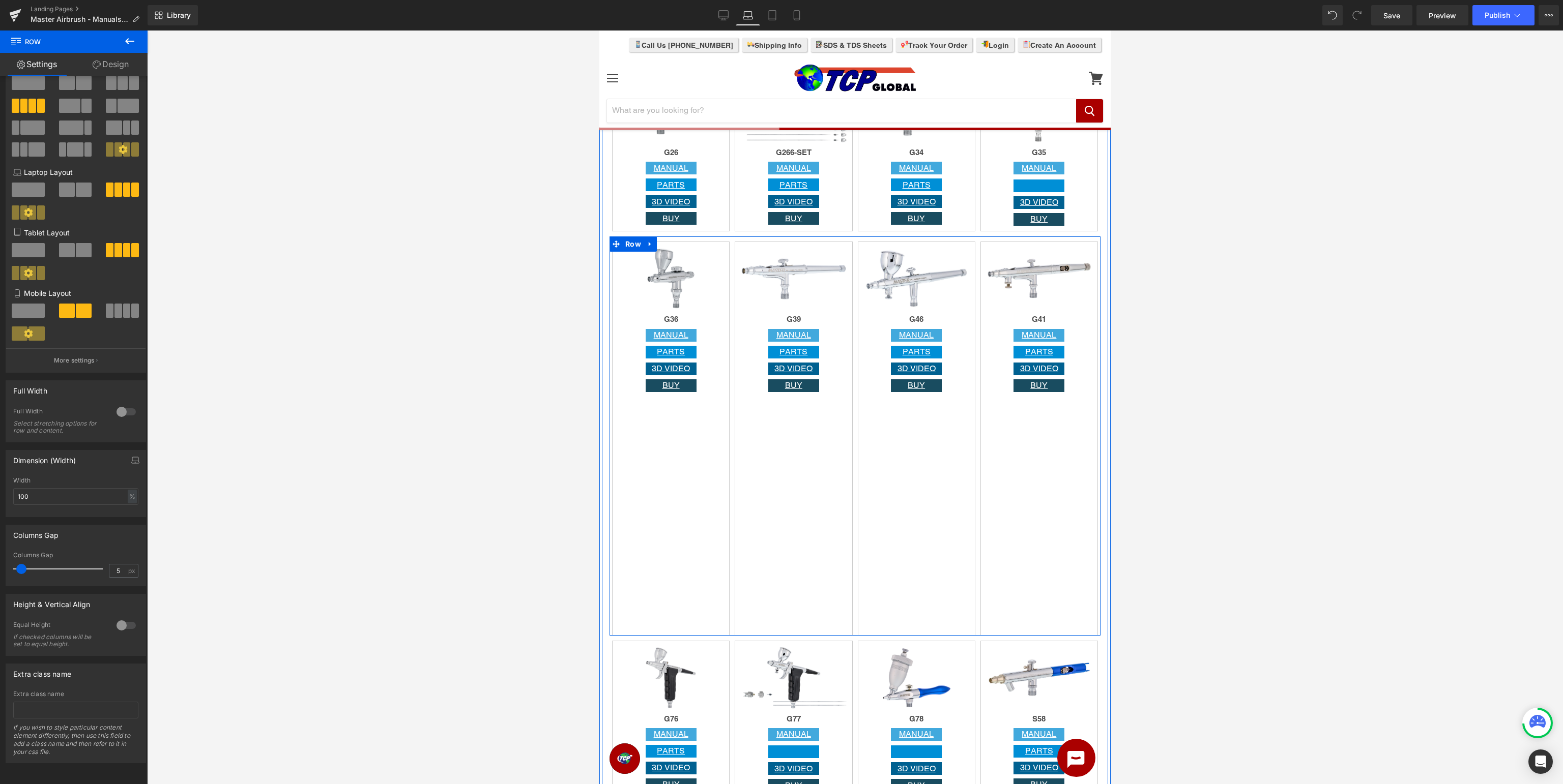
click at [624, 242] on span "Row" at bounding box center [633, 244] width 21 height 15
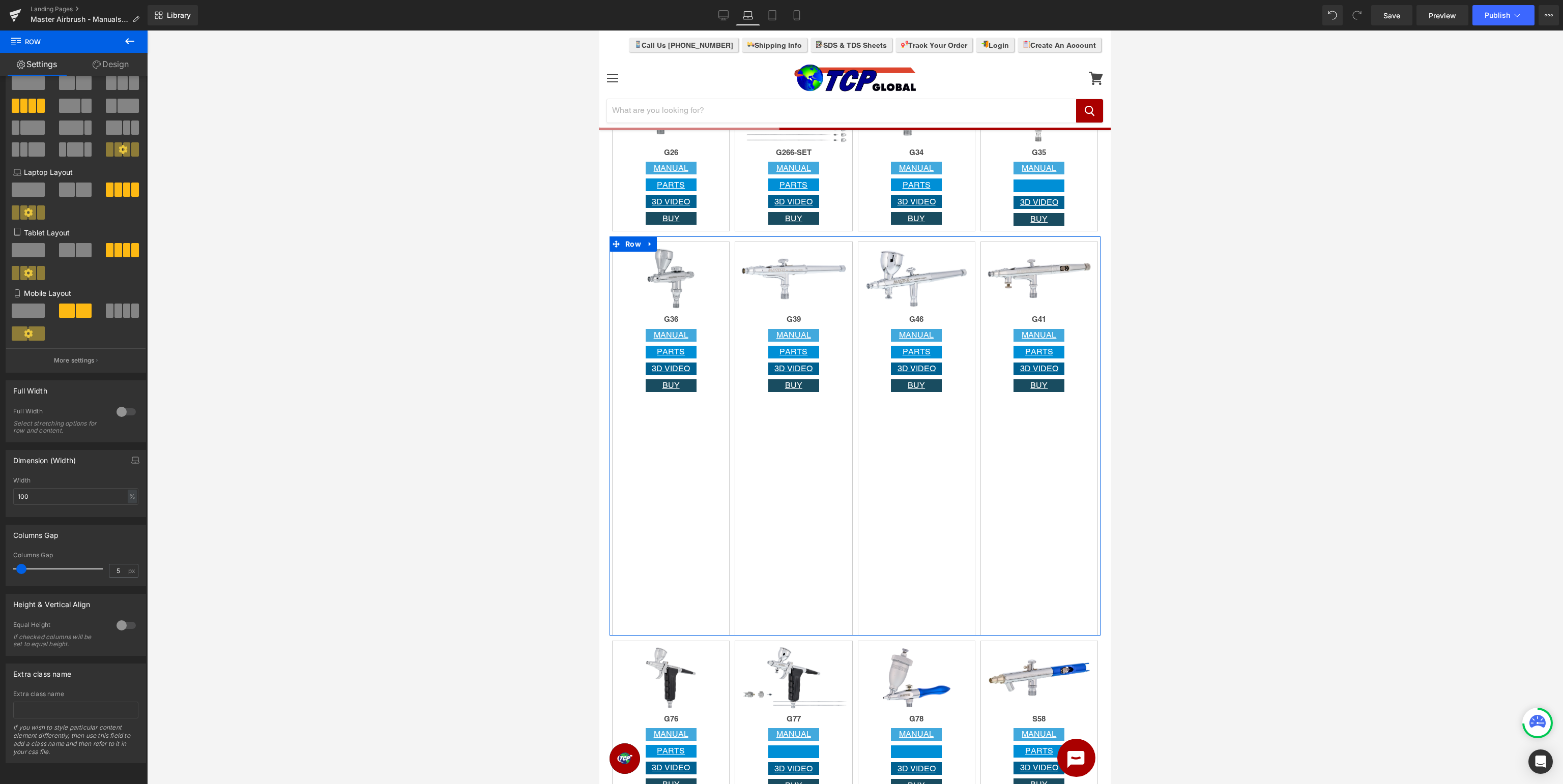
click at [37, 572] on div at bounding box center [61, 569] width 84 height 20
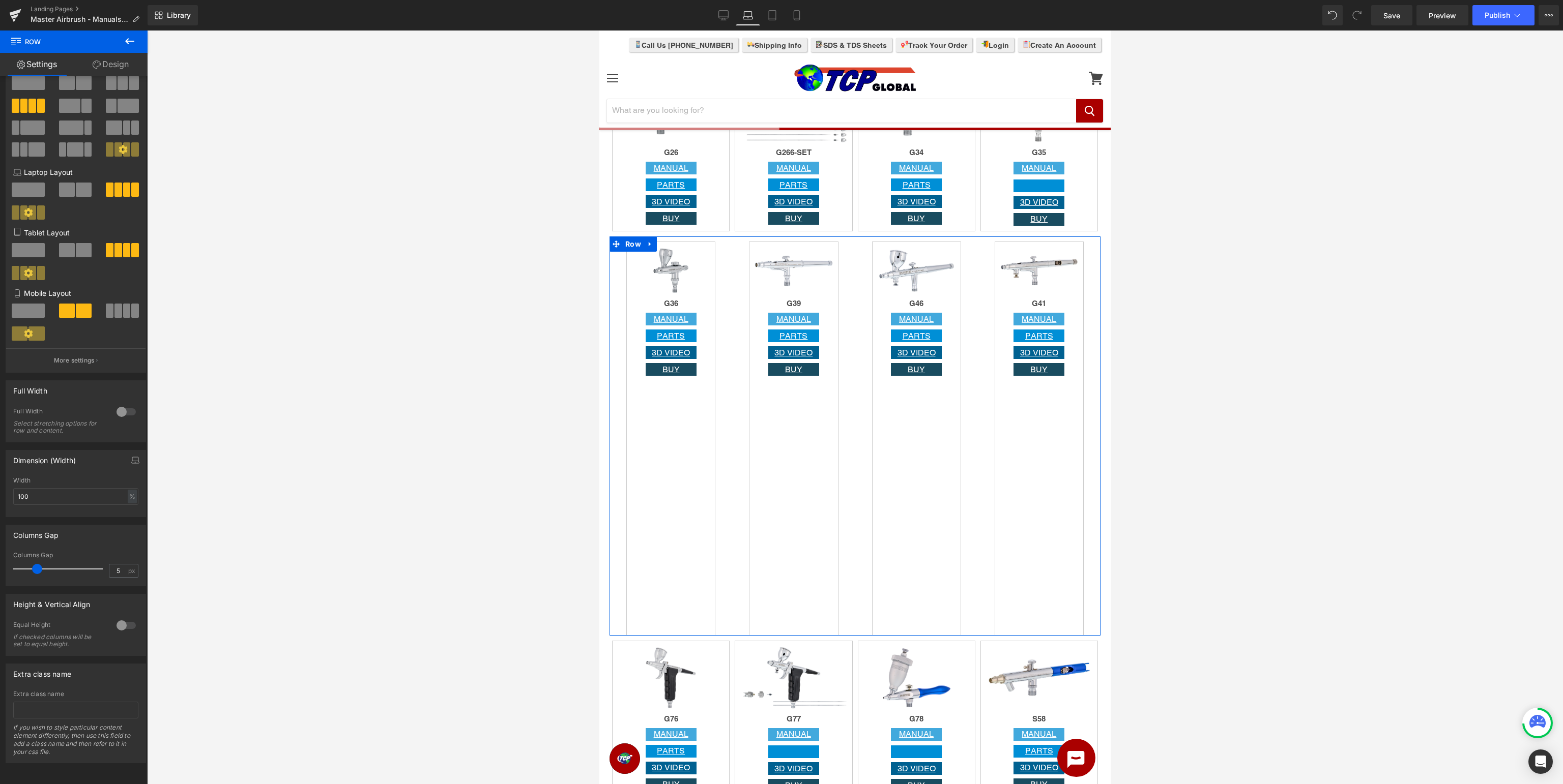
drag, startPoint x: 40, startPoint y: 571, endPoint x: 0, endPoint y: 563, distance: 40.8
click at [0, 563] on div "Columns Gap 5px Columns Gap 5 px" at bounding box center [76, 552] width 152 height 69
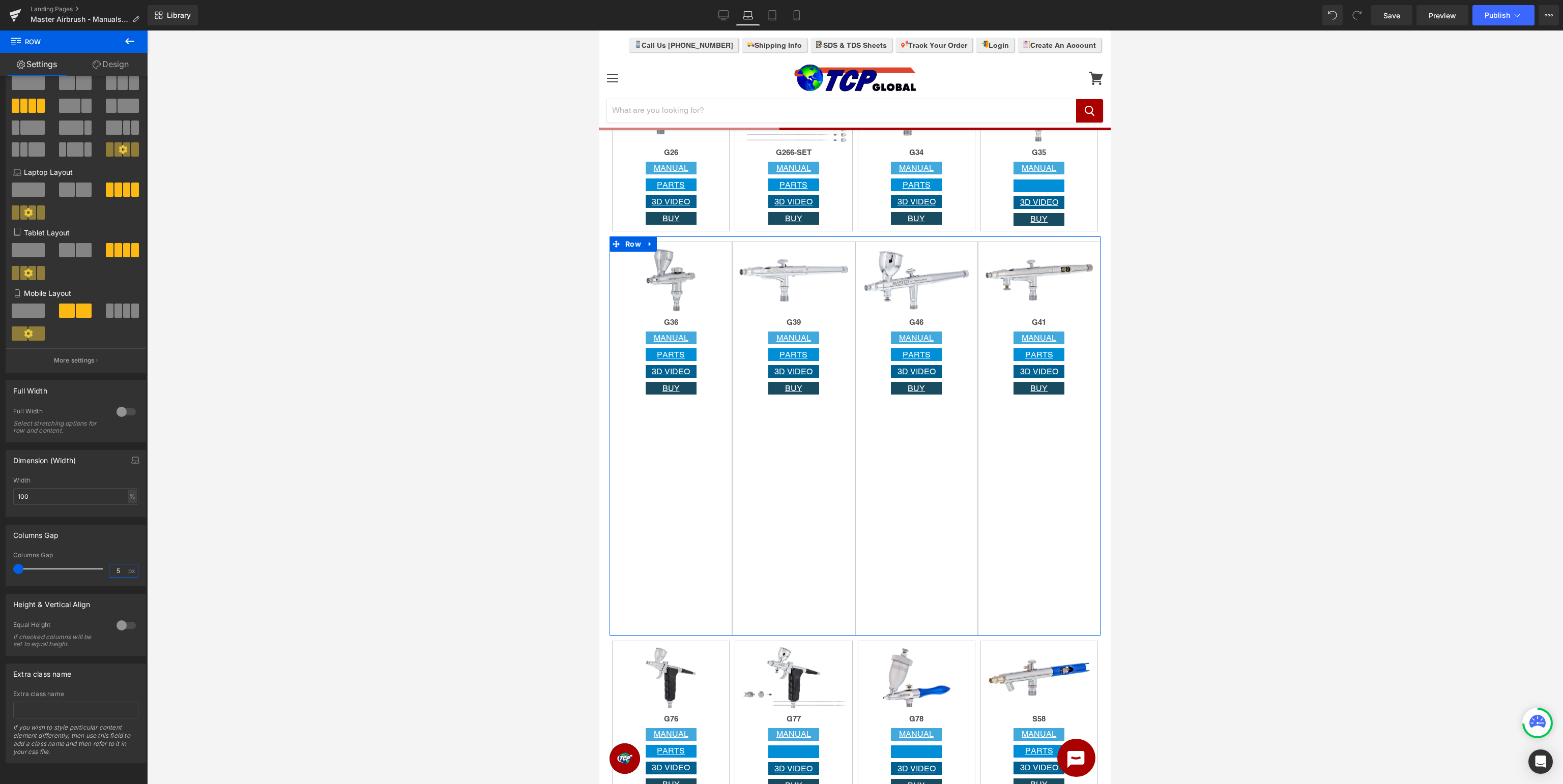
drag, startPoint x: 125, startPoint y: 571, endPoint x: 0, endPoint y: 555, distance: 126.0
click at [0, 561] on div "Columns Gap 5px Columns Gap 5 px" at bounding box center [76, 552] width 152 height 69
type input "0"
type input "5"
click at [104, 545] on div "Columns Gap 5px Columns Gap 5 px" at bounding box center [76, 555] width 141 height 62
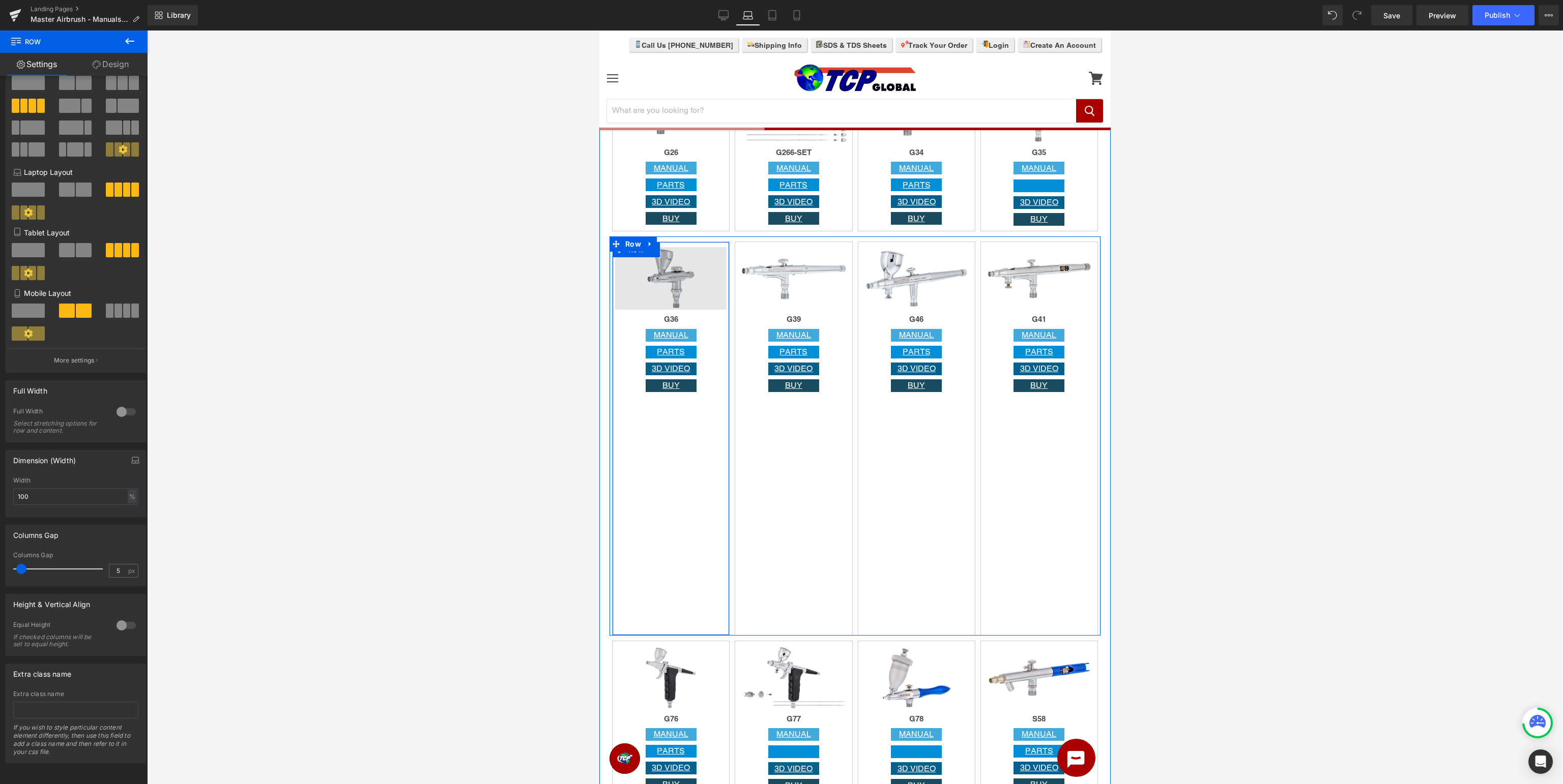
scroll to position [1182, 0]
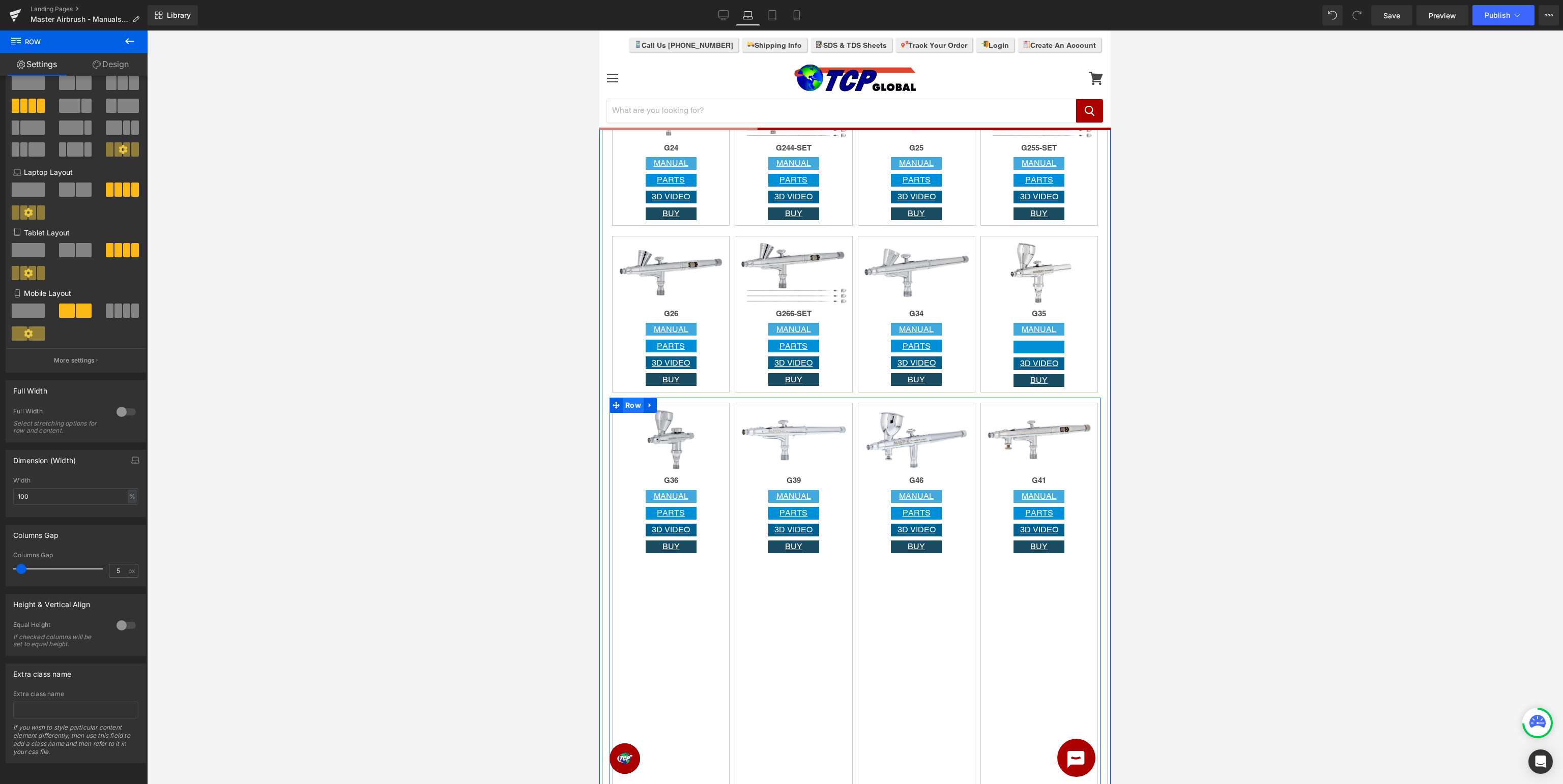
click at [625, 407] on span "Row" at bounding box center [633, 405] width 21 height 15
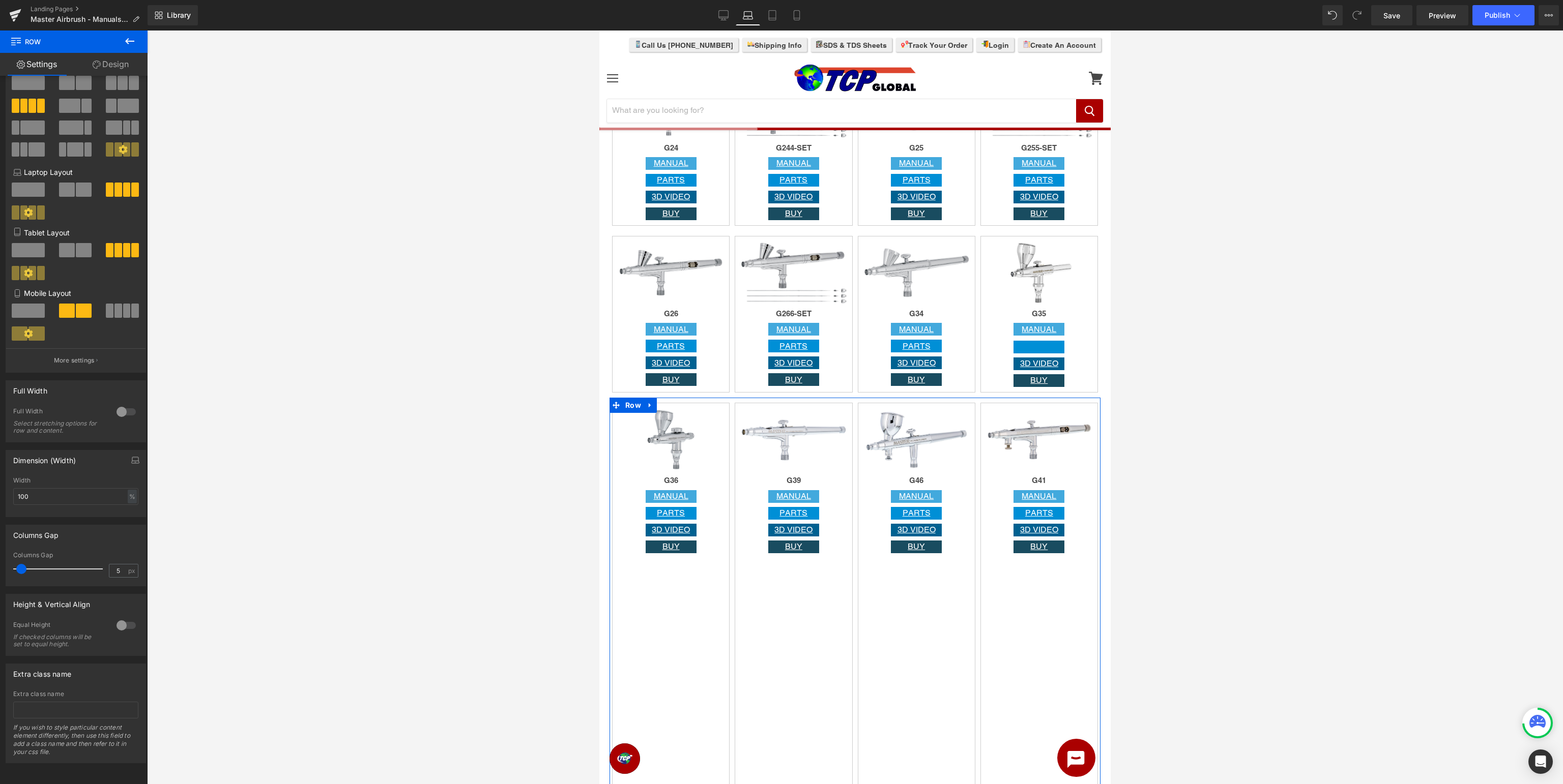
click at [119, 627] on div at bounding box center [126, 626] width 24 height 17
click at [126, 627] on div at bounding box center [126, 626] width 24 height 17
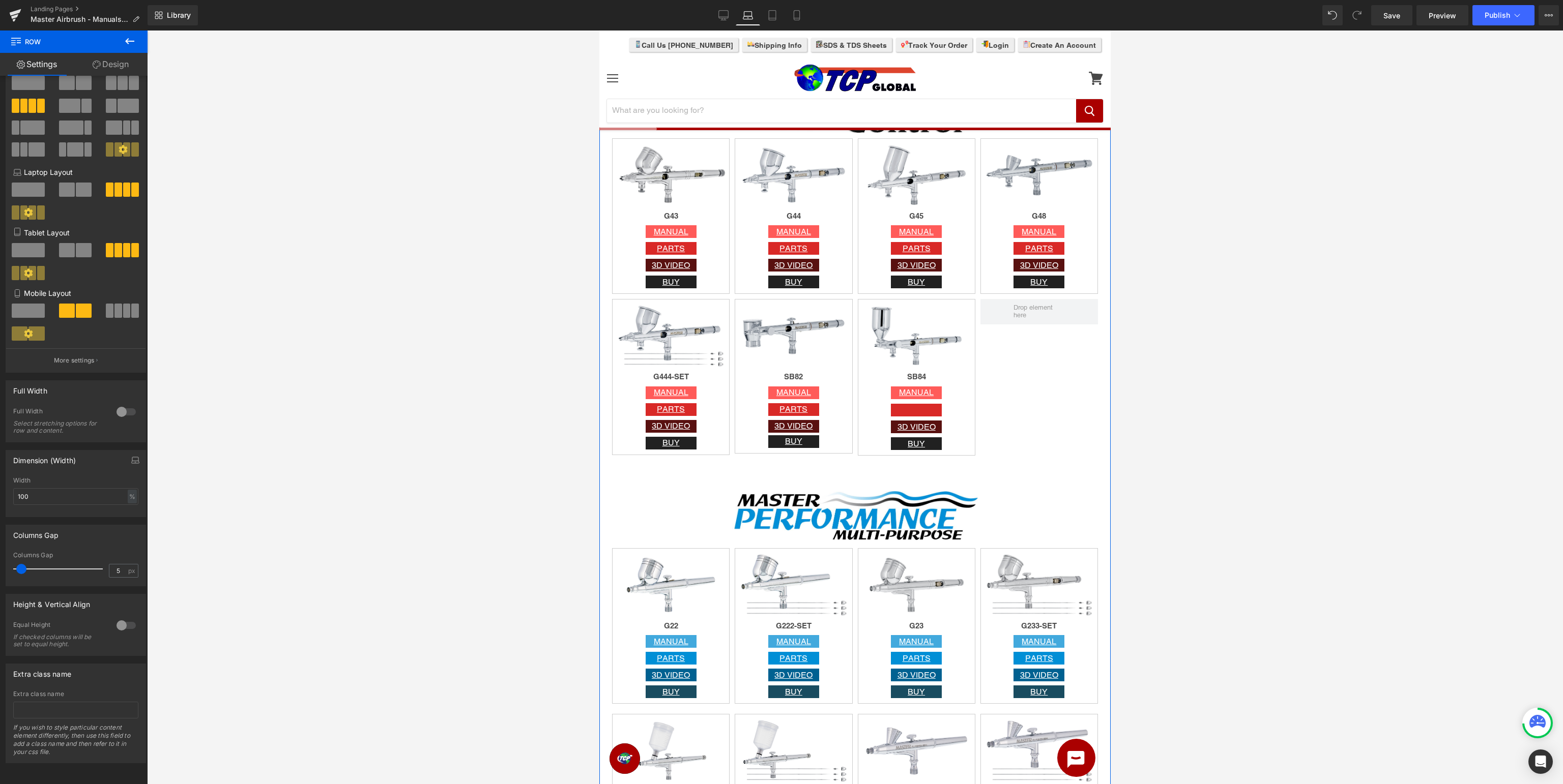
scroll to position [322, 0]
